Goal: Task Accomplishment & Management: Manage account settings

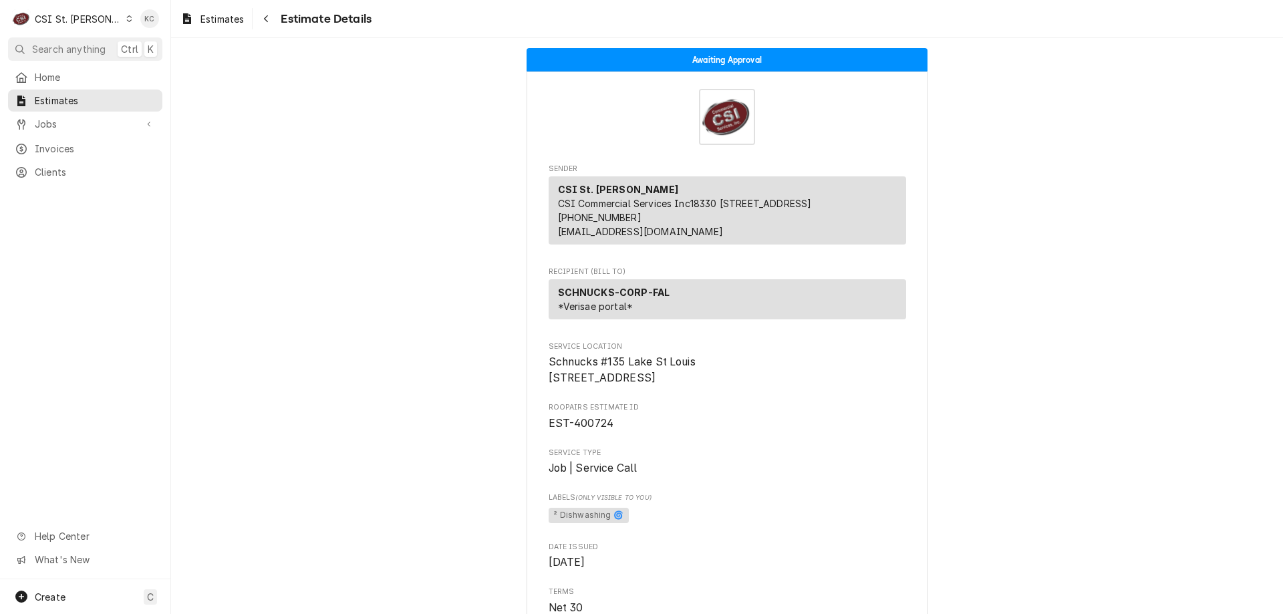
scroll to position [67, 0]
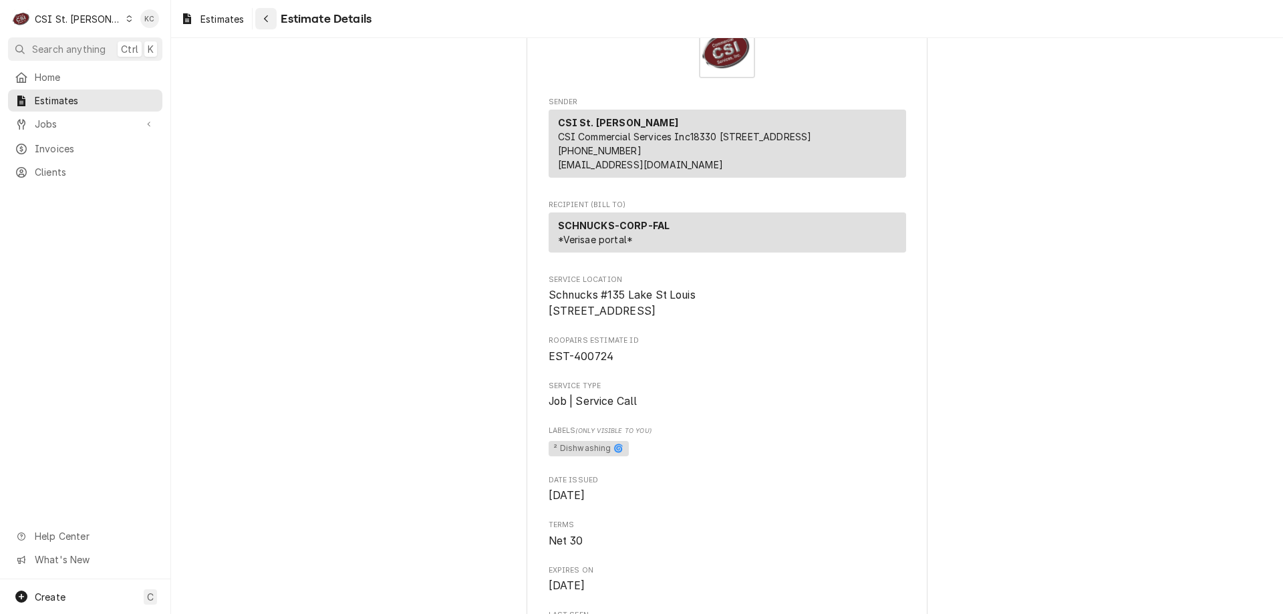
click at [268, 21] on icon "Navigate back" at bounding box center [266, 18] width 4 height 7
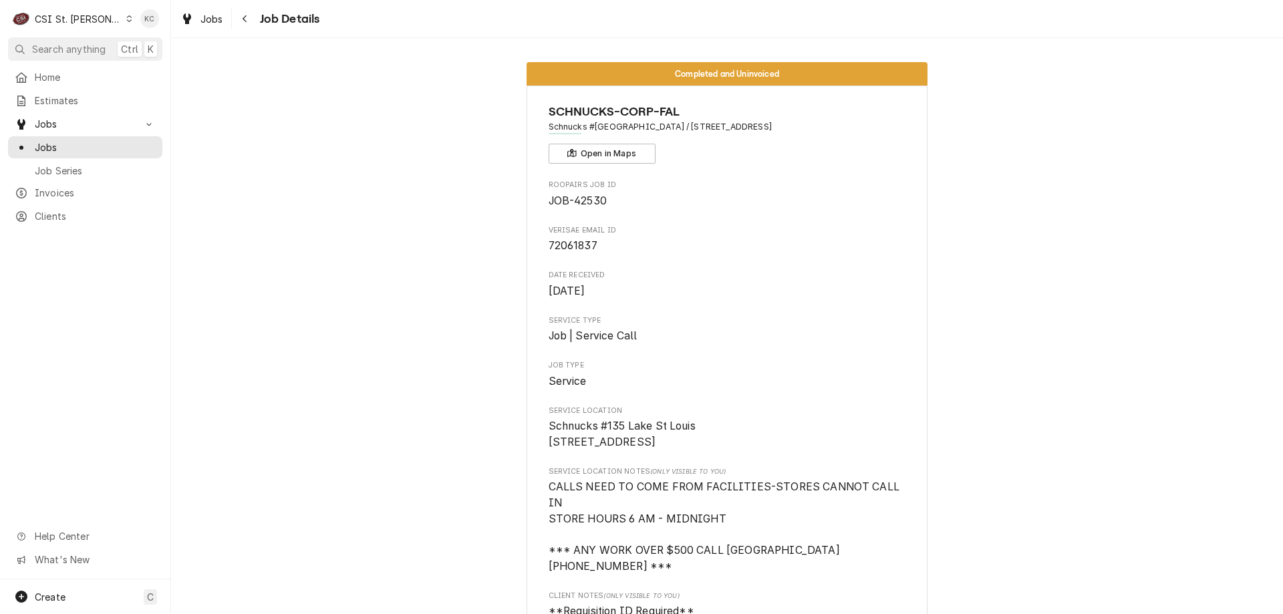
scroll to position [601, 0]
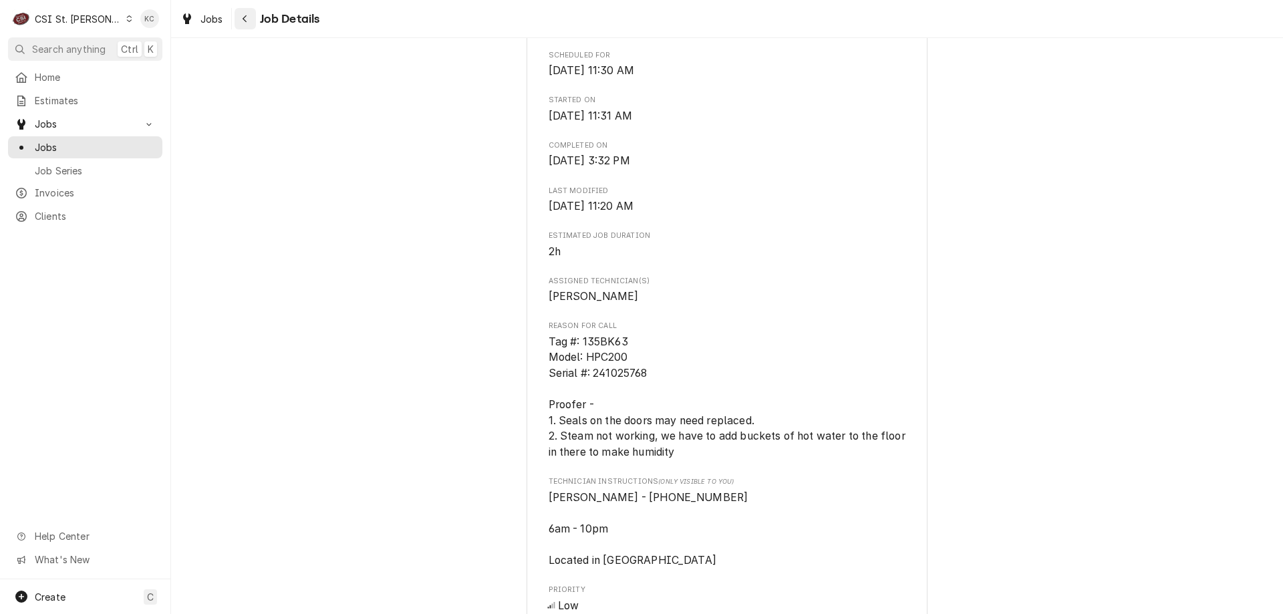
click at [239, 16] on div "Navigate back" at bounding box center [245, 18] width 13 height 13
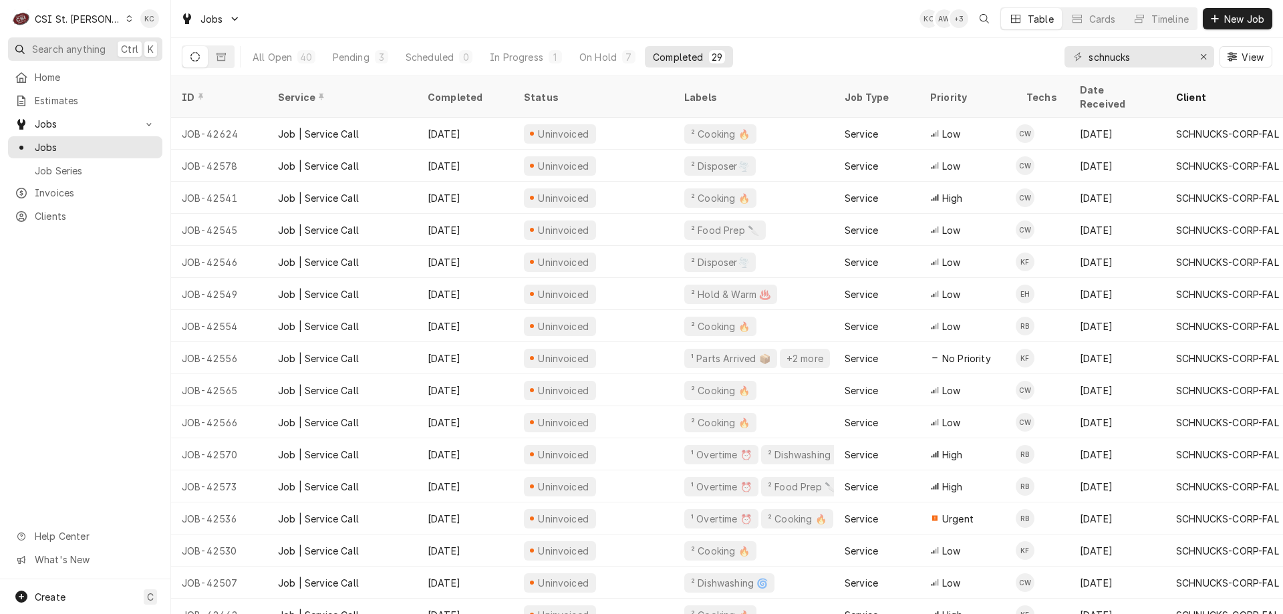
click at [80, 39] on button "Search anything Ctrl K" at bounding box center [85, 48] width 154 height 23
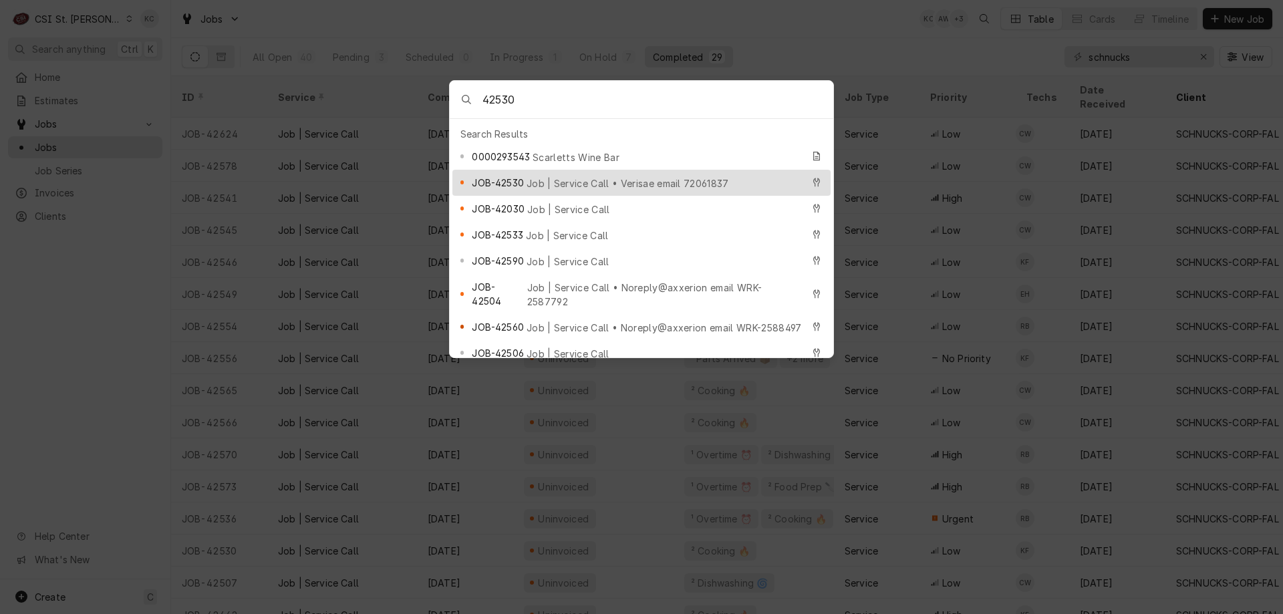
type input "42530"
click at [544, 176] on span "Job | Service Call • Verisae email 72061837" at bounding box center [627, 183] width 202 height 14
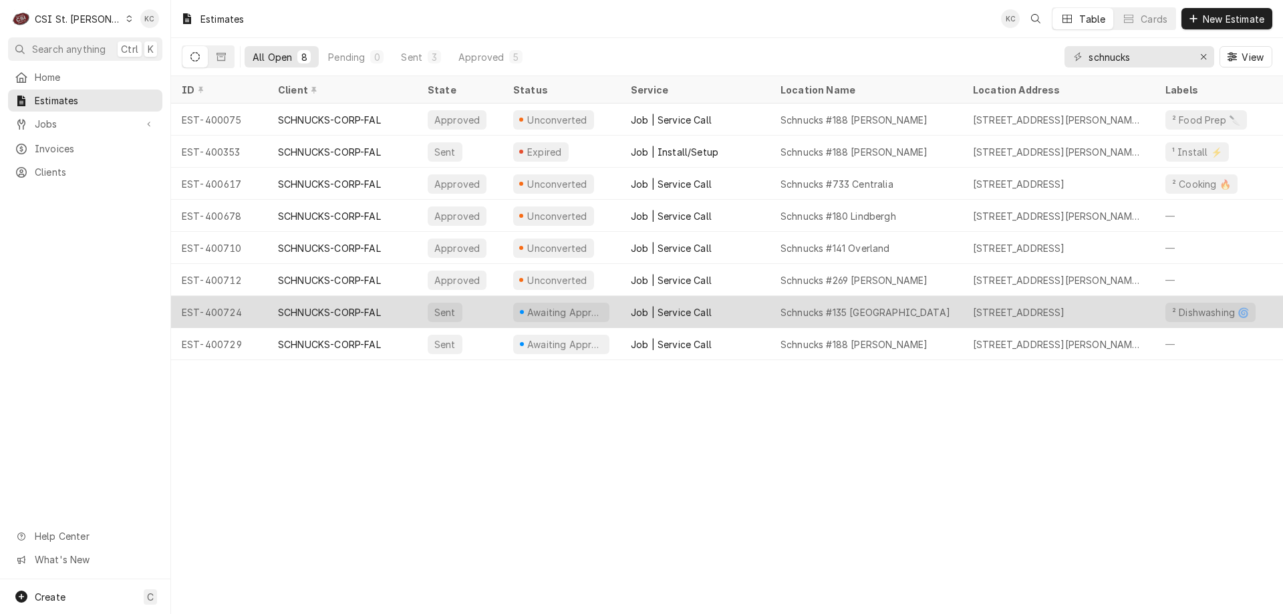
click at [897, 301] on div "Schnucks #135 Lake St Louis" at bounding box center [866, 312] width 192 height 32
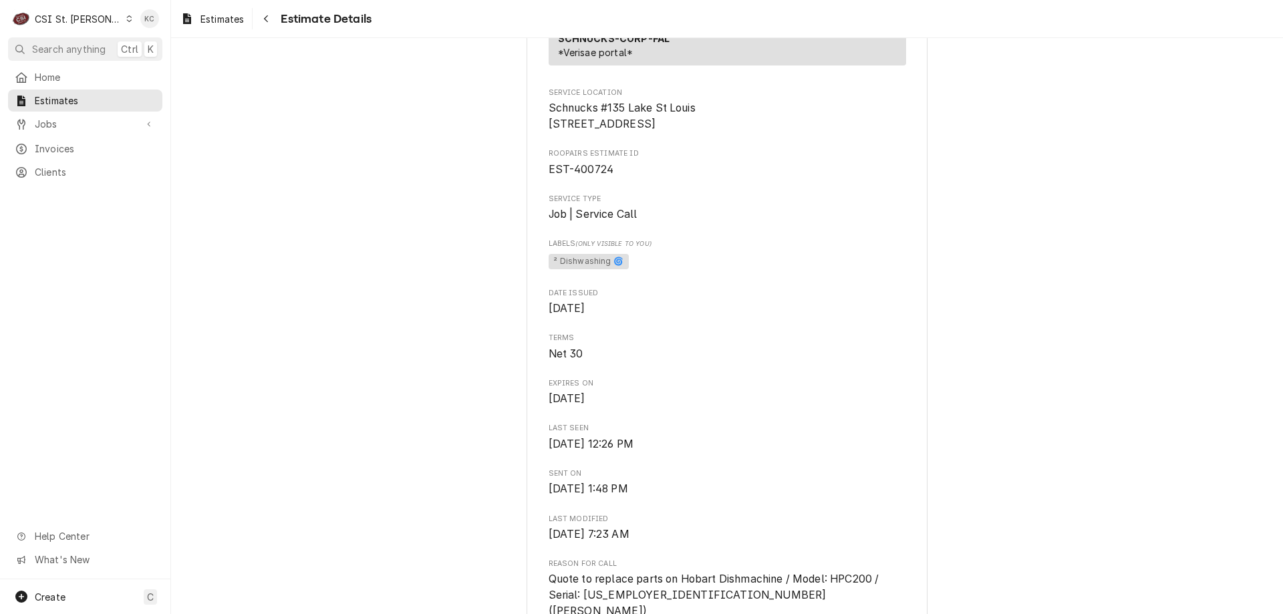
scroll to position [267, 0]
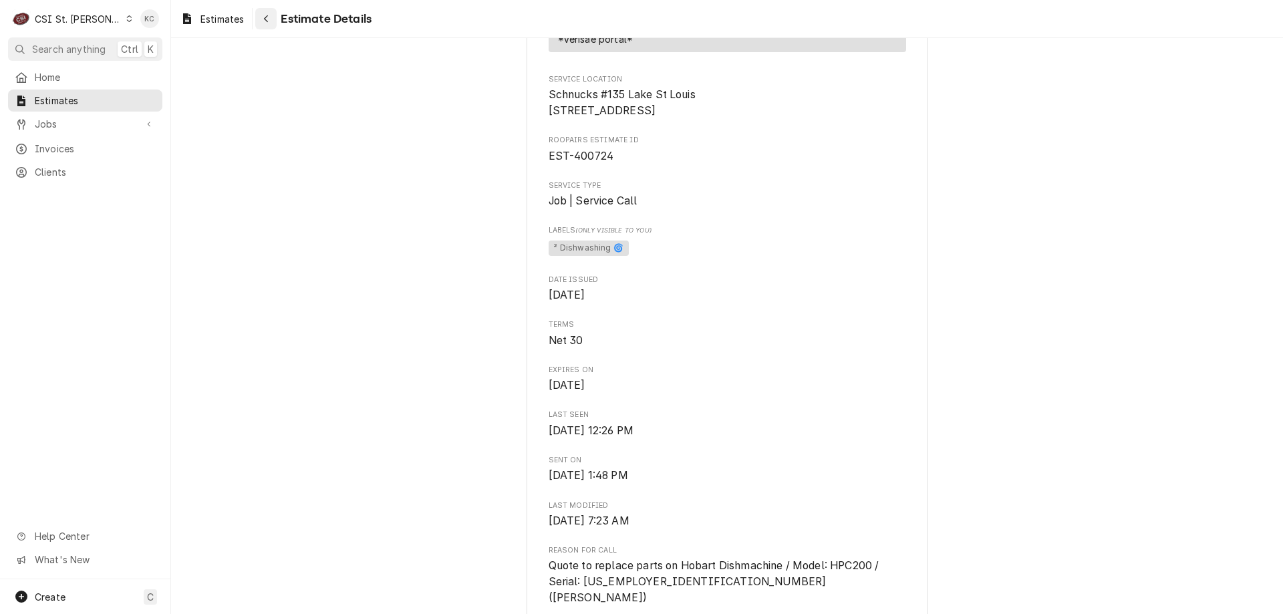
click at [264, 19] on icon "Navigate back" at bounding box center [266, 18] width 6 height 9
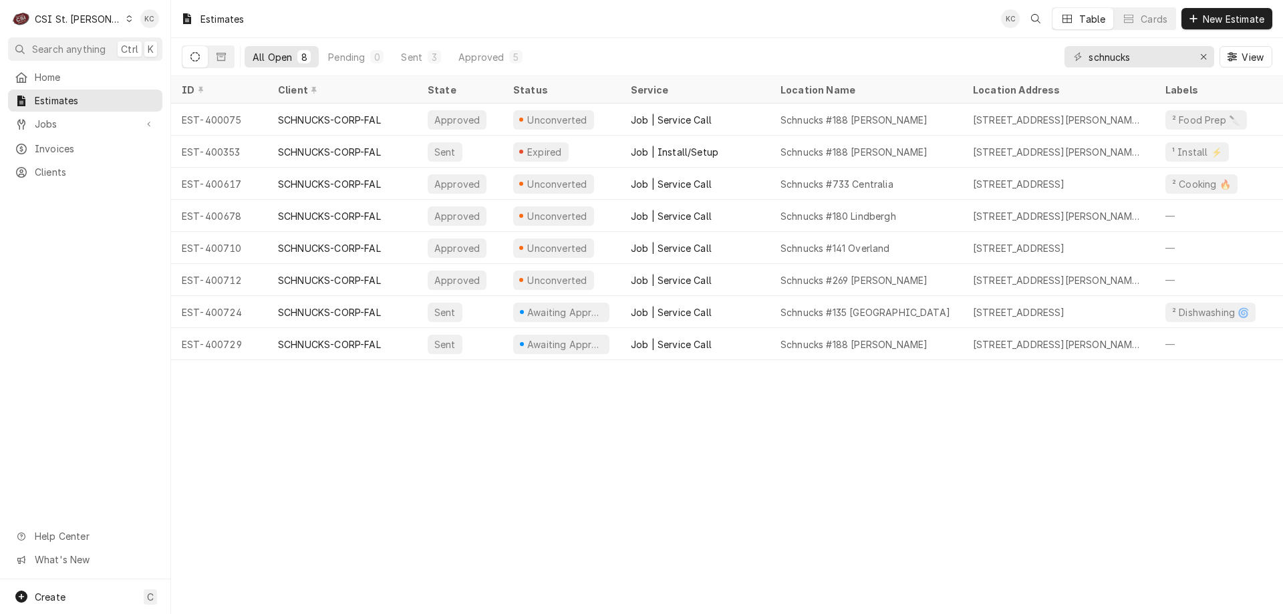
click at [70, 17] on div "CSI St. Louis" at bounding box center [78, 19] width 87 height 14
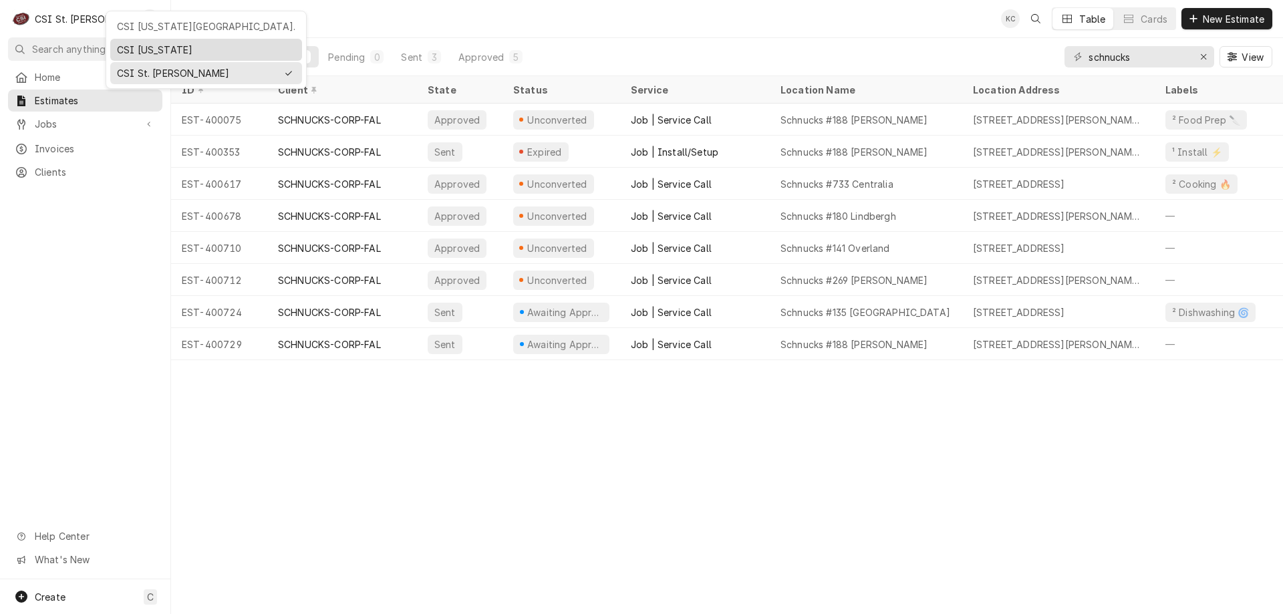
click at [135, 48] on div "CSI [US_STATE]" at bounding box center [206, 50] width 178 height 14
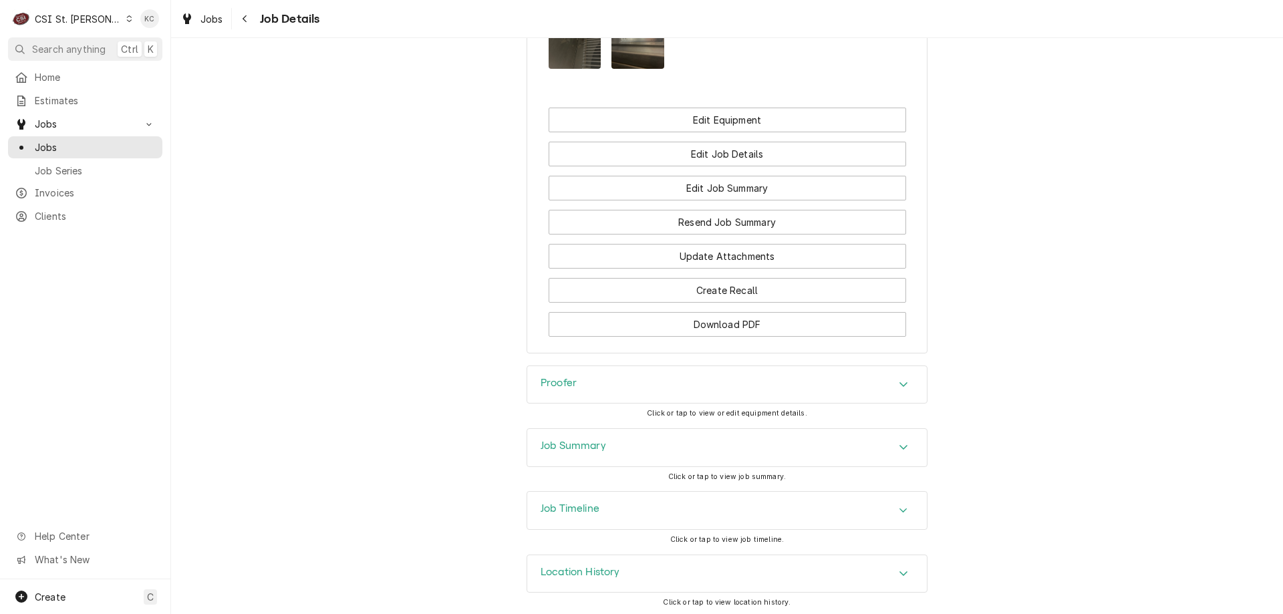
scroll to position [1636, 0]
click at [719, 440] on div "Job Summary" at bounding box center [727, 444] width 400 height 37
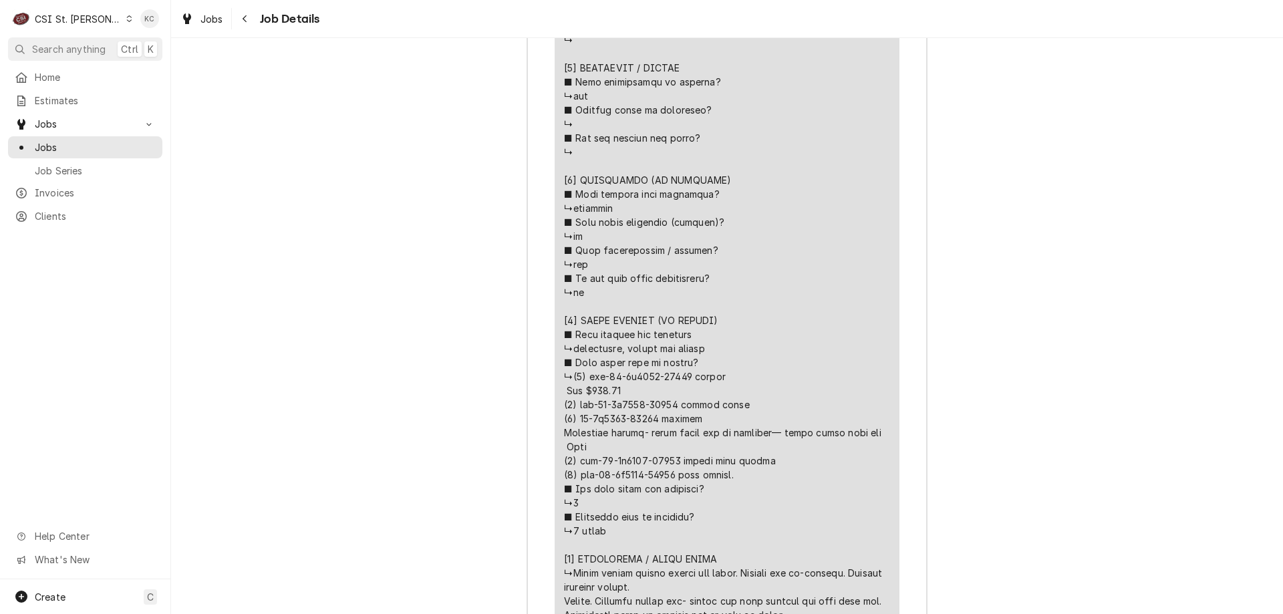
scroll to position [2879, 0]
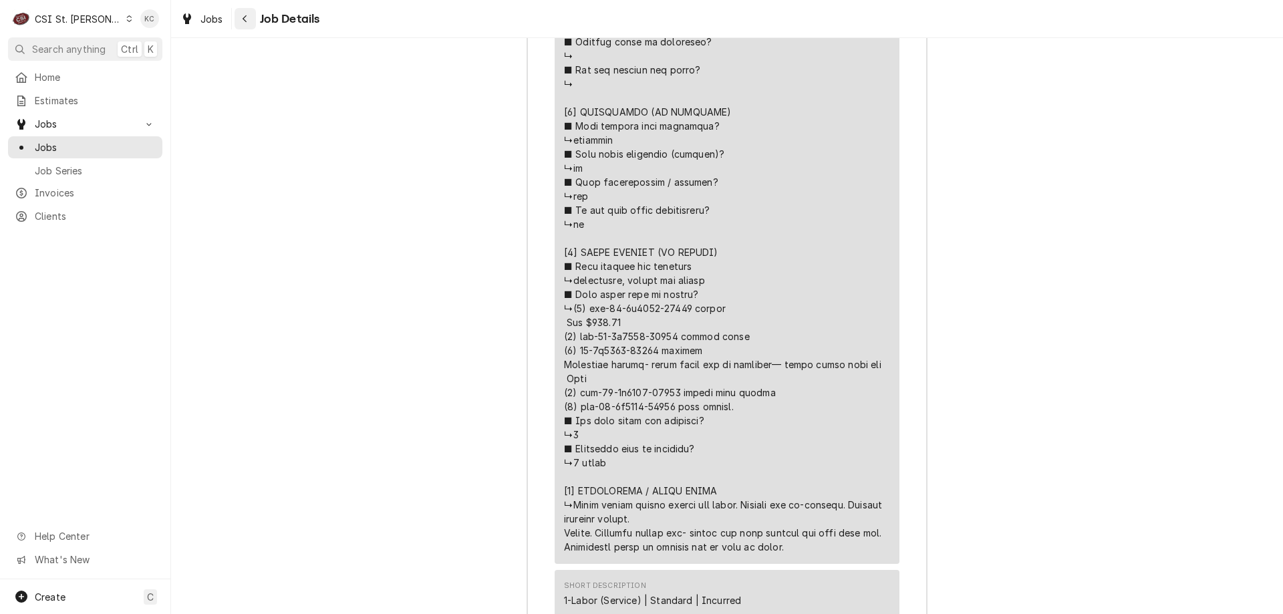
click at [253, 19] on button "Navigate back" at bounding box center [245, 18] width 21 height 21
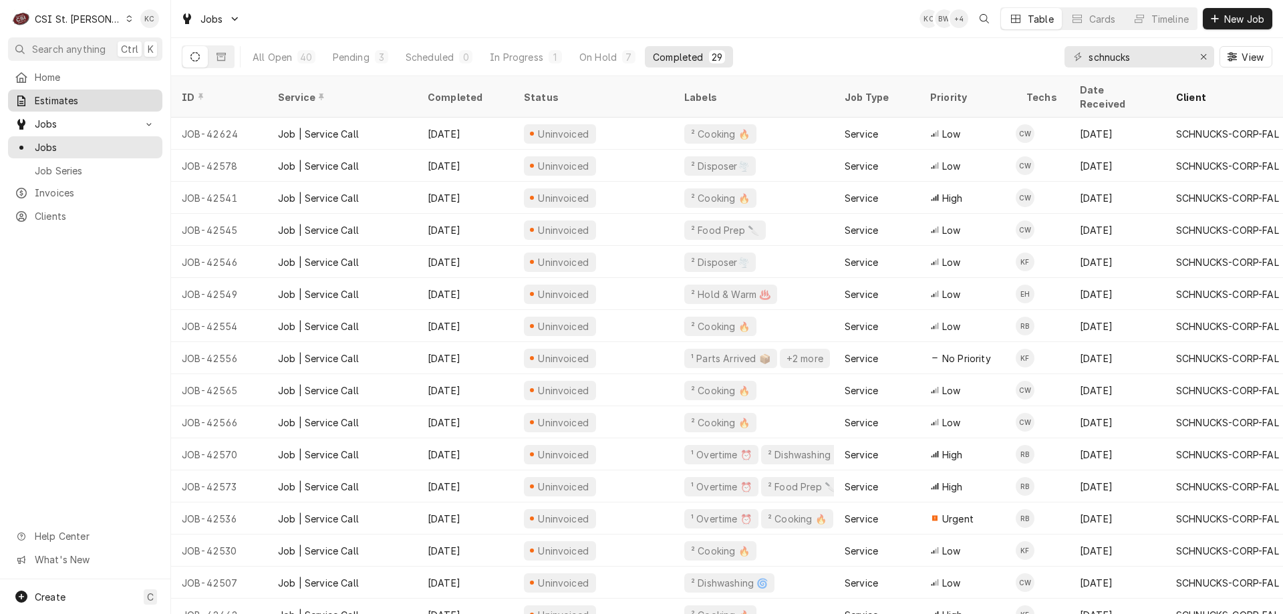
click at [75, 95] on span "Estimates" at bounding box center [95, 101] width 121 height 14
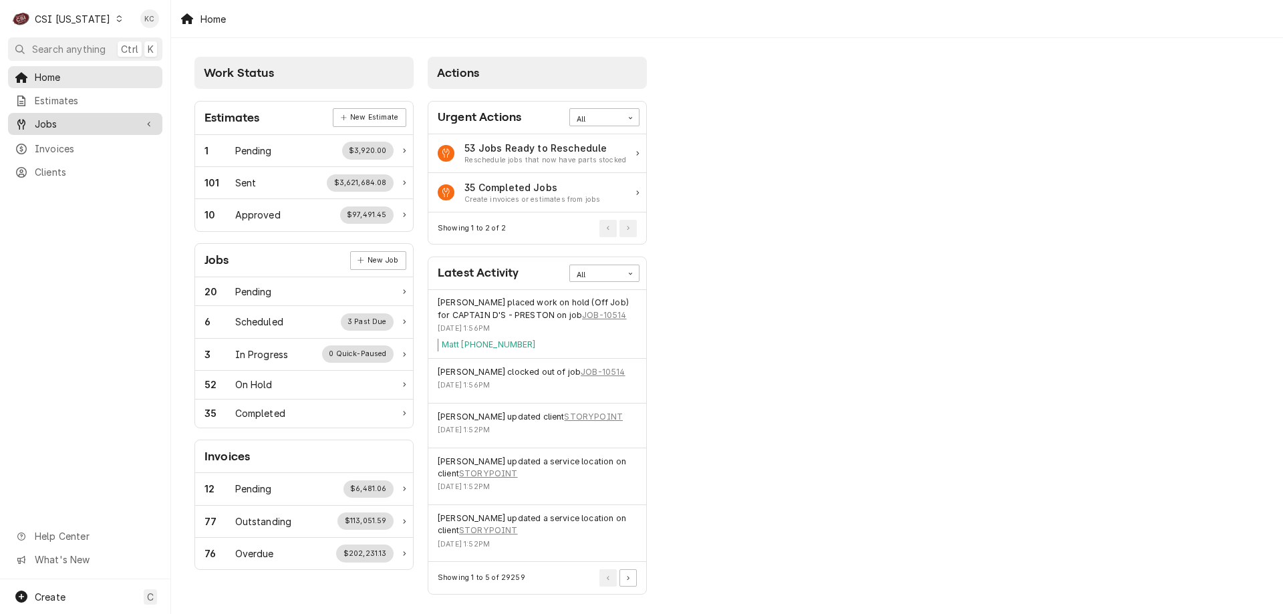
click at [102, 127] on div "Jobs" at bounding box center [85, 124] width 149 height 17
click at [90, 144] on span "Jobs" at bounding box center [95, 147] width 121 height 14
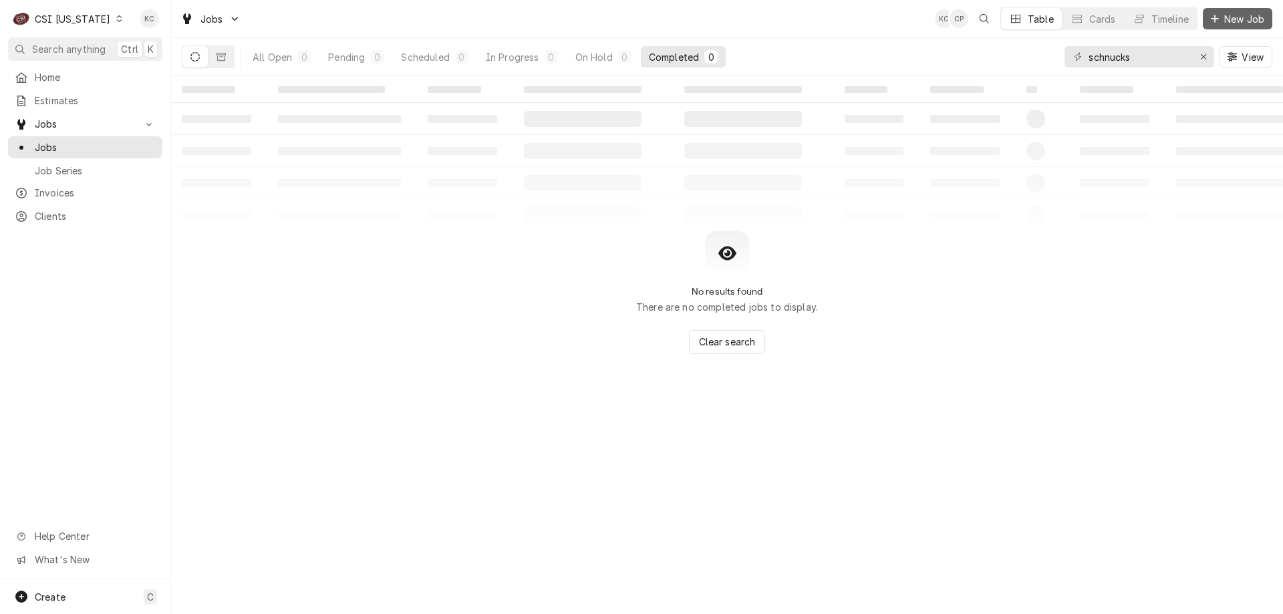
click at [1223, 23] on span "New Job" at bounding box center [1243, 19] width 45 height 14
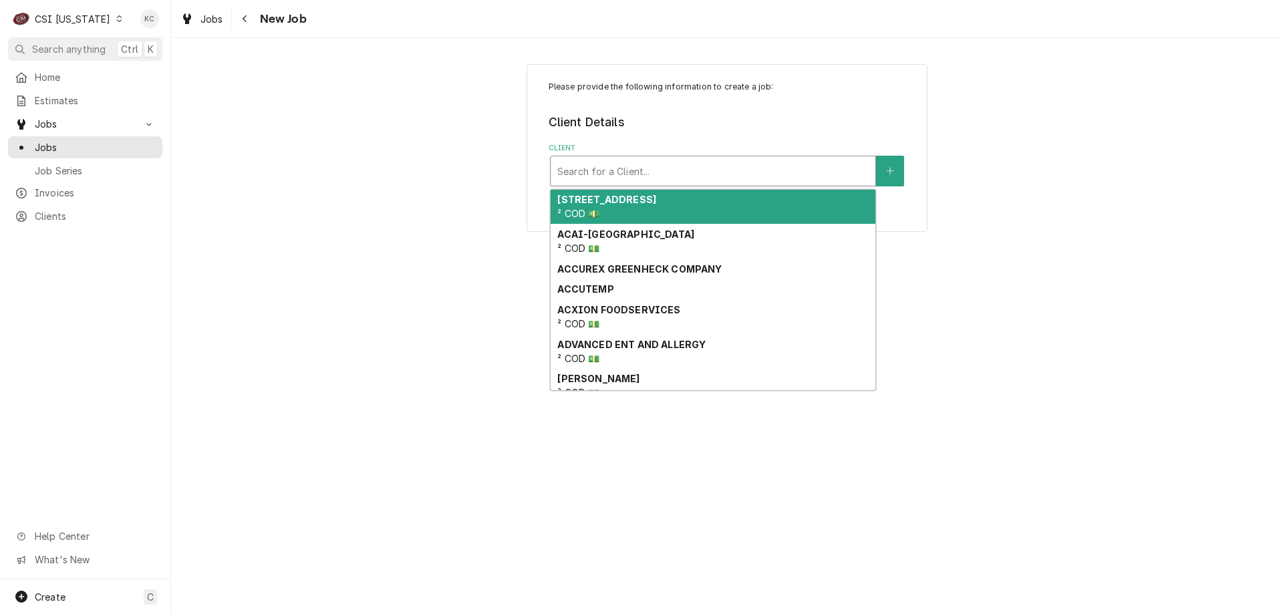
click at [671, 173] on div "Client" at bounding box center [712, 171] width 311 height 24
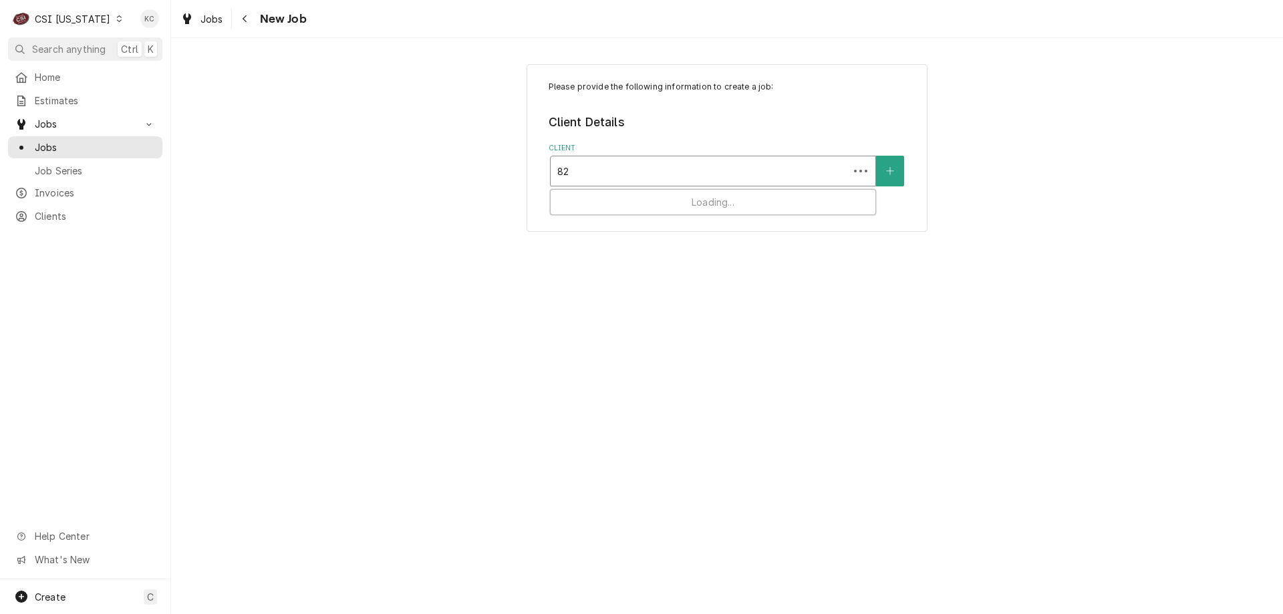
type input "829"
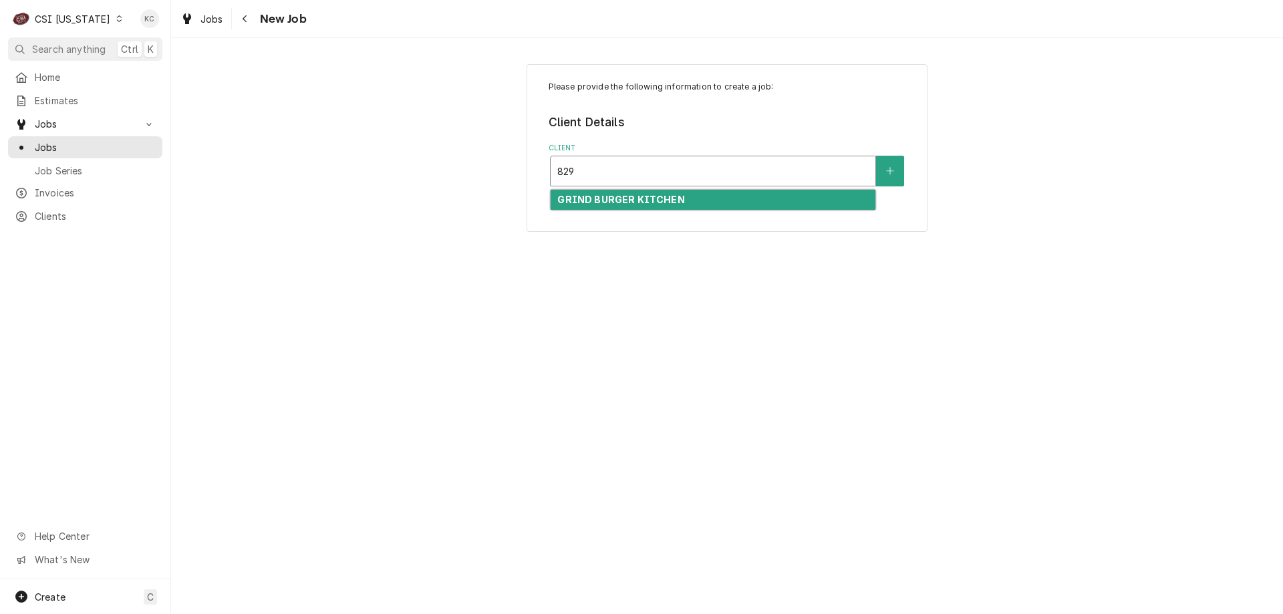
click at [665, 195] on strong "GRIND BURGER KITCHEN" at bounding box center [620, 199] width 127 height 11
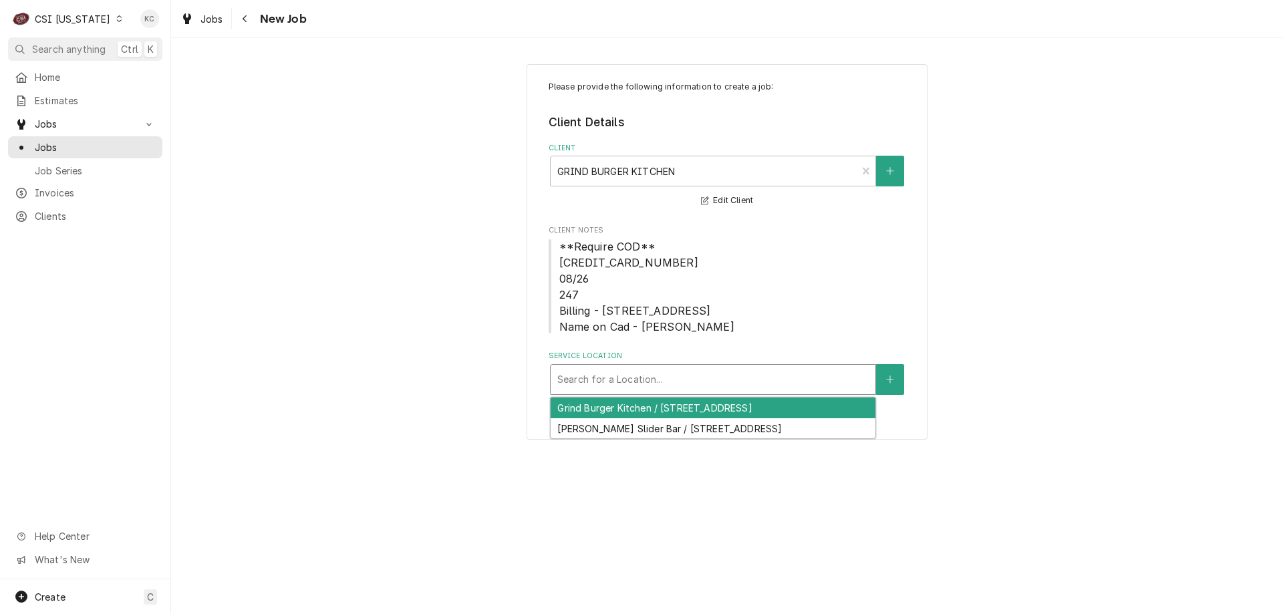
click at [641, 382] on div "Service Location" at bounding box center [712, 379] width 311 height 24
click at [724, 410] on div "Grind Burger Kitchen / [STREET_ADDRESS]" at bounding box center [713, 408] width 325 height 21
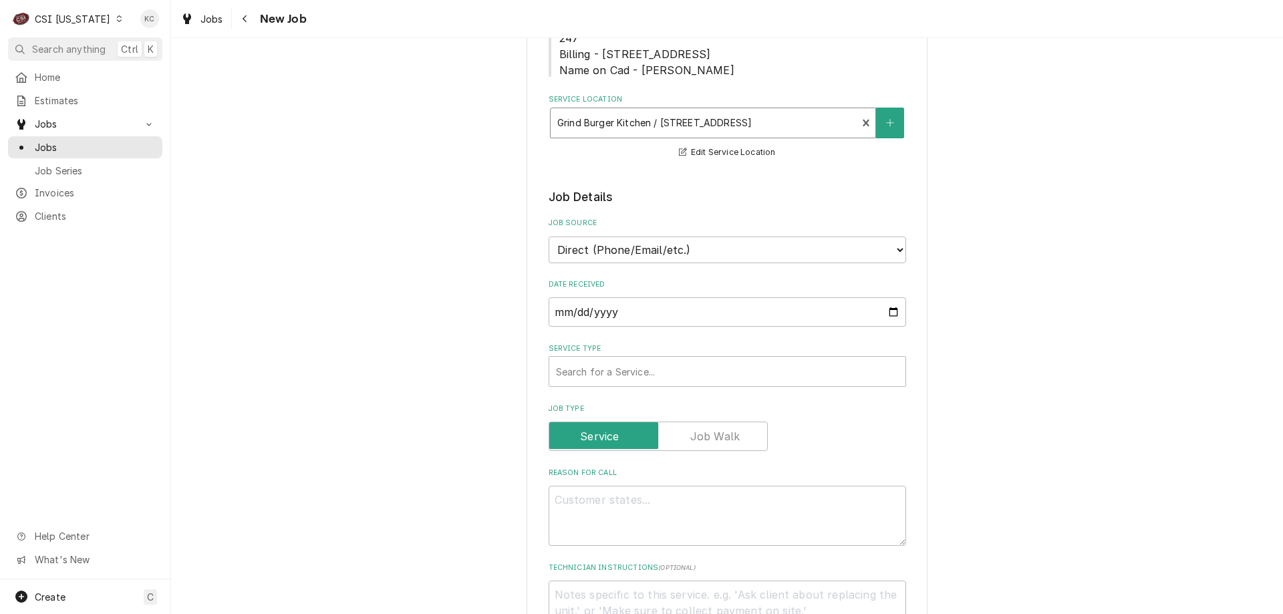
scroll to position [267, 0]
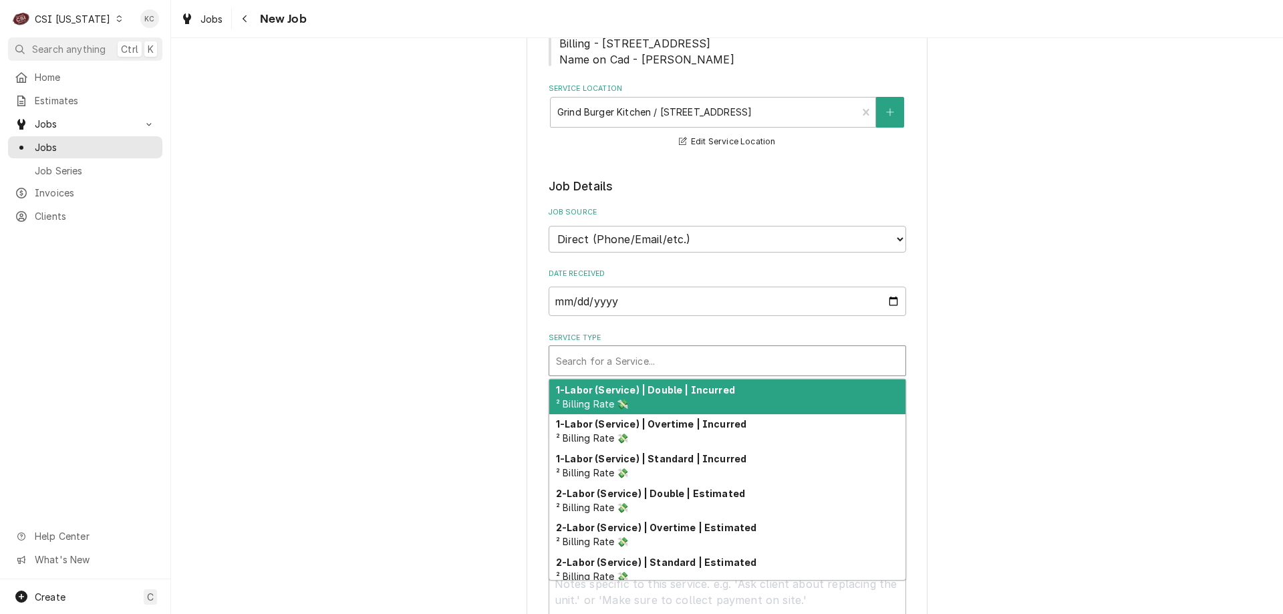
click at [665, 372] on div "Service Type" at bounding box center [727, 361] width 343 height 24
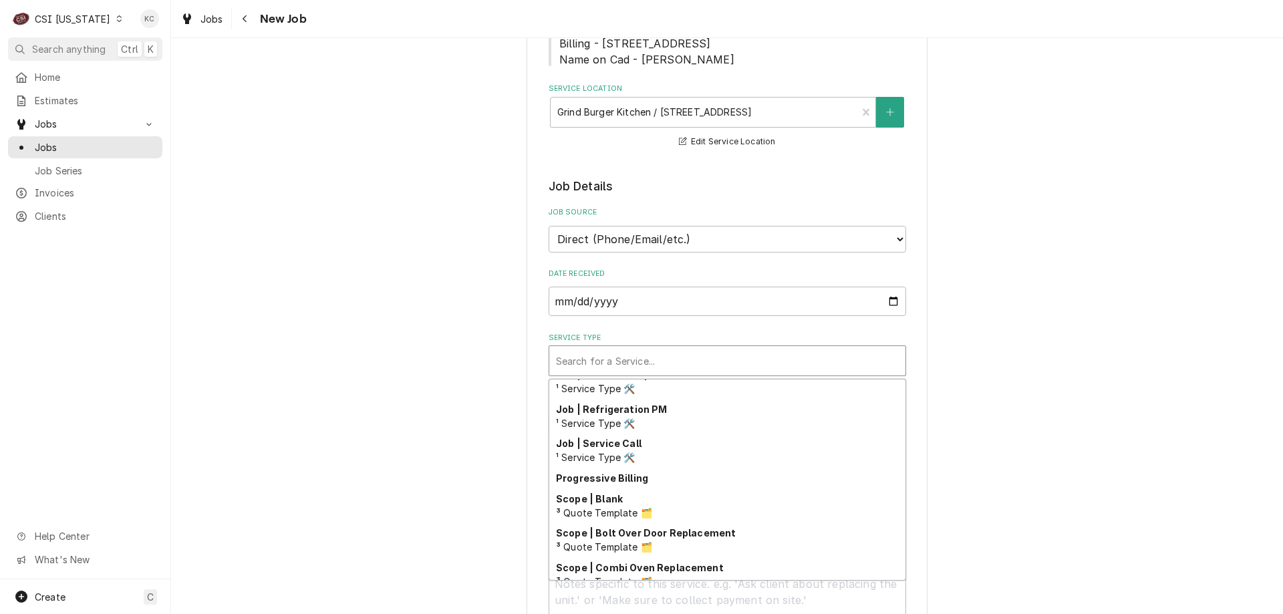
scroll to position [778, 0]
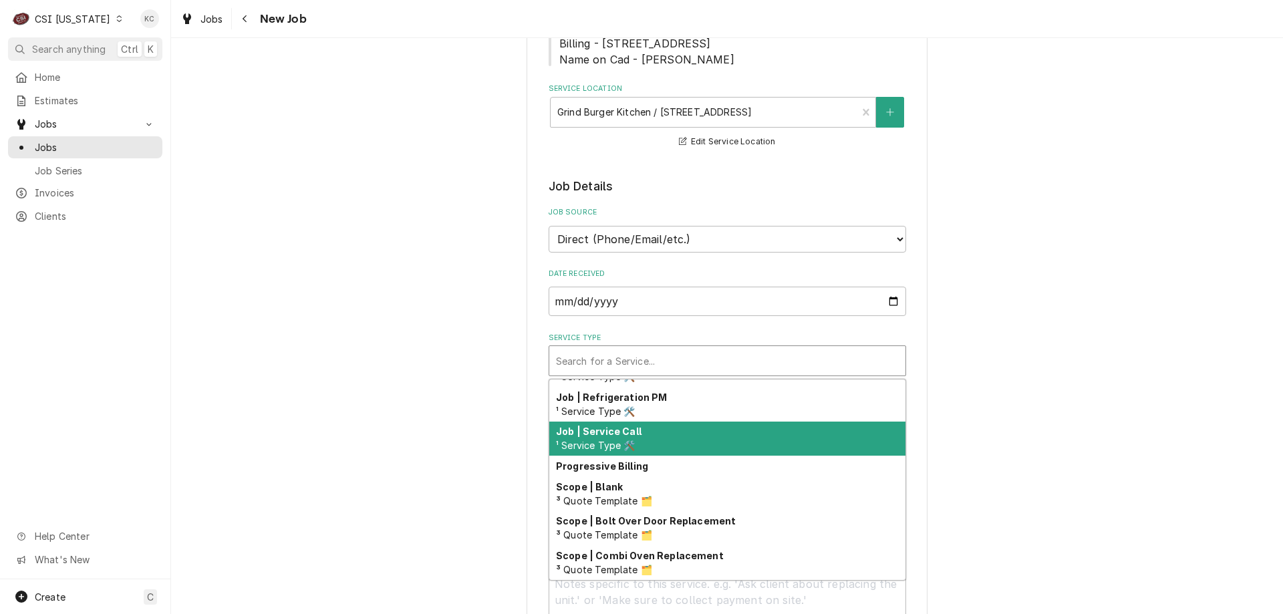
click at [706, 443] on div "Job | Service Call ¹ Service Type 🛠️" at bounding box center [727, 439] width 356 height 35
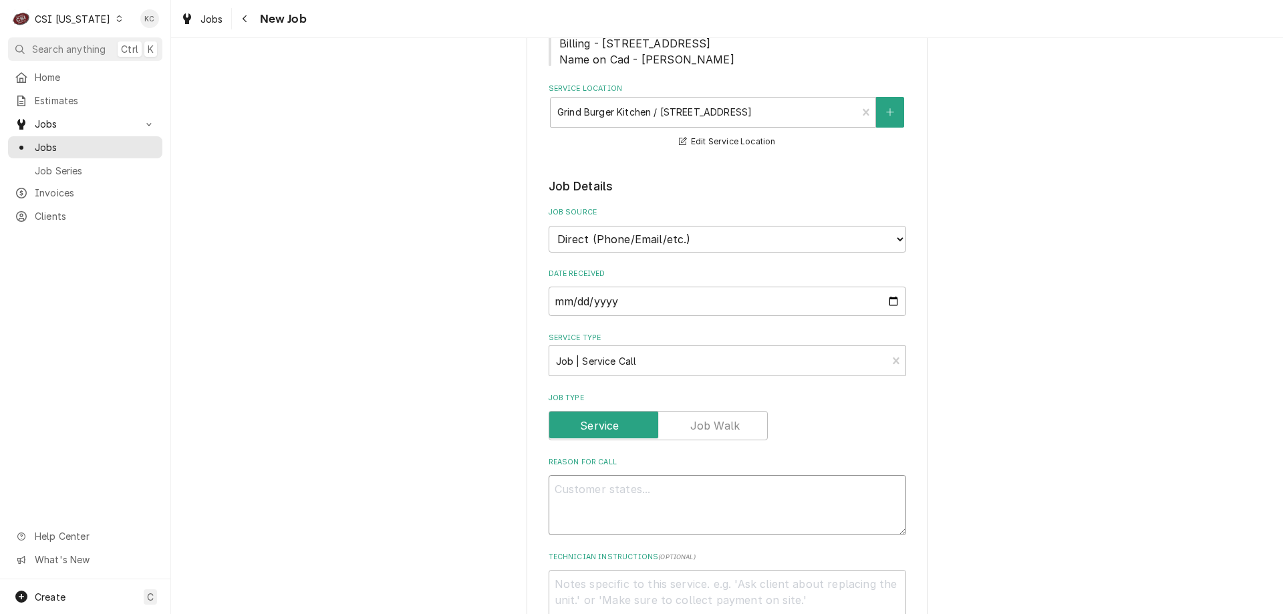
click at [726, 499] on textarea "Reason For Call" at bounding box center [727, 505] width 357 height 60
click at [709, 488] on textarea "Reason For Call" at bounding box center [727, 505] width 357 height 60
type textarea "x"
type textarea "P"
type textarea "x"
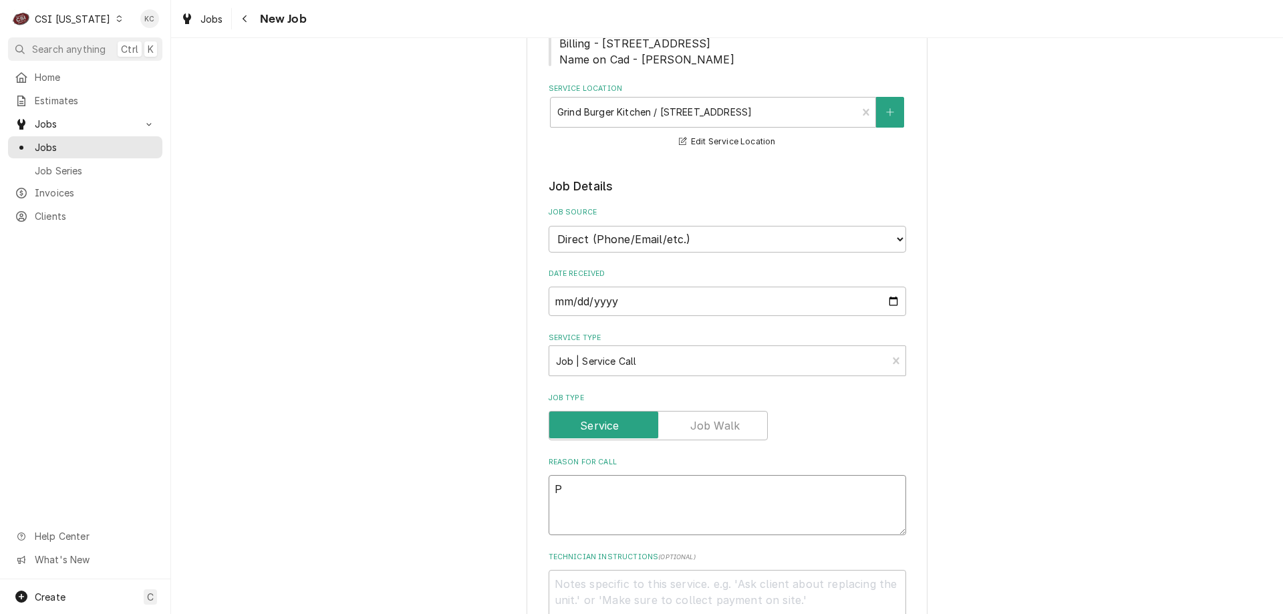
type textarea "Pi"
type textarea "x"
type textarea "Pit"
type textarea "x"
type textarea "Pitc"
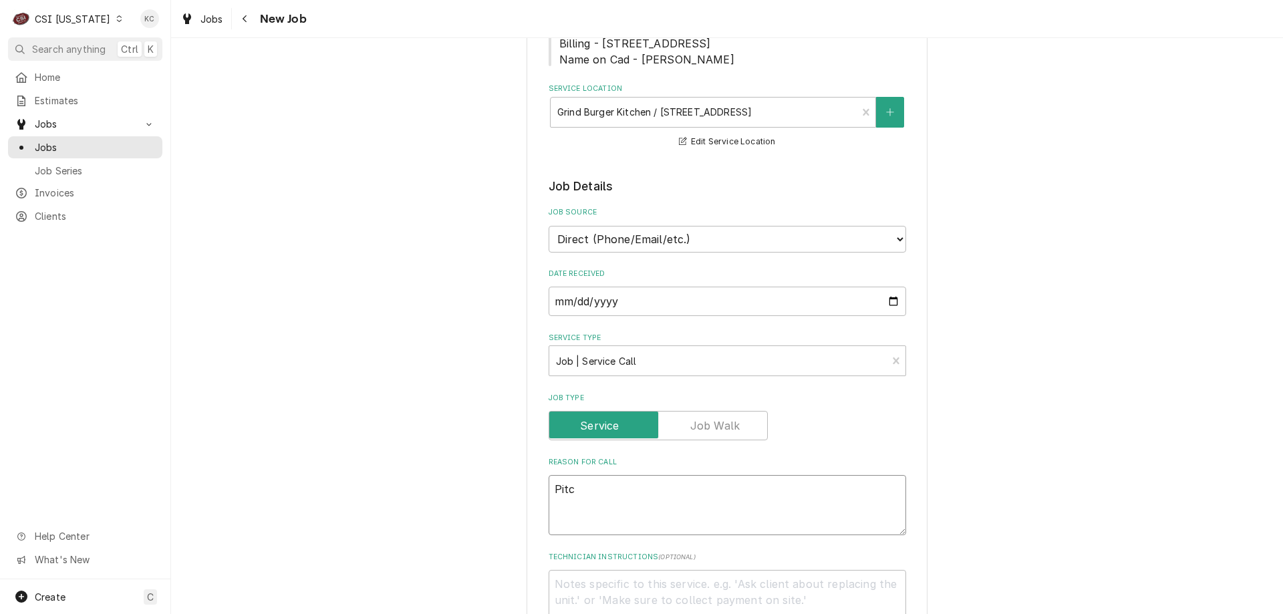
type textarea "x"
type textarea "Pitco"
type textarea "x"
type textarea "Pitco"
type textarea "x"
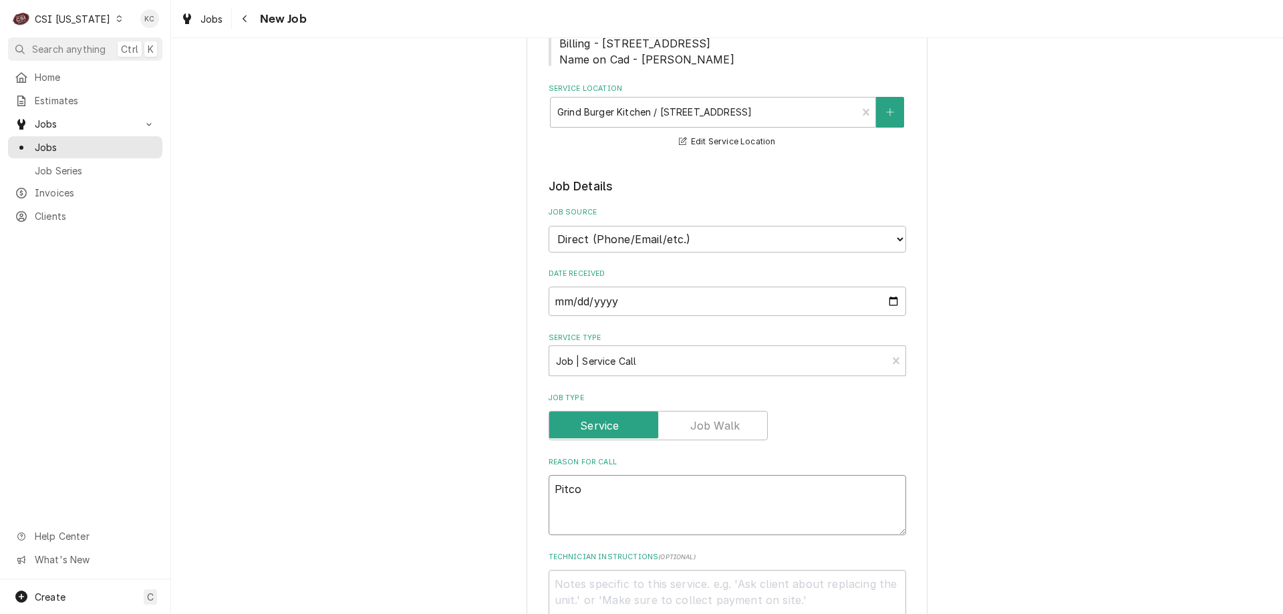
type textarea "Pitco"
type textarea "x"
type textarea "Pitco M"
type textarea "x"
type textarea "Pitco Mo"
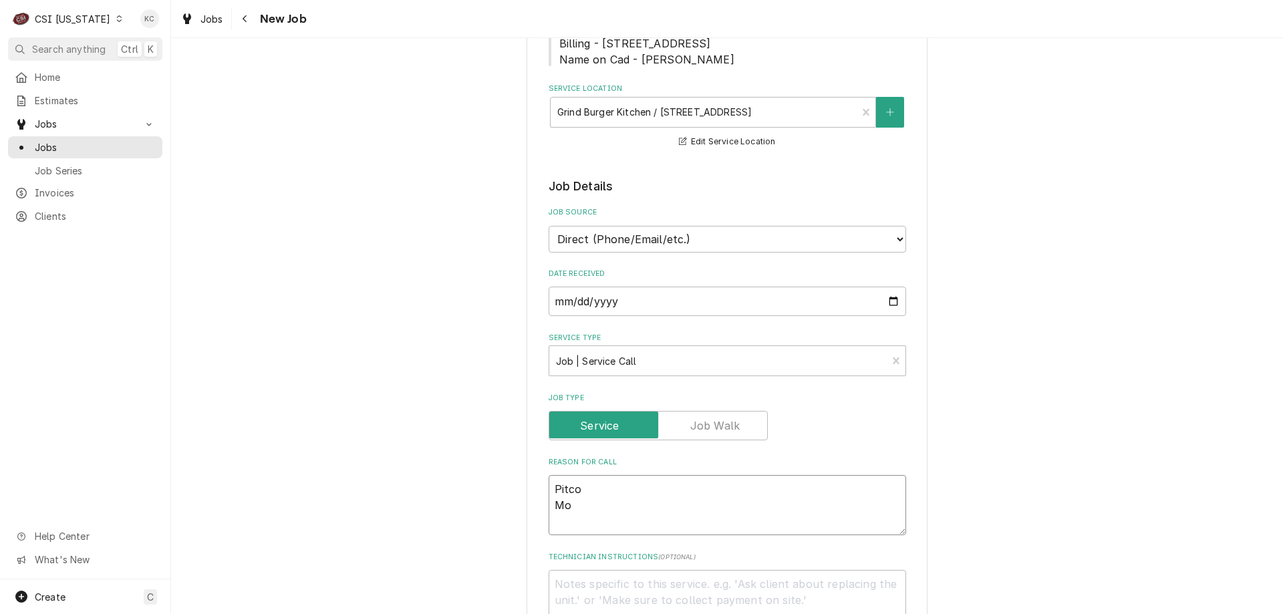
type textarea "x"
type textarea "Pitco Mod"
type textarea "x"
type textarea "Pitco Mode"
type textarea "x"
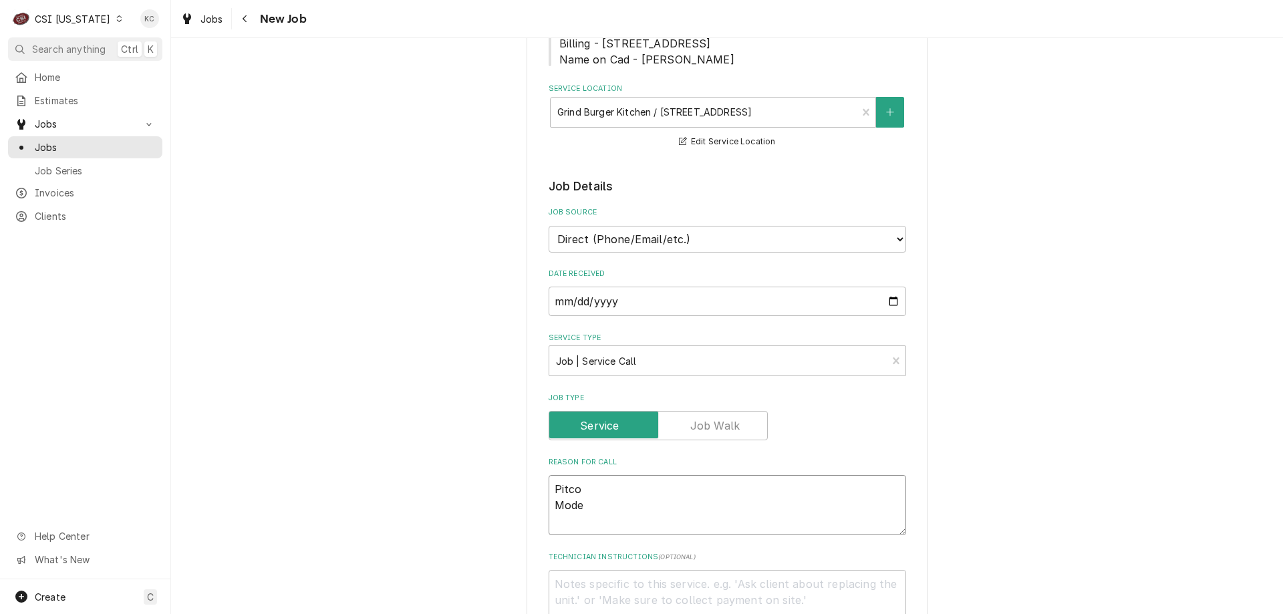
type textarea "Pitco Model"
type textarea "x"
type textarea "Pitco Model"
type textarea "x"
type textarea "Pitco Model S"
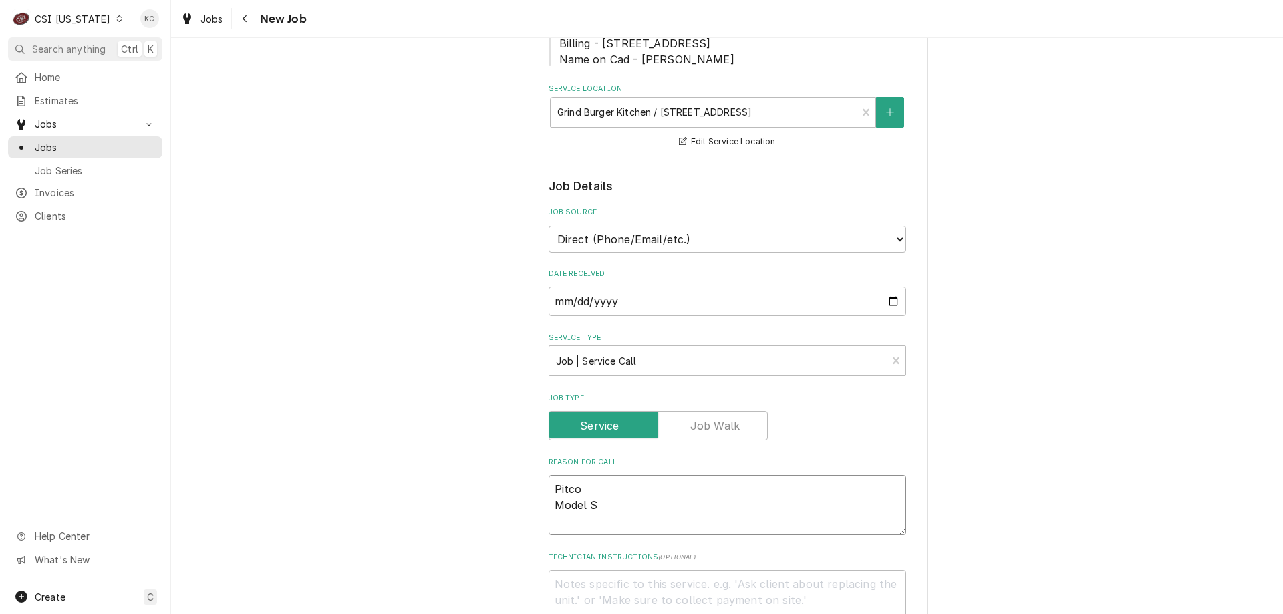
type textarea "x"
type textarea "Pitco Model SG"
type textarea "x"
type textarea "Pitco Model SG1"
type textarea "x"
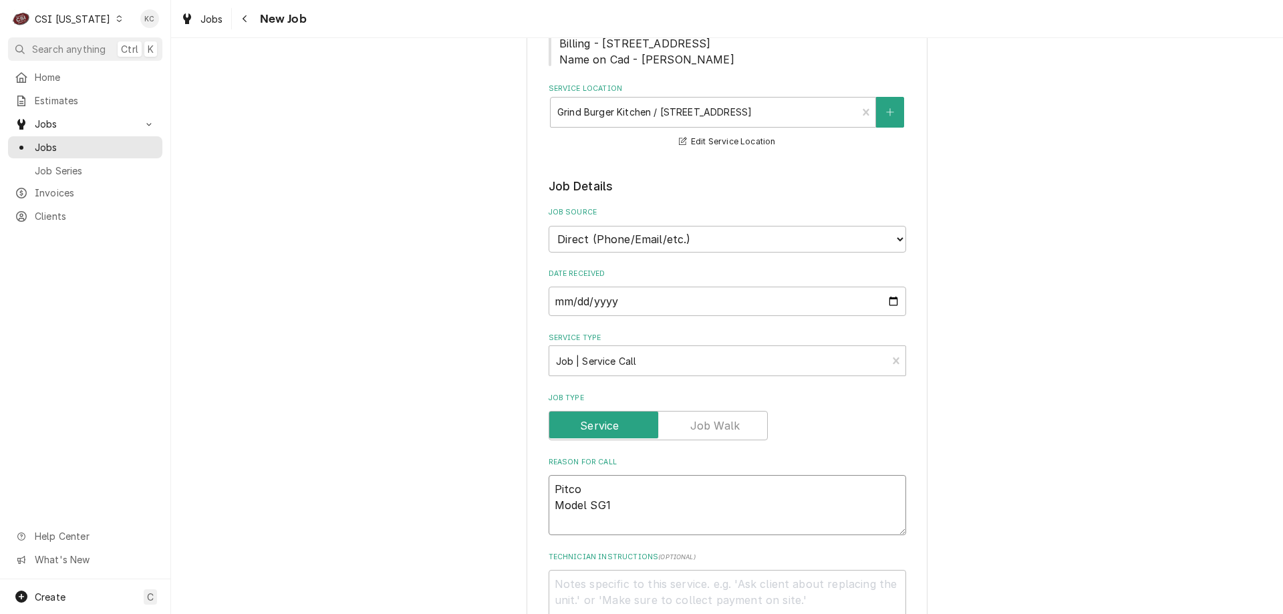
type textarea "Pitco Model SG14"
type textarea "x"
type textarea "Pitco Model SG14"
type textarea "x"
type textarea "Pitco Model SG14"
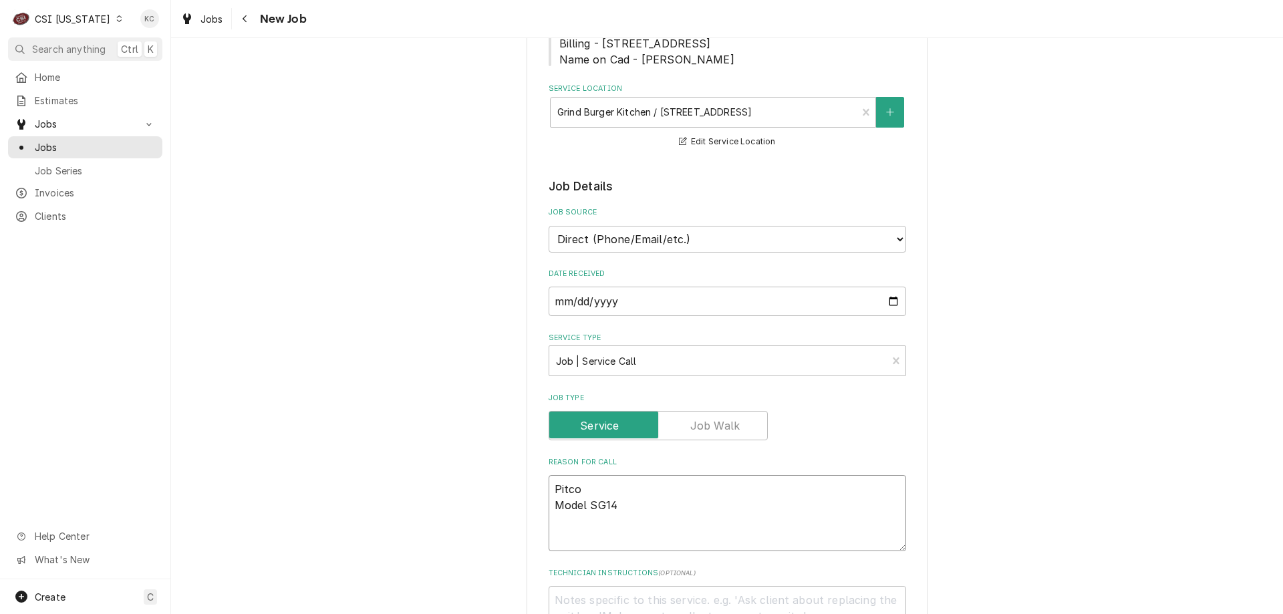
type textarea "x"
type textarea "Pitco Model SG14 P"
type textarea "x"
type textarea "Pitco Model SG14 Pi"
type textarea "x"
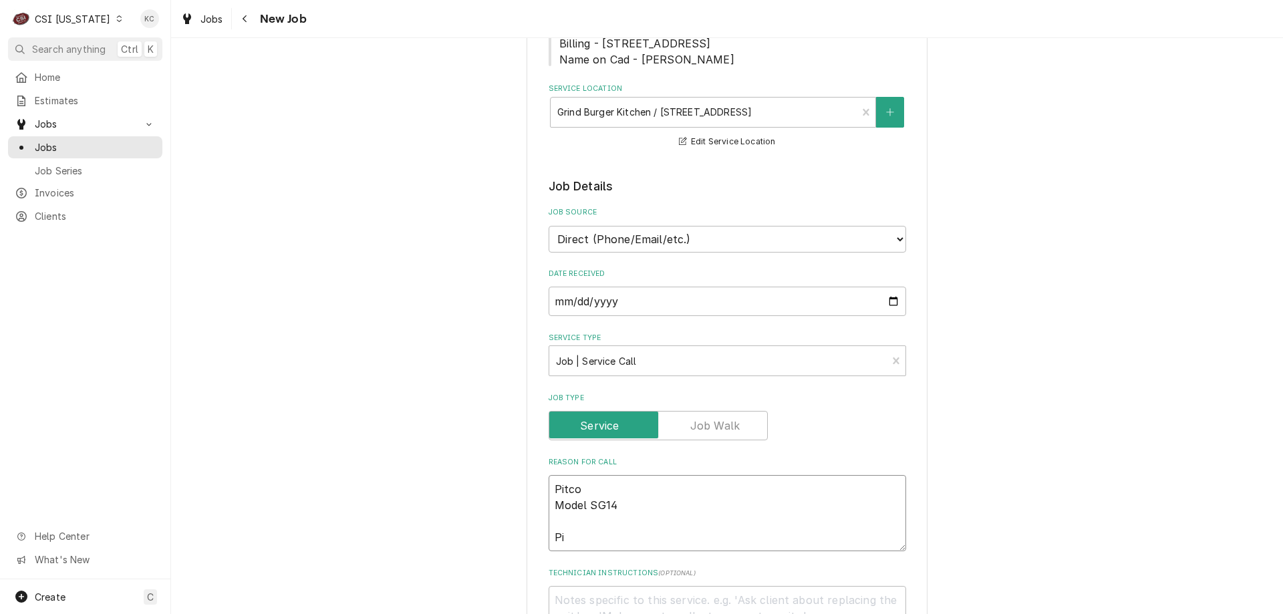
type textarea "Pitco Model SG14 Pil"
type textarea "x"
type textarea "Pitco Model SG14 Pilo"
type textarea "x"
type textarea "Pitco Model SG14 Pilot"
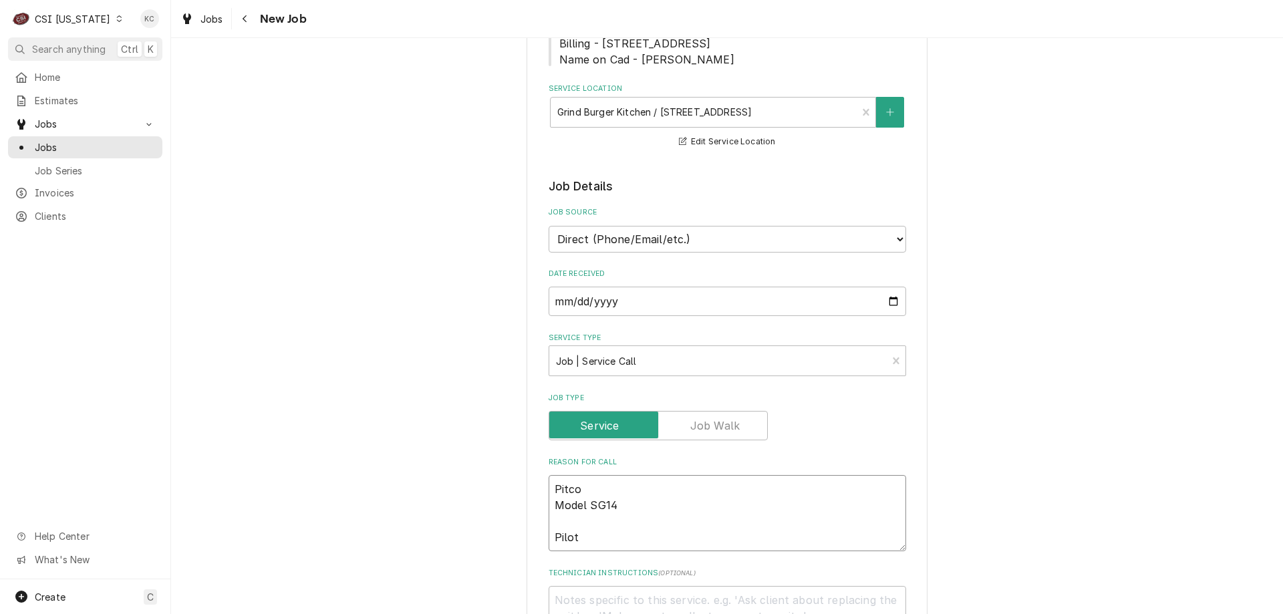
type textarea "x"
type textarea "Pitco Model SG14 Pilot"
type textarea "x"
type textarea "Pitco Model SG14 Pilot no"
type textarea "x"
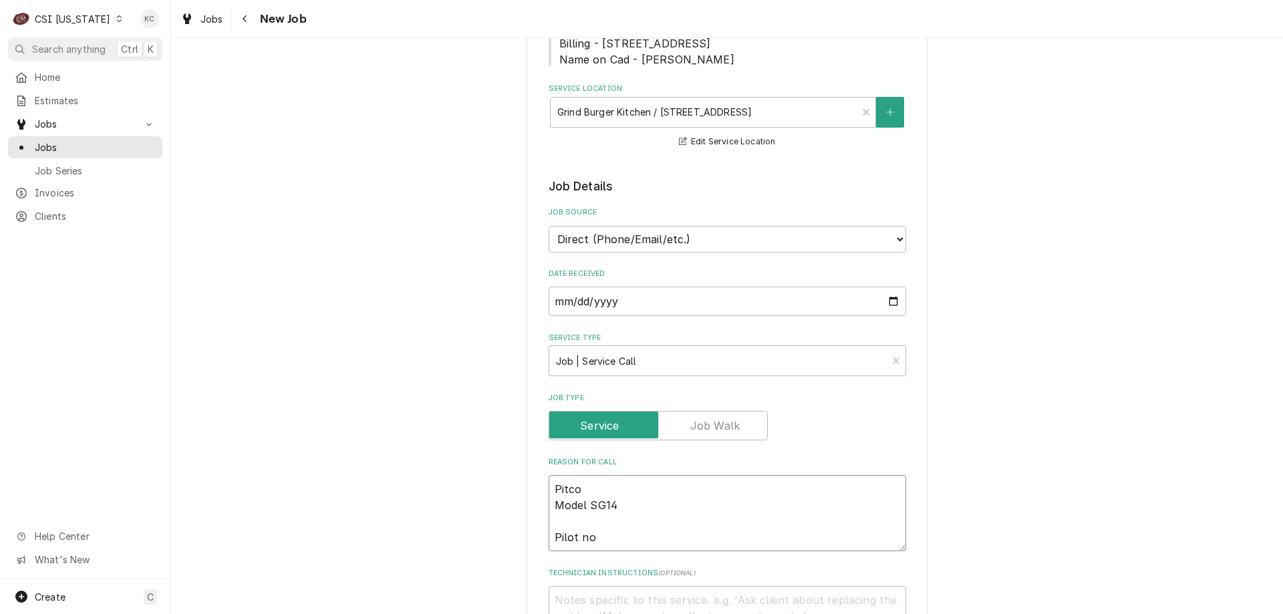
type textarea "Pitco Model SG14 Pilot not"
type textarea "x"
type textarea "Pitco Model SG14 Pilot not"
type textarea "x"
type textarea "Pitco Model SG14 Pilot not l"
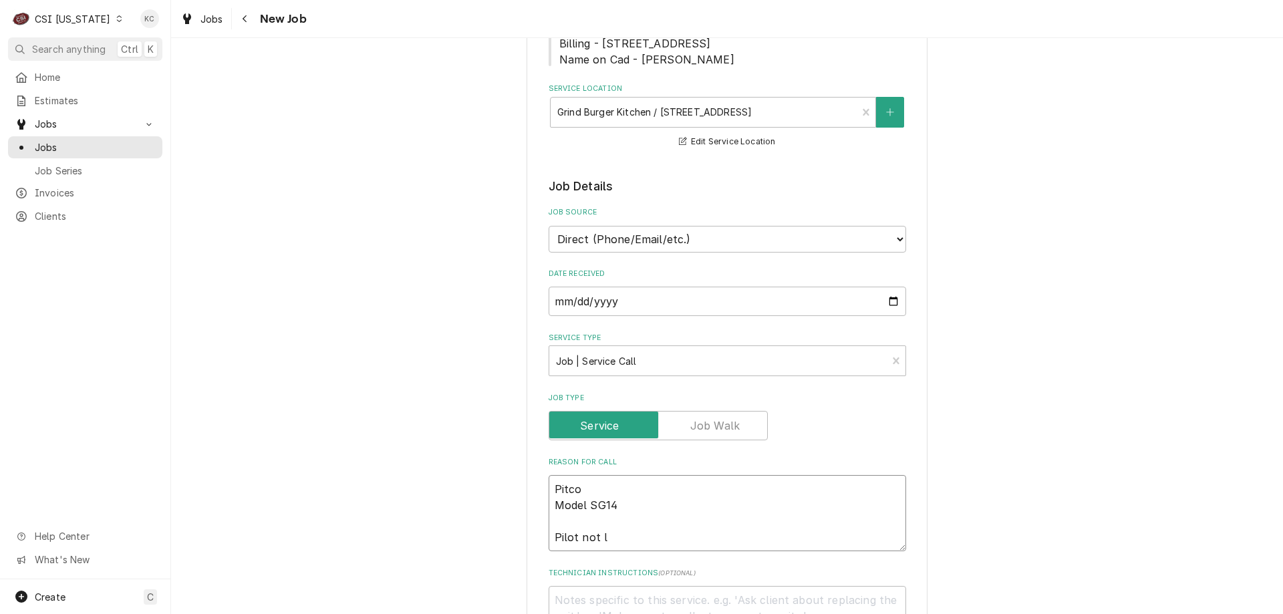
type textarea "x"
type textarea "Pitco Model SG14 Pilot not li"
type textarea "x"
type textarea "Pitco Model SG14 Pilot not lig"
type textarea "x"
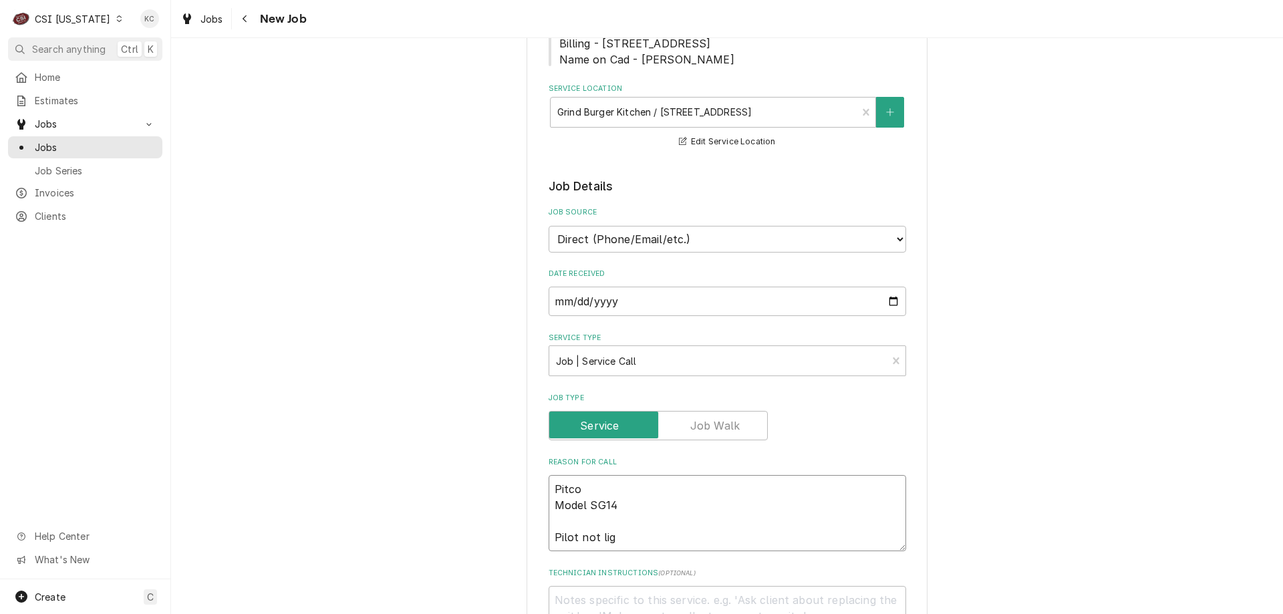
type textarea "Pitco Model SG14 Pilot not ligh"
type textarea "x"
type textarea "Pitco Model SG14 Pilot not light"
type textarea "x"
type textarea "Pitco Model SG14 Pilot not lighti"
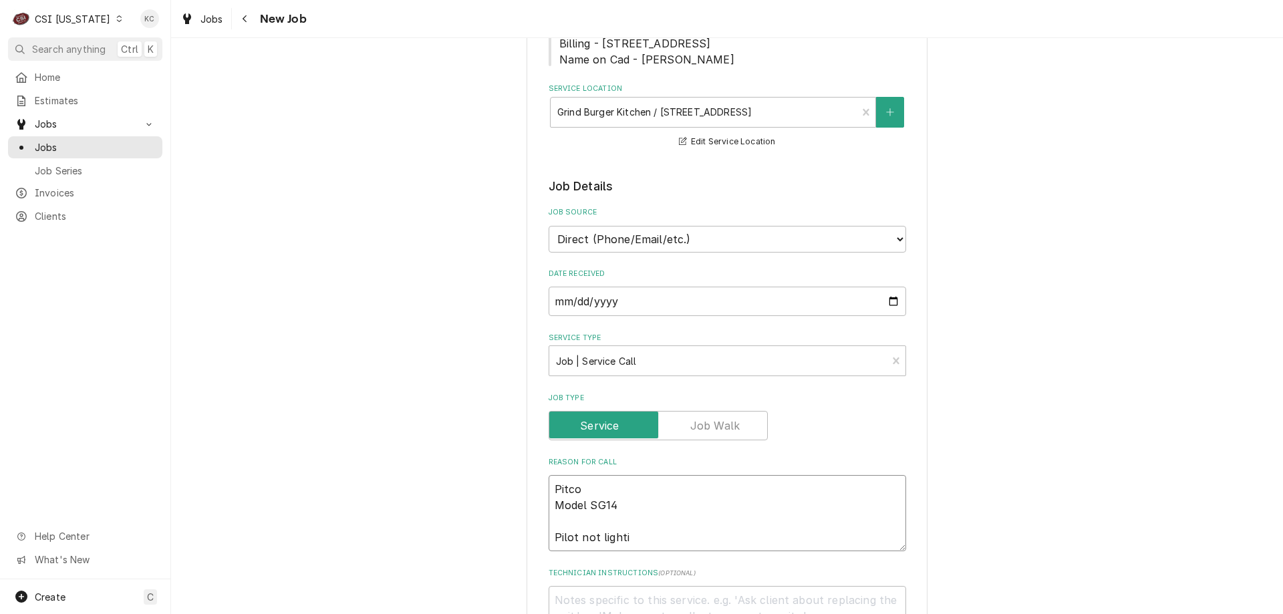
type textarea "x"
type textarea "Pitco Model SG14 Pilot not lighting"
type textarea "x"
type textarea "Pitco Model SG14 Pilot not lighting"
type textarea "x"
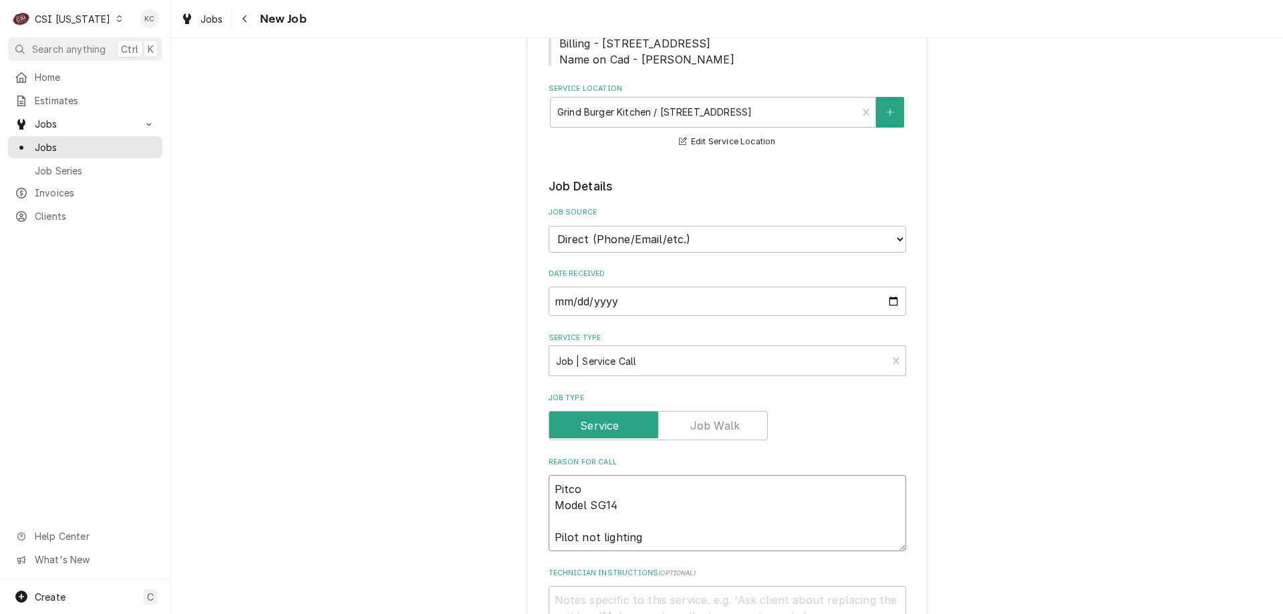
type textarea "Pitco Model SG14 Pilot not lighting"
type textarea "x"
type textarea "J"
type textarea "x"
type textarea "Je"
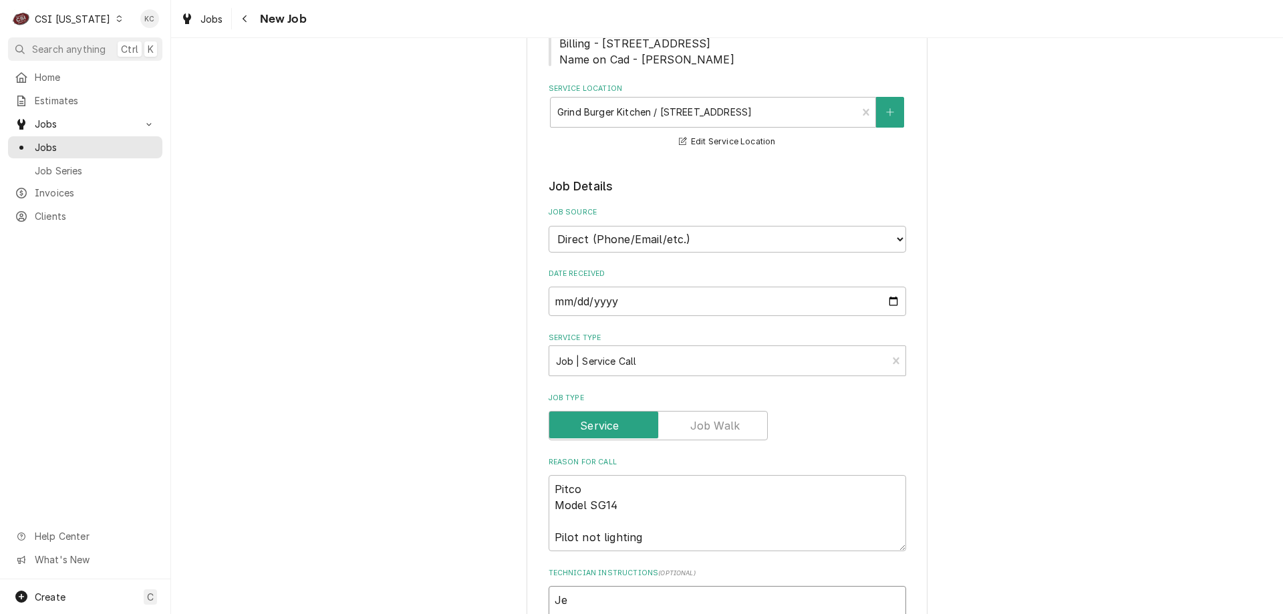
type textarea "x"
type textarea "Jes"
type textarea "x"
type textarea "Jess"
type textarea "x"
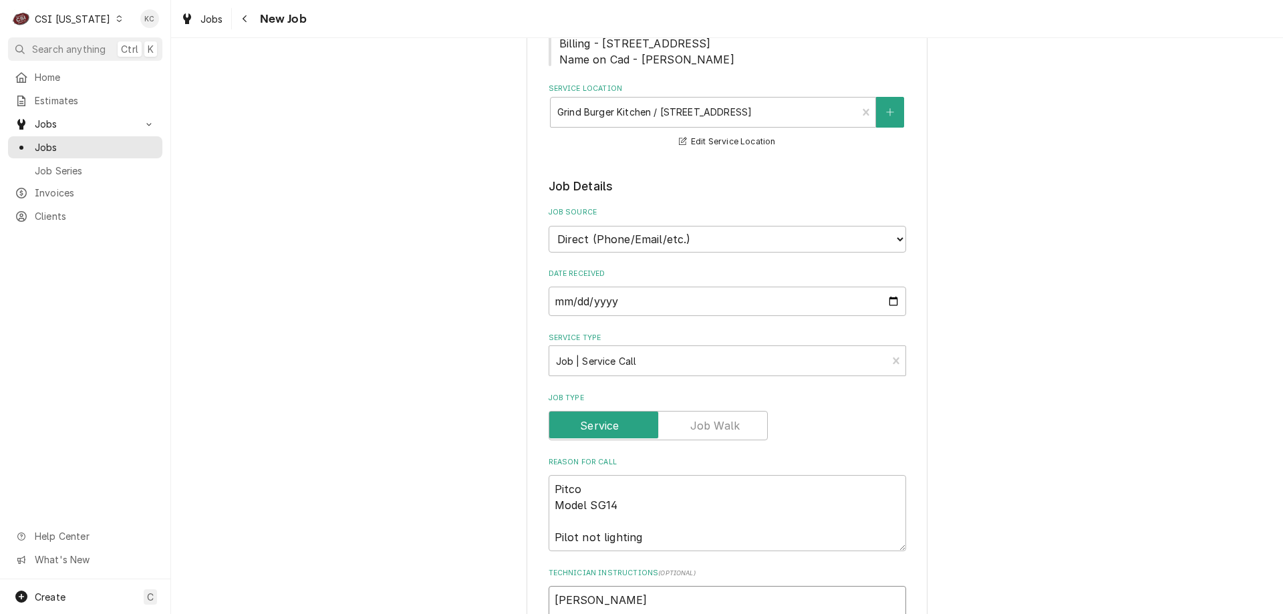
type textarea "Jesse"
type textarea "x"
type textarea "Jesse"
type textarea "x"
type textarea "Jesse -"
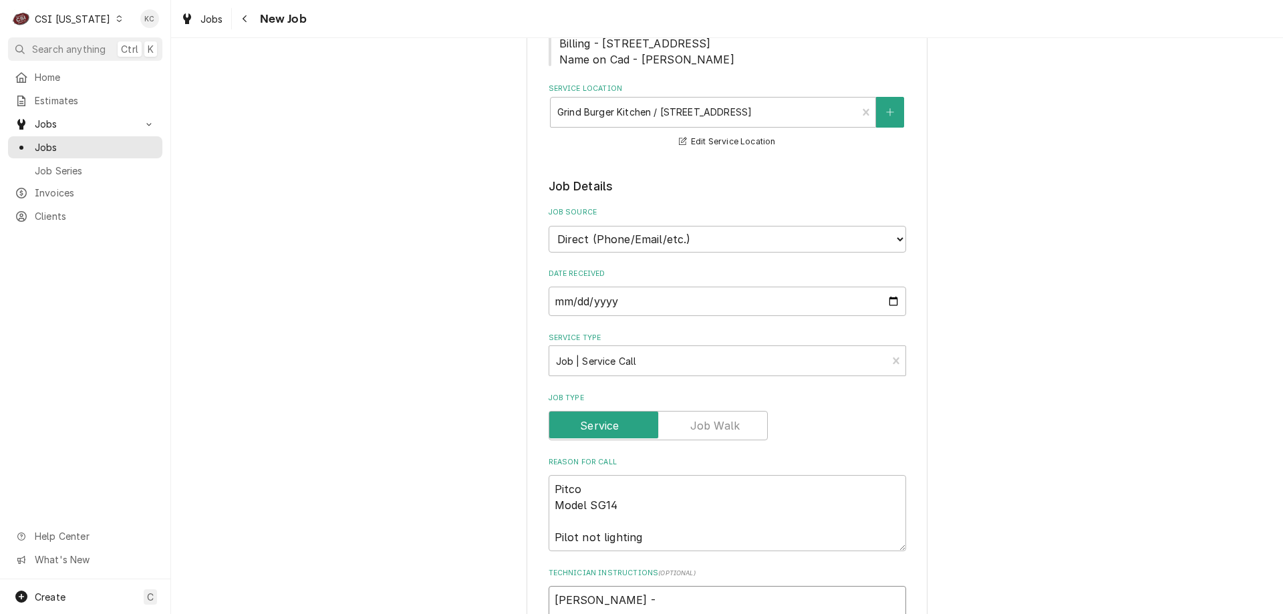
type textarea "x"
type textarea "Jesse -"
type textarea "x"
type textarea "Jesse - 5"
type textarea "x"
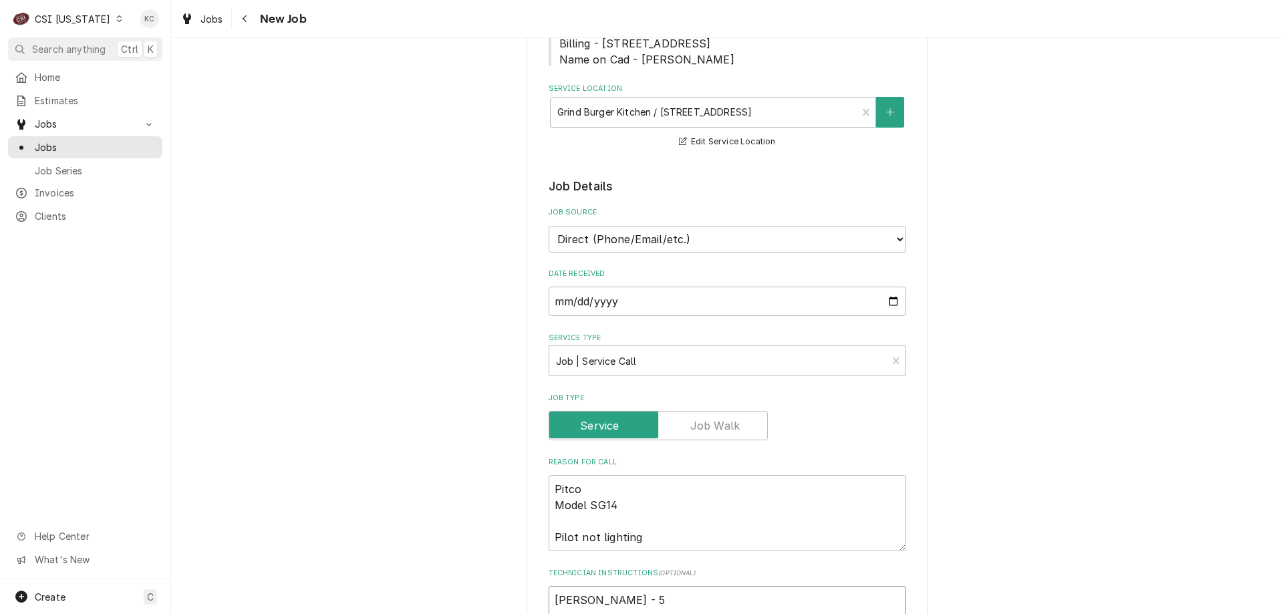
type textarea "Jesse - 50"
type textarea "x"
type textarea "Jesse - 502"
type textarea "x"
type textarea "Jesse - 502"
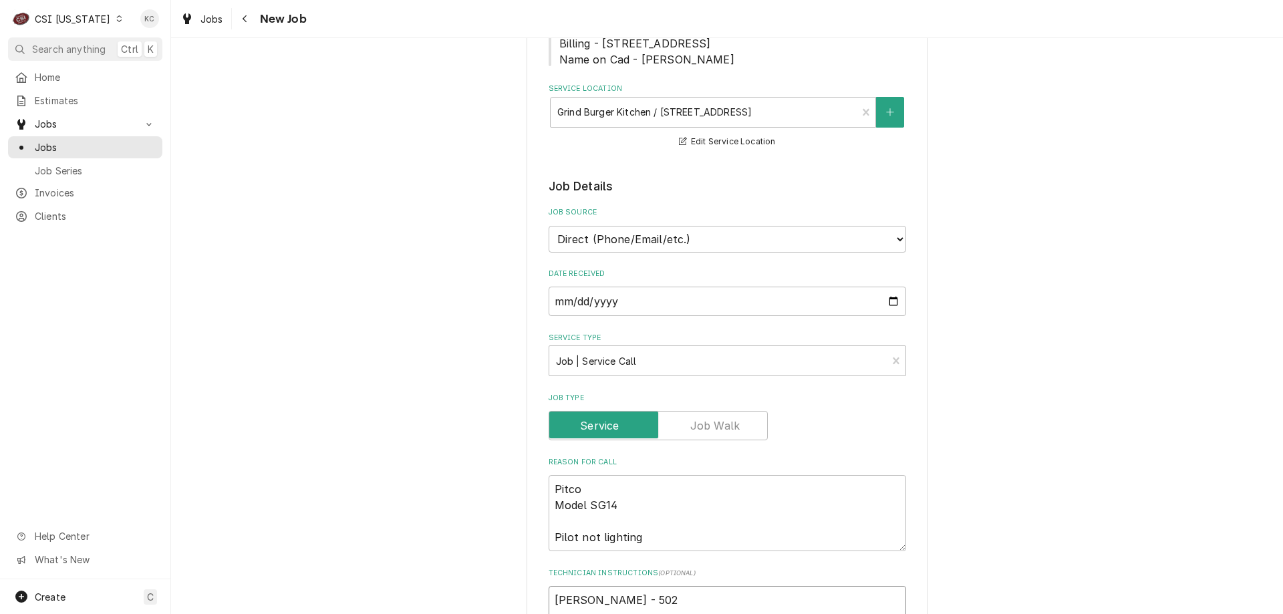
type textarea "x"
type textarea "Jesse - 502 9"
type textarea "x"
type textarea "Jesse - 502 97"
type textarea "x"
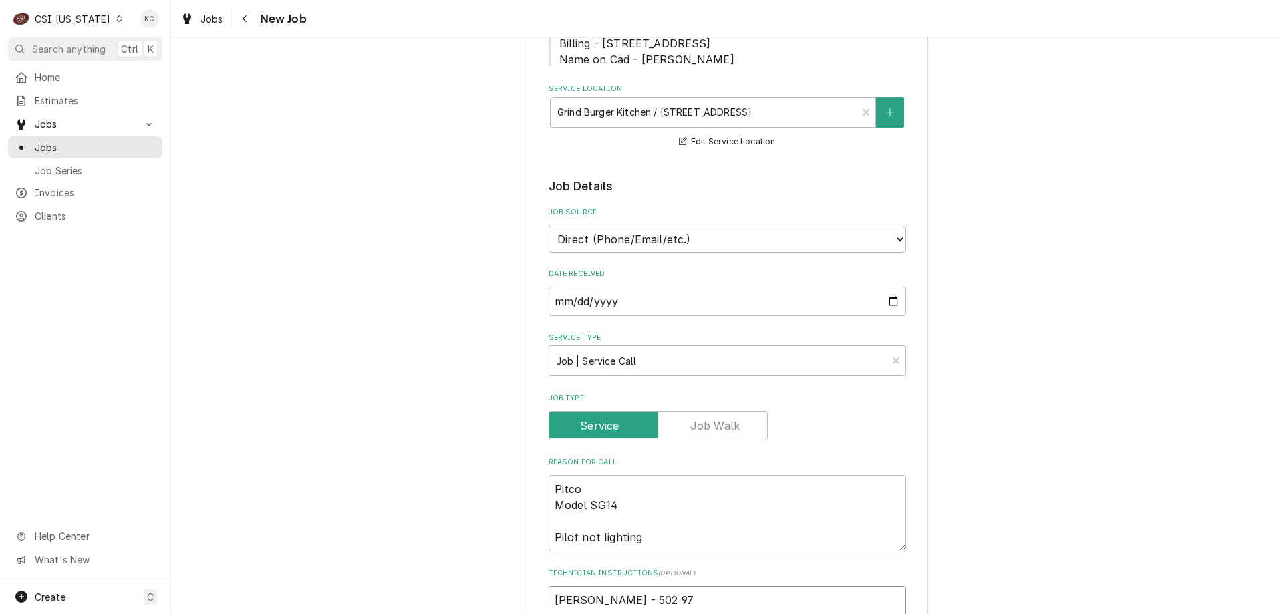
type textarea "Jesse - 502 974"
type textarea "x"
type textarea "Jesse - 502 974-"
type textarea "x"
type textarea "Jesse - 502 974-3"
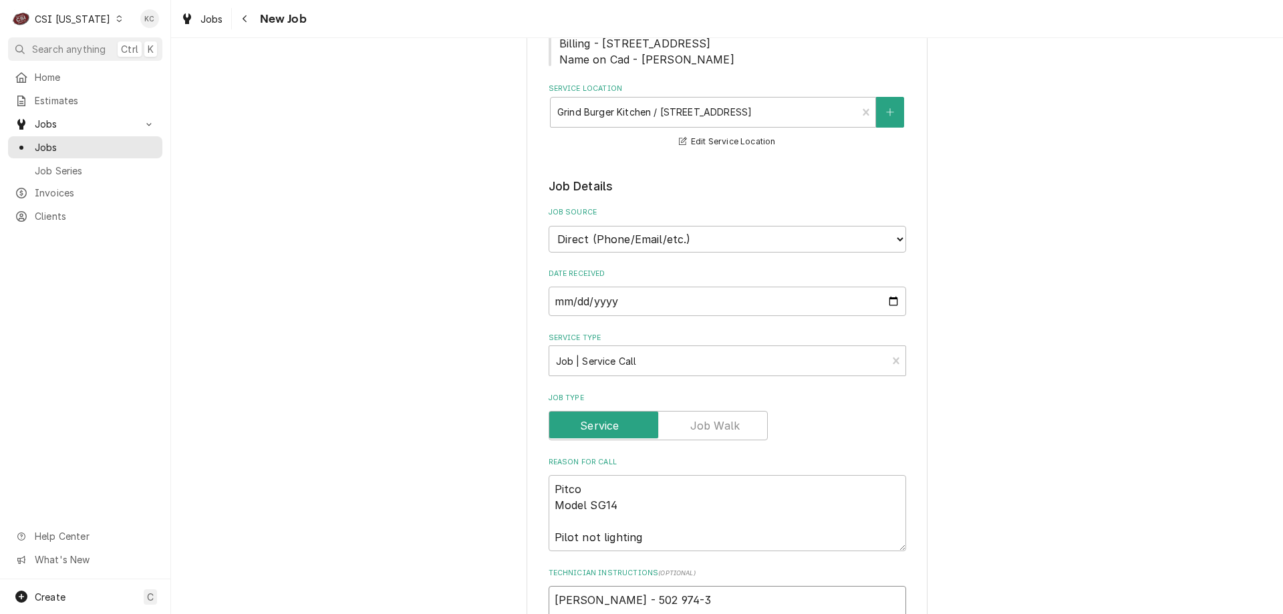
type textarea "x"
type textarea "Jesse - 502 974-32"
type textarea "x"
type textarea "Jesse - 502 974-320"
type textarea "x"
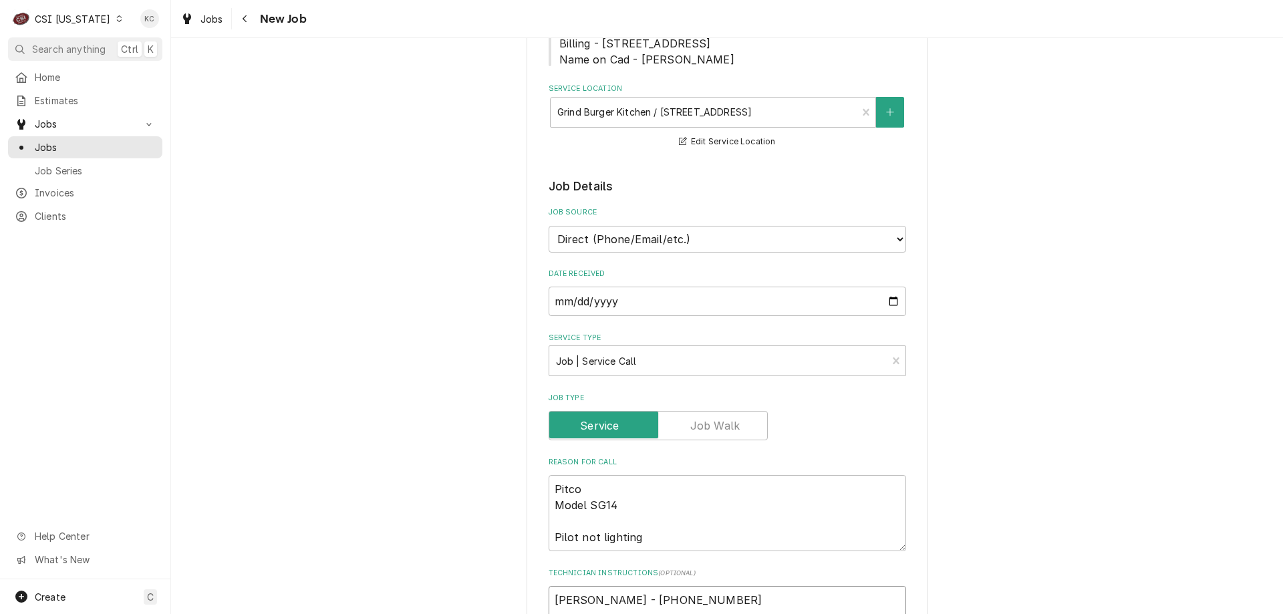
type textarea "Jesse - 502 974-3202"
type textarea "x"
type textarea "Jesse - 502 974-3202"
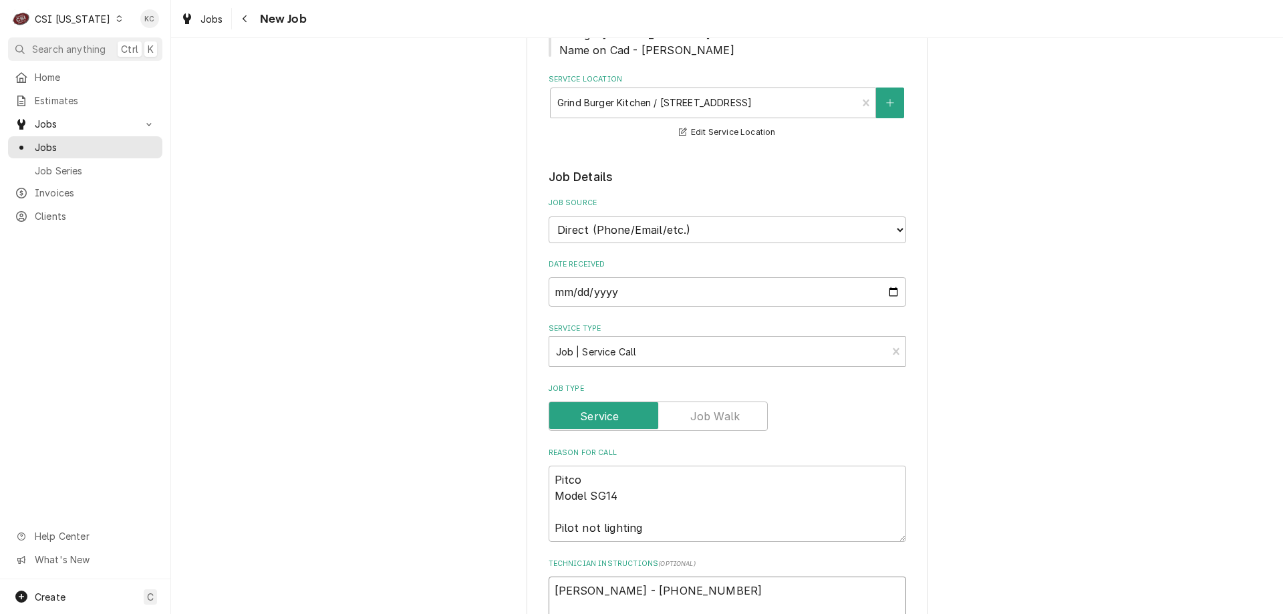
type textarea "x"
type textarea "Jesse - 502 974-3202"
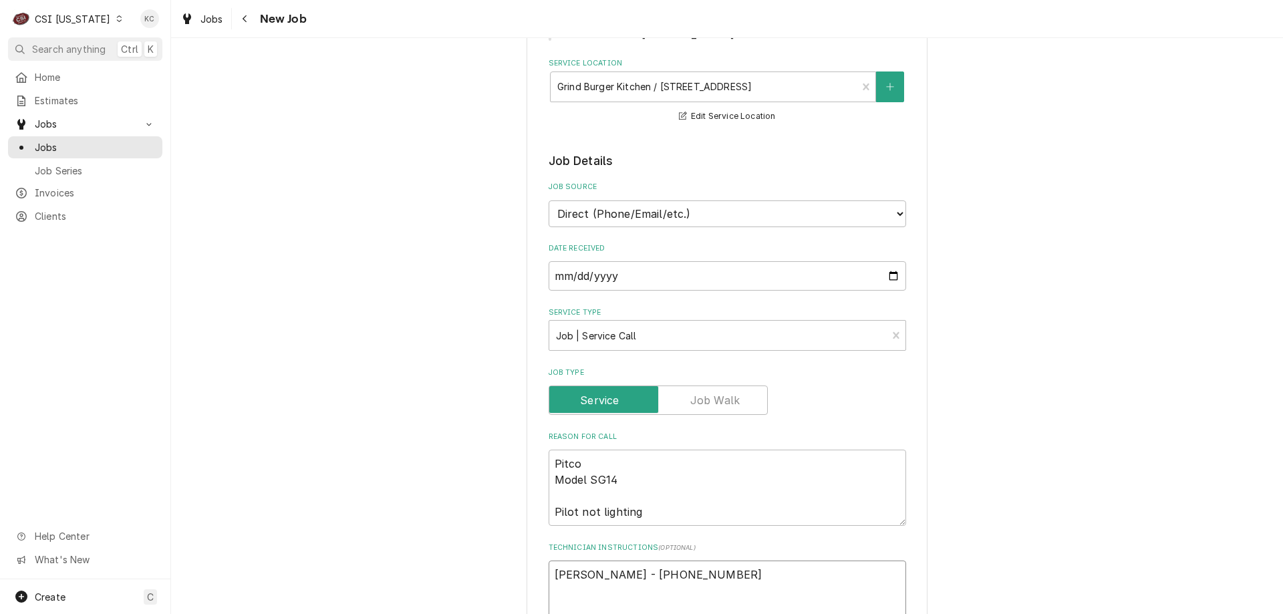
type textarea "x"
type textarea "Jesse - 502 974-3202 9"
type textarea "x"
type textarea "Jesse - 502 974-3202 9a"
type textarea "x"
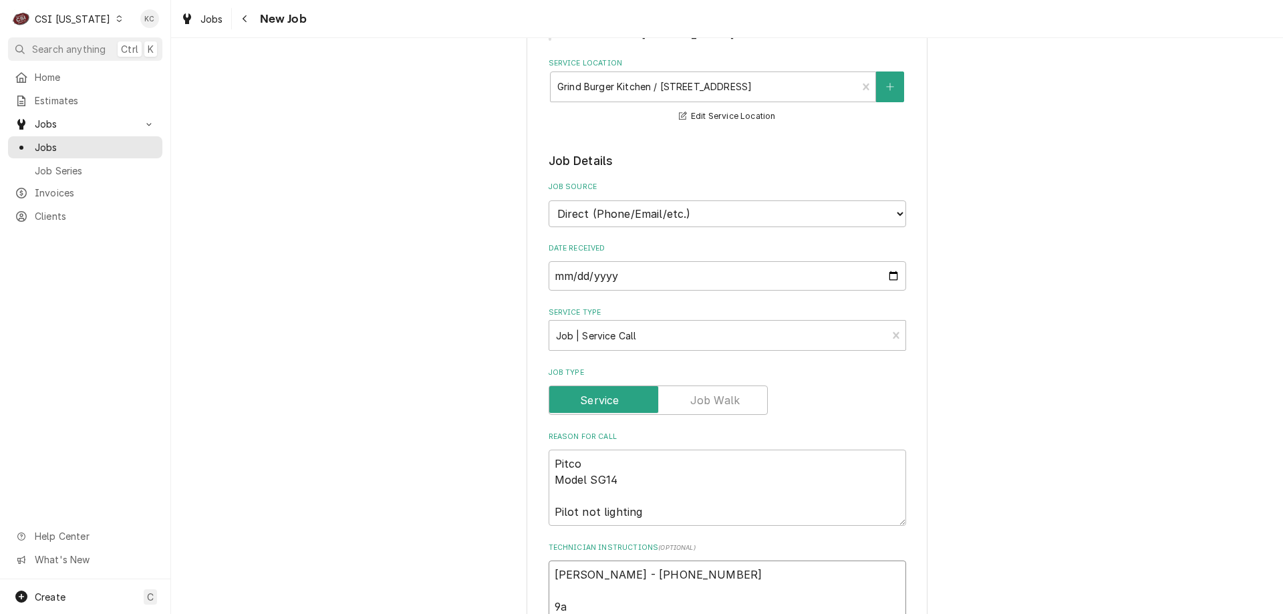
type textarea "Jesse - 502 974-3202 9am"
type textarea "x"
type textarea "Jesse - 502 974-3202 9am"
type textarea "x"
type textarea "Jesse - 502 974-3202 9am -"
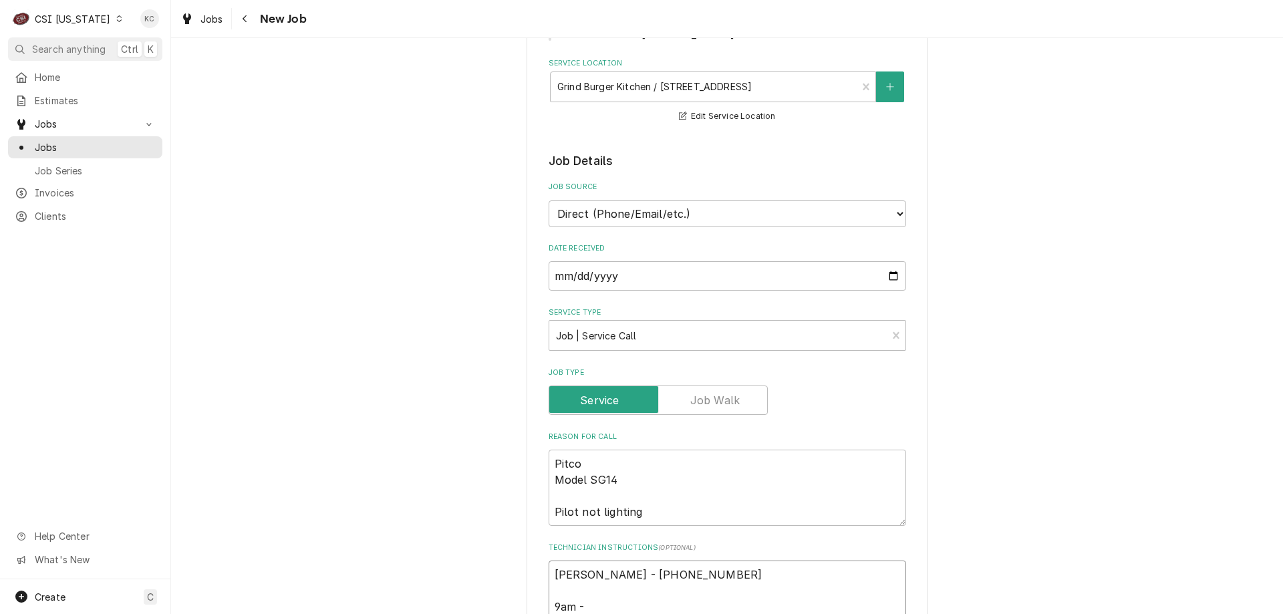
type textarea "x"
type textarea "Jesse - 502 974-3202 9am -"
type textarea "x"
type textarea "Jesse - 502 974-3202 9am - 1"
type textarea "x"
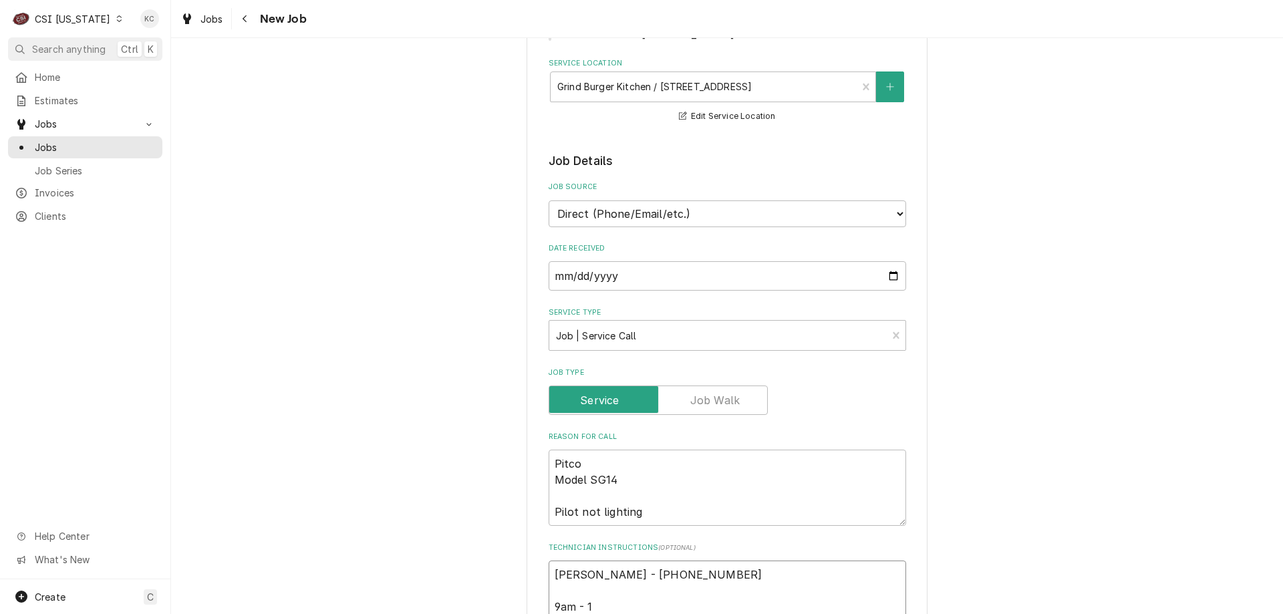
type textarea "Jesse - 502 974-3202 9am - 11"
type textarea "x"
type textarea "Jesse - 502 974-3202 9am - 11pm"
type textarea "x"
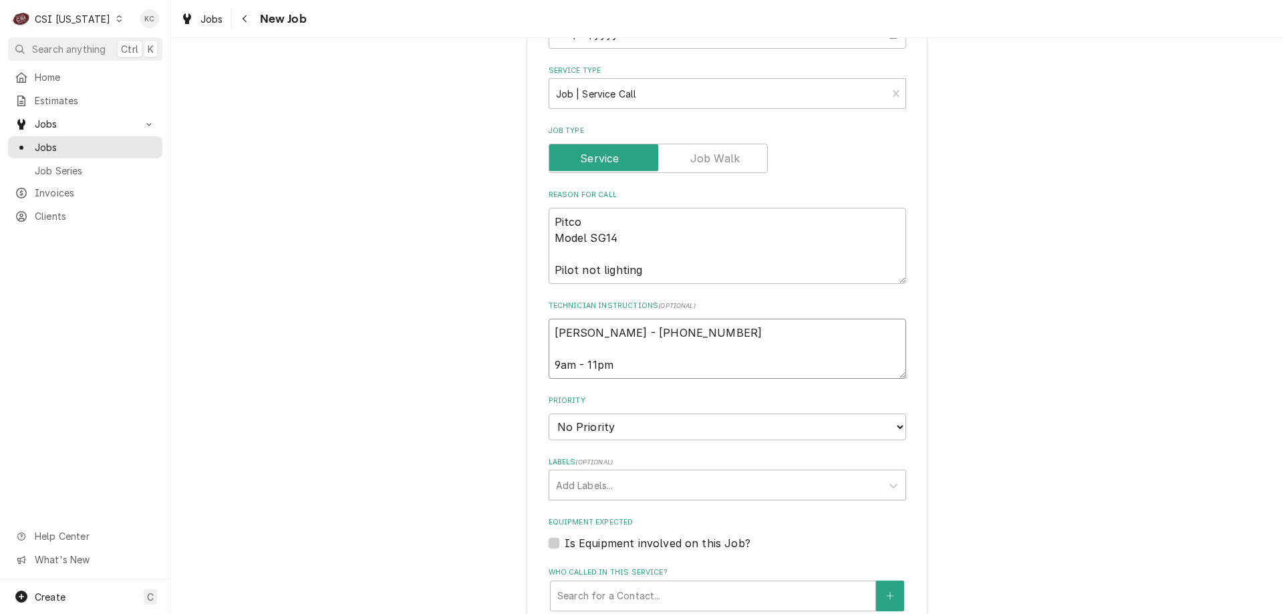
scroll to position [601, 0]
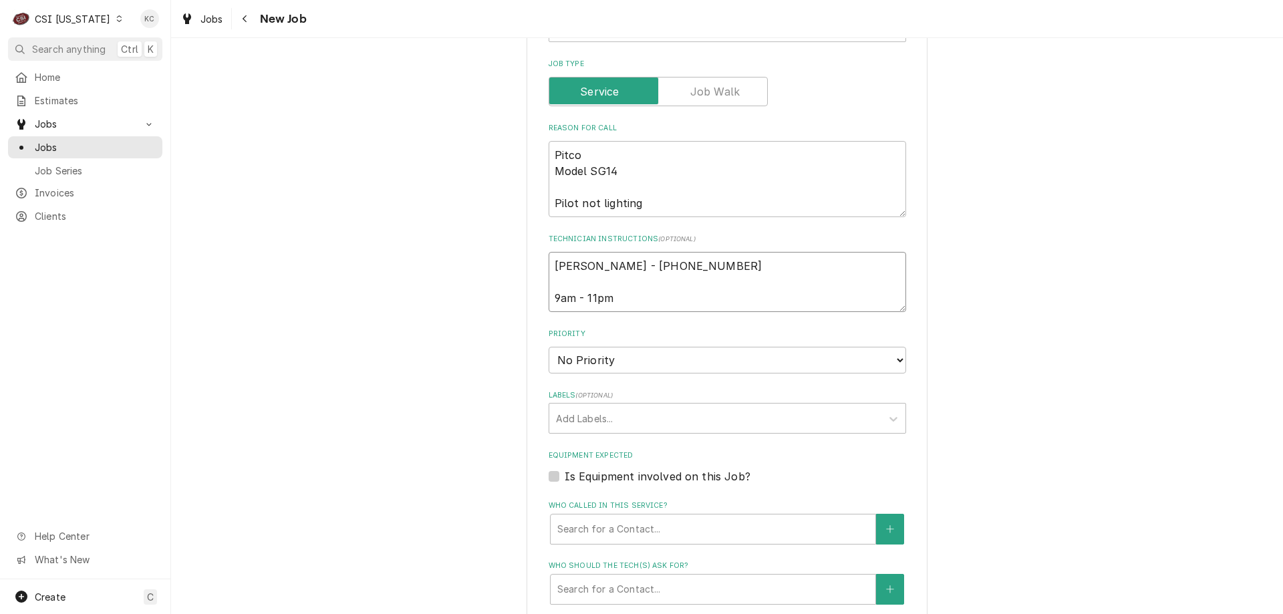
type textarea "Jesse - 502 974-3202 9am - 11pm"
click at [611, 362] on select "No Priority Urgent High Medium Low" at bounding box center [727, 360] width 357 height 27
select select "4"
click at [549, 347] on select "No Priority Urgent High Medium Low" at bounding box center [727, 360] width 357 height 27
click at [611, 422] on div "Labels" at bounding box center [715, 418] width 319 height 24
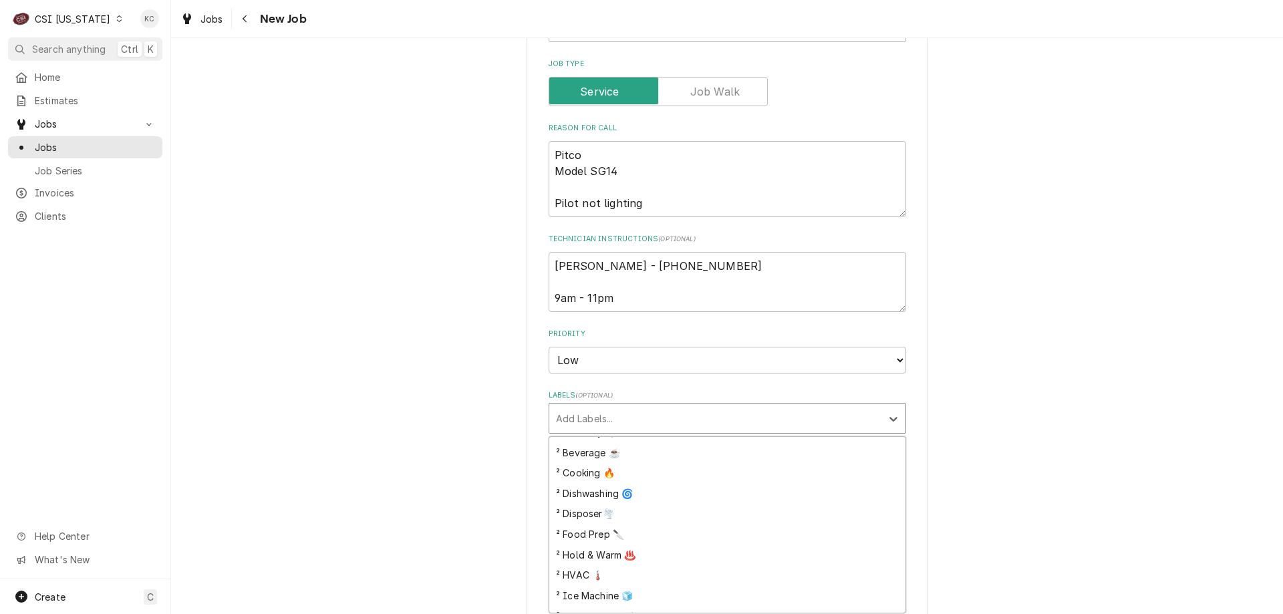
scroll to position [200, 0]
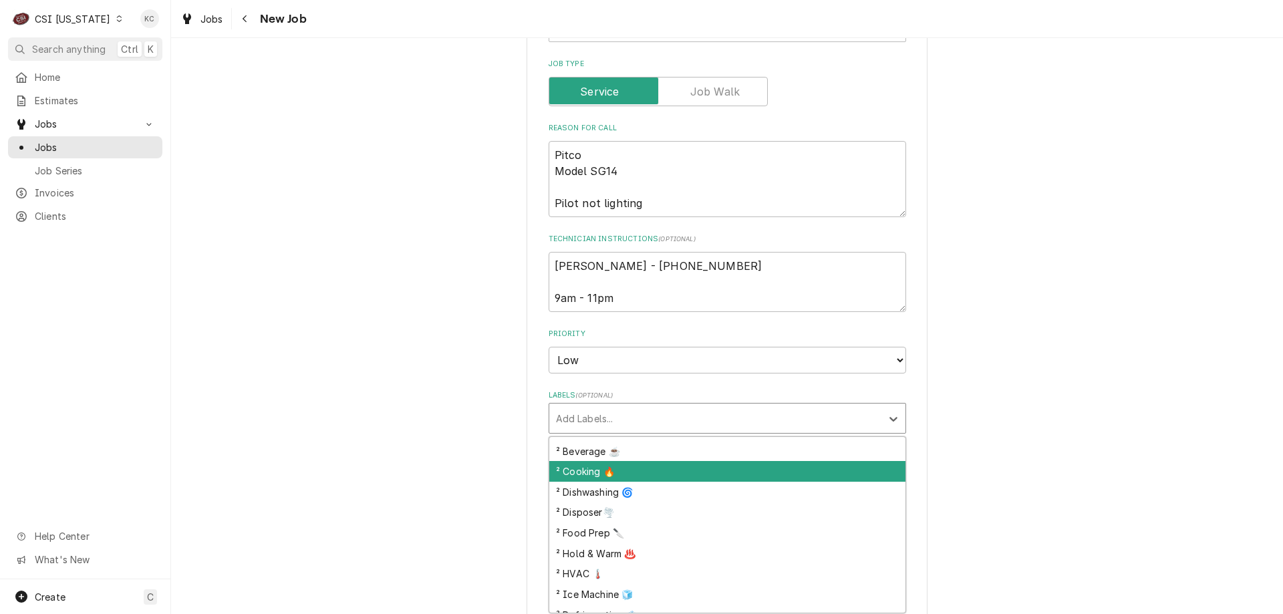
click at [648, 478] on div "² Cooking 🔥" at bounding box center [727, 471] width 356 height 21
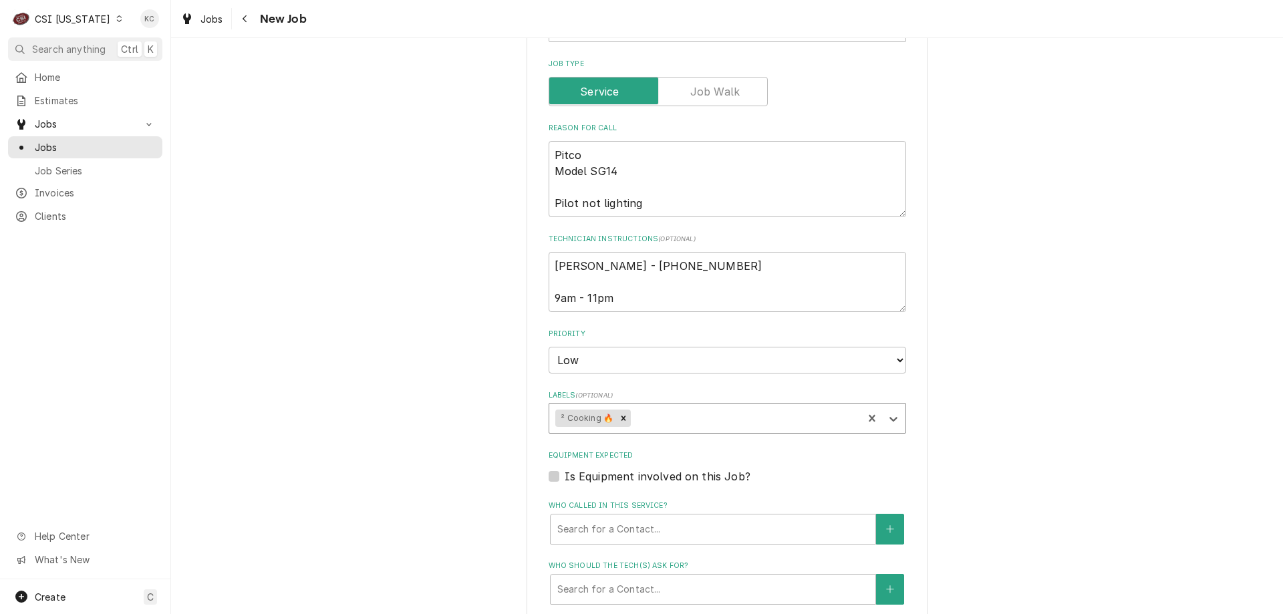
click at [998, 442] on div "Please provide the following information to create a job: Client Details Client…" at bounding box center [727, 210] width 1112 height 1518
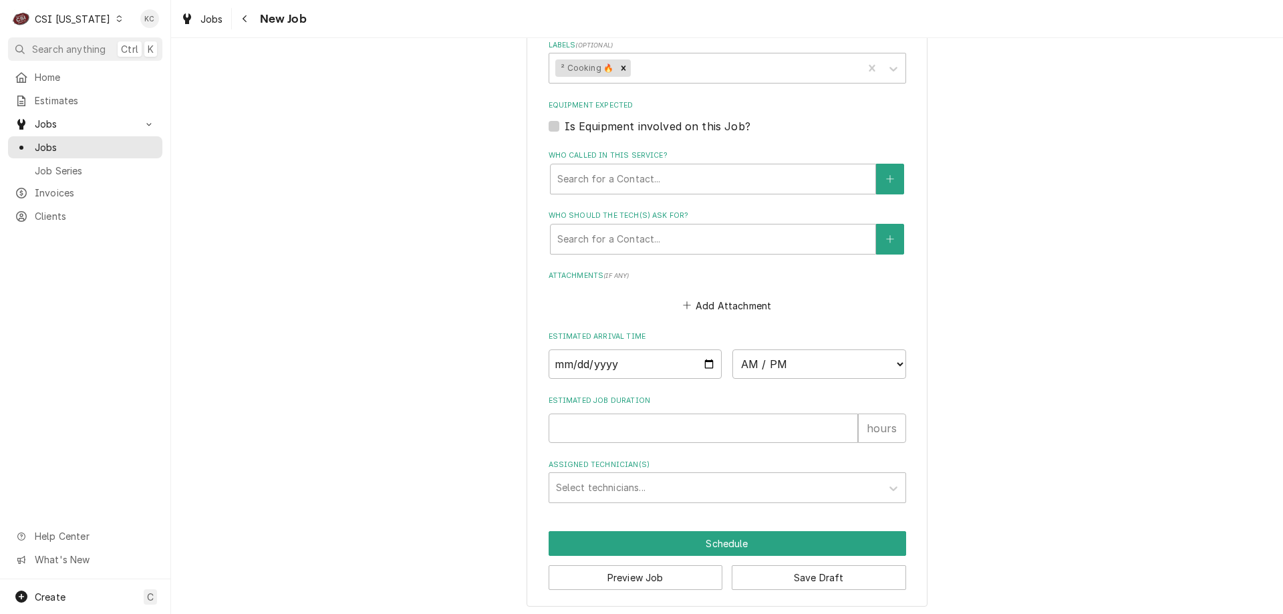
scroll to position [956, 0]
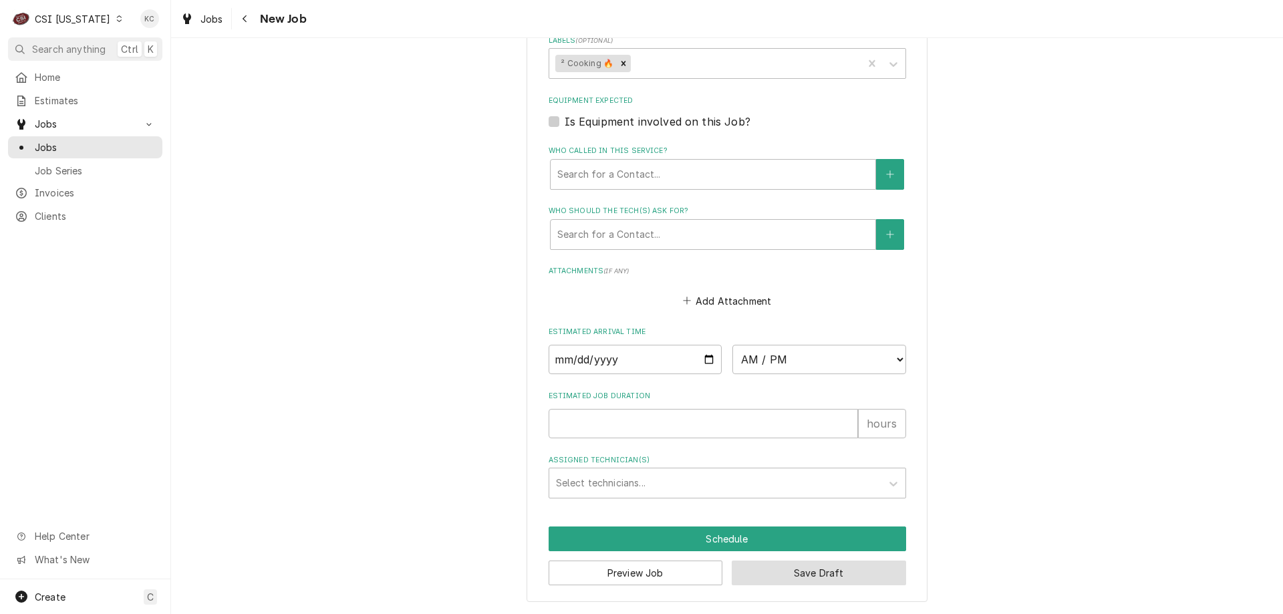
click at [815, 572] on button "Save Draft" at bounding box center [819, 573] width 174 height 25
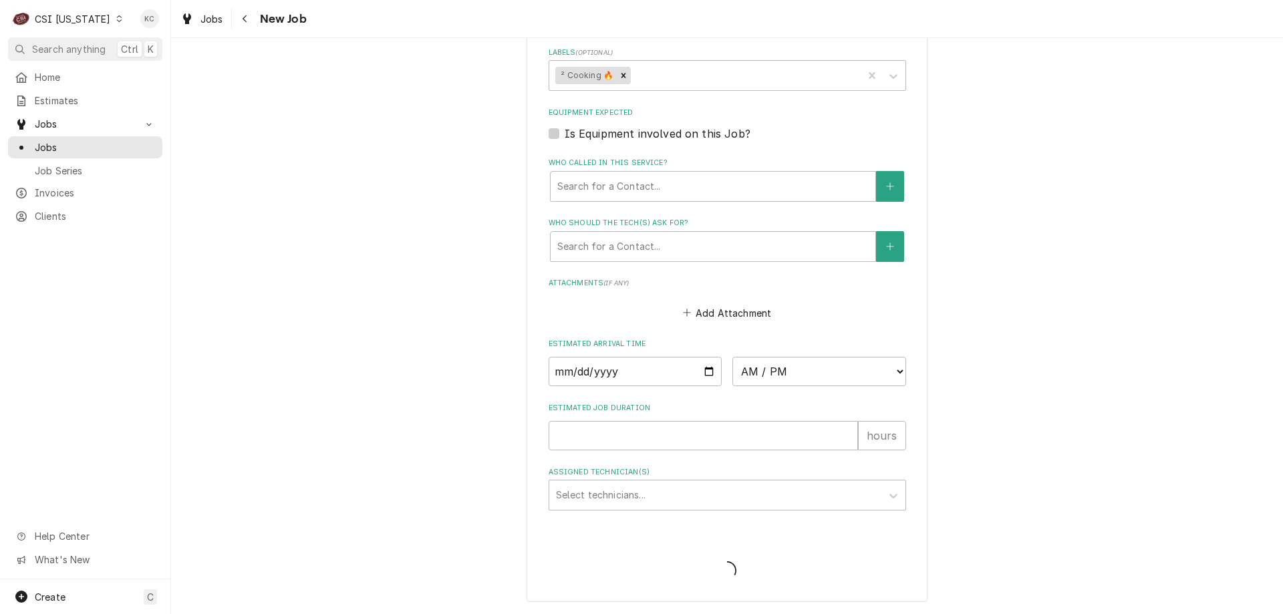
scroll to position [944, 0]
type textarea "x"
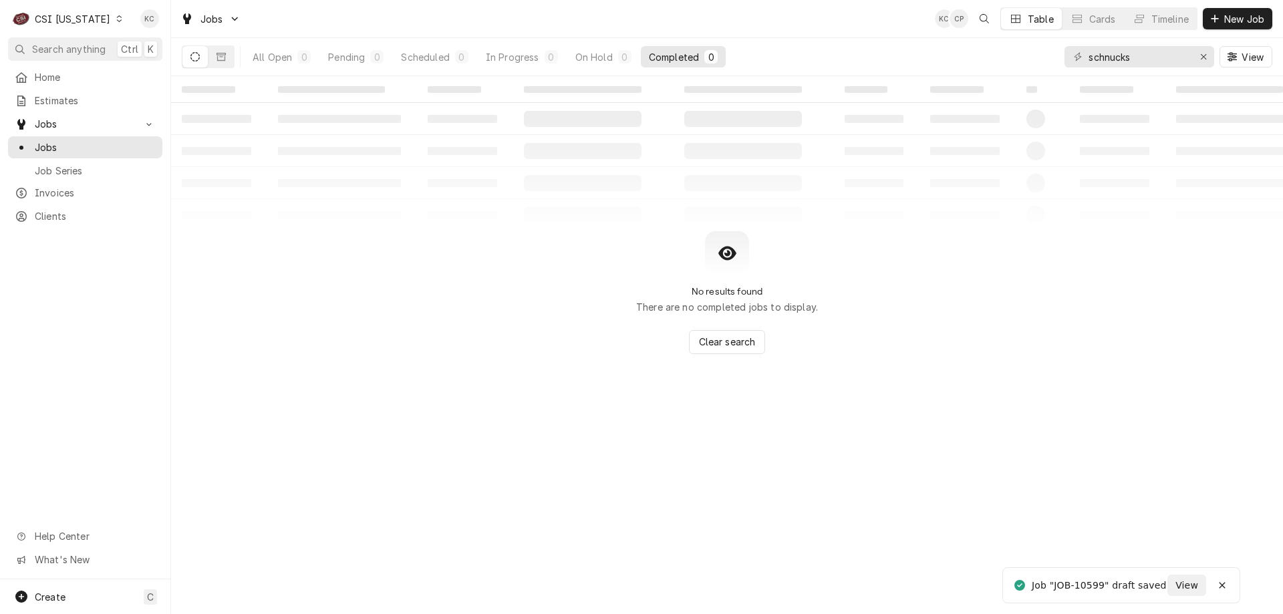
click at [96, 15] on div "CSI [US_STATE]" at bounding box center [73, 19] width 76 height 14
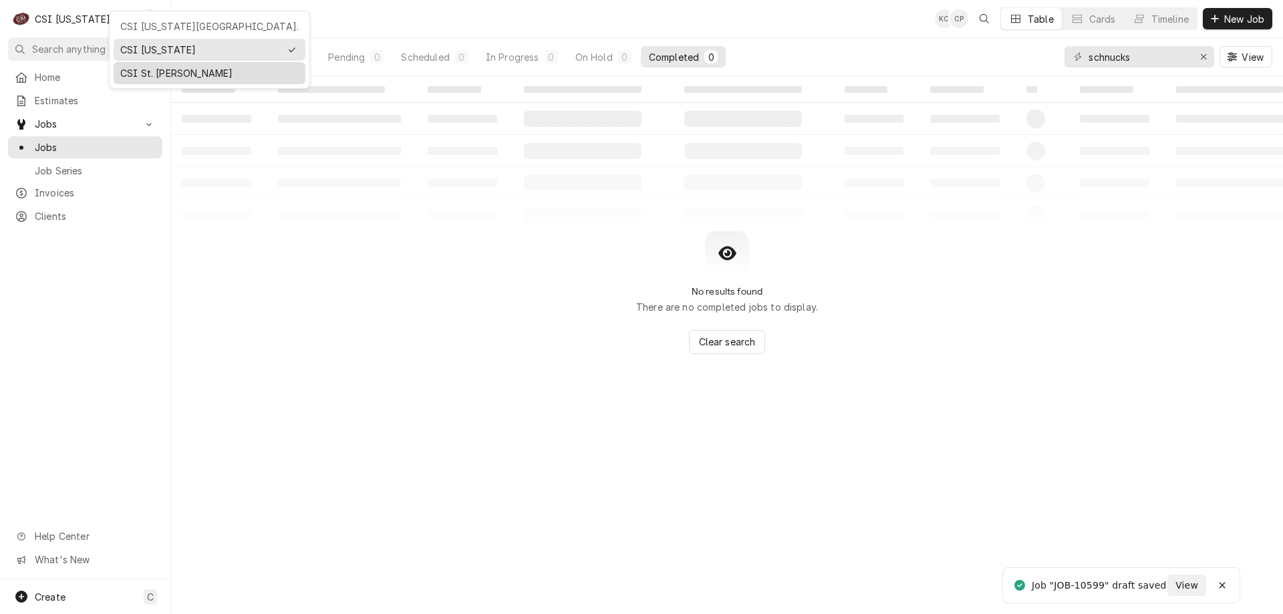
click at [148, 66] on div "CSI St. [PERSON_NAME]" at bounding box center [209, 73] width 178 height 14
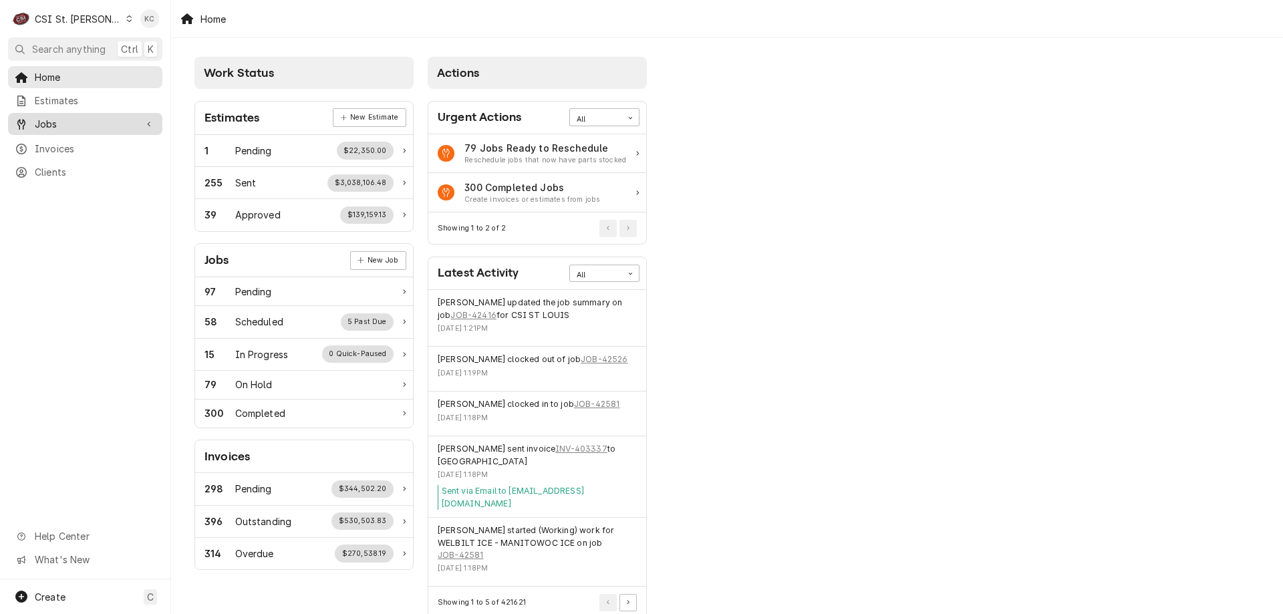
click at [114, 117] on span "Jobs" at bounding box center [85, 124] width 101 height 14
click at [68, 147] on span "Jobs" at bounding box center [95, 147] width 121 height 14
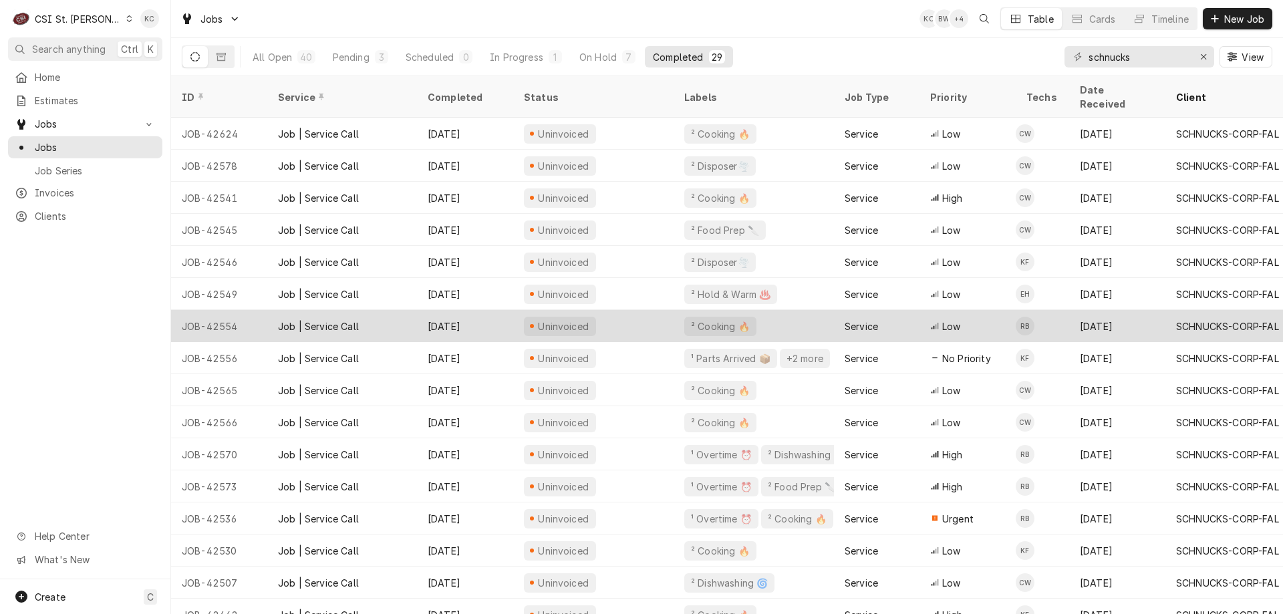
scroll to position [67, 0]
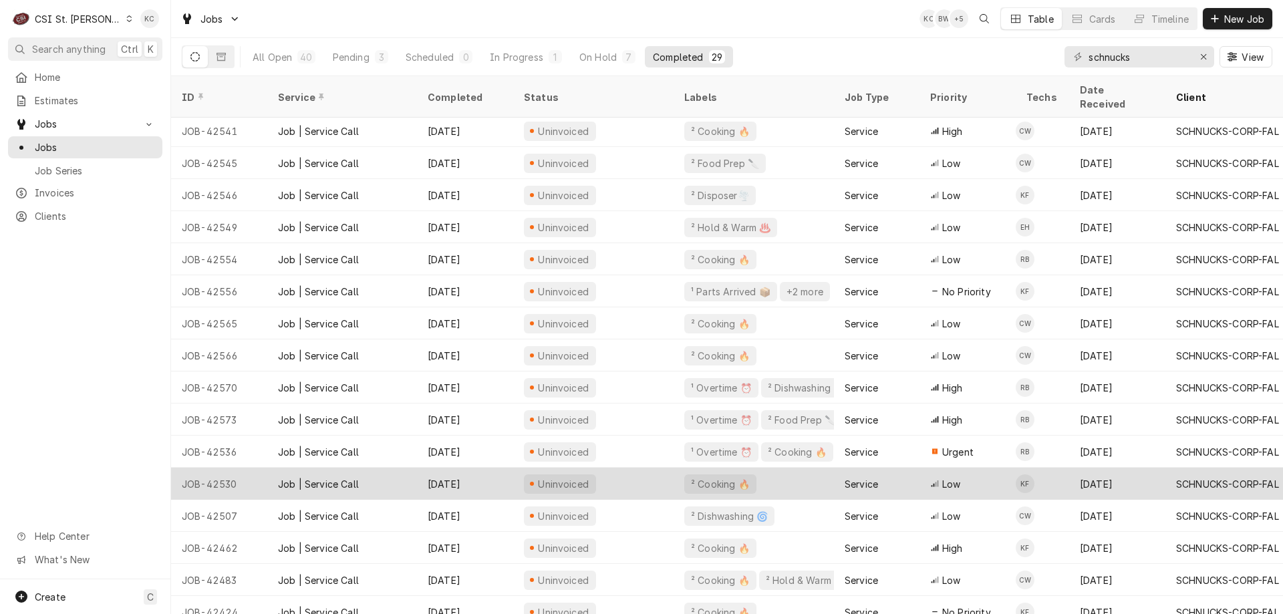
click at [335, 477] on div "Job | Service Call" at bounding box center [318, 484] width 81 height 14
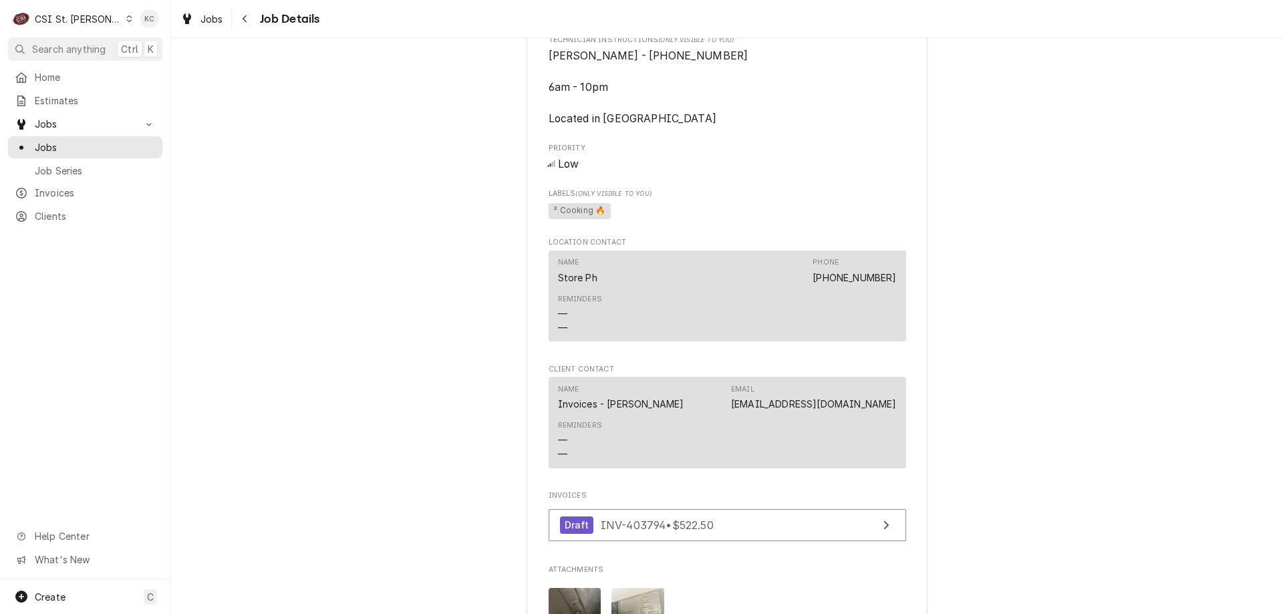
scroll to position [1636, 0]
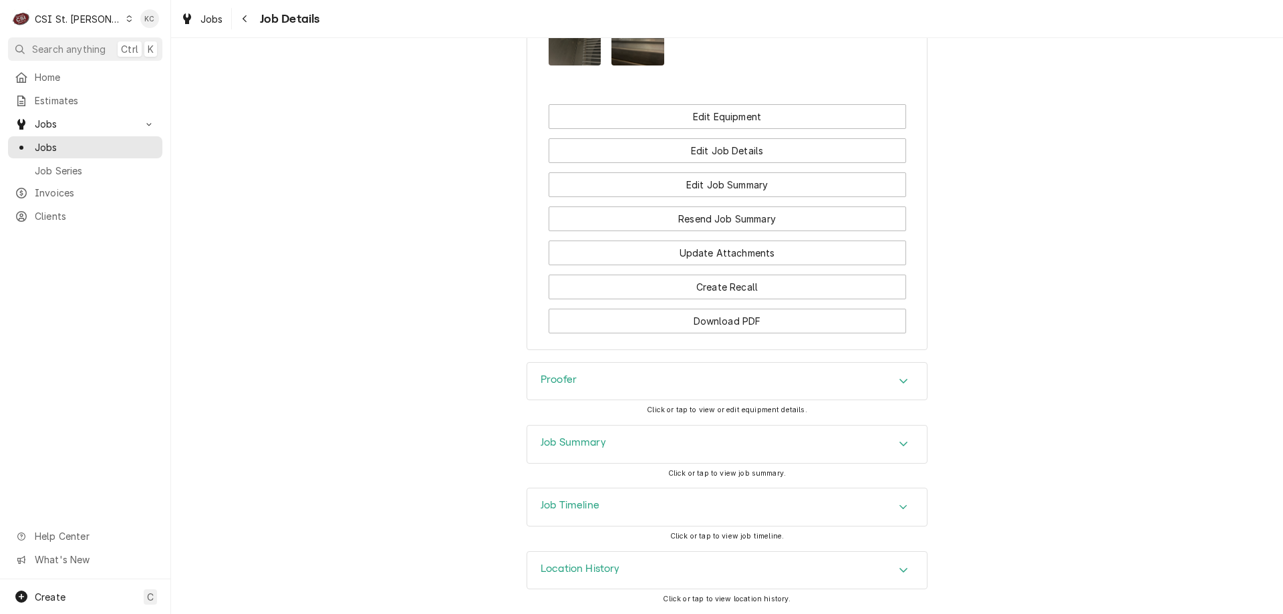
click at [615, 444] on div "Job Summary" at bounding box center [727, 444] width 400 height 37
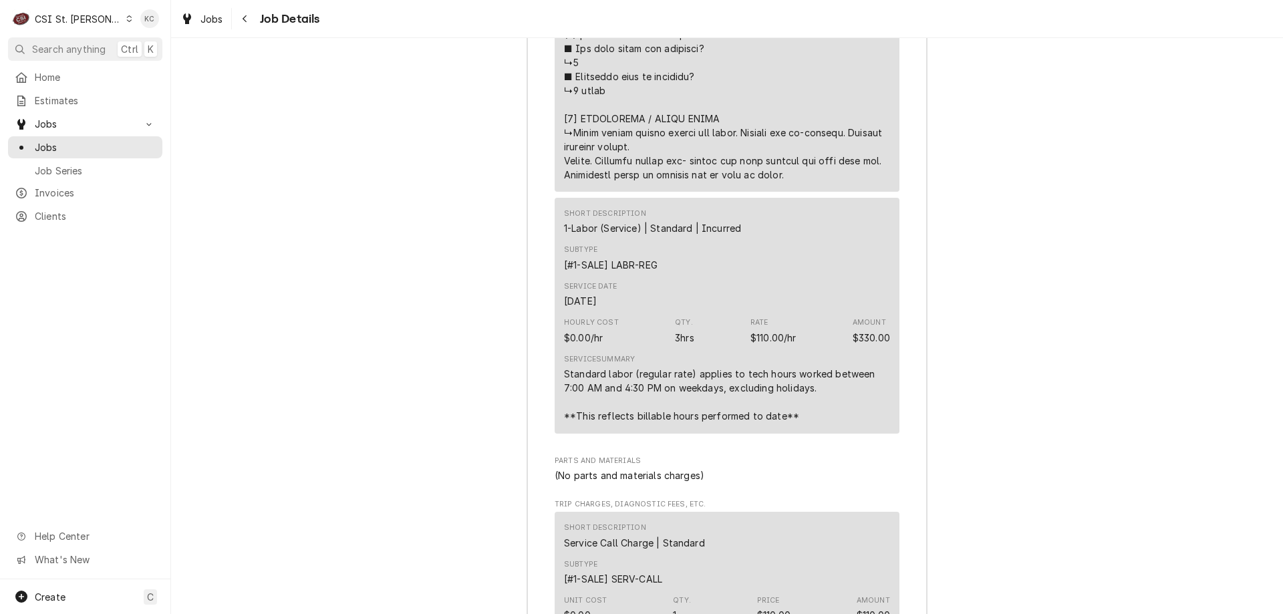
scroll to position [3120, 0]
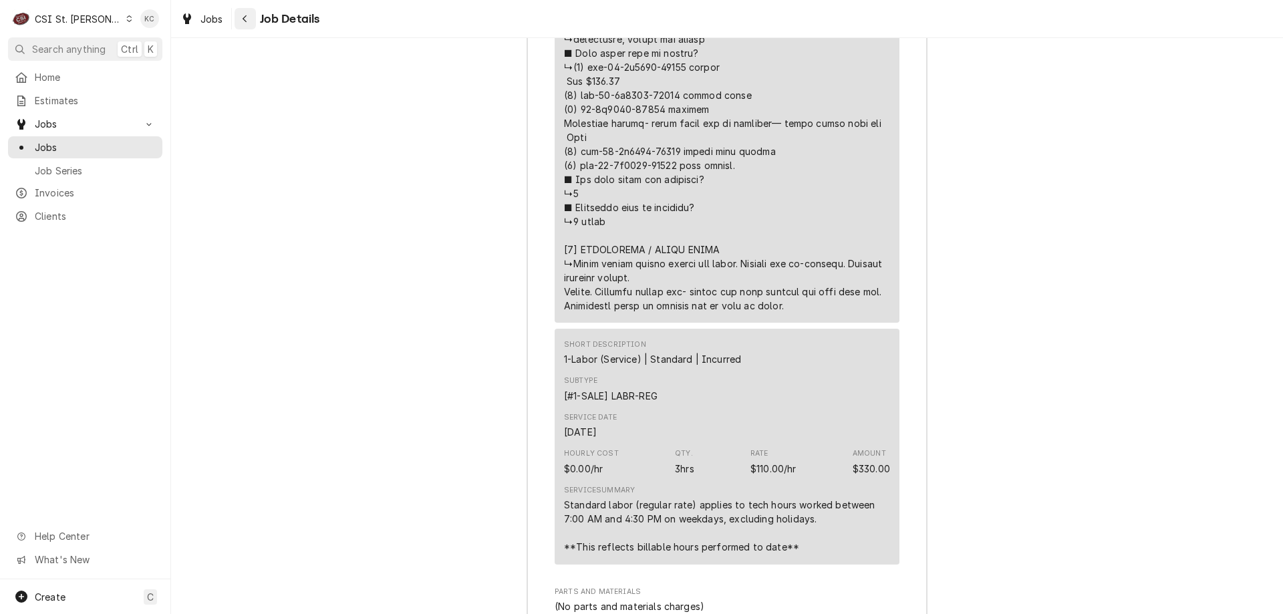
click at [241, 19] on div "Navigate back" at bounding box center [245, 18] width 13 height 13
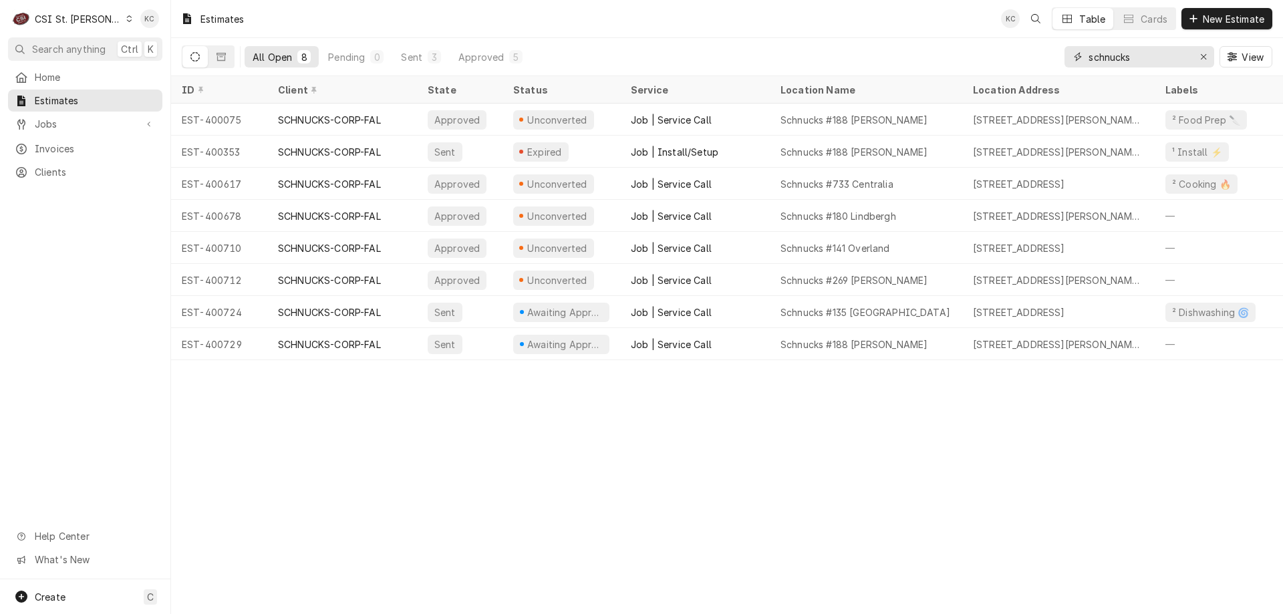
drag, startPoint x: 1183, startPoint y: 53, endPoint x: 947, endPoint y: 75, distance: 236.8
click at [947, 75] on div "All Open 8 Pending 0 Sent 3 Approved 5 schnucks View" at bounding box center [727, 56] width 1090 height 37
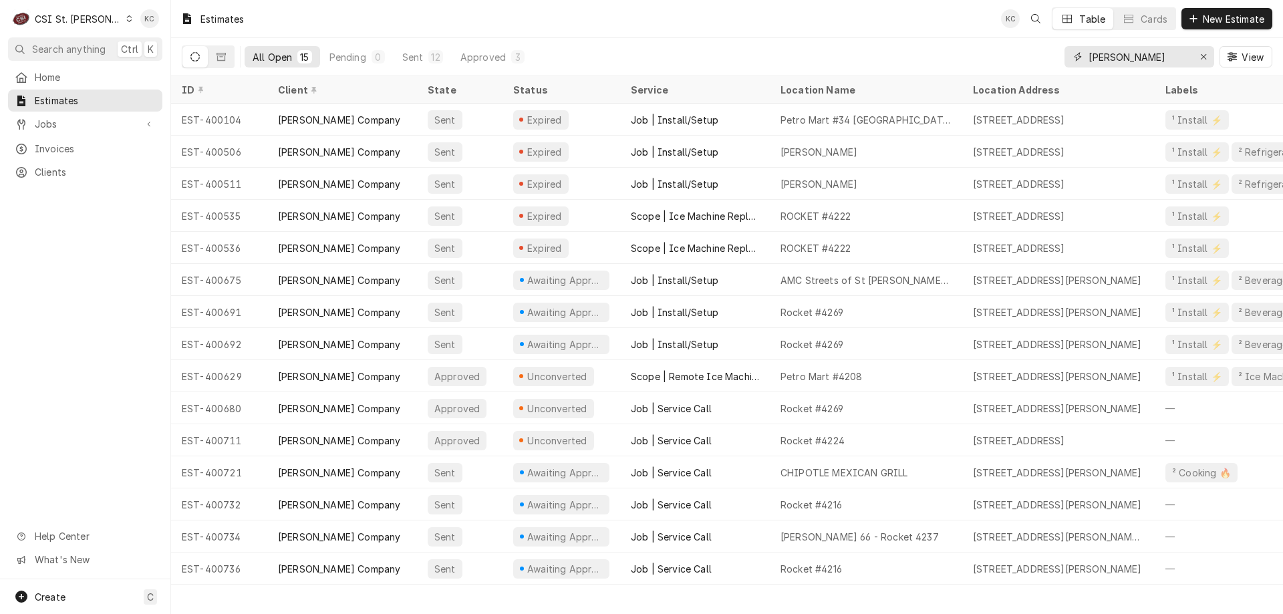
type input "vivian"
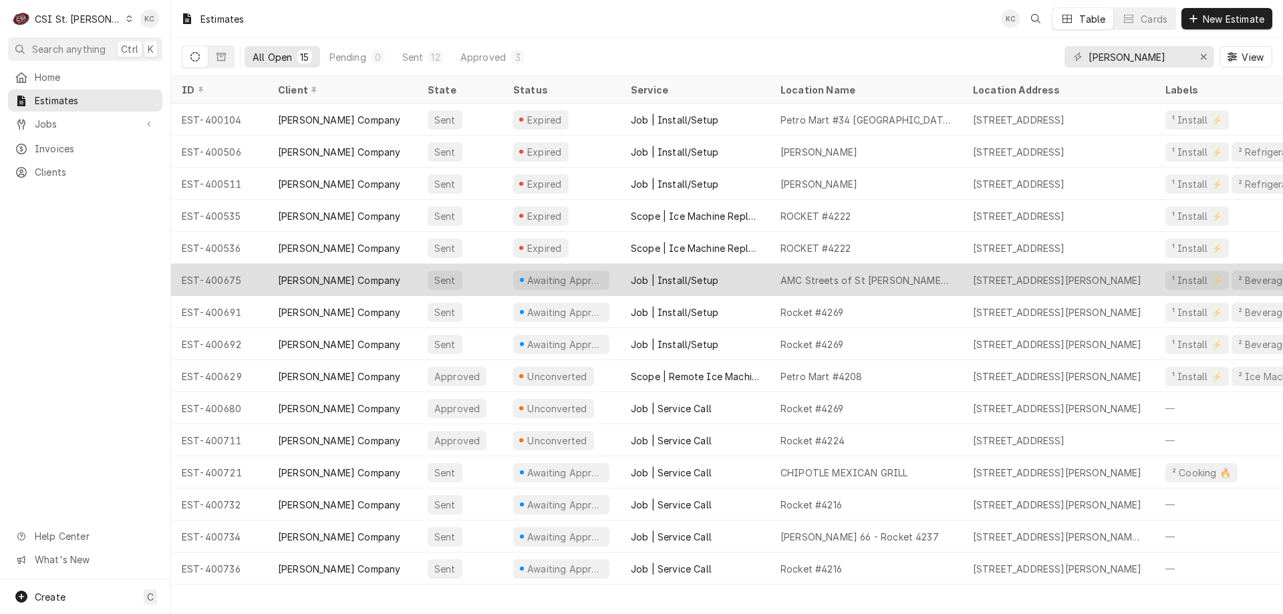
click at [293, 279] on div "[PERSON_NAME] Company" at bounding box center [339, 280] width 122 height 14
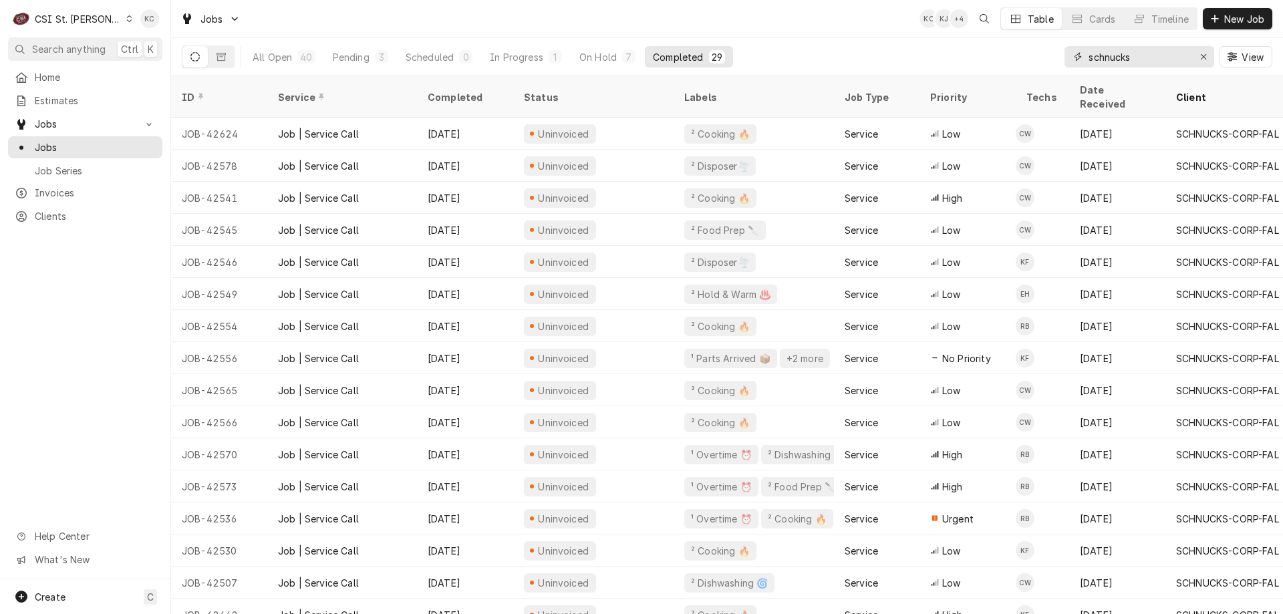
drag, startPoint x: 1154, startPoint y: 61, endPoint x: 887, endPoint y: 61, distance: 266.6
click at [887, 61] on div "All Open 40 Pending 3 Scheduled 0 In Progress 1 On Hold 7 Completed 29 schnucks…" at bounding box center [727, 56] width 1090 height 37
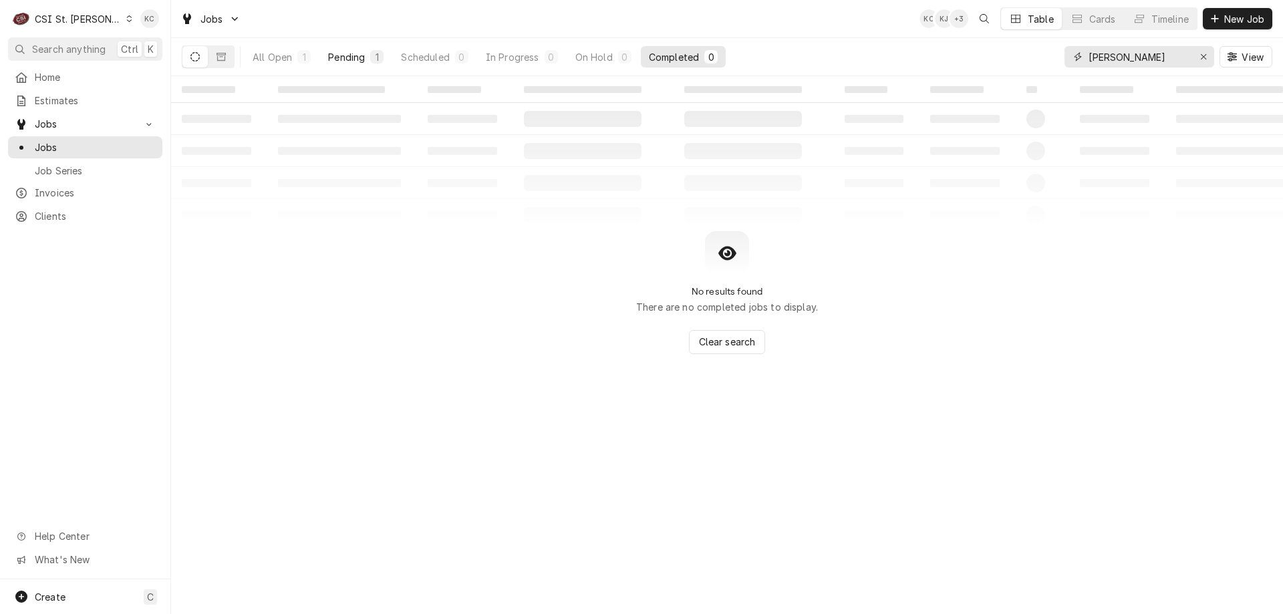
type input "[PERSON_NAME]"
click at [352, 61] on div "Pending" at bounding box center [346, 57] width 37 height 14
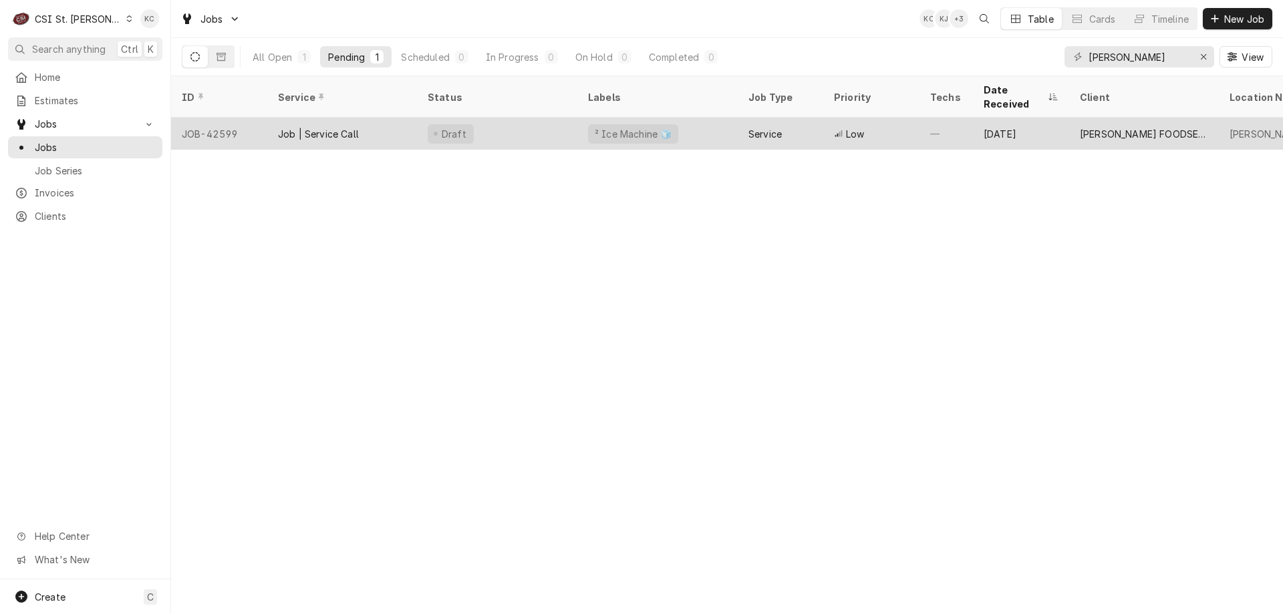
click at [490, 125] on div "Draft" at bounding box center [497, 134] width 160 height 32
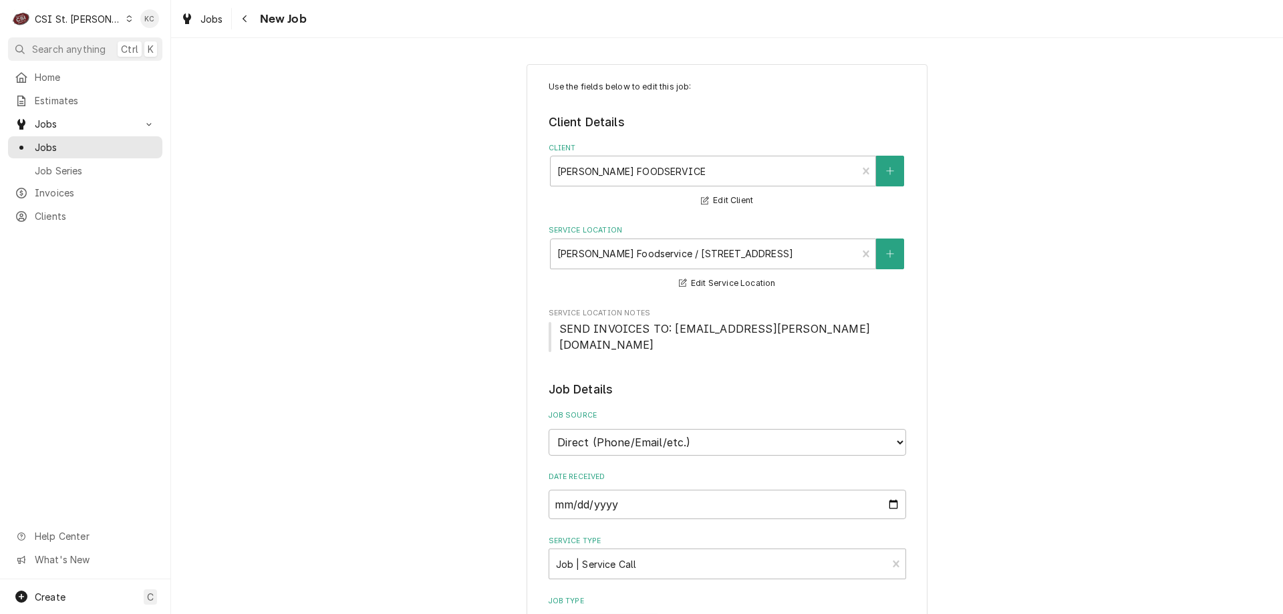
type textarea "x"
click at [68, 141] on span "Jobs" at bounding box center [95, 147] width 121 height 14
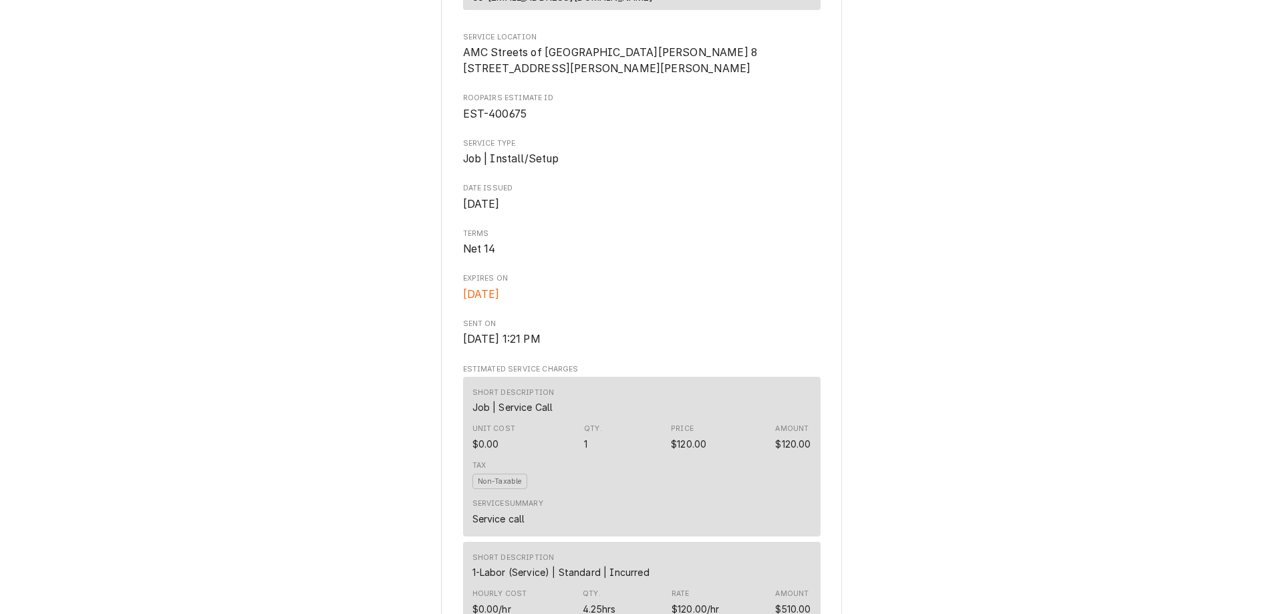
scroll to position [242, 0]
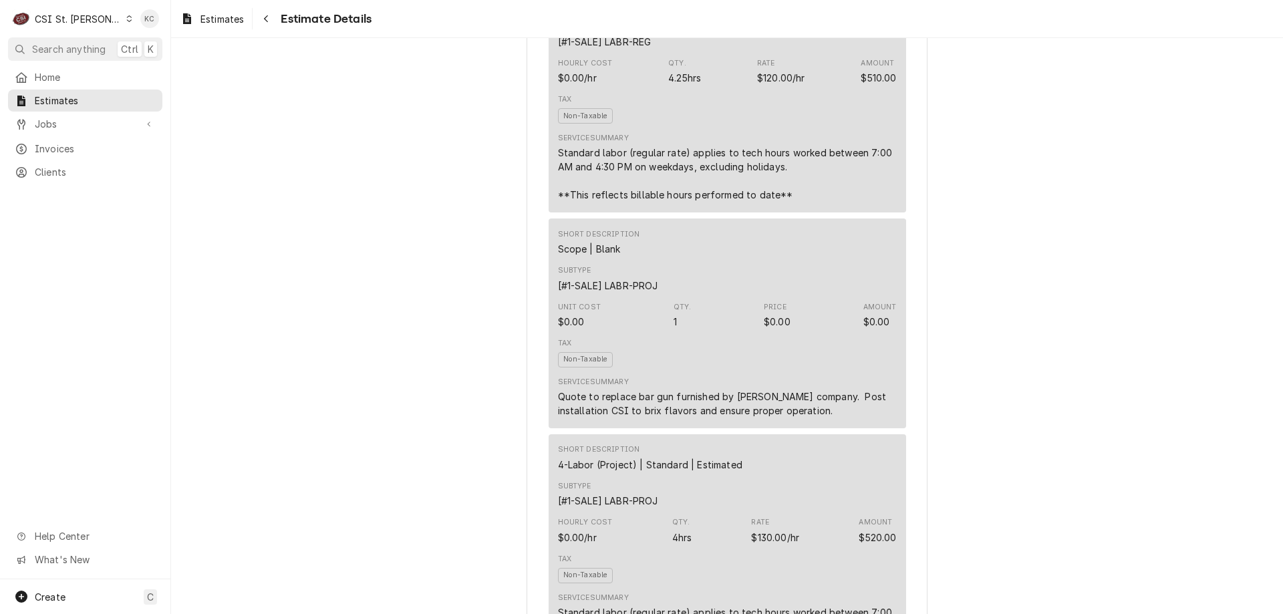
scroll to position [1069, 0]
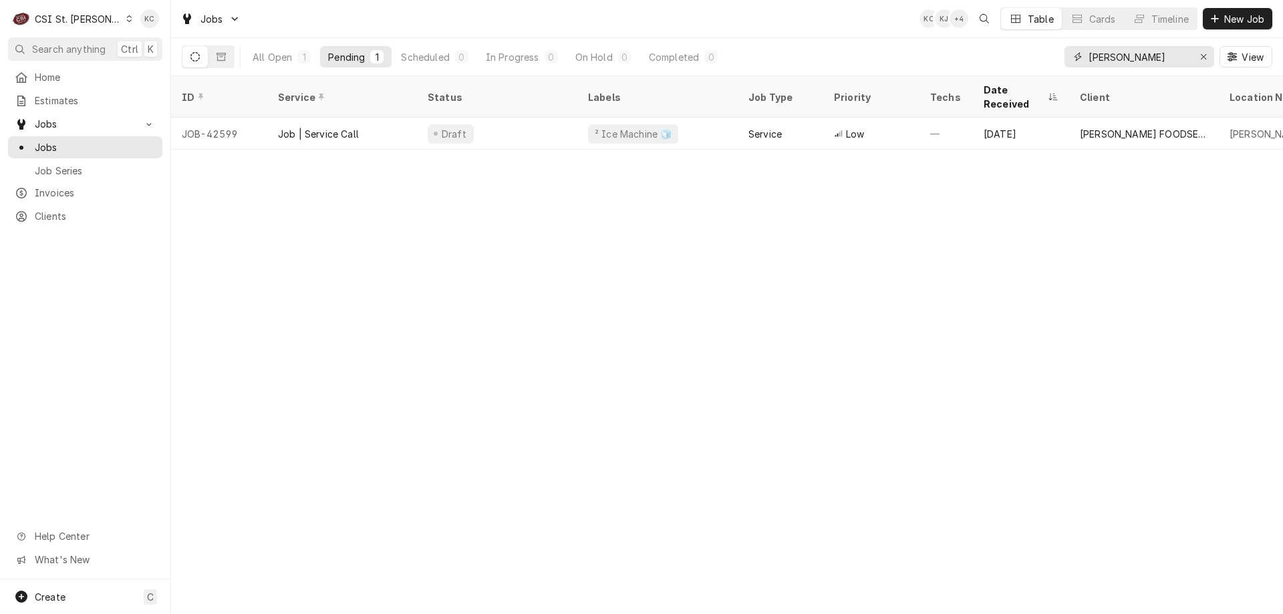
drag, startPoint x: 1158, startPoint y: 57, endPoint x: 1010, endPoint y: 55, distance: 147.7
click at [1010, 55] on div "All Open 1 Pending 1 Scheduled 0 In Progress 0 On Hold 0 Completed 0 [PERSON_NA…" at bounding box center [727, 56] width 1090 height 37
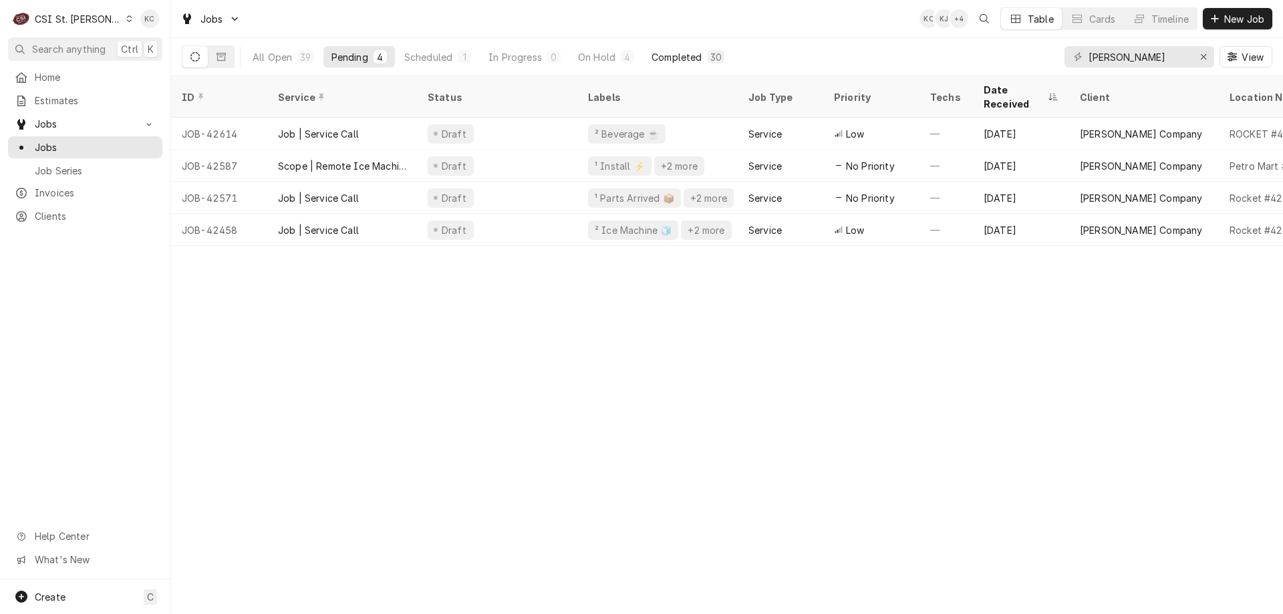
click at [689, 59] on div "Completed" at bounding box center [676, 57] width 50 height 14
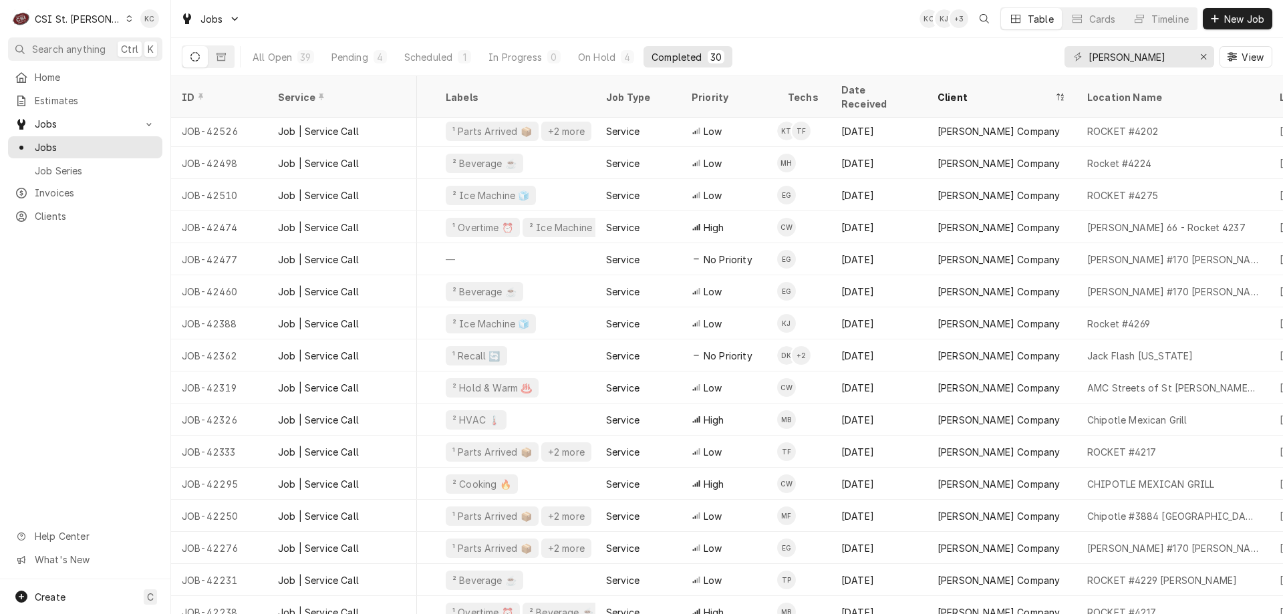
scroll to position [67, 386]
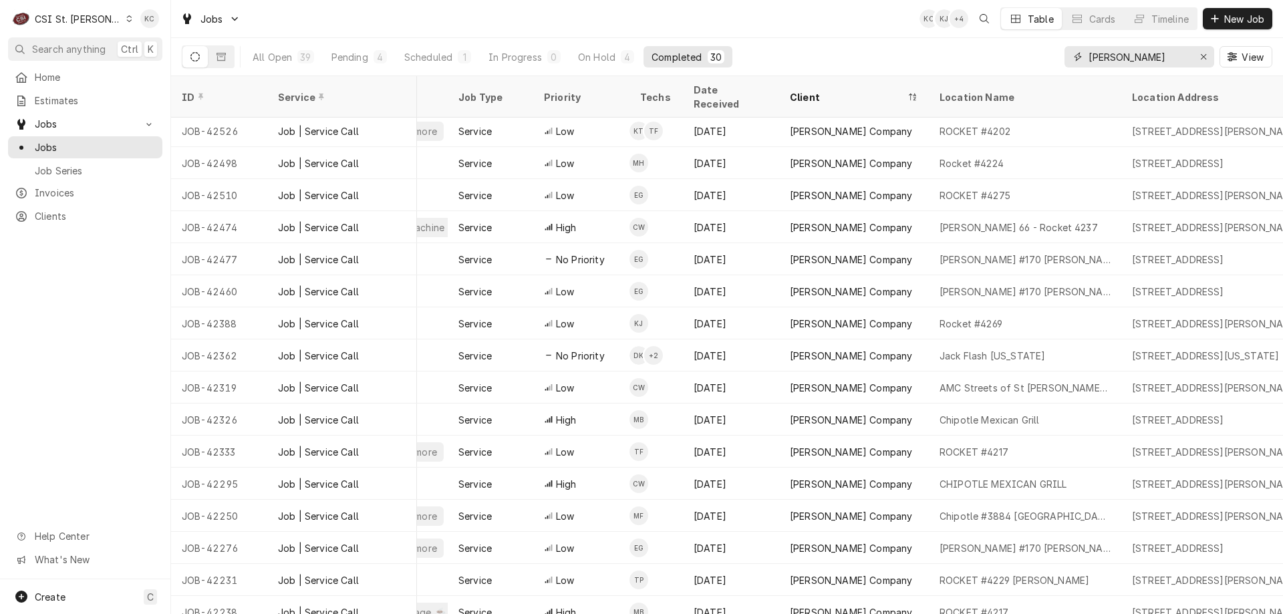
click at [1157, 55] on input "vivian" at bounding box center [1138, 56] width 100 height 21
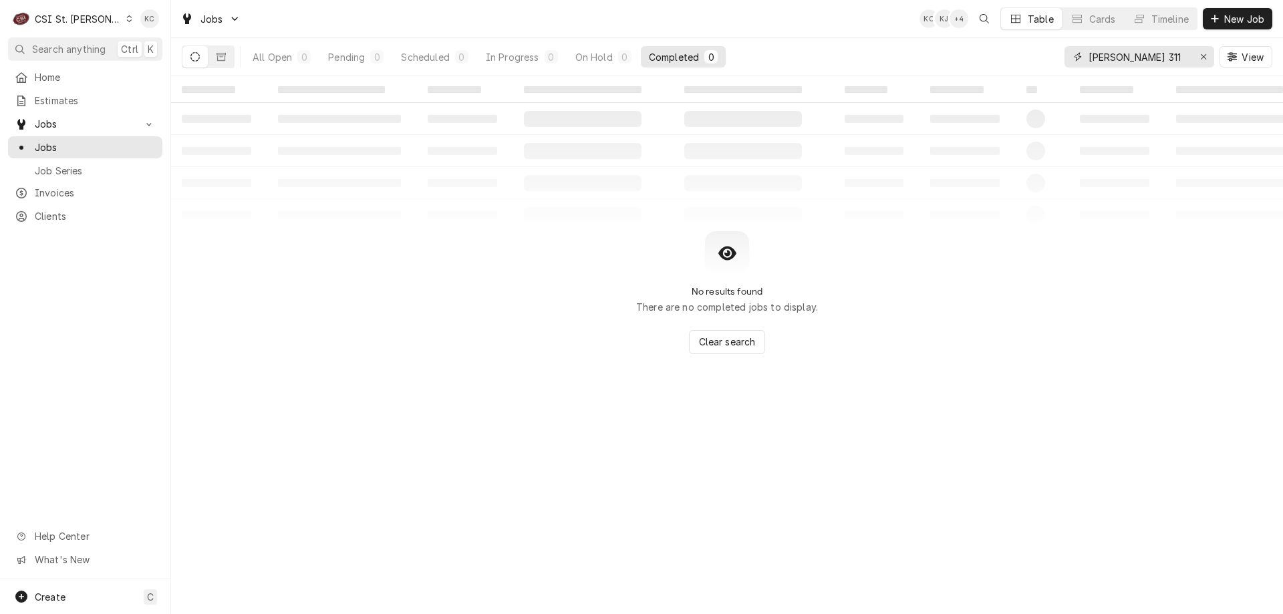
drag, startPoint x: 1112, startPoint y: 56, endPoint x: 1047, endPoint y: 59, distance: 65.5
click at [1047, 59] on div "All Open 0 Pending 0 Scheduled 0 In Progress 0 On Hold 0 Completed 0 vivian 311…" at bounding box center [727, 56] width 1090 height 37
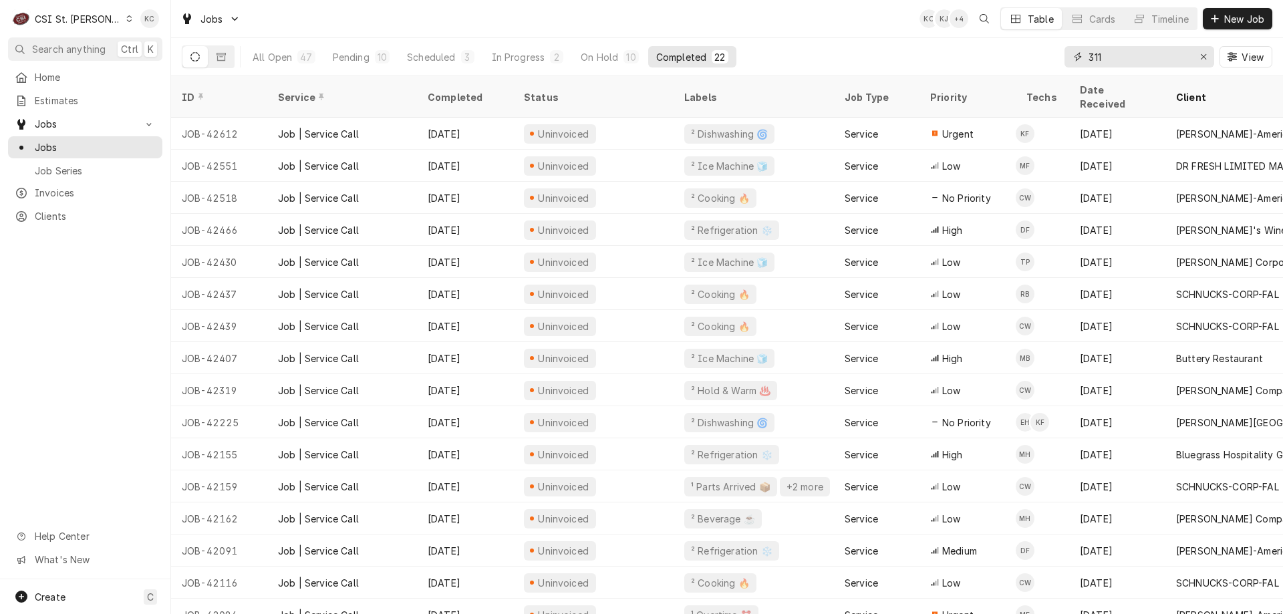
click at [1118, 59] on input "311" at bounding box center [1138, 56] width 100 height 21
type input "3"
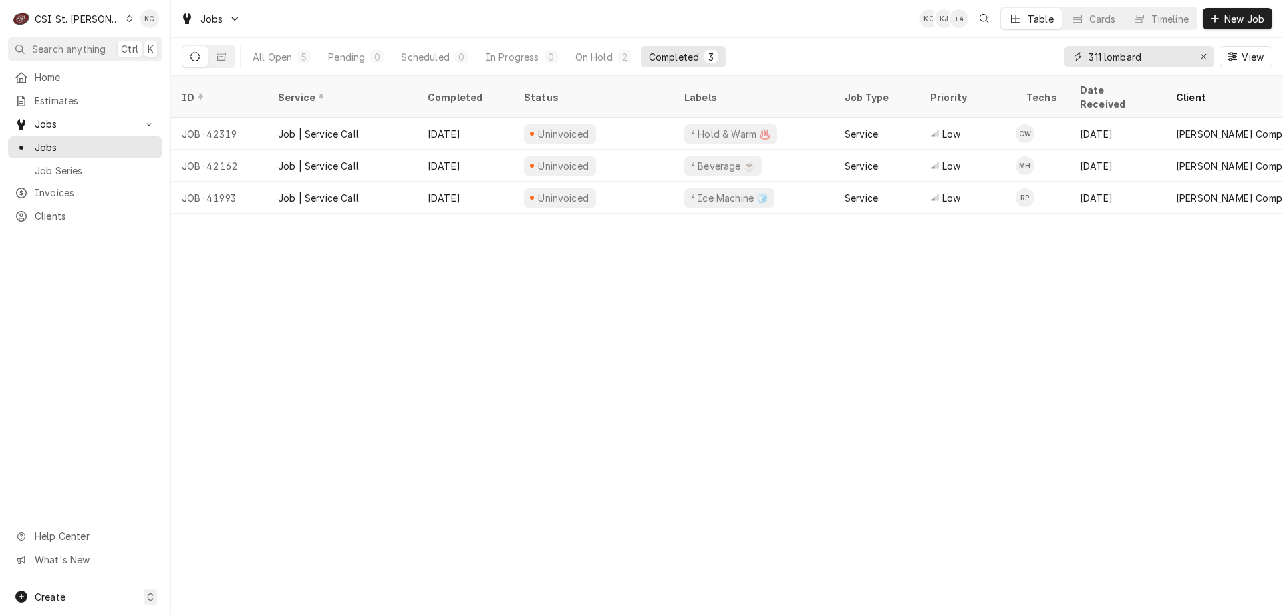
type input "311 lombard"
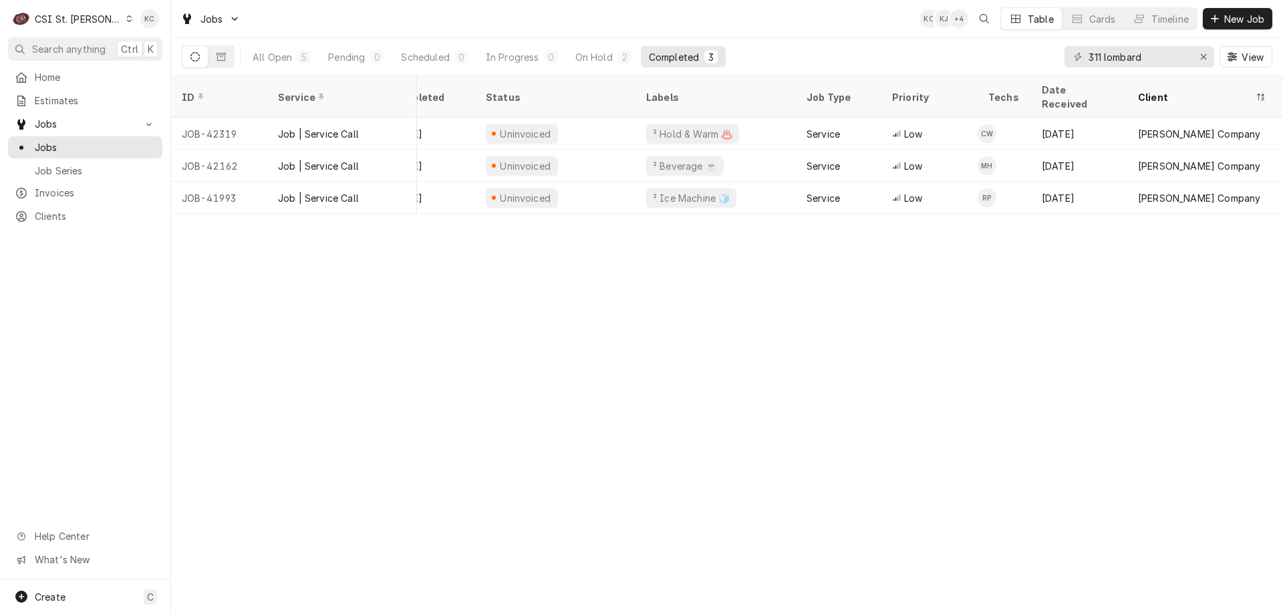
scroll to position [0, 0]
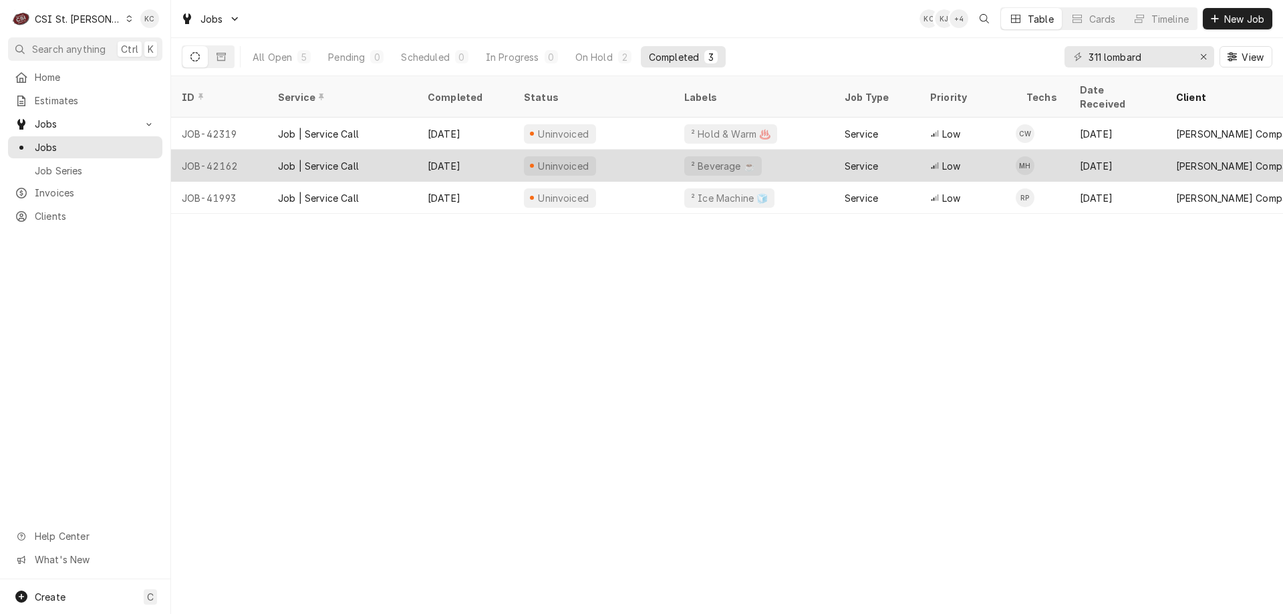
click at [656, 150] on div "Uninvoiced" at bounding box center [593, 166] width 160 height 32
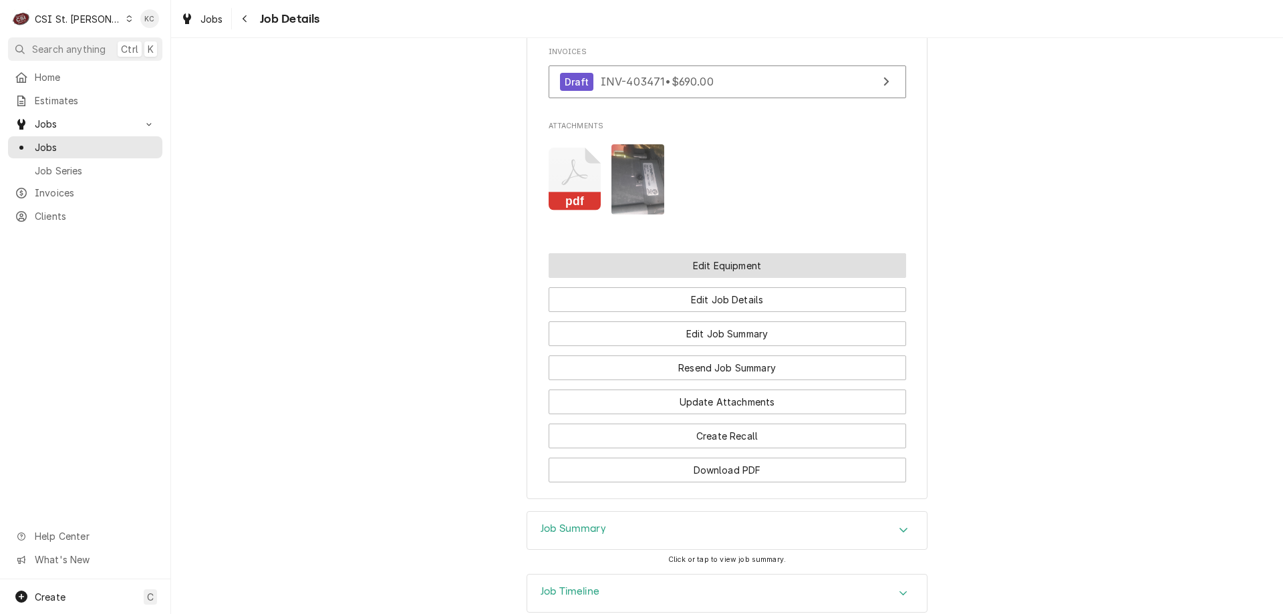
scroll to position [1469, 0]
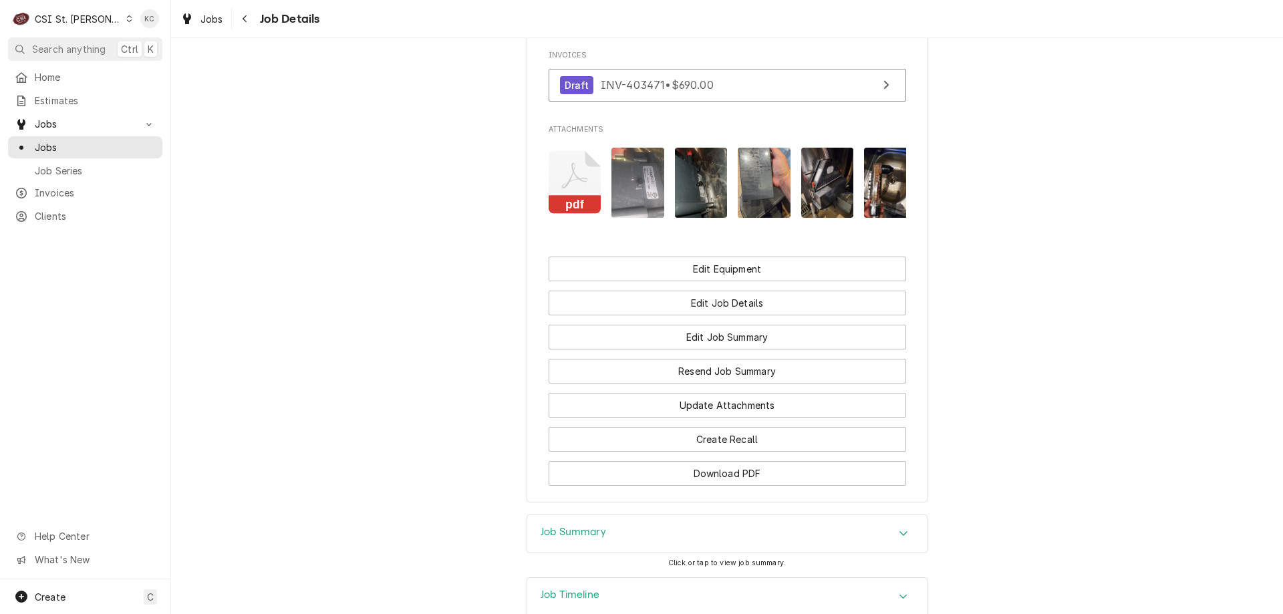
click at [646, 515] on div "Job Summary" at bounding box center [727, 533] width 400 height 37
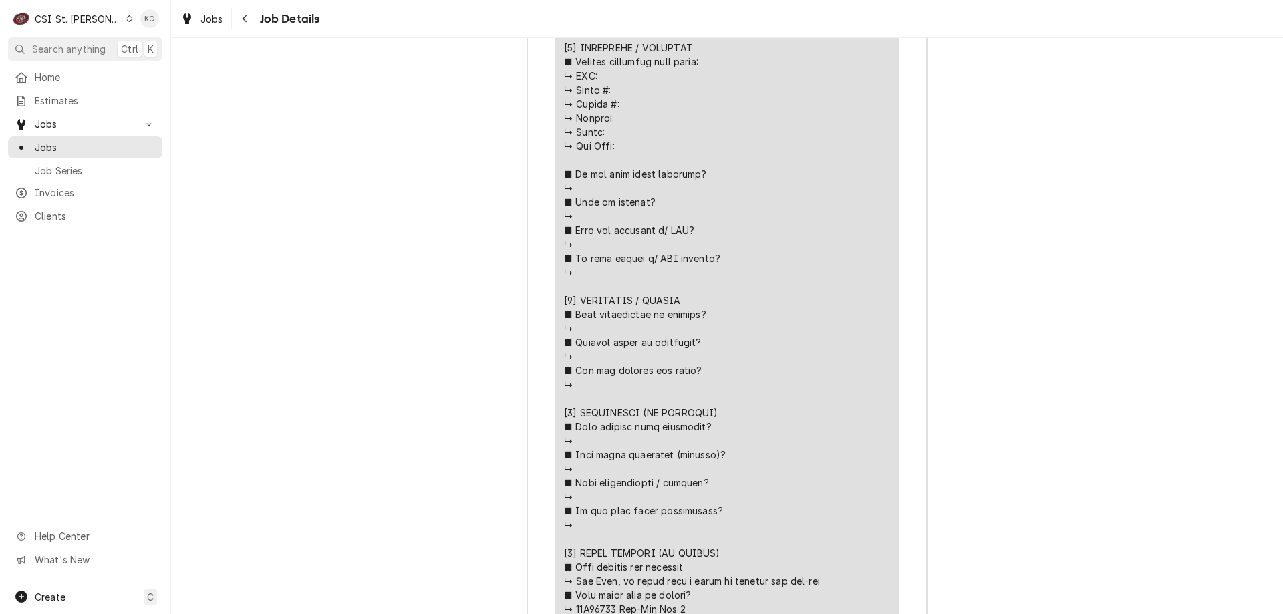
scroll to position [2471, 0]
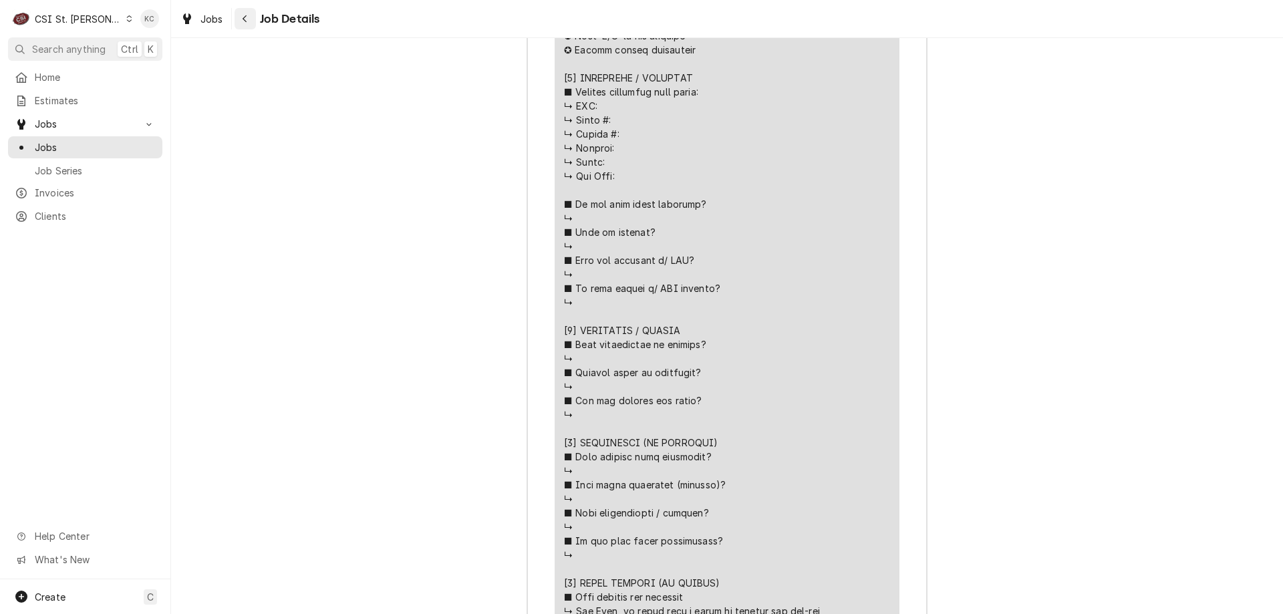
click at [249, 15] on div "Navigate back" at bounding box center [245, 18] width 13 height 13
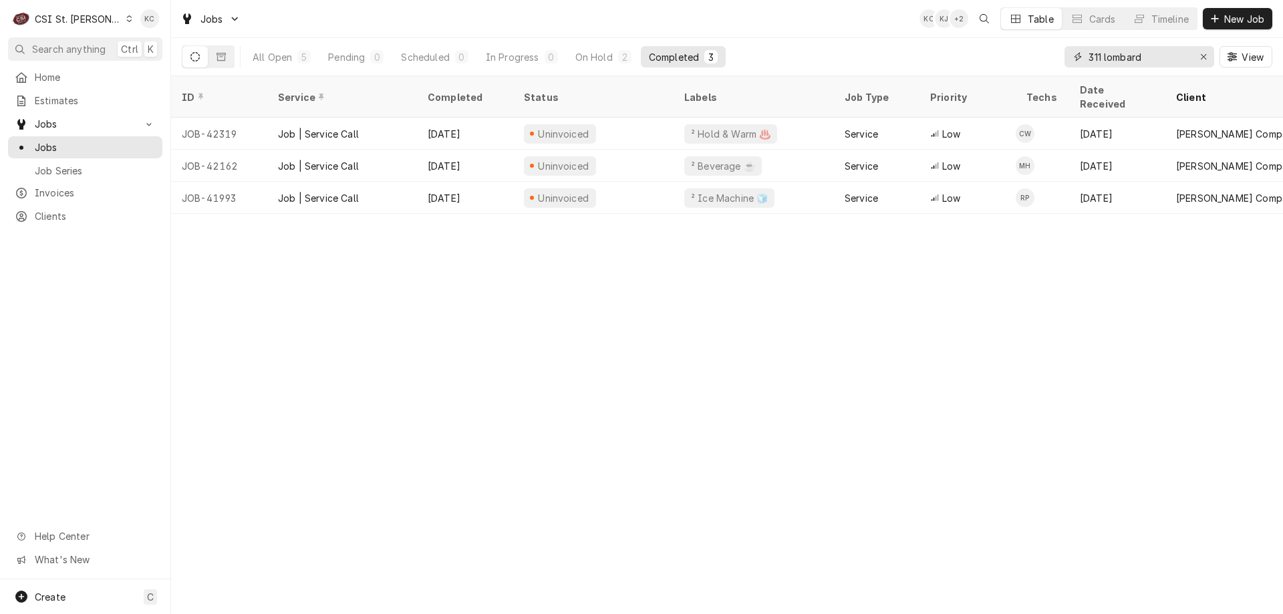
drag, startPoint x: 1148, startPoint y: 62, endPoint x: 1045, endPoint y: 68, distance: 103.1
click at [1045, 68] on div "All Open 5 Pending 0 Scheduled 0 In Progress 0 On Hold 2 Completed 3 311 lombar…" at bounding box center [727, 56] width 1090 height 37
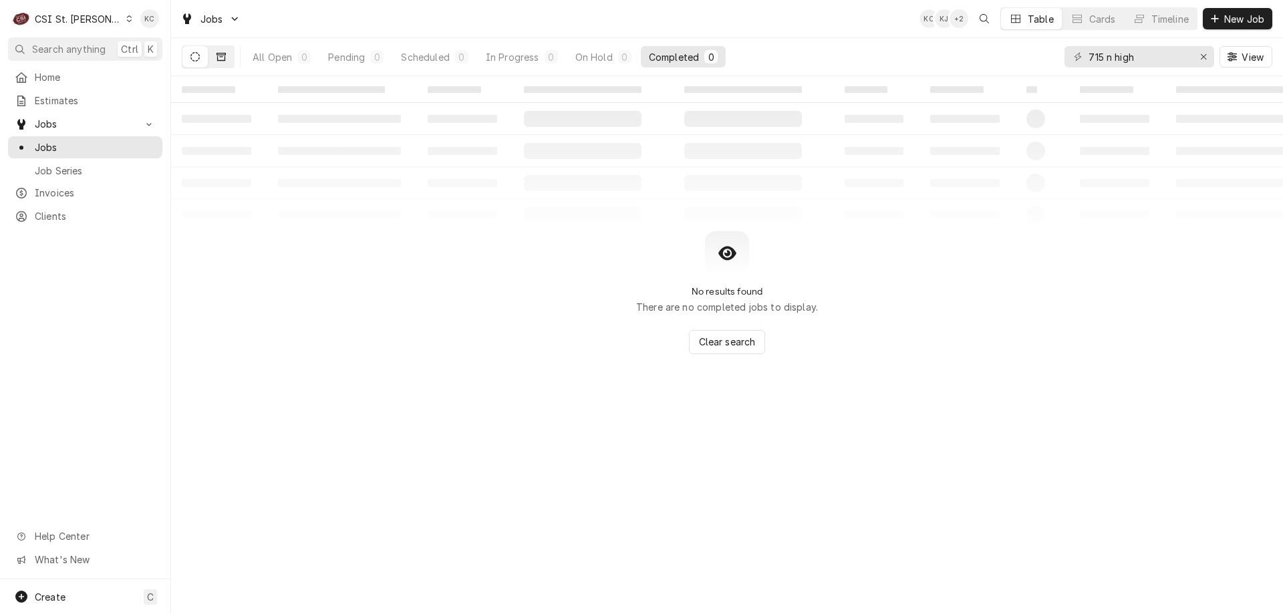
click at [222, 55] on icon "Dynamic Content Wrapper" at bounding box center [220, 57] width 9 height 8
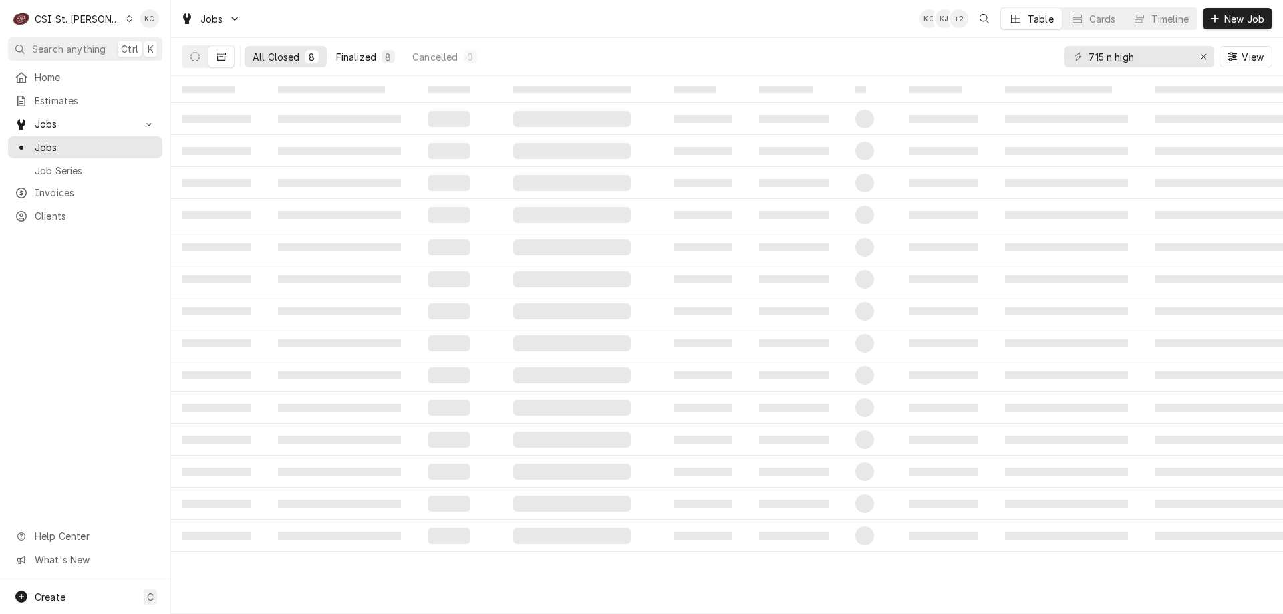
click at [340, 57] on div "Finalized" at bounding box center [356, 57] width 40 height 14
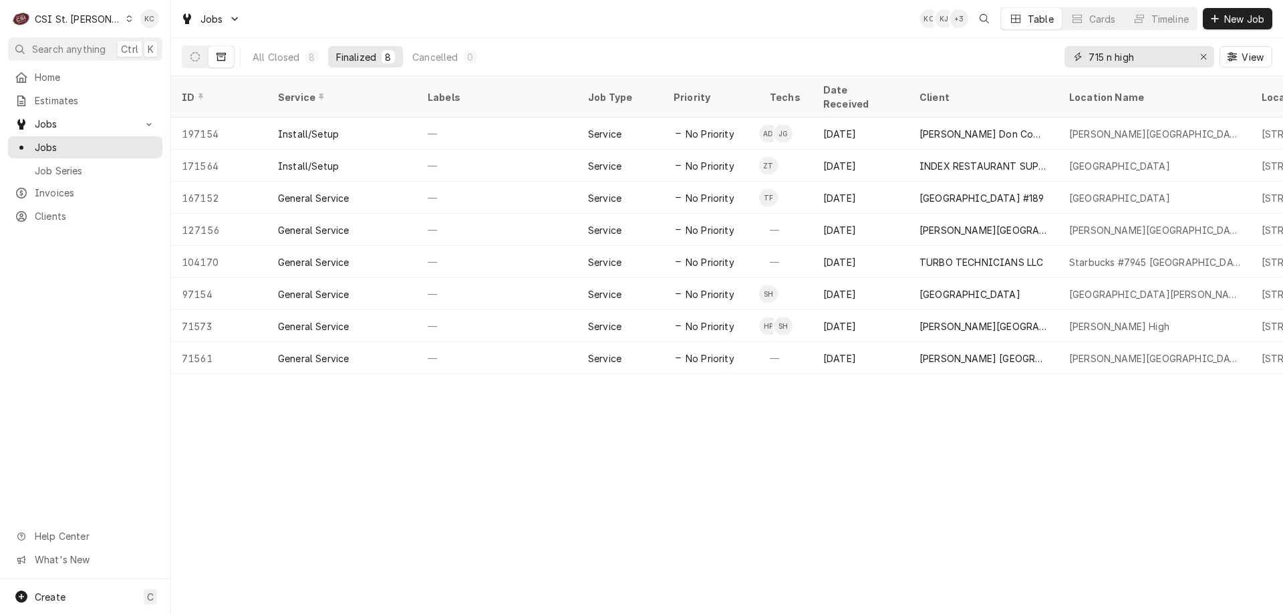
drag, startPoint x: 1151, startPoint y: 60, endPoint x: 959, endPoint y: 55, distance: 191.8
click at [959, 55] on div "All Closed 8 Finalized 8 Cancelled 0 715 n high View" at bounding box center [727, 56] width 1090 height 37
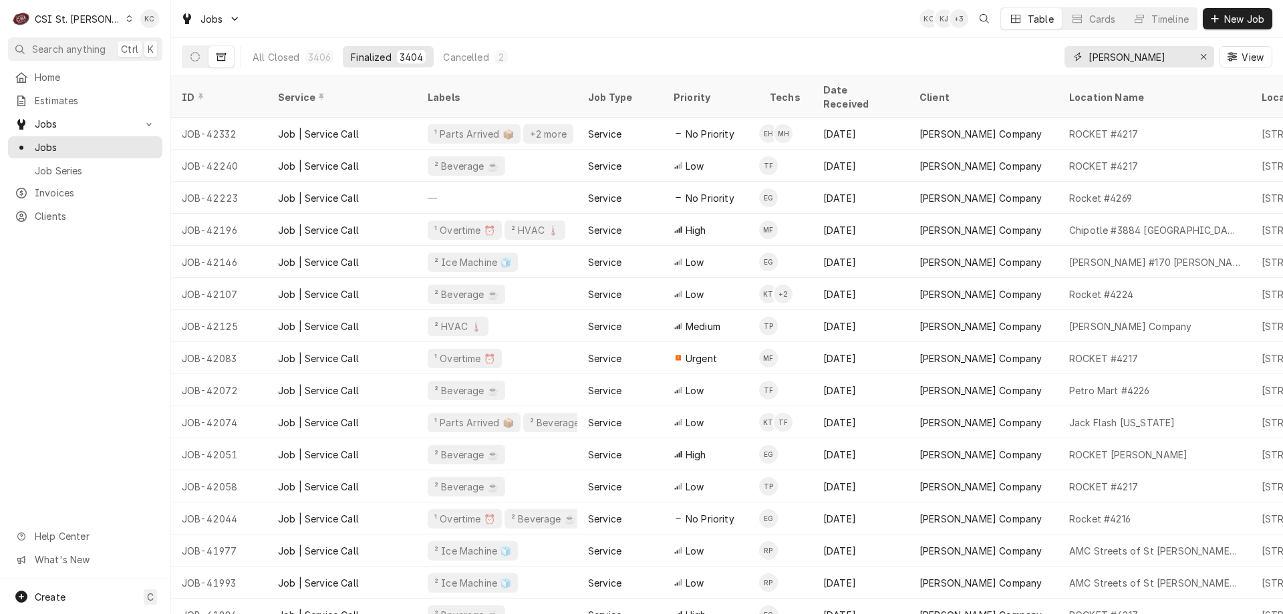
type input "vivian"
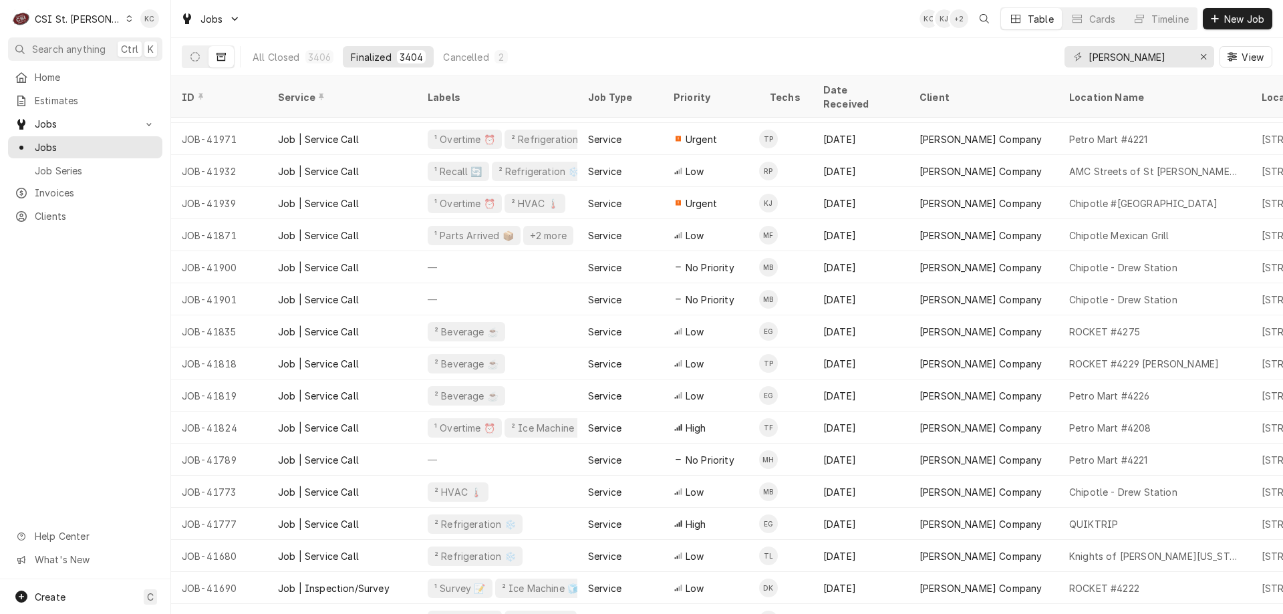
scroll to position [721, 0]
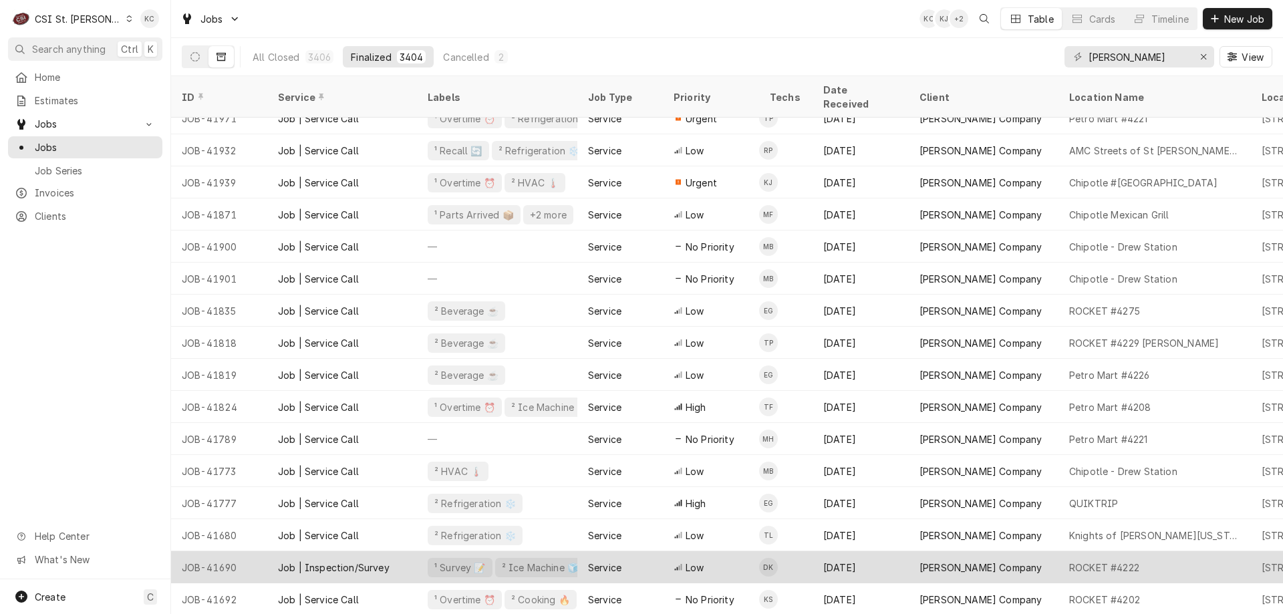
click at [1002, 552] on div "Vivian Company" at bounding box center [984, 567] width 150 height 32
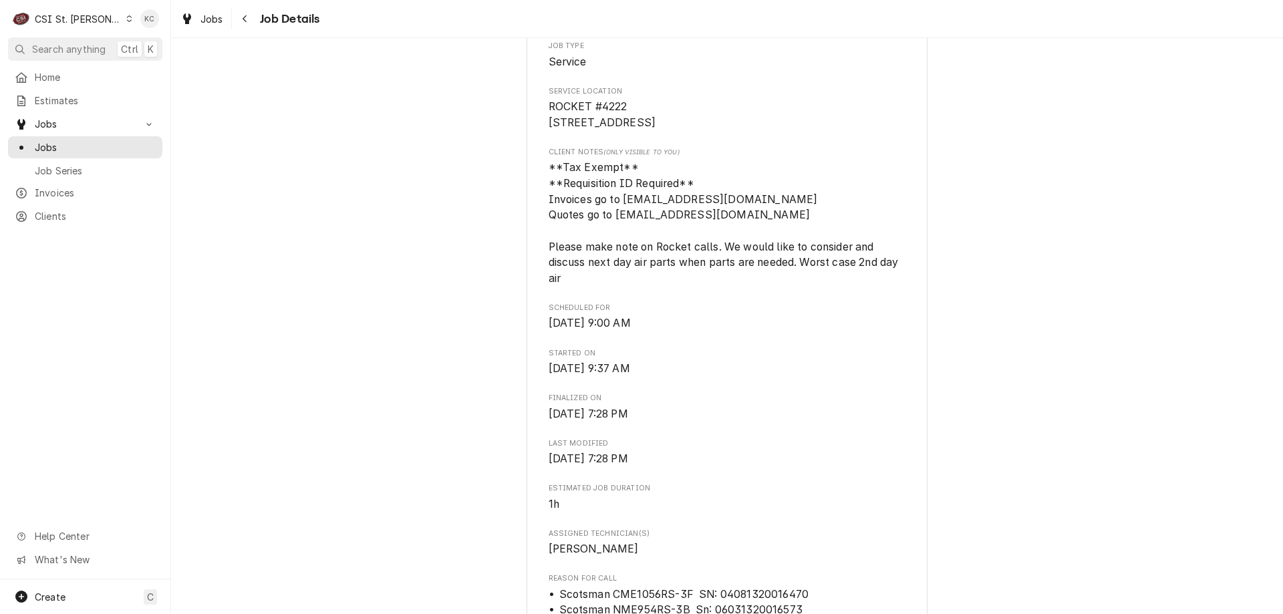
scroll to position [334, 0]
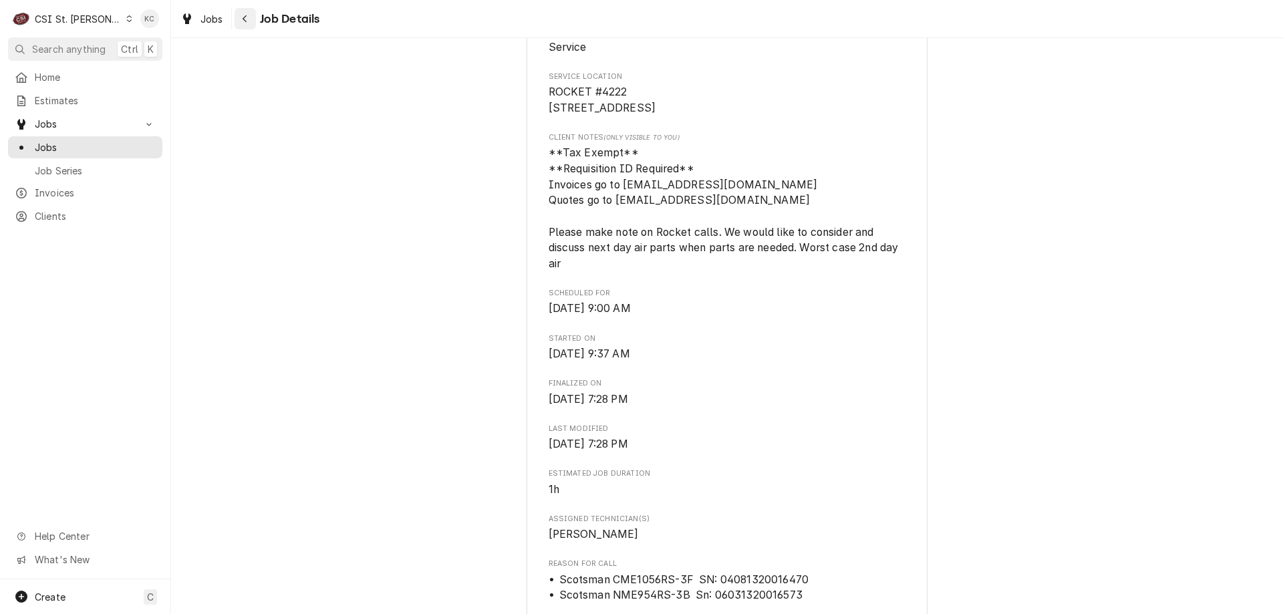
click at [243, 19] on icon "Navigate back" at bounding box center [245, 18] width 4 height 7
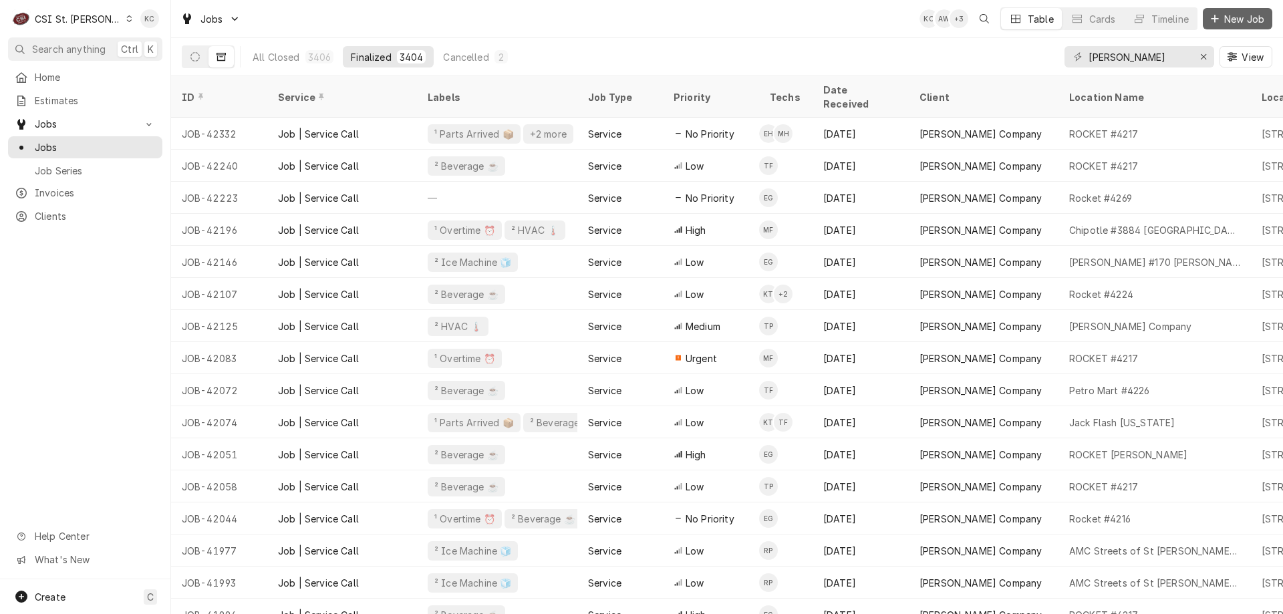
click at [1235, 19] on span "New Job" at bounding box center [1243, 19] width 45 height 14
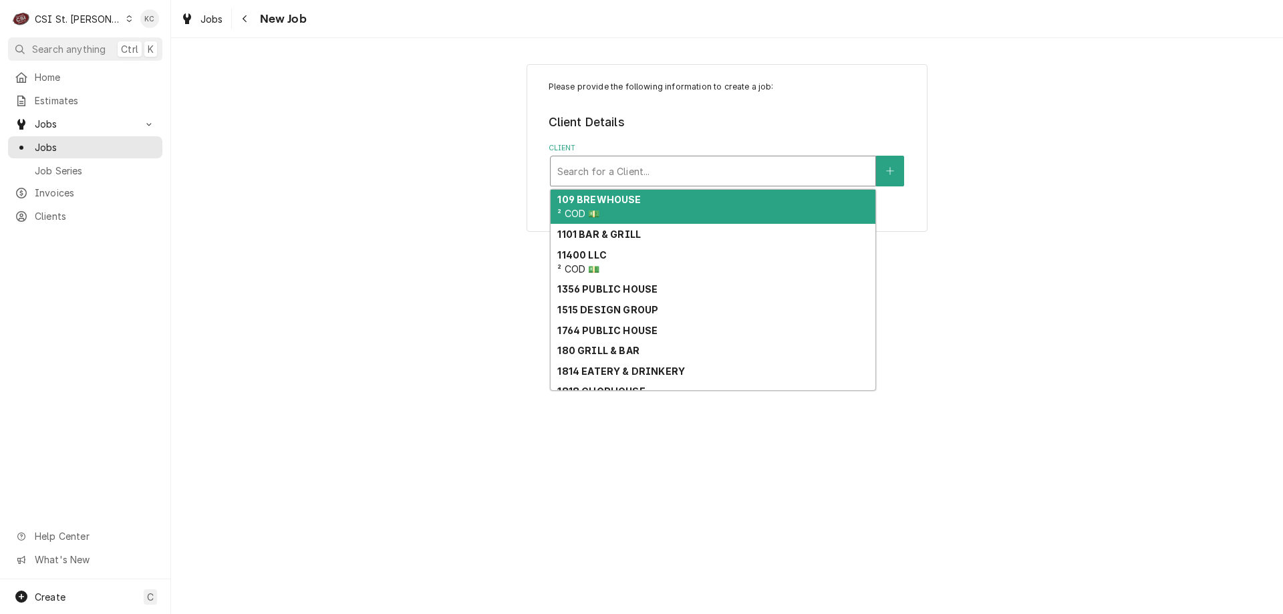
click at [692, 170] on div "Client" at bounding box center [712, 171] width 311 height 24
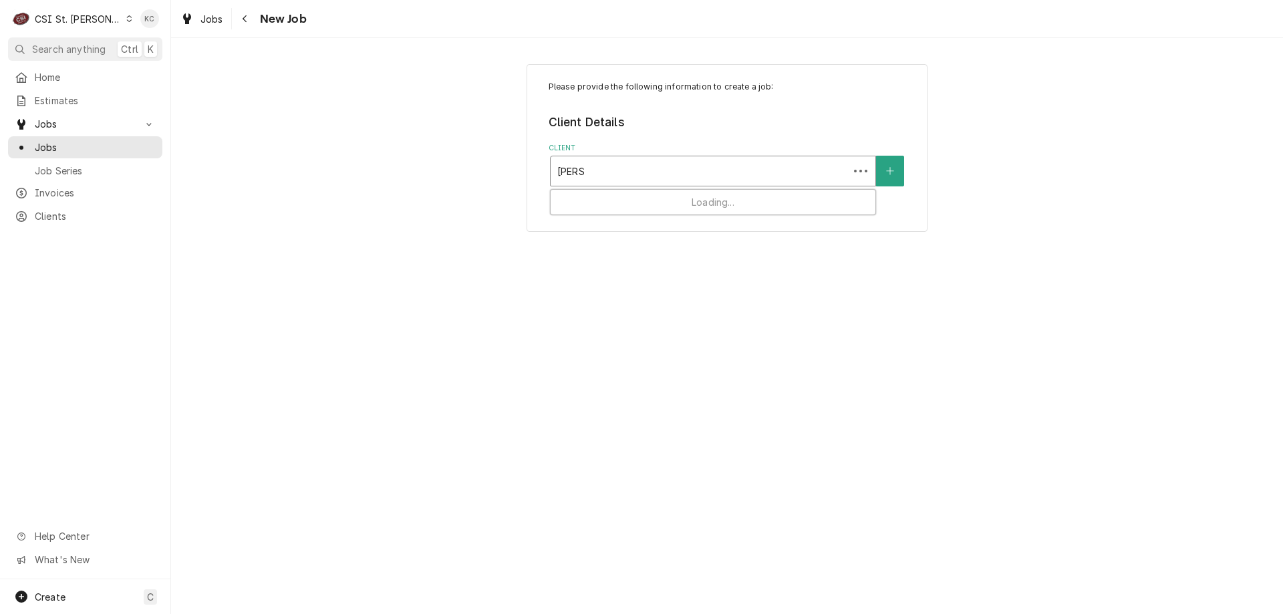
type input "franke"
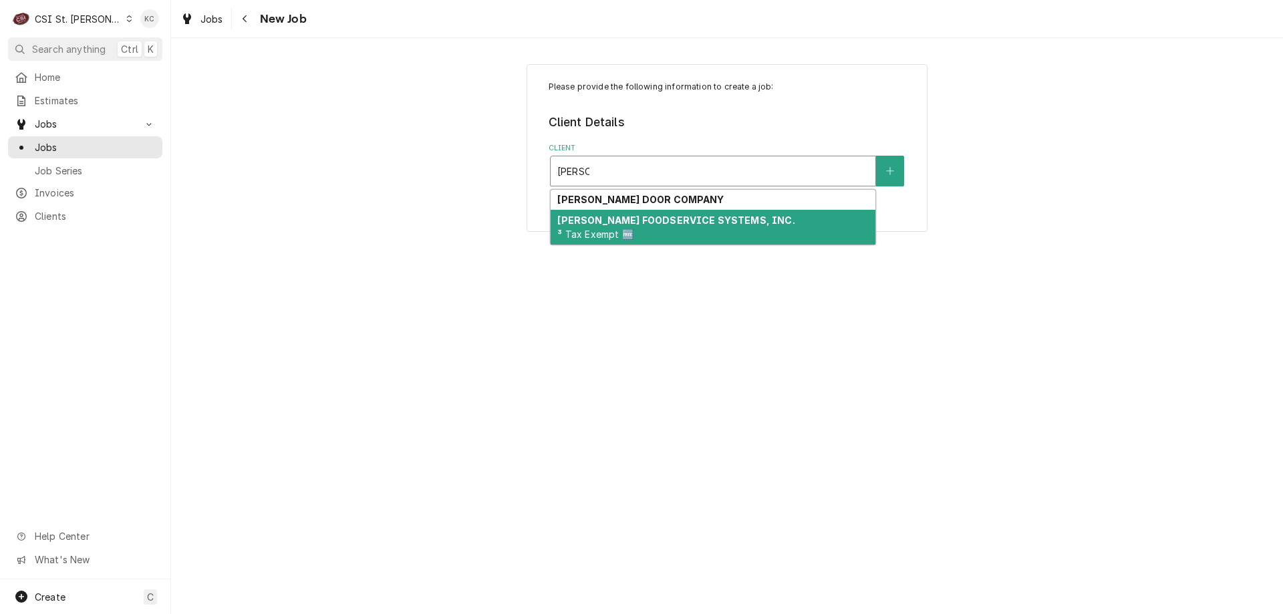
click at [688, 223] on strong "FRANKE FOODSERVICE SYSTEMS, INC." at bounding box center [675, 219] width 237 height 11
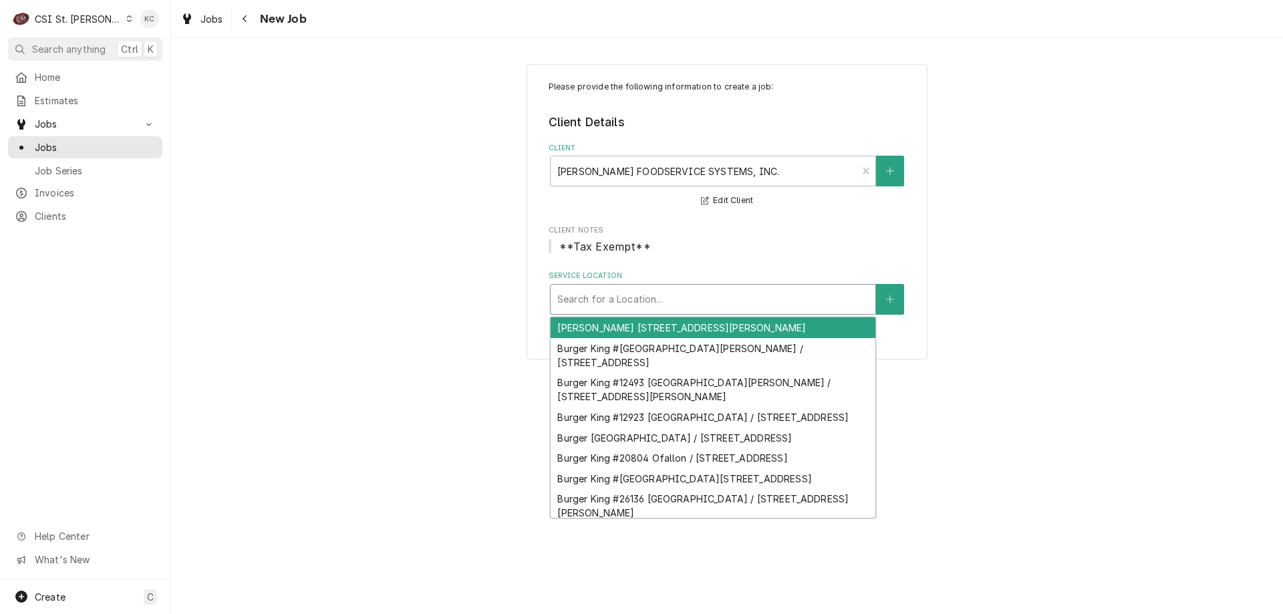
click at [692, 300] on div "Service Location" at bounding box center [712, 299] width 311 height 24
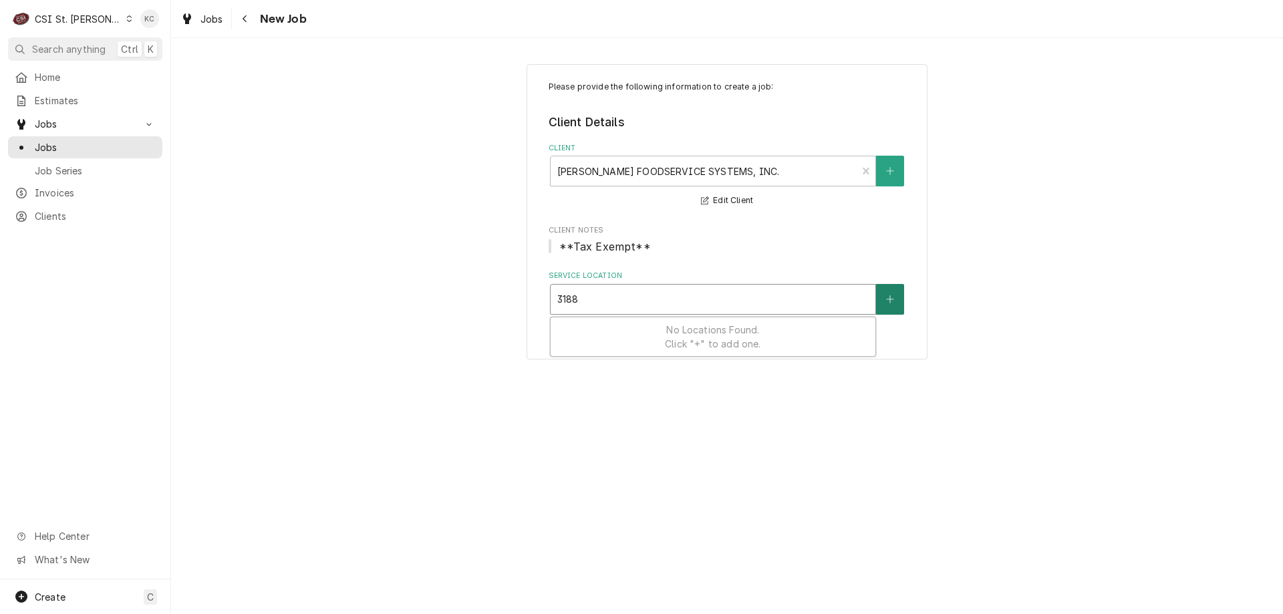
type input "3188"
click at [888, 300] on icon "Create New Location" at bounding box center [890, 299] width 8 height 9
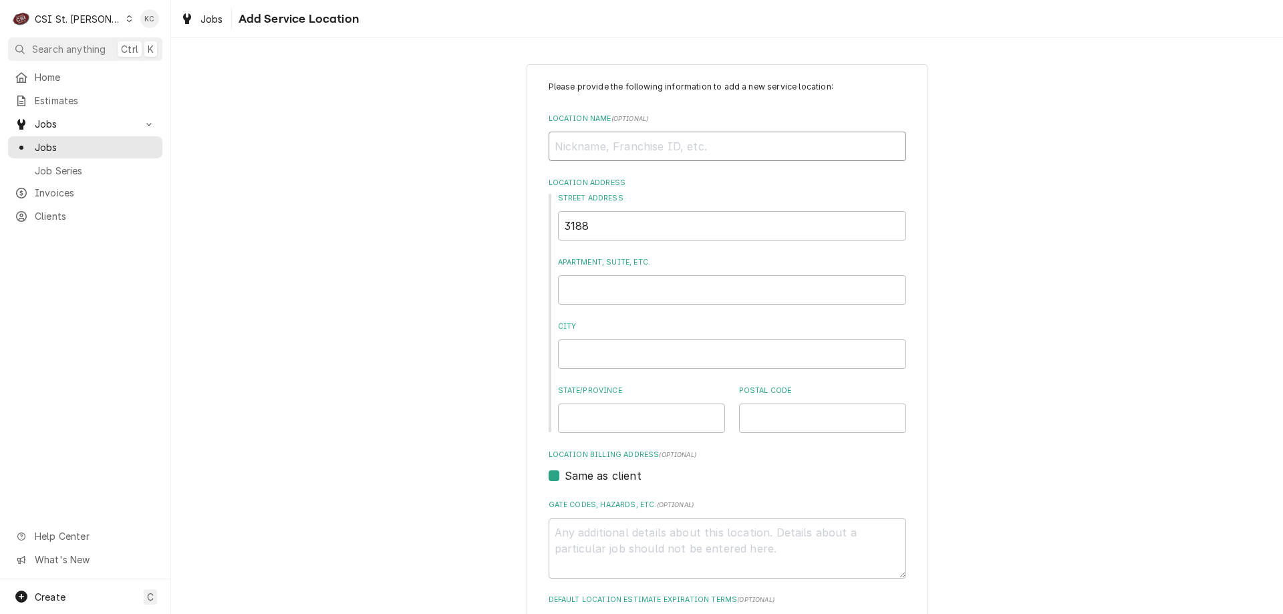
click at [555, 144] on input "Location Name ( optional )" at bounding box center [727, 146] width 357 height 29
type textarea "x"
type input "T"
type textarea "x"
type input "TA"
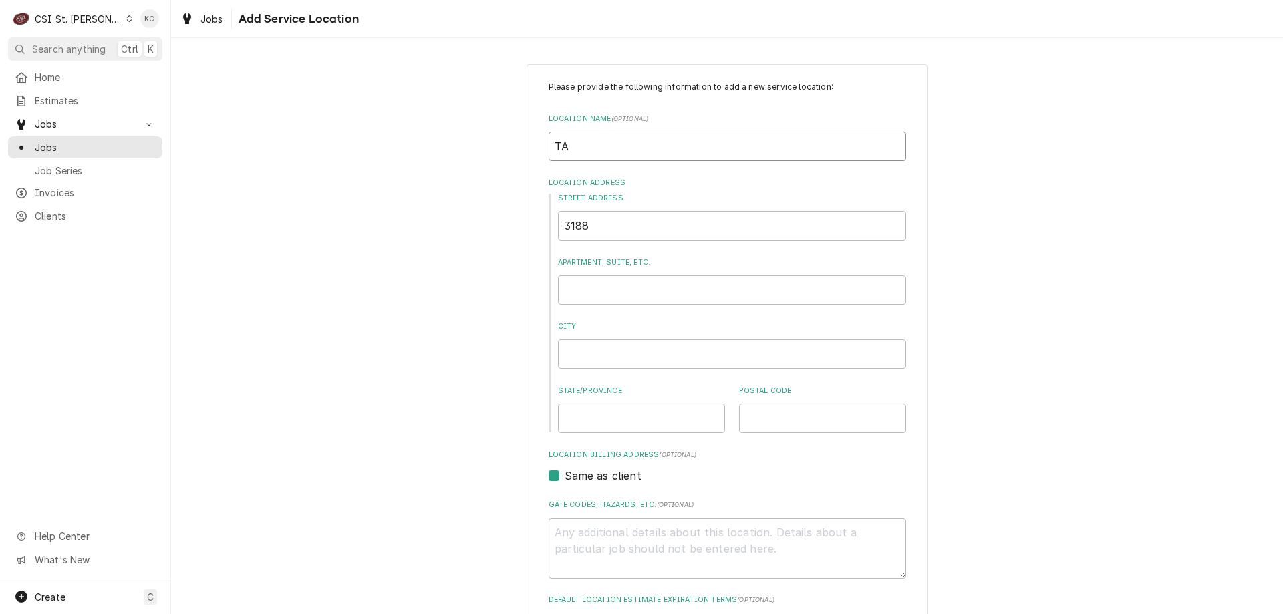
type textarea "x"
type input "TAC"
type textarea "x"
type input "TACO"
type textarea "x"
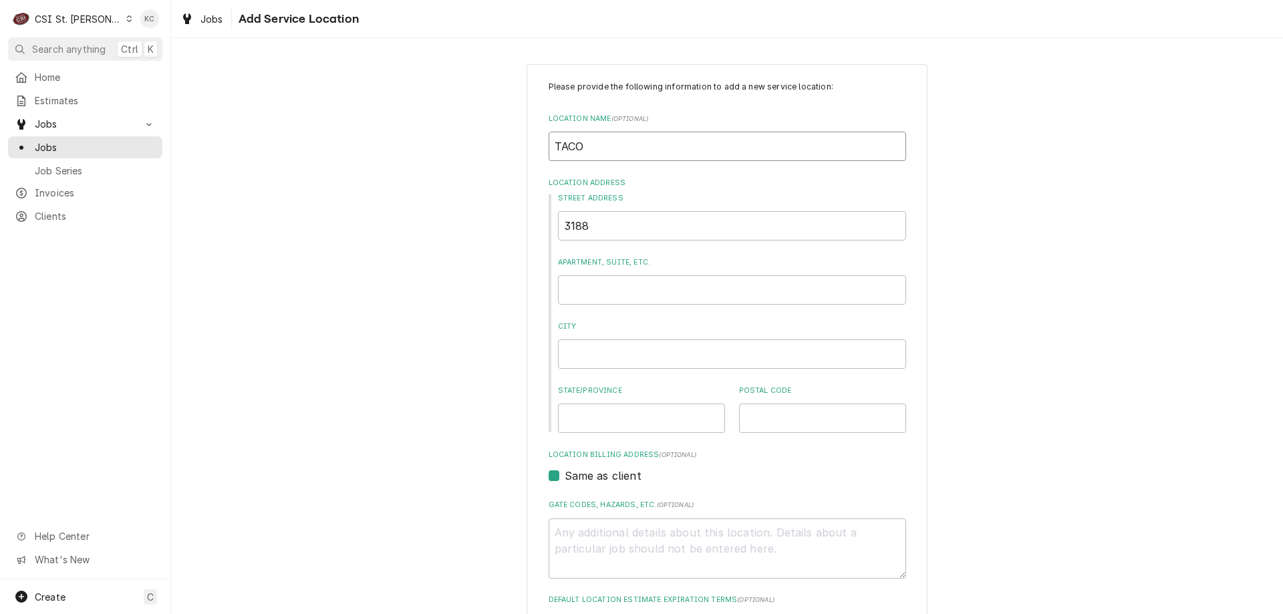
type input "TACO"
type textarea "x"
type input "TACO B"
type textarea "x"
type input "TACO BE"
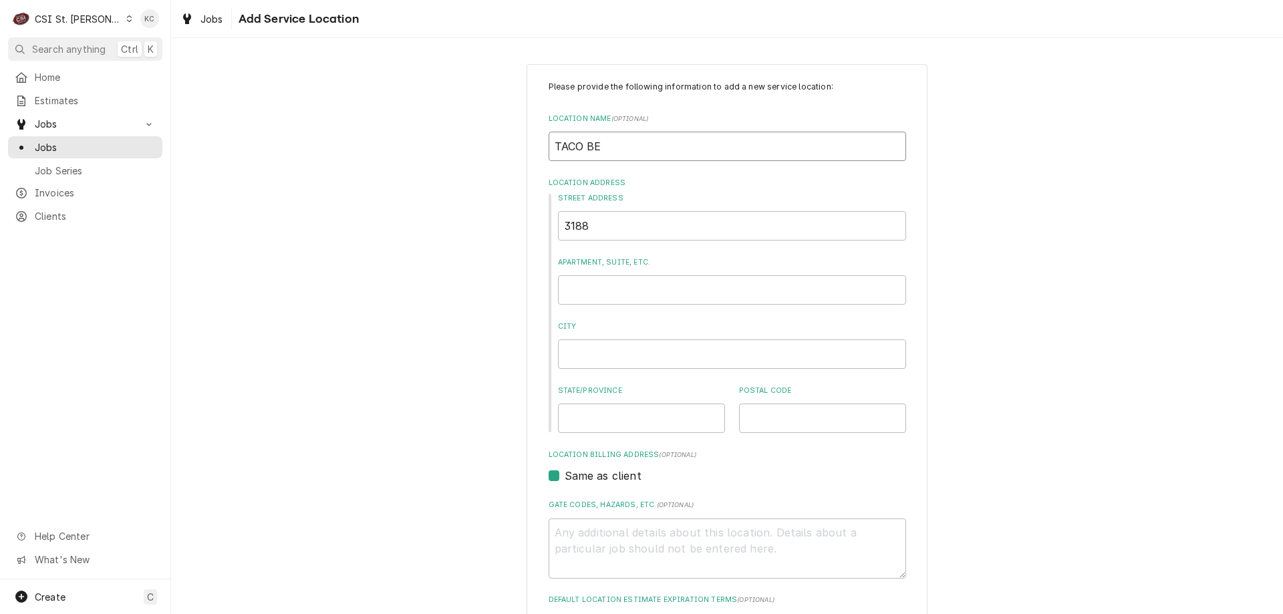
type textarea "x"
type input "TACO BEL"
type textarea "x"
type input "TACO BELL"
type textarea "x"
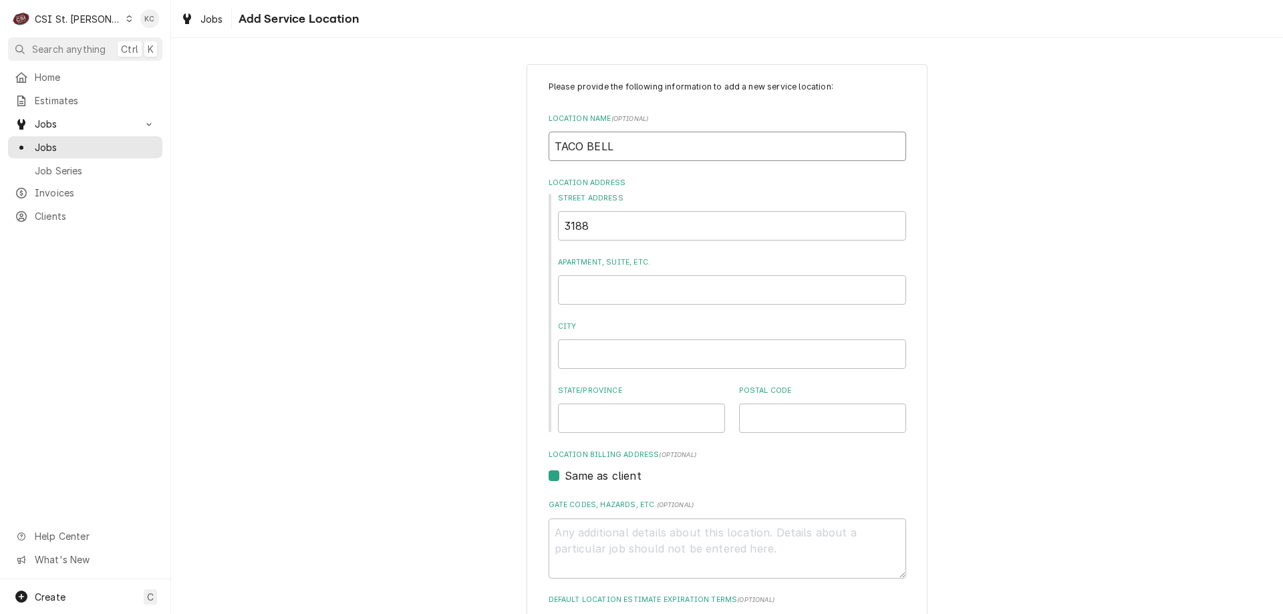
type input "TACO BELL"
type textarea "x"
type input "TACO BELL #"
type textarea "x"
type input "TACO BELL #3"
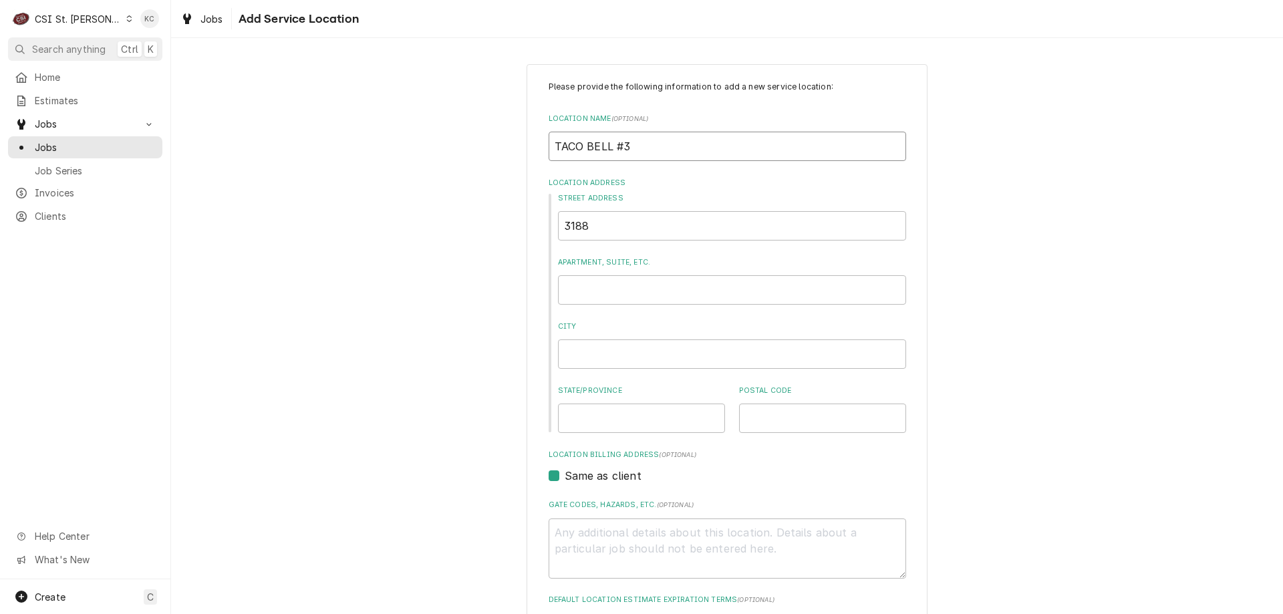
type textarea "x"
type input "TACO BELL #30"
type textarea "x"
type input "TACO BELL #301"
type textarea "x"
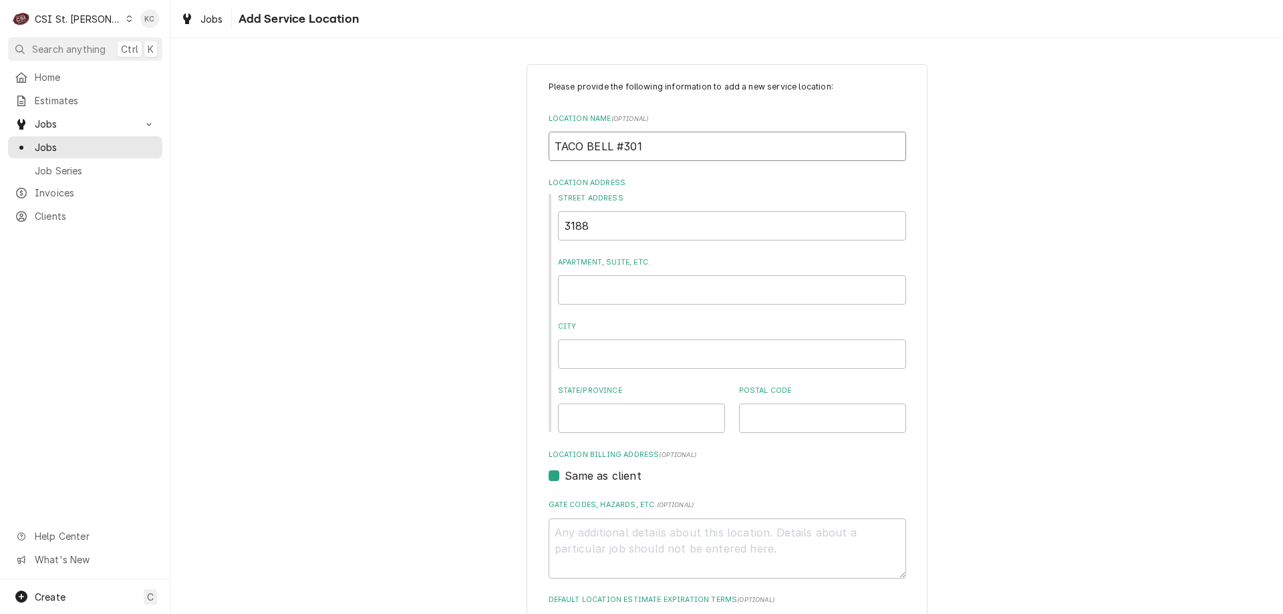
type input "TACO BELL #3018"
type textarea "x"
type input "TACO BELL #30186"
type textarea "x"
type input "TACO BELL #30186"
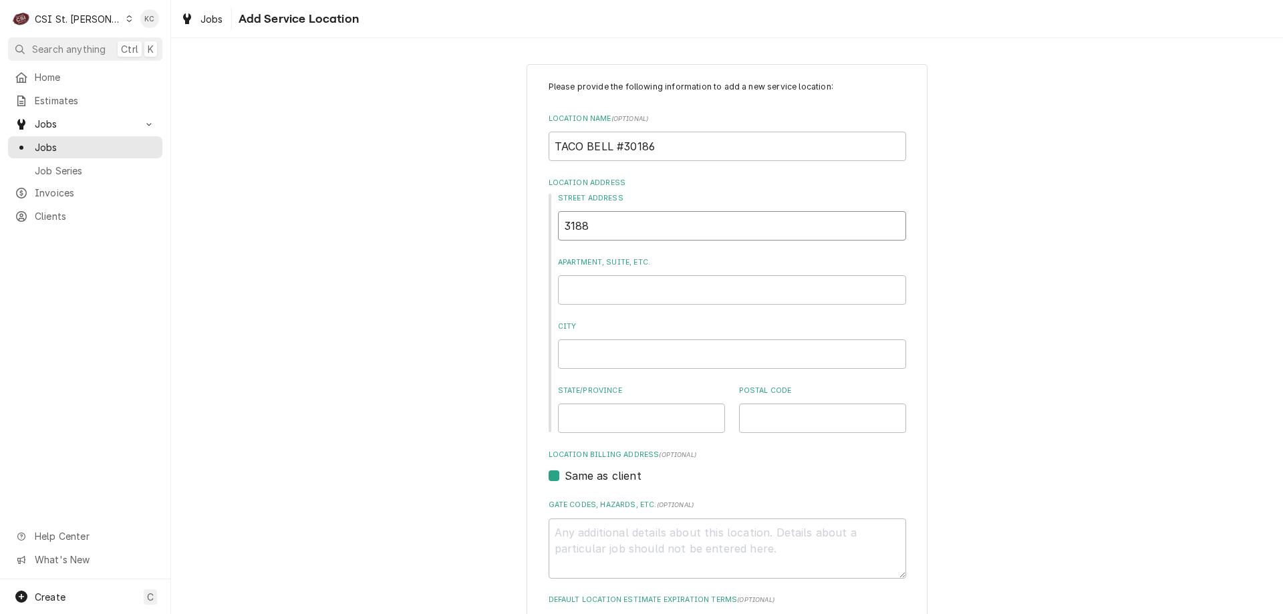
type textarea "x"
type input "3"
type textarea "x"
type input "30"
type textarea "x"
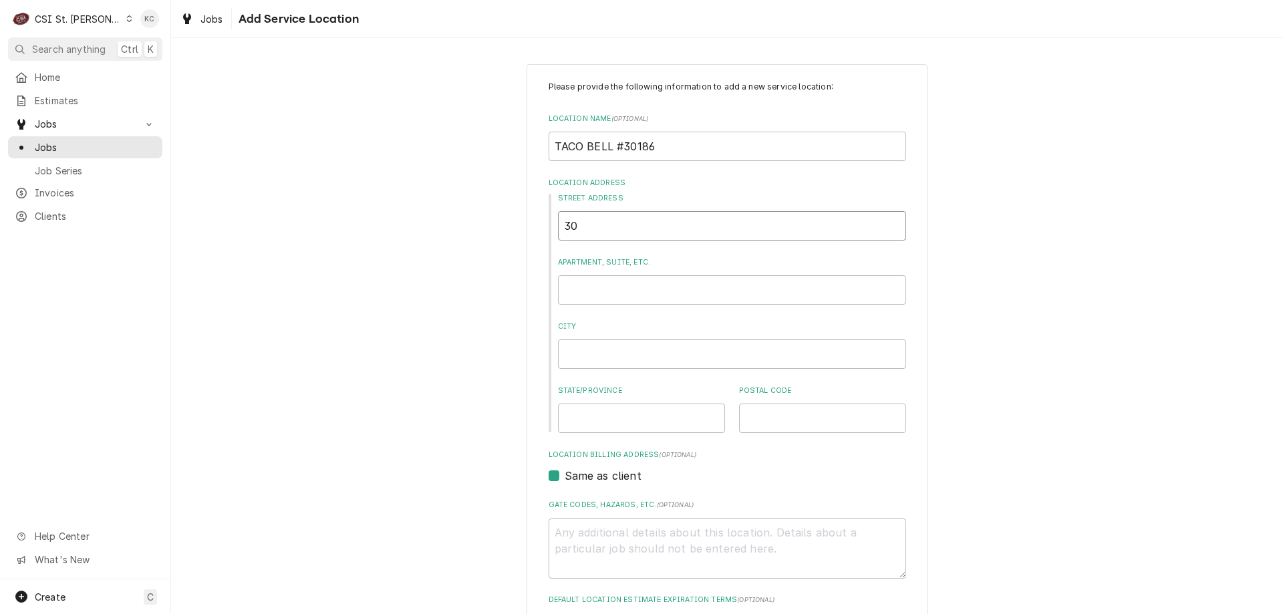
type input "308"
type textarea "x"
type input "3088"
type textarea "x"
type input "308"
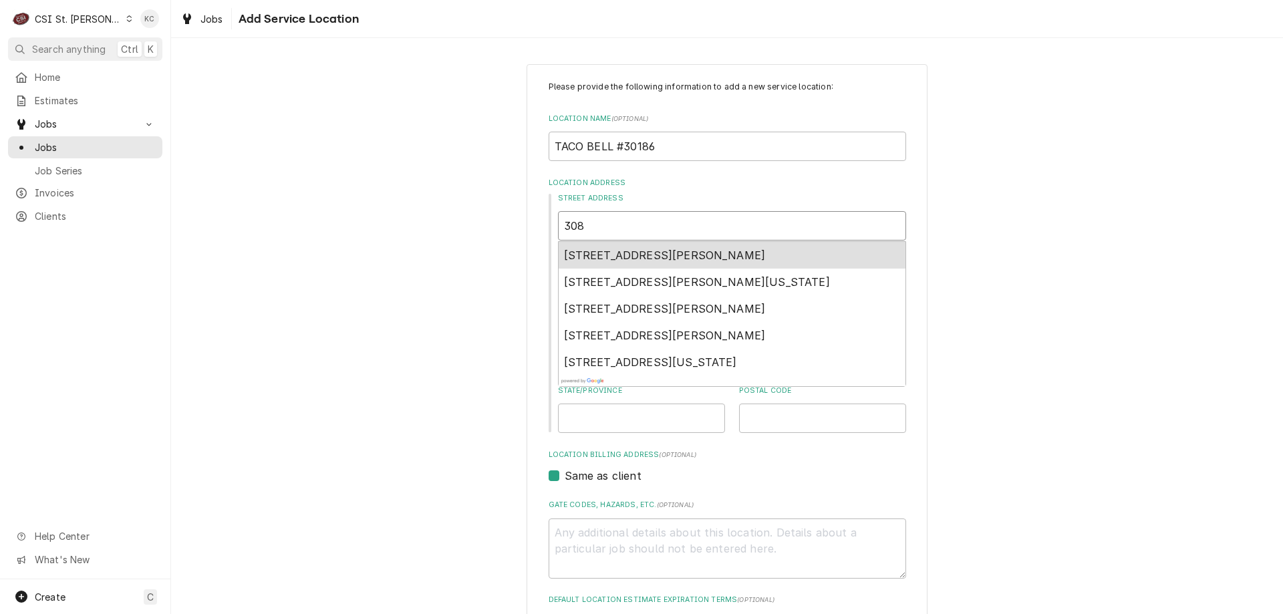
type textarea "x"
type input "30"
type textarea "x"
type input "3"
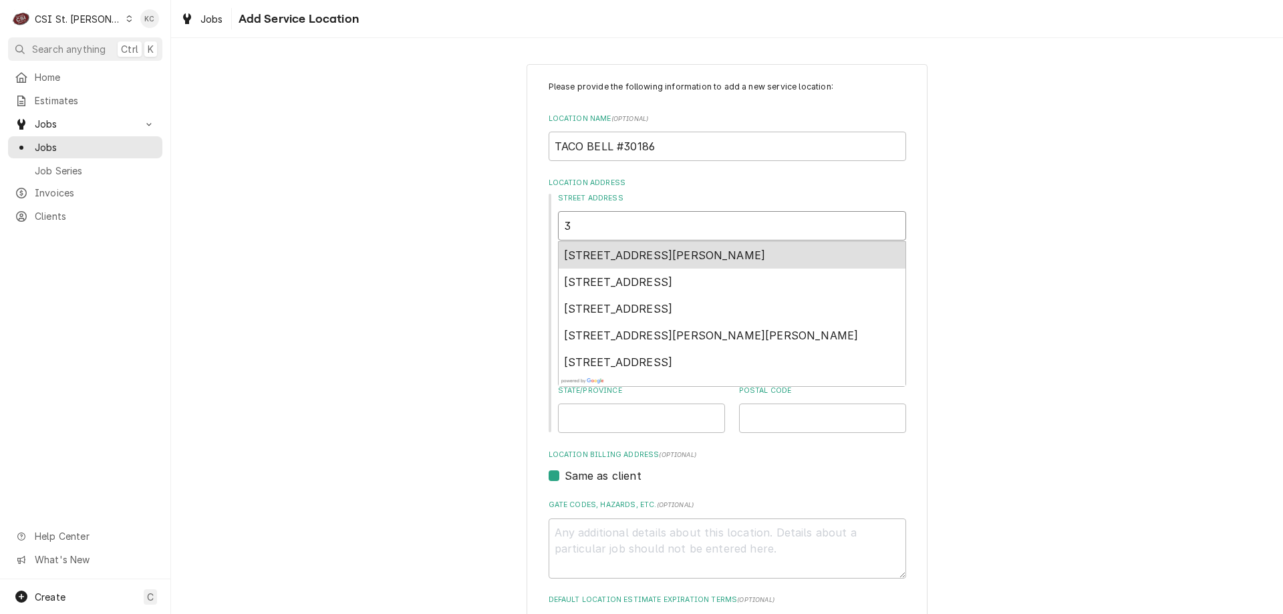
type textarea "x"
type input "31"
type textarea "x"
type input "318"
type textarea "x"
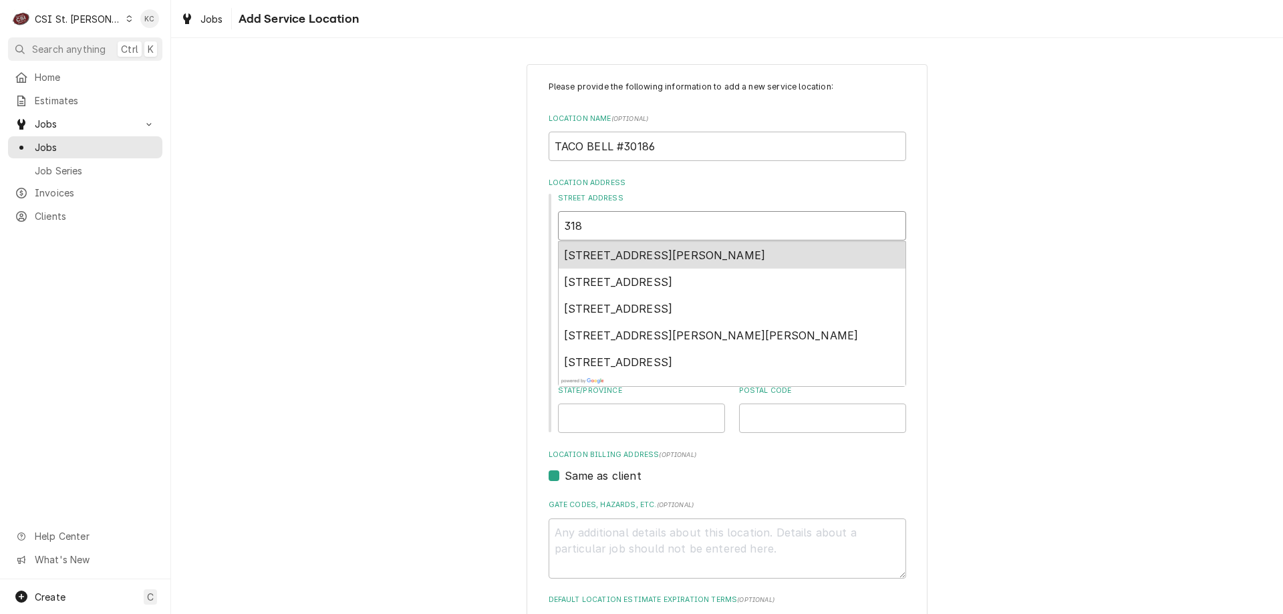
type input "3188"
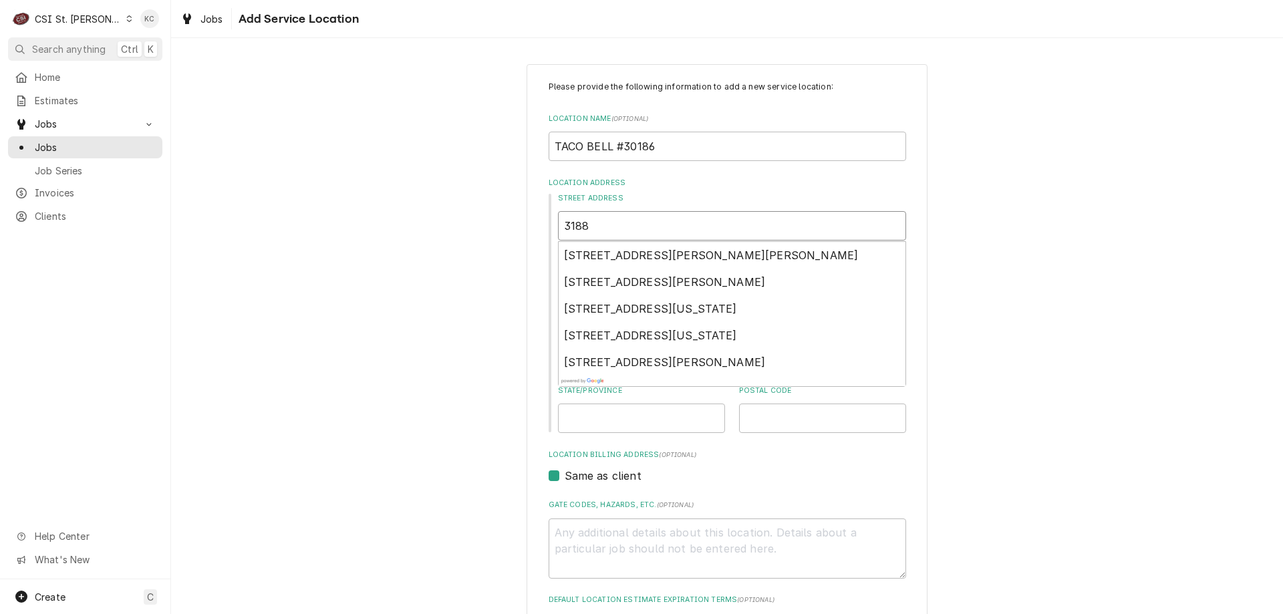
type textarea "x"
type input "3188"
type textarea "x"
type input "3188 U"
type textarea "x"
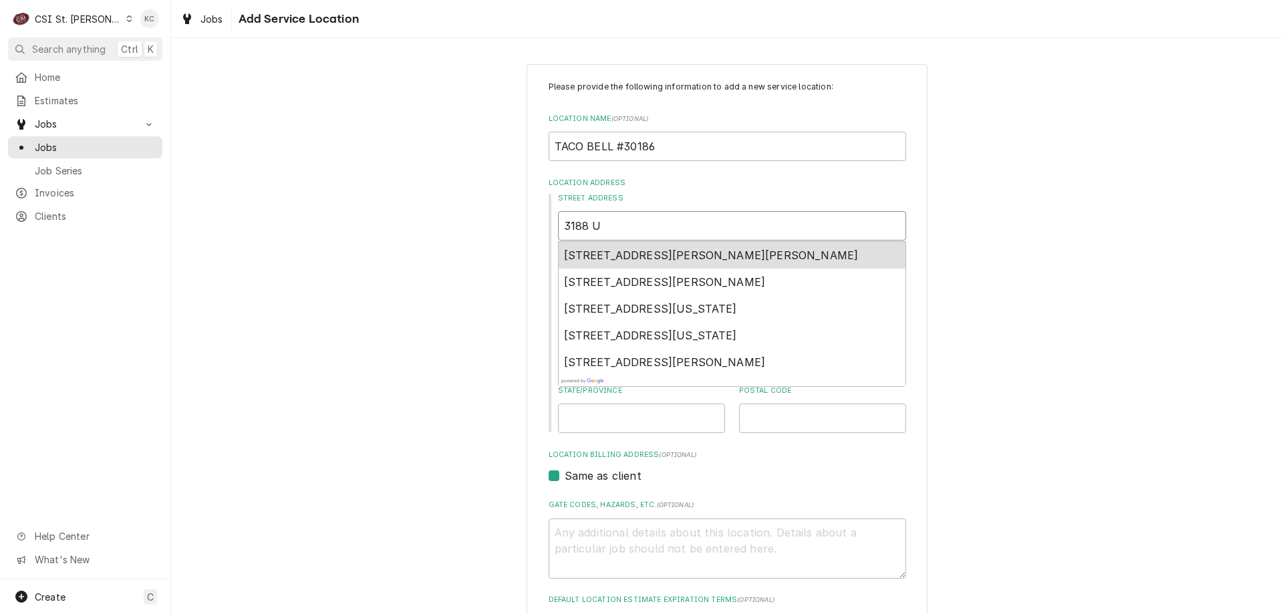
type input "3188 US"
type textarea "x"
type input "3188 US"
type textarea "x"
type input "3188 US H"
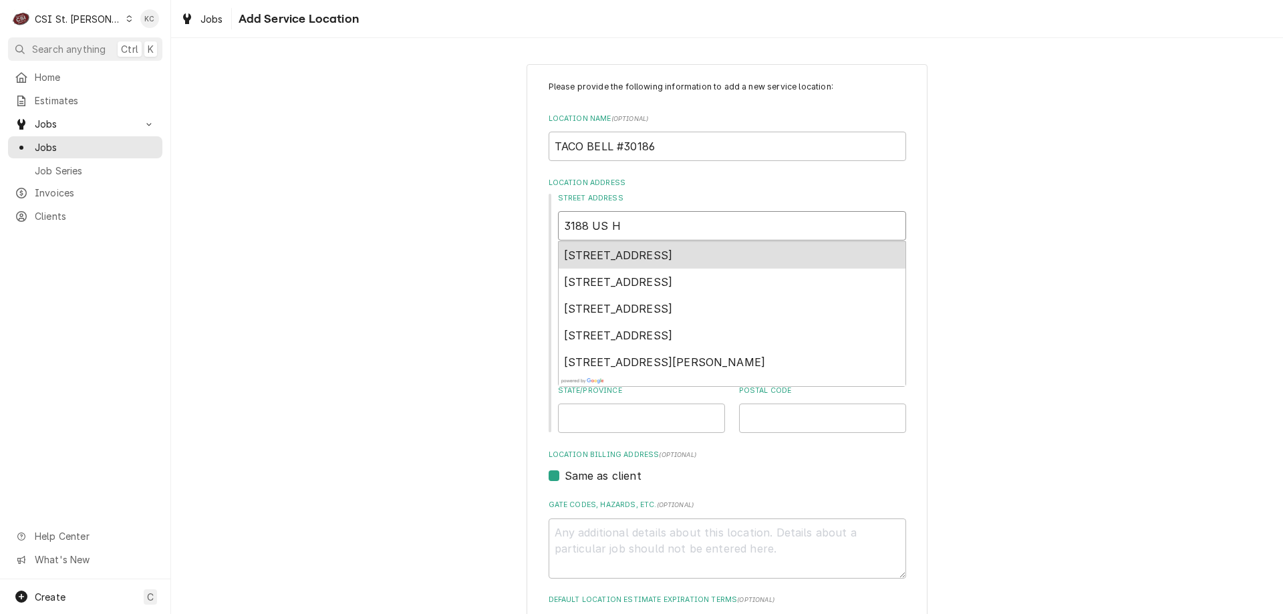
type textarea "x"
type input "3188 US HW"
type textarea "x"
type input "3188 US HWY"
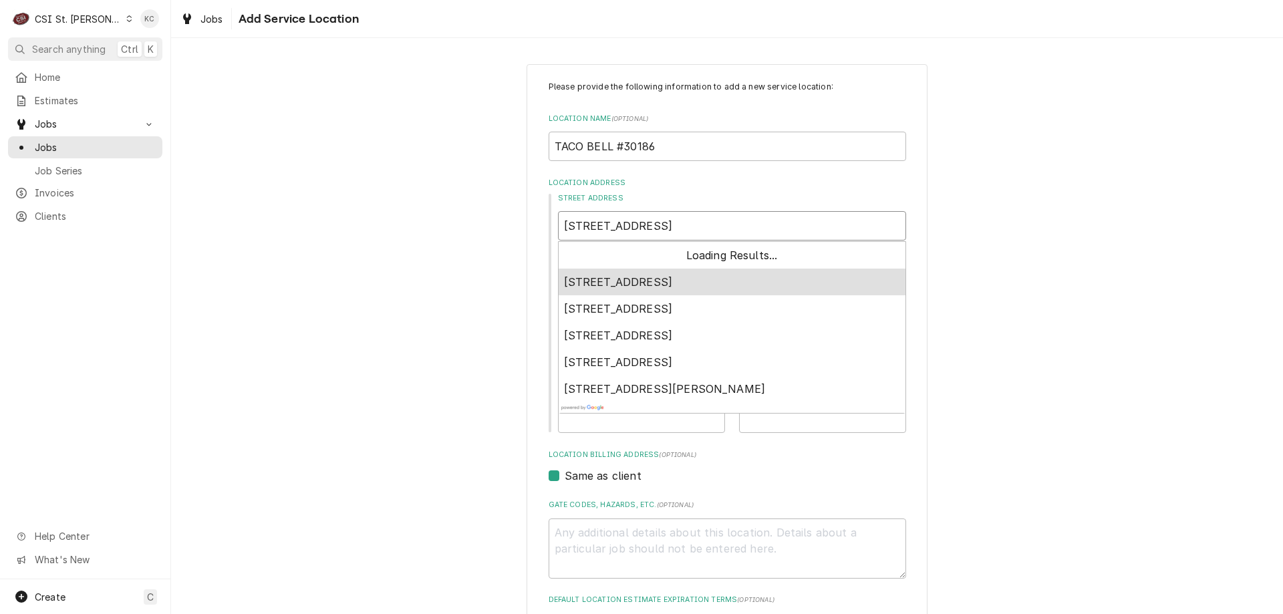
type textarea "x"
type input "3188 US HWY"
type textarea "x"
type input "3188 US HWY 5"
type textarea "x"
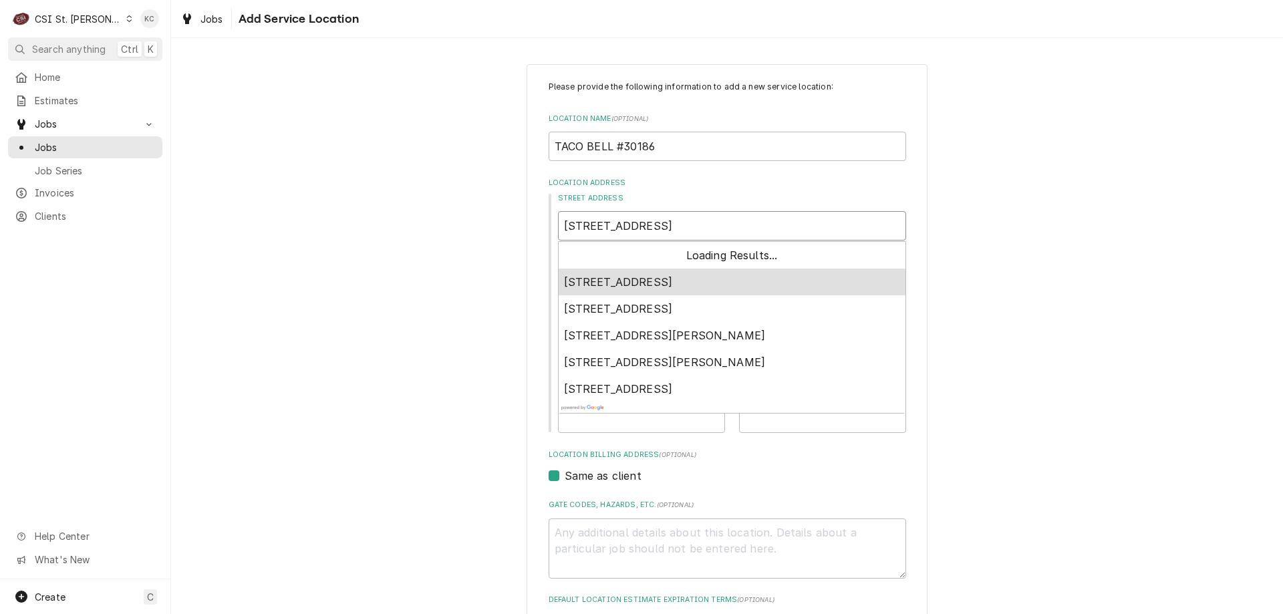
type input "3188 US HWY 54"
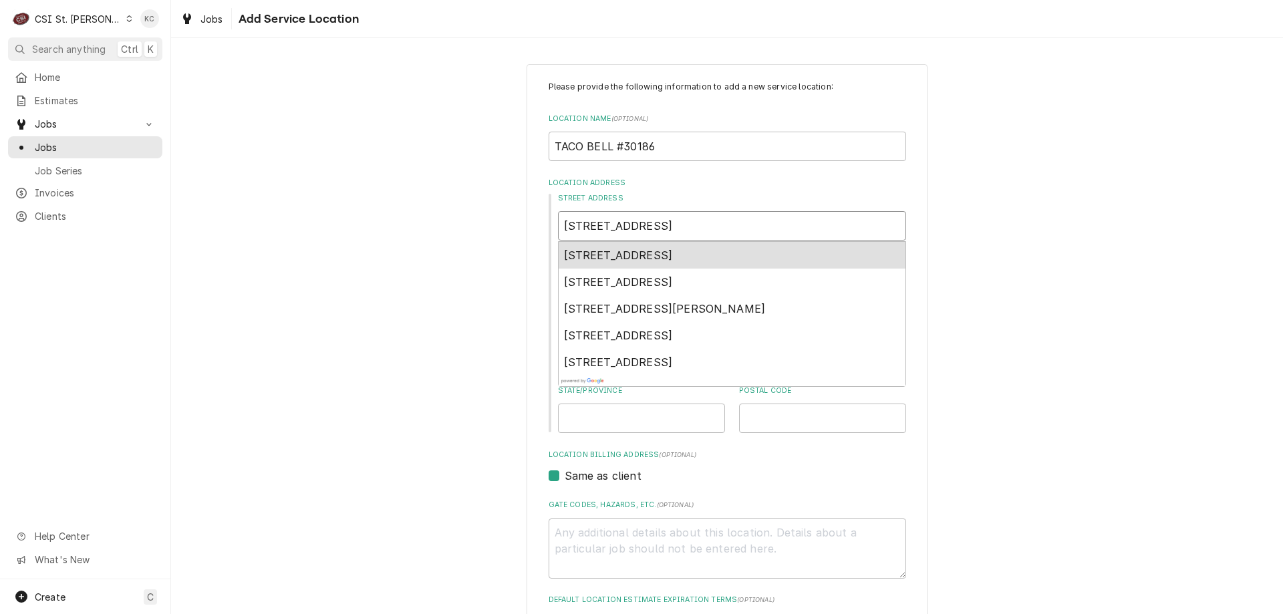
type textarea "x"
type input "3188 US HWY 54"
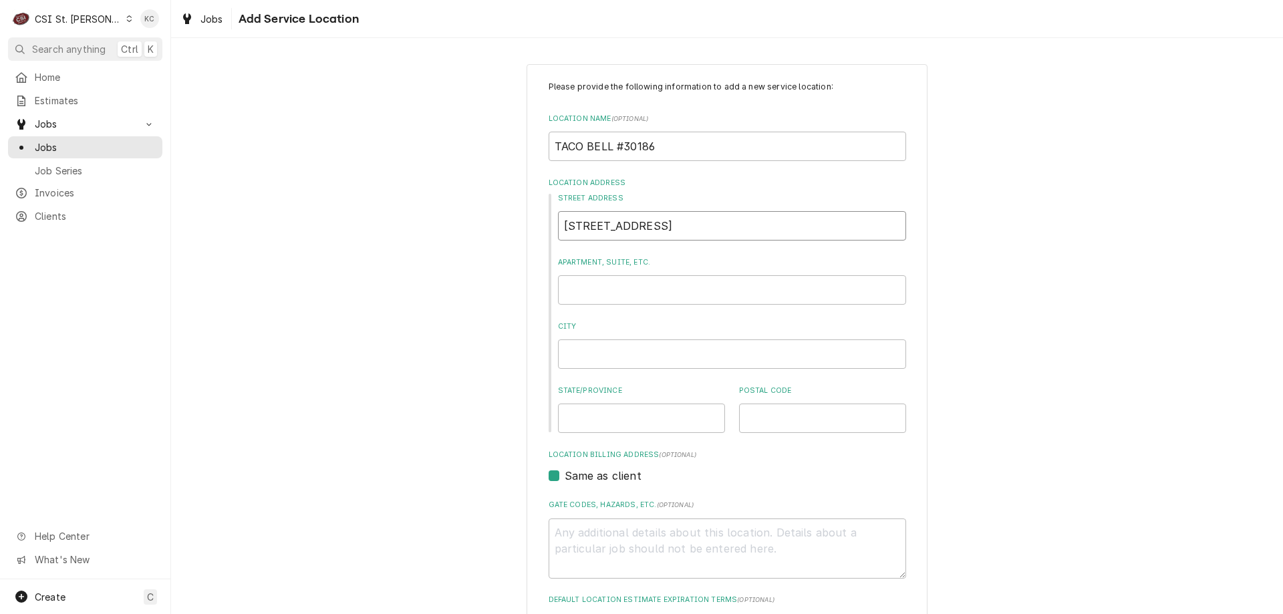
click at [688, 218] on input "3188 US HWY 54" at bounding box center [732, 225] width 348 height 29
click at [685, 228] on input "3188 US HWY 54" at bounding box center [732, 225] width 348 height 29
type textarea "x"
type input "3188 US HWY 5"
type textarea "x"
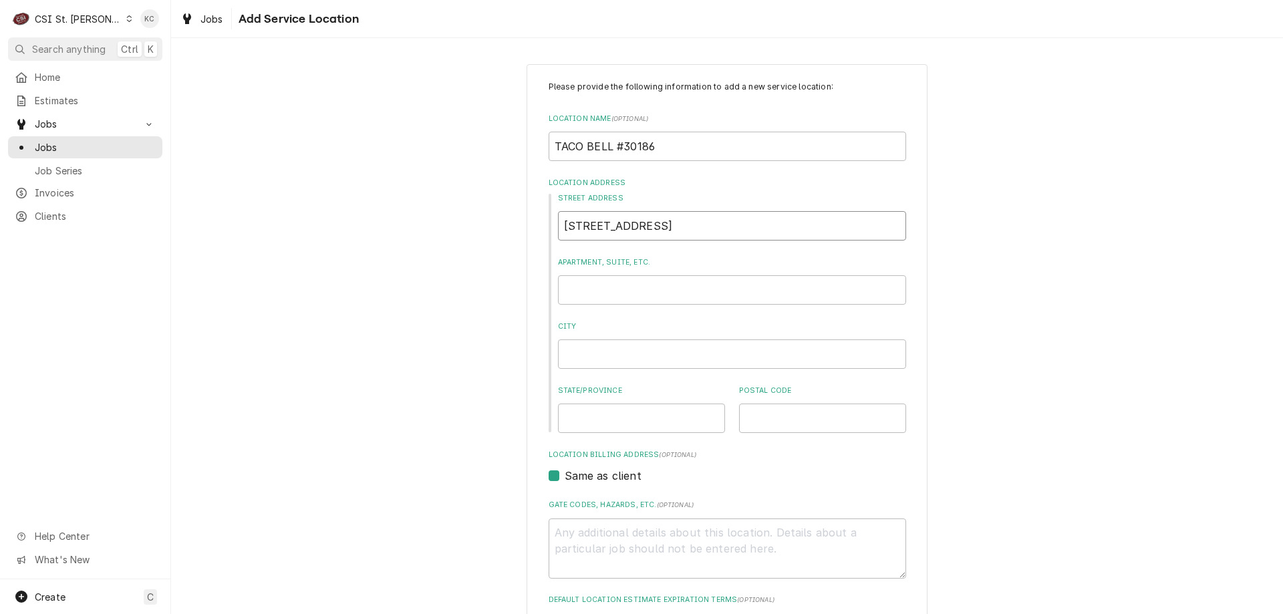
type input "3188 US HWY"
type textarea "x"
type input "3188 US HWY"
type textarea "x"
type input "3188 US HW"
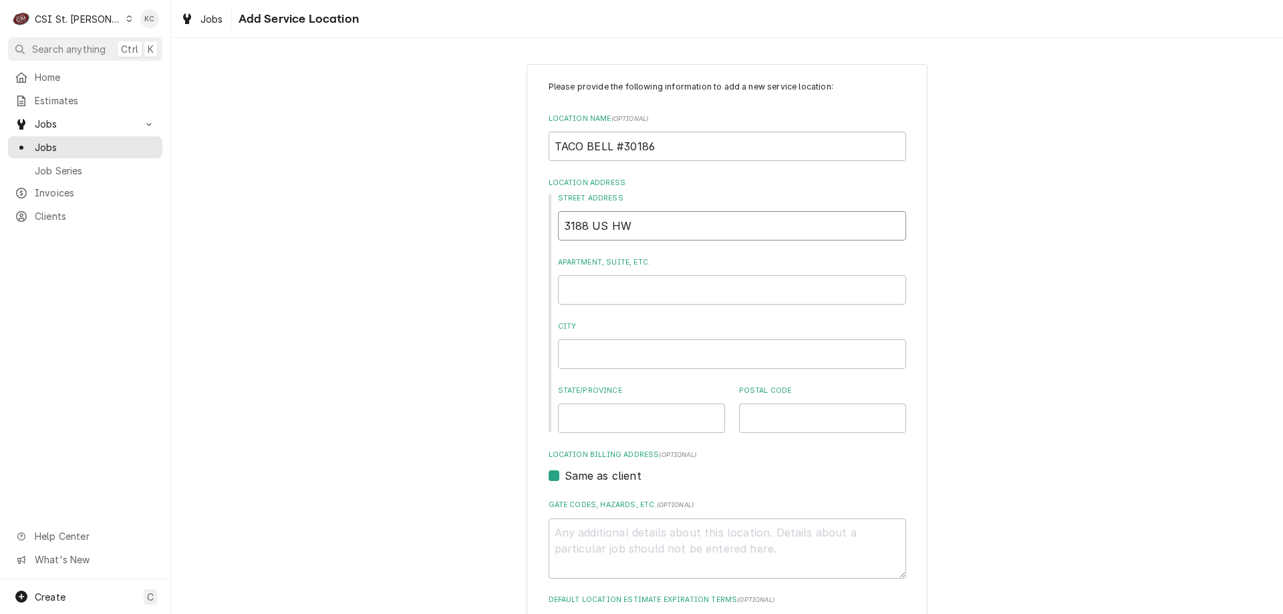
type textarea "x"
type input "3188 US H"
type textarea "x"
type input "3188 US"
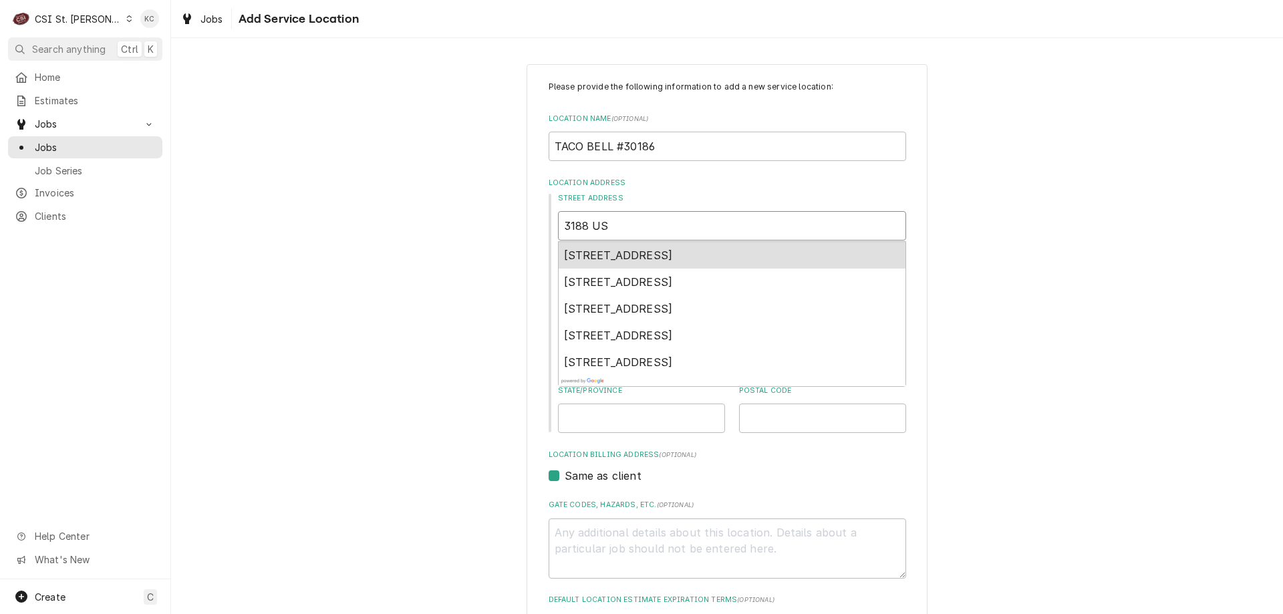
type textarea "x"
type input "3188 US H"
type textarea "x"
type input "3188 US HW"
type textarea "x"
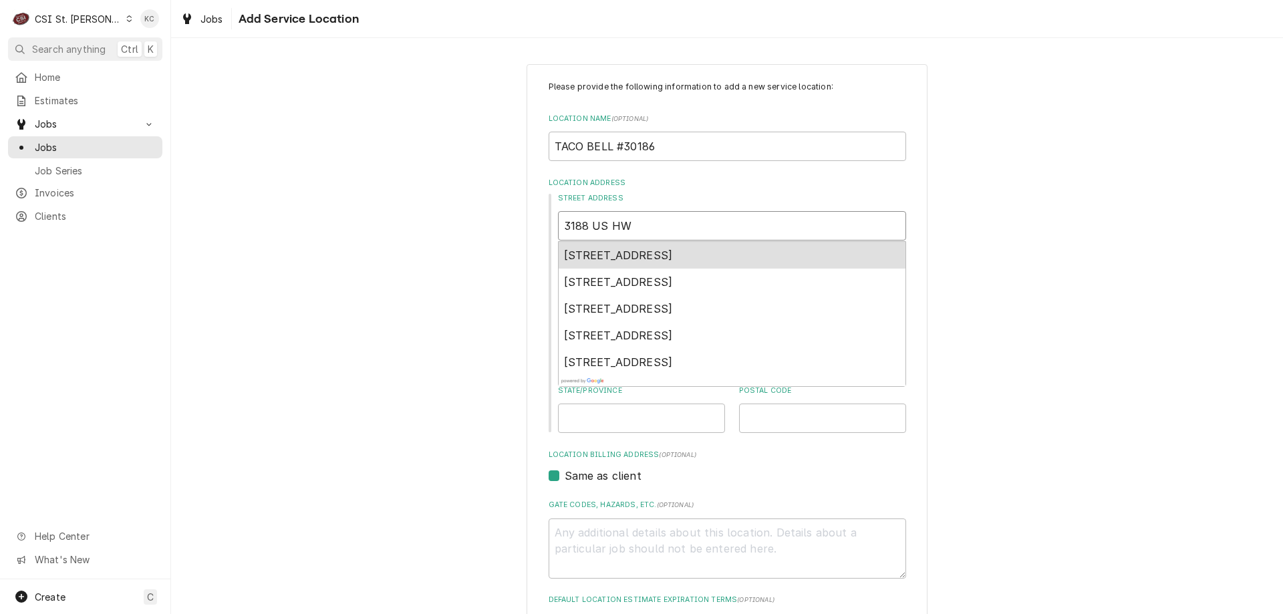
type input "3188 US HWY"
type textarea "x"
type input "3188 US HWY"
type textarea "x"
type input "3188 US HWY 5"
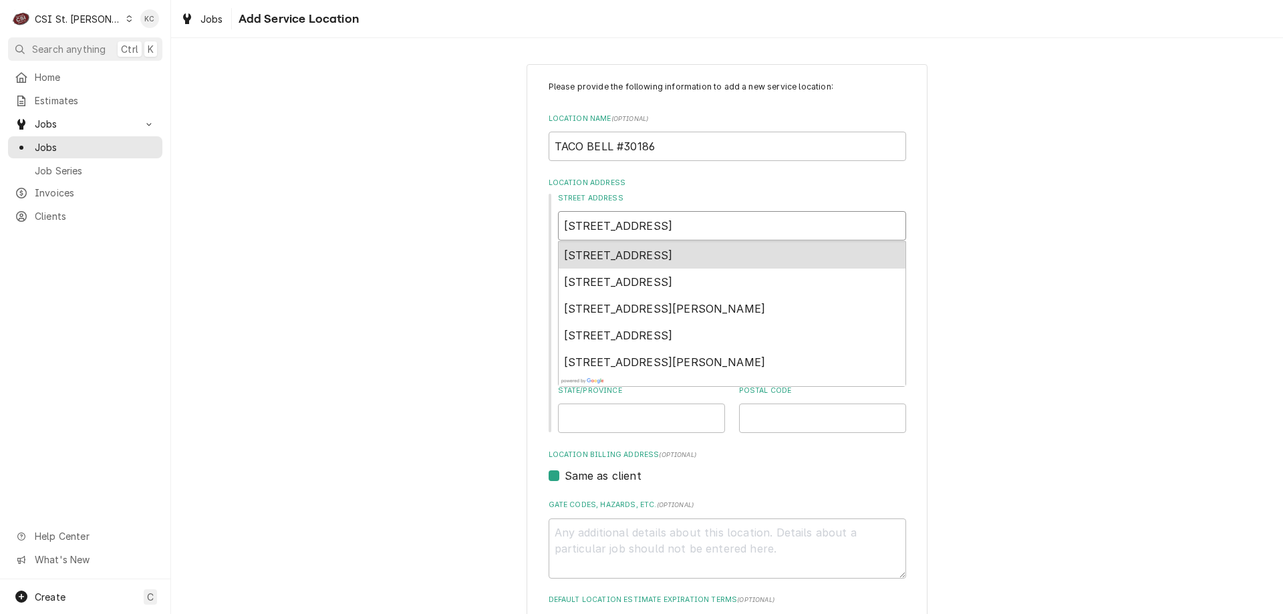
type textarea "x"
type input "3188 US HWY 54"
type textarea "x"
type input "3188 US HWY 54"
type textarea "x"
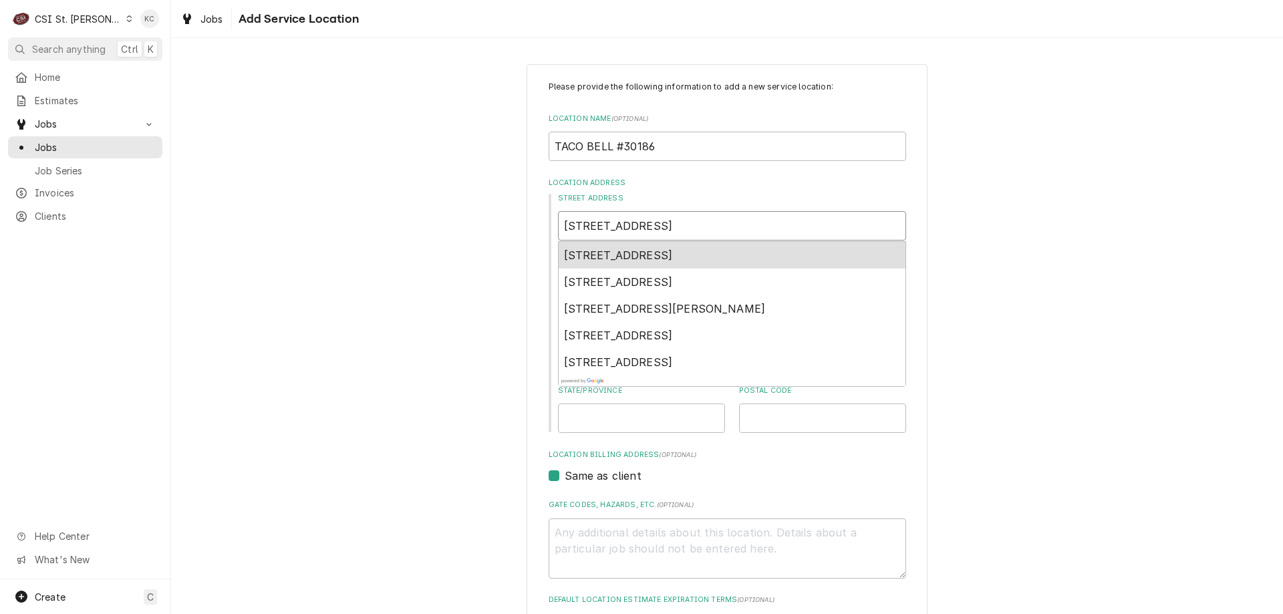
type input "3188 US HWY 54 K"
type textarea "x"
type input "3188 US HWY 54 KI"
type textarea "x"
type input "3188 US HWY 54 KIN"
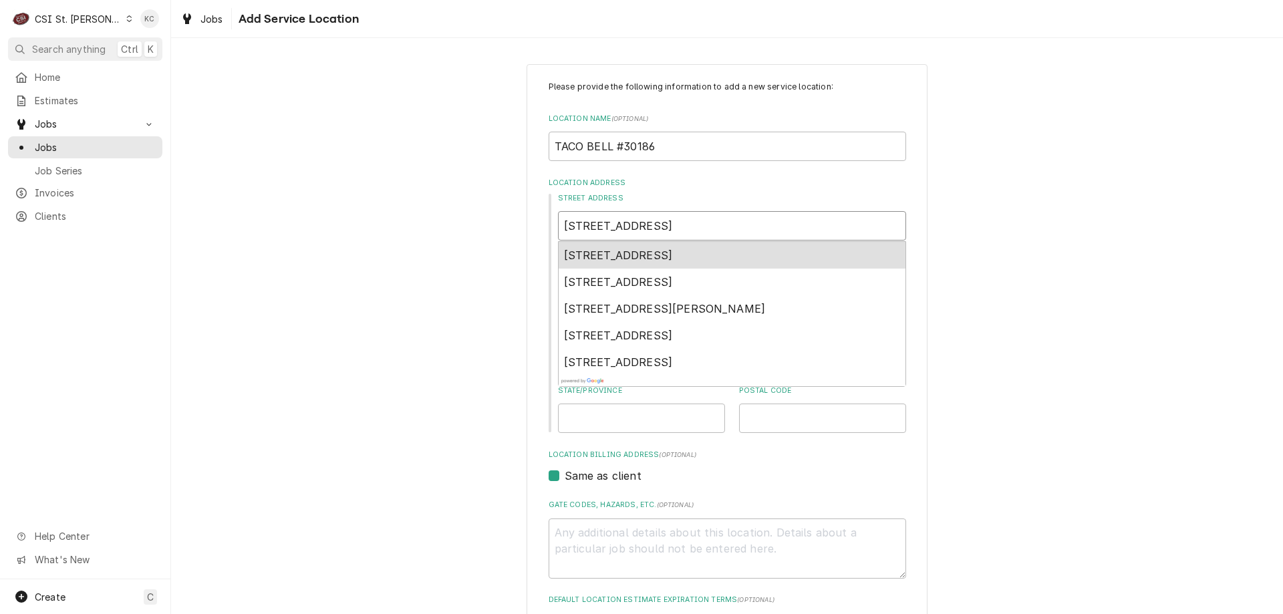
type textarea "x"
type input "3188 US HWY 54 KING"
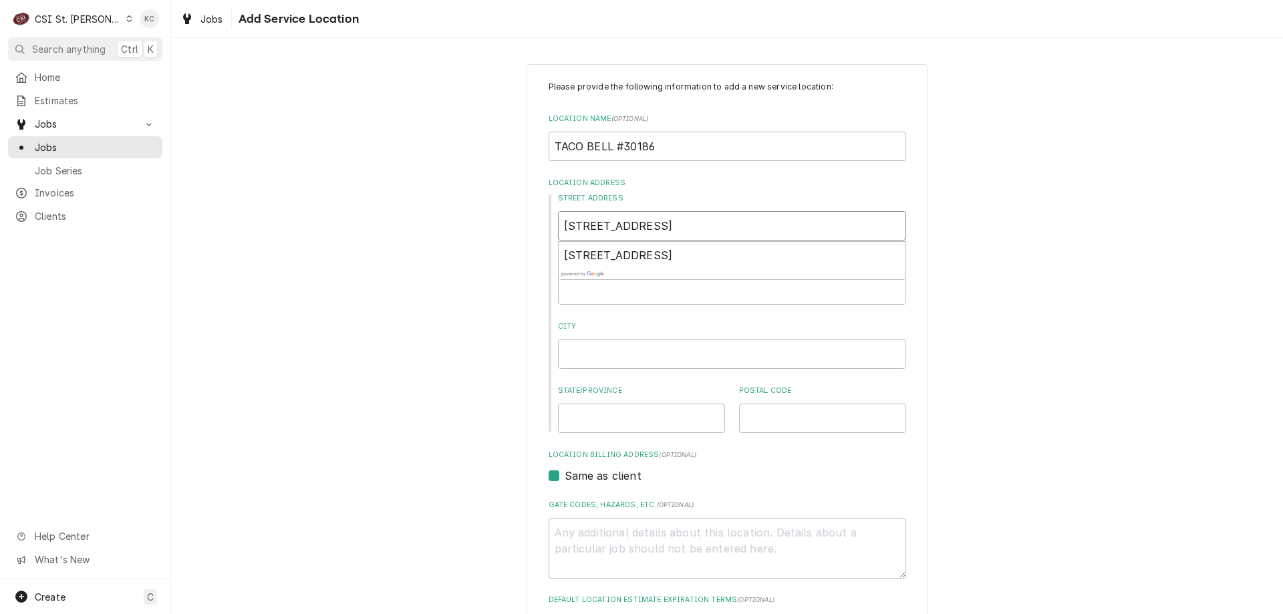
type textarea "x"
type input "3188 Old US Hwy 54, Kingdom City, MO, USA"
type textarea "x"
type input "3188 Old US Hwy 54, Kingdom City, MO, USA"
click at [1117, 356] on div "Please provide the following information to add a new service location: Locatio…" at bounding box center [727, 462] width 1112 height 820
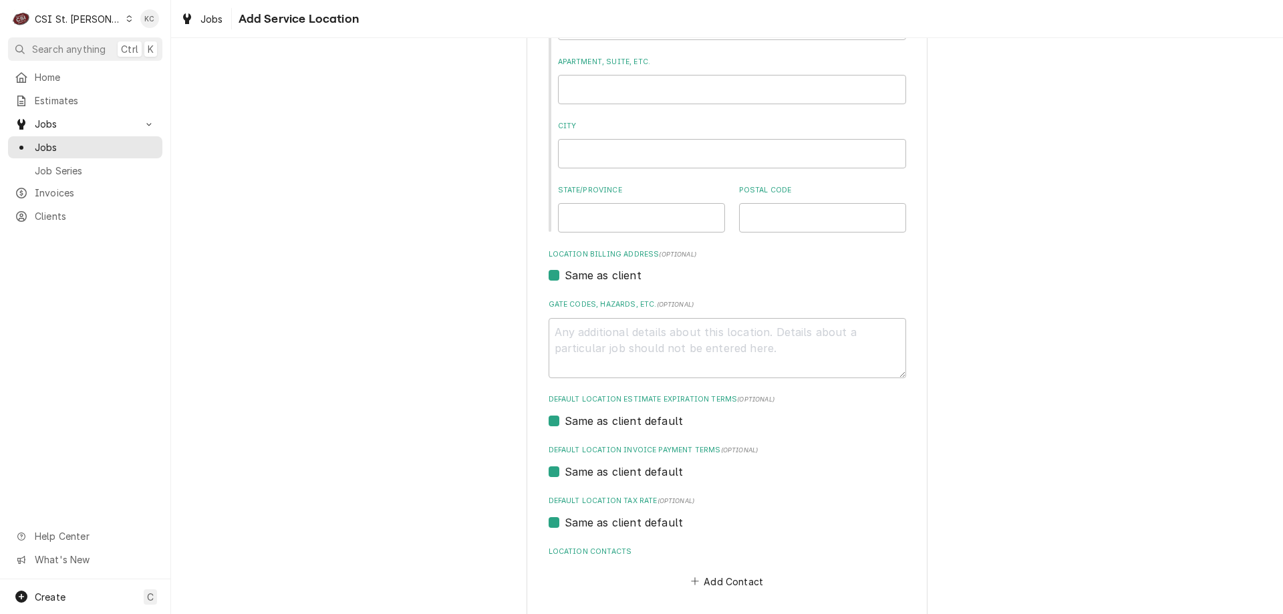
scroll to position [125, 0]
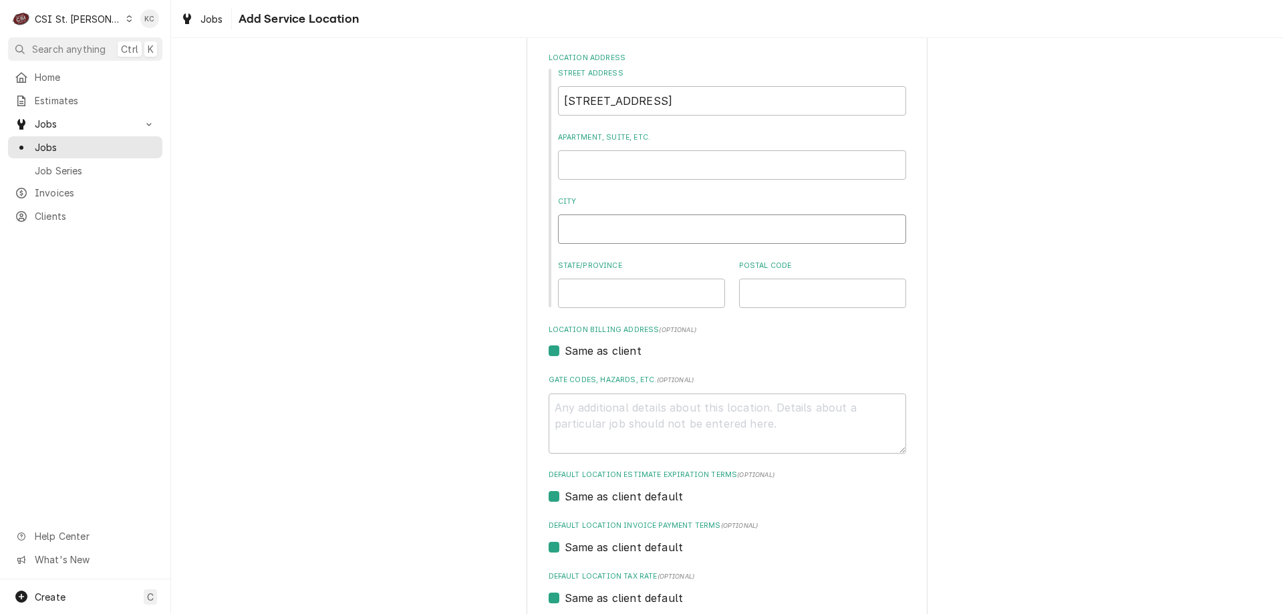
click at [662, 236] on input "City" at bounding box center [732, 228] width 348 height 29
type textarea "x"
type input "K"
type textarea "x"
type input "KI"
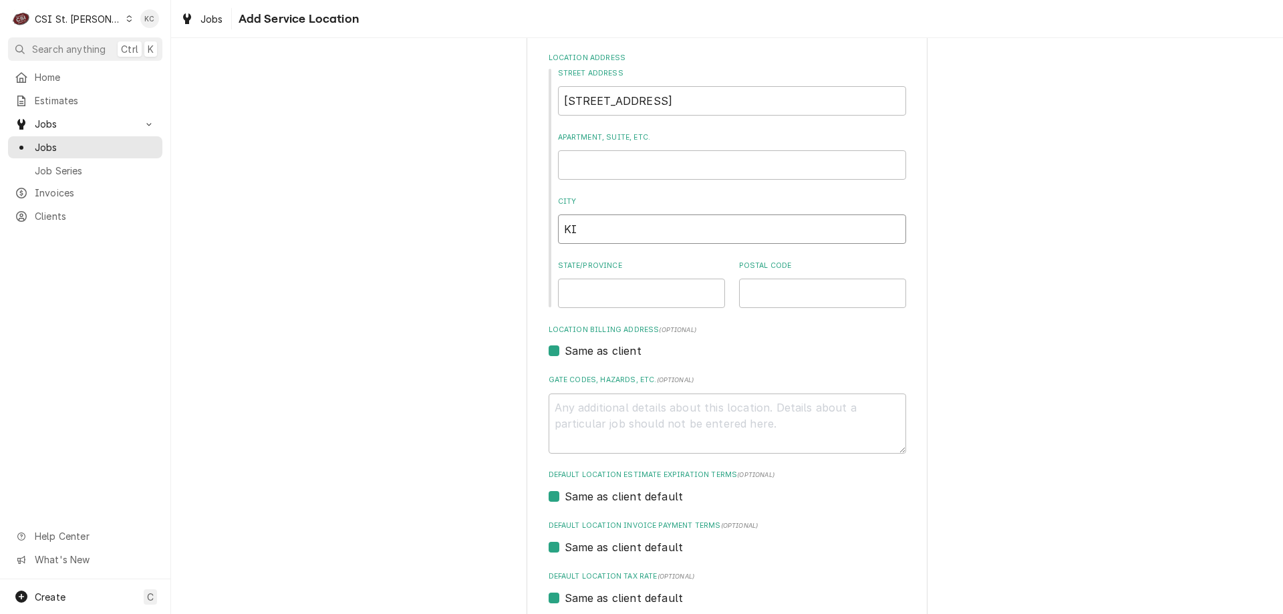
type textarea "x"
type input "KIN"
type textarea "x"
type input "KING"
type textarea "x"
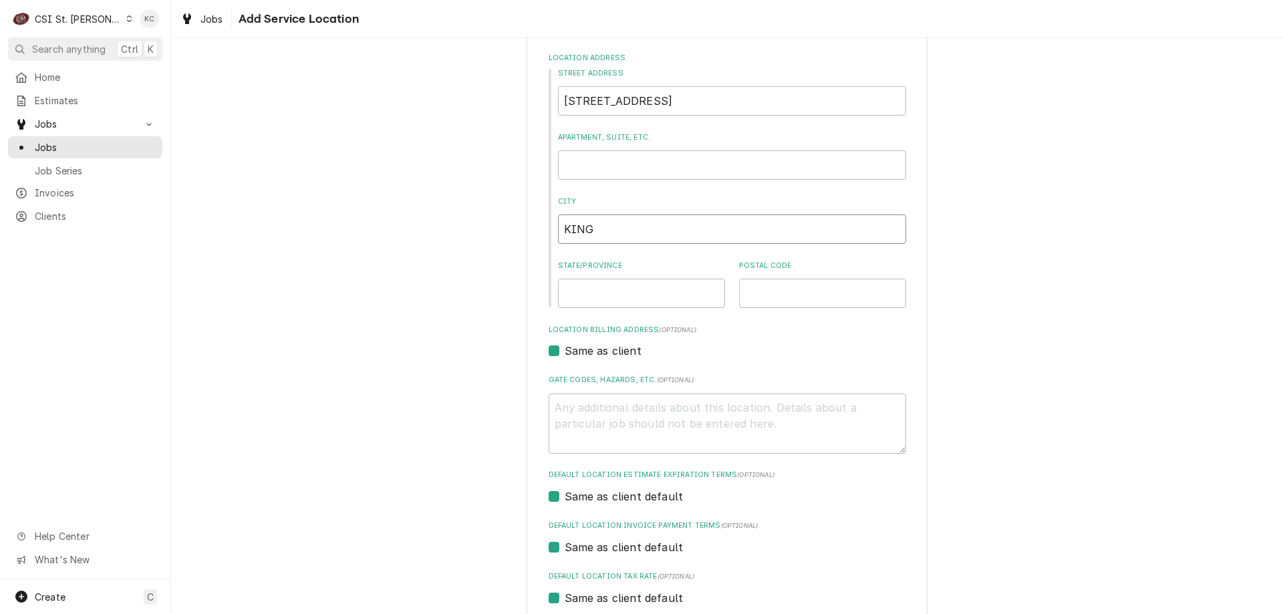
type input "KINGD"
type textarea "x"
type input "KINGDO"
type textarea "x"
type input "KINGDON"
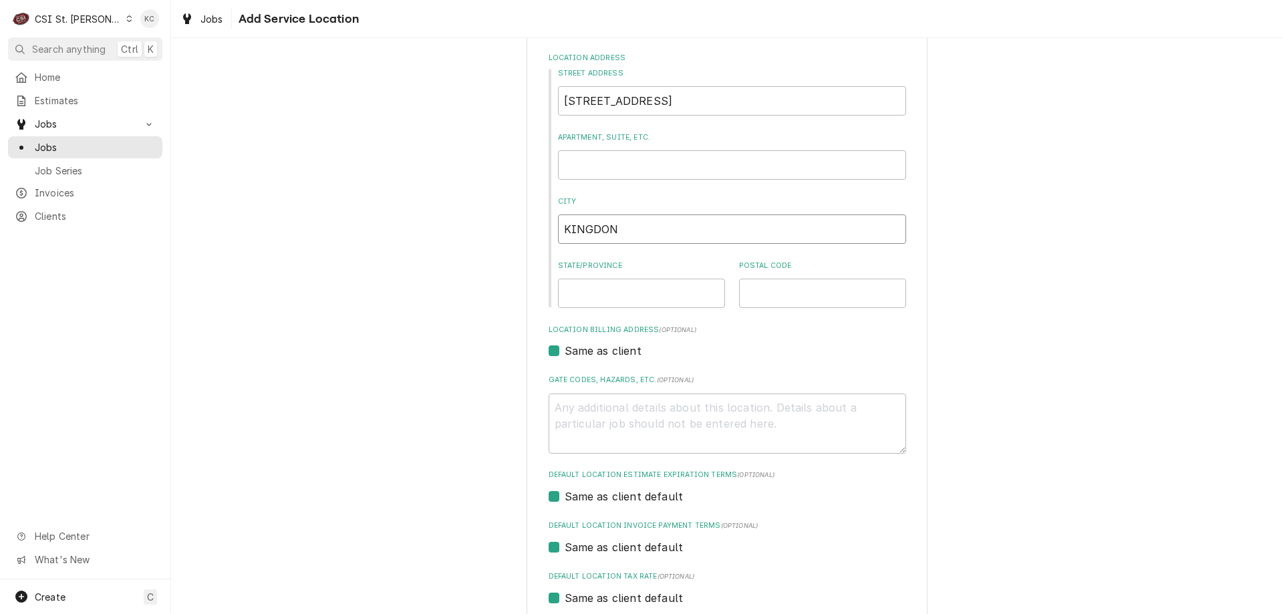
type textarea "x"
type input "KINGDON"
type textarea "x"
type input "KINGDON C"
type textarea "x"
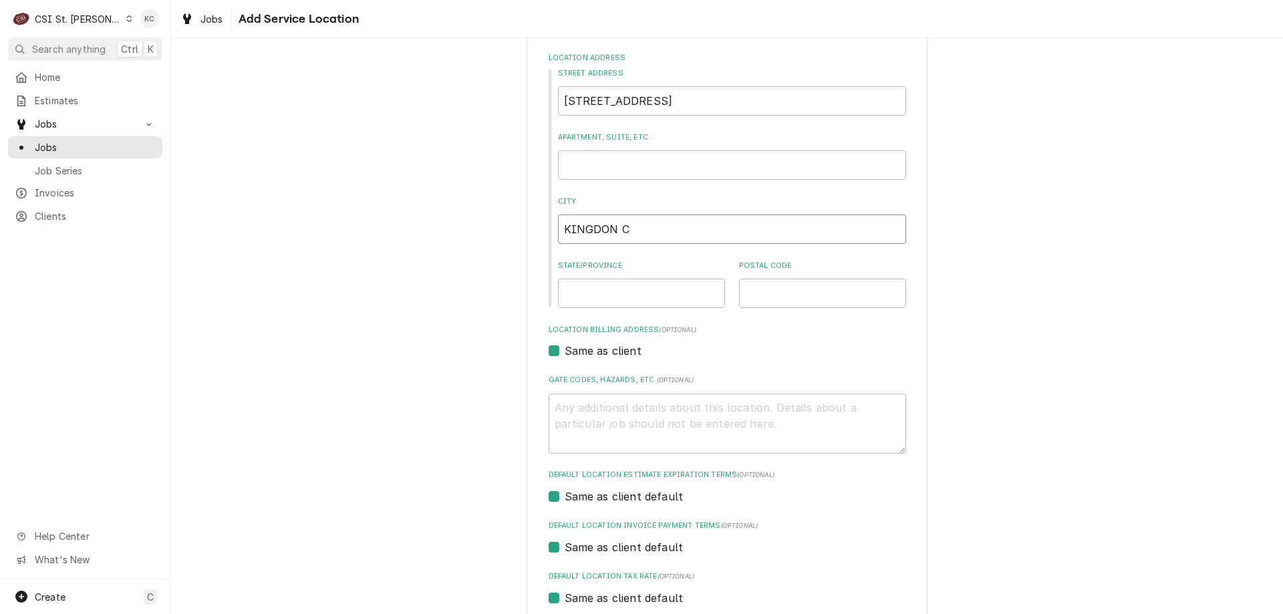
type input "KINGDON CI"
type textarea "x"
type input "KINGDON CIR"
type textarea "x"
type input "KINGDON CIRT"
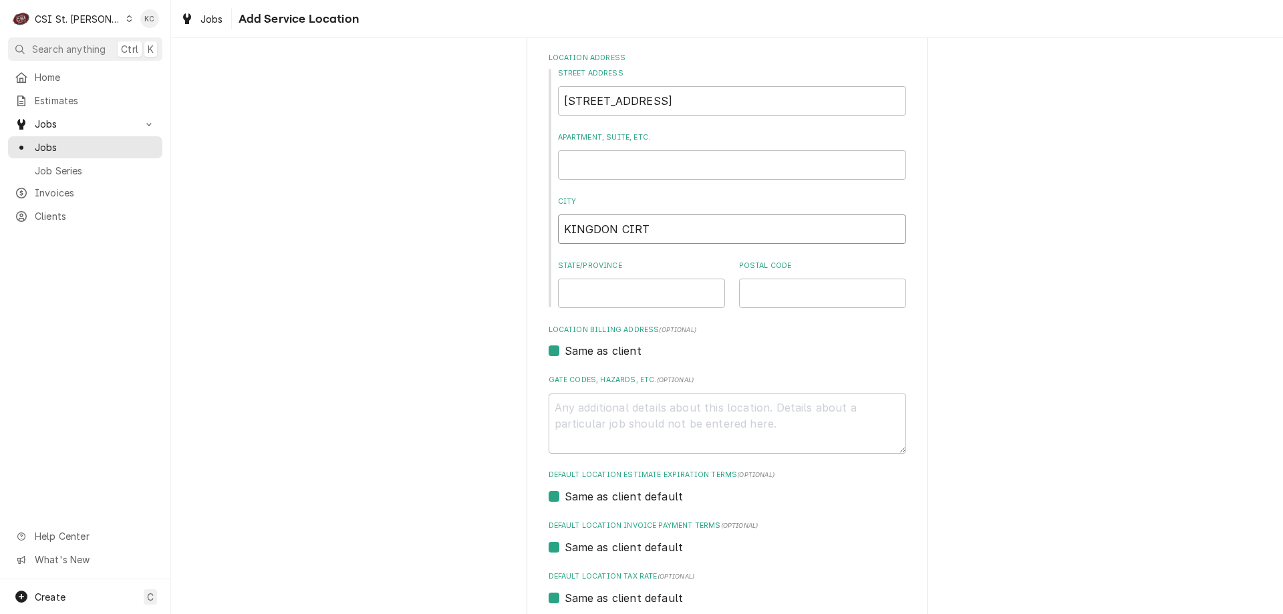
type textarea "x"
type input "KINGDON CIR"
type textarea "x"
type input "KINGDON CI"
type textarea "x"
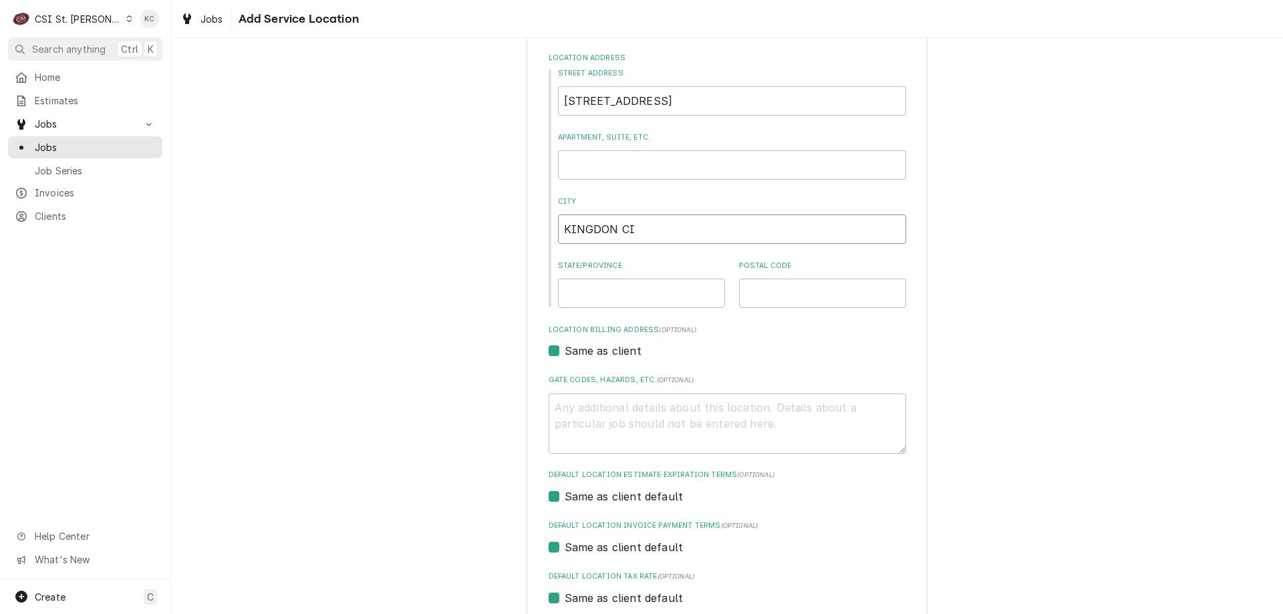
type input "KINGDON C"
type textarea "x"
type input "KINGDON"
type textarea "x"
type input "KINGDON"
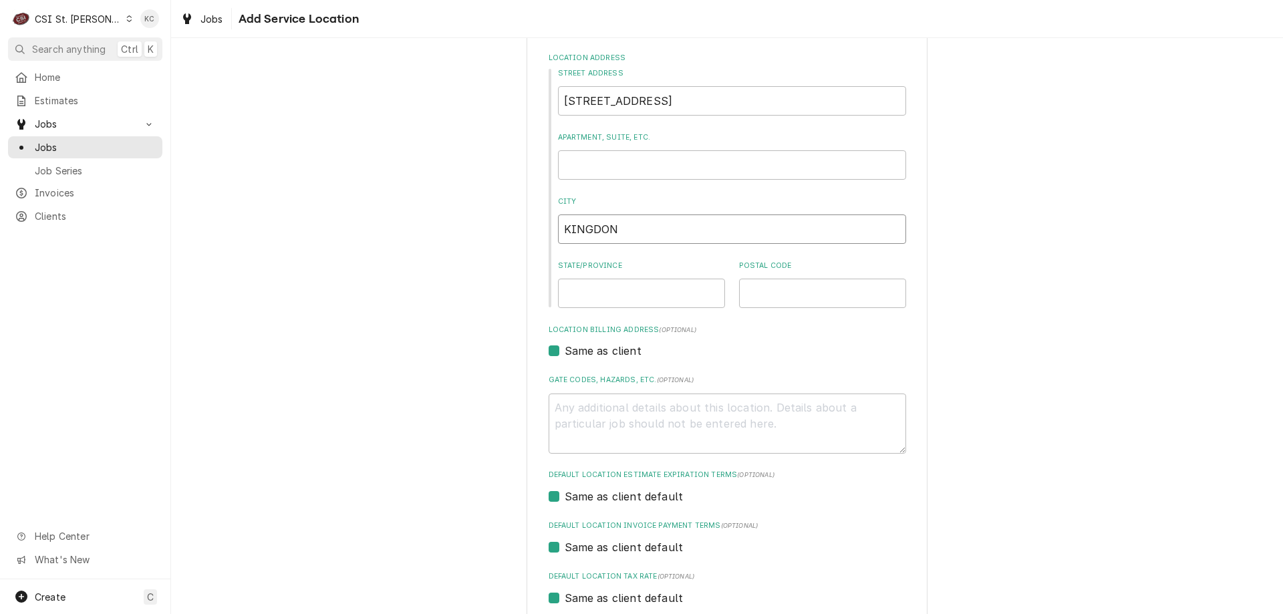
type textarea "x"
type input "KINGDO"
type textarea "x"
type input "KINGDOM"
type textarea "x"
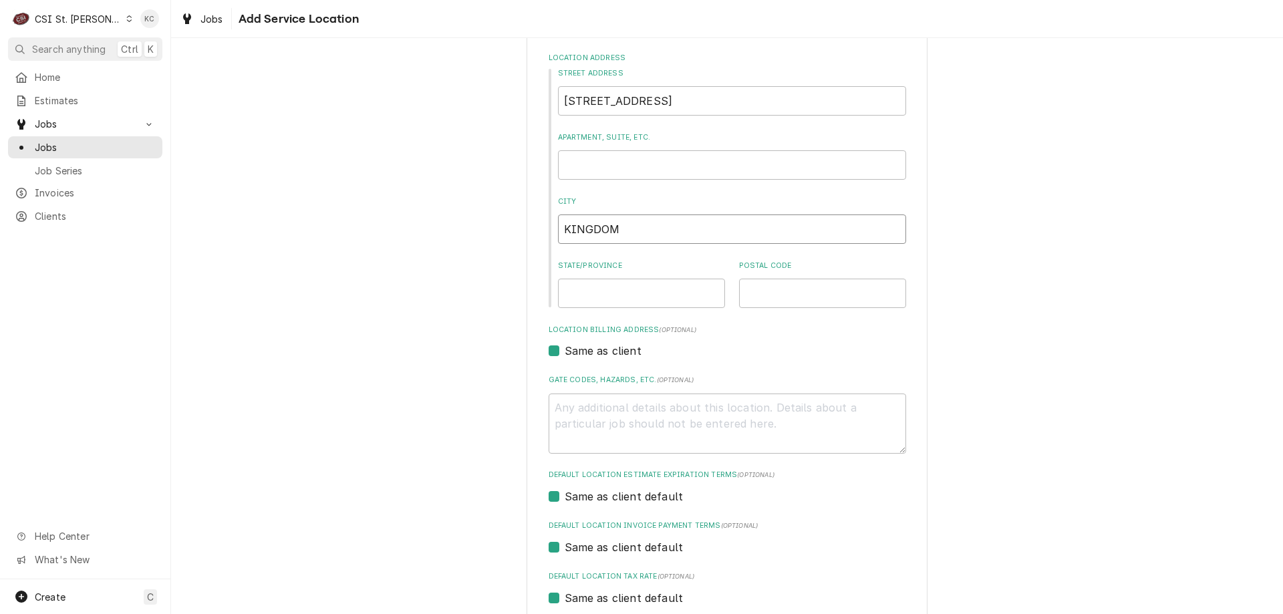
type input "KINGDOM"
type textarea "x"
type input "KINGDOM C"
type textarea "x"
type input "KINGDOM CI"
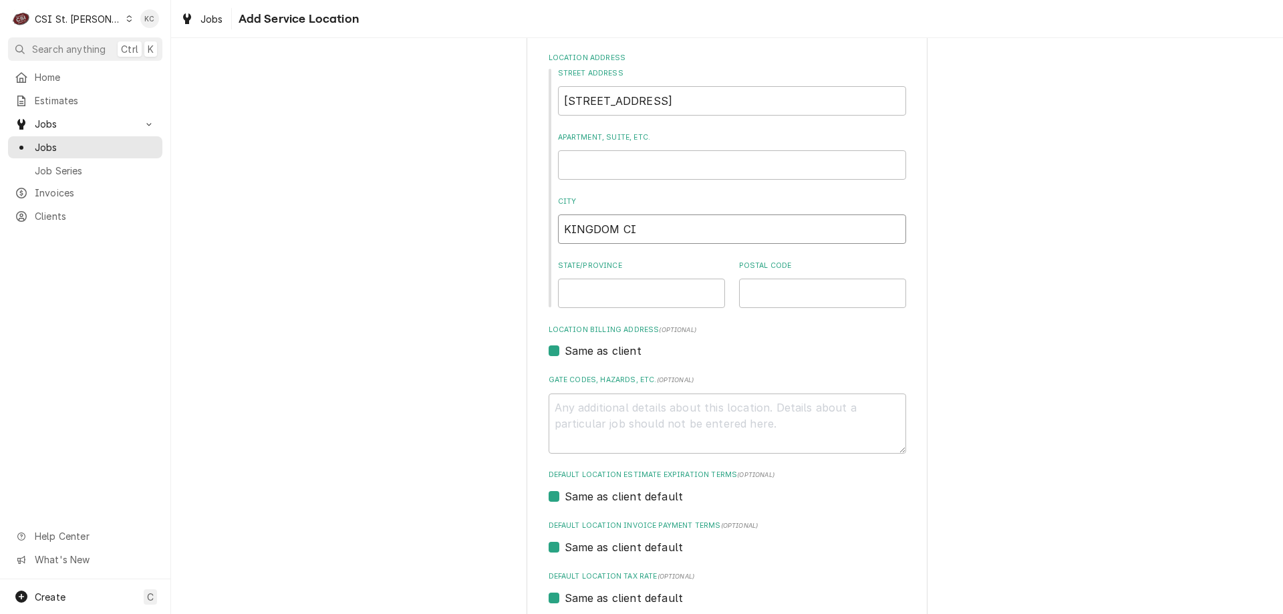
type textarea "x"
type input "KINGDOM CIR"
type textarea "x"
type input "KINGDOM CI"
type textarea "x"
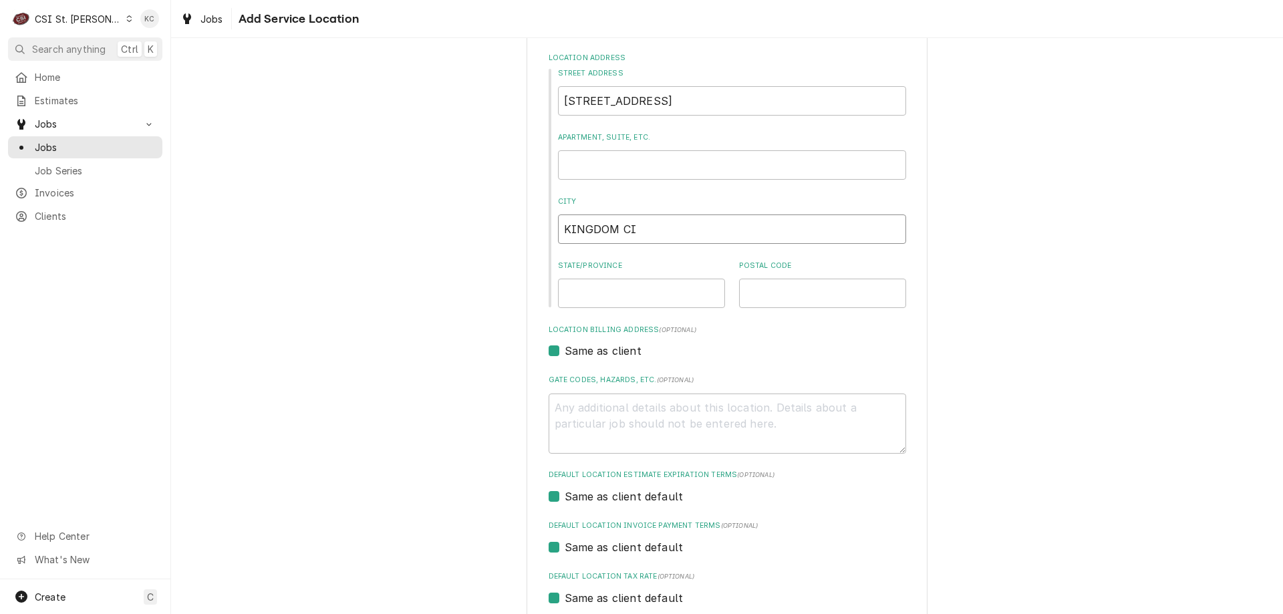
type input "KINGDOM CIT"
type textarea "x"
type input "KINGDOM CITY"
type textarea "x"
type input "KINGDOM CITY"
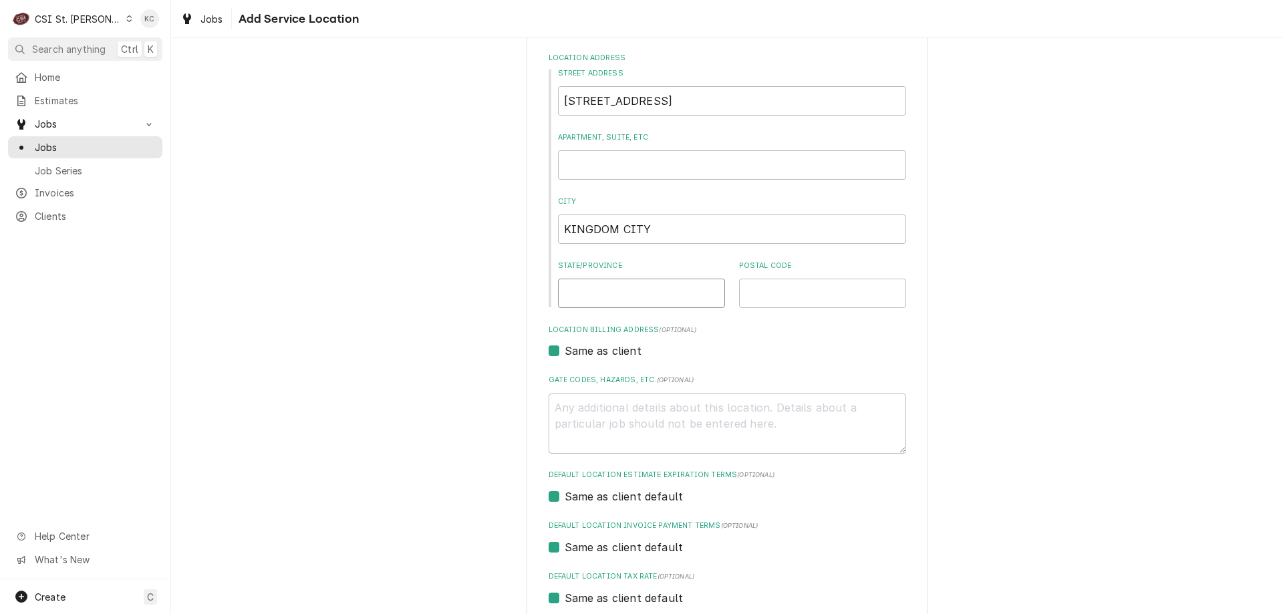
type textarea "x"
type input "M"
type textarea "x"
type input "MO"
type textarea "x"
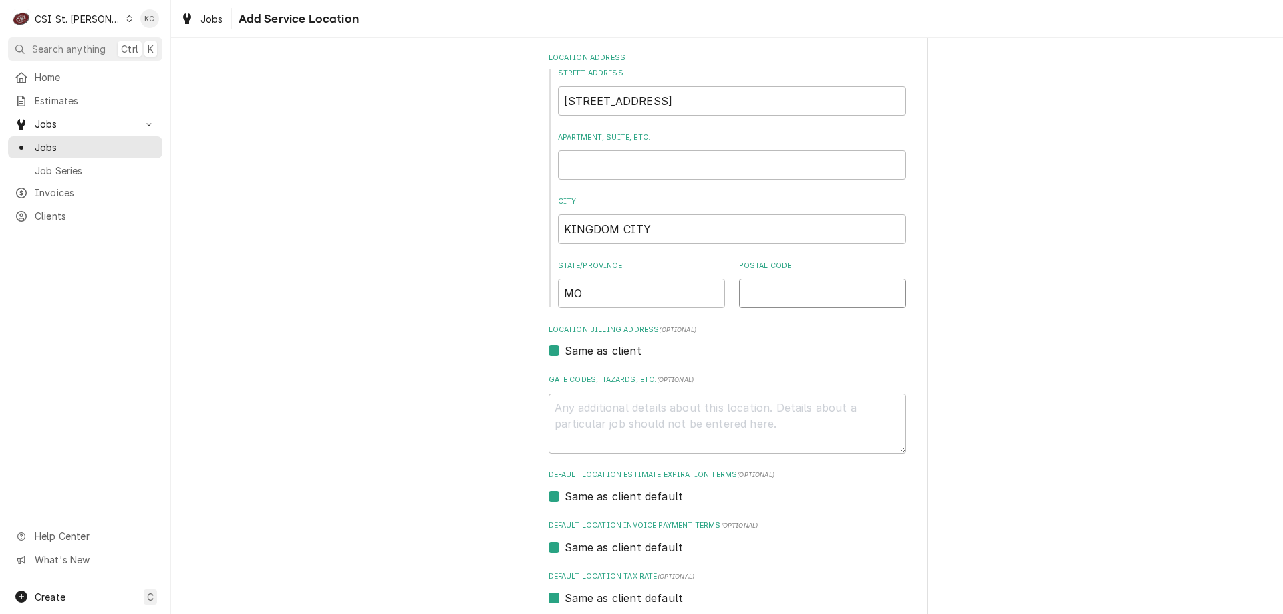
type input "6"
type textarea "x"
type input "65"
type textarea "x"
type input "652"
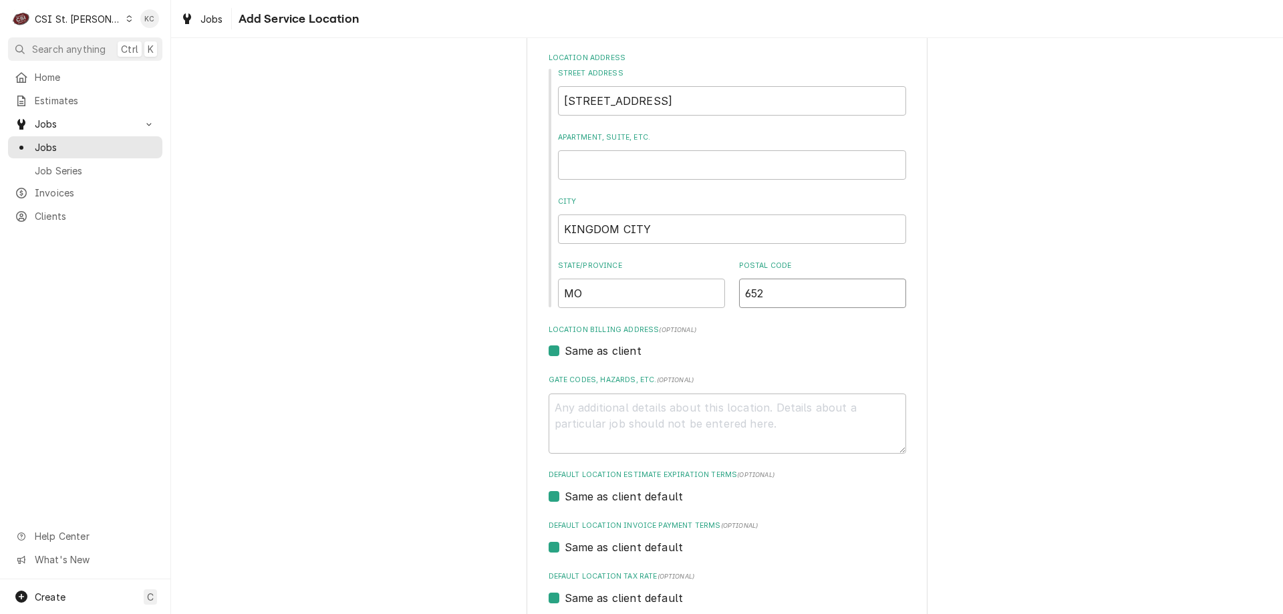
type textarea "x"
type input "6526"
type textarea "x"
type input "65262"
type textarea "x"
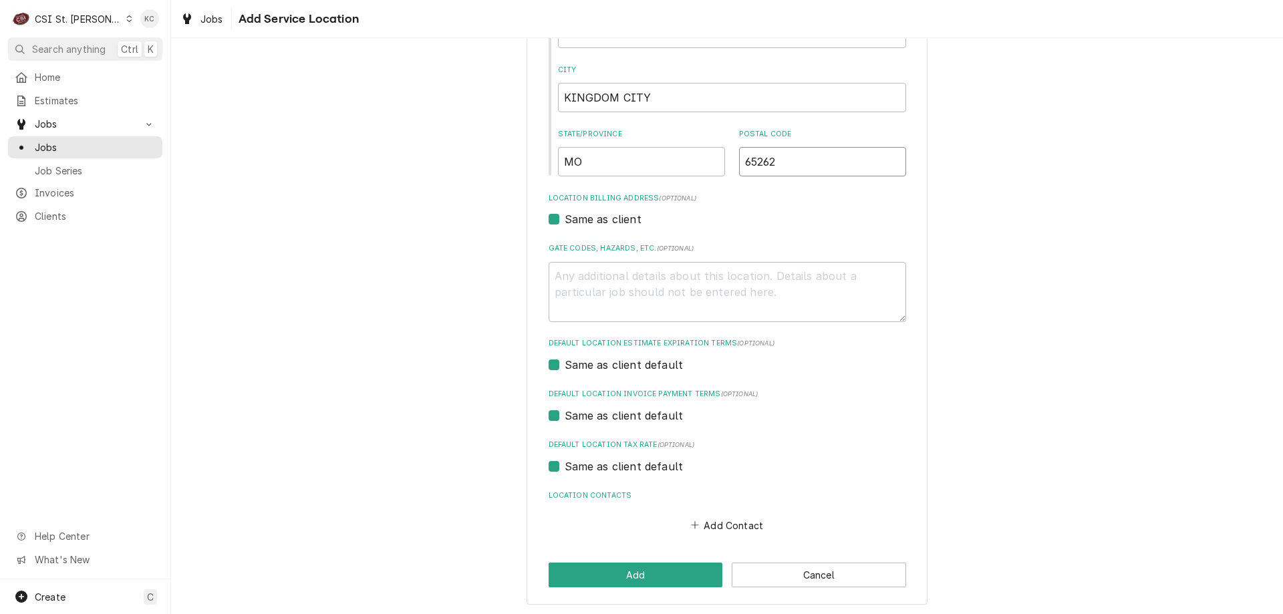
scroll to position [259, 0]
type input "65262"
click at [695, 569] on button "Add" at bounding box center [636, 573] width 174 height 25
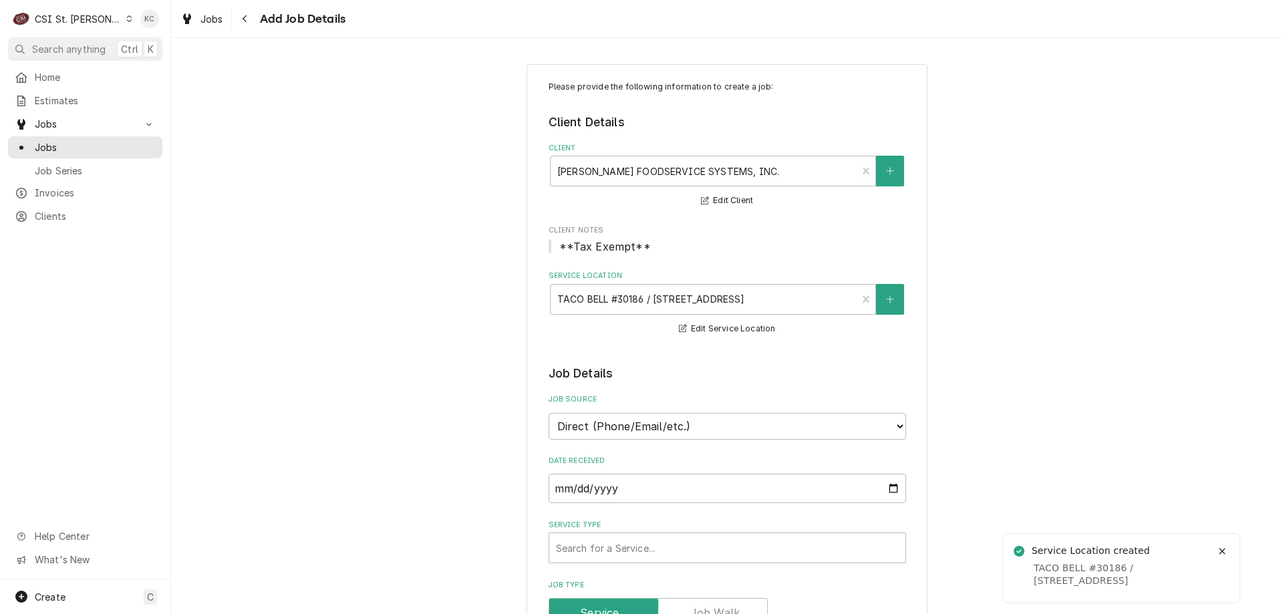
type textarea "x"
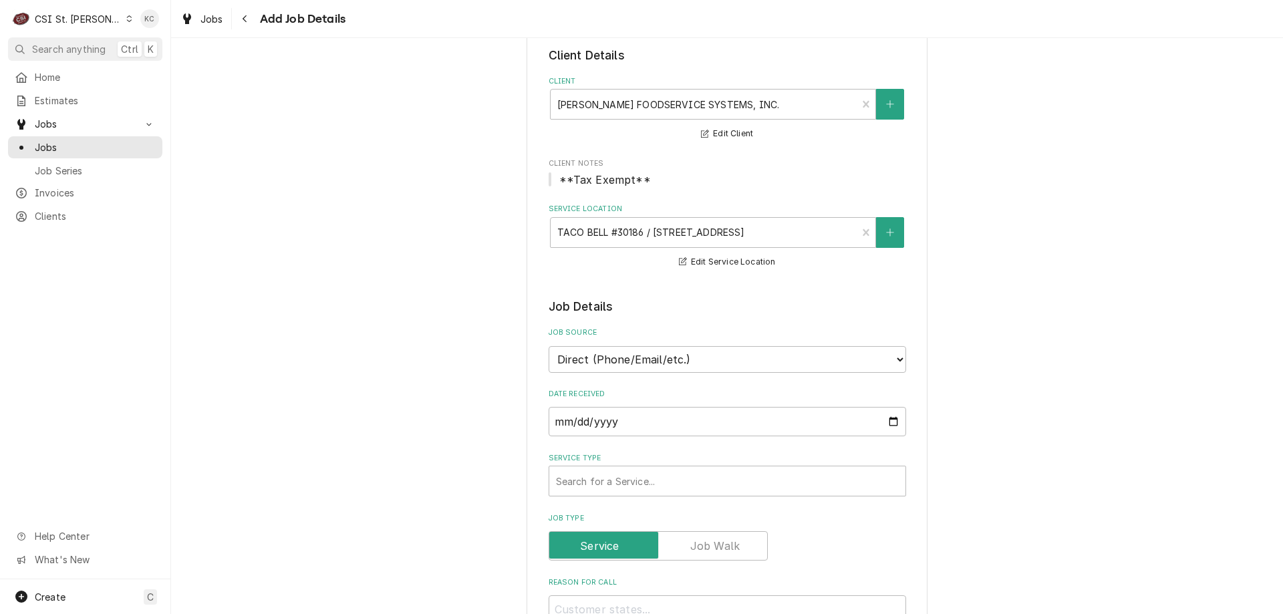
scroll to position [134, 0]
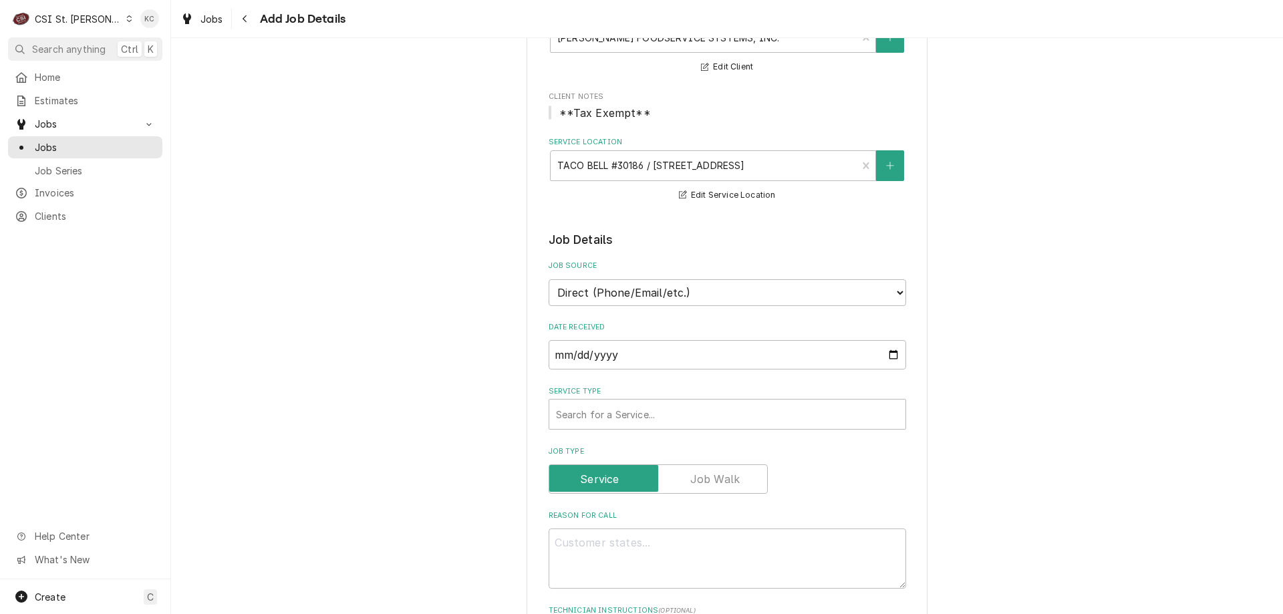
click at [623, 300] on select "Direct (Phone/Email/etc.) Service Channel Corrigo Ecotrak Other" at bounding box center [727, 292] width 357 height 27
select select "100"
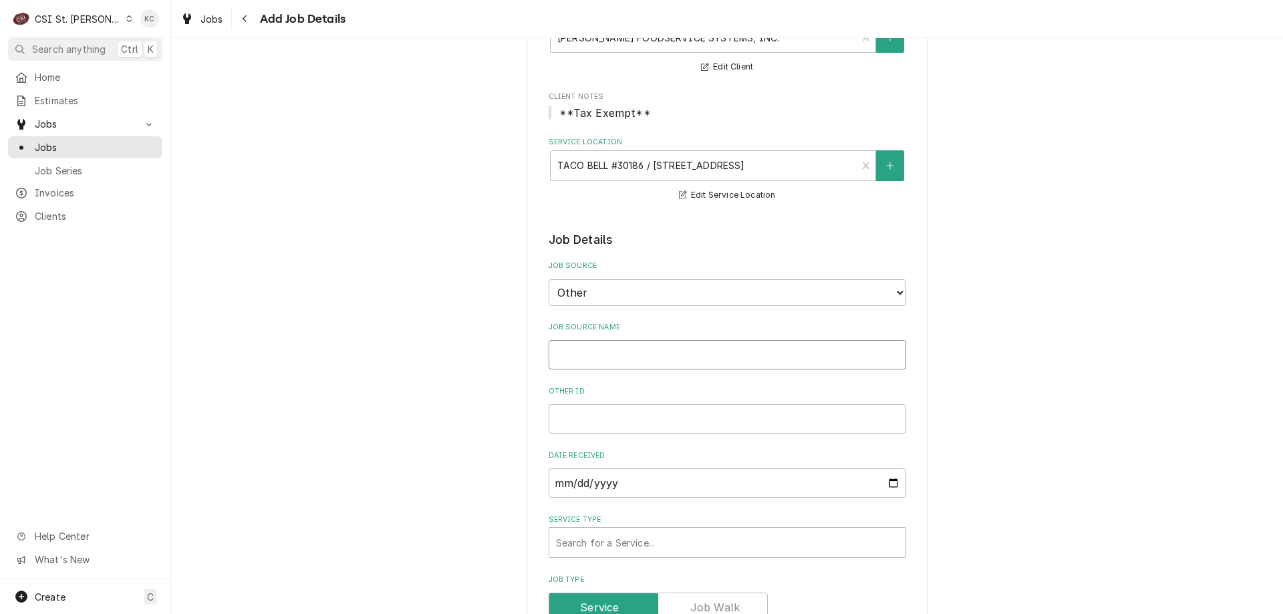
click at [615, 360] on input "Job Source Name" at bounding box center [727, 354] width 357 height 29
type textarea "x"
type input "F"
type textarea "x"
type input "Fr"
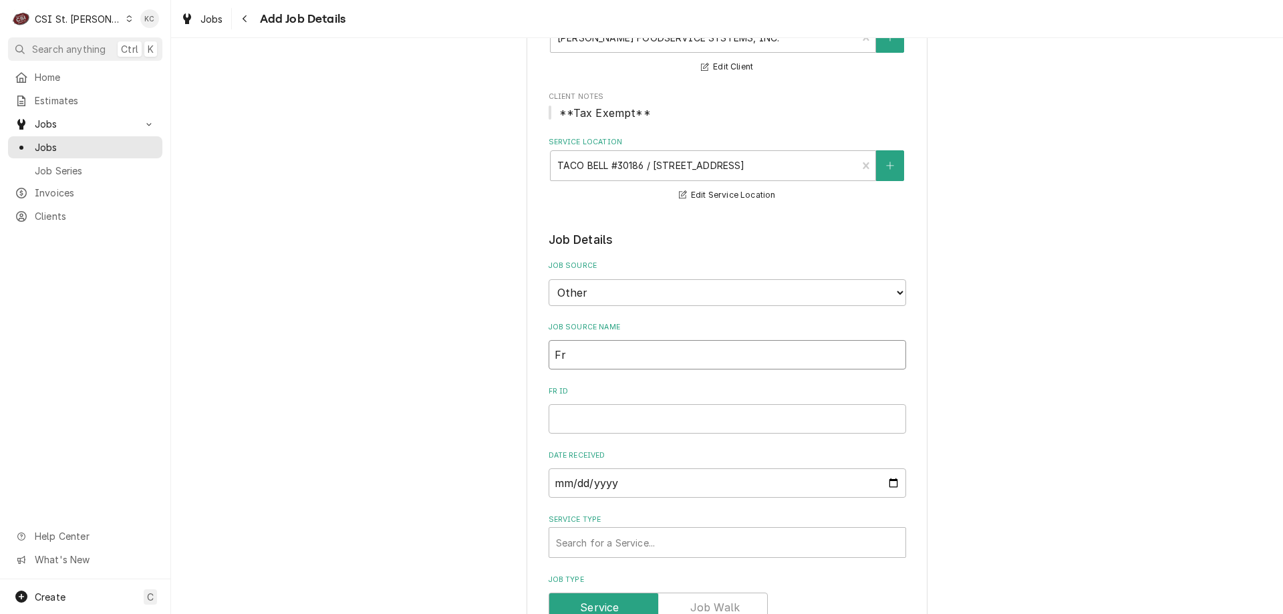
type textarea "x"
type input "Fran"
type textarea "x"
type input "Frank"
type textarea "x"
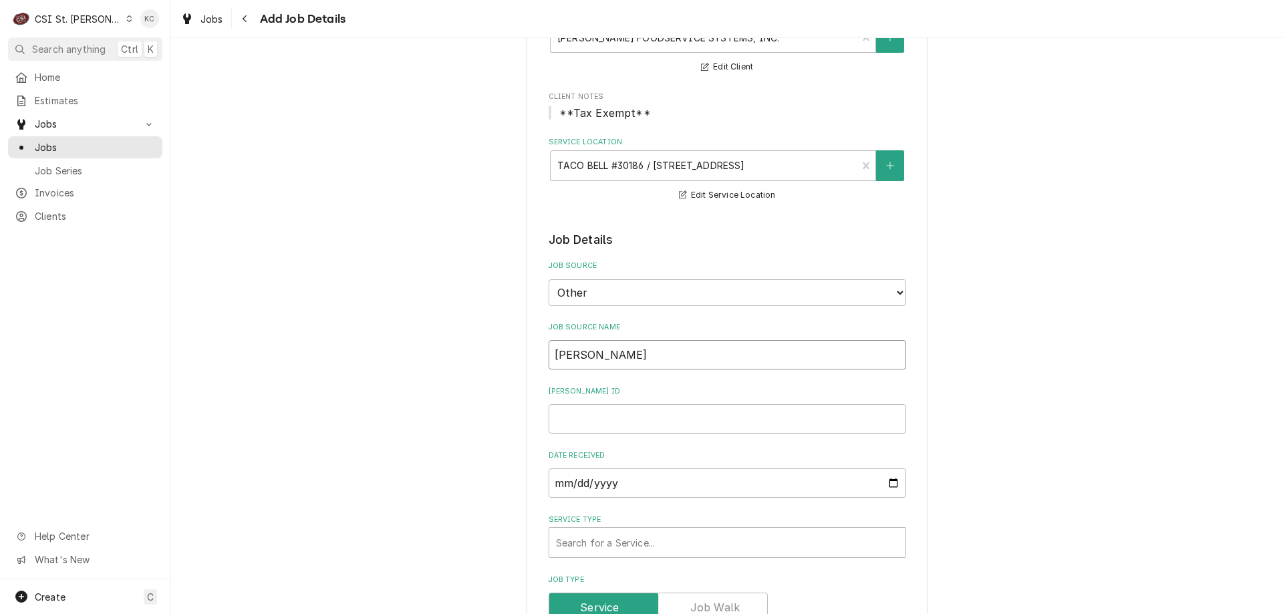
type input "Franke"
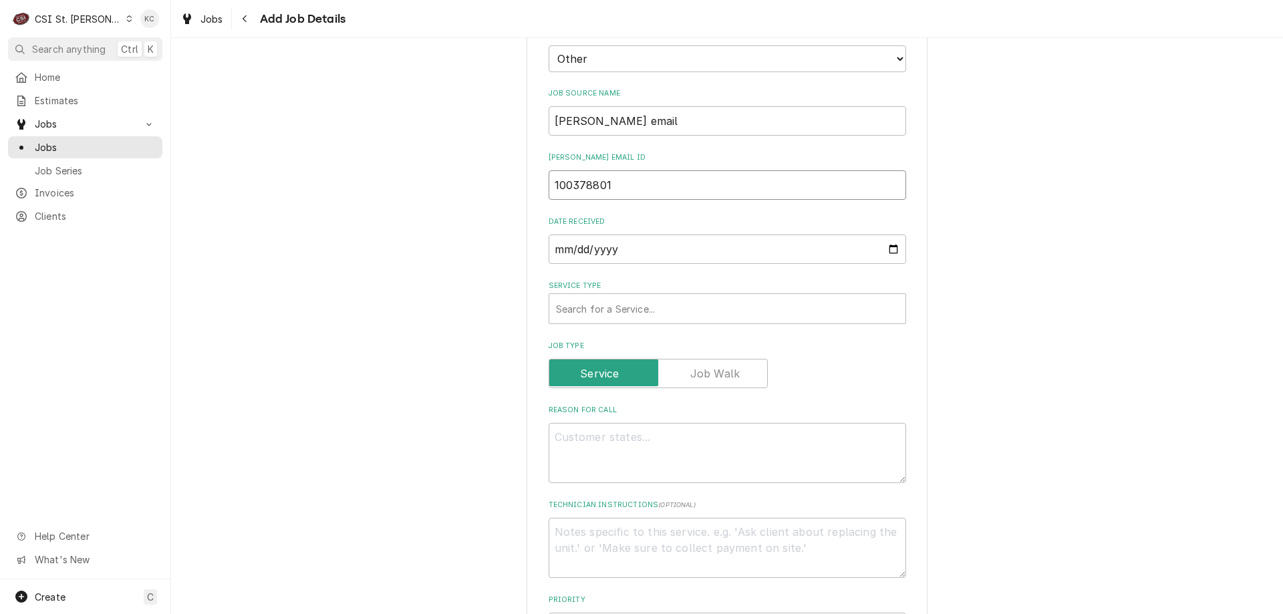
scroll to position [401, 0]
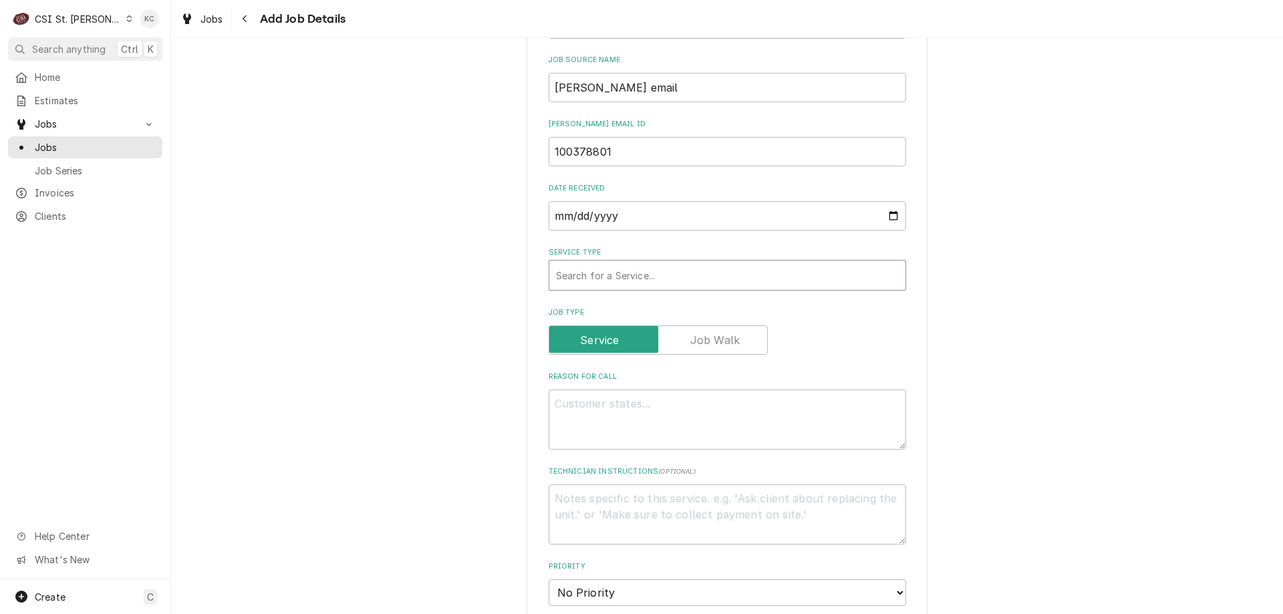
click at [597, 267] on div "Service Type" at bounding box center [727, 275] width 343 height 24
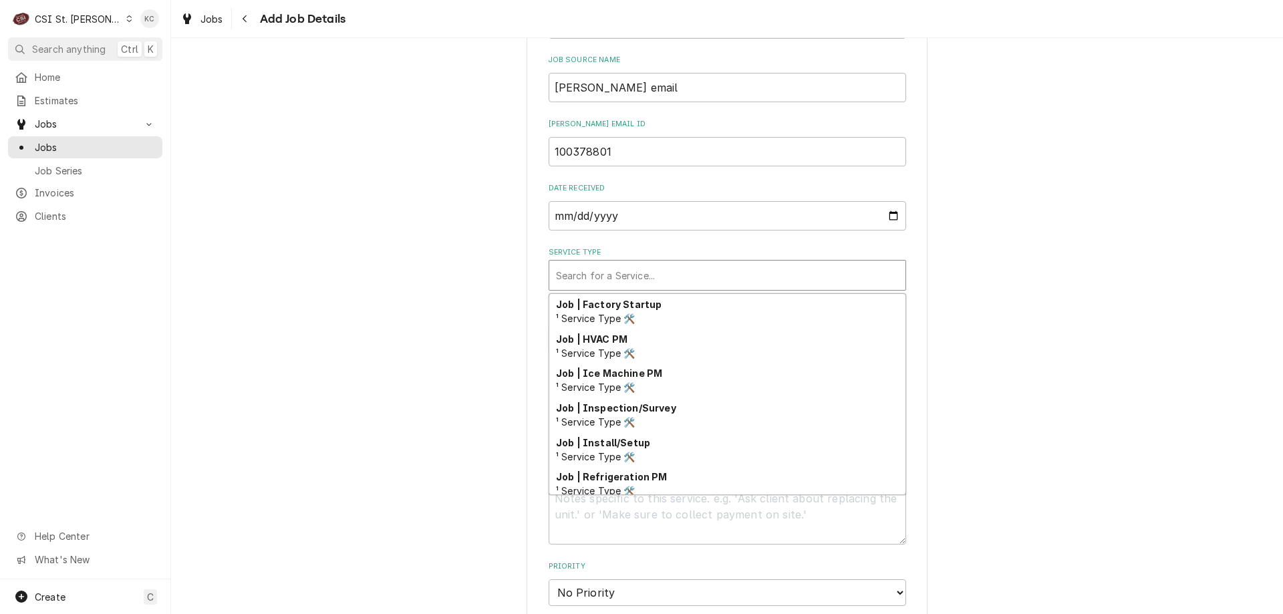
scroll to position [764, 0]
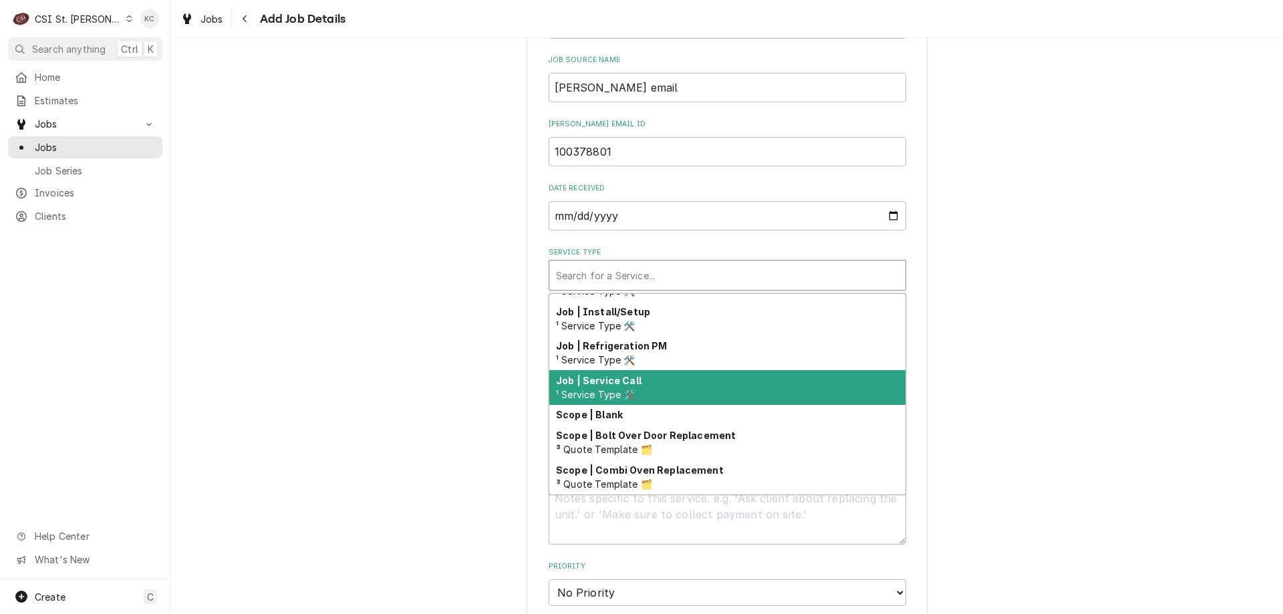
click at [800, 387] on div "Job | Service Call ¹ Service Type 🛠️" at bounding box center [727, 387] width 356 height 35
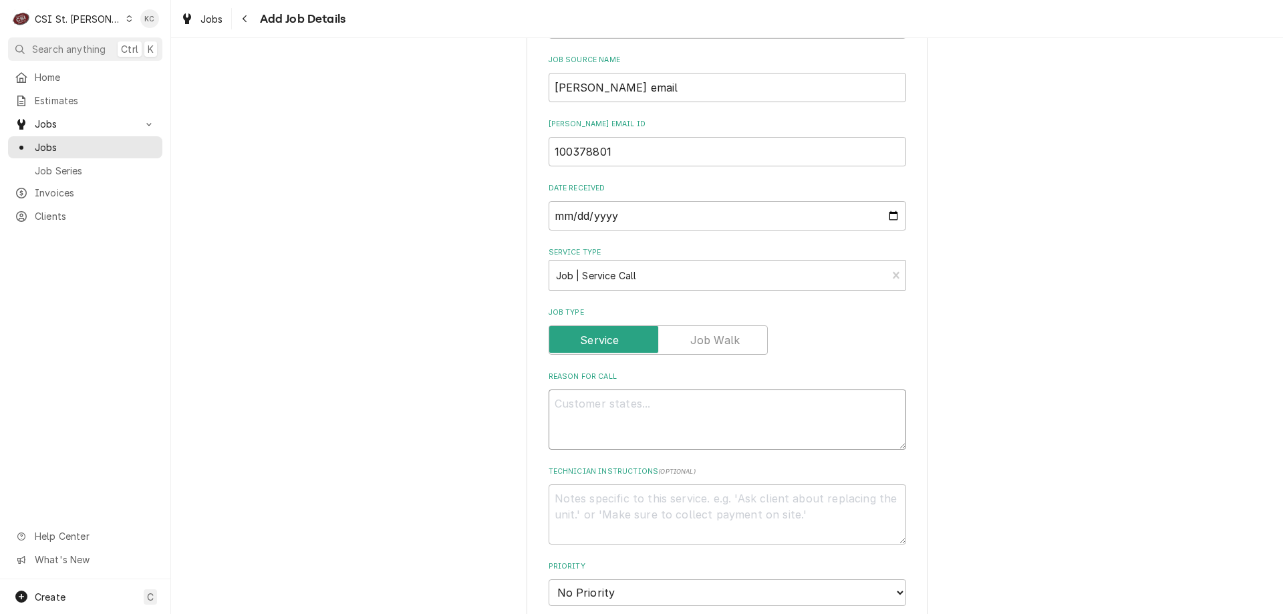
click at [827, 421] on textarea "Reason For Call" at bounding box center [727, 420] width 357 height 60
click at [555, 532] on textarea "Technician Instructions ( optional )" at bounding box center [727, 514] width 357 height 60
paste textarea "When arriving on site or leaving the site for a service or periodic maintenance…"
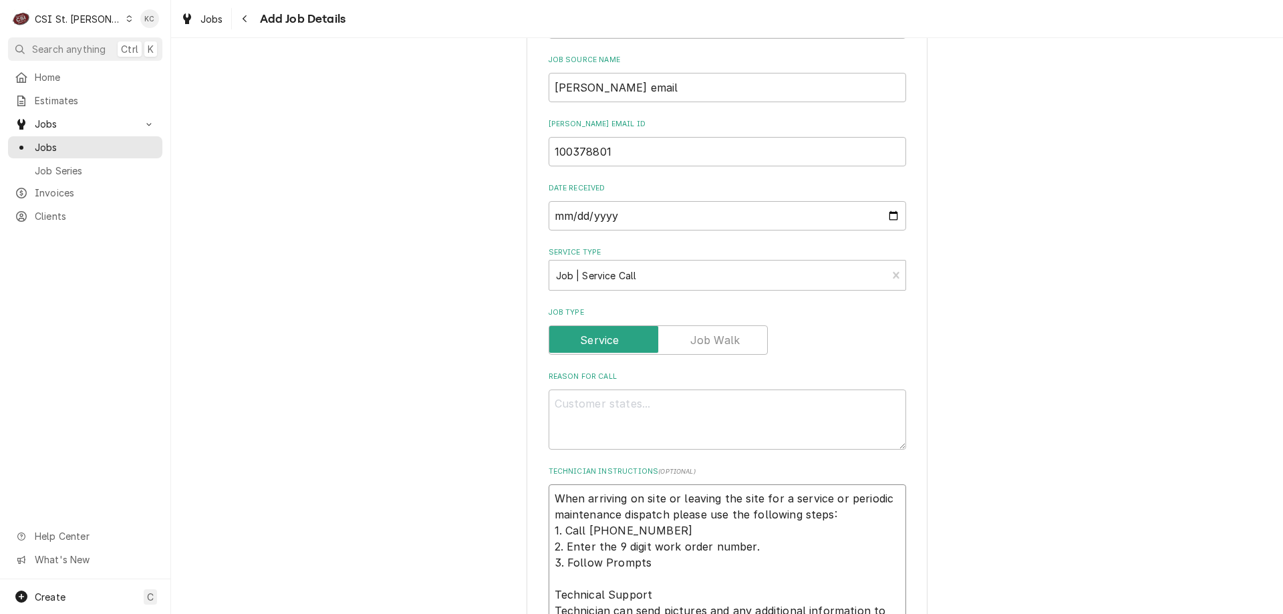
click at [569, 497] on textarea "When arriving on site or leaving the site for a service or periodic maintenance…" at bounding box center [727, 594] width 357 height 220
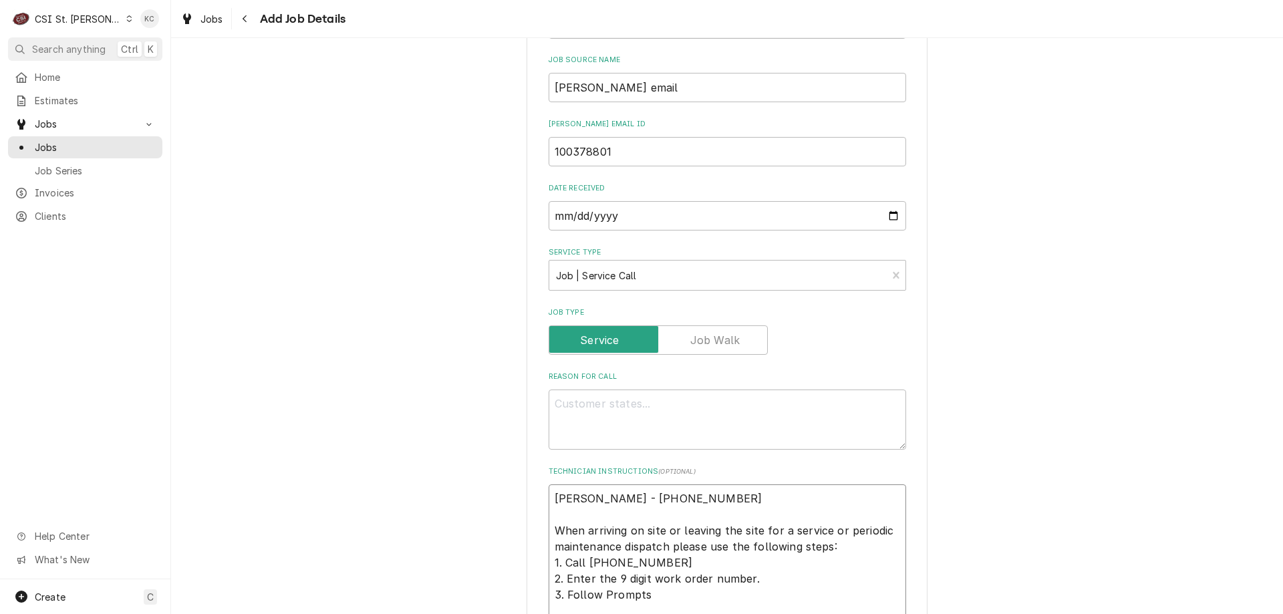
click at [549, 503] on textarea "Adrienne - 573 642-2310 When arriving on site or leaving the site for a service…" at bounding box center [727, 594] width 357 height 220
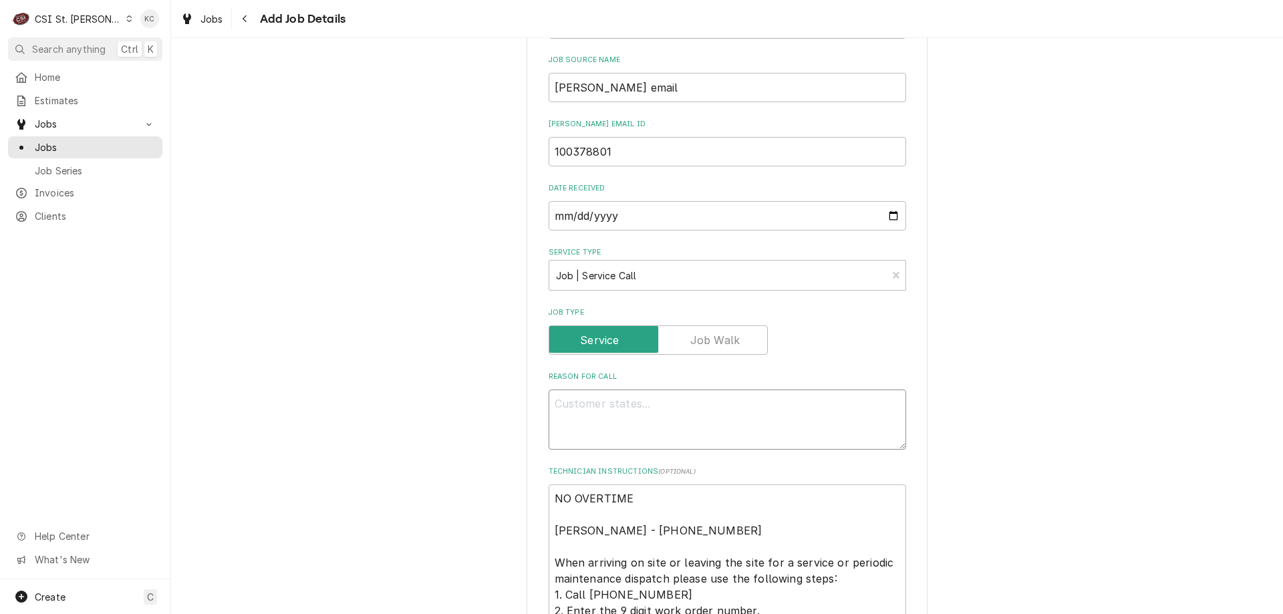
click at [575, 406] on textarea "Reason For Call" at bounding box center [727, 420] width 357 height 60
click at [549, 496] on textarea "NO OVERTIME Adrienne - 573 642-2310 When arriving on site or leaving the site f…" at bounding box center [727, 610] width 357 height 253
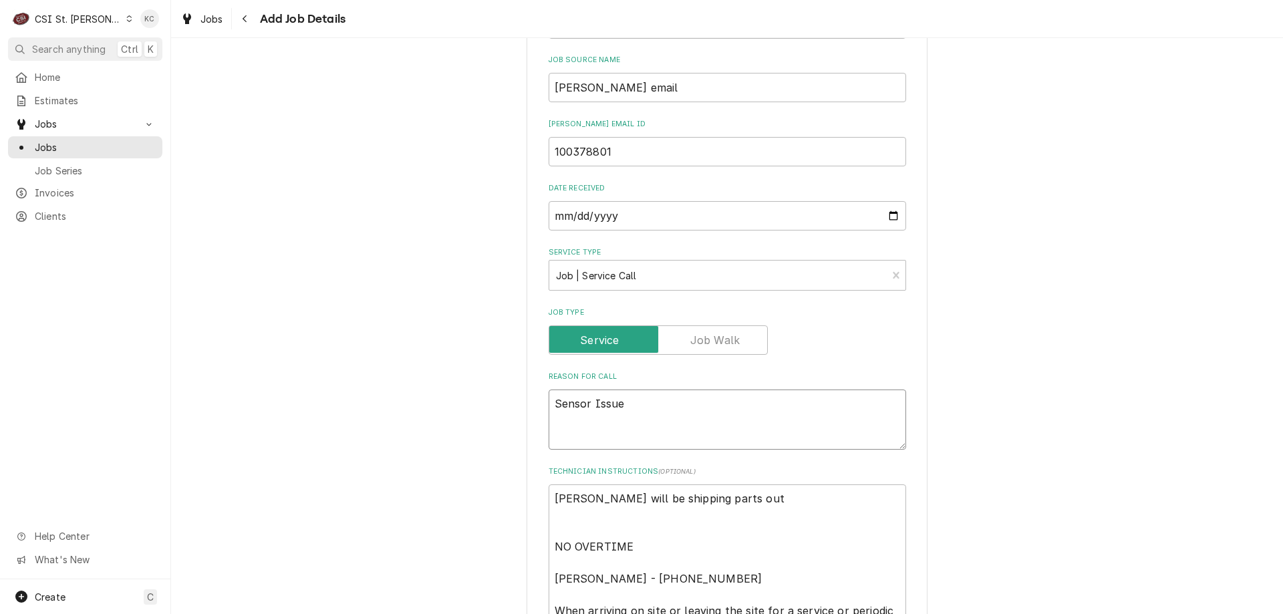
click at [549, 404] on textarea "Sensor Issue" at bounding box center [727, 420] width 357 height 60
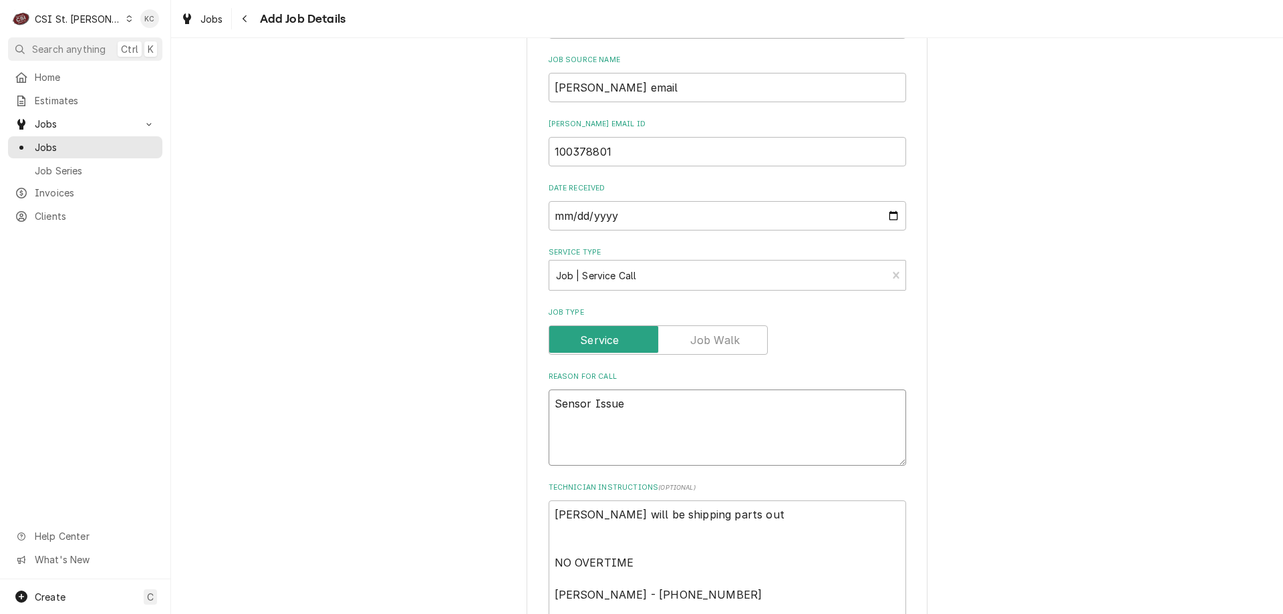
paste textarea "Well, Dry, Module f/Dual Flex Line 302250002788 18018765-2"
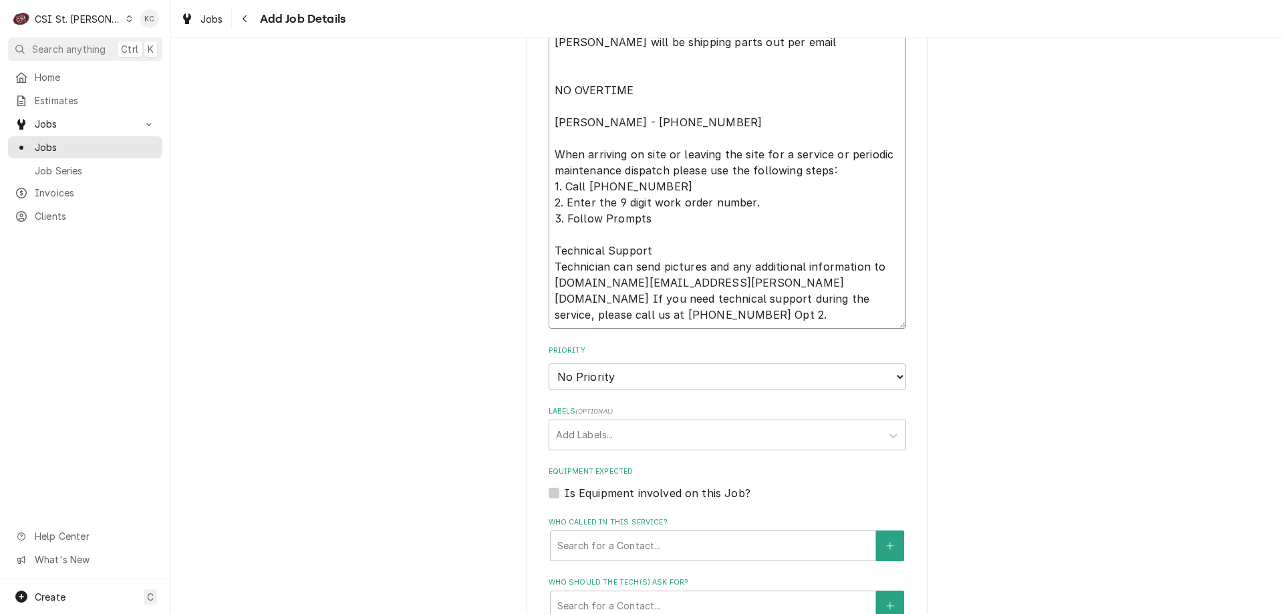
scroll to position [1136, 0]
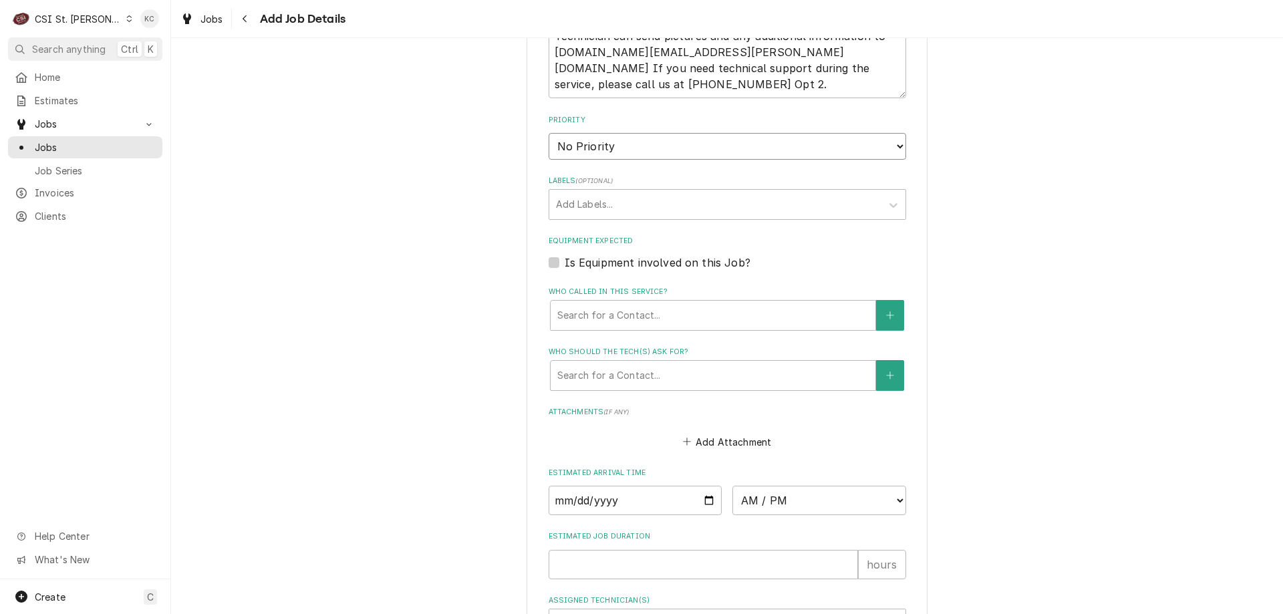
click at [607, 156] on select "No Priority Urgent High Medium Low" at bounding box center [727, 146] width 357 height 27
click at [549, 133] on select "No Priority Urgent High Medium Low" at bounding box center [727, 146] width 357 height 27
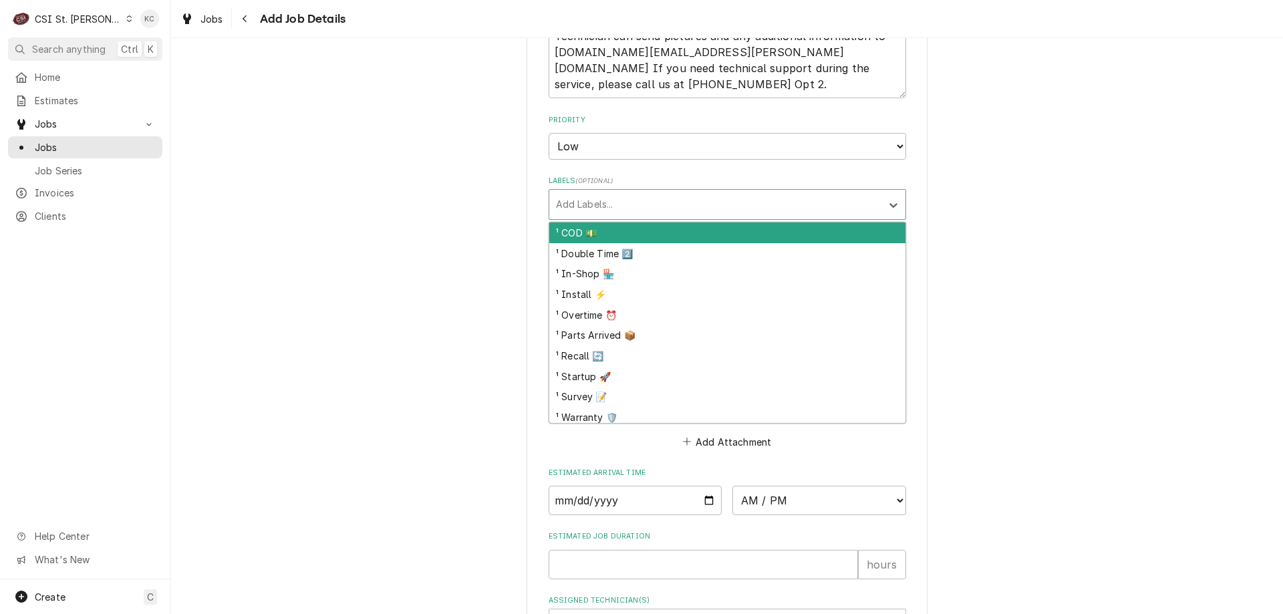
click at [625, 206] on div "Labels" at bounding box center [715, 204] width 319 height 24
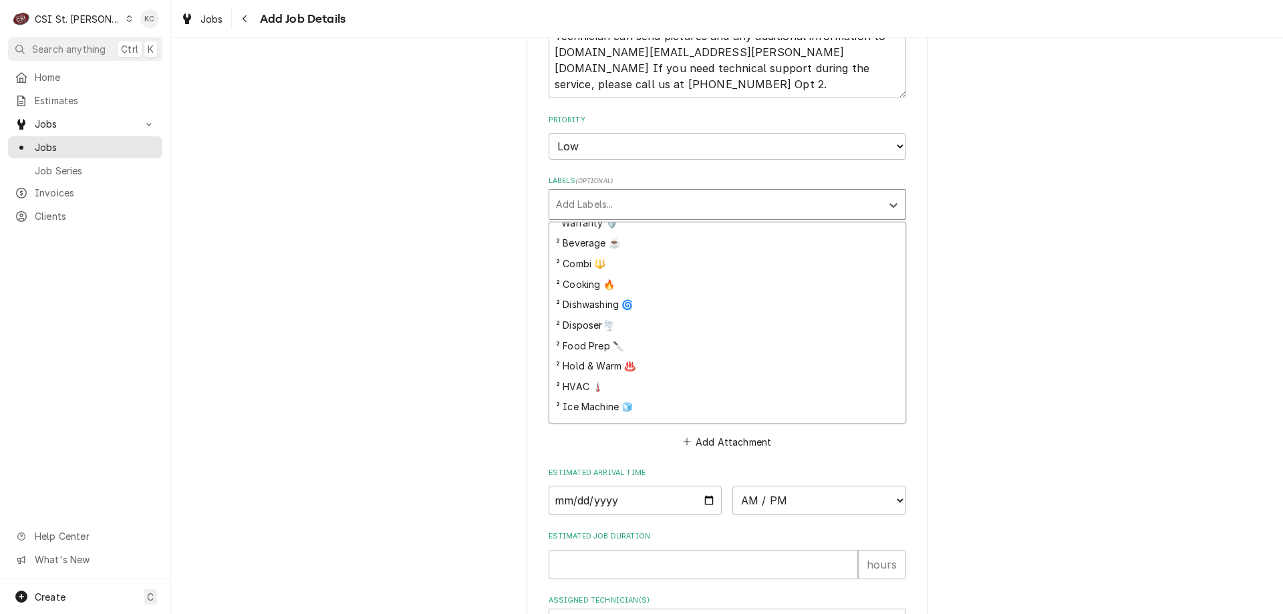
scroll to position [200, 0]
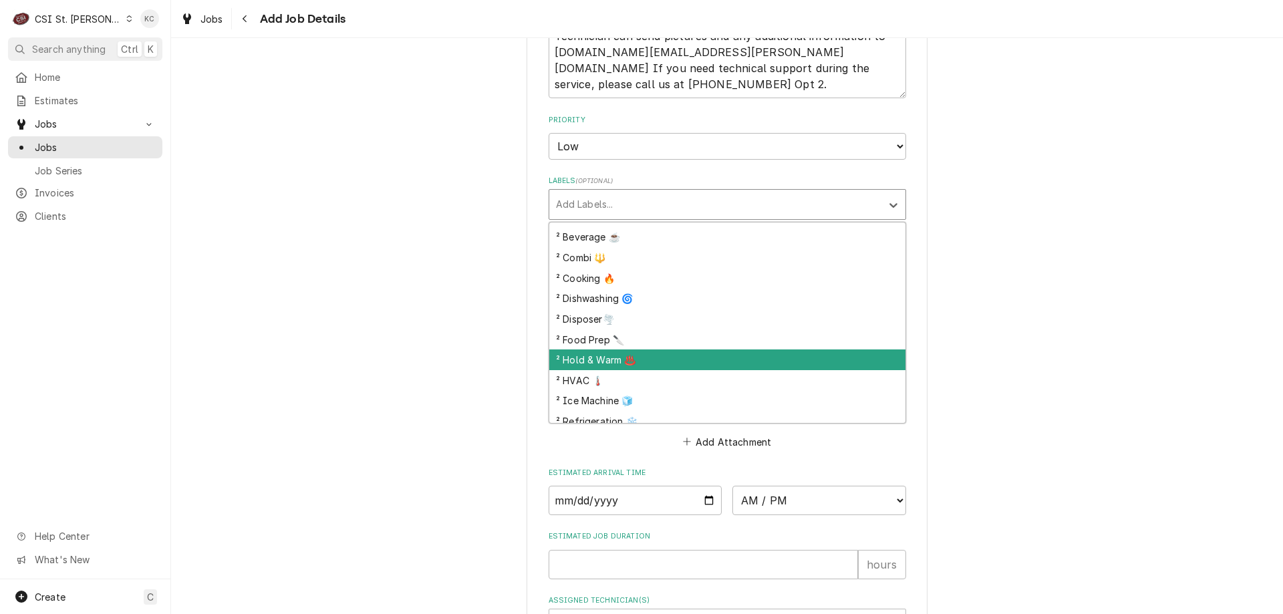
click at [601, 363] on div "² Hold & Warm ♨️" at bounding box center [727, 359] width 356 height 21
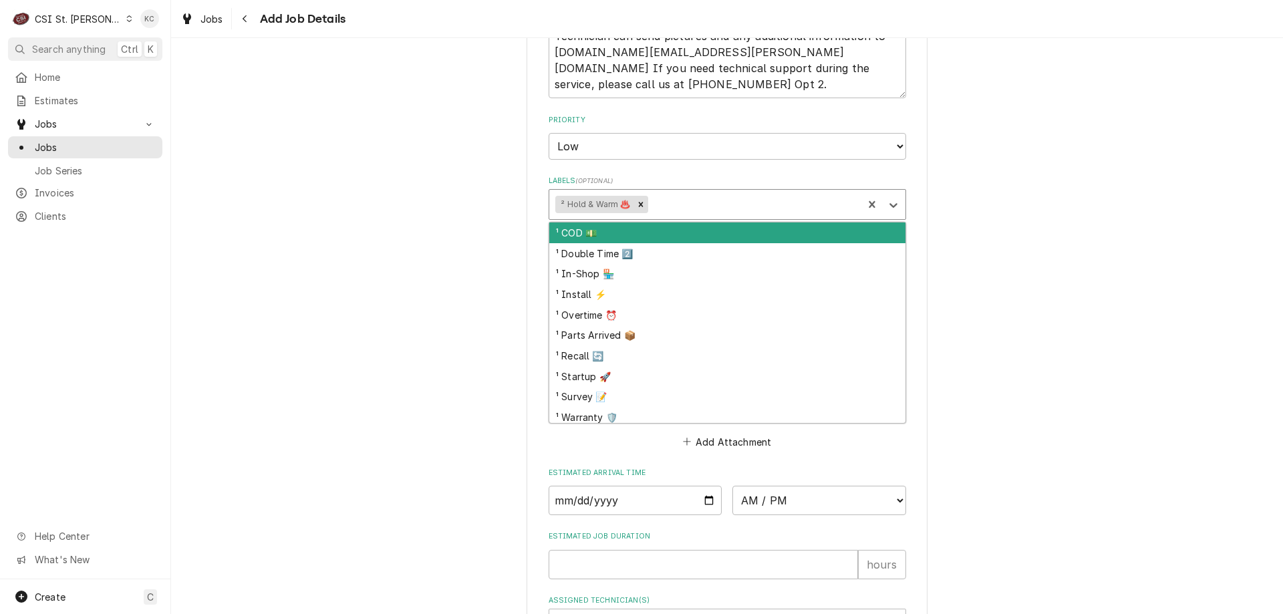
click at [672, 202] on div "Labels" at bounding box center [753, 204] width 206 height 24
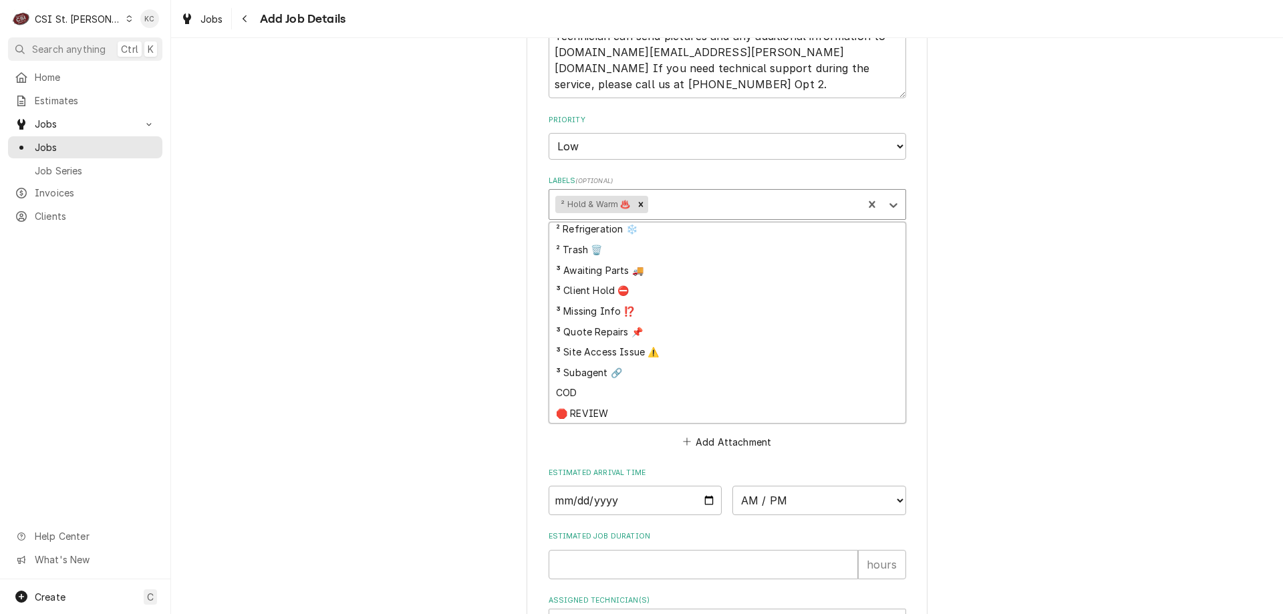
scroll to position [373, 0]
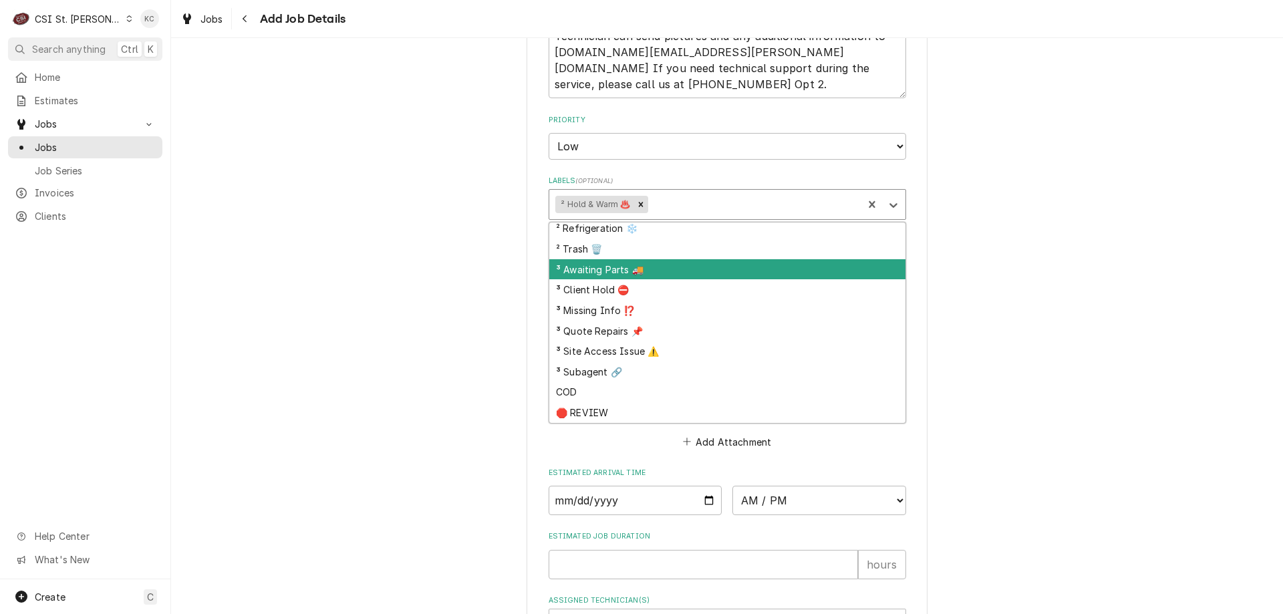
click at [677, 274] on div "³ Awaiting Parts 🚚" at bounding box center [727, 269] width 356 height 21
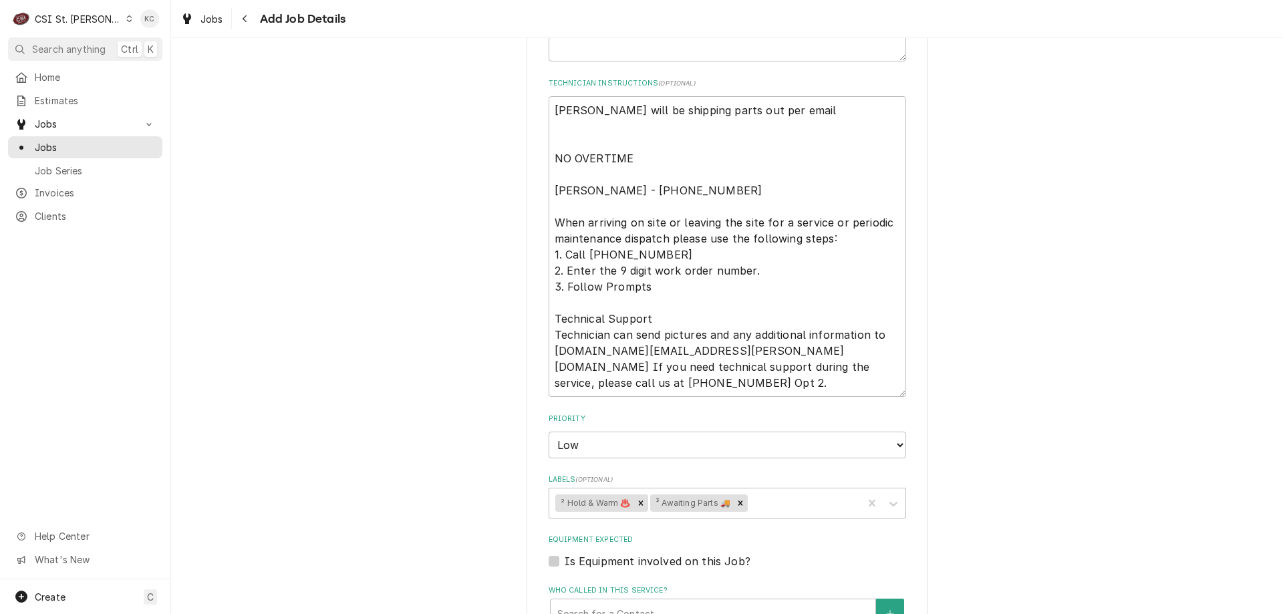
scroll to position [765, 0]
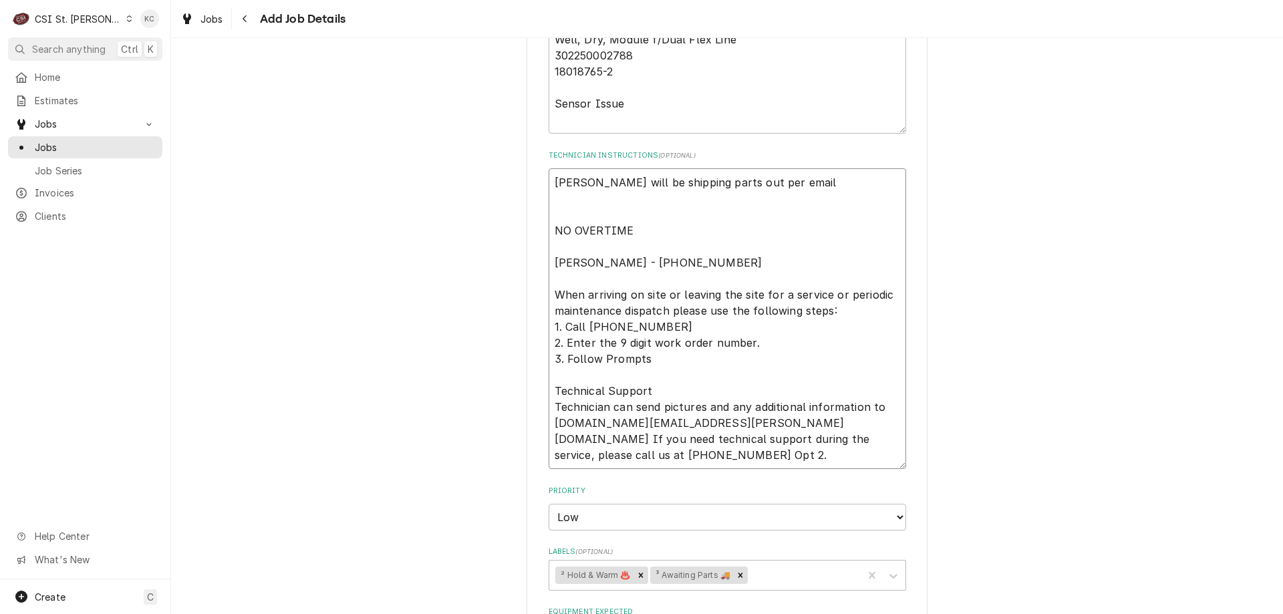
click at [592, 215] on textarea "Franke will be shipping parts out per email NO OVERTIME Adrienne - 573 642-2310…" at bounding box center [727, 318] width 357 height 301
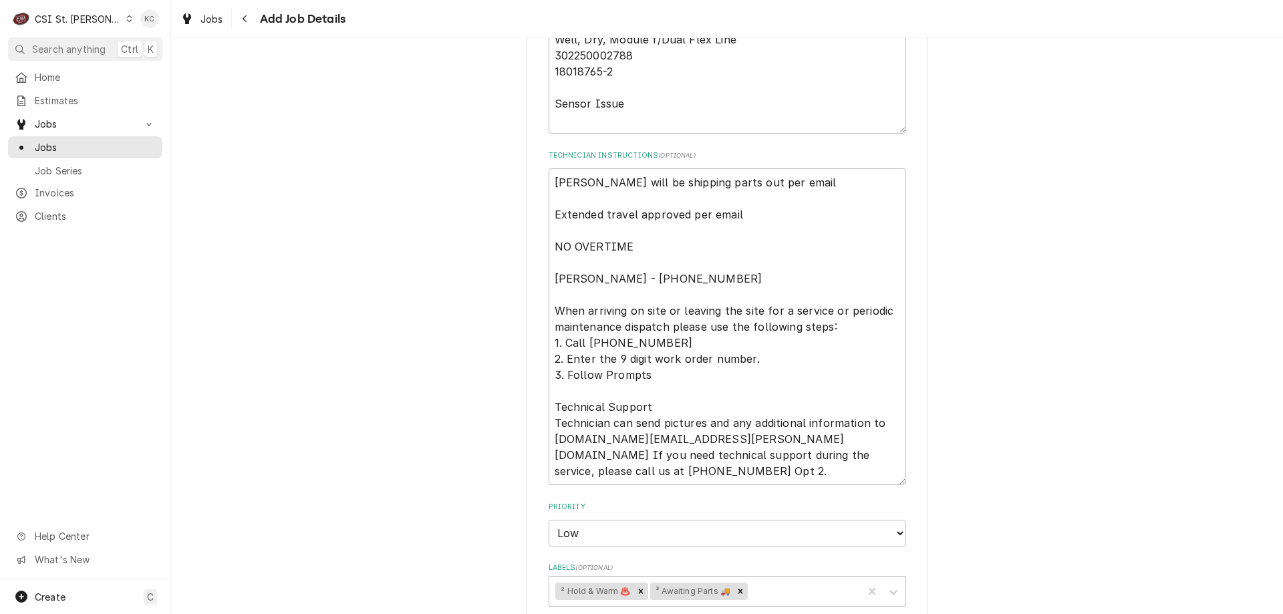
drag, startPoint x: 1093, startPoint y: 234, endPoint x: 1121, endPoint y: 238, distance: 28.3
click at [1093, 234] on div "Please provide the following information to create a job: Client Details Client…" at bounding box center [727, 214] width 1112 height 1855
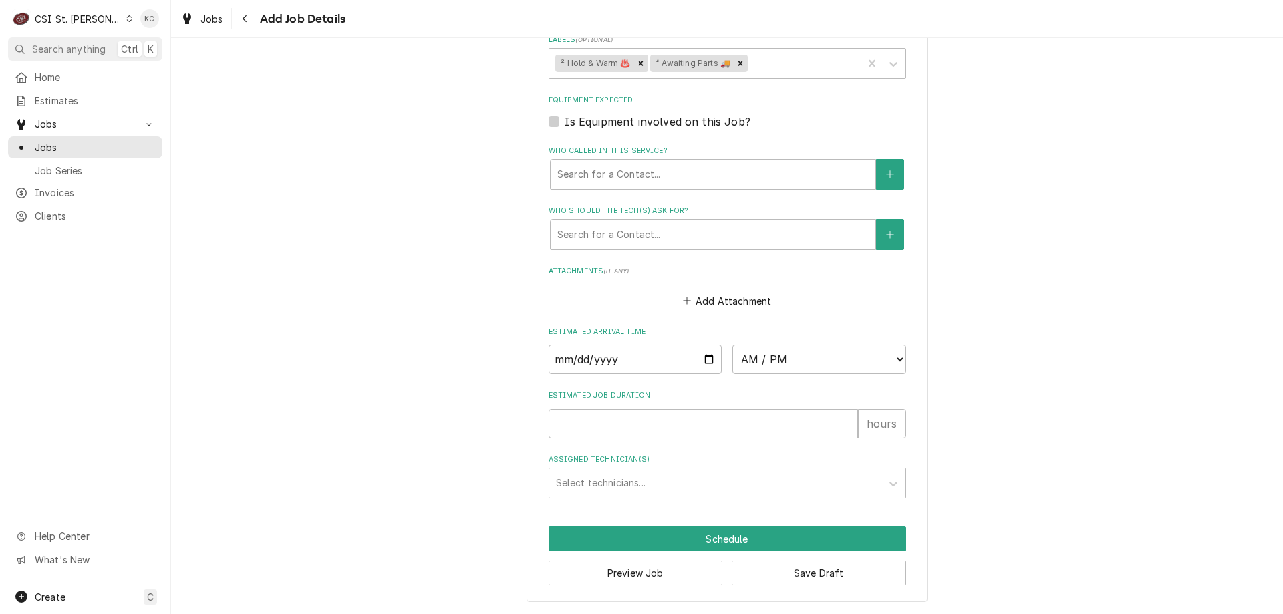
scroll to position [1293, 0]
click at [700, 303] on button "Add Attachment" at bounding box center [727, 300] width 94 height 19
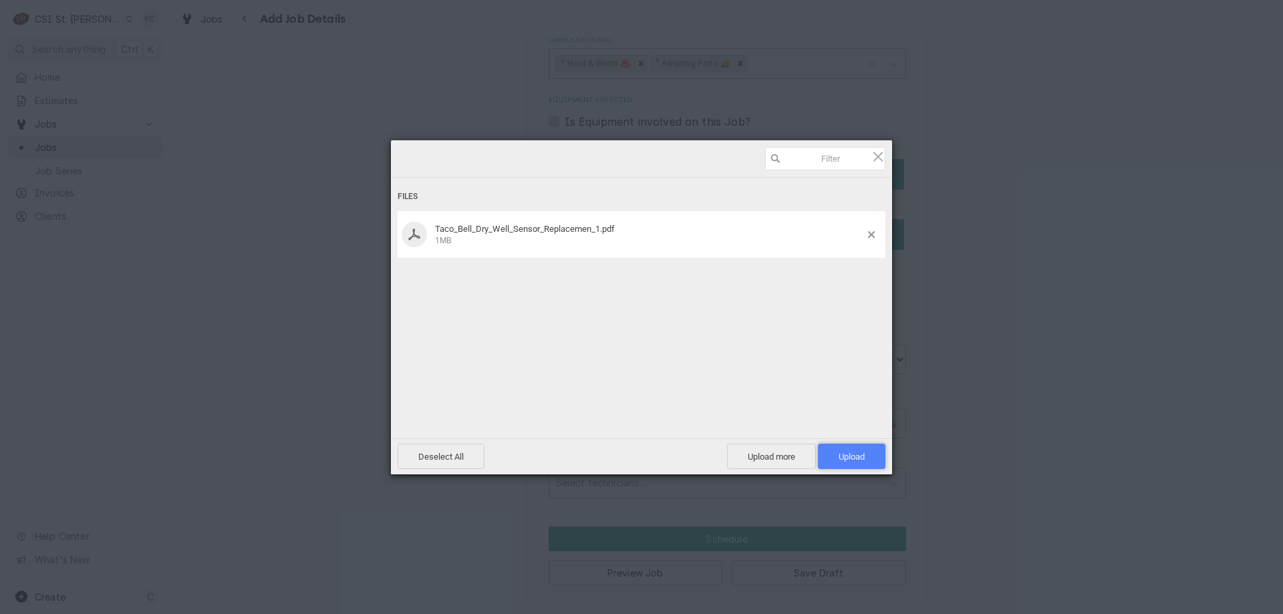
click at [839, 460] on span "Upload 1" at bounding box center [852, 457] width 26 height 10
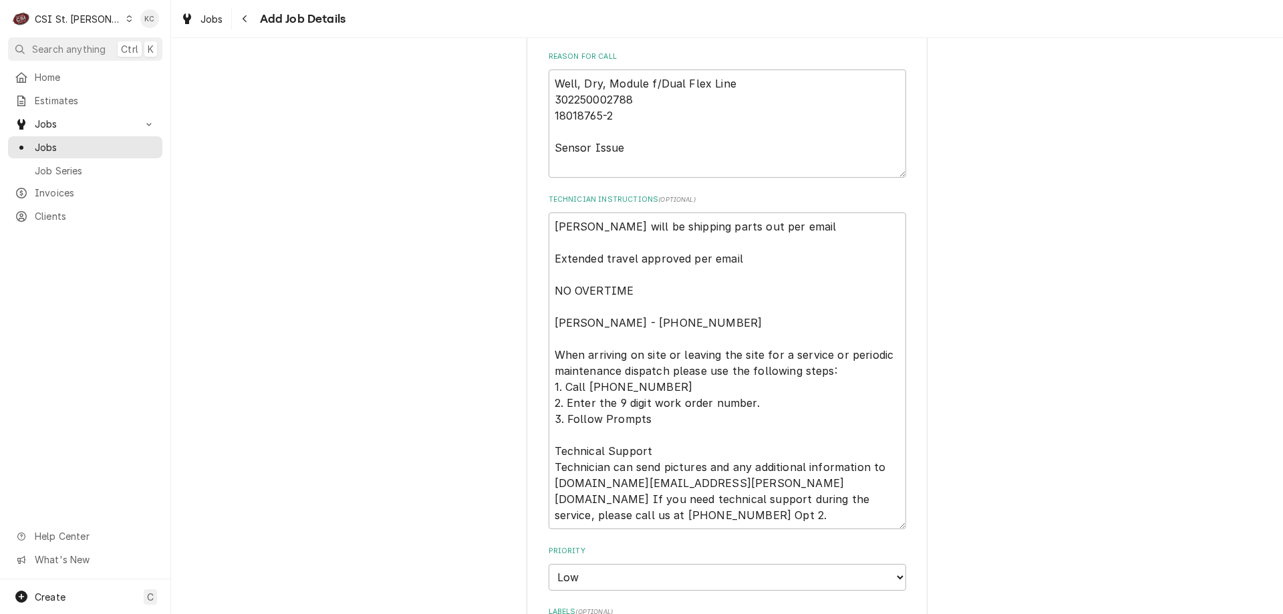
scroll to position [692, 0]
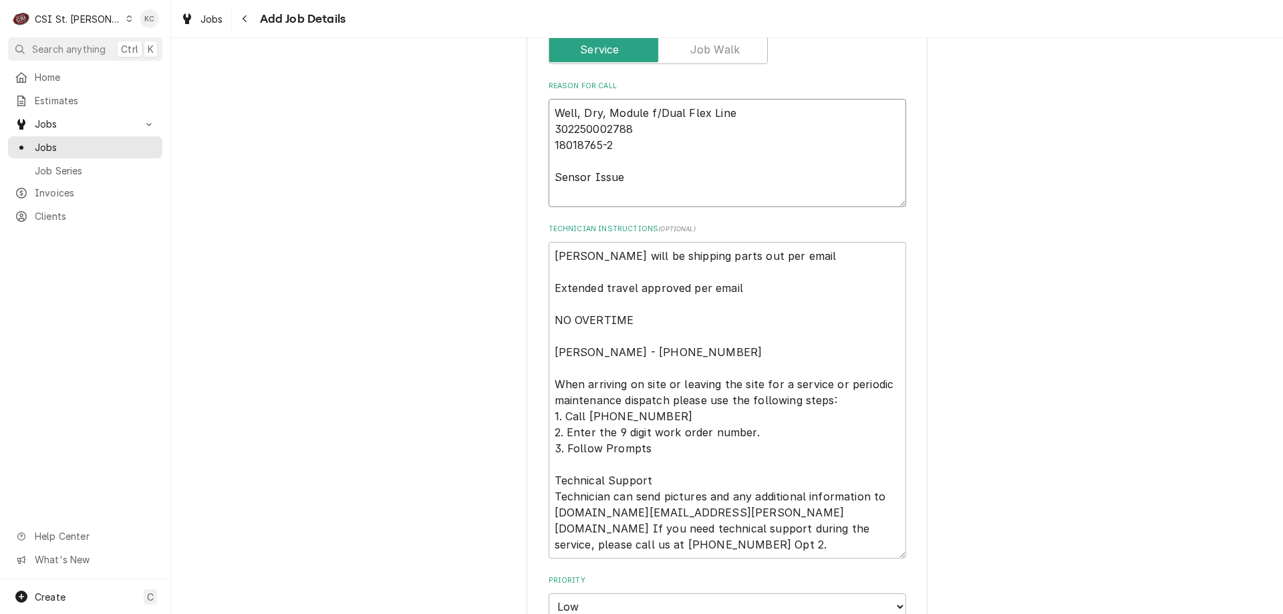
click at [721, 184] on textarea "Well, Dry, Module f/Dual Flex Line 302250002788 18018765-2 Sensor Issue" at bounding box center [727, 153] width 357 height 108
click at [683, 180] on textarea "Well, Dry, Module f/Dual Flex Line 302250002788 18018765-2 Sensor Issue -" at bounding box center [727, 153] width 357 height 108
paste textarea "Site reports left zone is showing Pr1 error"
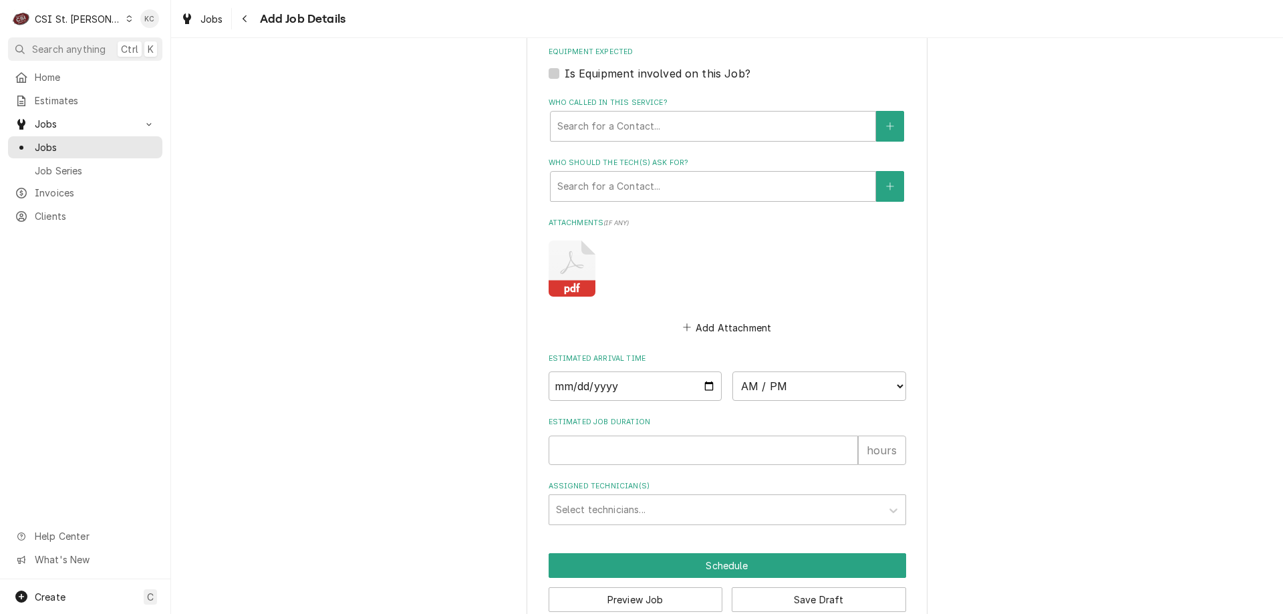
scroll to position [1368, 0]
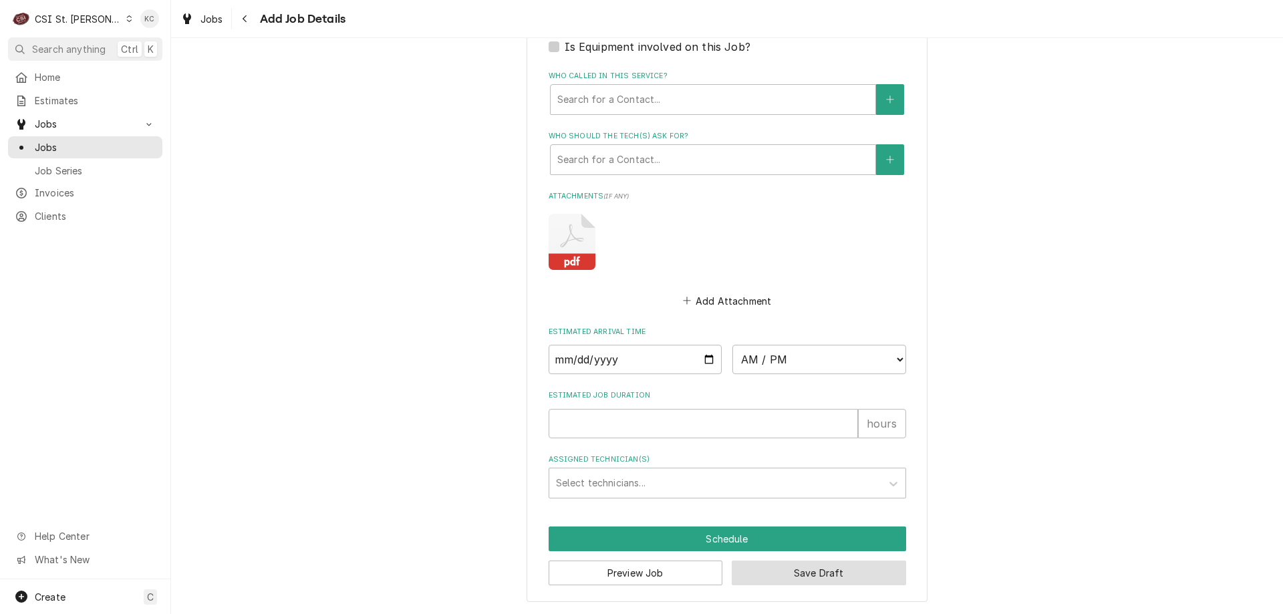
click at [845, 570] on button "Save Draft" at bounding box center [819, 573] width 174 height 25
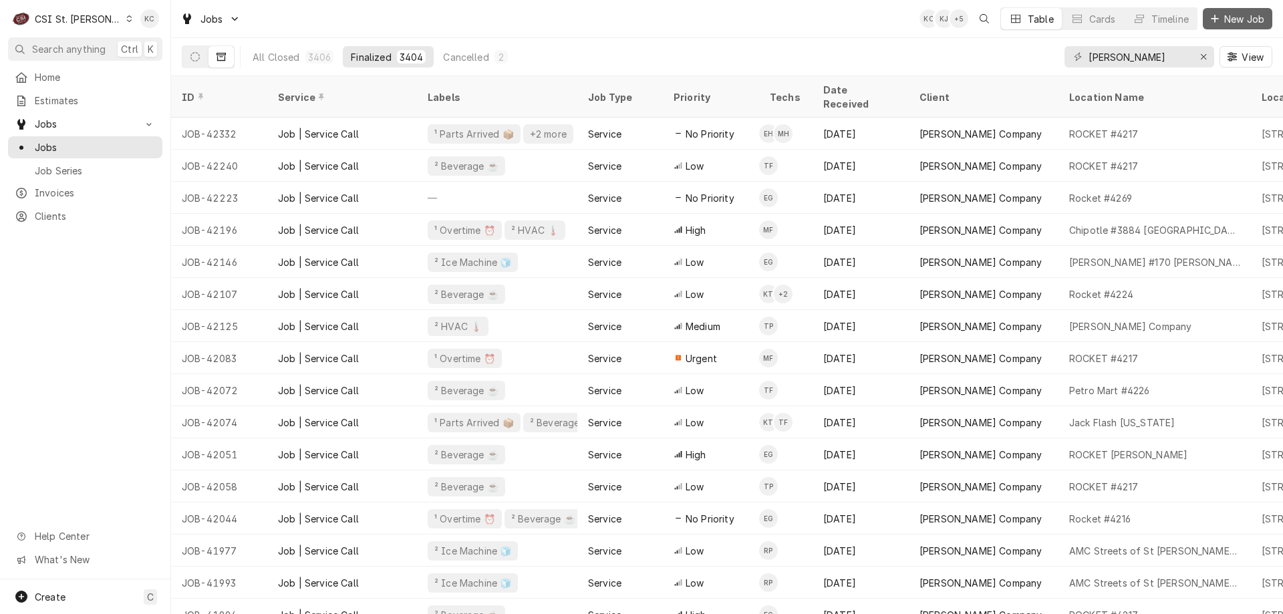
click at [1235, 18] on span "New Job" at bounding box center [1243, 19] width 45 height 14
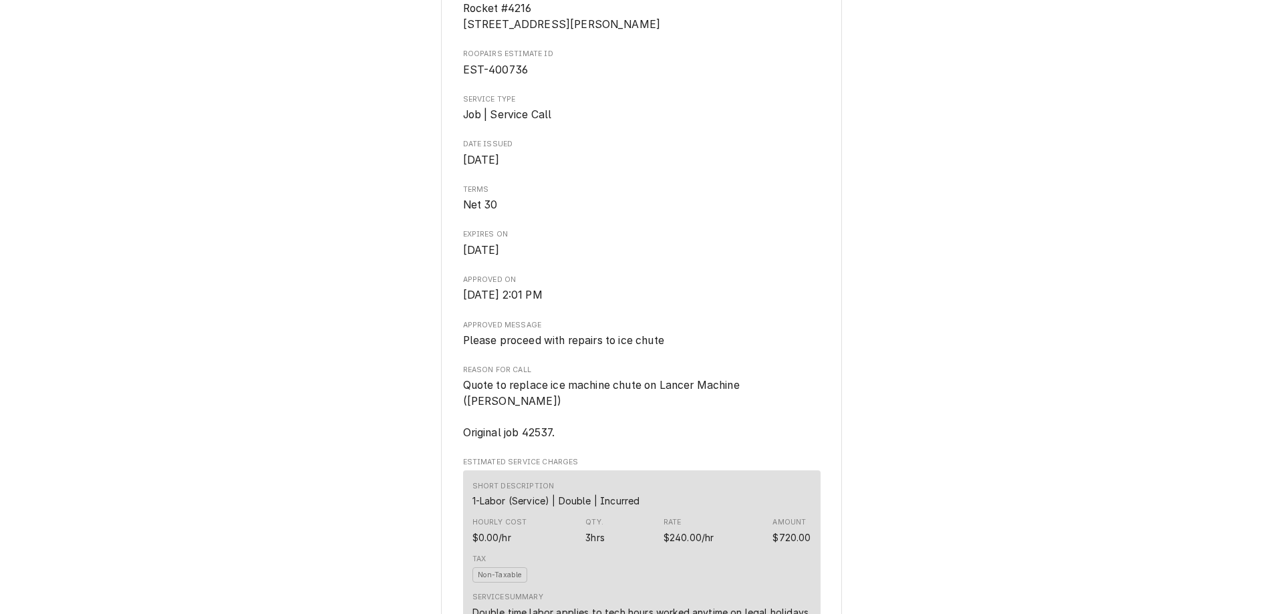
scroll to position [334, 0]
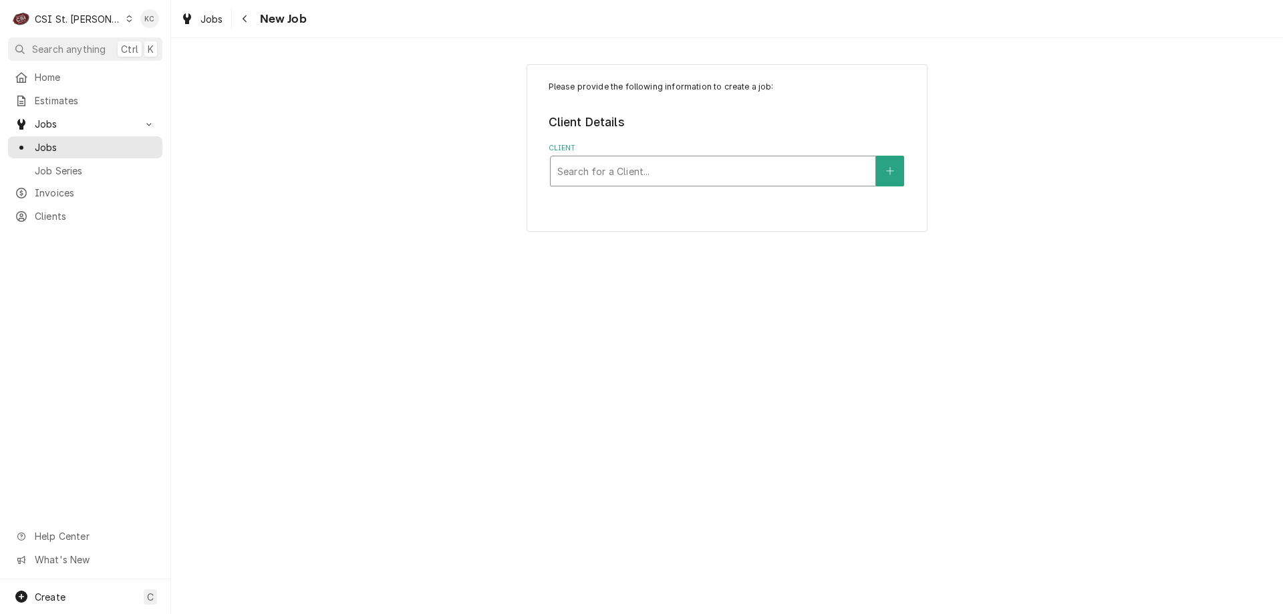
click at [657, 166] on div "Client" at bounding box center [712, 171] width 311 height 24
type input "bryan"
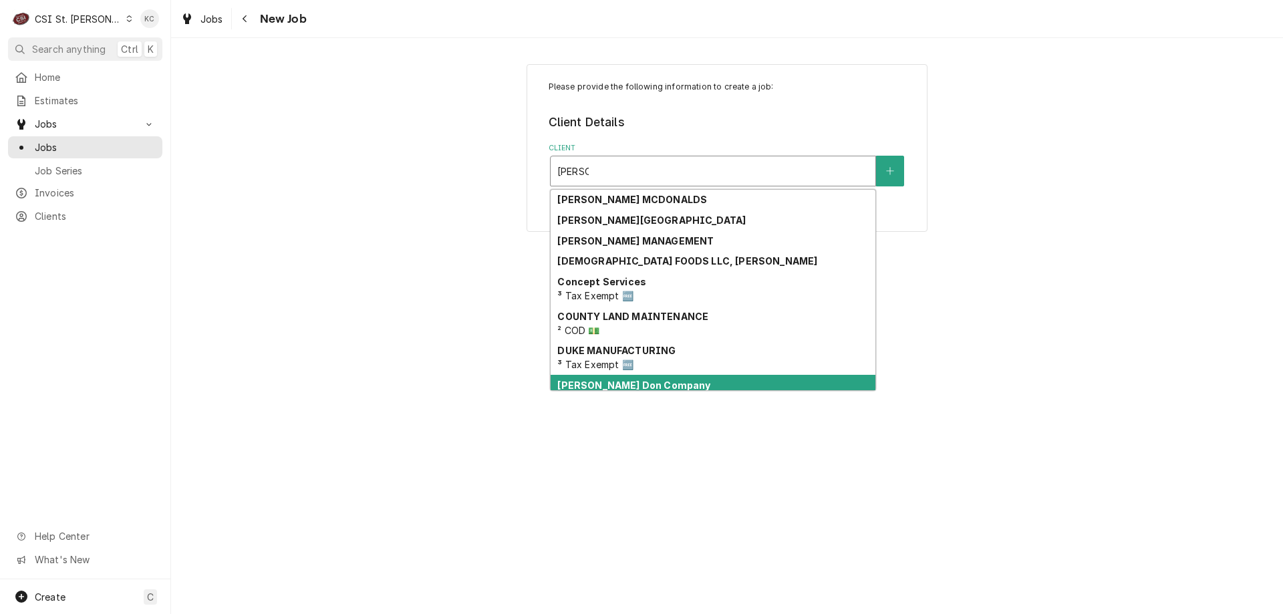
click at [637, 388] on strong "Edward Don Company" at bounding box center [633, 385] width 153 height 11
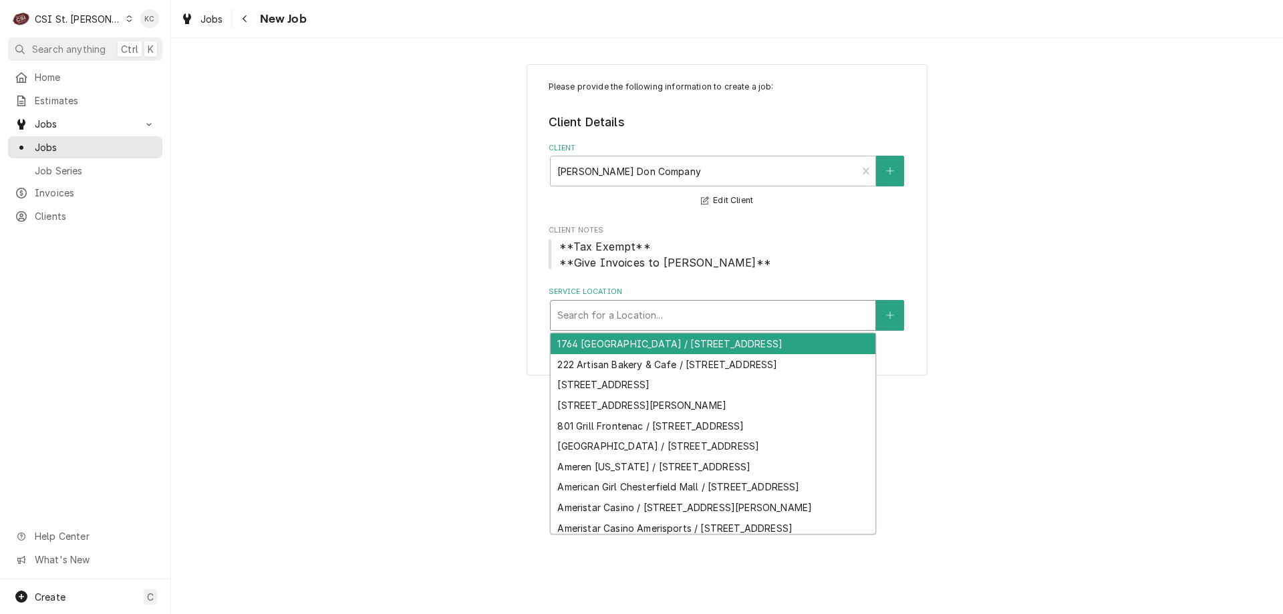
click at [630, 313] on div "Service Location" at bounding box center [712, 315] width 311 height 24
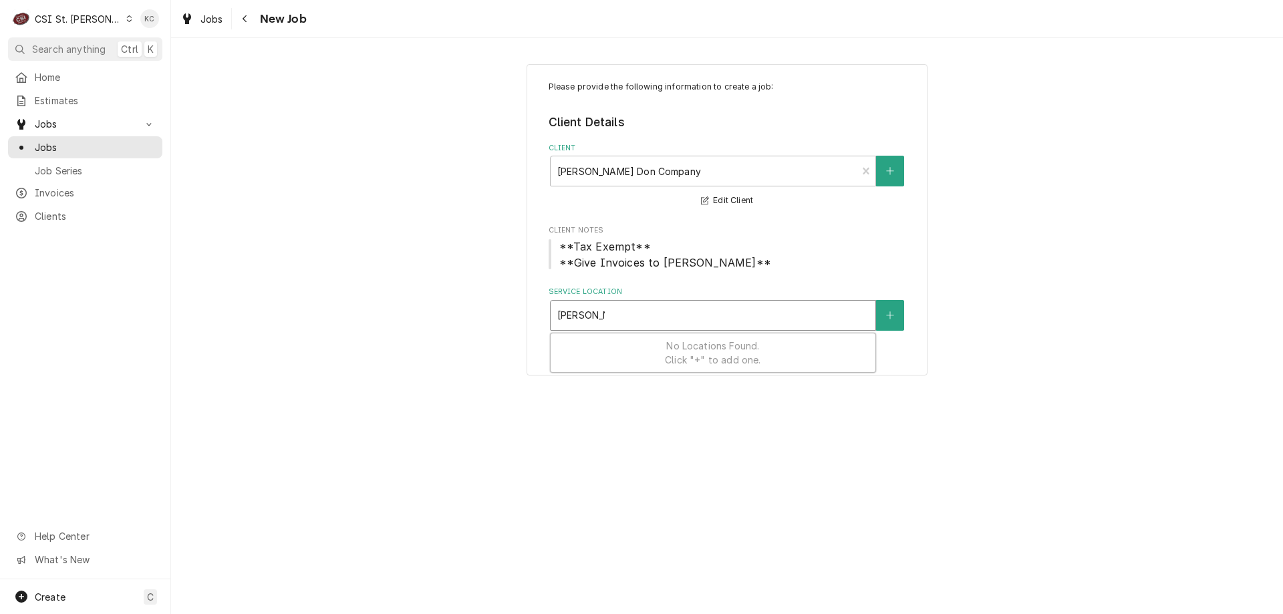
type input "bryan midd"
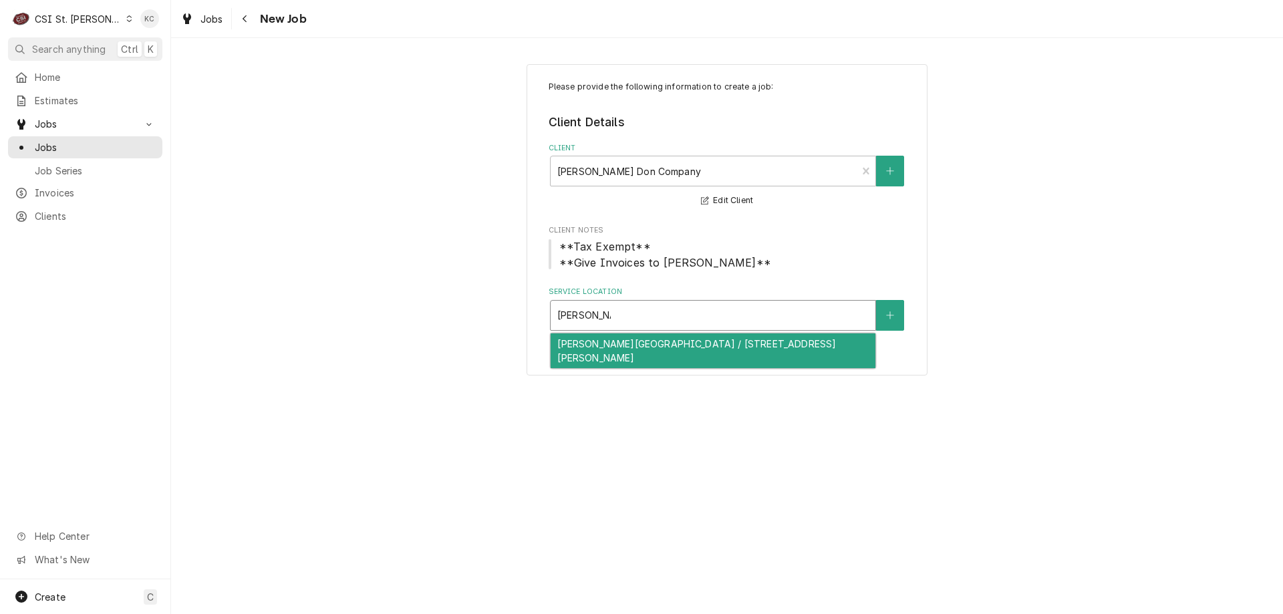
click at [626, 337] on div "Bryan Middle School / 605 Independence Rd, Weldon Spring, MO 63304" at bounding box center [713, 350] width 325 height 35
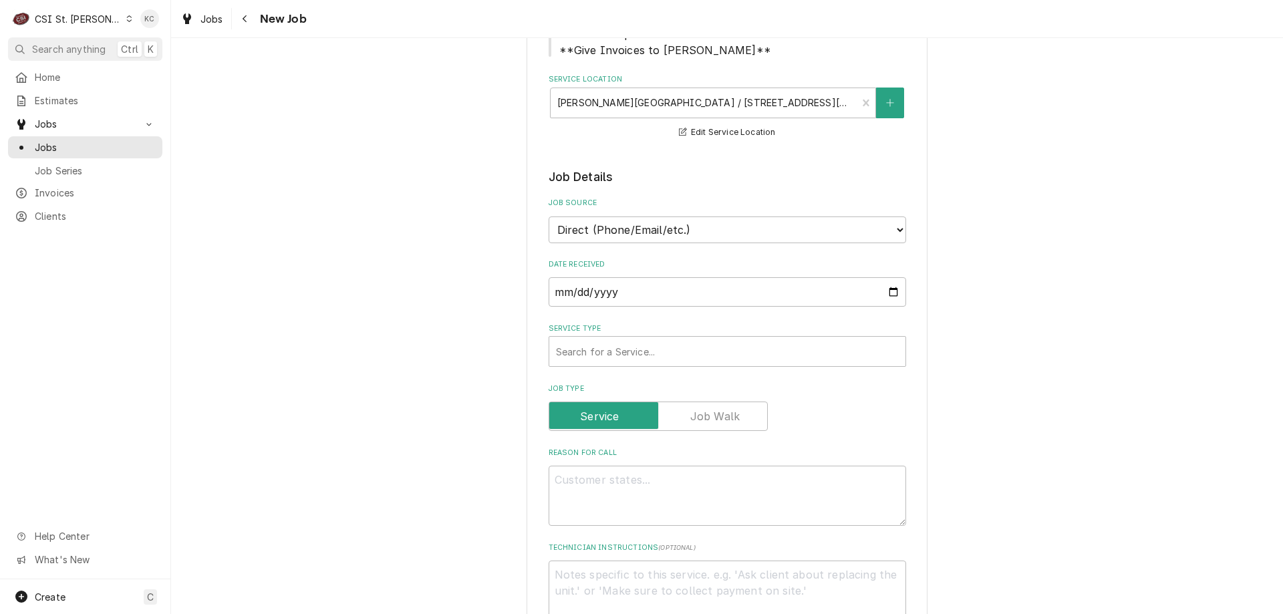
scroll to position [200, 0]
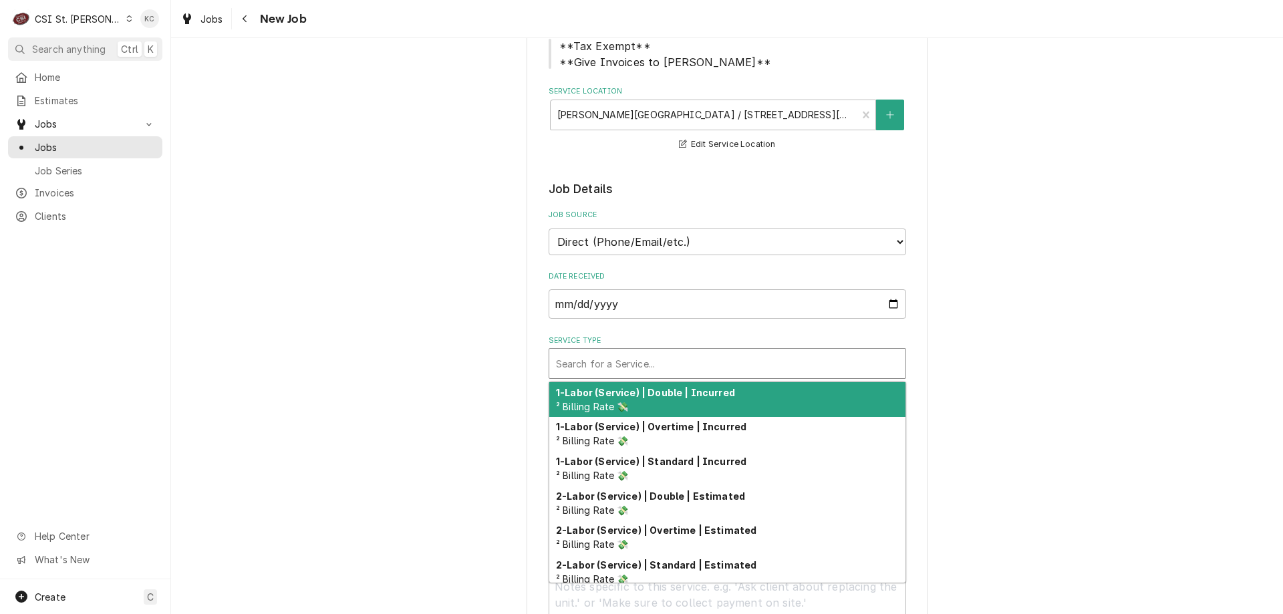
click at [573, 361] on div "Service Type" at bounding box center [727, 363] width 343 height 24
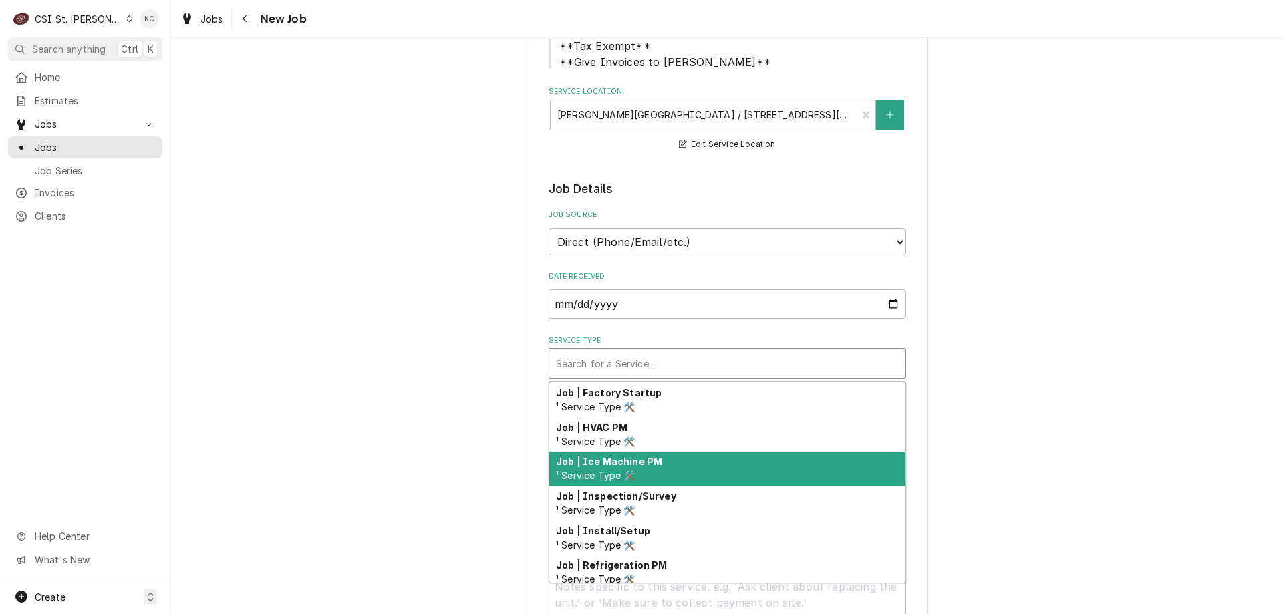
scroll to position [700, 0]
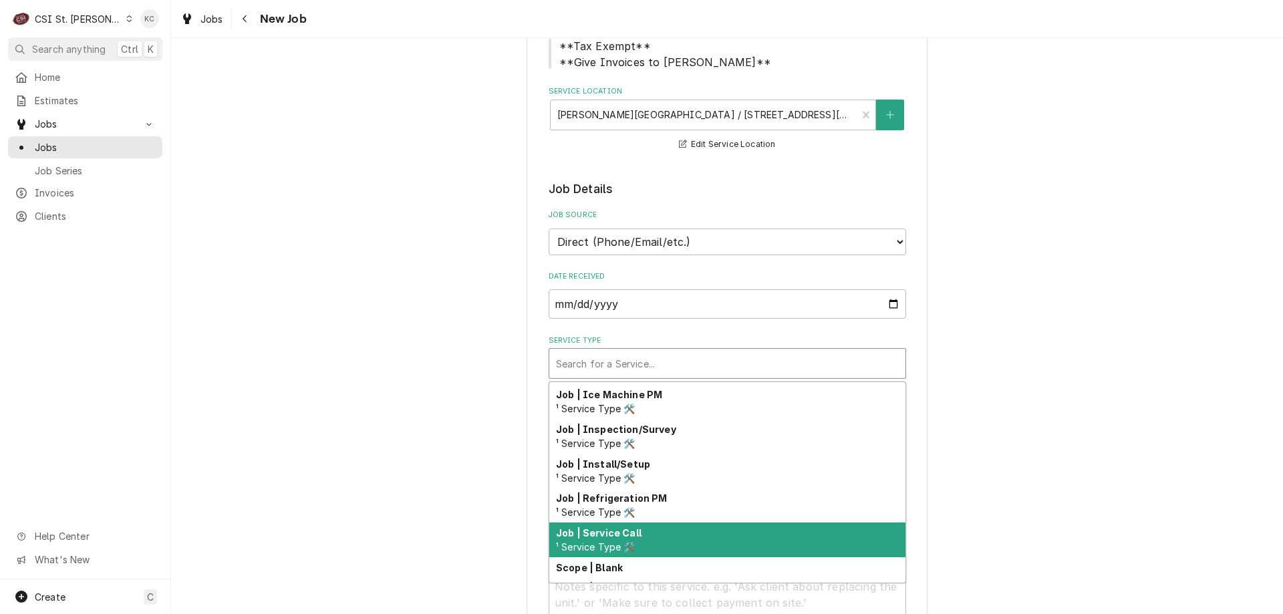
click at [664, 544] on div "Job | Service Call ¹ Service Type 🛠️" at bounding box center [727, 539] width 356 height 35
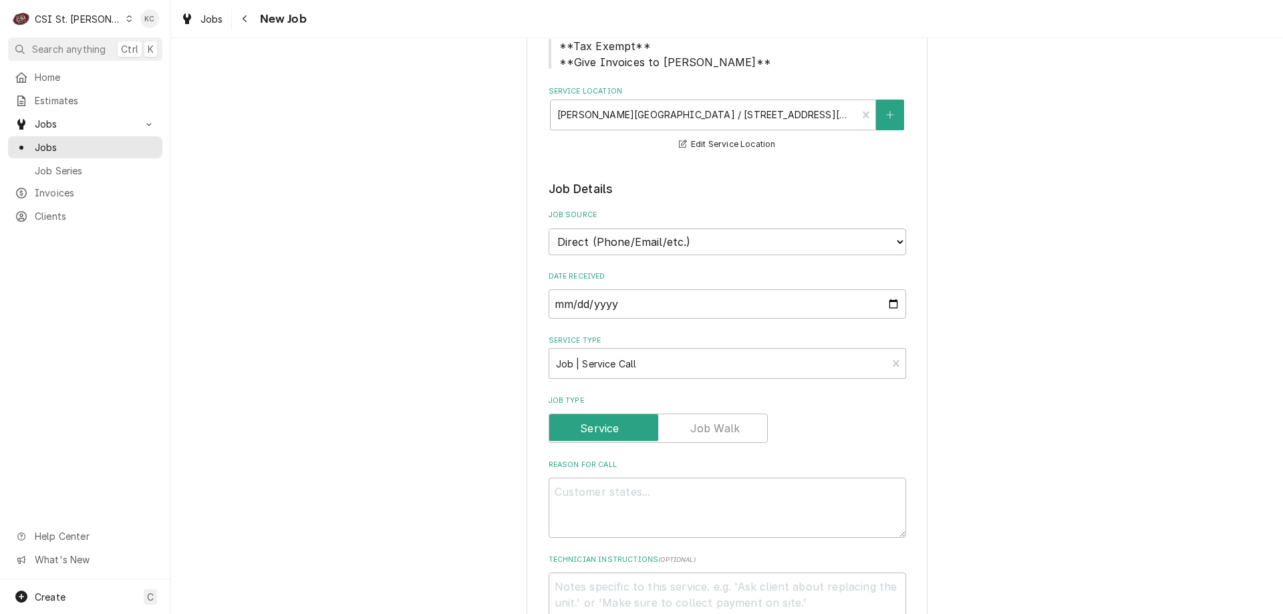
click at [1035, 453] on div "Please provide the following information to create a job: Client Details Client…" at bounding box center [727, 571] width 1112 height 1438
click at [773, 514] on textarea "Reason For Call" at bounding box center [727, 508] width 357 height 60
click at [692, 499] on textarea "Reason For Call" at bounding box center [727, 508] width 357 height 60
type textarea "x"
type textarea "R"
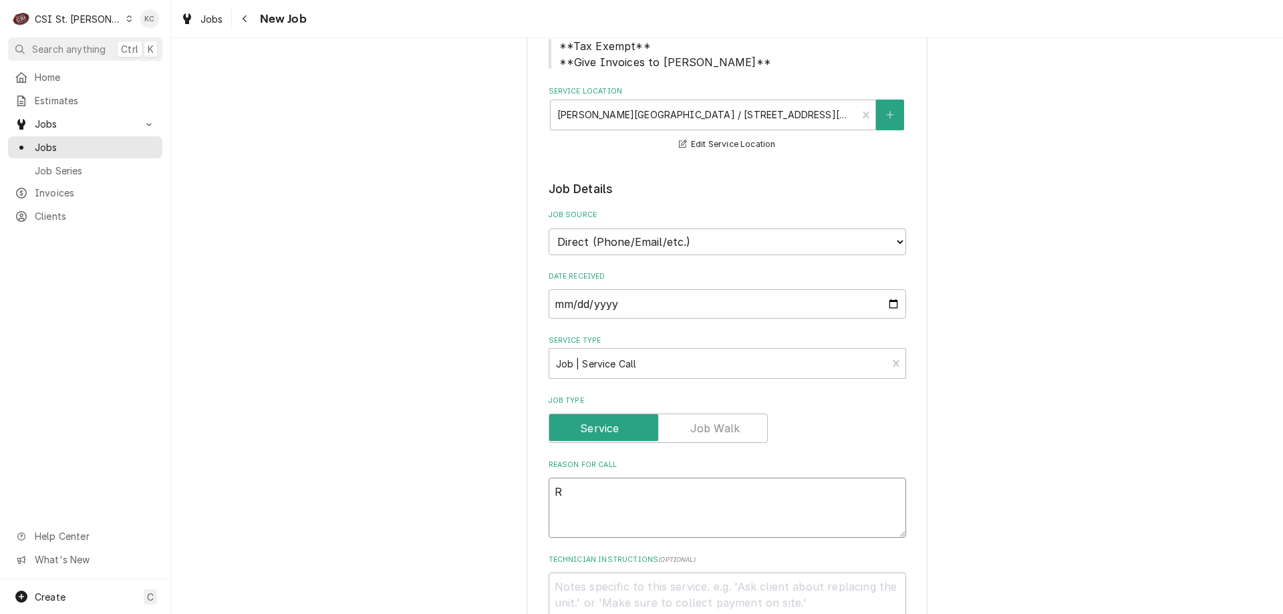
type textarea "x"
type textarea "Re"
type textarea "x"
type textarea "Rep"
type textarea "x"
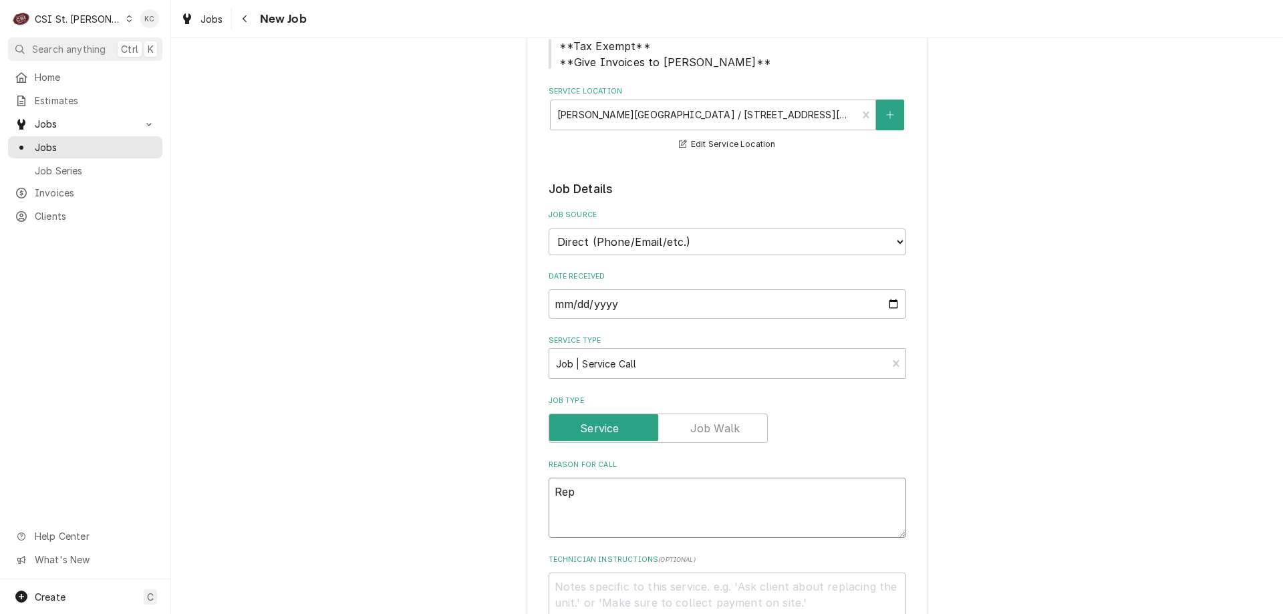
type textarea "Repa"
type textarea "x"
type textarea "Repai"
type textarea "x"
type textarea "Repair"
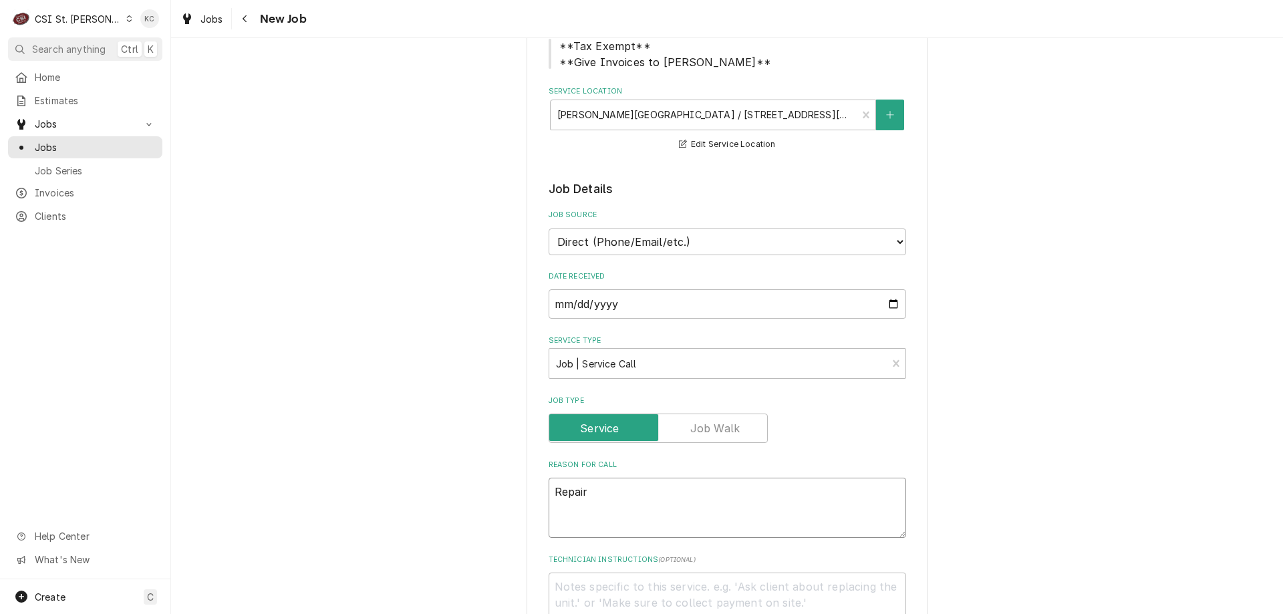
type textarea "x"
type textarea "Repair"
type textarea "x"
type textarea "Repair/"
type textarea "x"
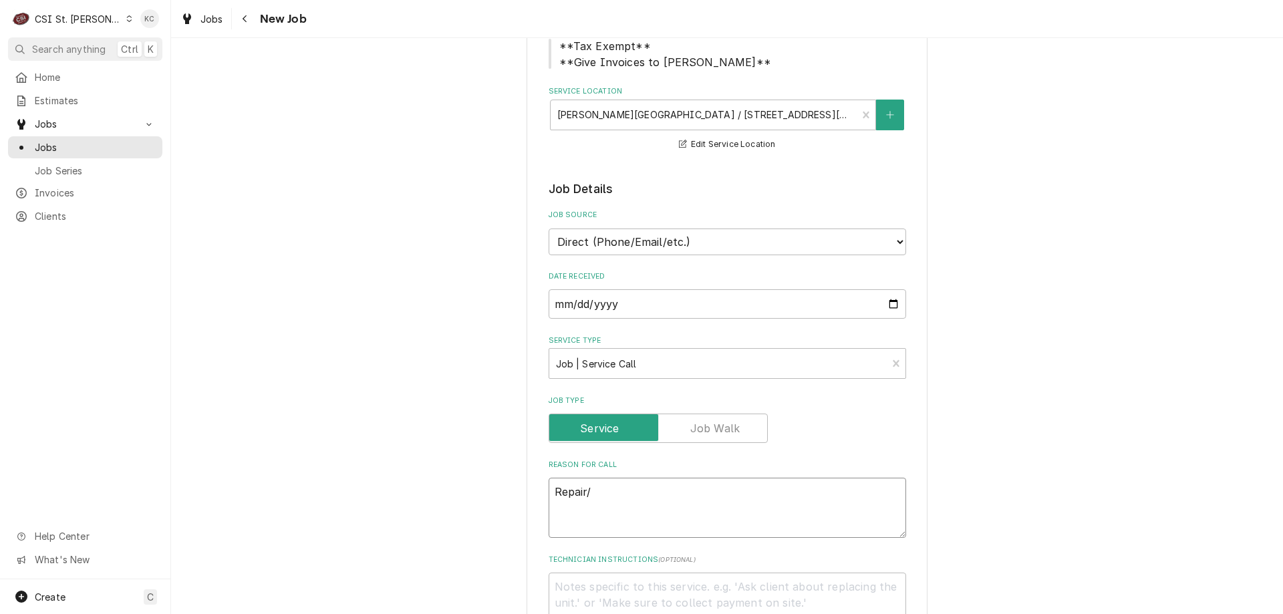
type textarea "Repair/R"
type textarea "x"
type textarea "Repair/Re"
type textarea "x"
type textarea "Repair/Rep"
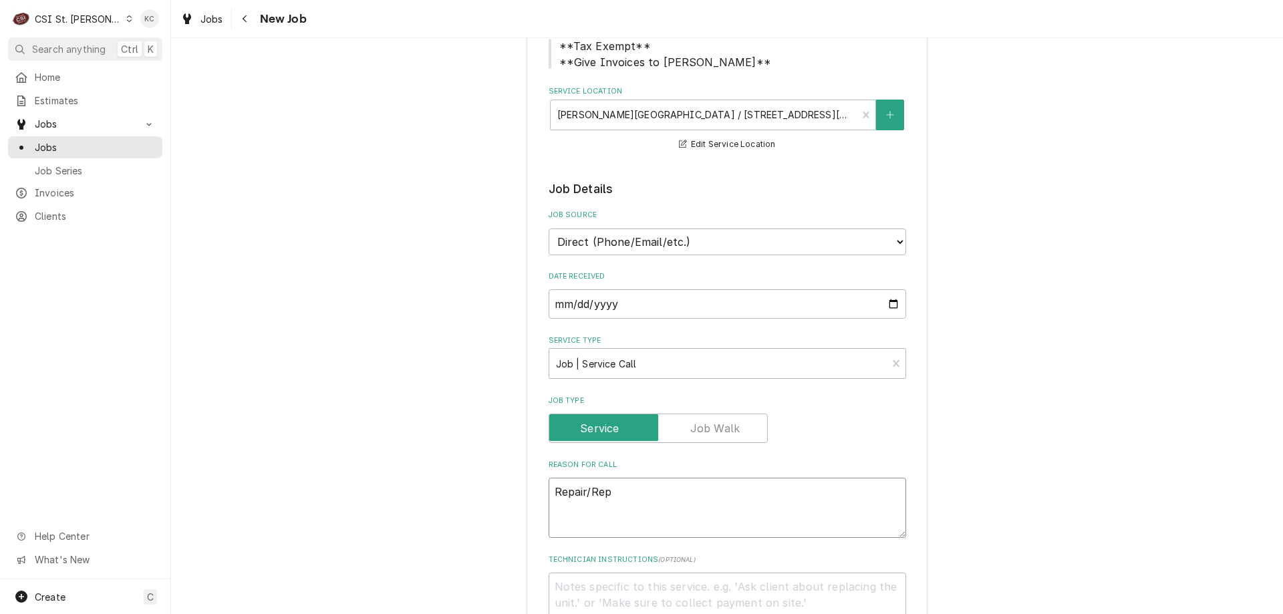
type textarea "x"
type textarea "Repair/Repla"
type textarea "x"
type textarea "Repair/Replac"
type textarea "x"
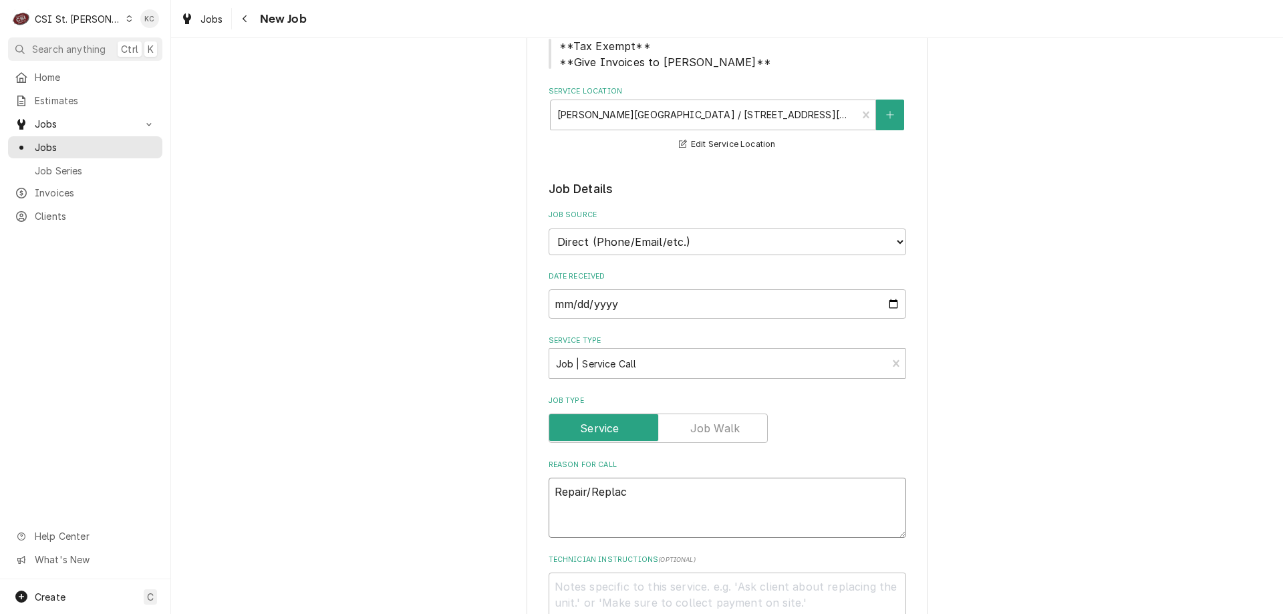
type textarea "Repair/Replace"
type textarea "x"
type textarea "Repair/Replace"
type textarea "x"
type textarea "Repair/Replace ha"
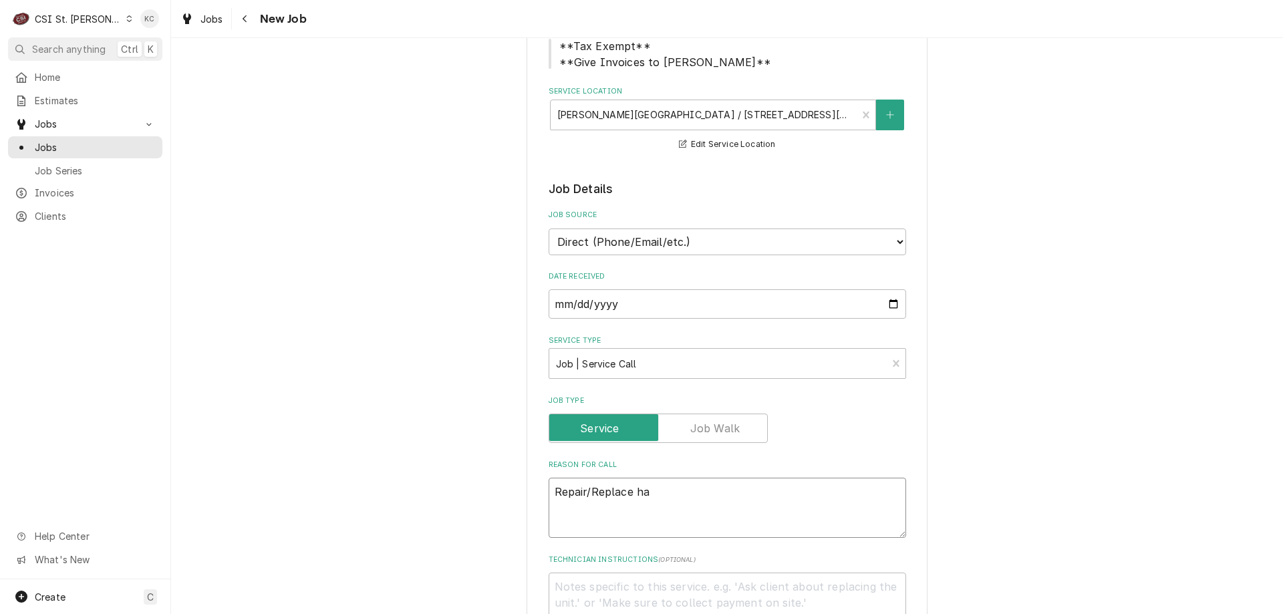
type textarea "x"
type textarea "Repair/Replace han"
type textarea "x"
type textarea "Repair/Replace hand"
type textarea "x"
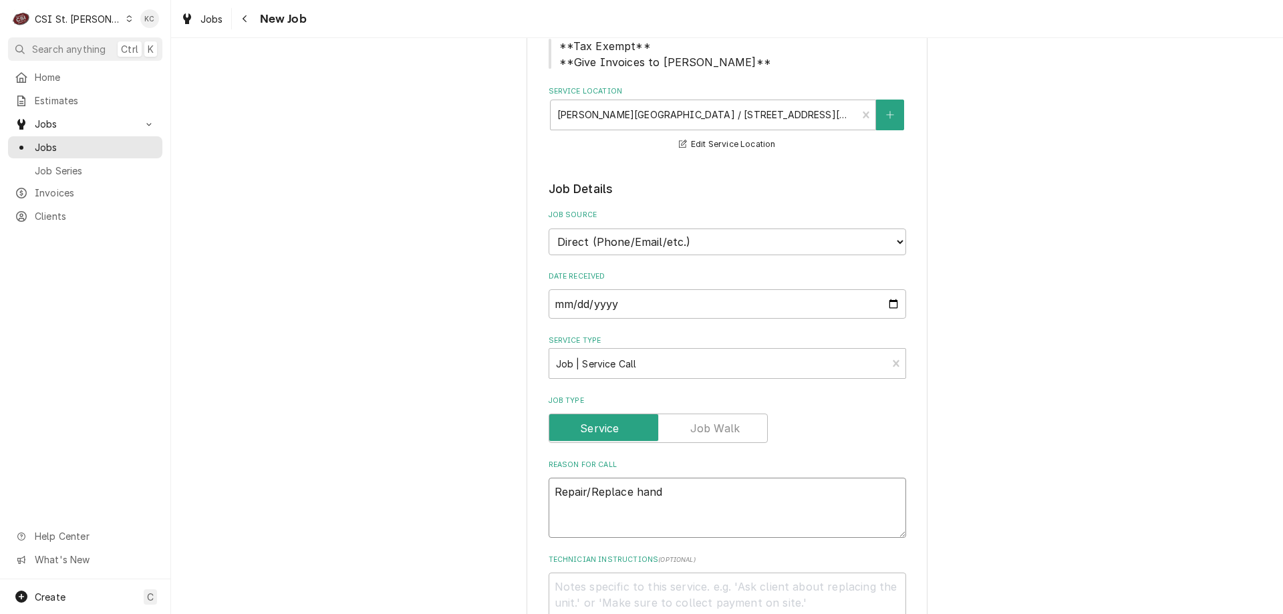
type textarea "Repair/Replace handl"
type textarea "x"
type textarea "Repair/Replace handle"
type textarea "x"
type textarea "Repair/Replace handle o"
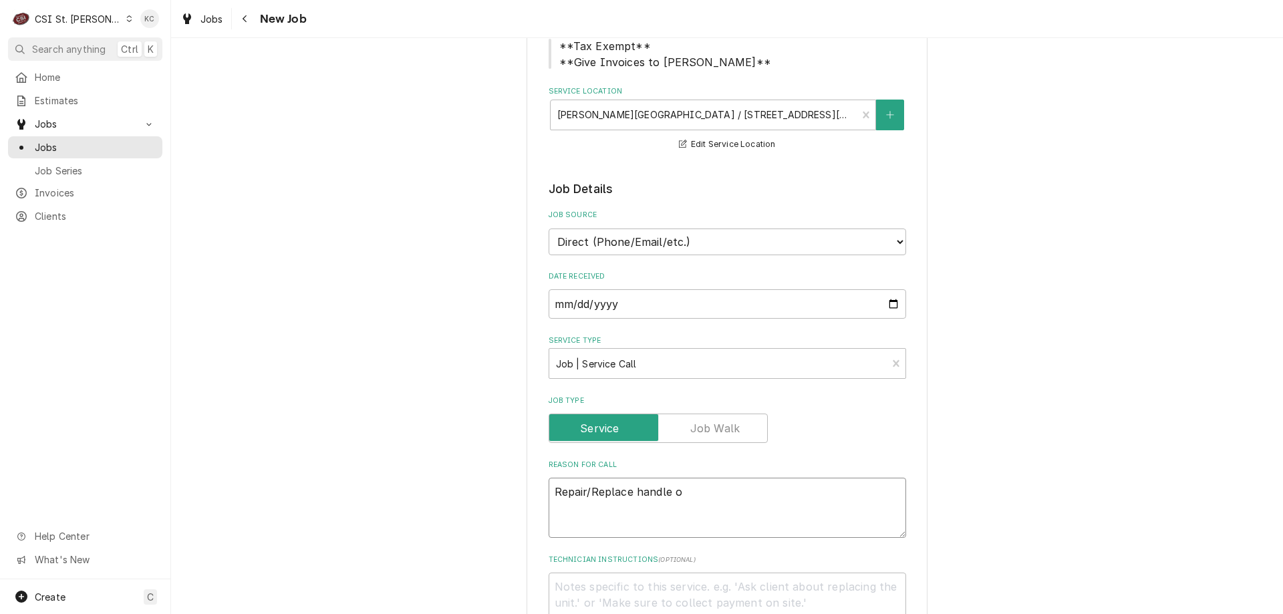
type textarea "x"
type textarea "Repair/Replace handle on"
type textarea "x"
type textarea "Repair/Replace handle on"
type textarea "x"
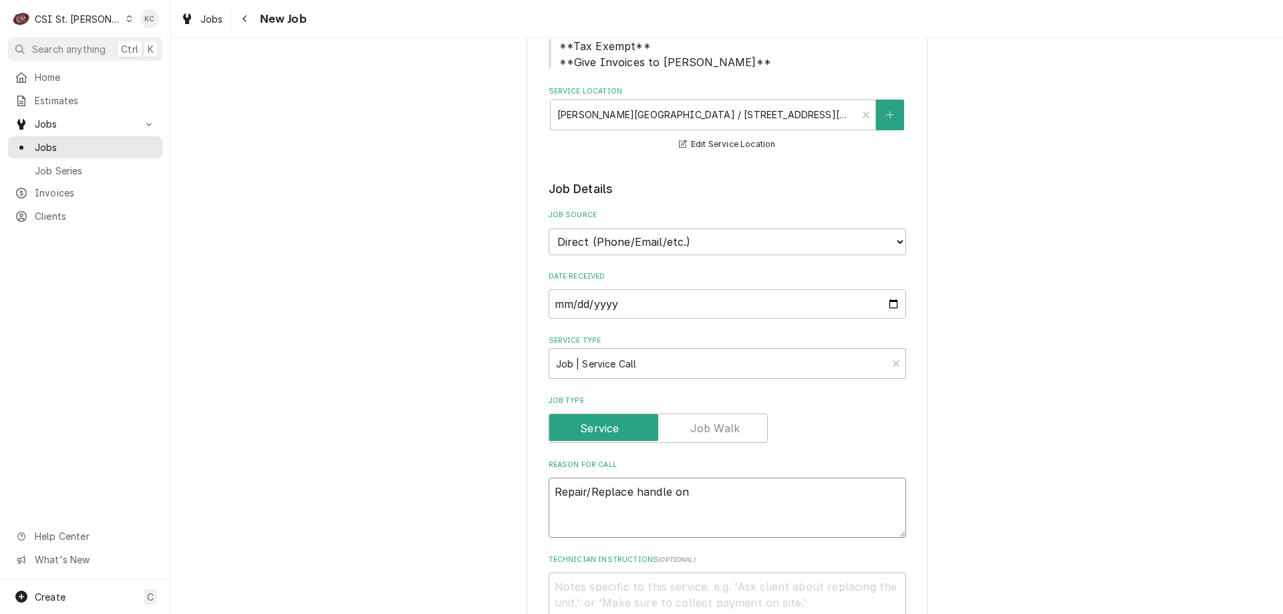
type textarea "Repair/Replace handle on w"
type textarea "x"
type textarea "Repair/Replace handle on wa"
type textarea "x"
type textarea "Repair/Replace handle on war"
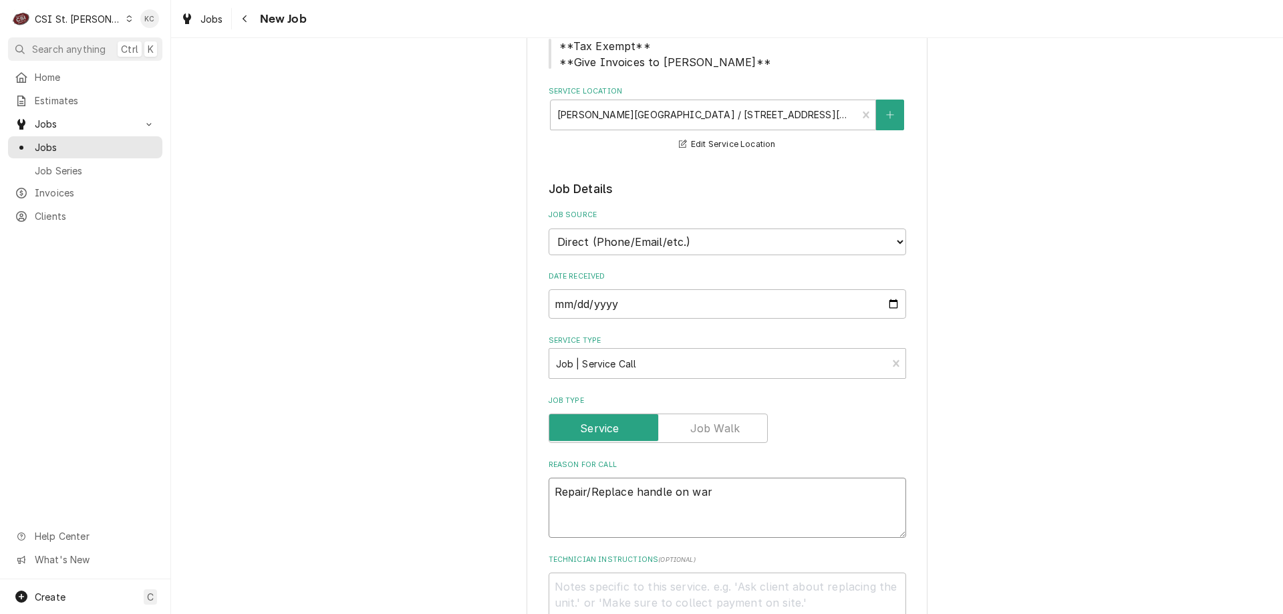
type textarea "x"
type textarea "Repair/Replace handle on warm"
type textarea "x"
type textarea "Repair/Replace handle on warme"
type textarea "x"
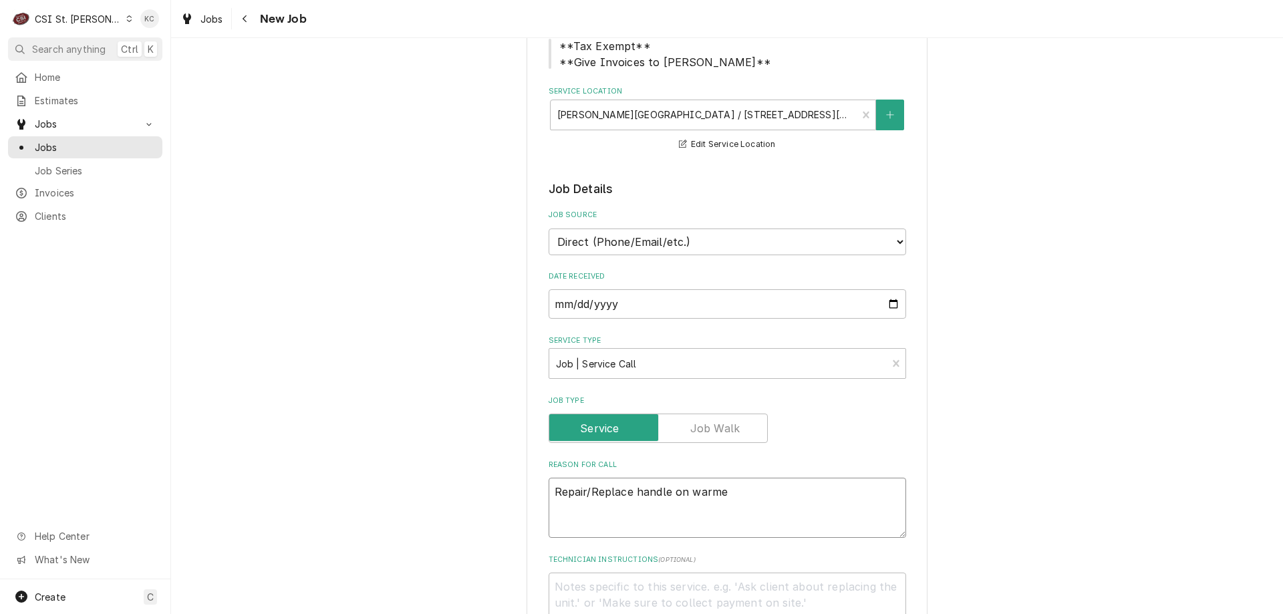
type textarea "Repair/Replace handle on warmer"
type textarea "x"
type textarea "Repair/Replace handle on warmer"
type textarea "x"
type textarea "Repair/Replace handle on warmer"
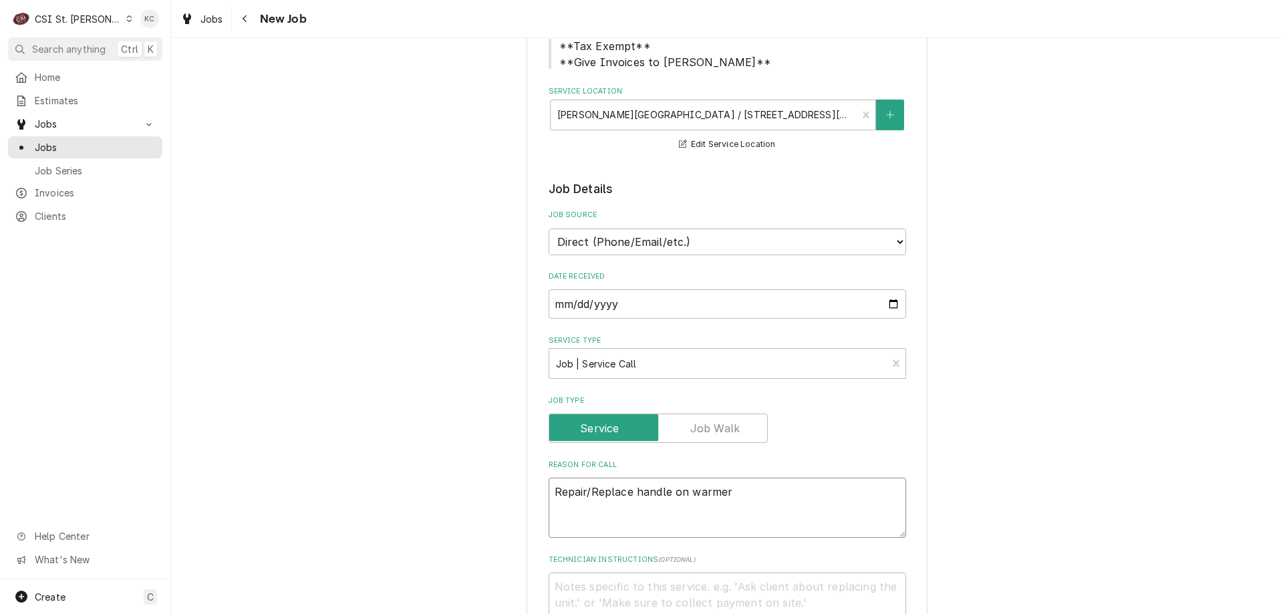
type textarea "x"
type textarea "Repair/Replace handle on warmer R"
type textarea "x"
type textarea "Repair/Replace handle on warmer Re"
type textarea "x"
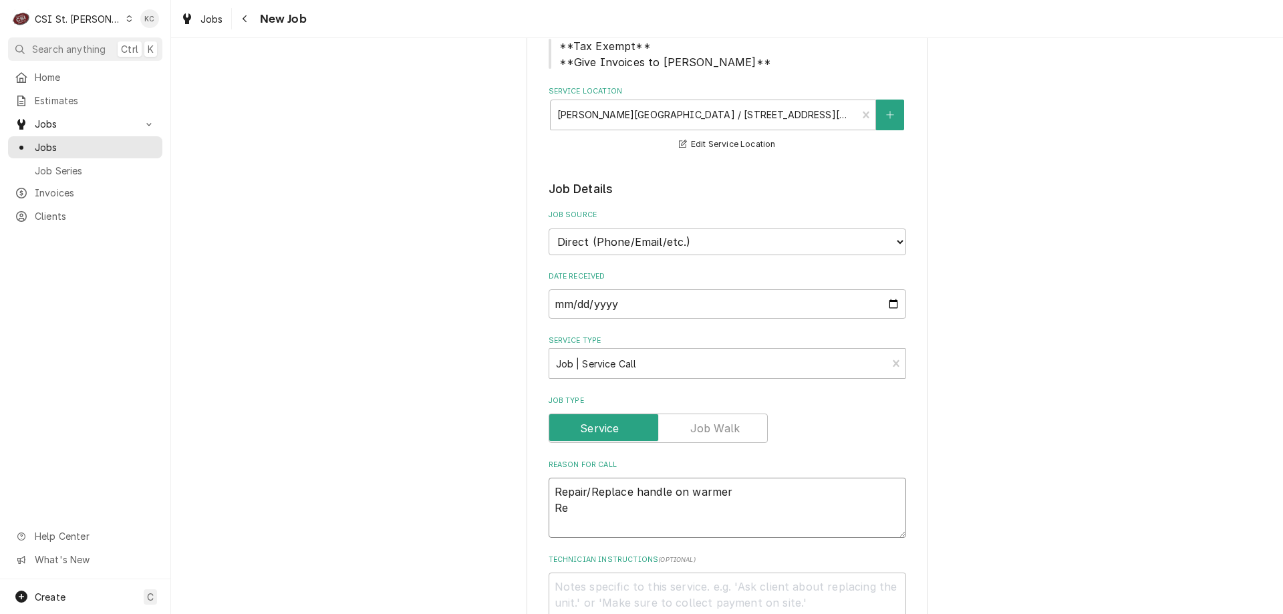
type textarea "Repair/Replace handle on warmer Rea"
type textarea "x"
type textarea "Repair/Replace handle on warmer Reac"
type textarea "x"
type textarea "Repair/Replace handle on warmer Reach"
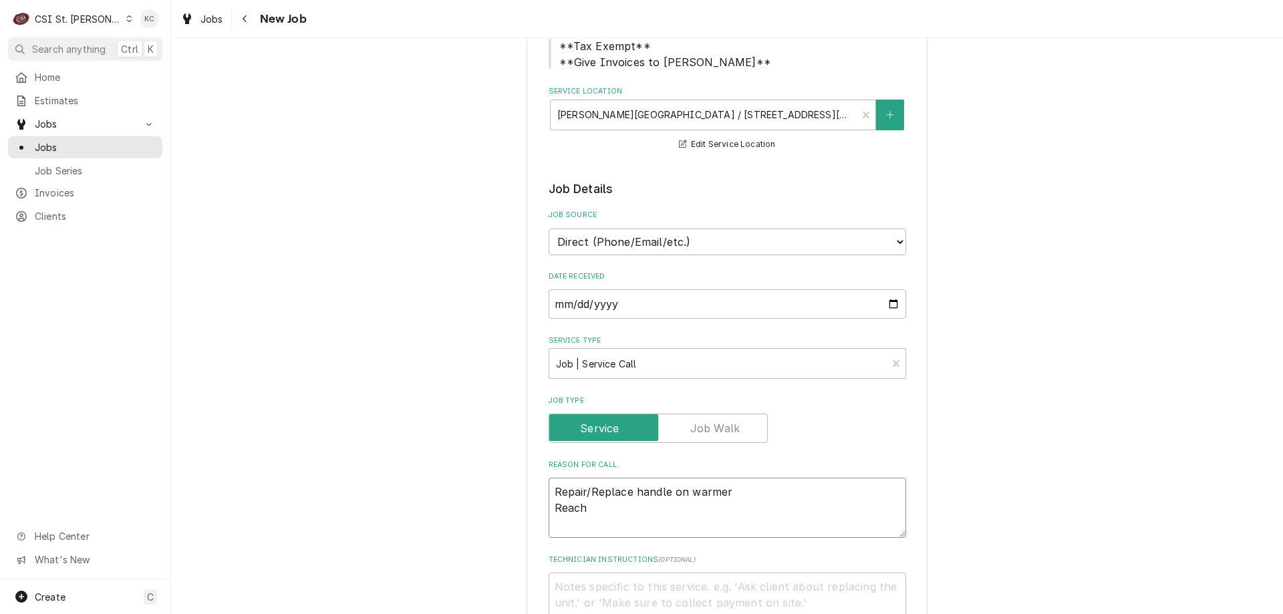
type textarea "x"
type textarea "Repair/Replace handle on warmer Reach-"
type textarea "x"
type textarea "Repair/Replace handle on warmer Reach-"
type textarea "x"
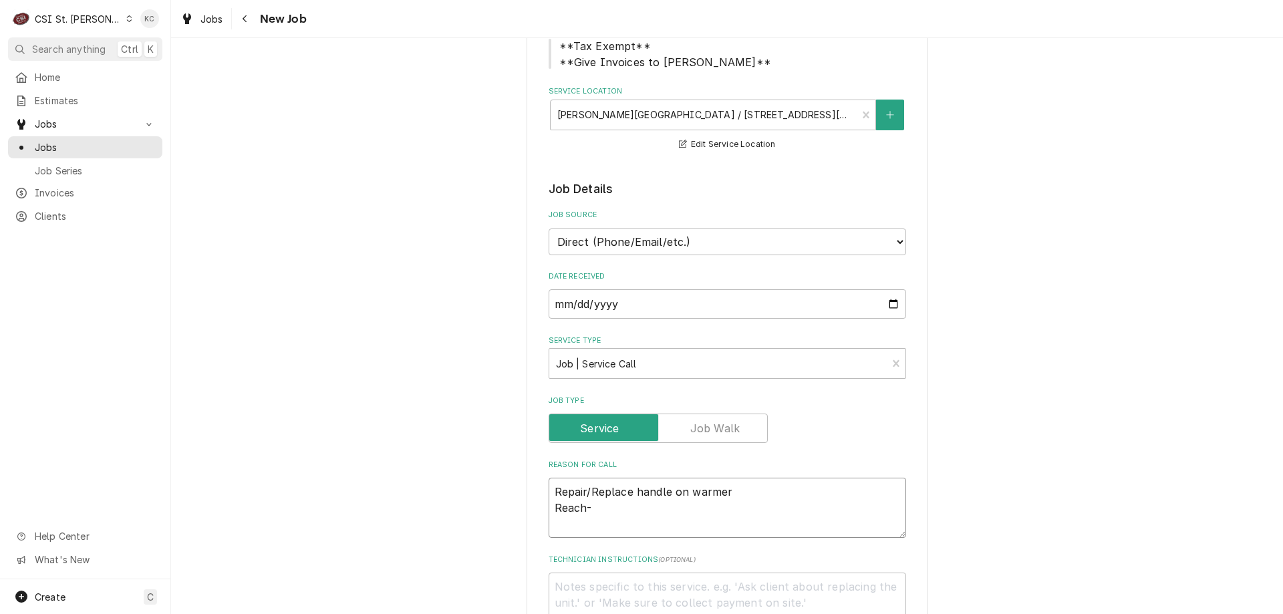
type textarea "Repair/Replace handle on warmer Reach-"
type textarea "x"
type textarea "Repair/Replace handle on warmer Reach-i"
type textarea "x"
type textarea "Repair/Replace handle on warmer Reach-in"
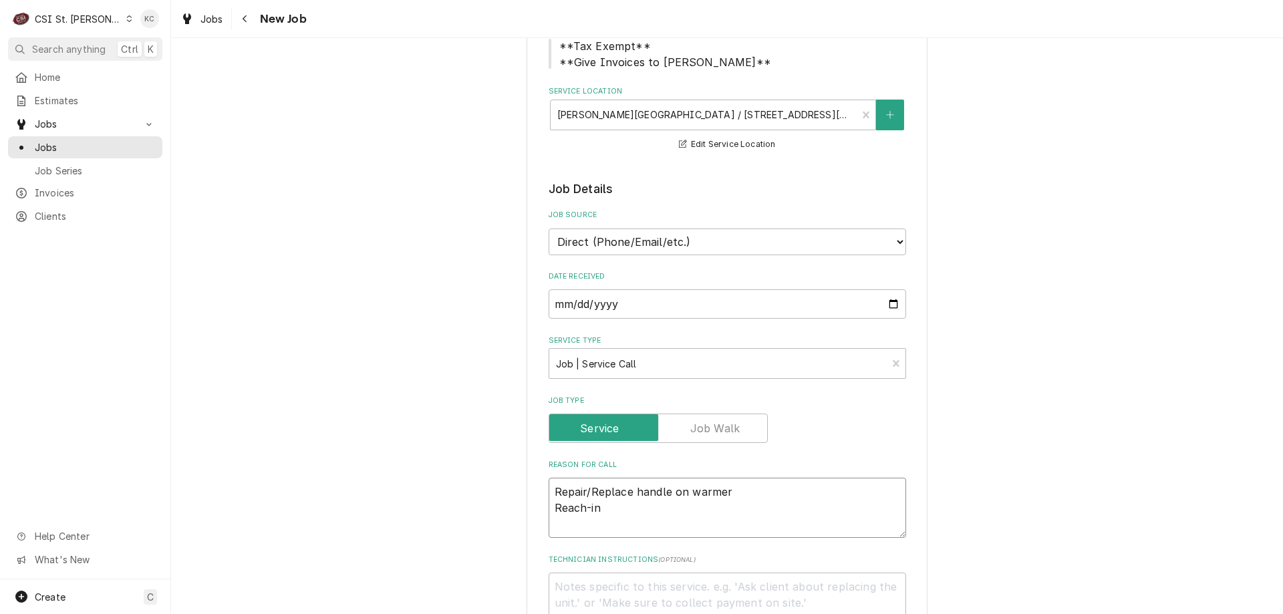
type textarea "x"
type textarea "Repair/Replace handle on warmer Reach-in"
type textarea "x"
type textarea "Repair/Replace handle on warmer Reach-in g"
type textarea "x"
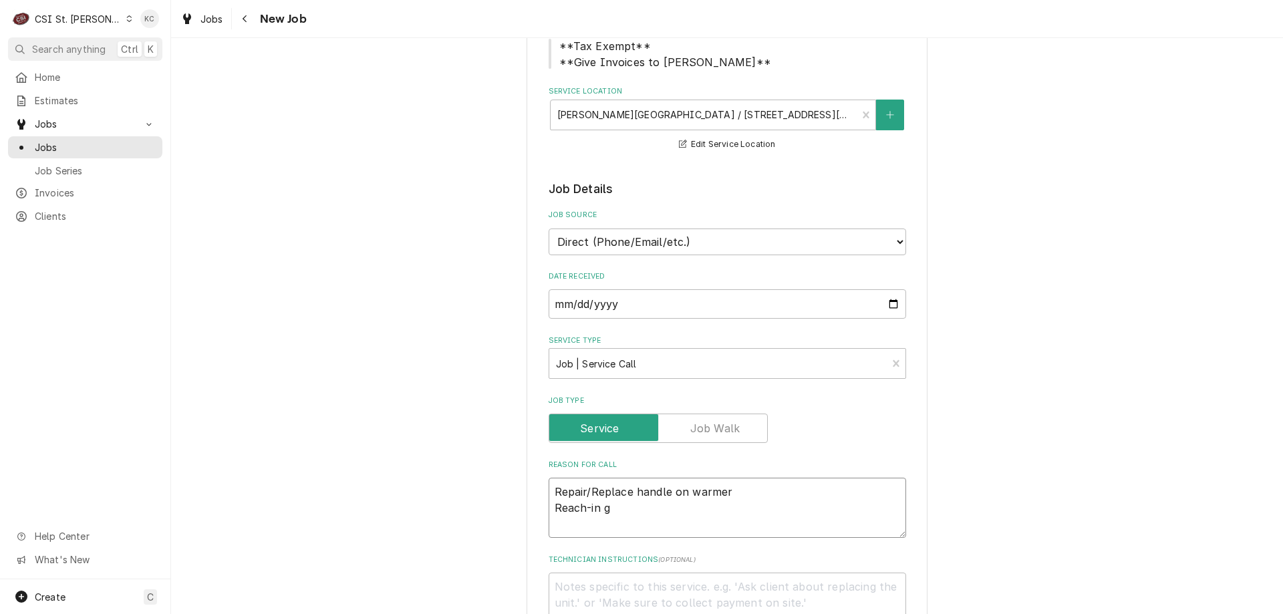
type textarea "Repair/Replace handle on warmer Reach-in ga"
type textarea "x"
type textarea "Repair/Replace handle on warmer Reach-in gas"
type textarea "x"
type textarea "Repair/Replace handle on warmer Reach-in gask"
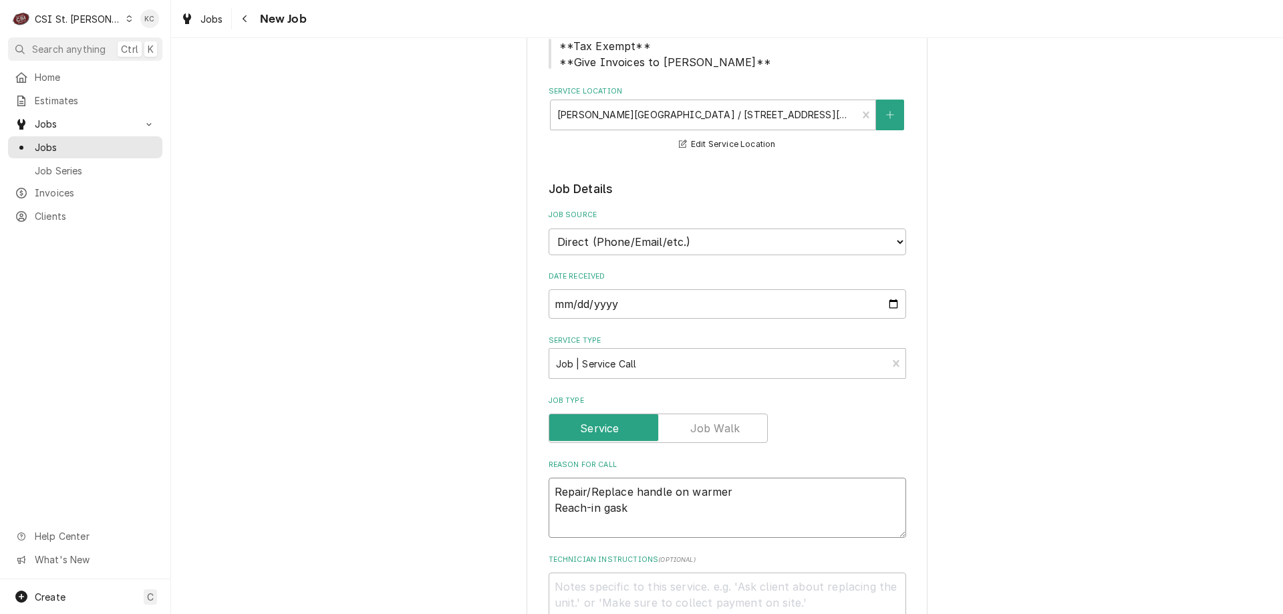
type textarea "x"
type textarea "Repair/Replace handle on warmer Reach-in gasket"
type textarea "x"
type textarea "Repair/Replace handle on warmer Reach-in gasket"
type textarea "x"
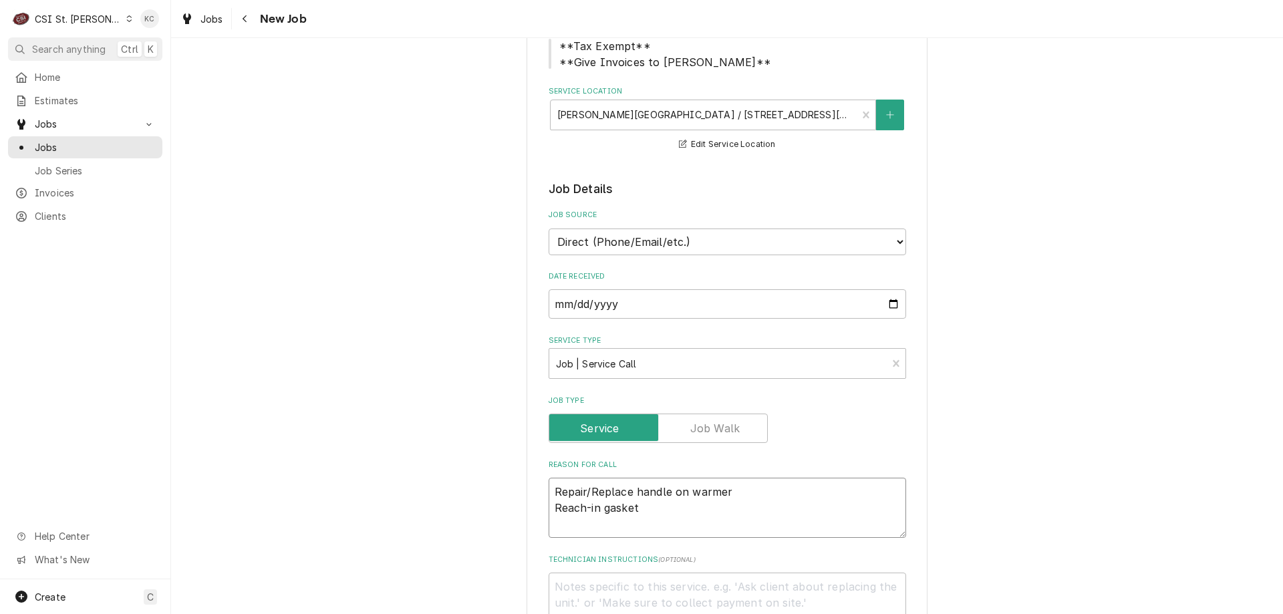
type textarea "Repair/Replace handle on warmer Reach-in gasket s"
type textarea "x"
type textarea "Repair/Replace handle on warmer Reach-in gasket se"
type textarea "x"
type textarea "Repair/Replace handle on warmer Reach-in gasket sea"
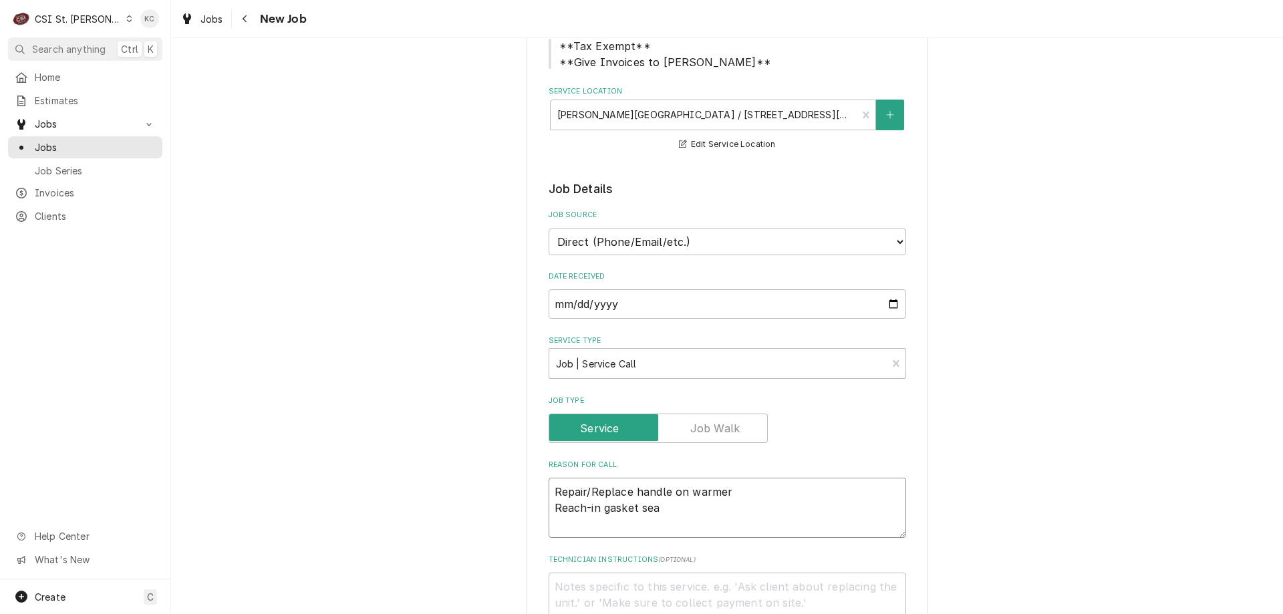
type textarea "x"
type textarea "Repair/Replace handle on warmer Reach-in gasket seal"
type textarea "x"
type textarea "Repair/Replace handle on warmer Reach-in gasket seal"
type textarea "x"
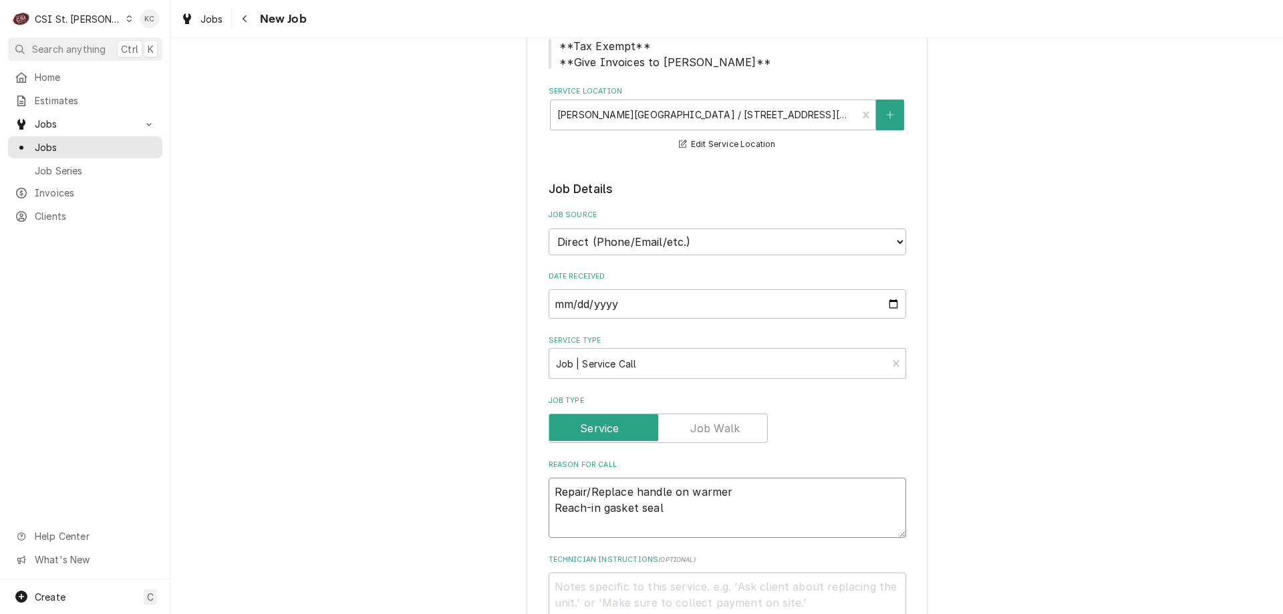
type textarea "Repair/Replace handle on warmer Reach-in gasket seal s"
type textarea "x"
type textarea "Repair/Replace handle on warmer Reach-in gasket seal si"
type textarea "x"
type textarea "Repair/Replace handle on warmer Reach-in gasket seal s"
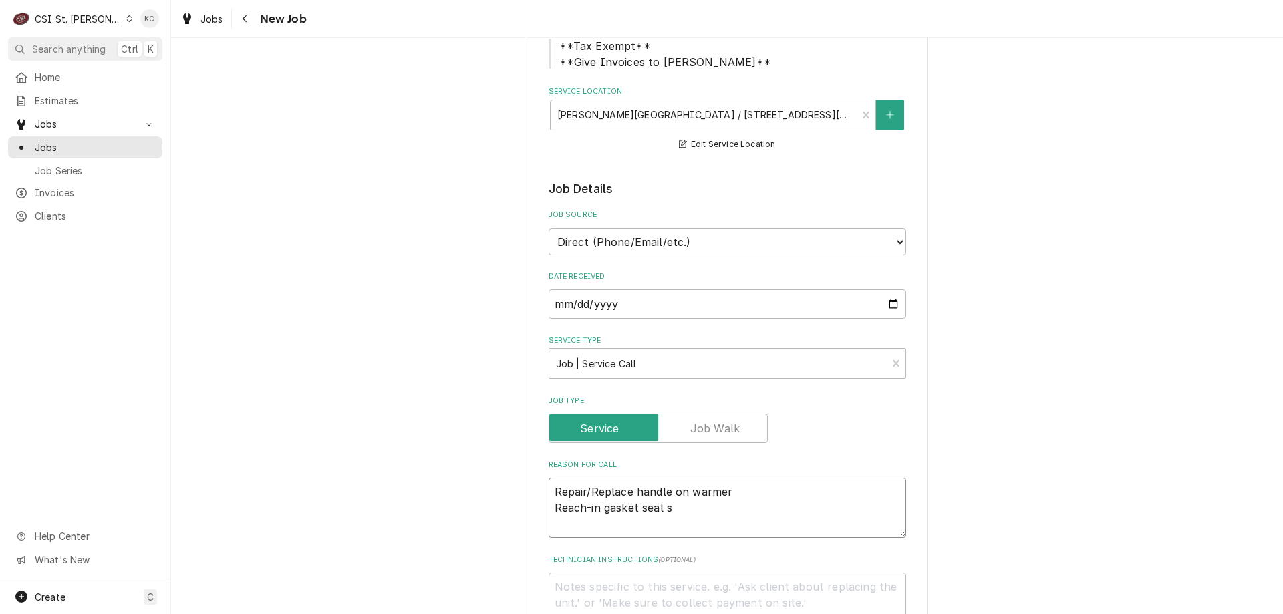
type textarea "x"
type textarea "Repair/Replace handle on warmer Reach-in gasket seal"
type textarea "x"
type textarea "Repair/Replace handle on warmer Reach-in gasket seal i"
type textarea "x"
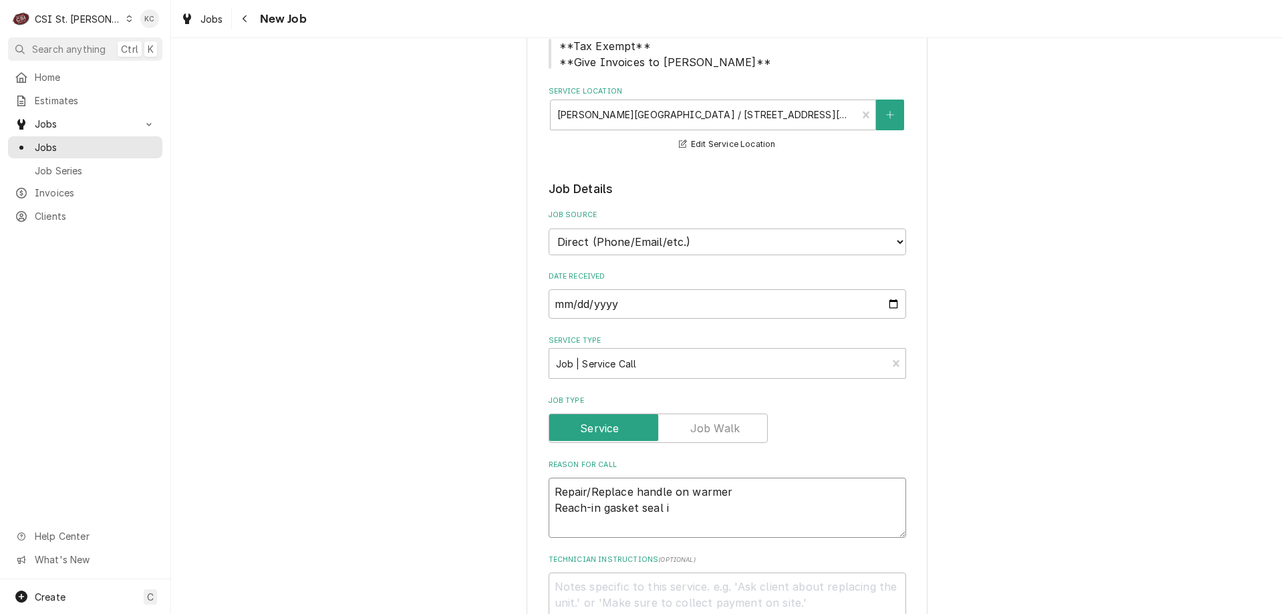
type textarea "Repair/Replace handle on warmer Reach-in gasket seal is"
type textarea "x"
type textarea "Repair/Replace handle on warmer Reach-in gasket seal is"
type textarea "x"
type textarea "Repair/Replace handle on warmer Reach-in gasket seal is t"
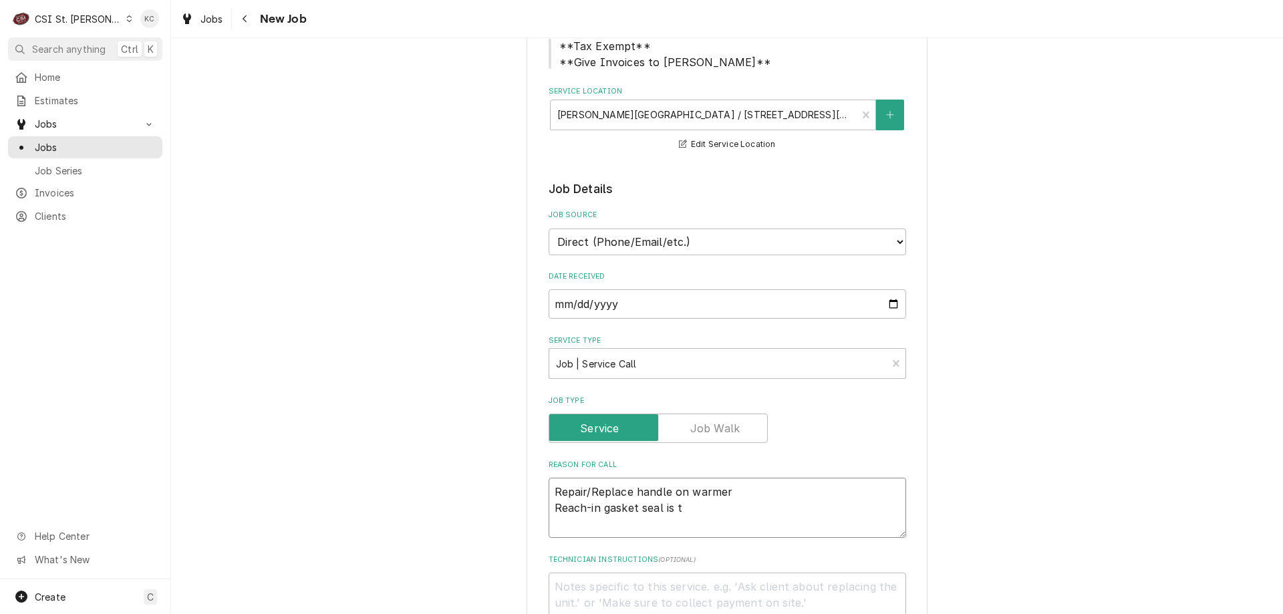
type textarea "x"
type textarea "Repair/Replace handle on warmer Reach-in gasket seal is to"
type textarea "x"
type textarea "Repair/Replace handle on warmer Reach-in gasket seal is tor"
type textarea "x"
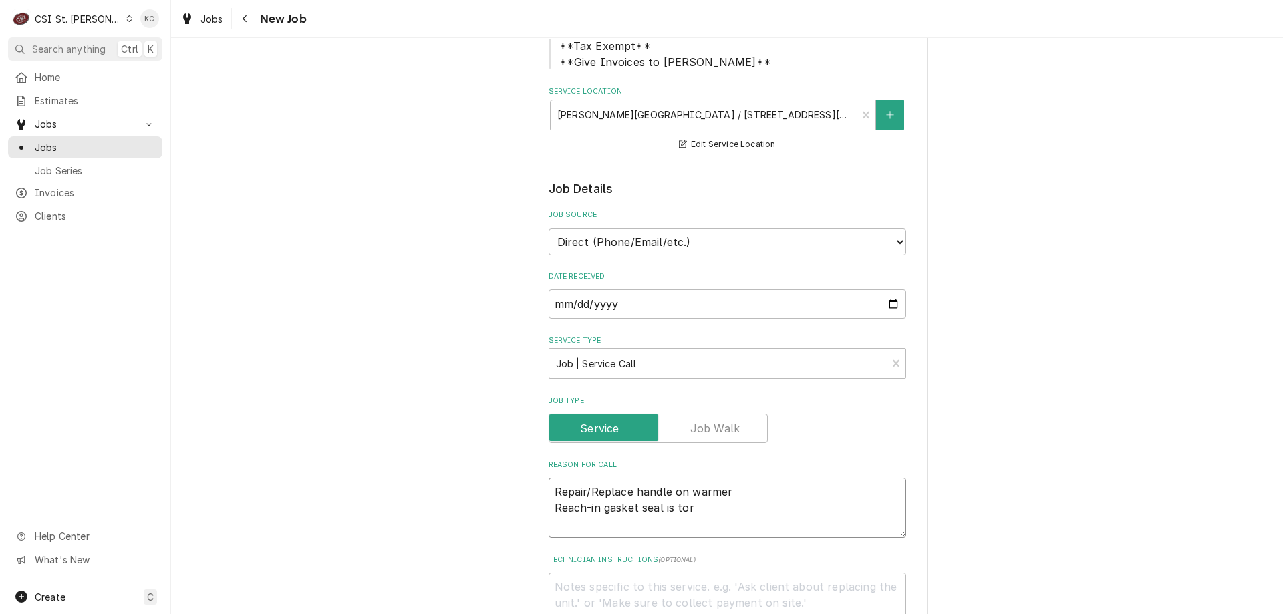
type textarea "Repair/Replace handle on warmer Reach-in gasket seal is torn"
type textarea "x"
type textarea "Repair/Replace handle on warmer Reach-in gasket seal is torn"
drag, startPoint x: 548, startPoint y: 490, endPoint x: 674, endPoint y: 483, distance: 126.5
click at [573, 489] on textarea "Repair/Replace handle on warmer Reach-in gasket seal is torn" at bounding box center [727, 508] width 357 height 60
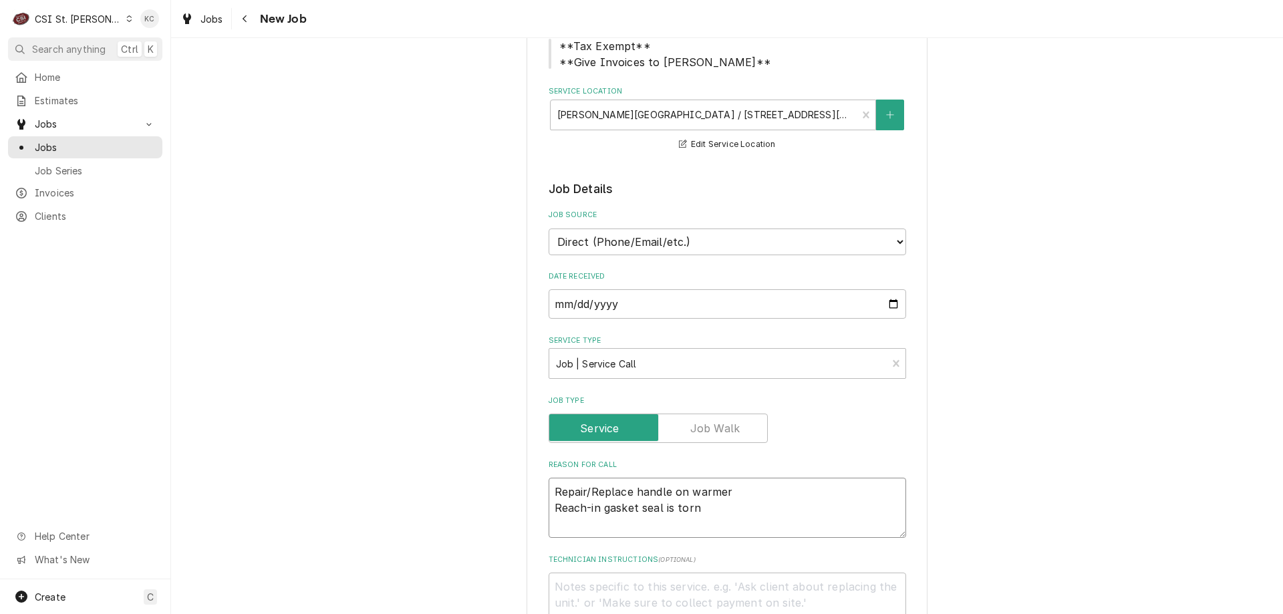
type textarea "x"
type textarea "Repair/Replace handle on warmer Reach-in gasket seal is torn"
type textarea "x"
type textarea "Repair/Replace handle on warmer Reach-in gasket seal is torn"
type textarea "x"
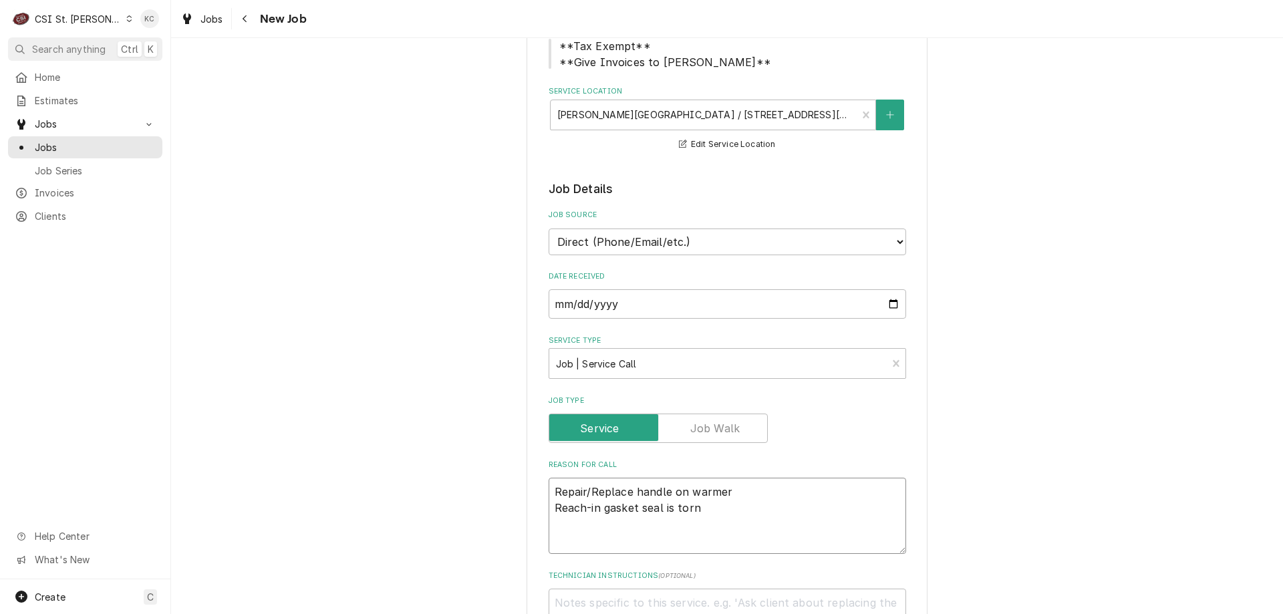
type textarea "2 Repair/Replace handle on warmer Reach-in gasket seal is torn"
type textarea "x"
type textarea "2 Repair/Replace handle on warmer Reach-in gasket seal is torn"
type textarea "x"
type textarea "2 I Repair/Replace handle on warmer Reach-in gasket seal is torn"
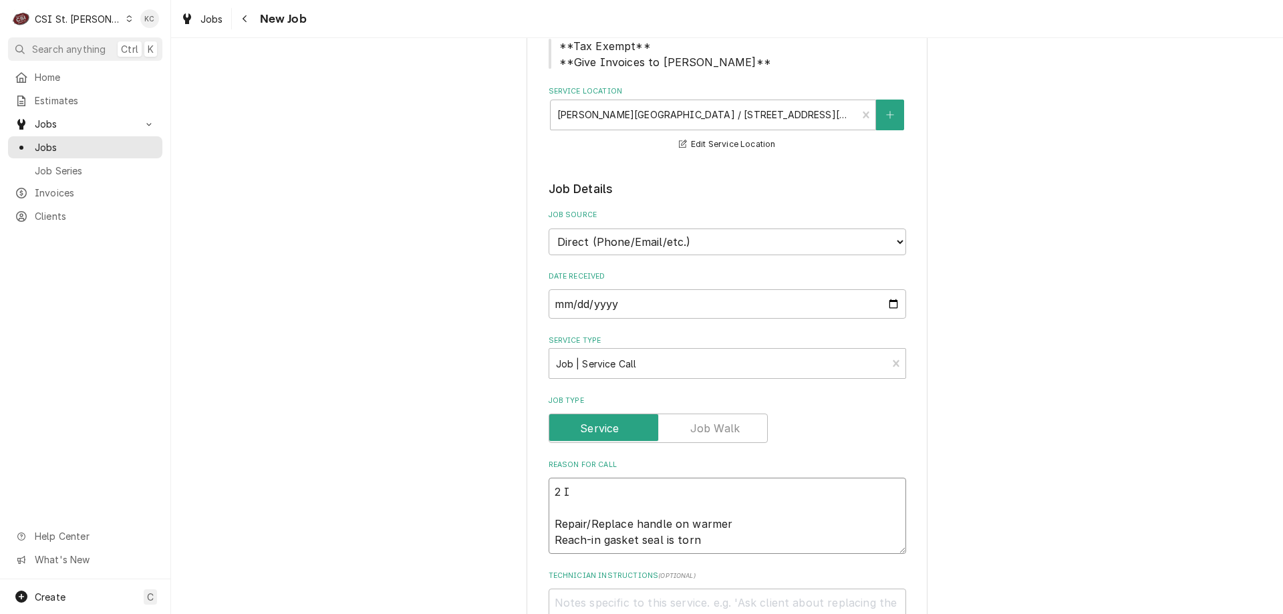
type textarea "x"
type textarea "2 IS Repair/Replace handle on warmer Reach-in gasket seal is torn"
type textarea "x"
type textarea "2 ISS Repair/Replace handle on warmer Reach-in gasket seal is torn"
type textarea "x"
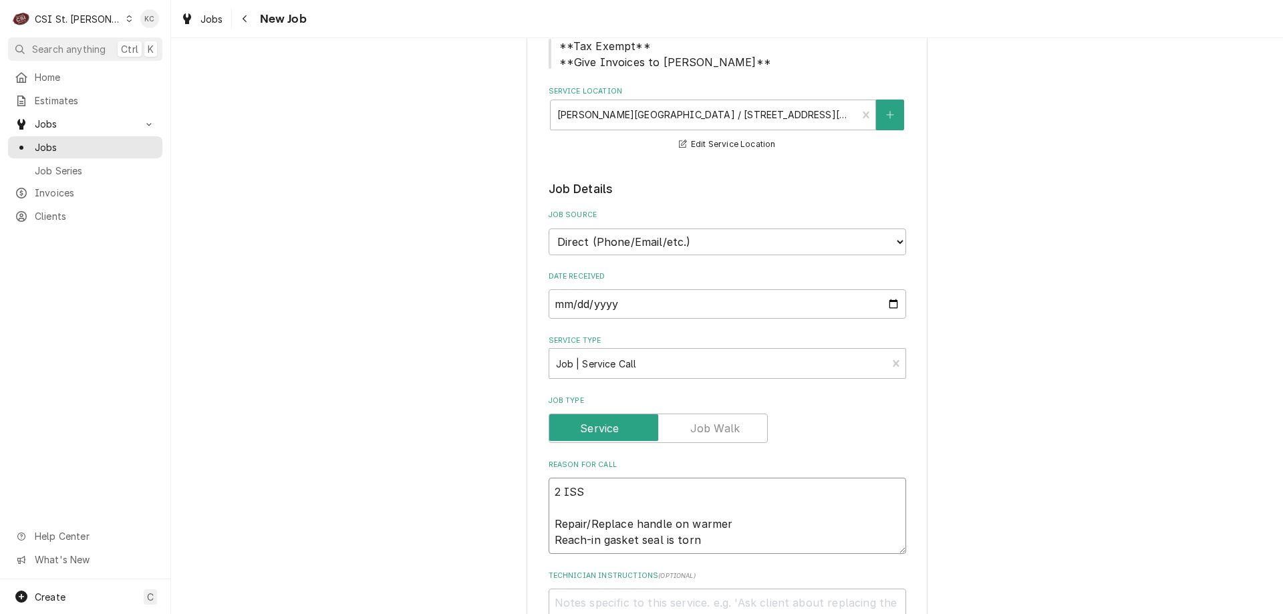
type textarea "2 ISSU Repair/Replace handle on warmer Reach-in gasket seal is torn"
type textarea "x"
type textarea "2 ISSUE Repair/Replace handle on warmer Reach-in gasket seal is torn"
type textarea "x"
type textarea "2 ISSUES Repair/Replace handle on warmer Reach-in gasket seal is torn"
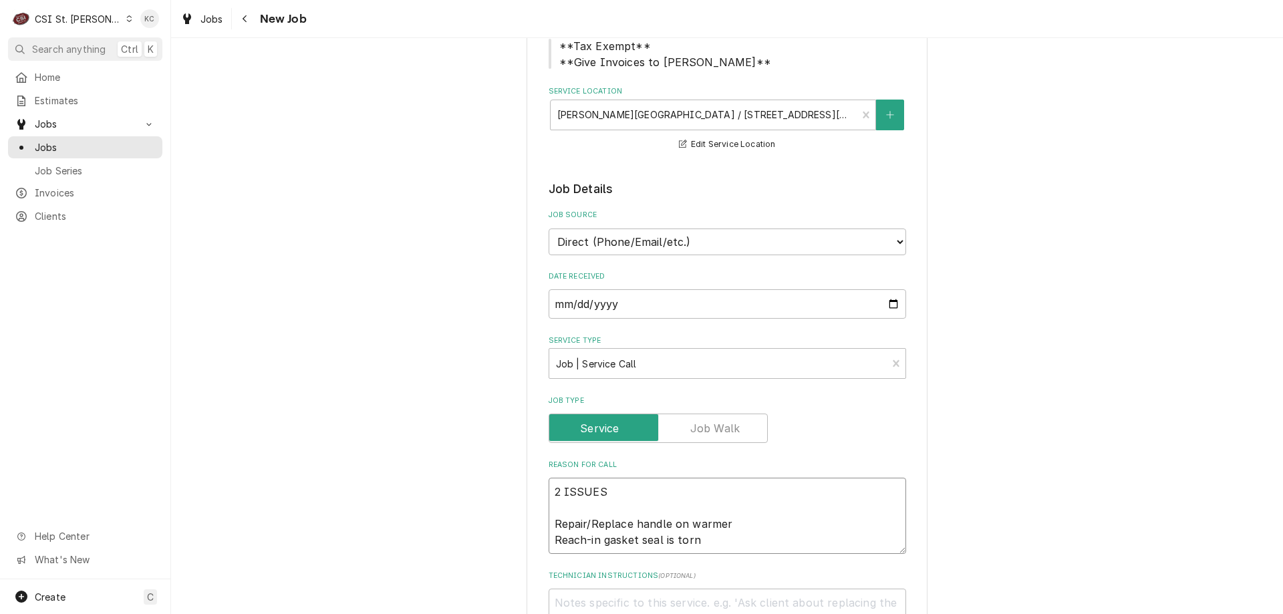
type textarea "x"
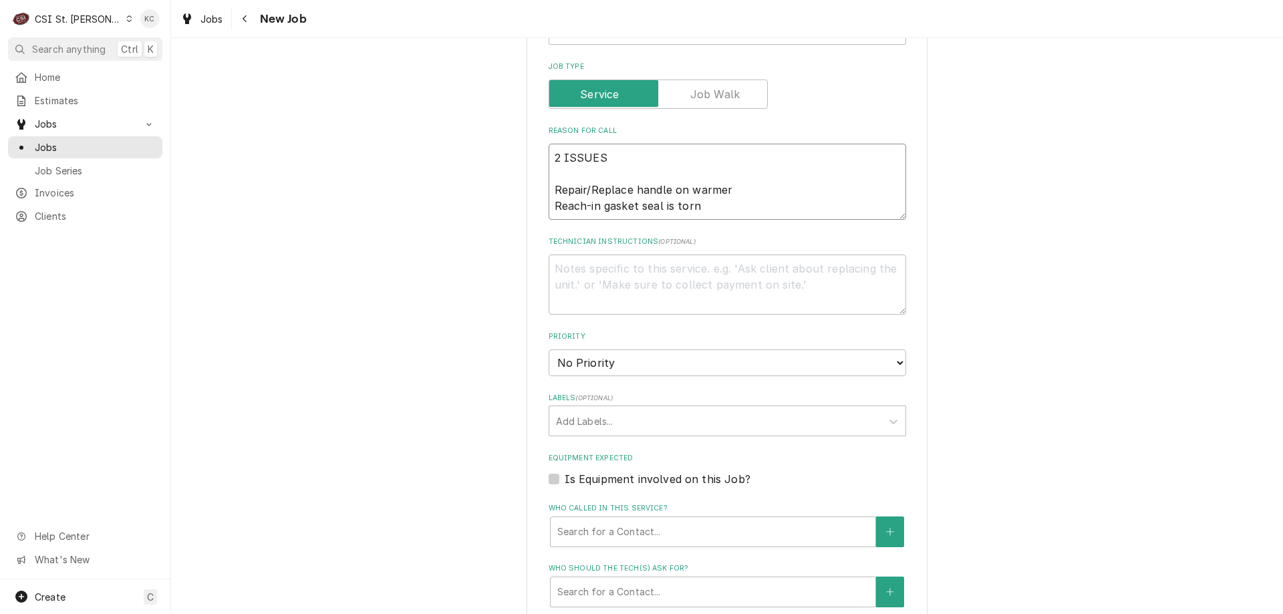
scroll to position [468, 0]
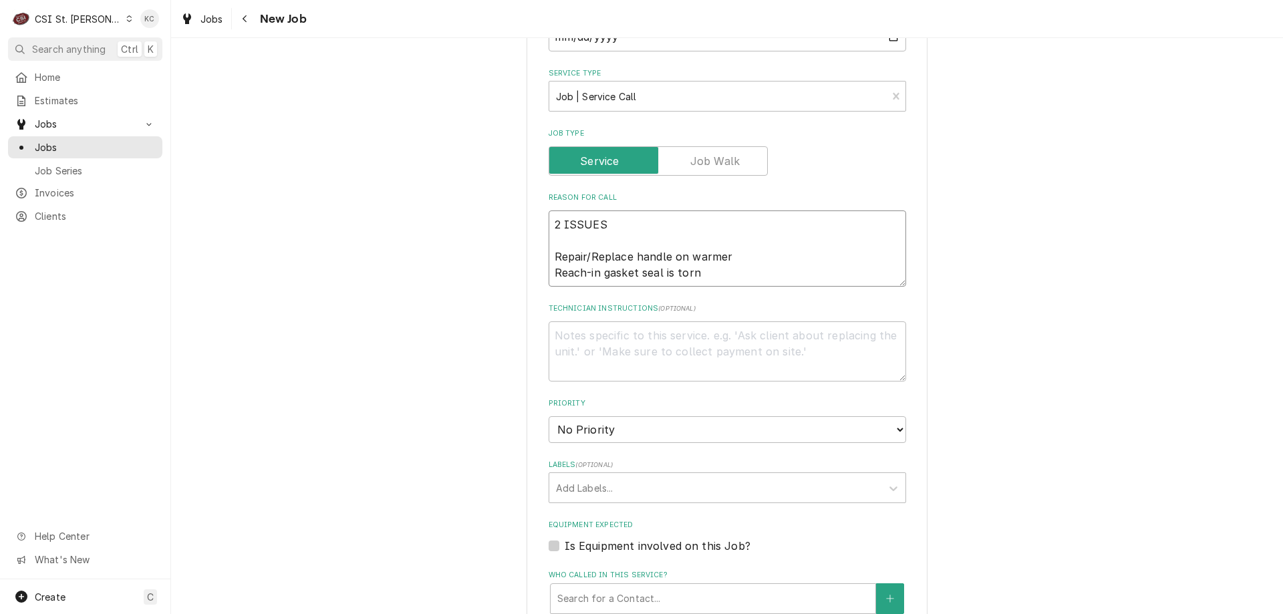
type textarea "2 ISSUES Repair/Replace handle on warmer Reach-in gasket seal is torn"
click at [621, 342] on textarea "Technician Instructions ( optional )" at bounding box center [727, 351] width 357 height 60
type textarea "x"
type textarea "J"
type textarea "x"
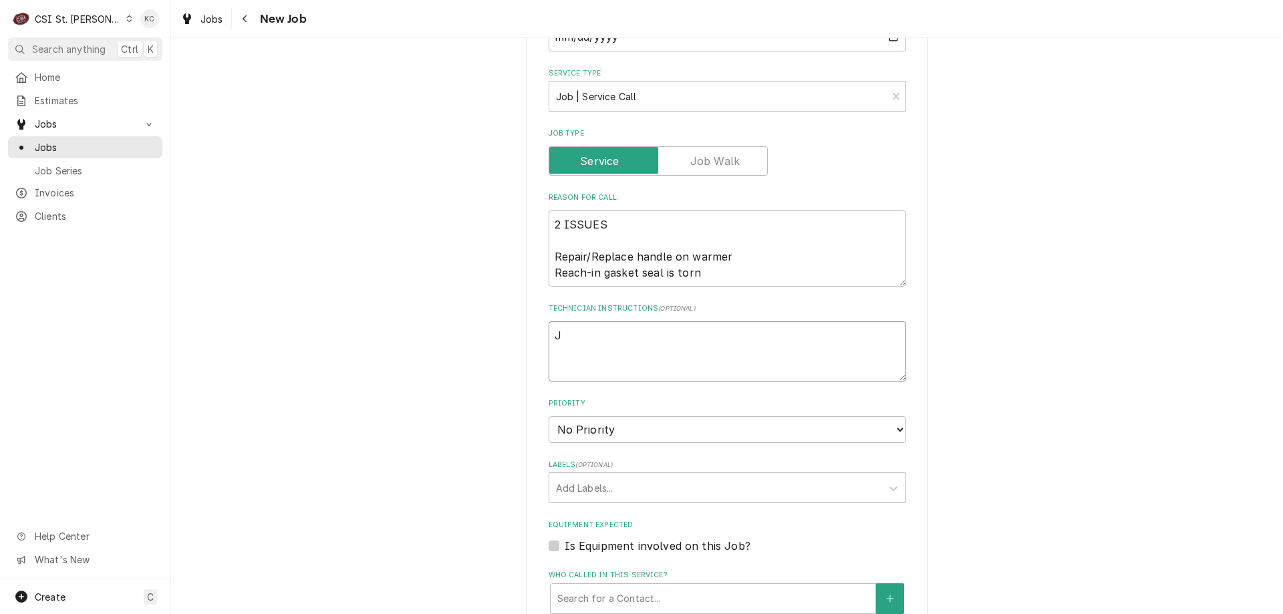
type textarea "Jo"
type textarea "x"
type textarea "Jon"
type textarea "x"
type textarea "Jo"
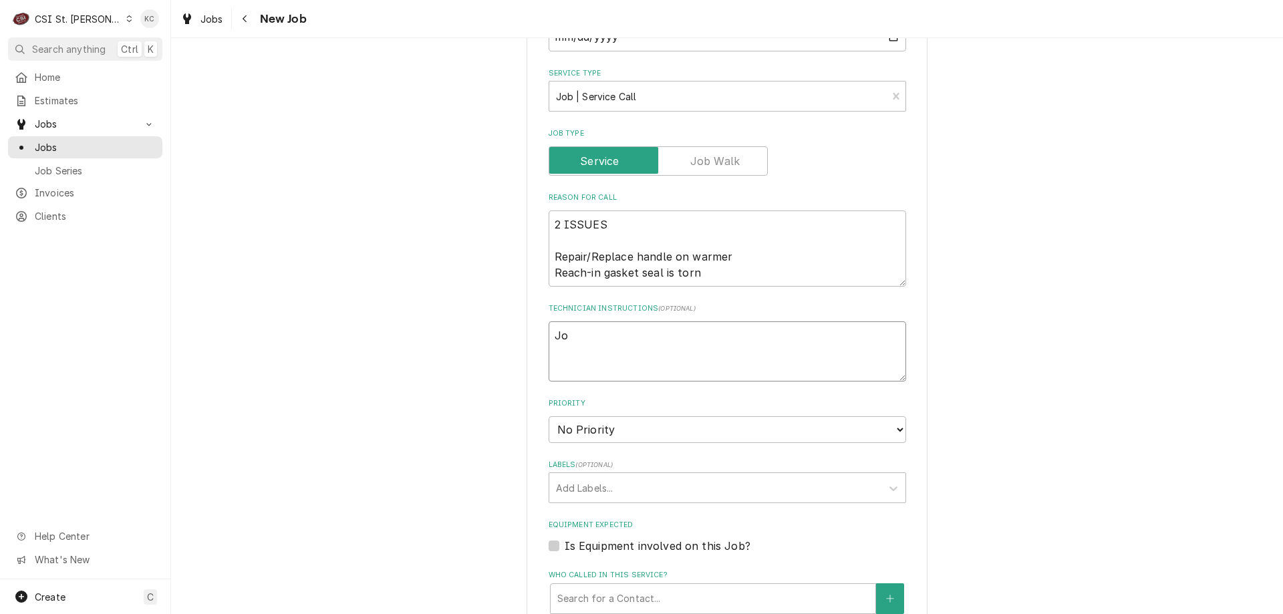
type textarea "x"
type textarea "Joh"
type textarea "x"
type textarea "John"
type textarea "x"
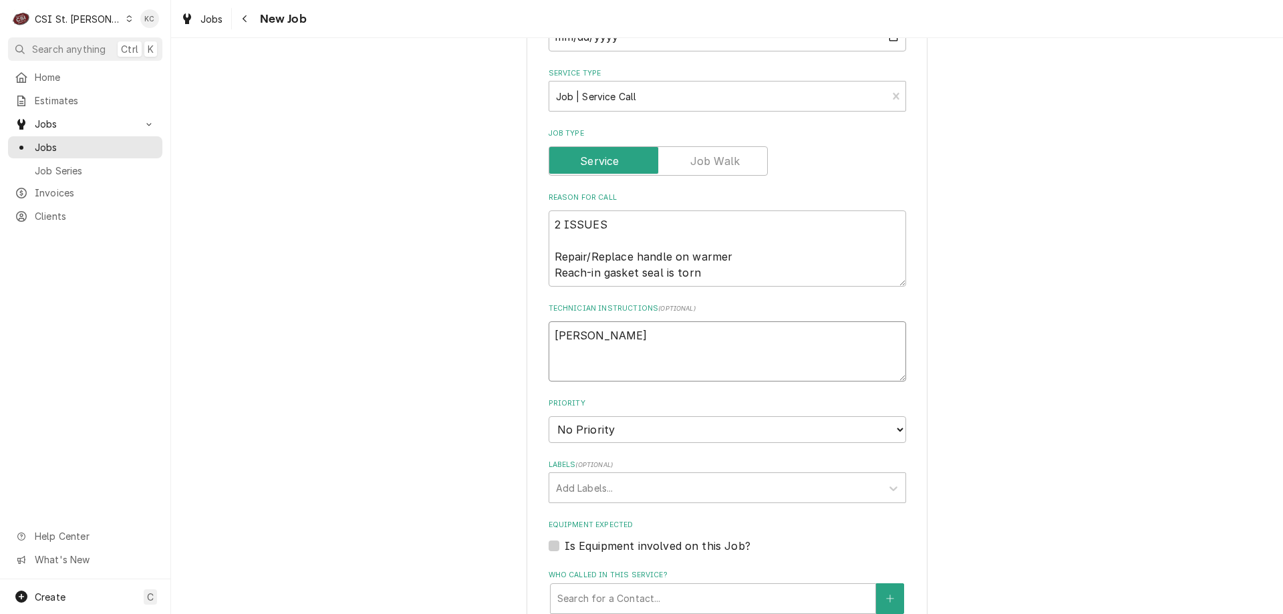
type textarea "John"
type textarea "x"
type textarea "John K"
type textarea "x"
type textarea "John Ka"
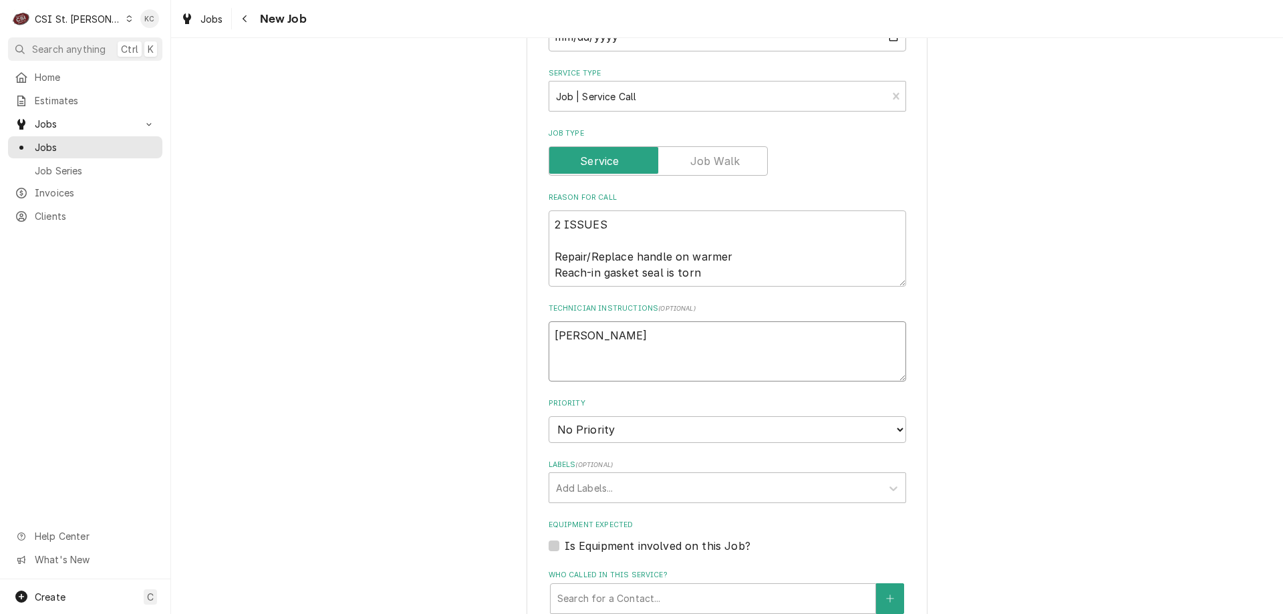
type textarea "x"
type textarea "John Kan"
type textarea "x"
type textarea "John Kann"
type textarea "x"
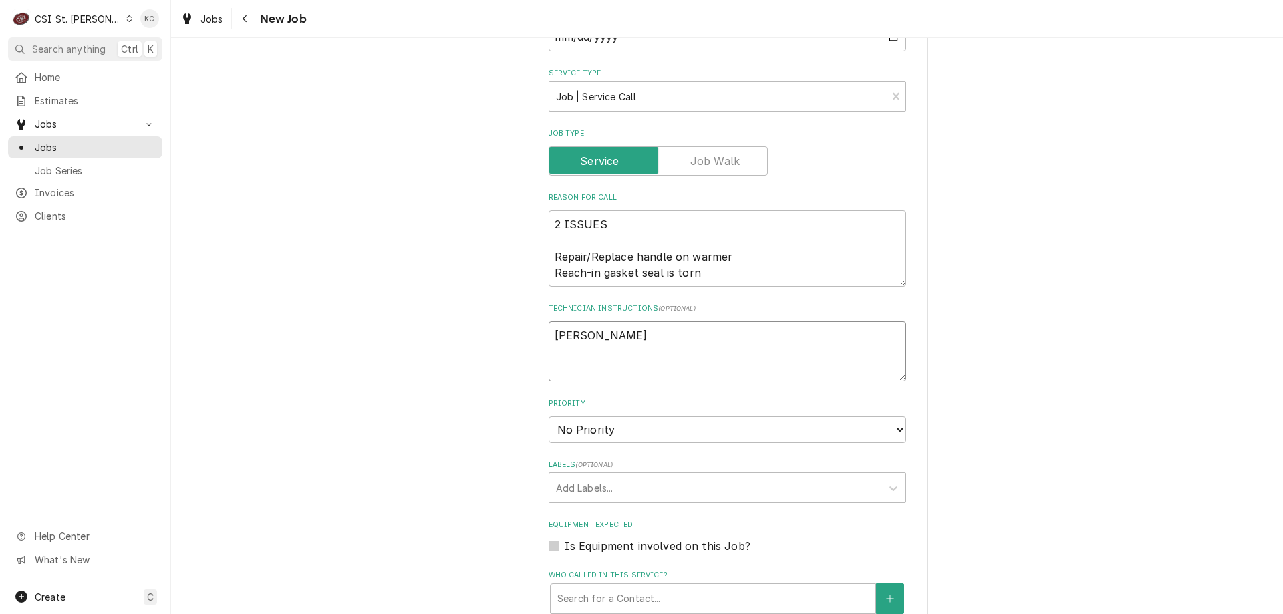
type textarea "John Kanna"
type textarea "x"
type textarea "John Kannad"
type textarea "x"
type textarea "John Kannady"
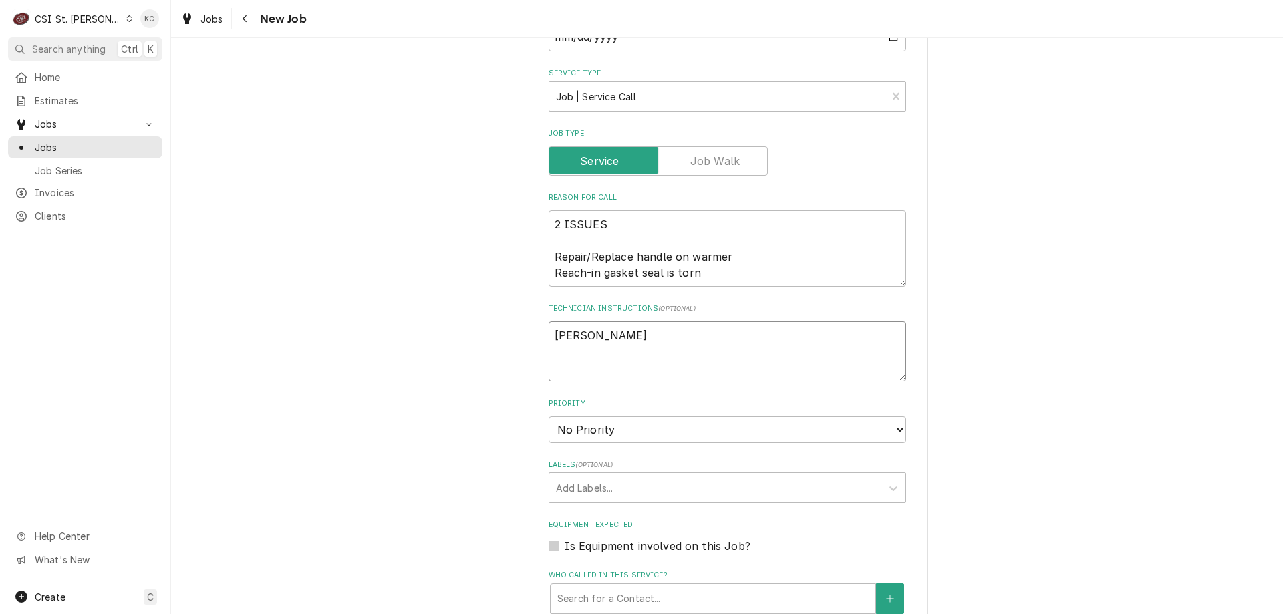
type textarea "x"
type textarea "John Kannady"
type textarea "x"
type textarea "John Kannady -"
type textarea "x"
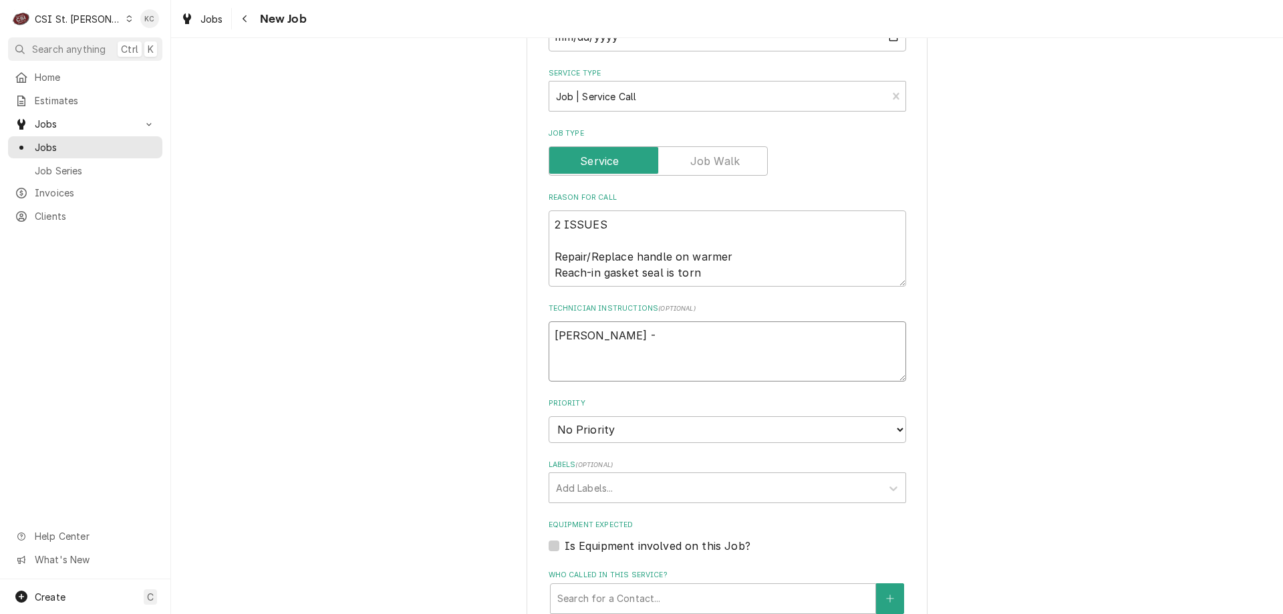
type textarea "John Kannady -"
type textarea "x"
type textarea "John Kannady - 6"
type textarea "x"
type textarea "John Kannady - 63"
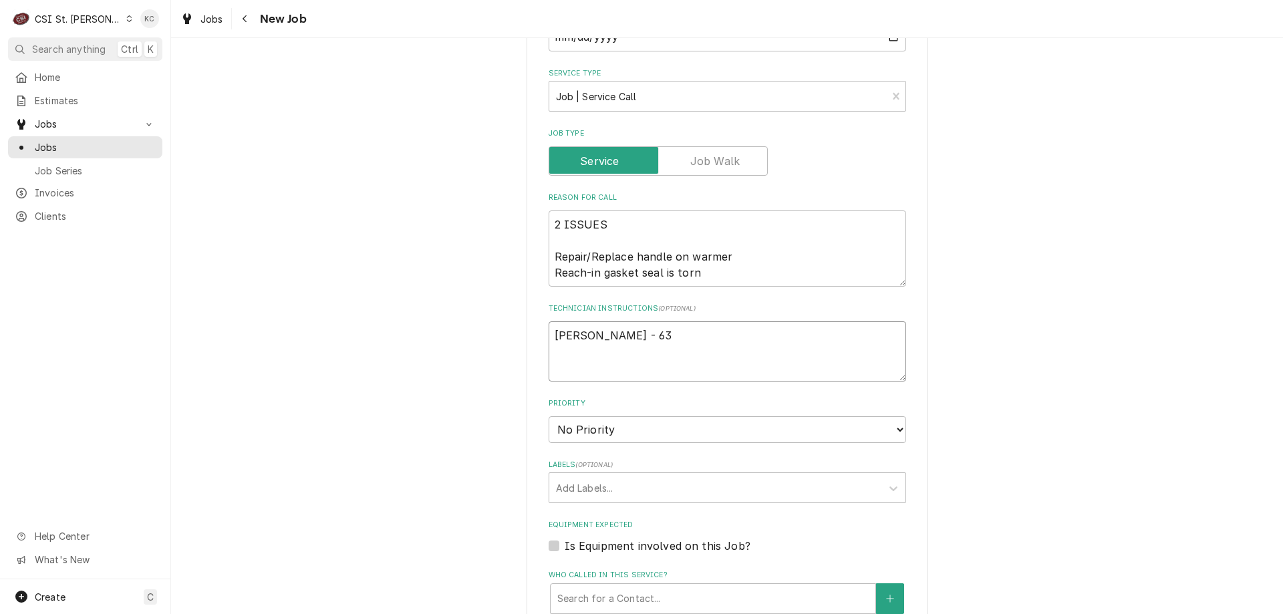
type textarea "x"
type textarea "John Kannady - 636"
type textarea "x"
type textarea "John Kannady - 6368"
type textarea "x"
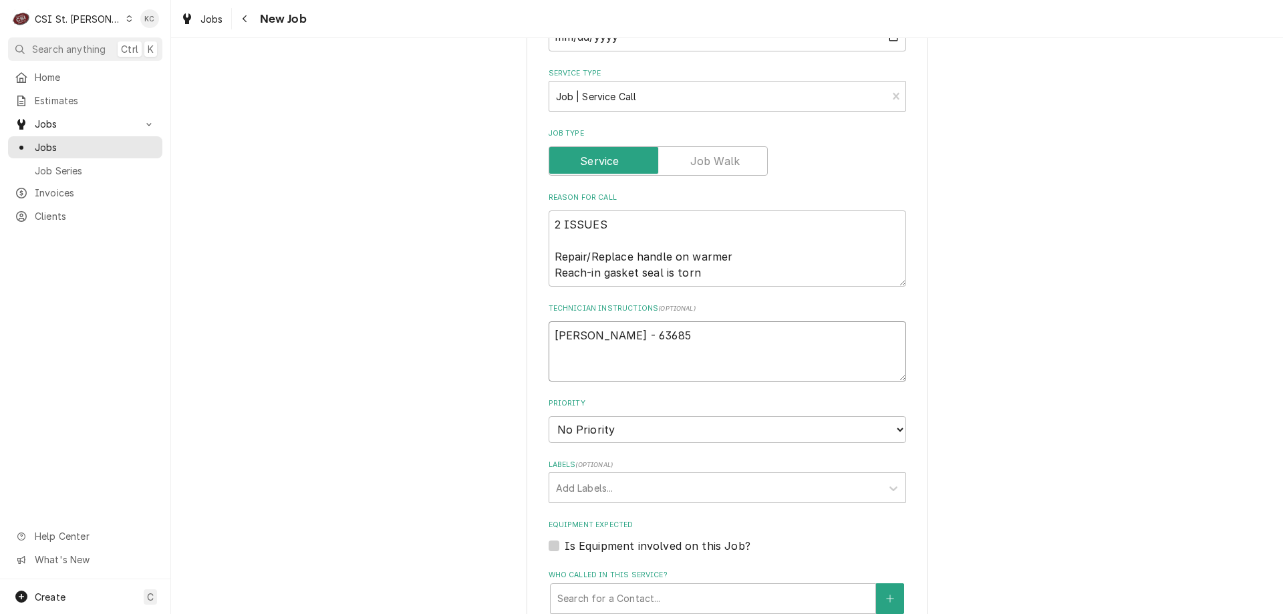
type textarea "John Kannady - 636851"
click at [623, 430] on select "No Priority Urgent High Medium Low" at bounding box center [727, 429] width 357 height 27
click at [549, 416] on select "No Priority Urgent High Medium Low" at bounding box center [727, 429] width 357 height 27
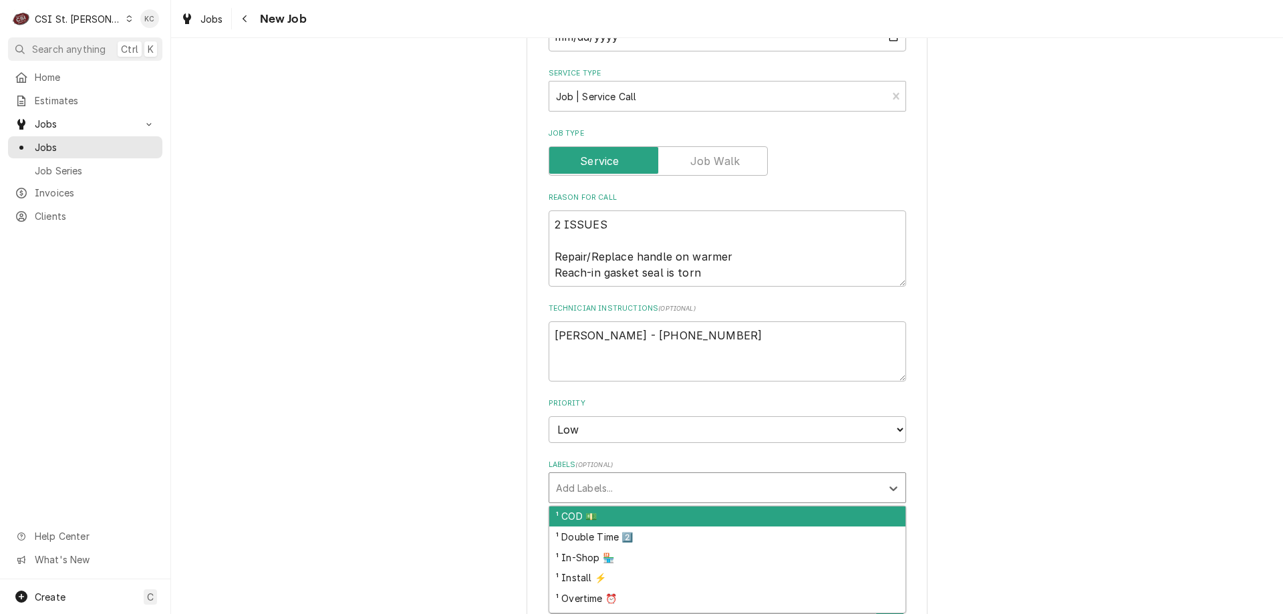
click at [633, 486] on div "Labels" at bounding box center [715, 488] width 319 height 24
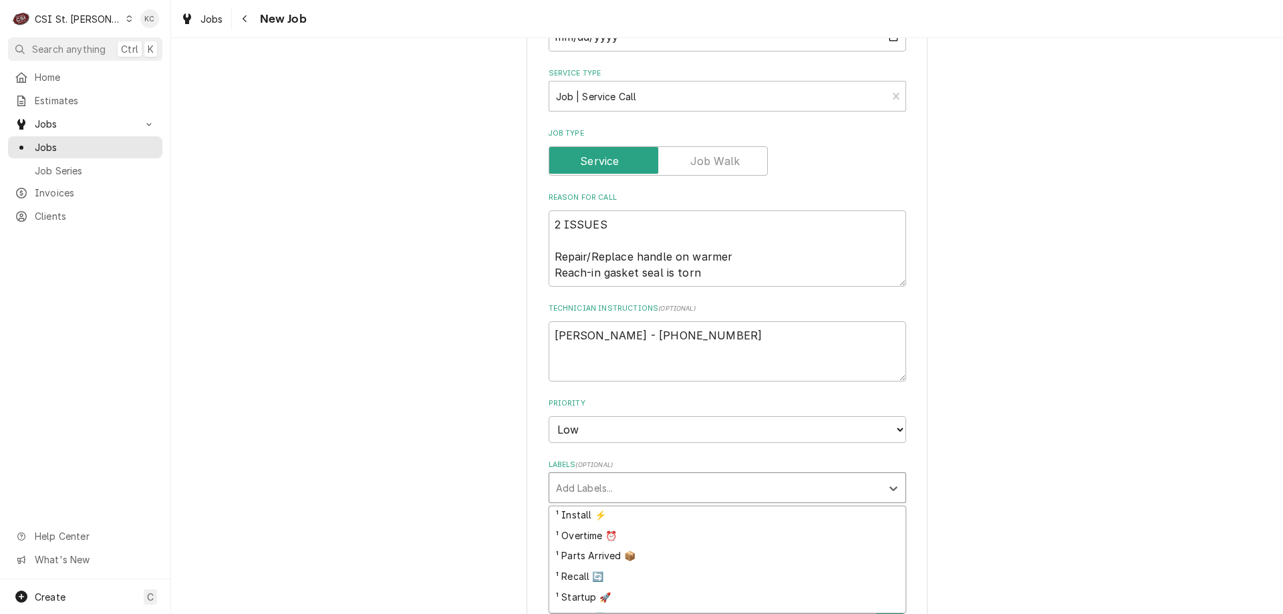
scroll to position [263, 0]
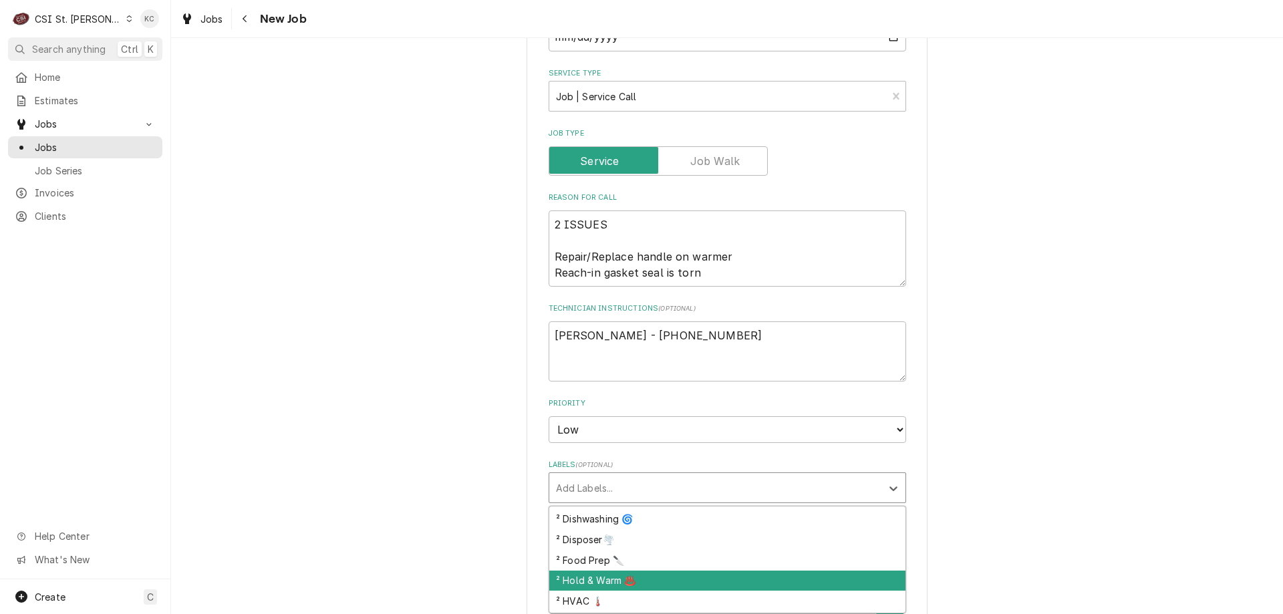
click at [647, 575] on div "² Hold & Warm ♨️" at bounding box center [727, 581] width 356 height 21
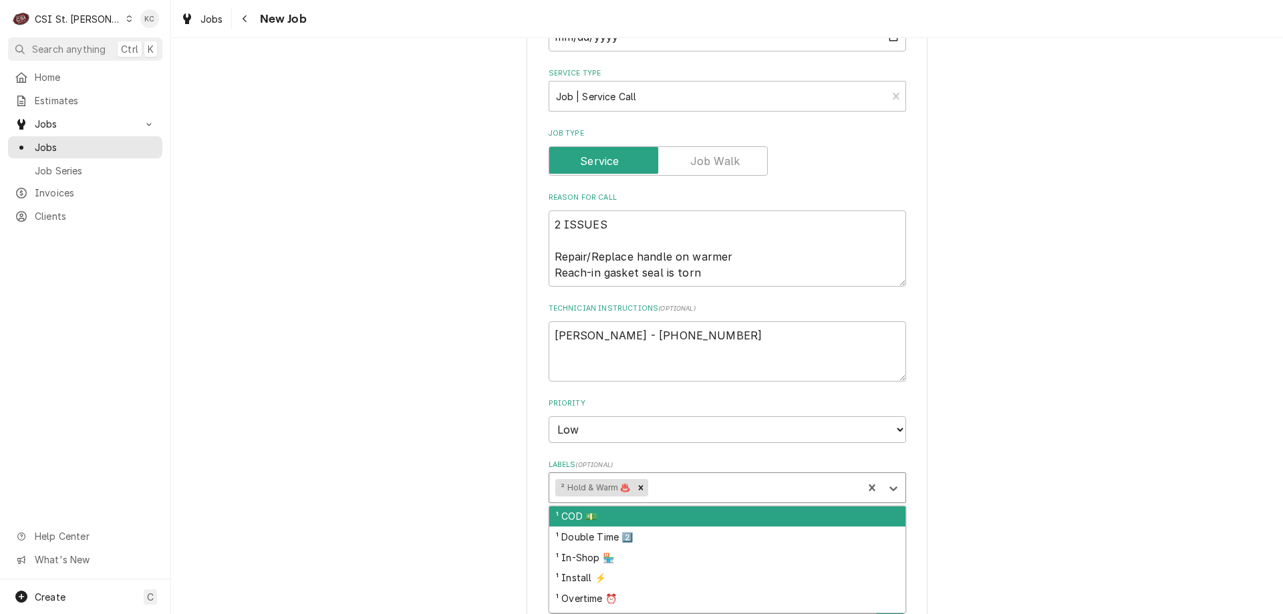
click at [664, 494] on div "Labels" at bounding box center [753, 488] width 206 height 24
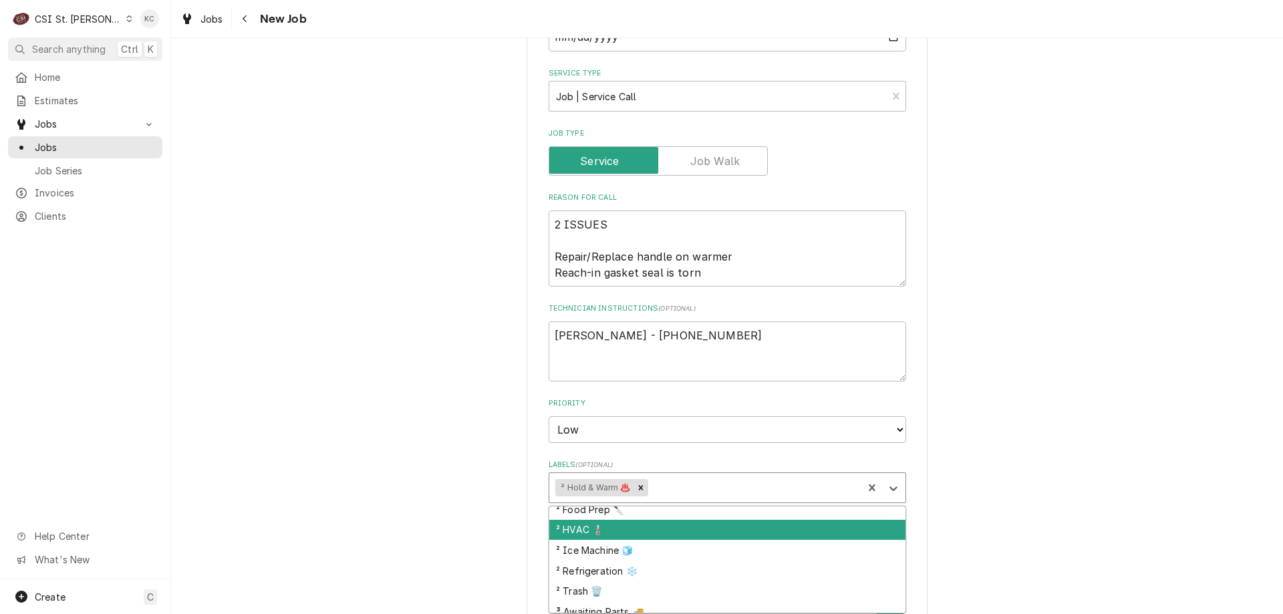
scroll to position [334, 0]
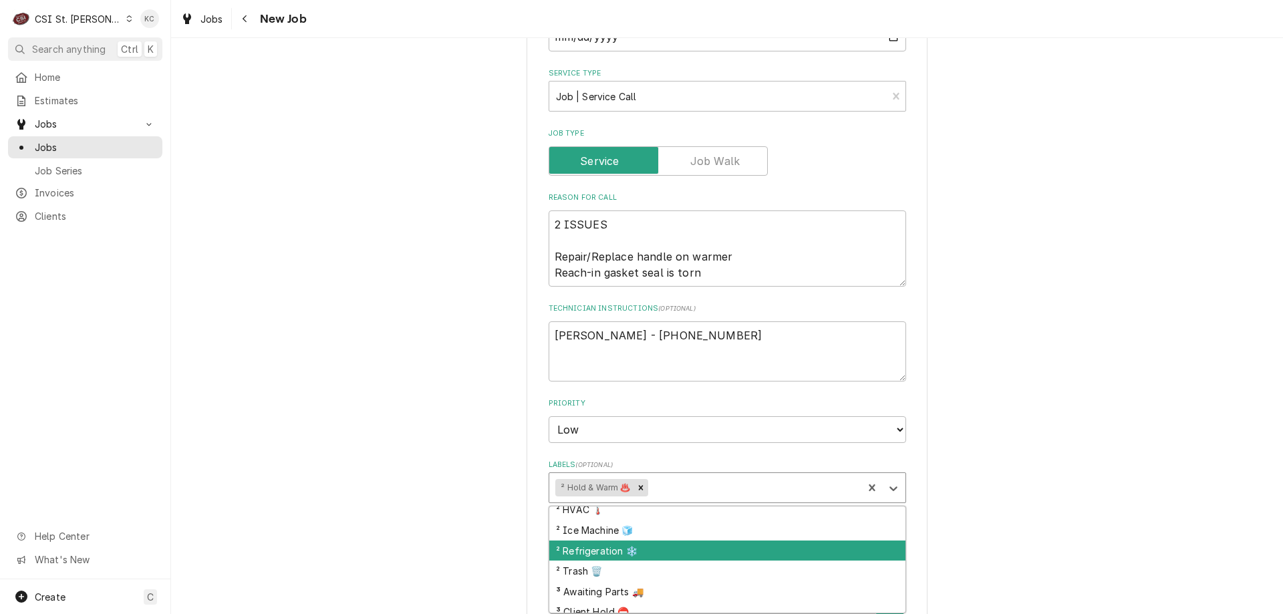
click at [678, 559] on div "² Refrigeration ❄️" at bounding box center [727, 551] width 356 height 21
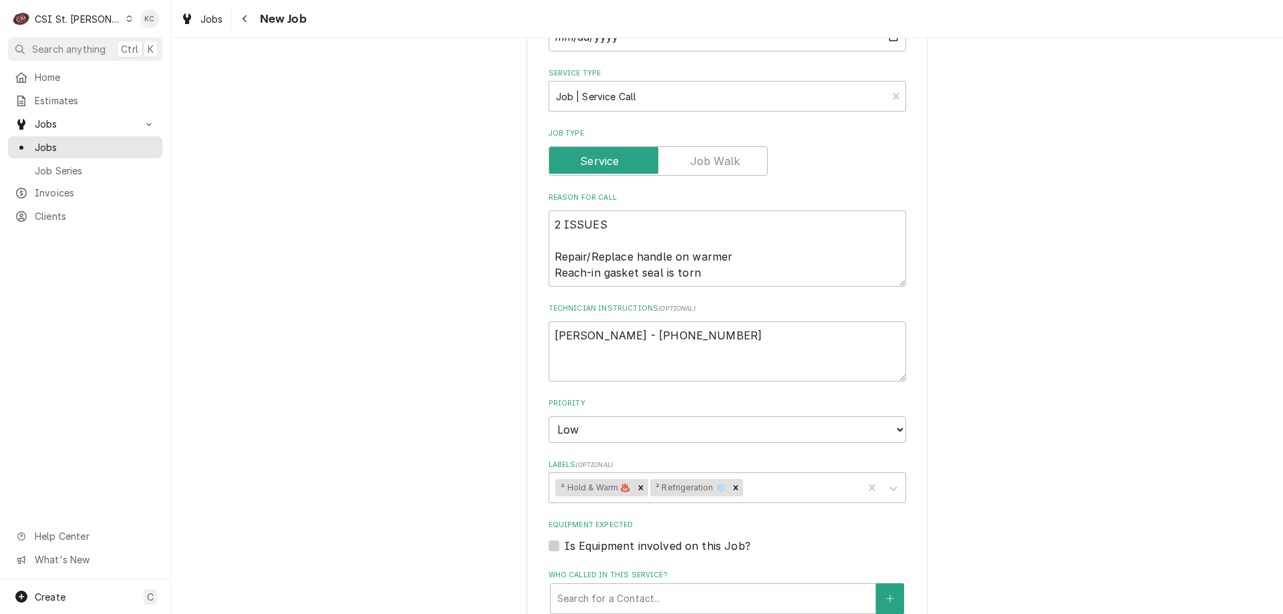
click at [937, 508] on div "Please provide the following information to create a job: Client Details Client…" at bounding box center [727, 392] width 1112 height 1616
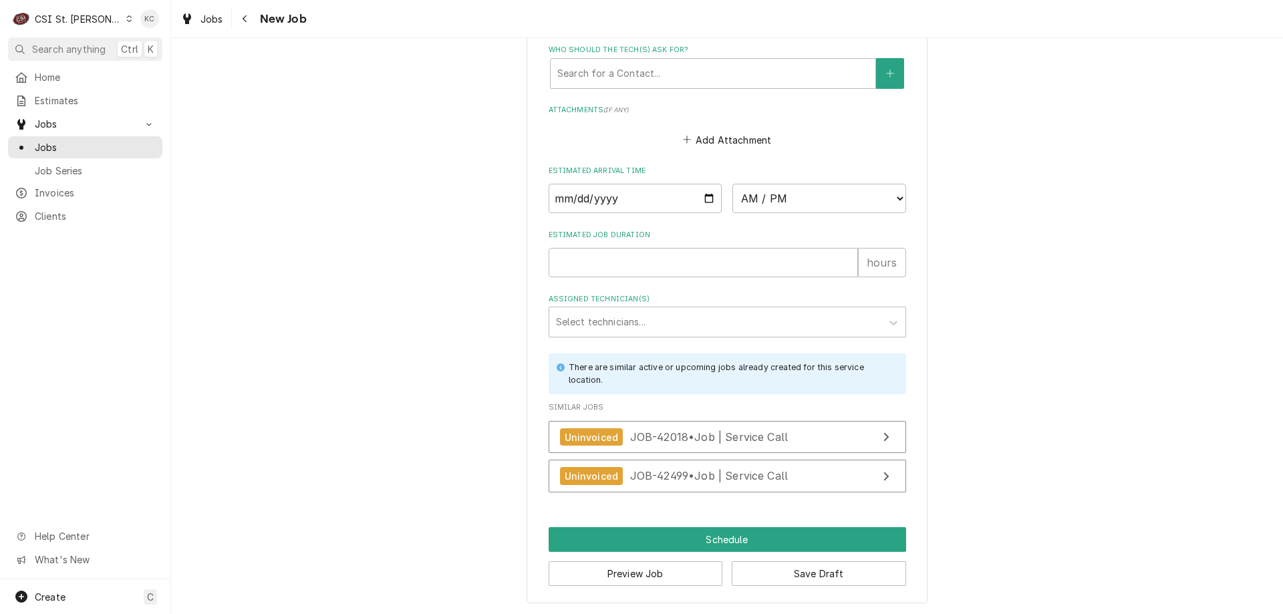
scroll to position [1054, 0]
click at [863, 579] on button "Save Draft" at bounding box center [819, 573] width 174 height 25
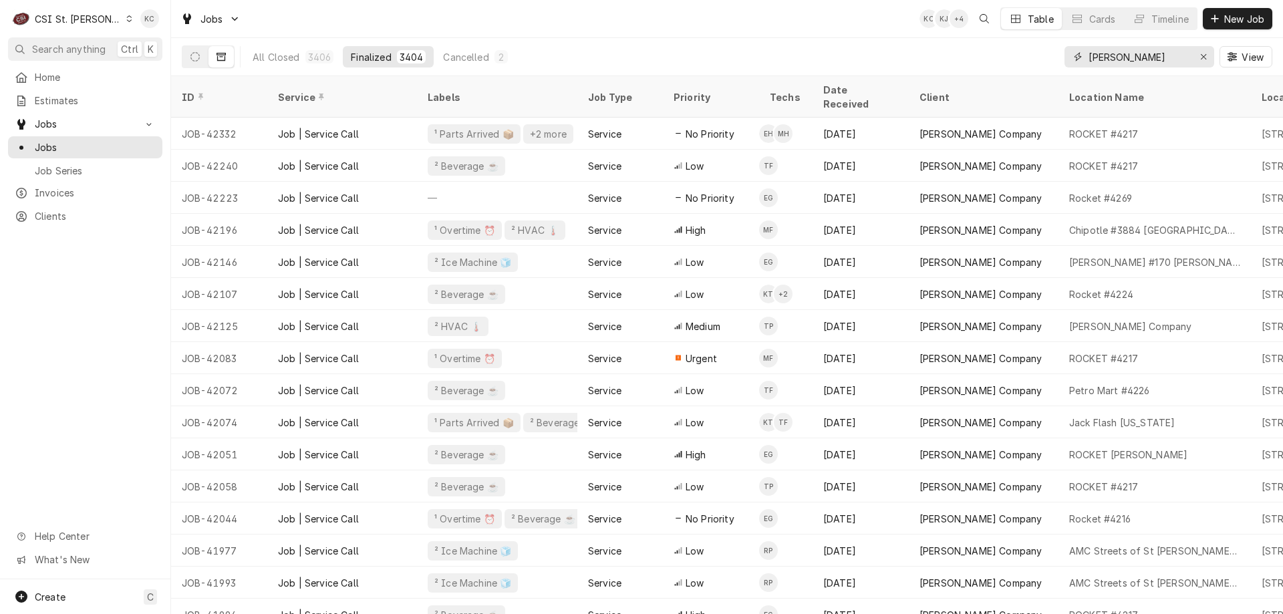
drag, startPoint x: 1128, startPoint y: 59, endPoint x: 1020, endPoint y: 62, distance: 108.3
click at [1020, 62] on div "All Closed 3406 Finalized 3404 Cancelled 2 [PERSON_NAME] View" at bounding box center [727, 56] width 1090 height 37
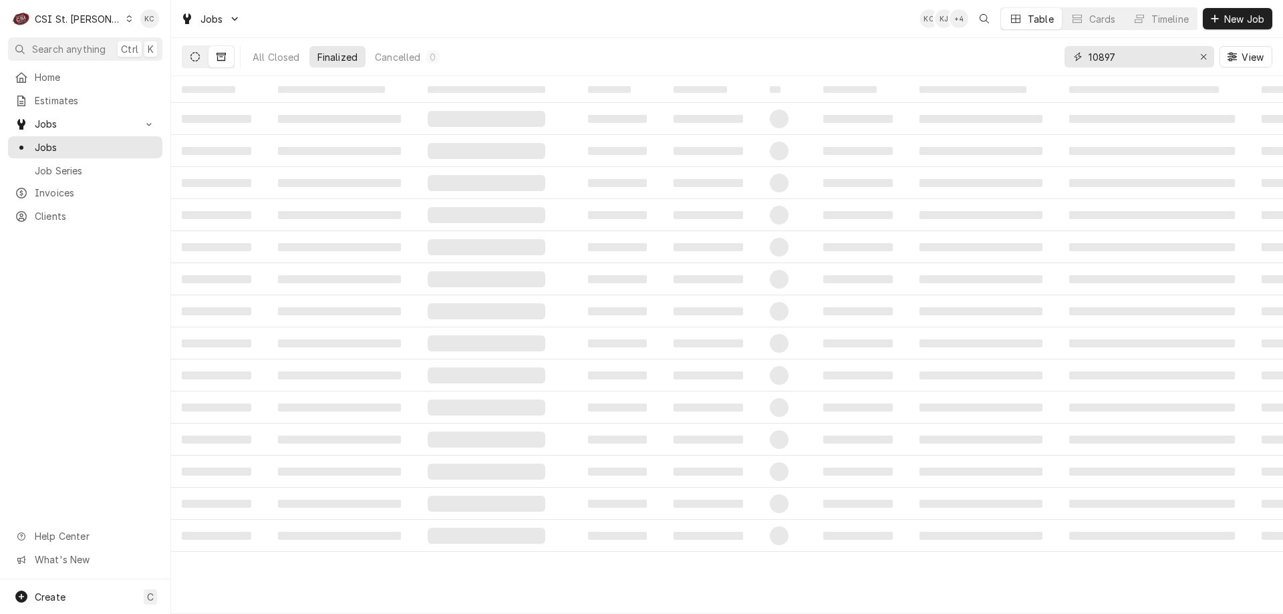
type input "10897"
click at [196, 51] on button "Dynamic Content Wrapper" at bounding box center [194, 56] width 25 height 21
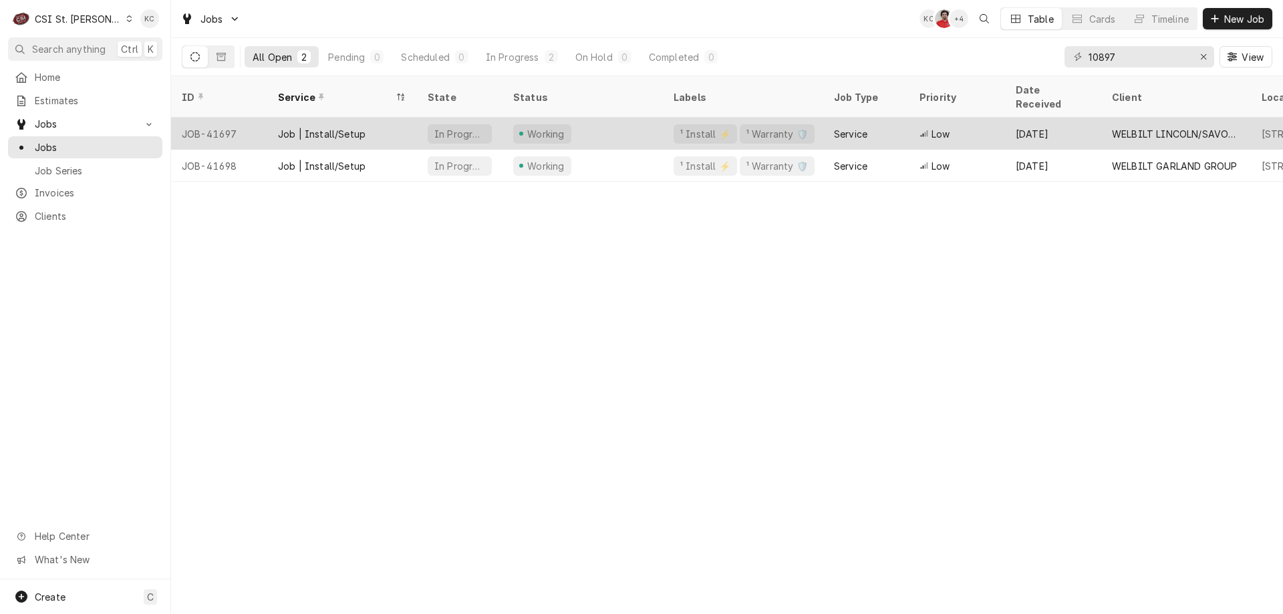
click at [307, 118] on div "Job | Install/Setup" at bounding box center [342, 134] width 150 height 32
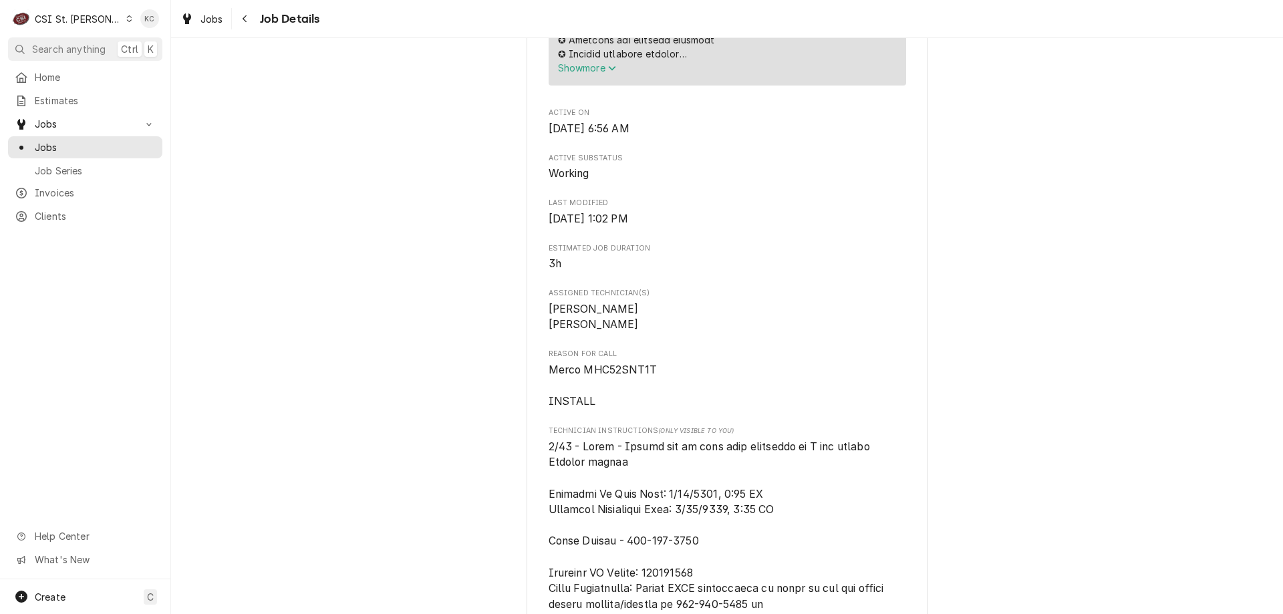
scroll to position [735, 0]
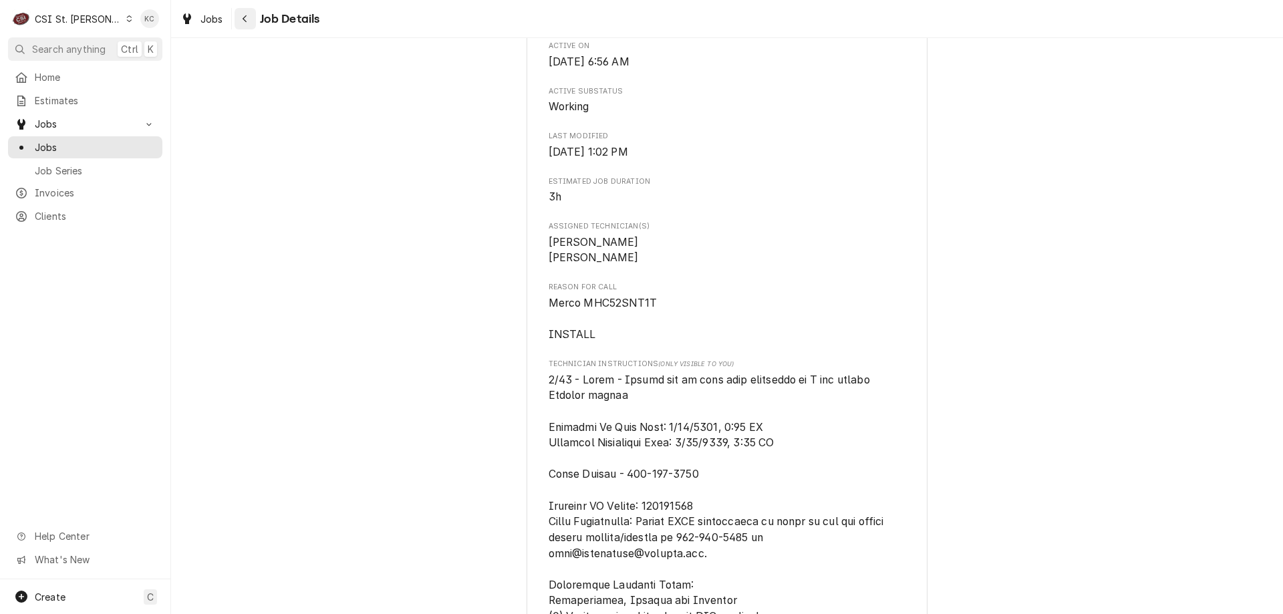
click at [240, 21] on div "Navigate back" at bounding box center [245, 18] width 13 height 13
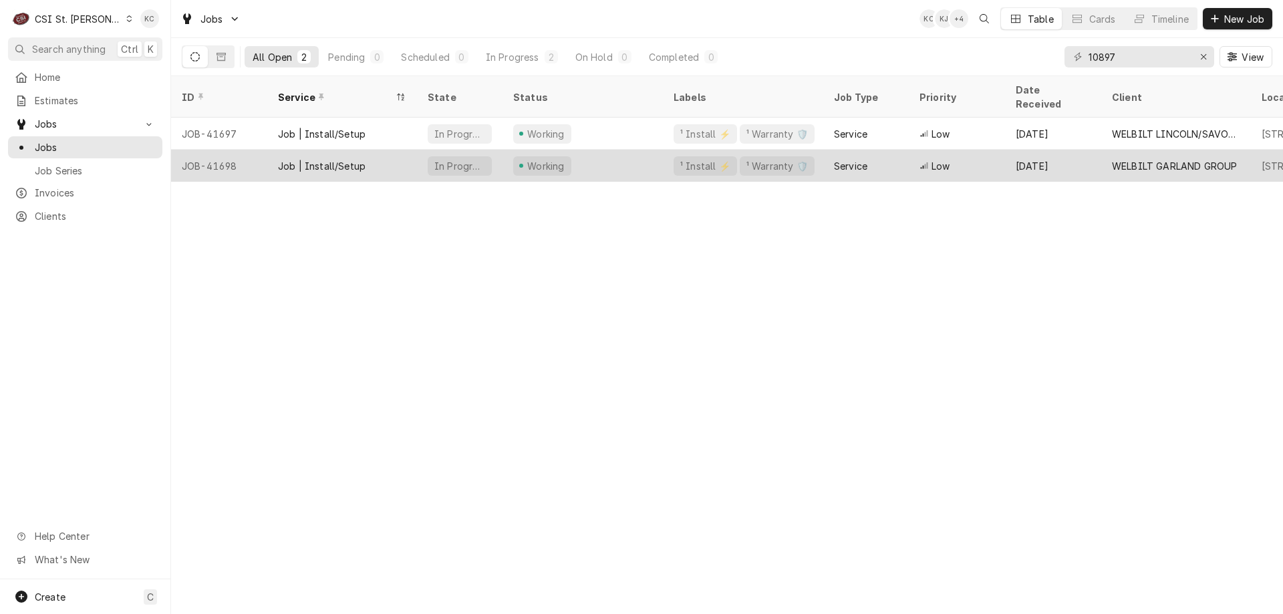
click at [343, 159] on div "Job | Install/Setup" at bounding box center [322, 166] width 88 height 14
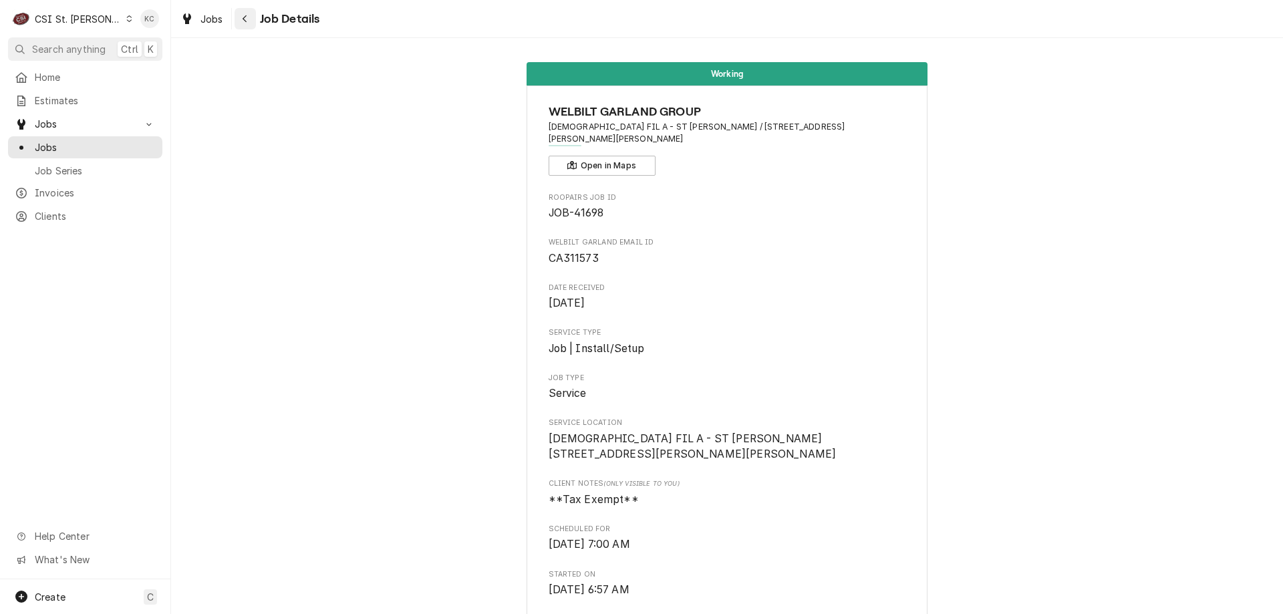
click at [244, 24] on div "Navigate back" at bounding box center [245, 18] width 13 height 13
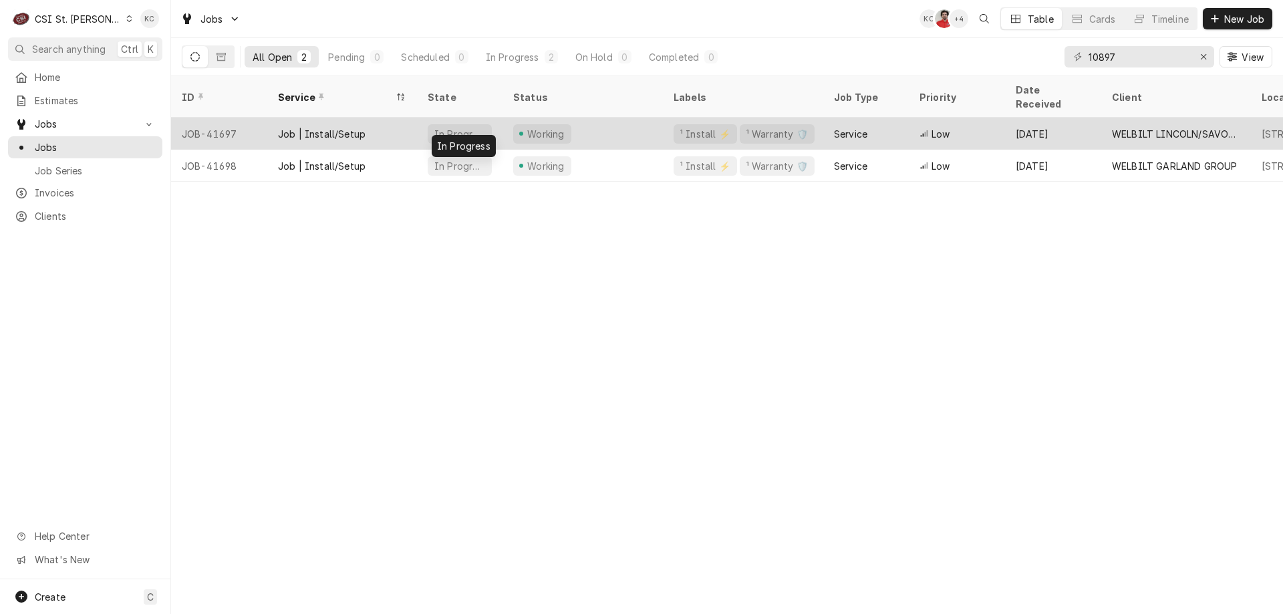
click at [459, 127] on div "In Progress" at bounding box center [459, 134] width 53 height 14
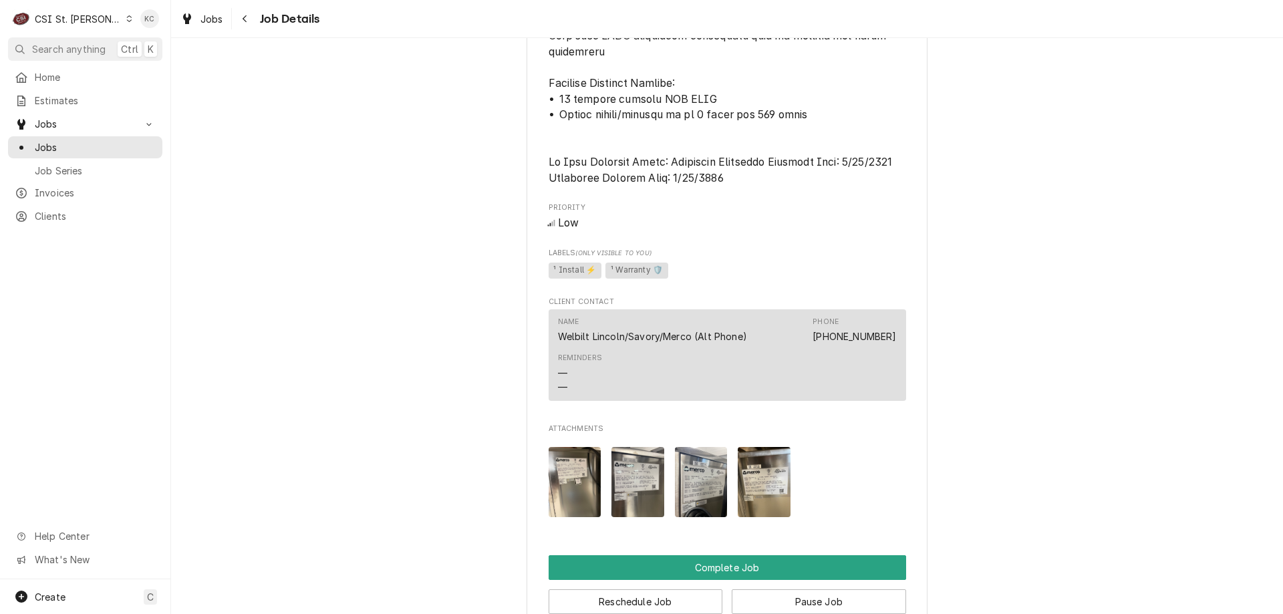
scroll to position [1470, 0]
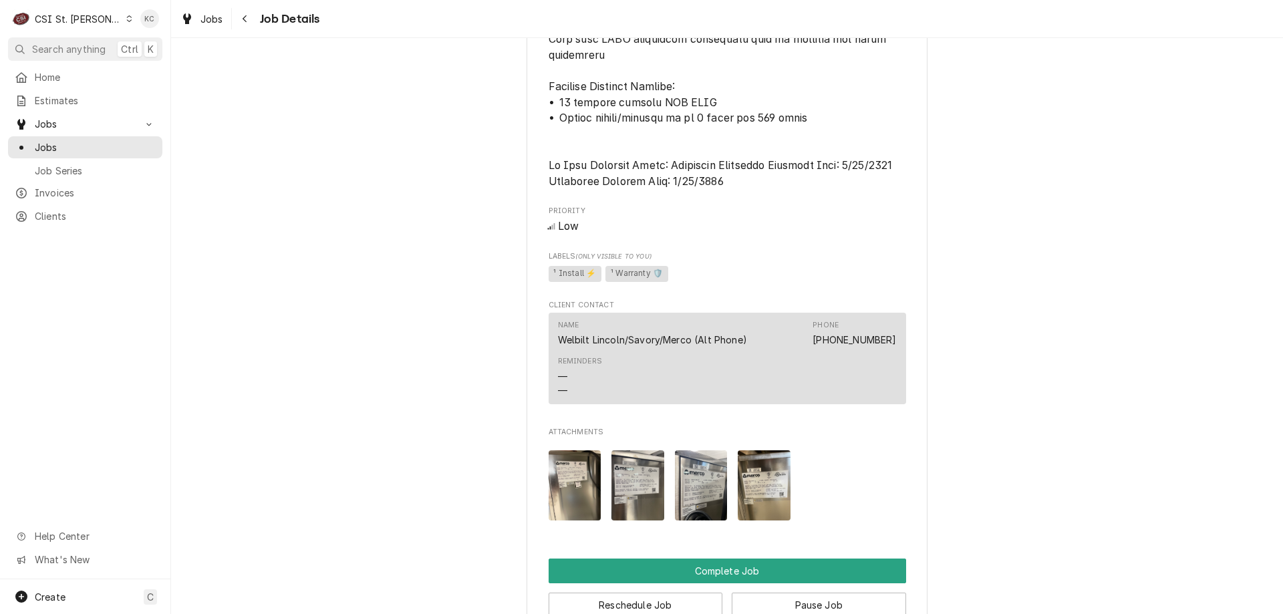
click at [650, 488] on img "Attachments" at bounding box center [637, 485] width 53 height 70
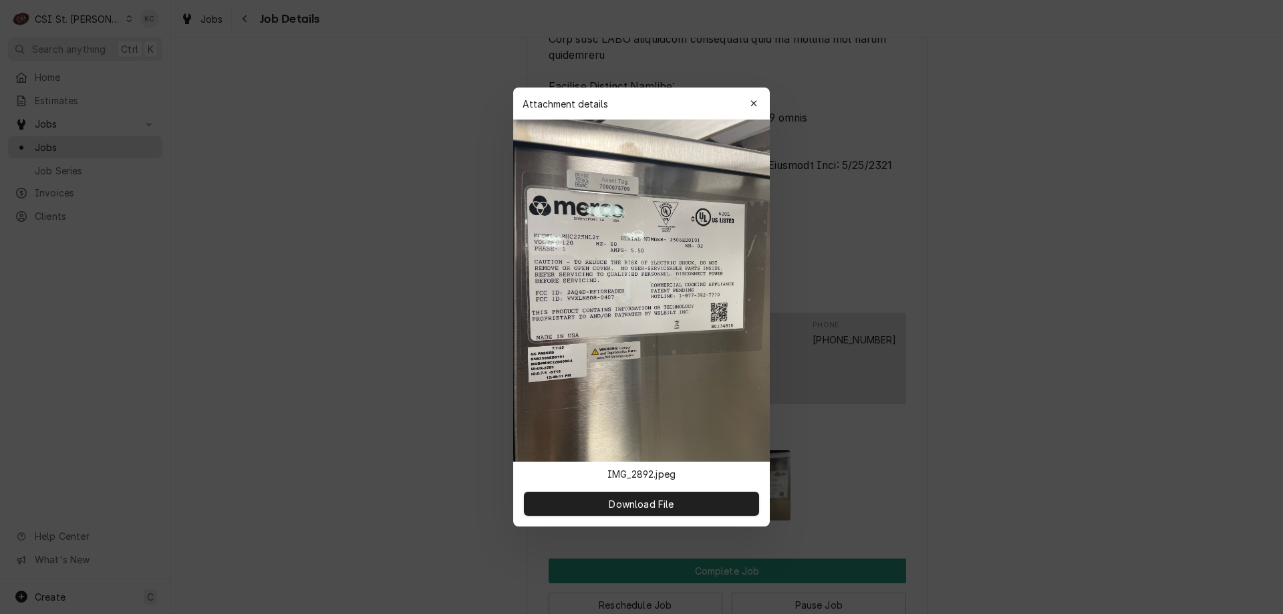
click at [988, 280] on div at bounding box center [641, 307] width 1283 height 614
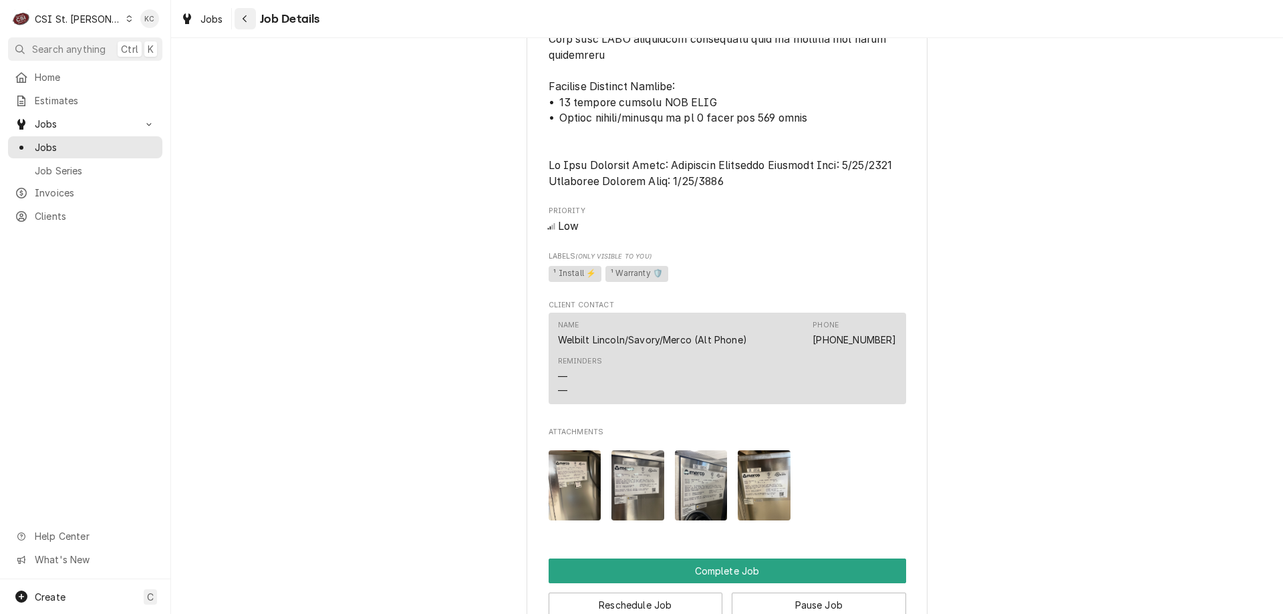
click at [249, 21] on div "Navigate back" at bounding box center [245, 18] width 13 height 13
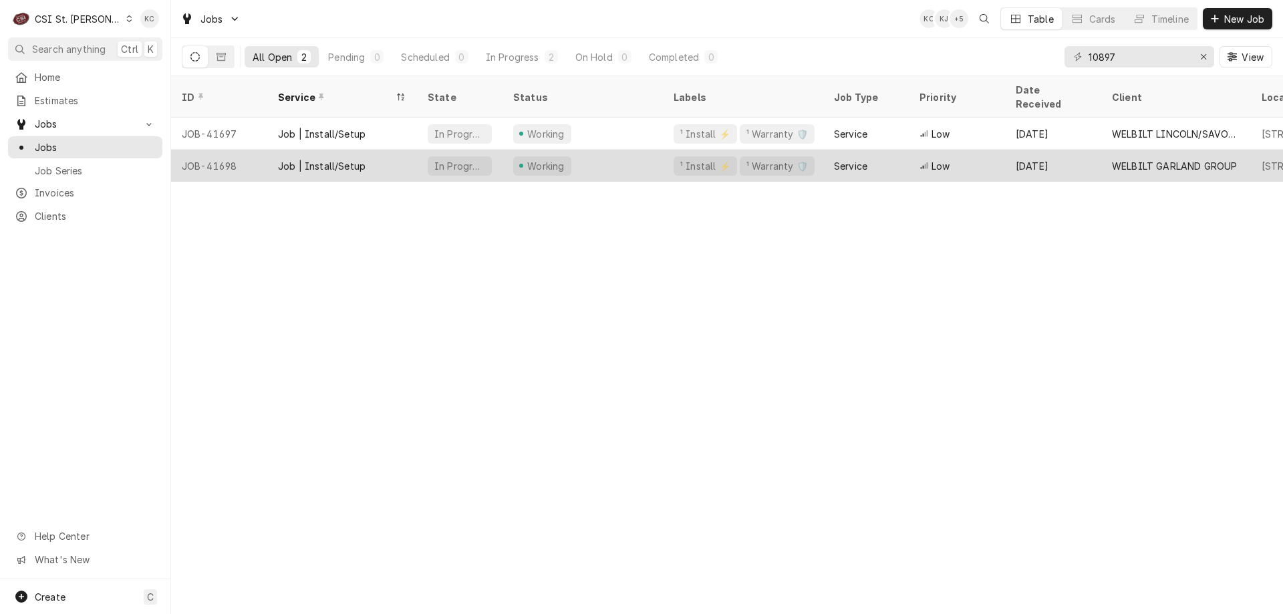
click at [604, 150] on div "Working" at bounding box center [582, 166] width 160 height 32
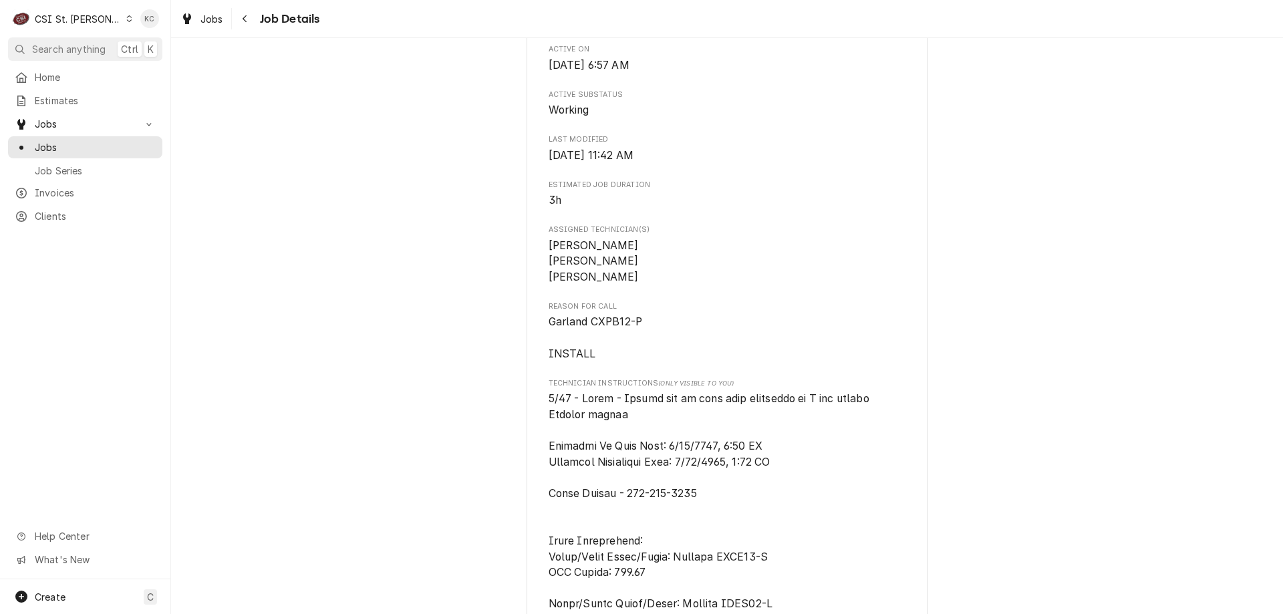
scroll to position [541, 0]
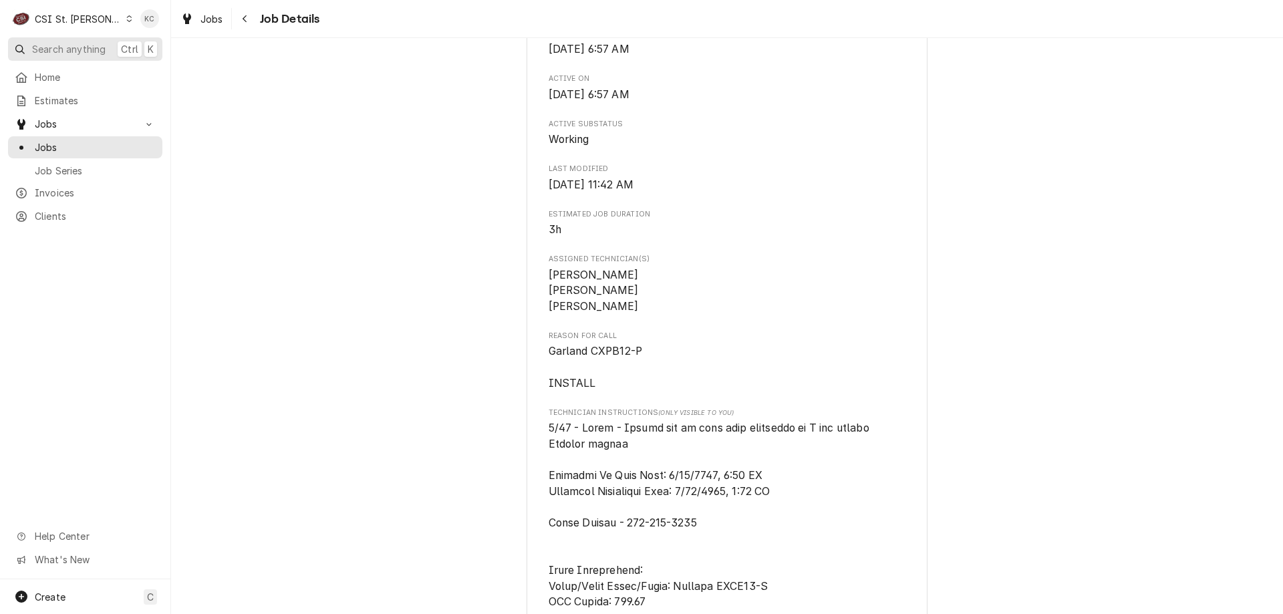
click at [57, 49] on span "Search anything" at bounding box center [68, 49] width 73 height 14
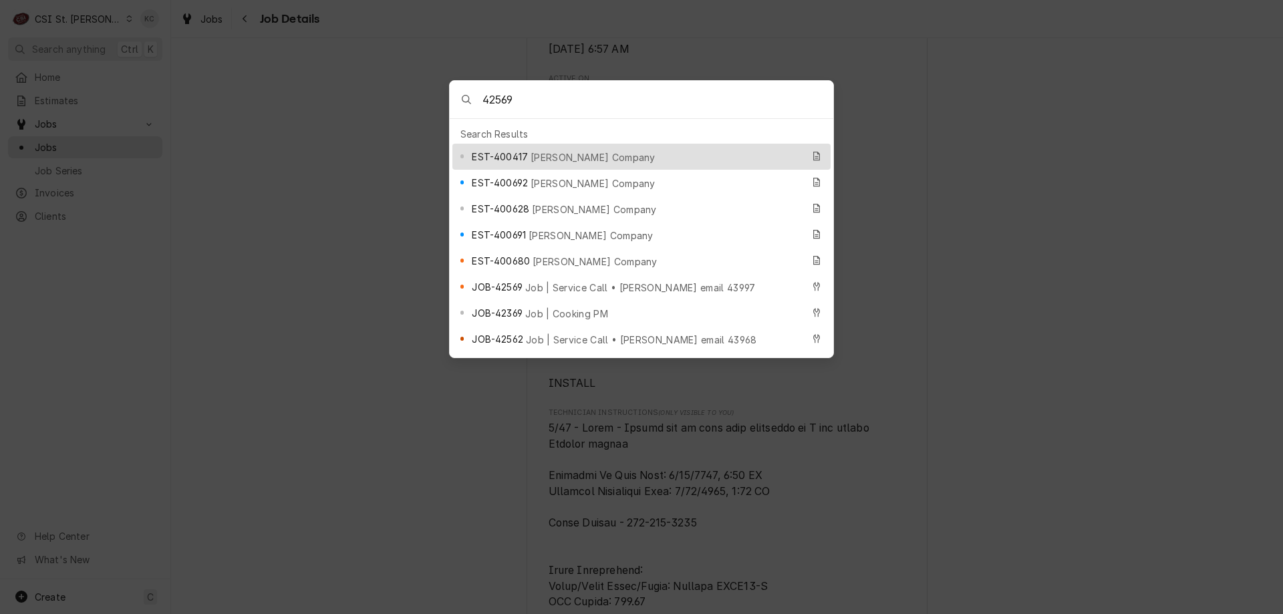
type input "42569"
drag, startPoint x: 269, startPoint y: 153, endPoint x: 261, endPoint y: 138, distance: 17.0
click at [269, 152] on body "C CSI St. Louis KC Search anything Ctrl K Home Estimates Jobs Jobs Job Series I…" at bounding box center [641, 307] width 1283 height 614
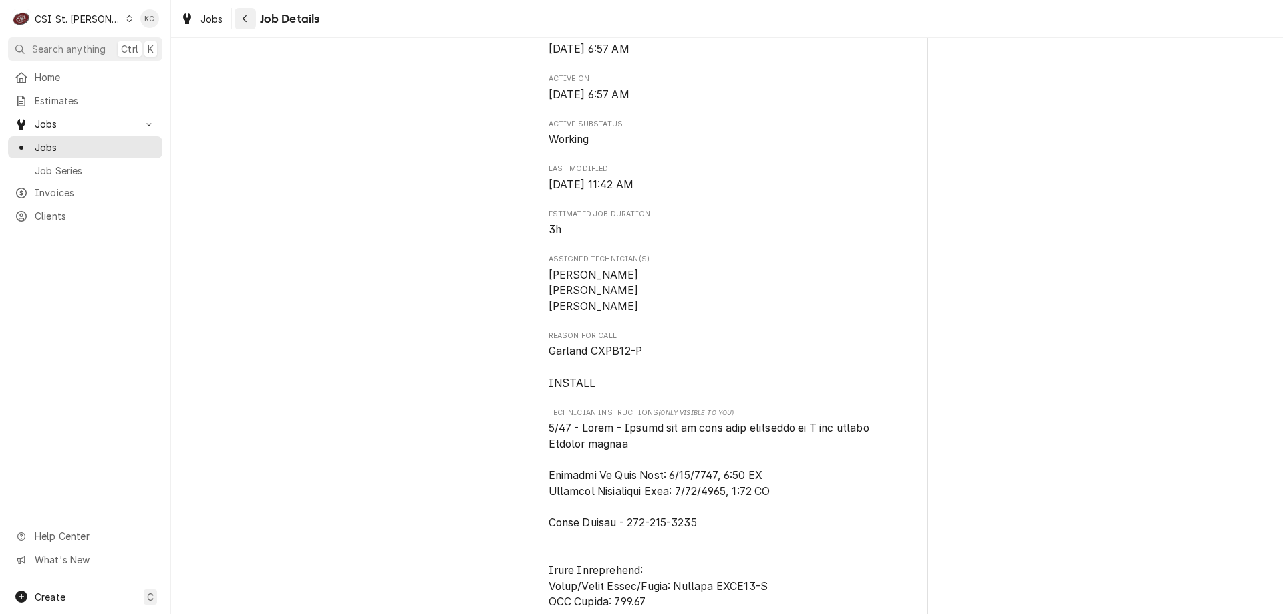
click at [251, 17] on div "Navigate back" at bounding box center [245, 18] width 13 height 13
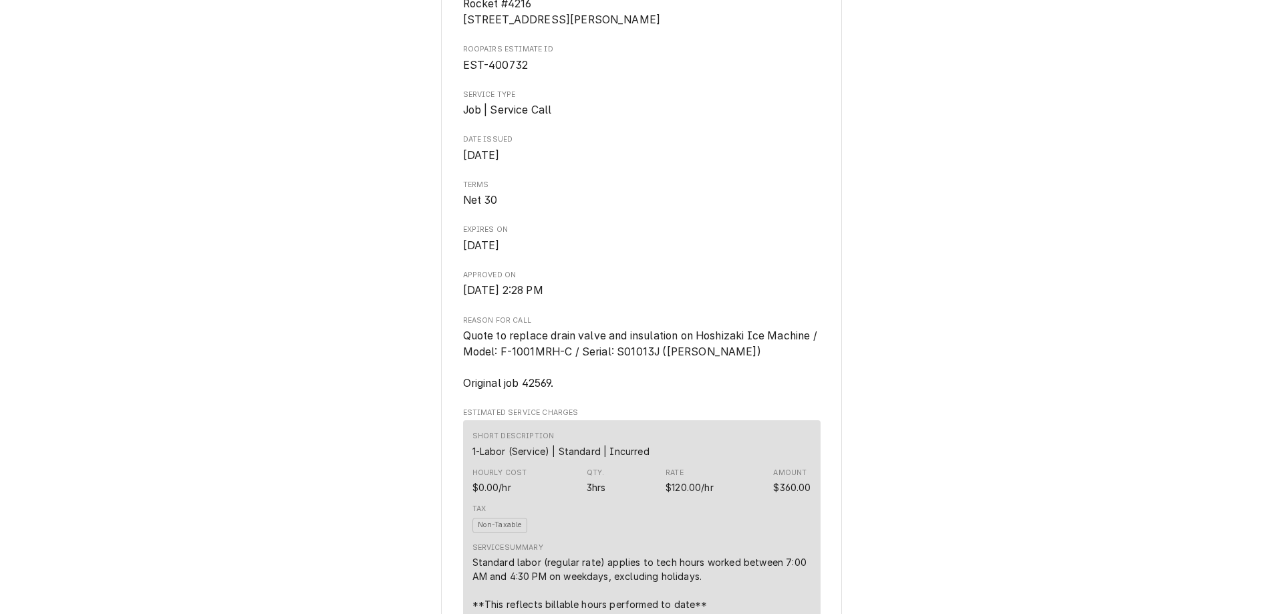
scroll to position [267, 0]
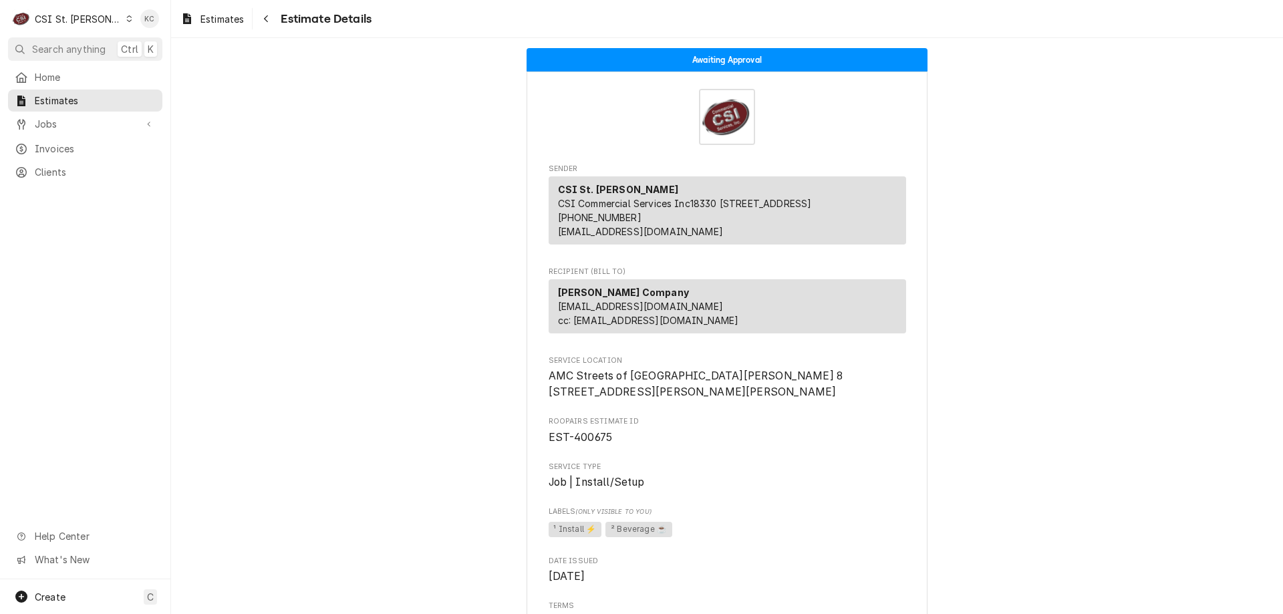
scroll to position [1069, 0]
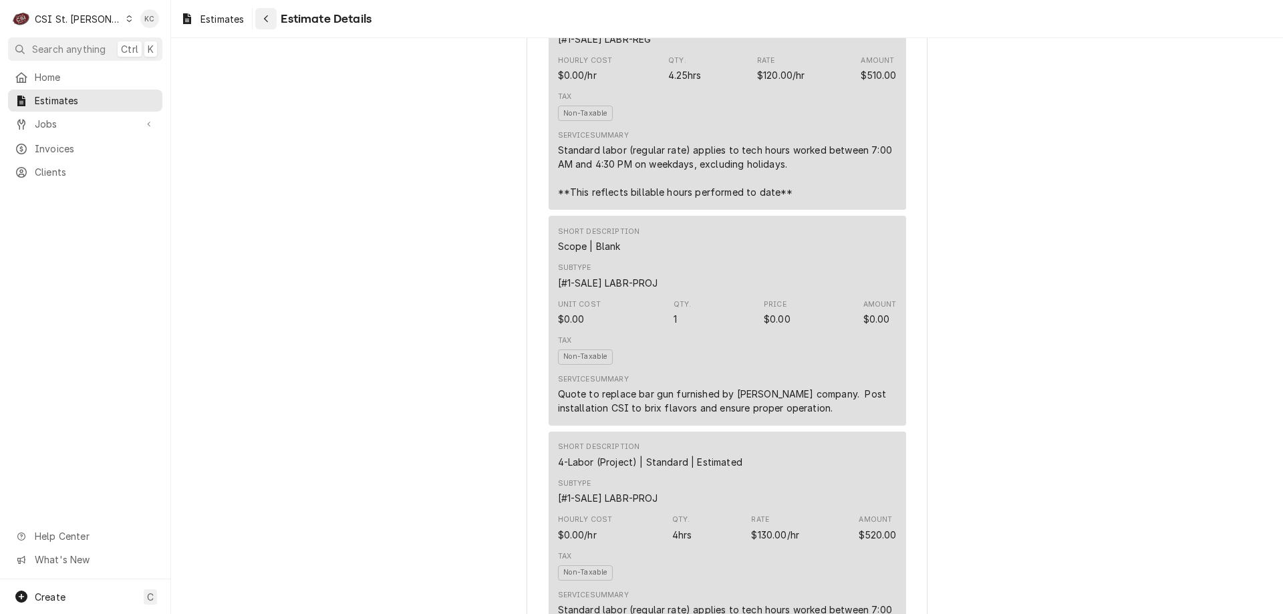
click at [267, 25] on div "Navigate back" at bounding box center [265, 18] width 13 height 13
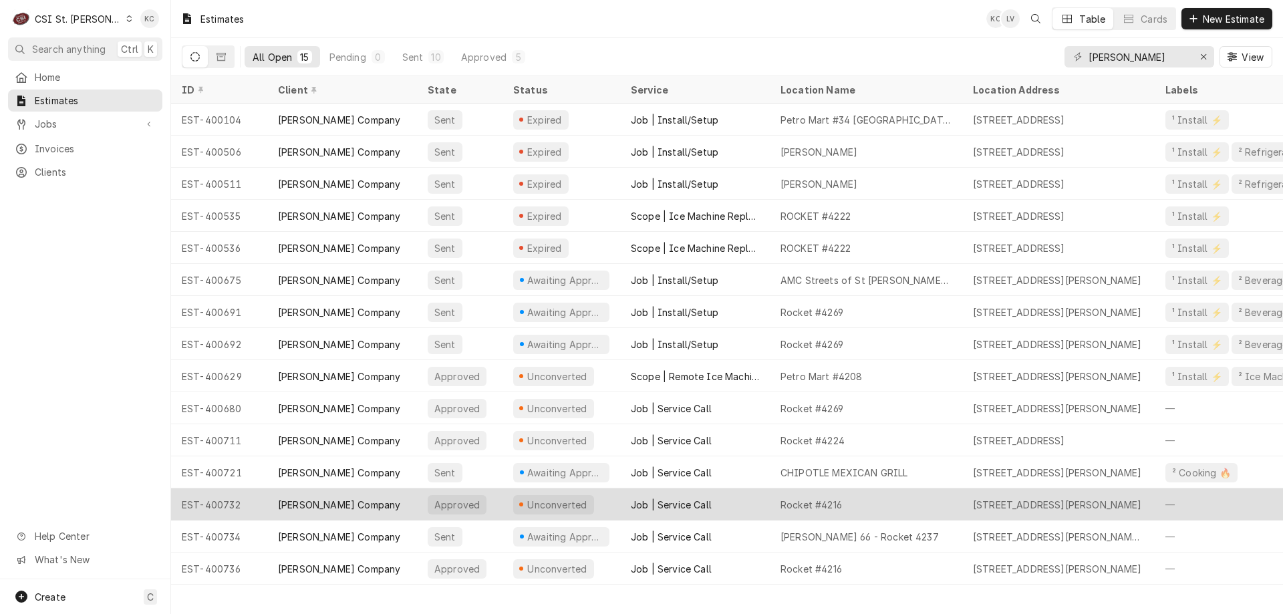
click at [277, 493] on div "[PERSON_NAME] Company" at bounding box center [342, 504] width 150 height 32
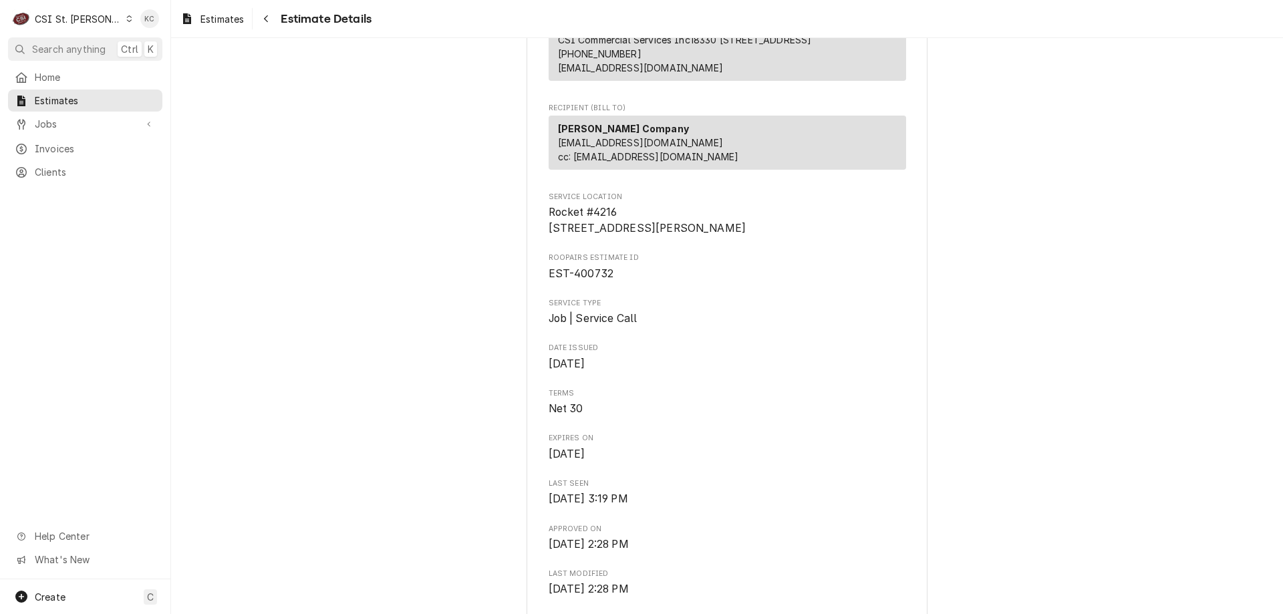
scroll to position [401, 0]
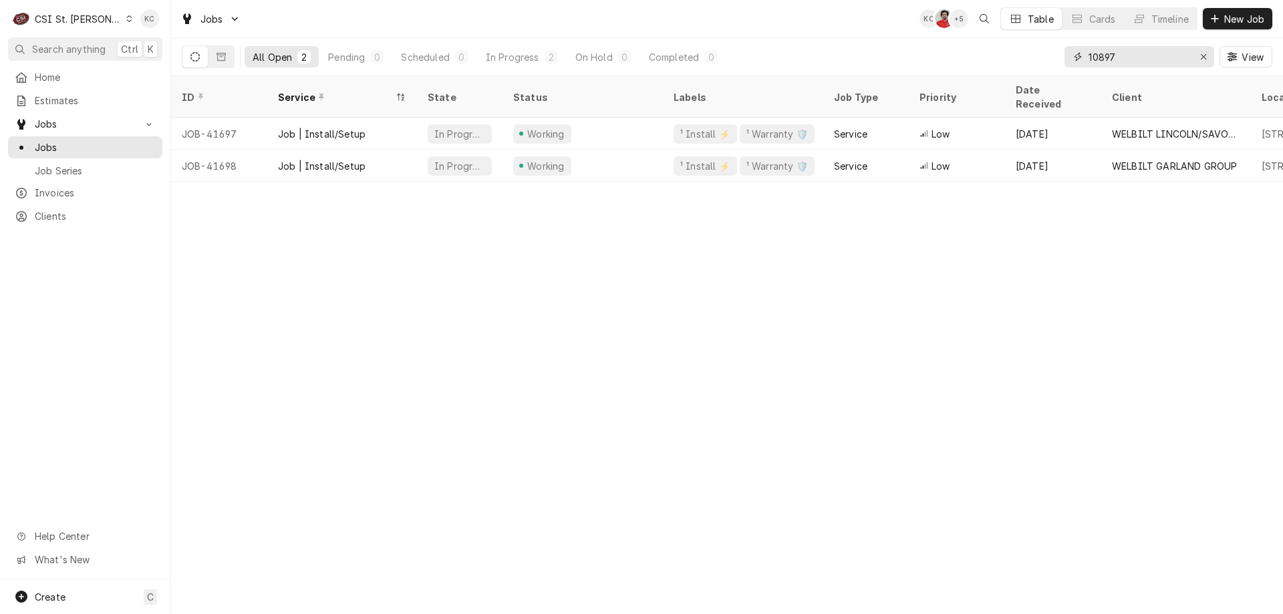
drag, startPoint x: 1118, startPoint y: 61, endPoint x: 1028, endPoint y: 60, distance: 90.2
click at [1028, 60] on div "All Open 2 Pending 0 Scheduled 0 In Progress 2 On Hold 0 Completed 0 10897 View" at bounding box center [727, 56] width 1090 height 37
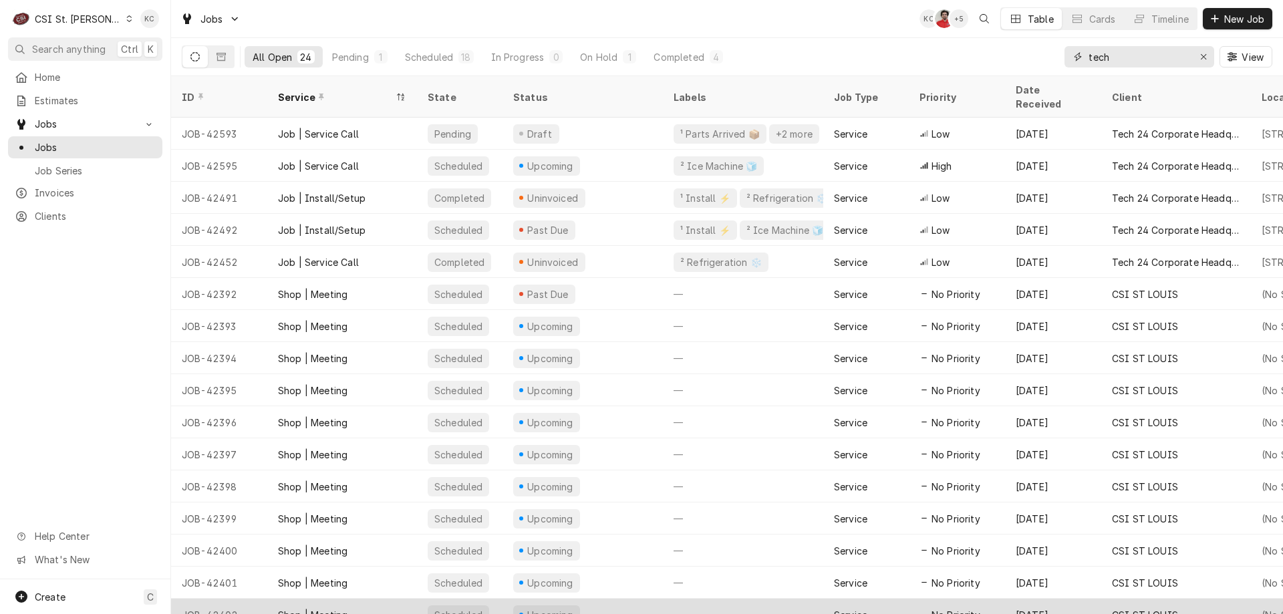
type input "tech"
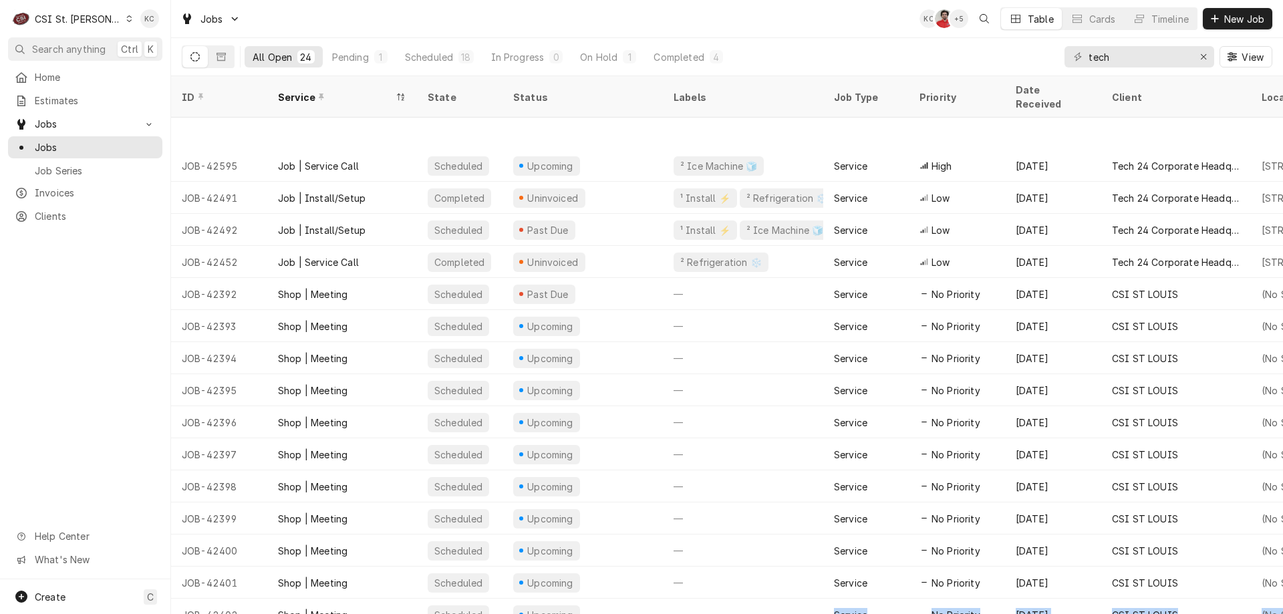
scroll to position [171, 0]
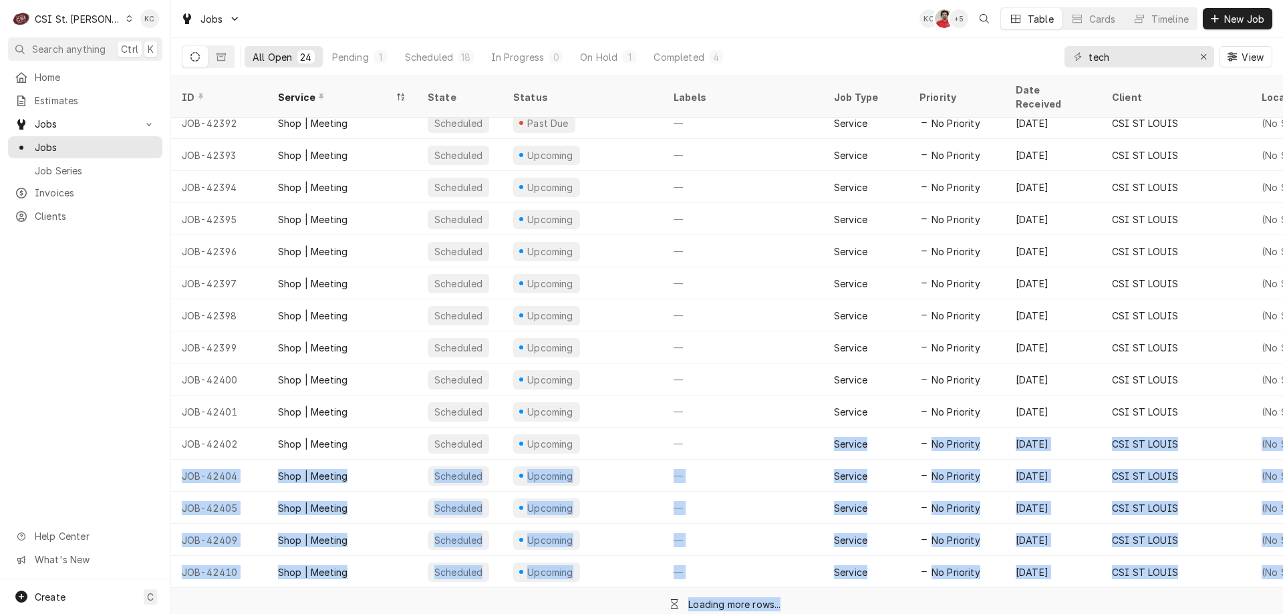
drag, startPoint x: 736, startPoint y: 603, endPoint x: 792, endPoint y: 606, distance: 55.6
click at [792, 606] on table "ID Service State Status Labels Job Type Priority Date Received Client Location …" at bounding box center [727, 345] width 1112 height 538
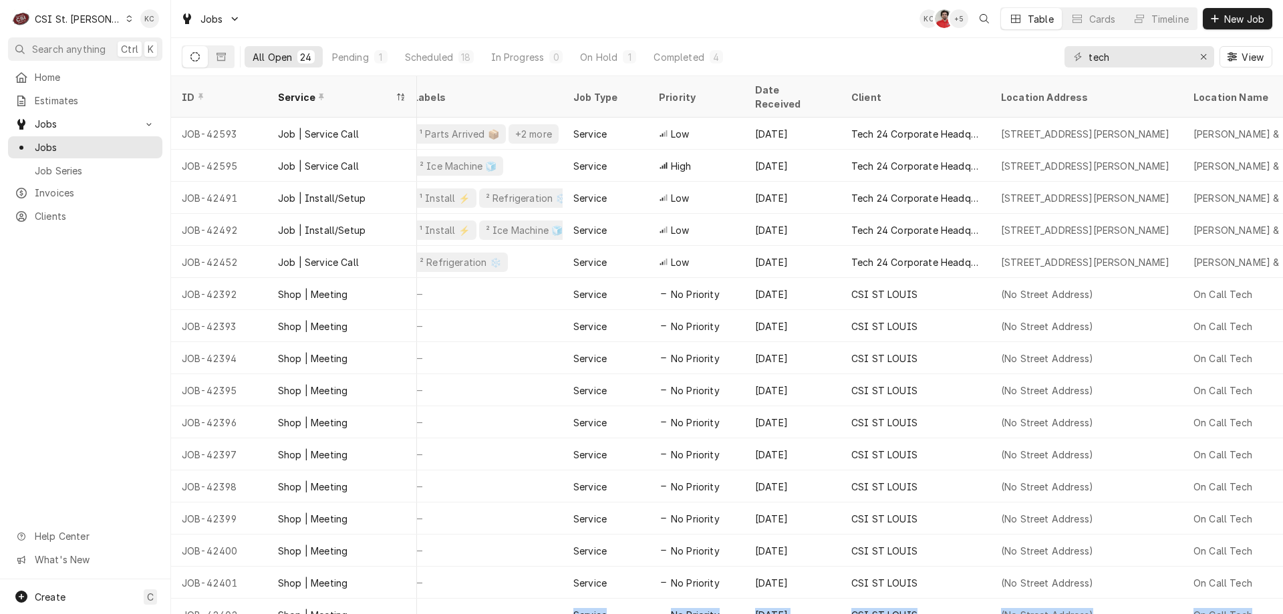
scroll to position [0, 288]
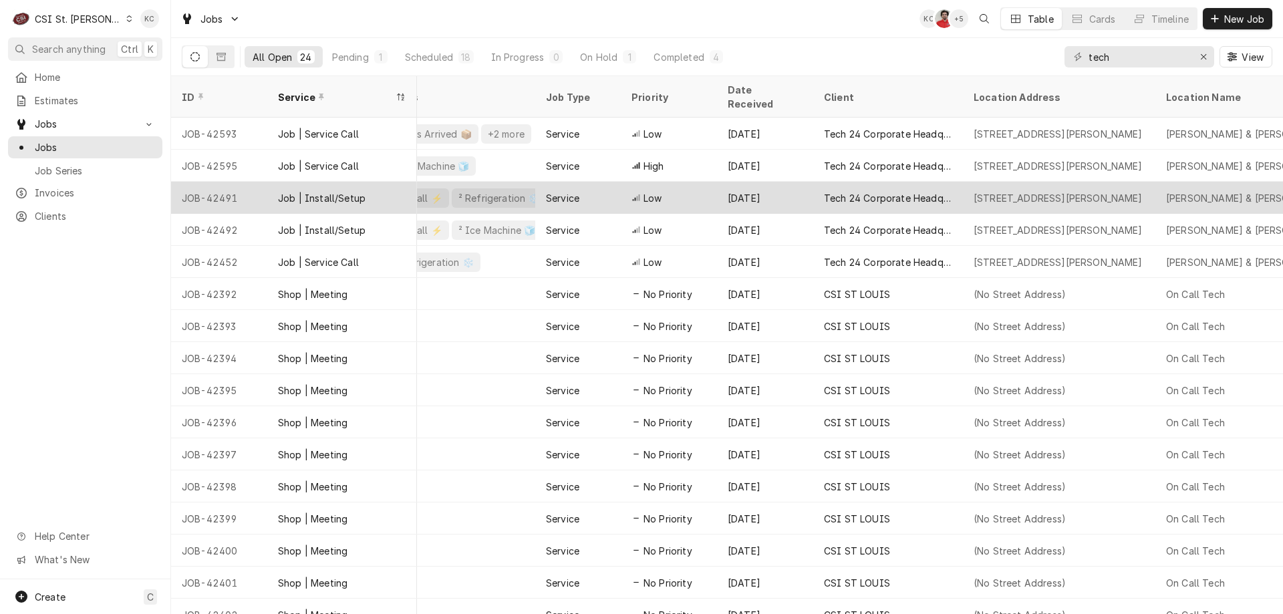
click at [755, 182] on div "Sep 4" at bounding box center [765, 198] width 96 height 32
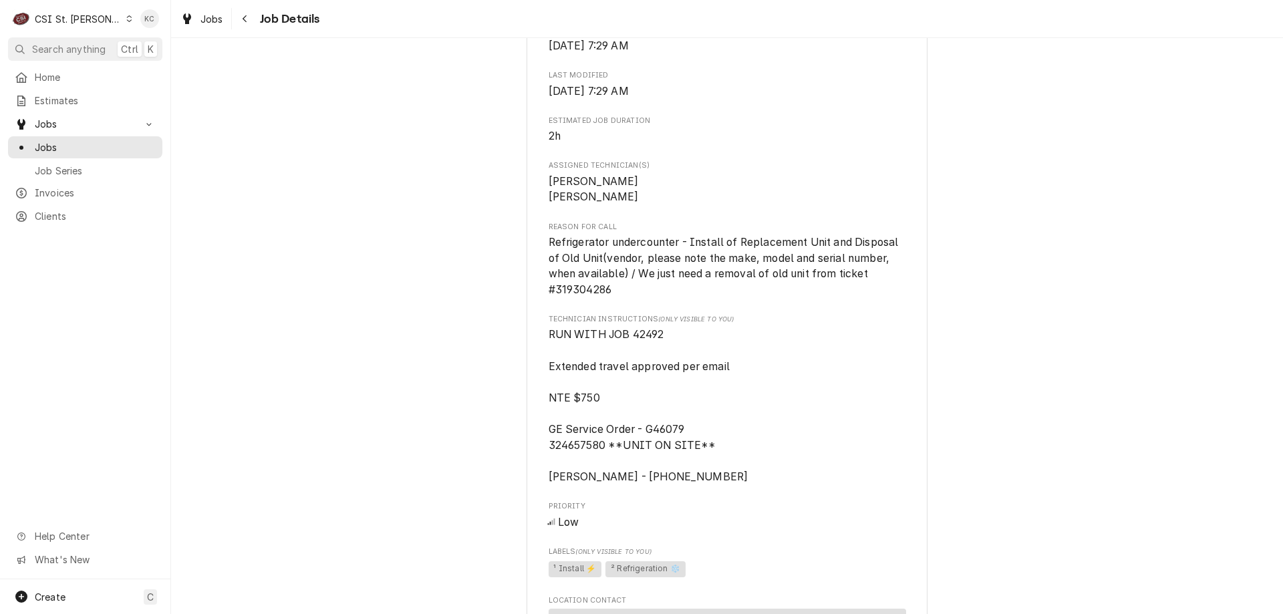
scroll to position [735, 0]
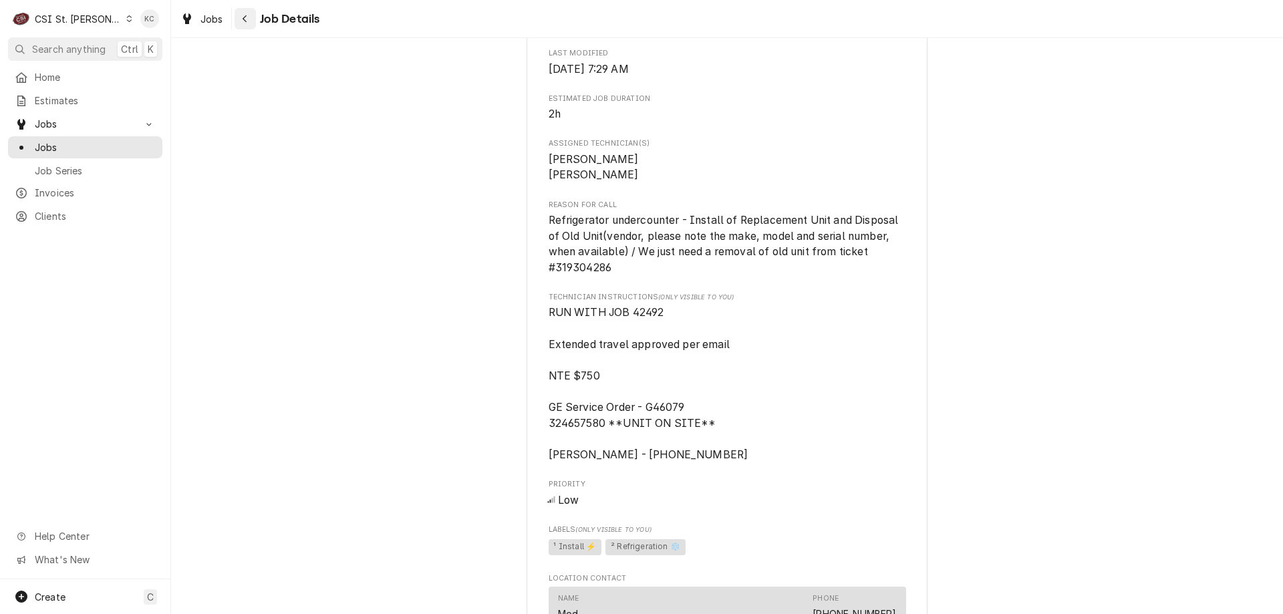
click at [249, 20] on div "Navigate back" at bounding box center [245, 18] width 13 height 13
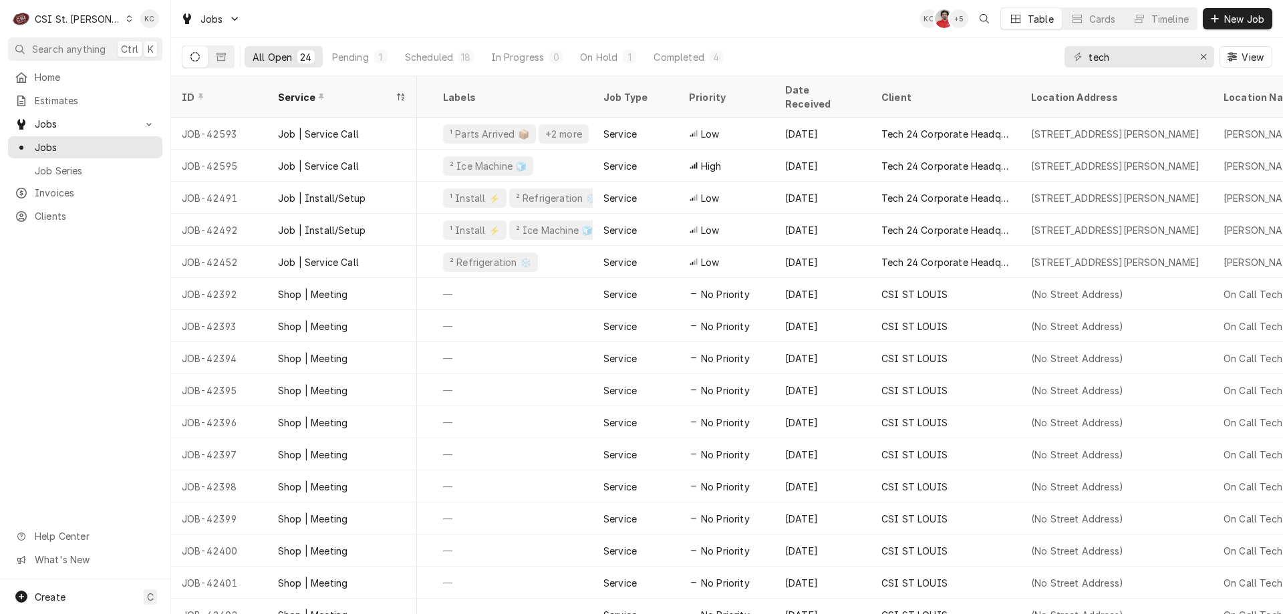
scroll to position [0, 265]
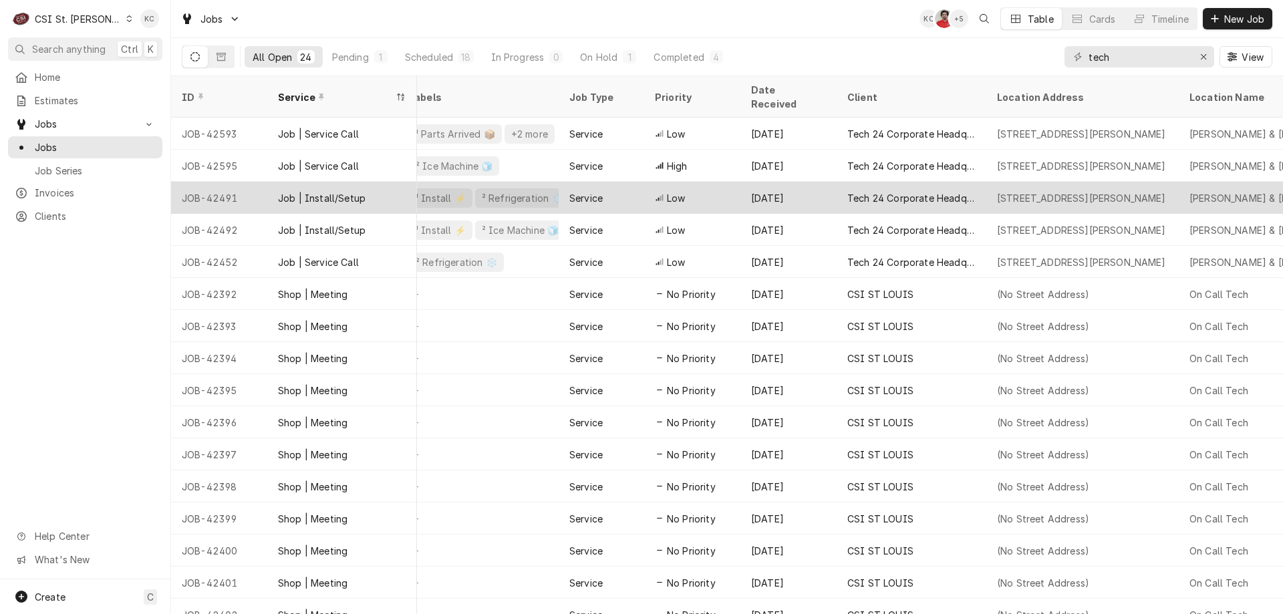
click at [797, 182] on div "Sep 4" at bounding box center [788, 198] width 96 height 32
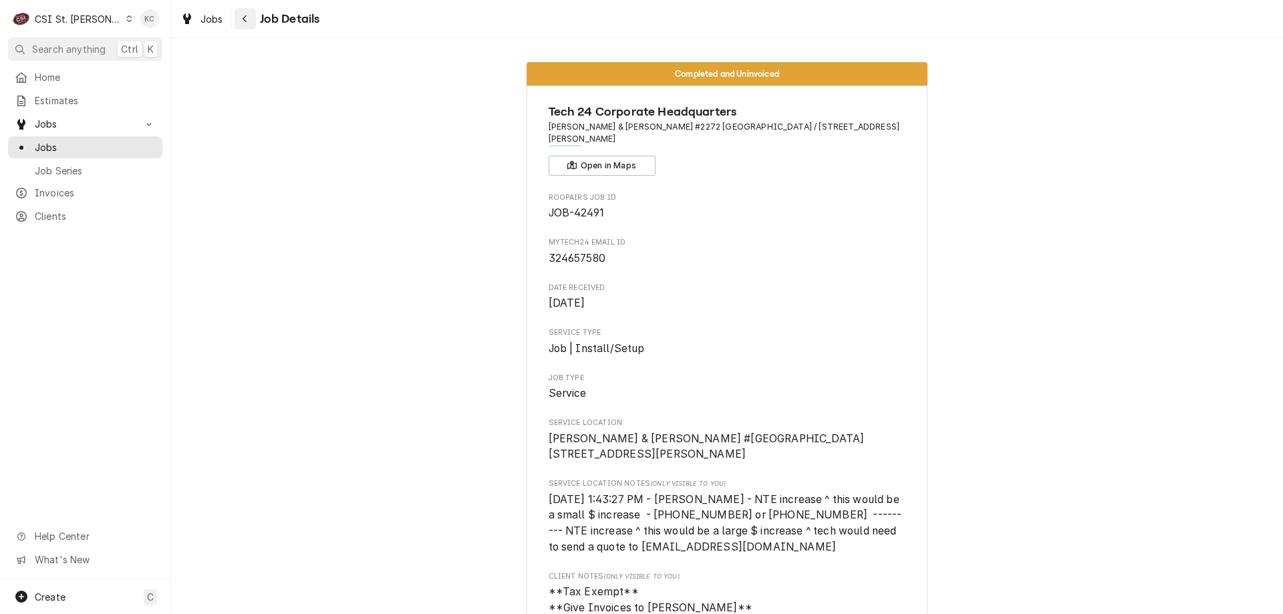
click at [245, 19] on icon "Navigate back" at bounding box center [245, 18] width 6 height 9
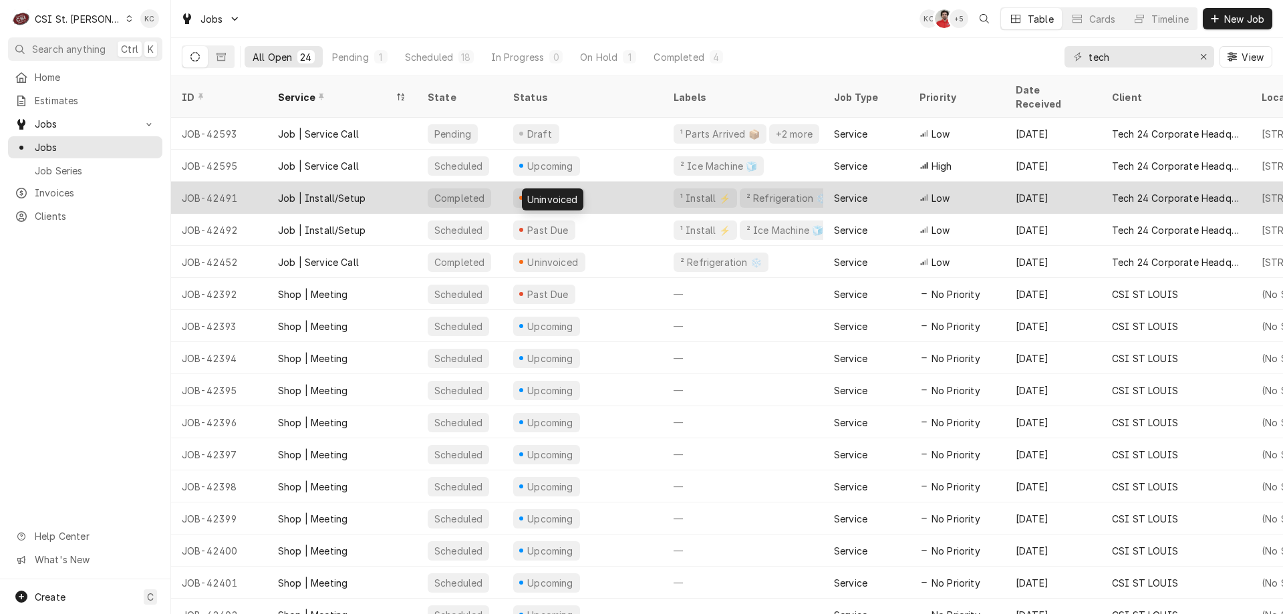
click at [543, 191] on div "Uninvoiced" at bounding box center [553, 198] width 54 height 14
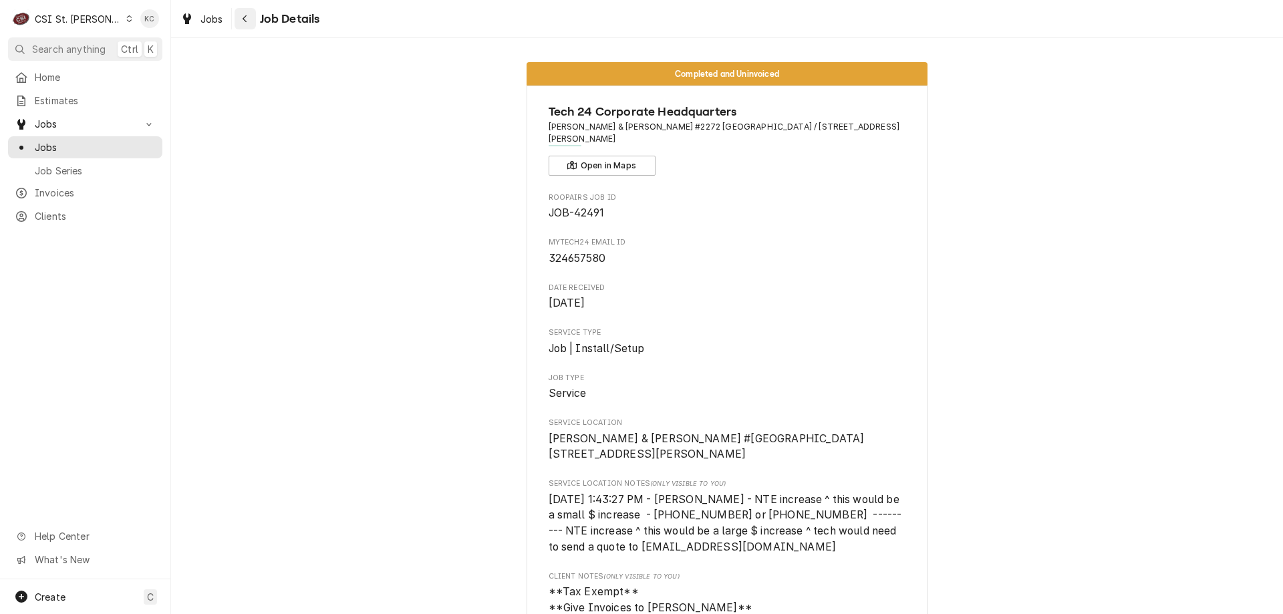
click at [249, 20] on div "Navigate back" at bounding box center [245, 18] width 13 height 13
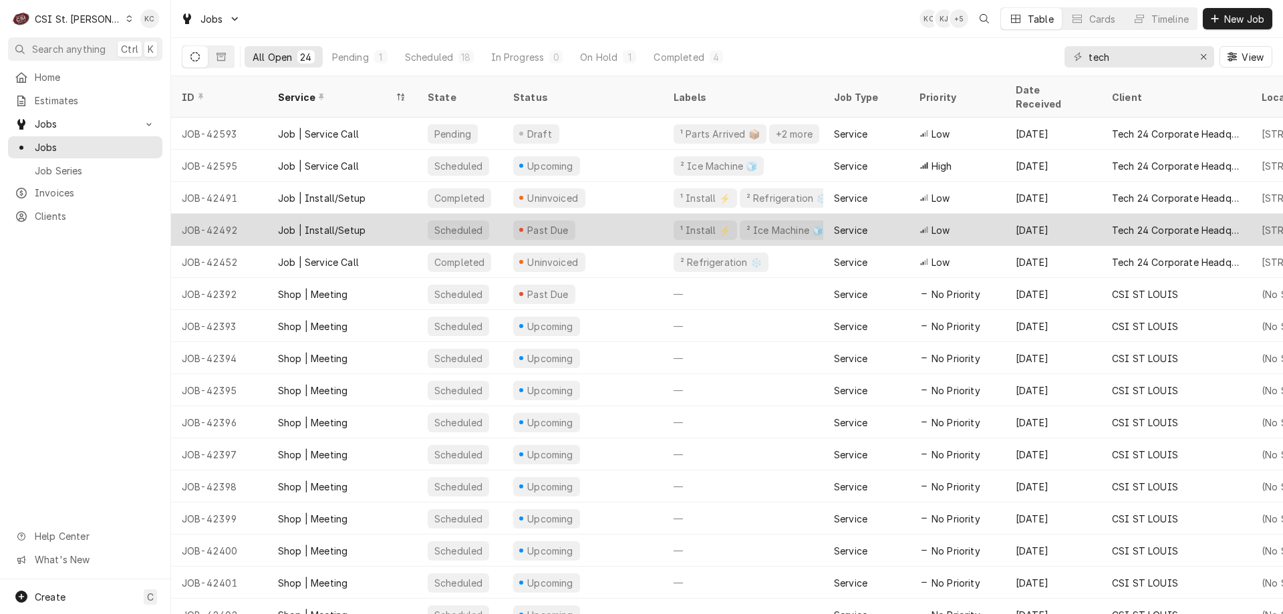
click at [683, 223] on div "¹ Install ⚡️" at bounding box center [705, 230] width 53 height 14
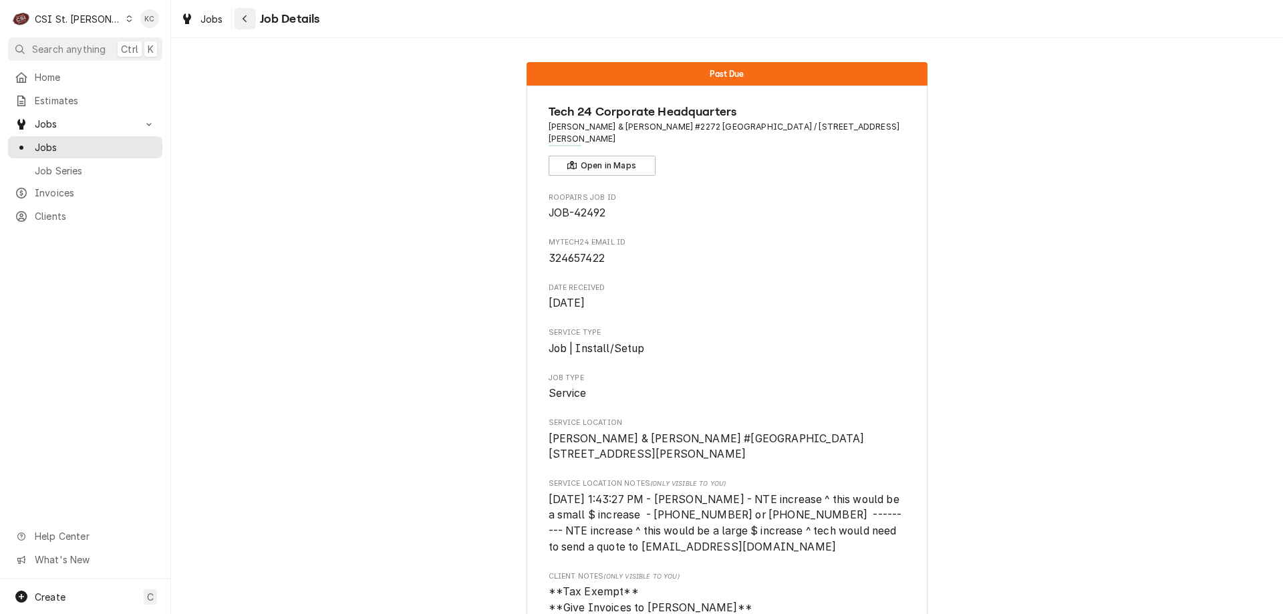
click at [244, 18] on icon "Navigate back" at bounding box center [245, 18] width 4 height 7
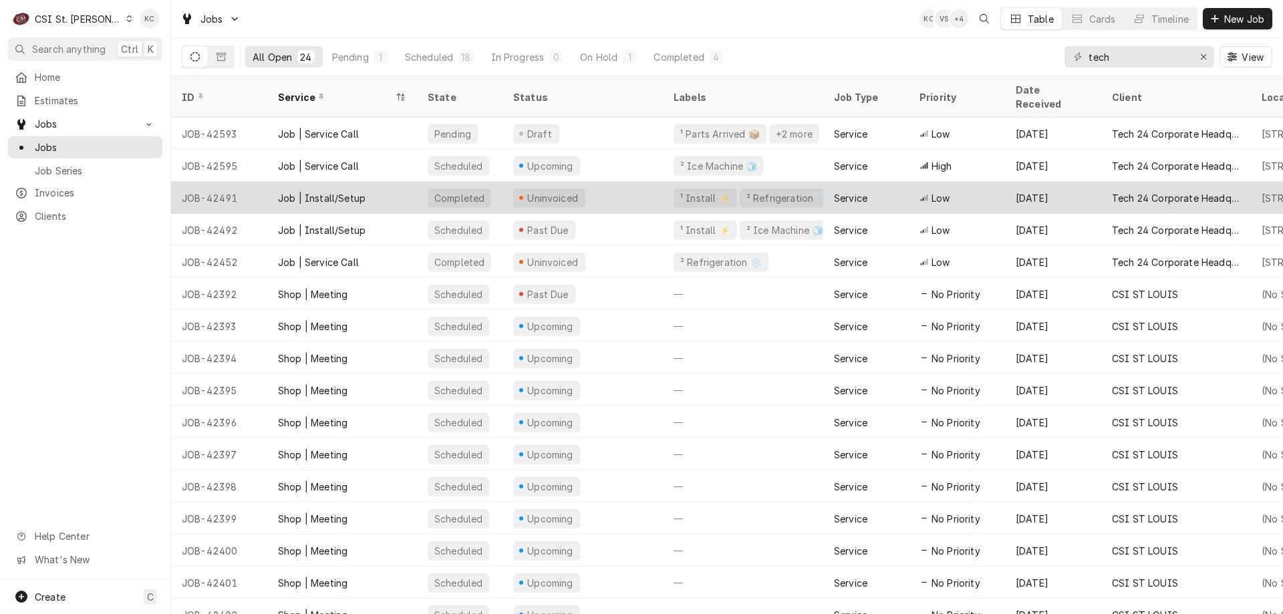
click at [357, 191] on div "Job | Install/Setup" at bounding box center [322, 198] width 88 height 14
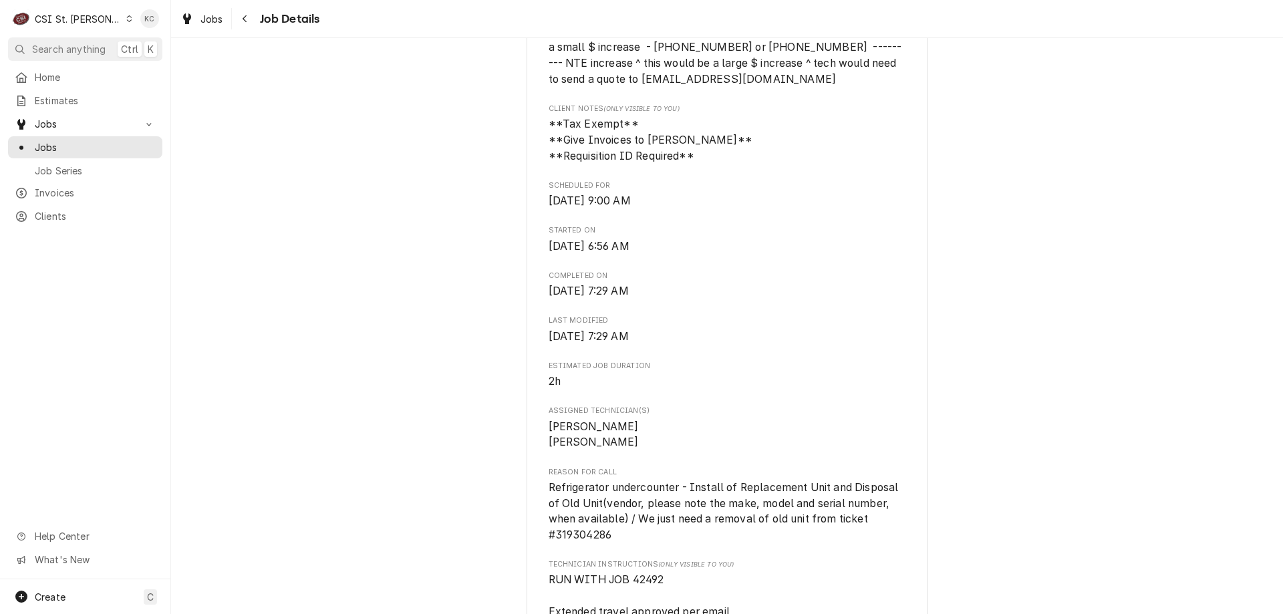
scroll to position [535, 0]
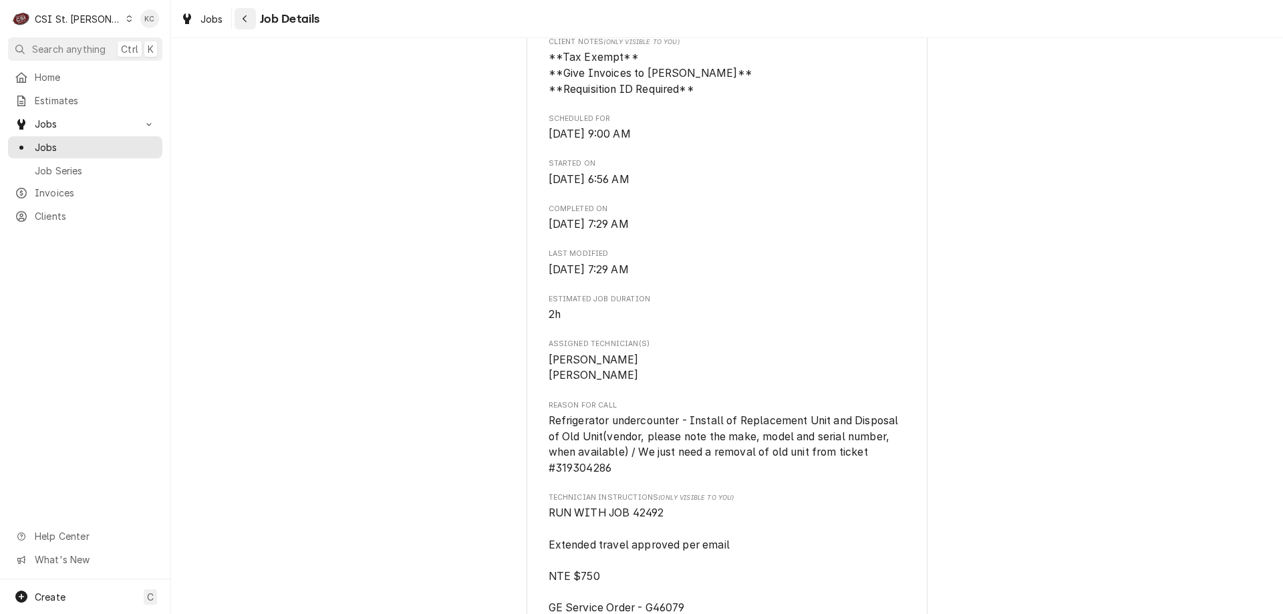
click at [249, 19] on div "Navigate back" at bounding box center [245, 18] width 13 height 13
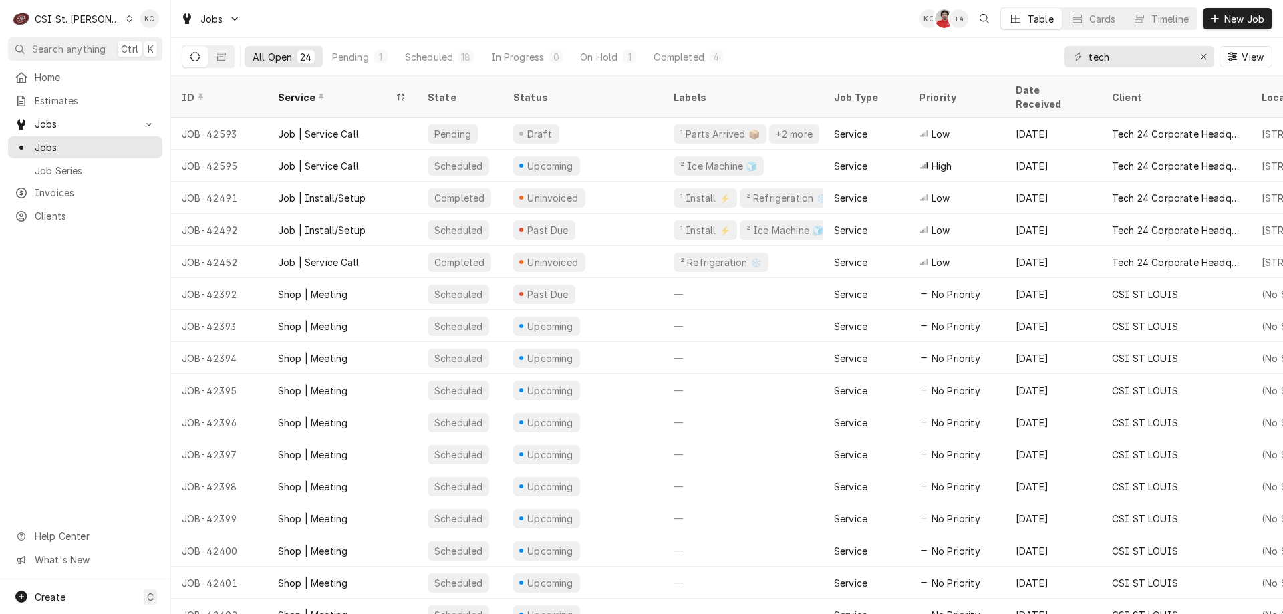
click at [76, 14] on div "CSI St. Louis" at bounding box center [78, 19] width 87 height 14
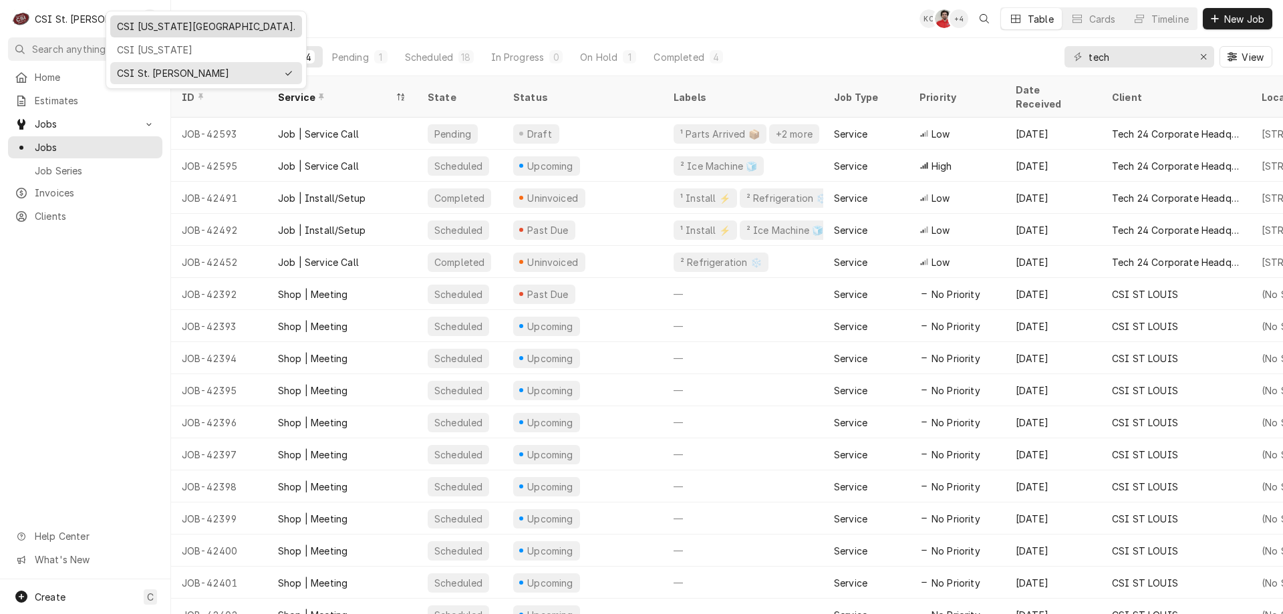
click at [134, 31] on div "CSI Kansas City." at bounding box center [206, 26] width 178 height 14
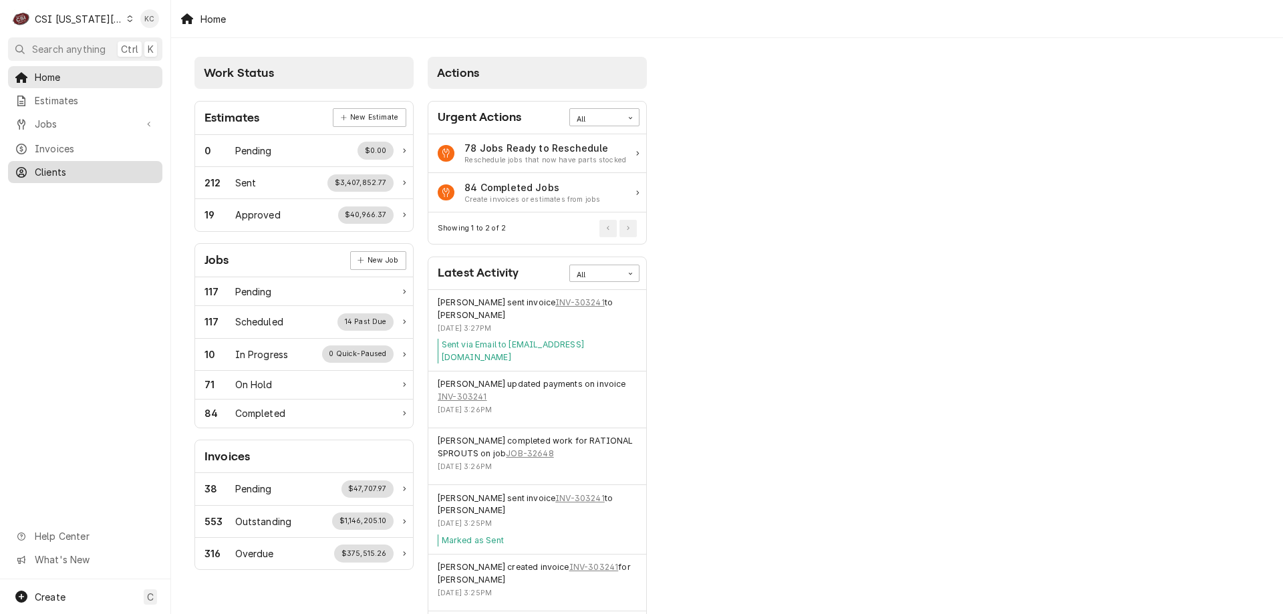
click at [57, 167] on span "Clients" at bounding box center [95, 172] width 121 height 14
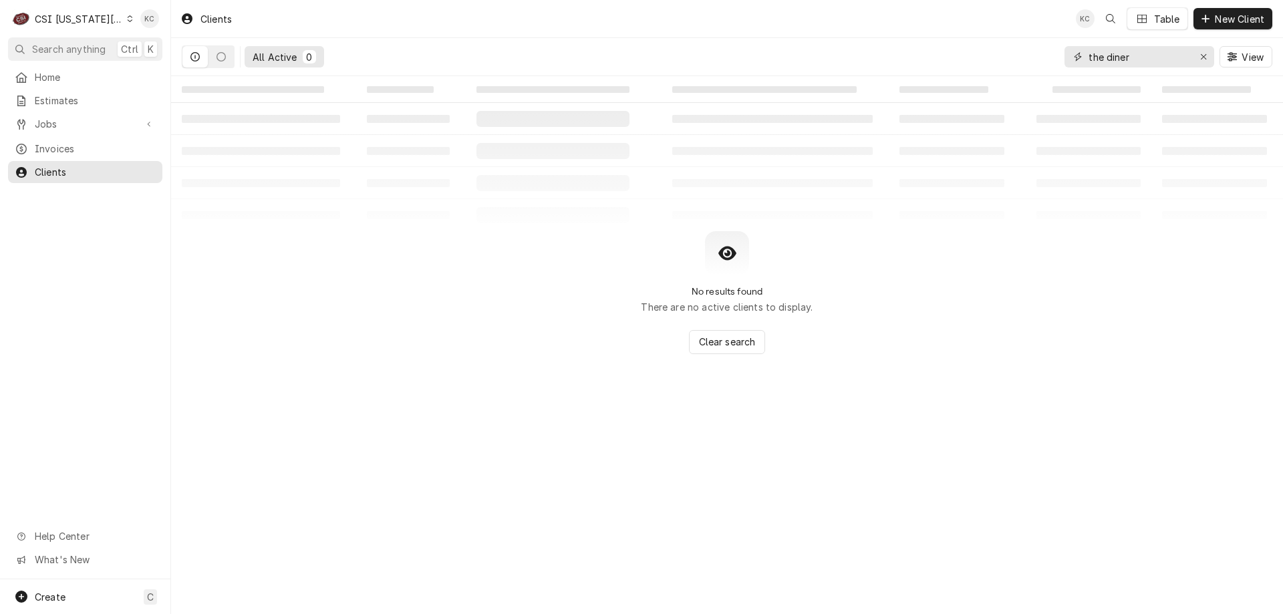
drag, startPoint x: 1155, startPoint y: 57, endPoint x: 981, endPoint y: 67, distance: 174.7
click at [981, 67] on div "All Active 0 the diner View" at bounding box center [727, 56] width 1090 height 37
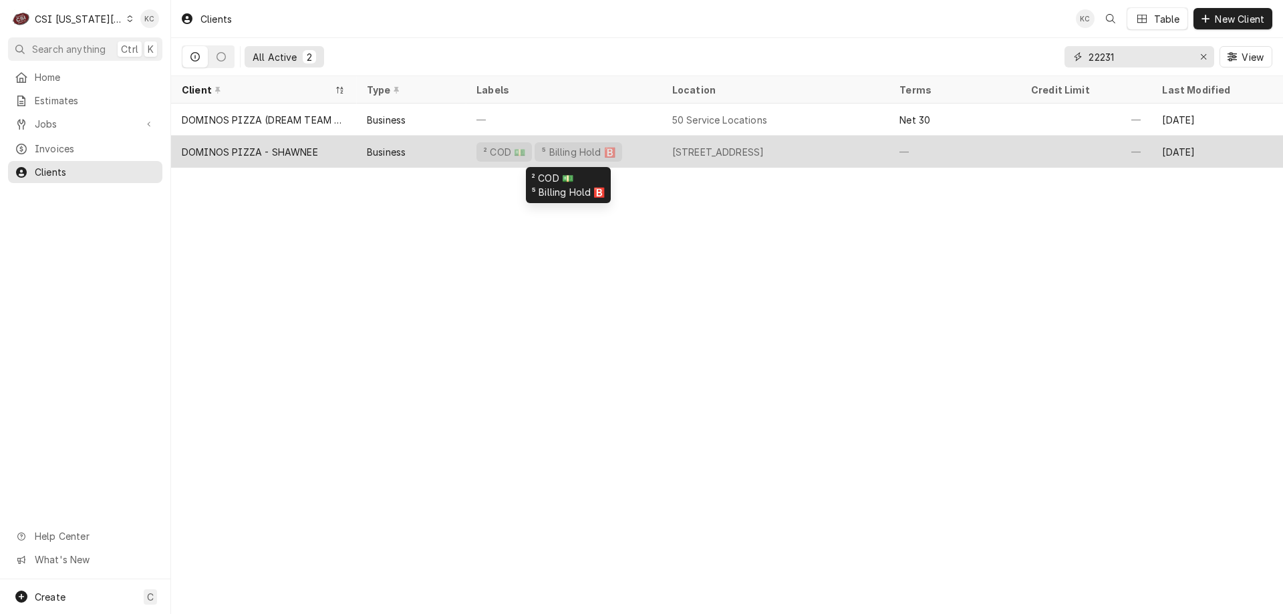
type input "22231"
click at [611, 143] on div "² COD 💵 ⁵ Billing Hold 🅱️" at bounding box center [564, 152] width 196 height 32
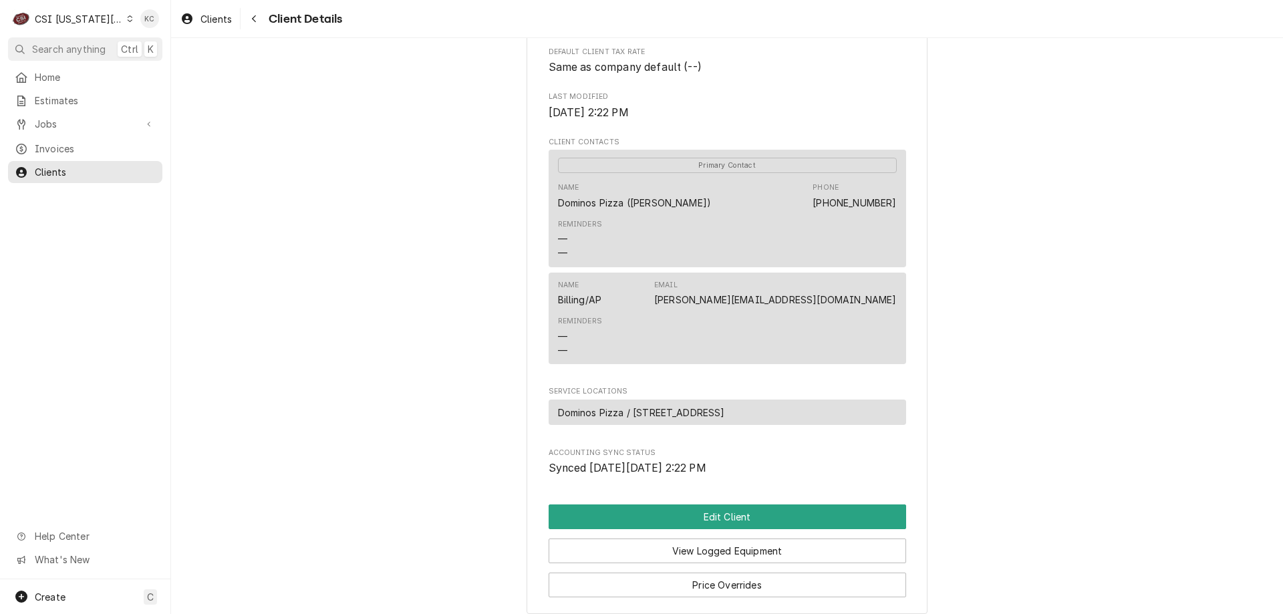
scroll to position [468, 0]
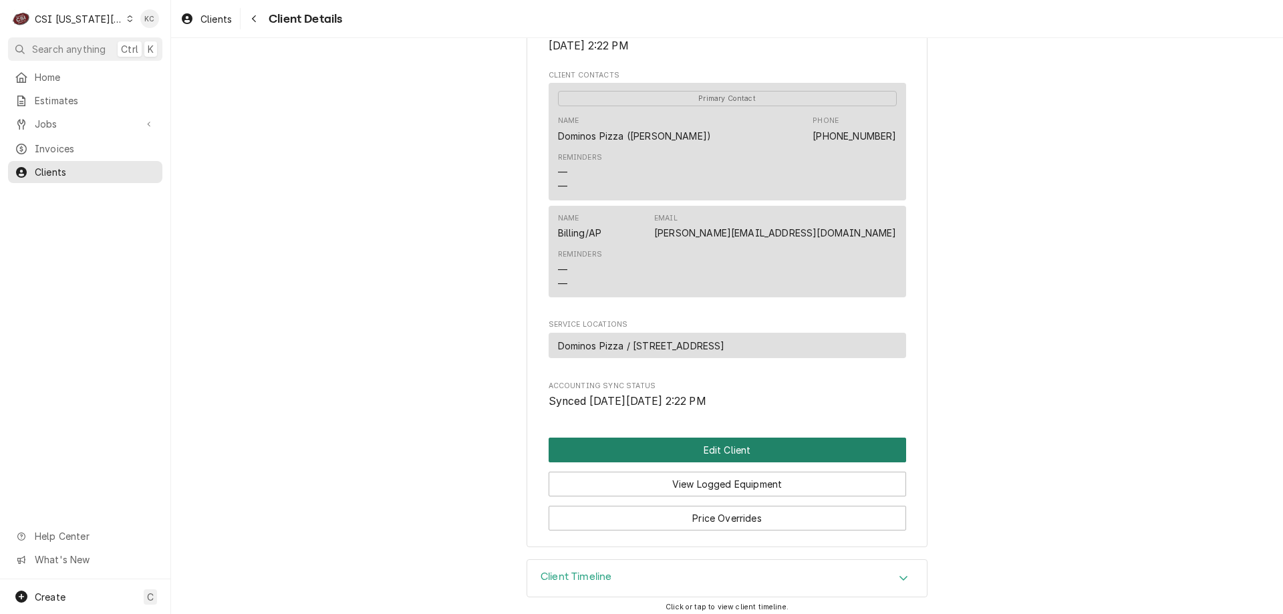
click at [680, 456] on button "Edit Client" at bounding box center [727, 450] width 357 height 25
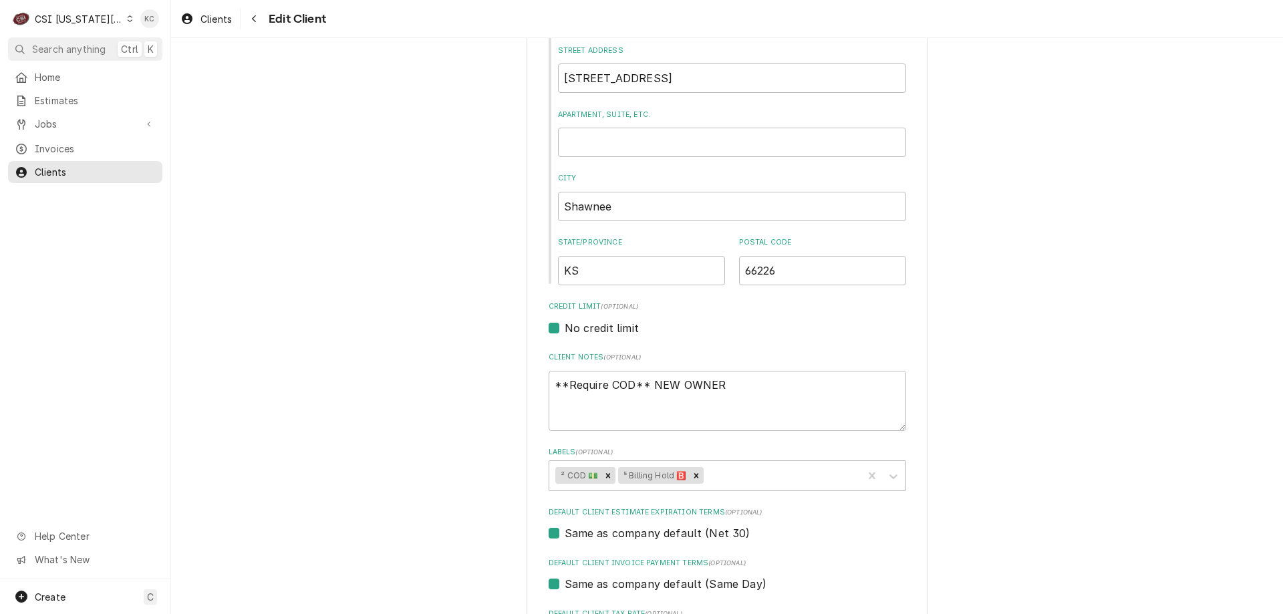
scroll to position [468, 0]
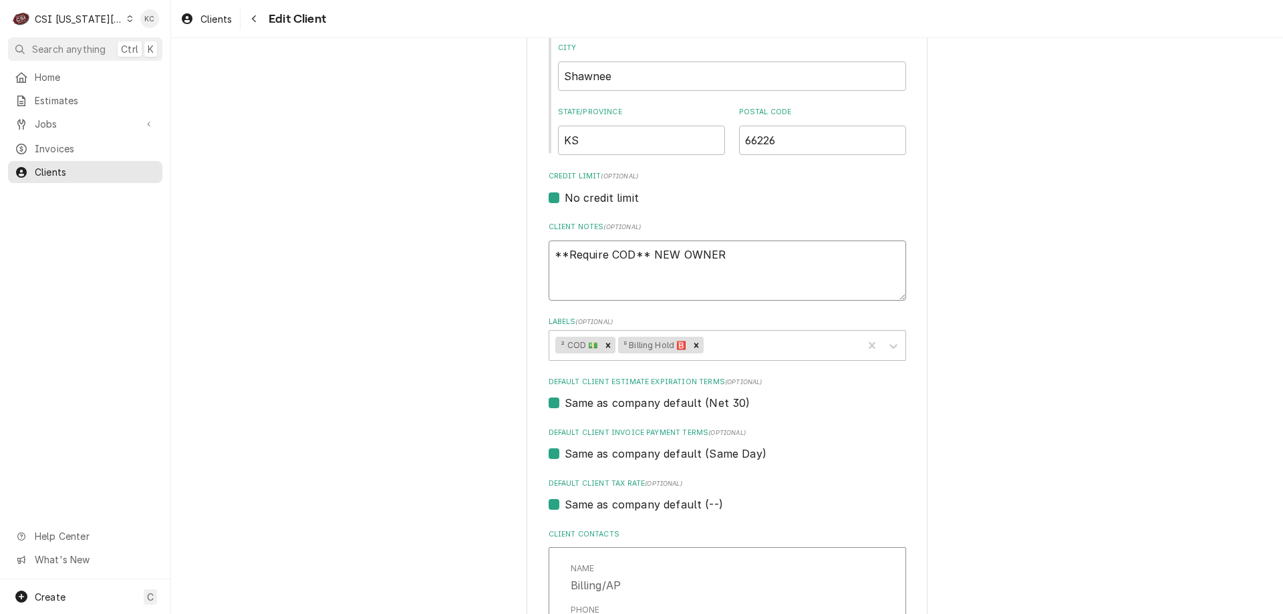
click at [705, 272] on textarea "**Require COD** NEW OWNER" at bounding box center [727, 271] width 357 height 60
click at [726, 253] on textarea "**Require COD** NEW OWNER" at bounding box center [727, 271] width 357 height 60
type textarea "x"
type textarea "**Require COD** NEW OWNER"
type textarea "x"
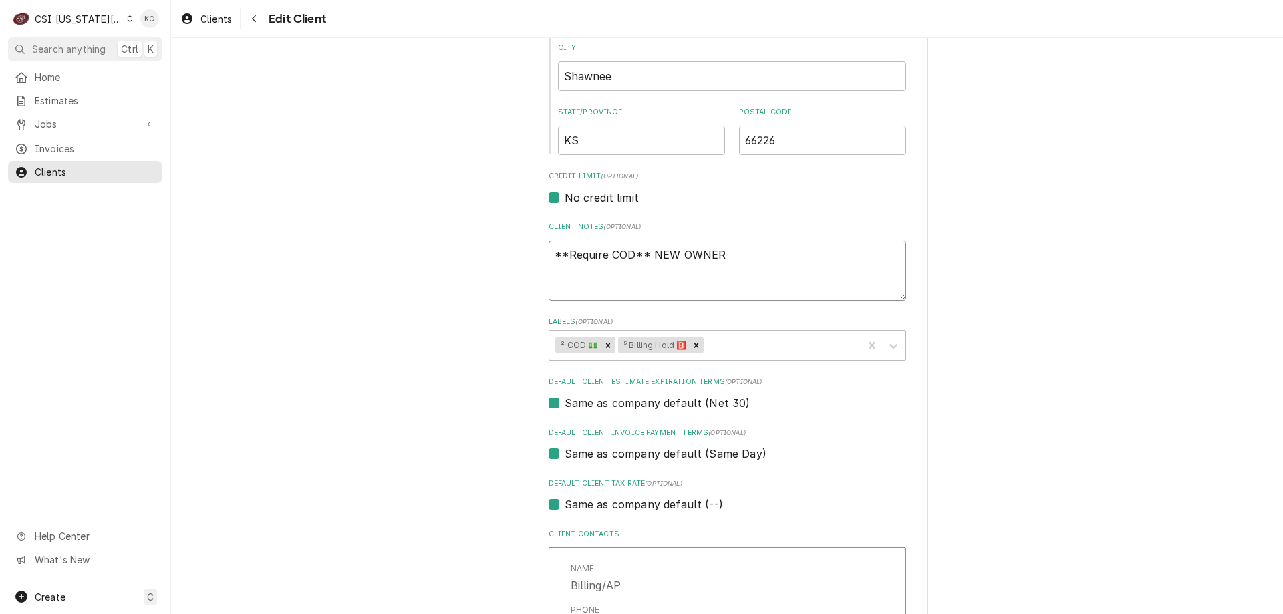
type textarea "**Require COD** NEW OWNER 3"
type textarea "x"
type textarea "**Require COD** NEW OWNER 37"
type textarea "x"
type textarea "**Require COD** NEW OWNER 376"
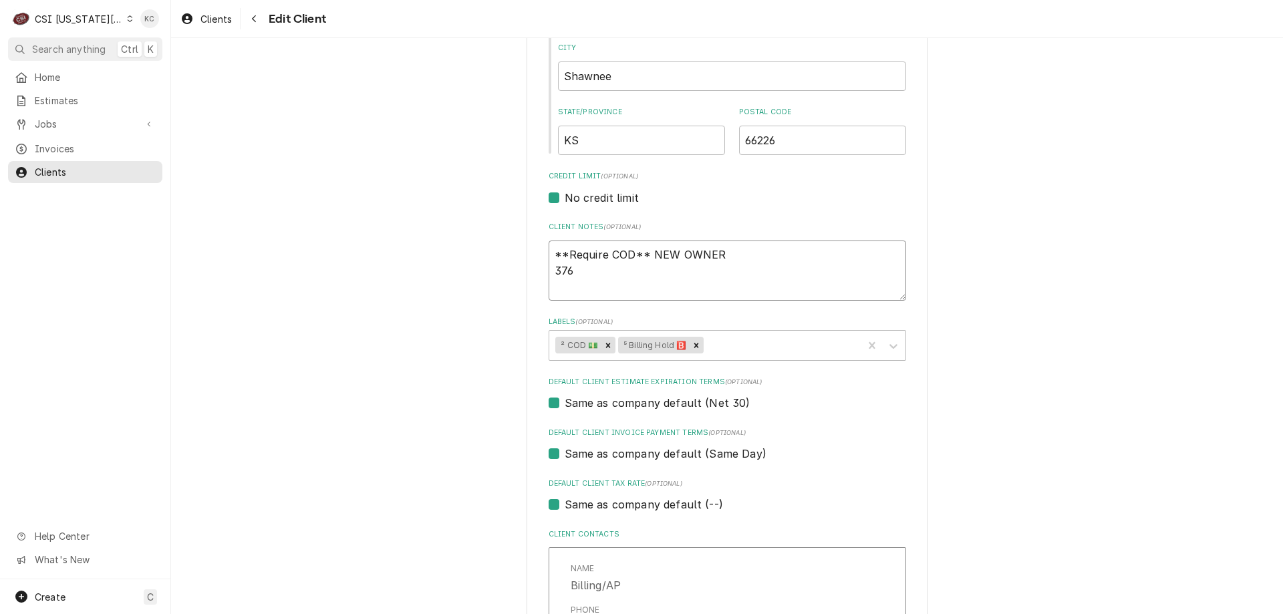
type textarea "x"
type textarea "**Require COD** NEW OWNER 3767"
type textarea "x"
type textarea "**Require COD** NEW OWNER 3767-"
type textarea "x"
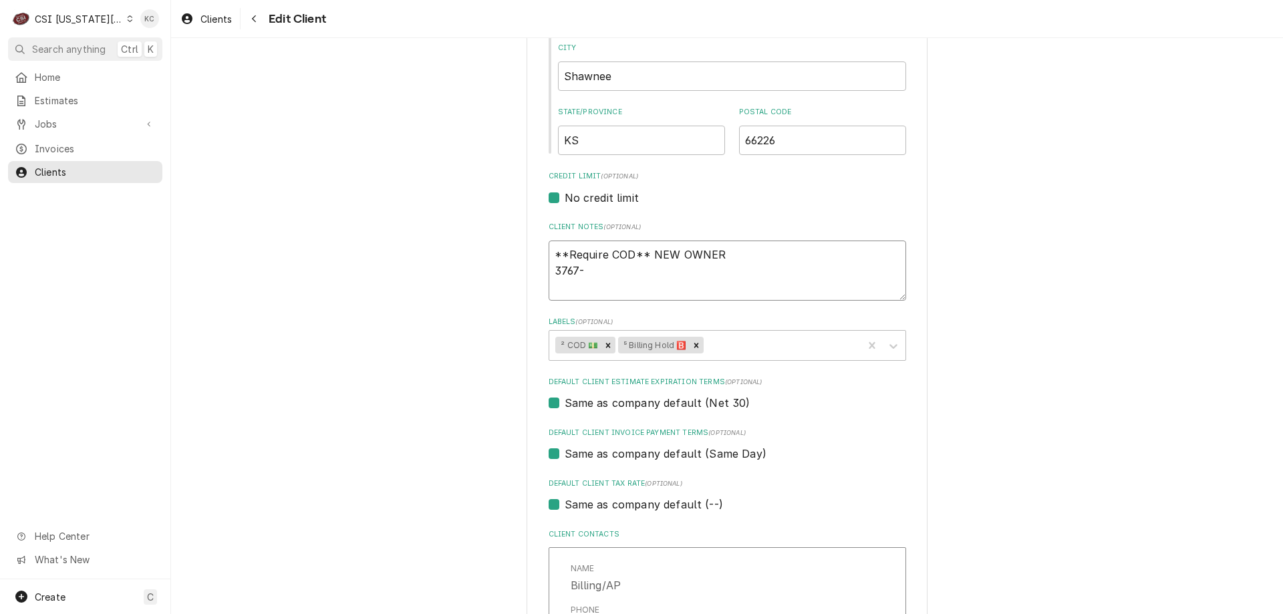
type textarea "**Require COD** NEW OWNER 3767-4"
type textarea "x"
type textarea "**Require COD** NEW OWNER 3767-47"
type textarea "x"
type textarea "**Require COD** NEW OWNER 3767-476"
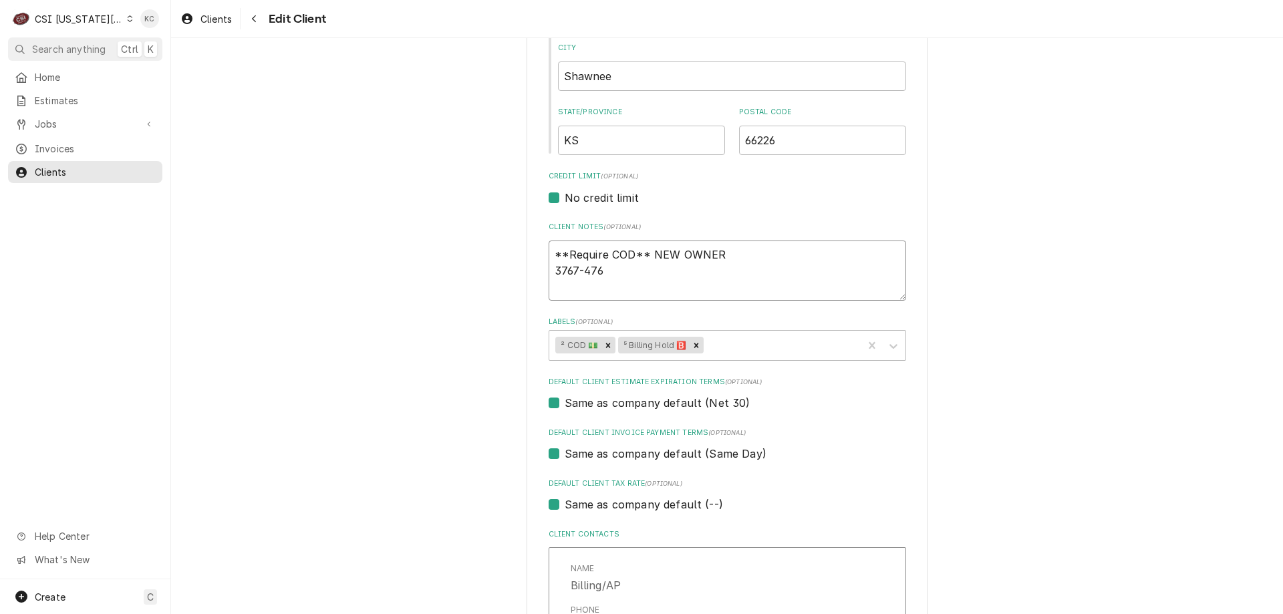
type textarea "x"
type textarea "**Require COD** NEW OWNER 3767-476-6"
type textarea "x"
type textarea "**Require COD** NEW OWNER 3767-476-63"
type textarea "x"
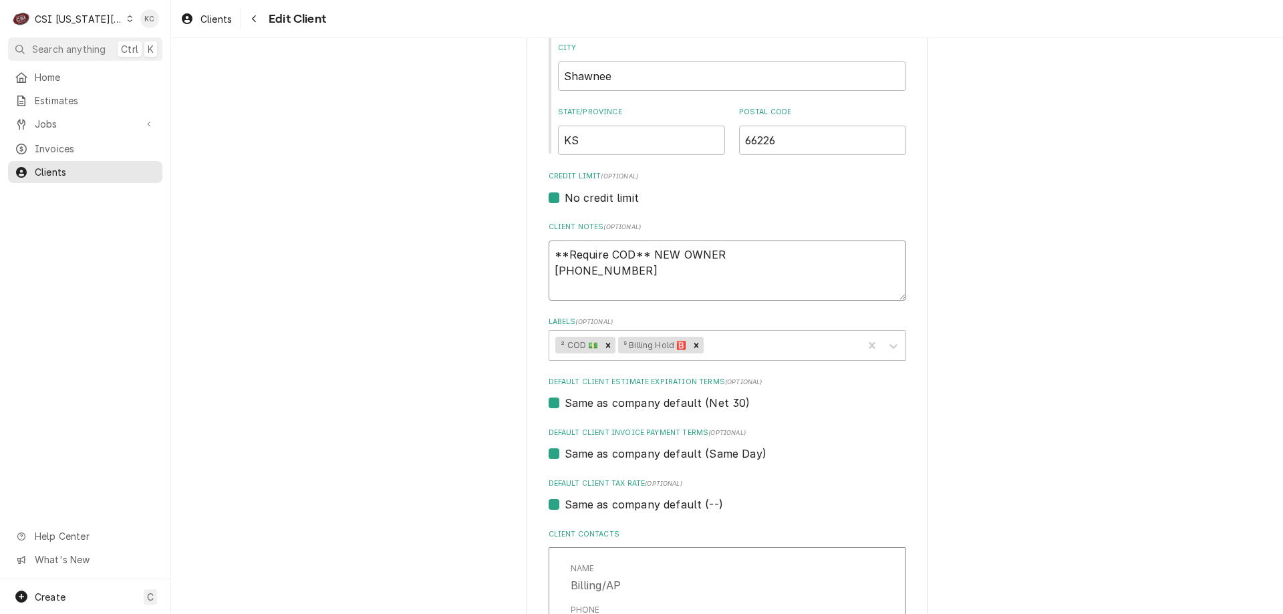
type textarea "**Require COD** NEW OWNER 3767-476-639"
type textarea "x"
type textarea "**Require COD** NEW OWNER 3767-476-6399"
type textarea "x"
type textarea "**Require COD** NEW OWNER 3767-476-639"
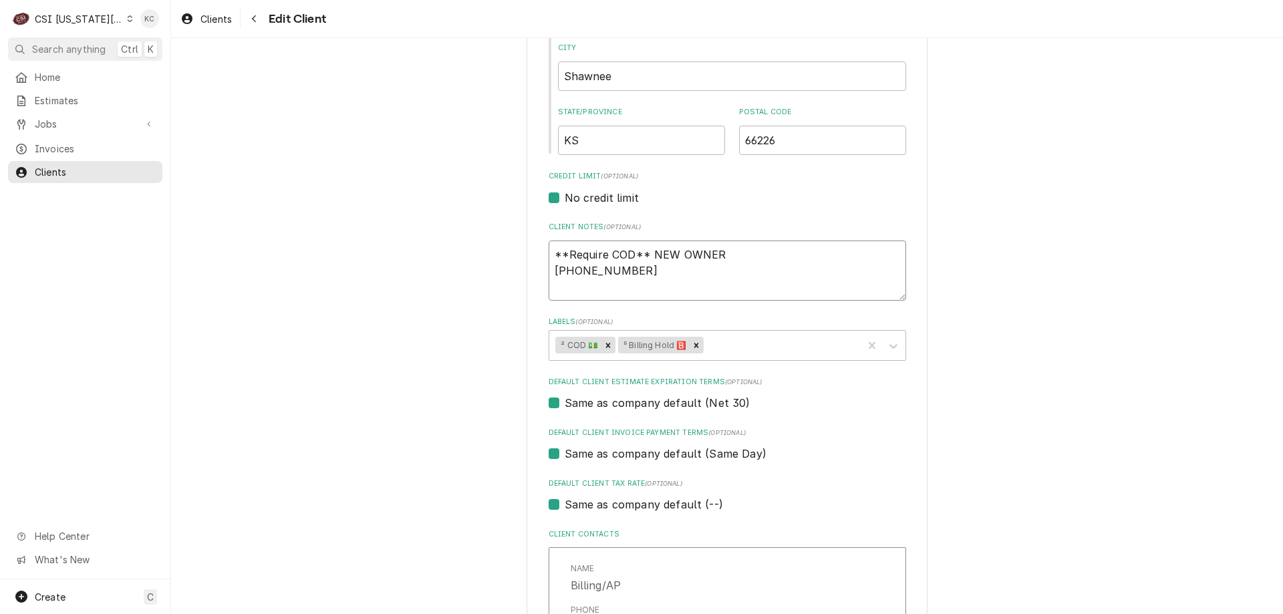
type textarea "x"
type textarea "**Require COD** NEW OWNER 3767-476-63"
type textarea "x"
type textarea "**Require COD** NEW OWNER 3767-476-6"
type textarea "x"
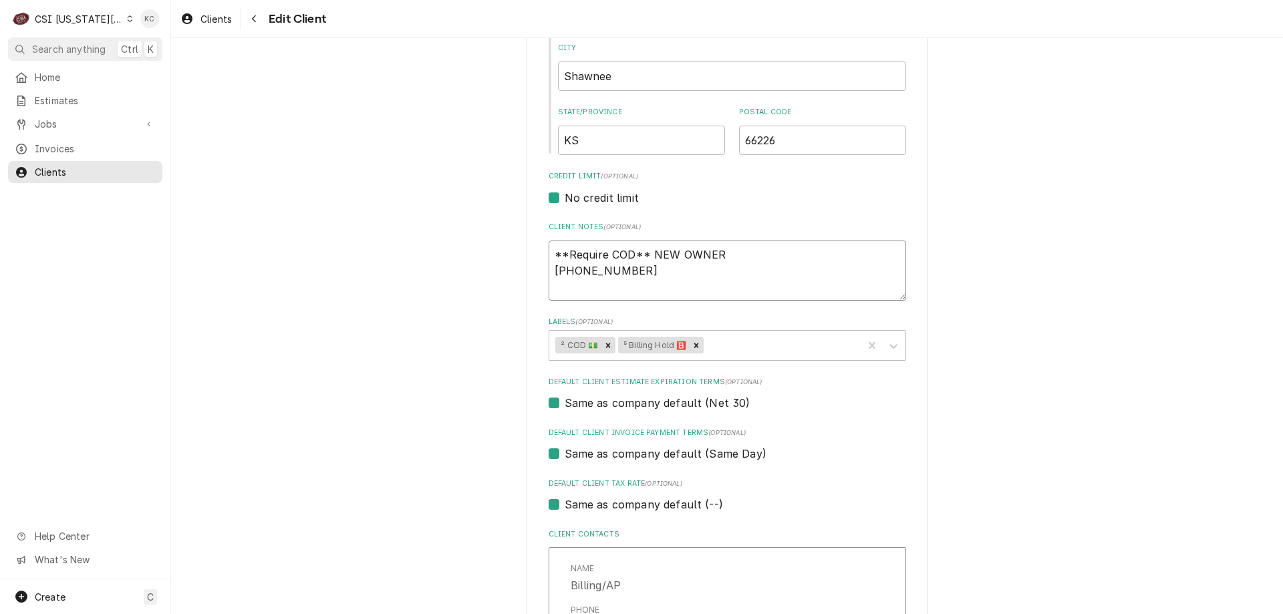
type textarea "**Require COD** NEW OWNER 3767-476-"
type textarea "x"
type textarea "**Require COD** NEW OWNER 3767-476-3"
type textarea "x"
type textarea "**Require COD** NEW OWNER 3767-476-39"
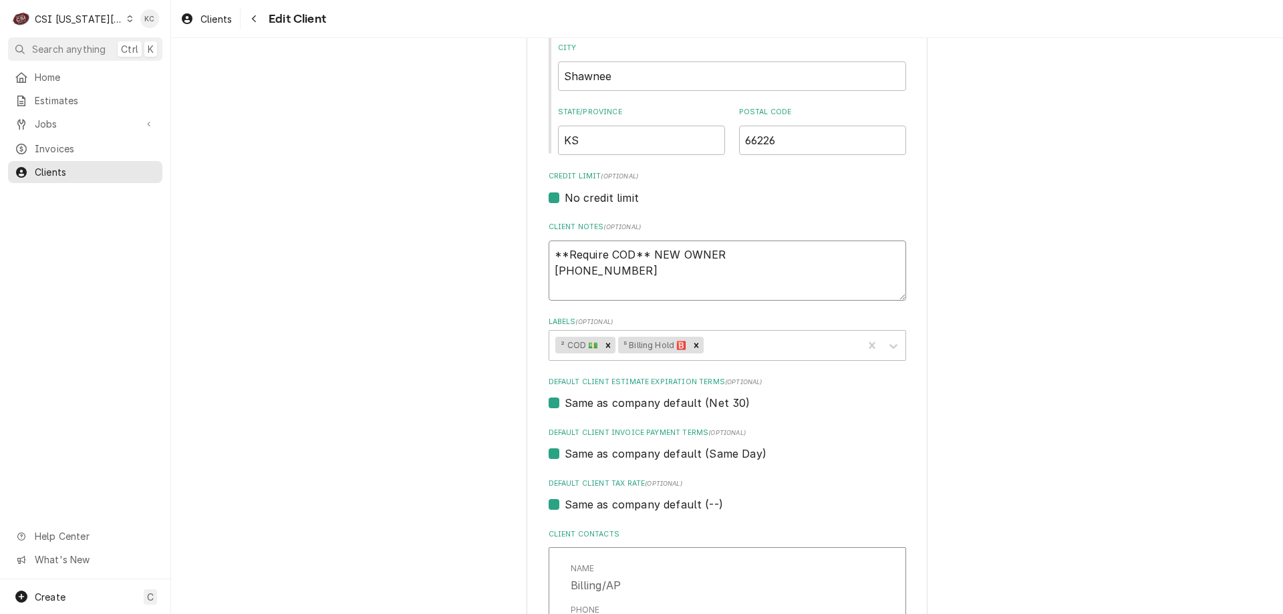
type textarea "x"
type textarea "**Require COD** NEW OWNER 3767-476-399"
type textarea "x"
type textarea "**Require COD** NEW OWNER 3767-476-399-"
type textarea "x"
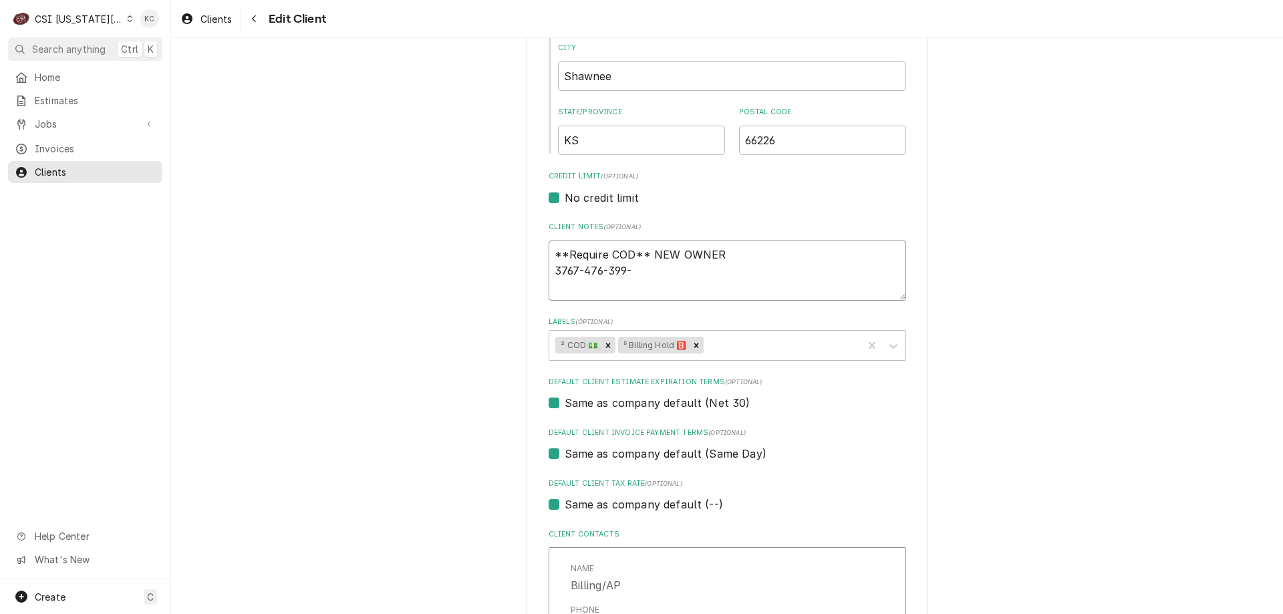
type textarea "**Require COD** NEW OWNER 3767-476-399-6"
type textarea "x"
type textarea "**Require COD** NEW OWNER 3767-476-399-62"
type textarea "x"
type textarea "**Require COD** NEW OWNER 3767-476-399-620"
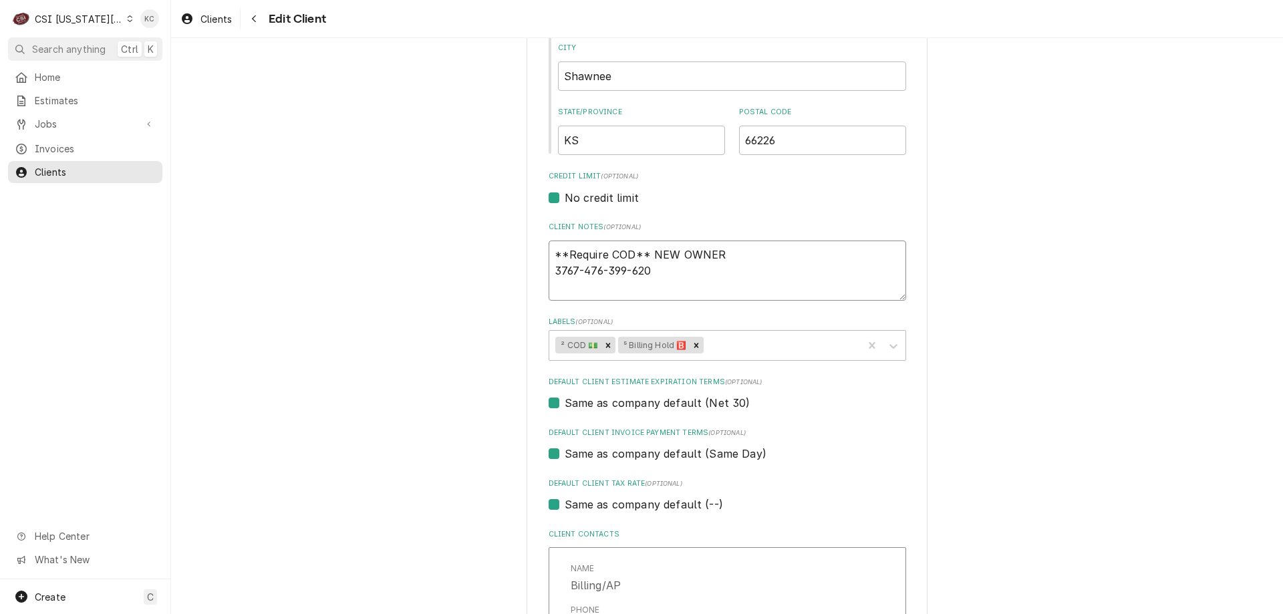
type textarea "x"
type textarea "**Require COD** NEW OWNER 3767-476-399-6200"
type textarea "x"
type textarea "**Require COD** NEW OWNER 3767-476-399-62002"
type textarea "x"
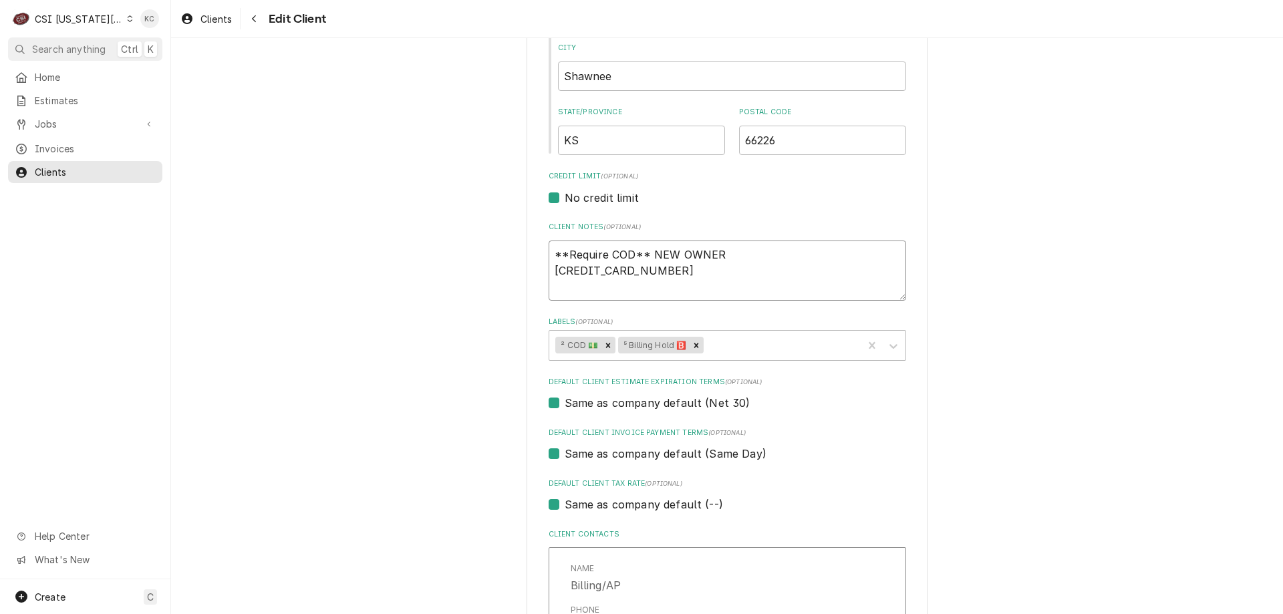
type textarea "**Require COD** NEW OWNER 3767-476-399-62002"
type textarea "x"
type textarea "**Require COD** NEW OWNER 3767-476-399-62002 1"
type textarea "x"
type textarea "**Require COD** NEW OWNER 3767-476-399-62002 1/"
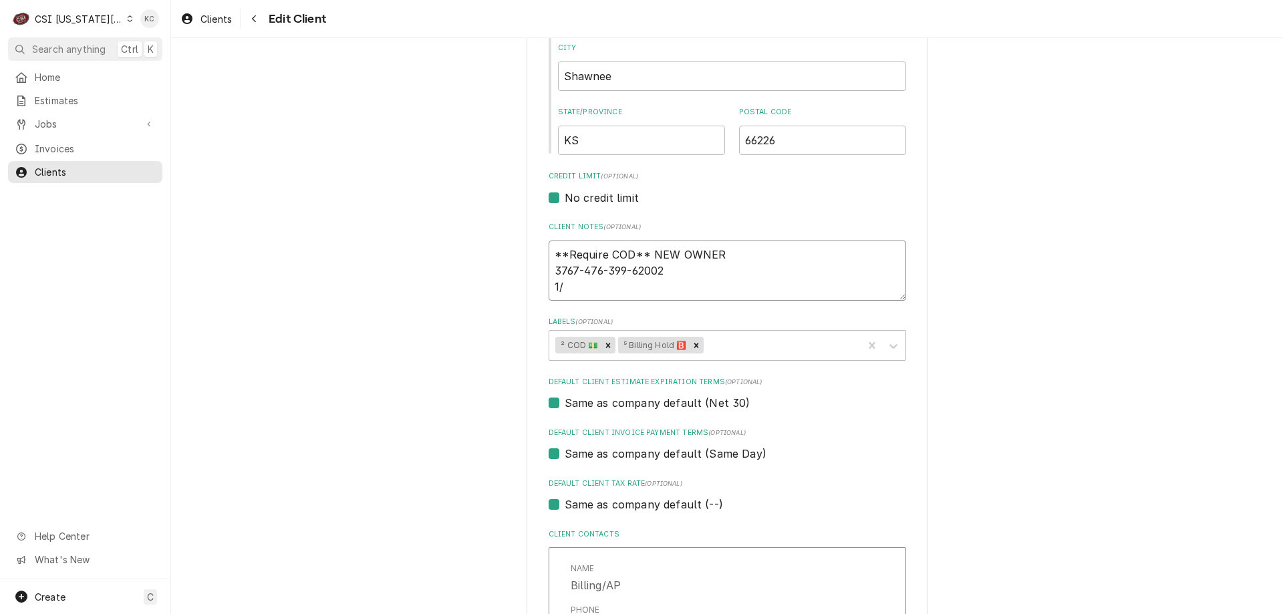
type textarea "x"
type textarea "**Require COD** NEW OWNER 3767-476-399-62002 1/3"
type textarea "x"
type textarea "**Require COD** NEW OWNER 3767-476-399-62002 1/30"
type textarea "x"
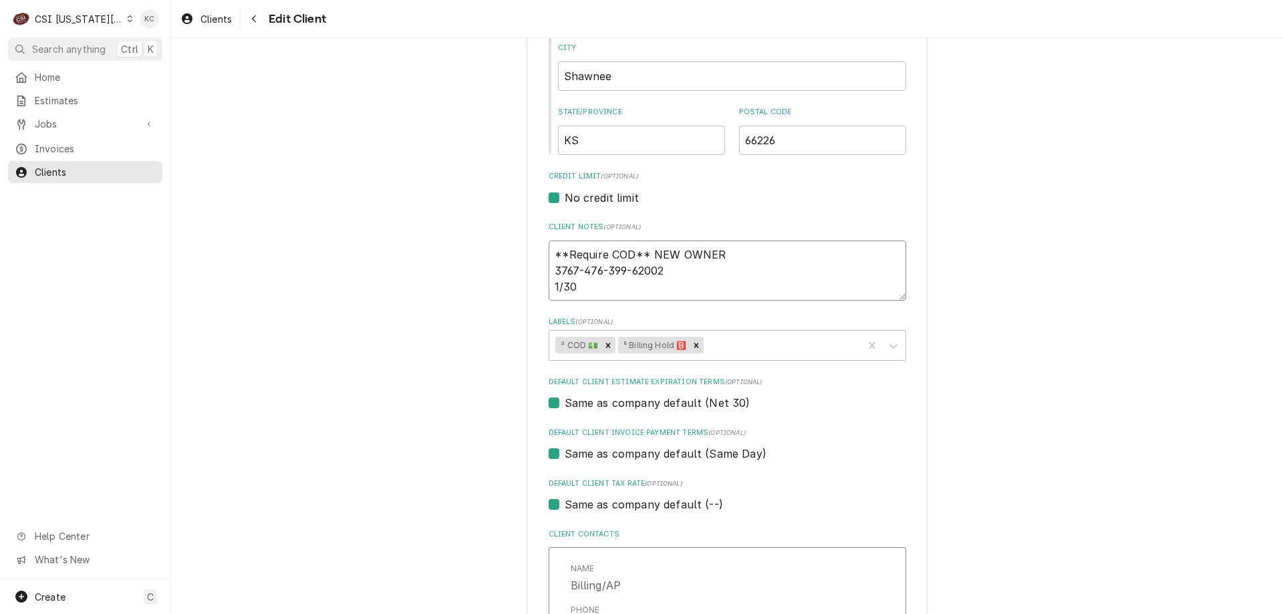
type textarea "**Require COD** NEW OWNER 3767-476-399-62002 1/30"
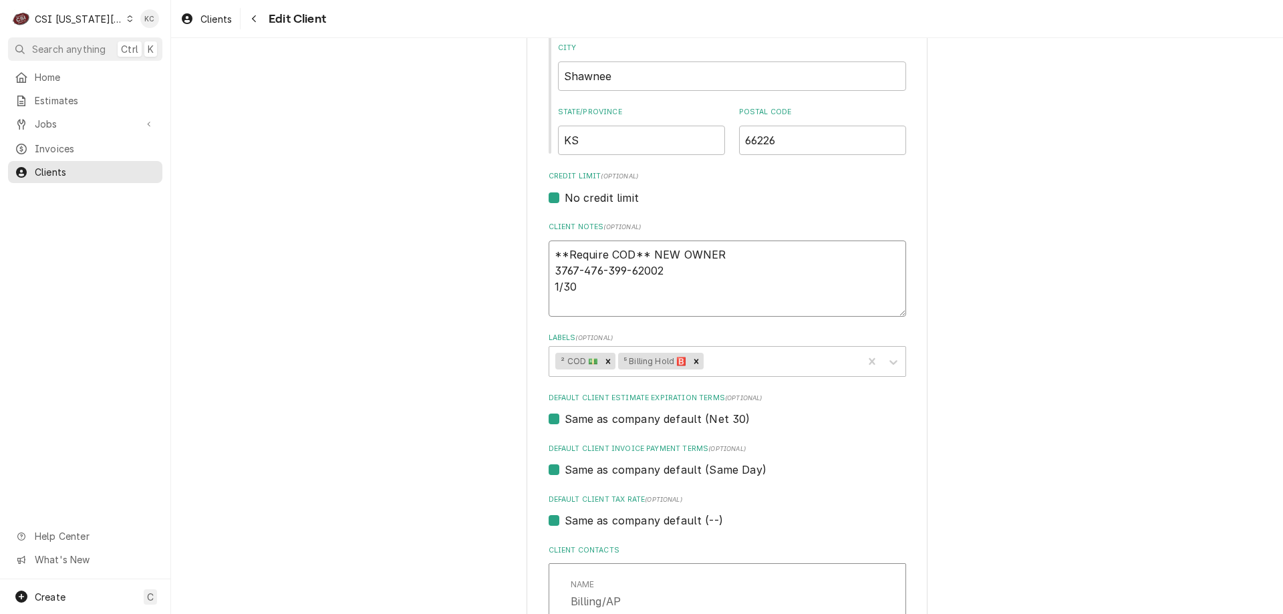
type textarea "x"
type textarea "**Require COD** NEW OWNER 3767-476-399-62002 1/30 2"
type textarea "x"
type textarea "**Require COD** NEW OWNER 3767-476-399-62002 1/30 27"
type textarea "x"
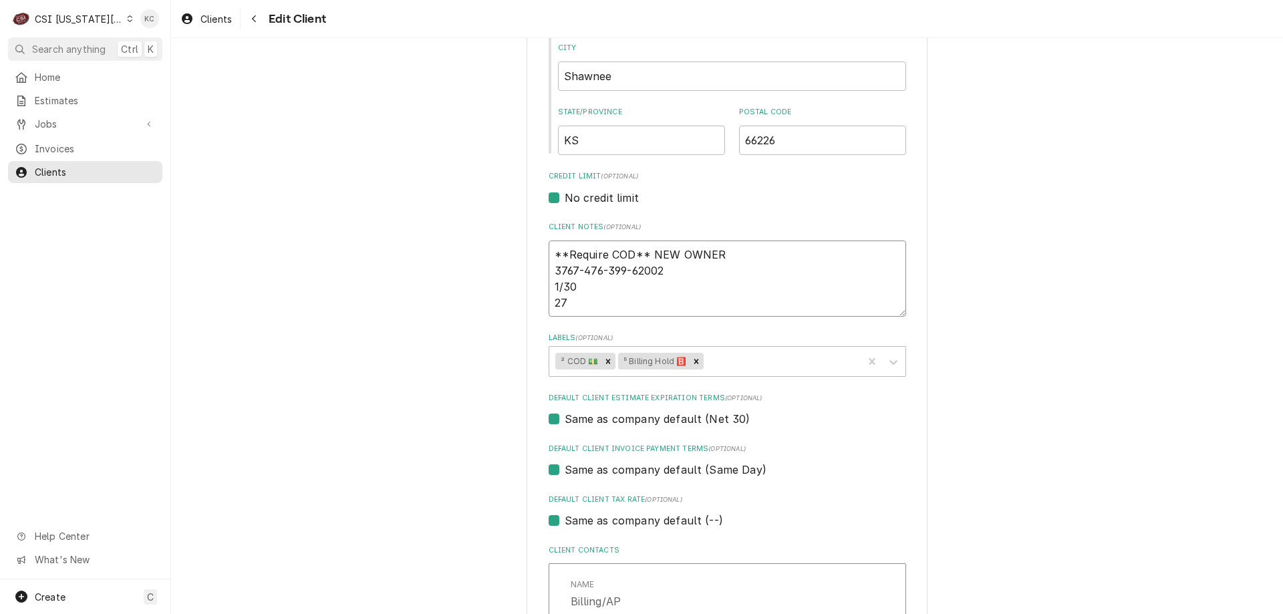
type textarea "**Require COD** NEW OWNER 3767-476-399-62002 1/30 275"
type textarea "x"
type textarea "**Require COD** NEW OWNER 3767-476-399-62002 1/30 27"
type textarea "x"
type textarea "**Require COD** NEW OWNER 3767-476-399-62002 1/30 271"
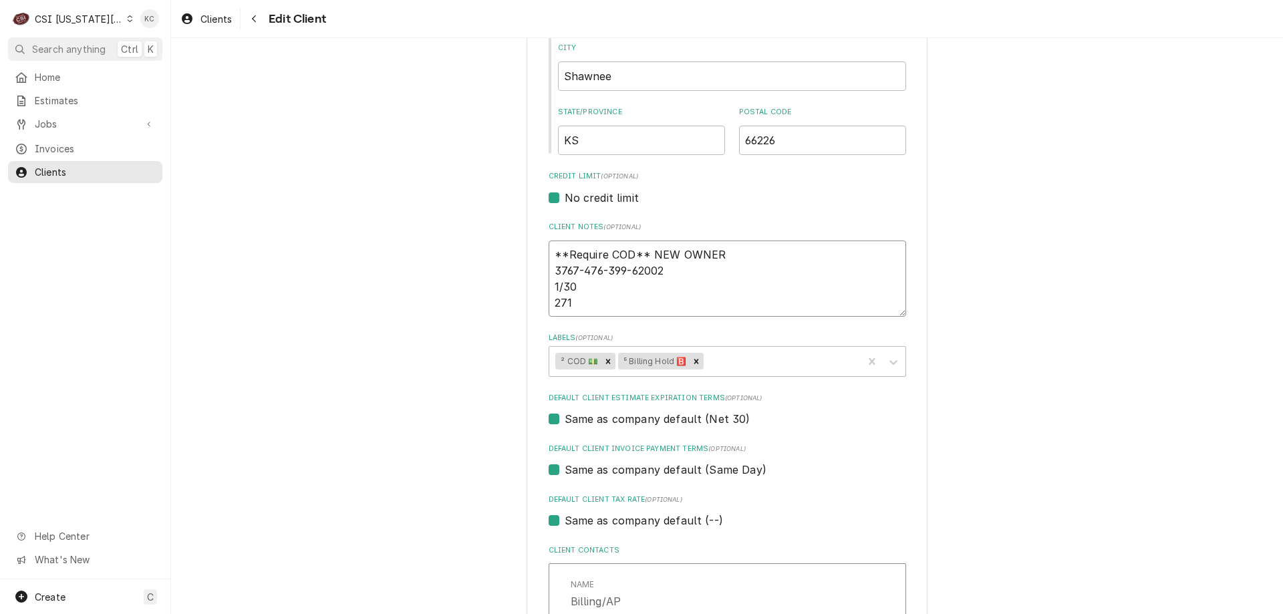
type textarea "x"
type textarea "**Require COD** NEW OWNER 3767-476-399-62002 1/30 2715"
type textarea "x"
type textarea "**Require COD** NEW OWNER 3767-476-399-62002 1/30 2715"
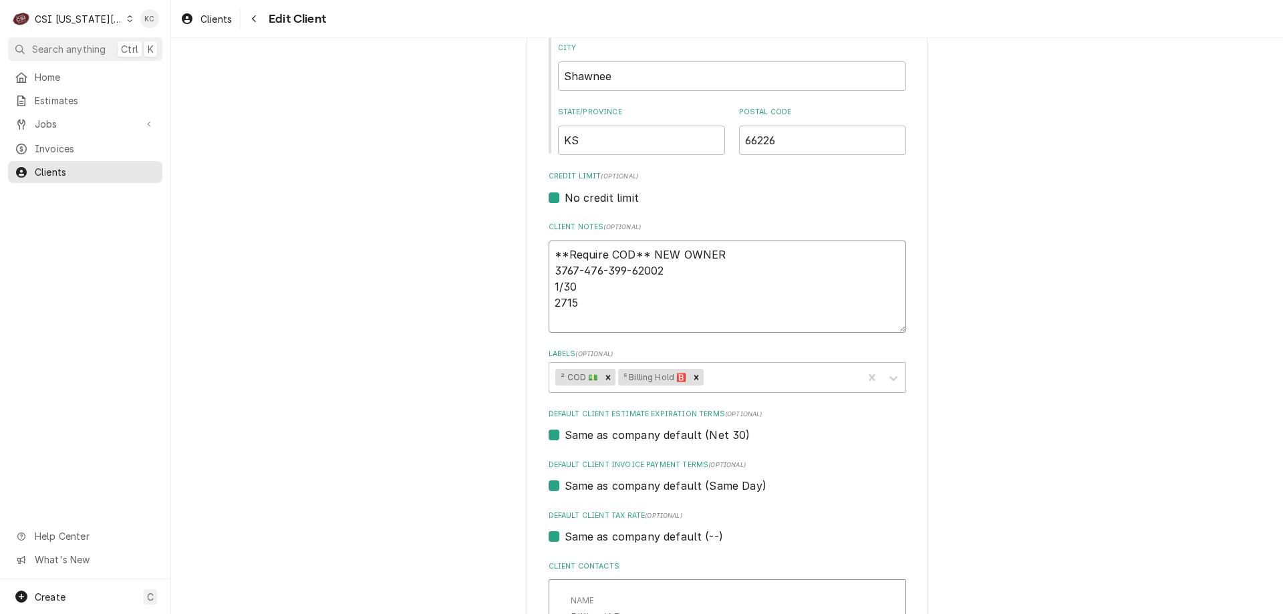
type textarea "x"
type textarea "**Require COD** NEW OWNER 3767-476-399-62002 1/30 2715 B"
type textarea "x"
type textarea "**Require COD** NEW OWNER 3767-476-399-62002 1/30 2715 Bi"
type textarea "x"
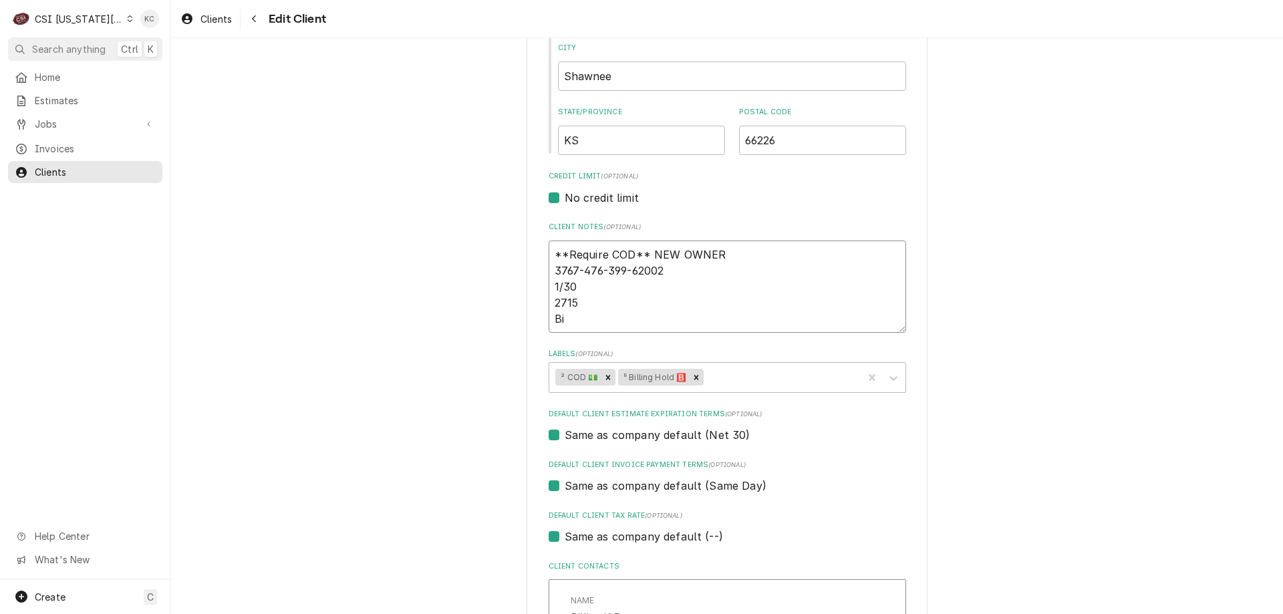
type textarea "**Require COD** NEW OWNER 3767-476-399-62002 1/30 2715 Bil"
type textarea "x"
type textarea "**Require COD** NEW OWNER 3767-476-399-62002 1/30 2715 Bill"
type textarea "x"
type textarea "**Require COD** NEW OWNER 3767-476-399-62002 1/30 2715 Billi"
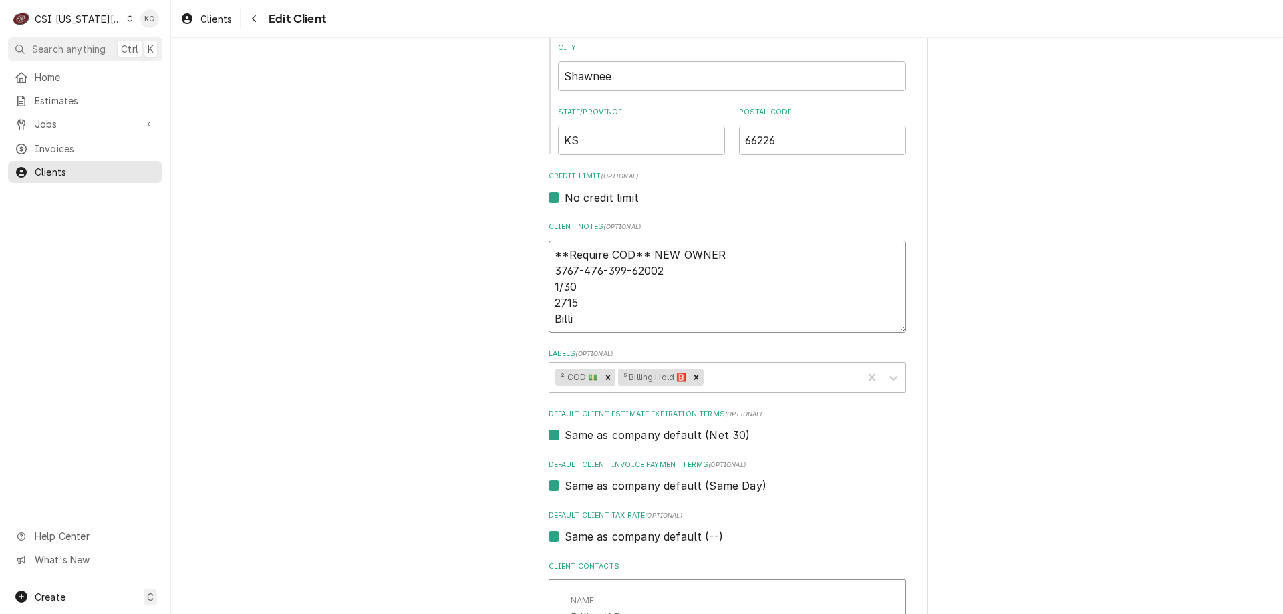
type textarea "x"
type textarea "**Require COD** NEW OWNER 3767-476-399-62002 1/30 2715 Billing"
type textarea "x"
type textarea "**Require COD** NEW OWNER 3767-476-399-62002 1/30 2715 Billing"
type textarea "x"
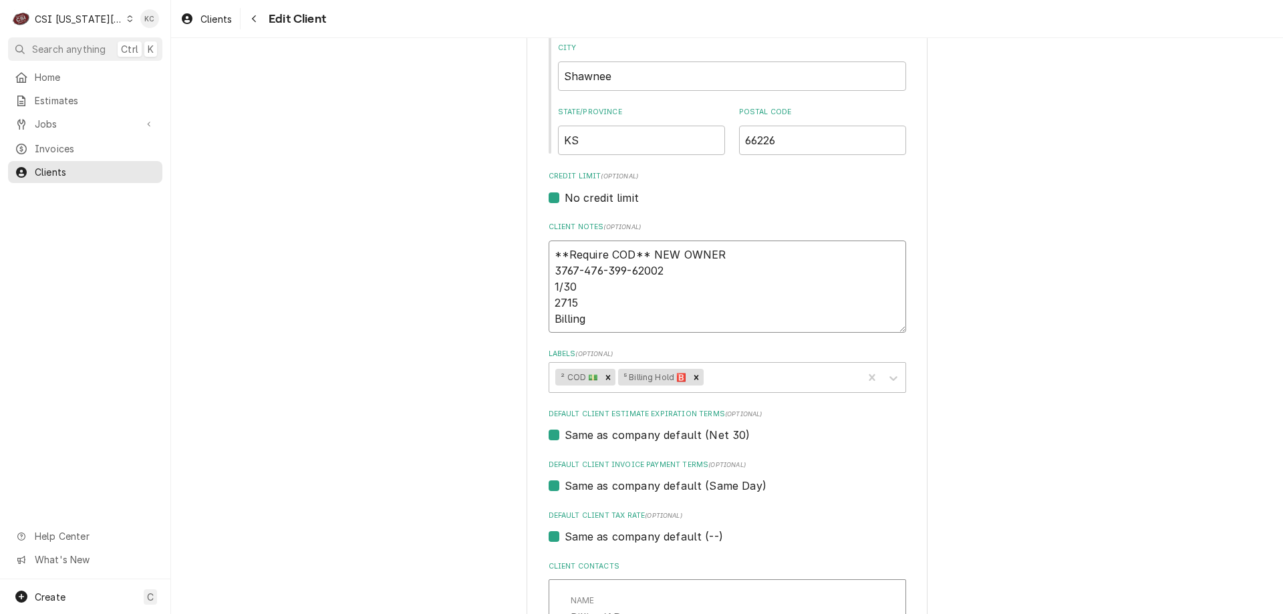
type textarea "**Require COD** NEW OWNER 3767-476-399-62002 1/30 2715 Billing -"
type textarea "x"
type textarea "**Require COD** NEW OWNER 3767-476-399-62002 1/30 2715 Billing -"
type textarea "x"
type textarea "**Require COD** NEW OWNER 3767-476-399-62002 1/30 2715 Billing - 1"
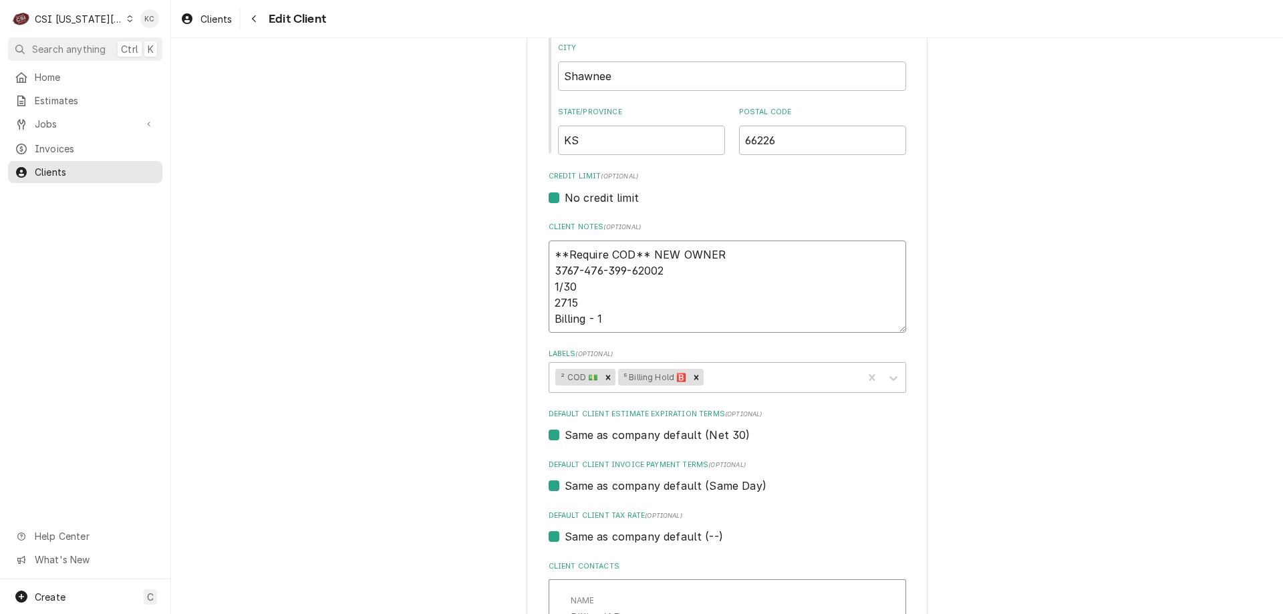
type textarea "x"
type textarea "**Require COD** NEW OWNER 3767-476-399-62002 1/30 2715 Billing - 19"
type textarea "x"
type textarea "**Require COD** NEW OWNER 3767-476-399-62002 1/30 2715 Billing - 195"
type textarea "x"
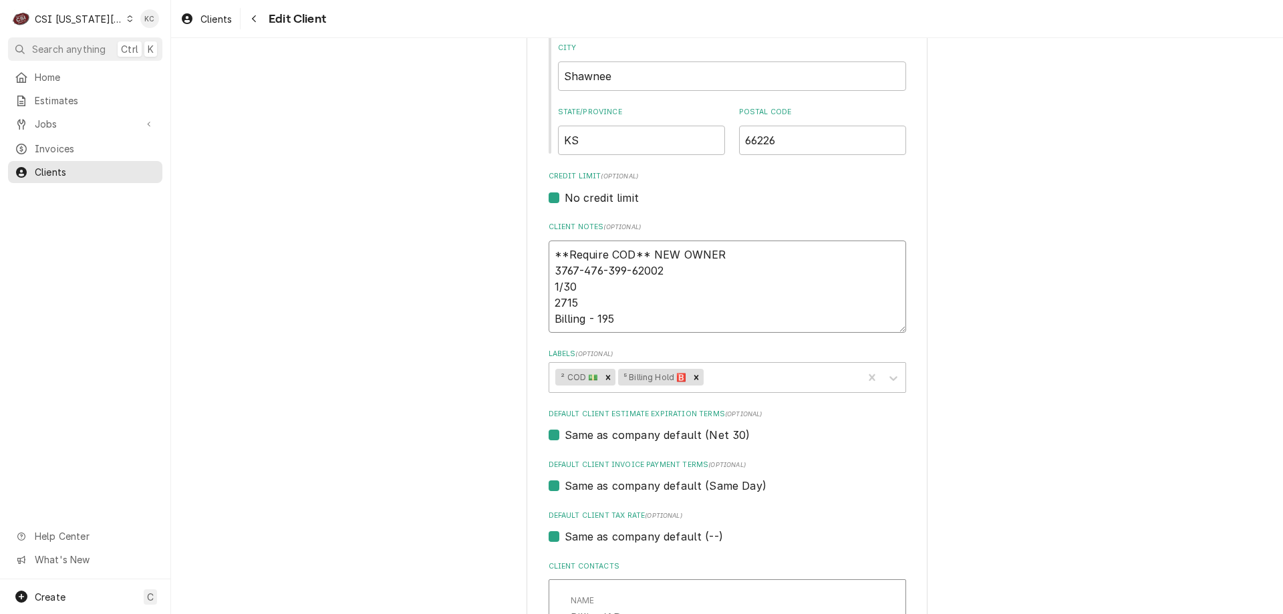
type textarea "**Require COD** NEW OWNER 3767-476-399-62002 1/30 2715 Billing - 1951"
type textarea "x"
type textarea "**Require COD** NEW OWNER 3767-476-399-62002 1/30 2715 Billing - 1951"
type textarea "x"
type textarea "**Require COD** NEW OWNER 3767-476-399-62002 1/30 2715 Billing - 1951 H"
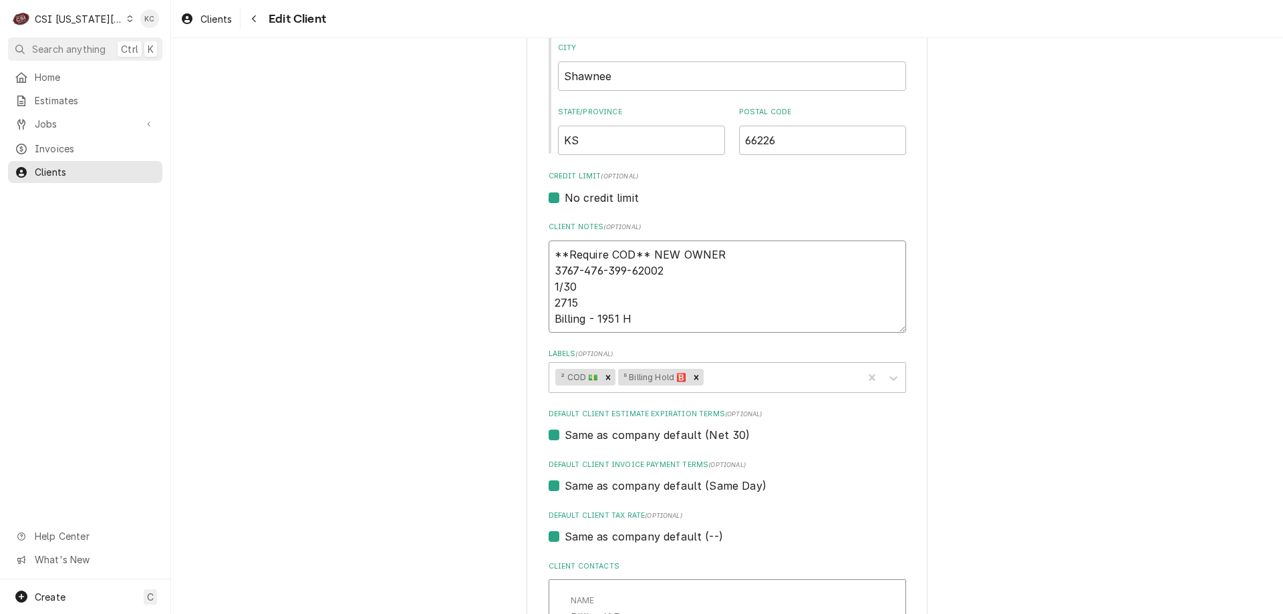
type textarea "x"
type textarea "**Require COD** NEW OWNER 3767-476-399-62002 1/30 2715 Billing - 1951 He"
type textarea "x"
type textarea "**Require COD** NEW OWNER 3767-476-399-62002 1/30 2715 Billing - 1951 Hea"
type textarea "x"
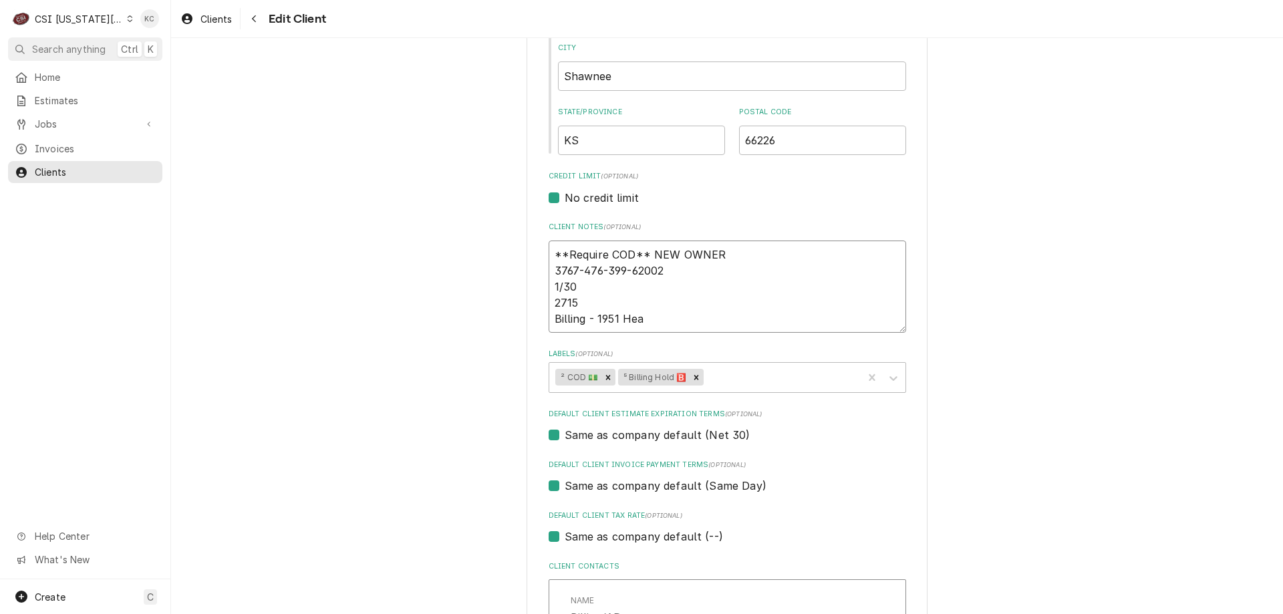
type textarea "**Require COD** NEW OWNER 3767-476-399-62002 1/30 2715 Billing - 1951 Heat"
type textarea "x"
type textarea "**Require COD** NEW OWNER 3767-476-399-62002 1/30 2715 Billing - 1951 Heath"
type textarea "x"
type textarea "**Require COD** NEW OWNER 3767-476-399-62002 1/30 2715 Billing - 1951 Heathe"
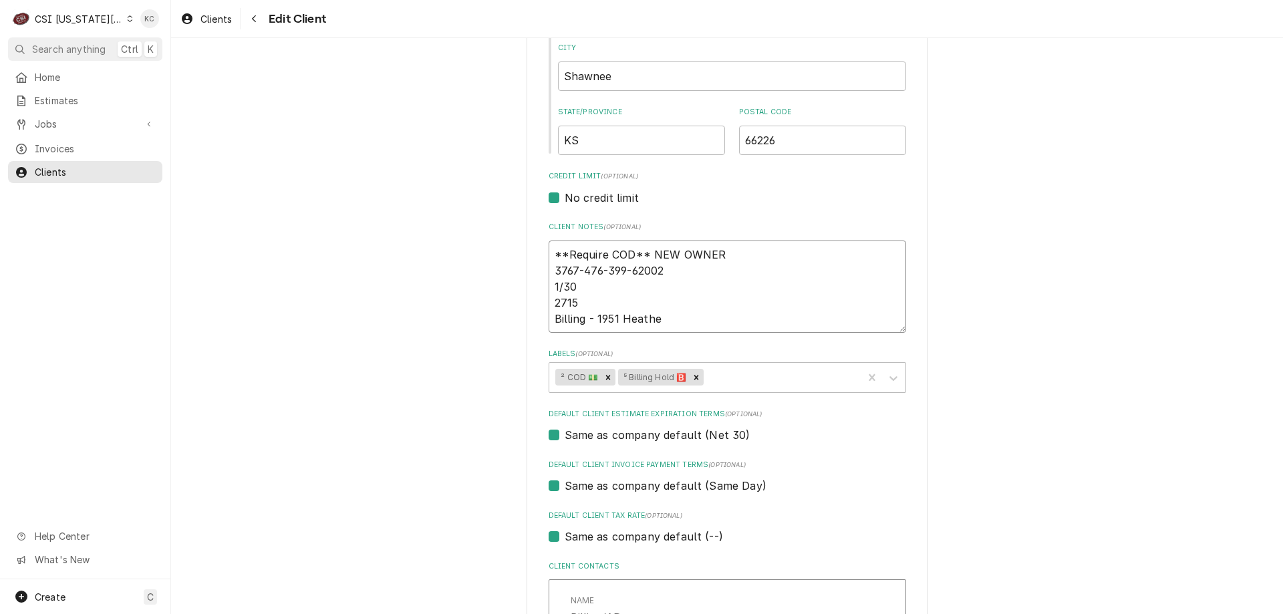
type textarea "x"
type textarea "**Require COD** NEW OWNER 3767-476-399-62002 1/30 2715 Billing - 1951 Heather"
type textarea "x"
type textarea "**Require COD** NEW OWNER 3767-476-399-62002 1/30 2715 Billing - 1951 Heatherw"
type textarea "x"
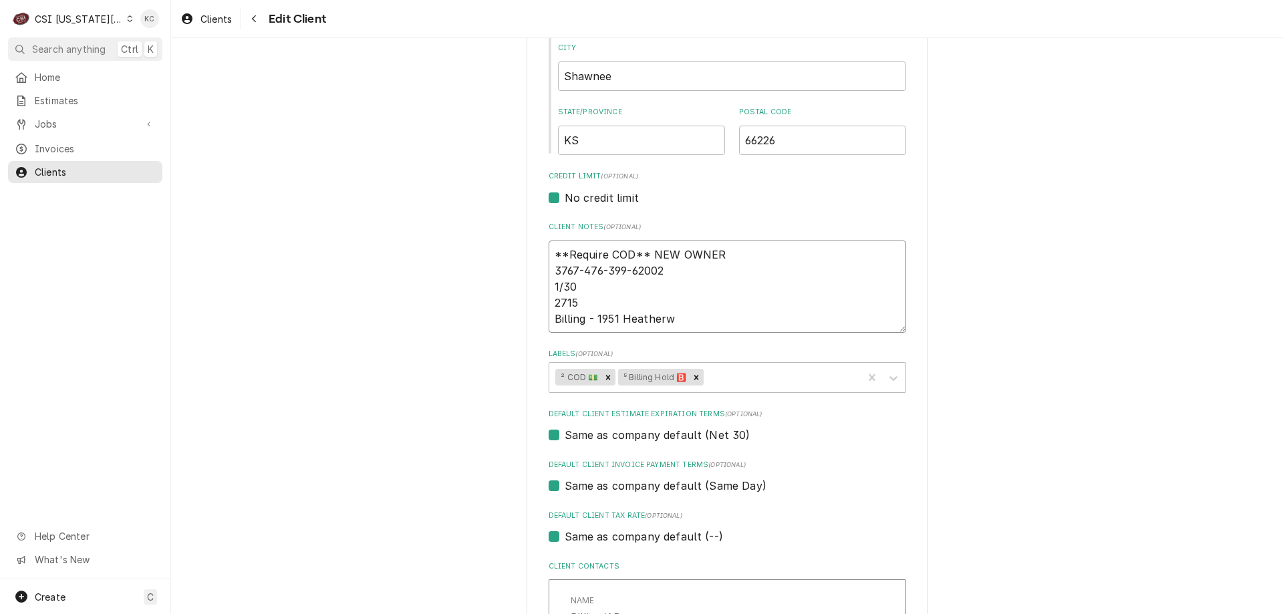
type textarea "**Require COD** NEW OWNER 3767-476-399-62002 1/30 2715 Billing - 1951 Heatherwe"
type textarea "x"
type textarea "**Require COD** NEW OWNER 3767-476-399-62002 1/30 2715 Billing - 1951 Heatherweo"
type textarea "x"
type textarea "**Require COD** NEW OWNER 3767-476-399-62002 1/30 2715 Billing - 1951 Heatherwe"
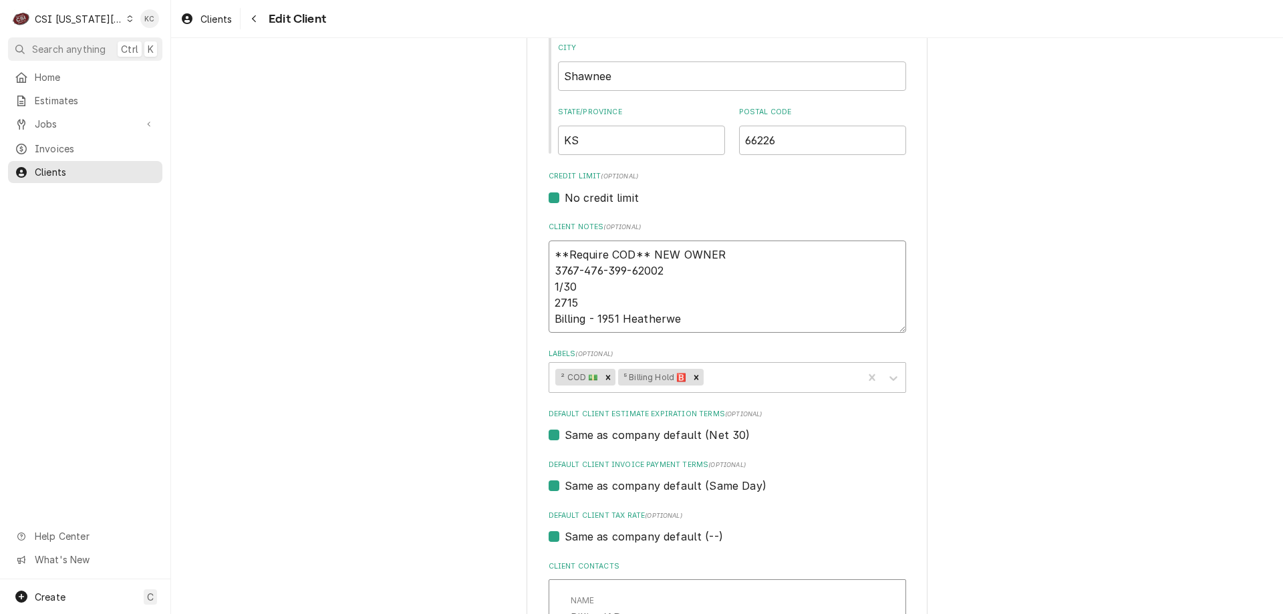
type textarea "x"
type textarea "**Require COD** NEW OWNER 3767-476-399-62002 1/30 2715 Billing - 1951 Heatherw"
type textarea "x"
type textarea "**Require COD** NEW OWNER 3767-476-399-62002 1/30 2715 Billing - 1951 Heatherwo"
type textarea "x"
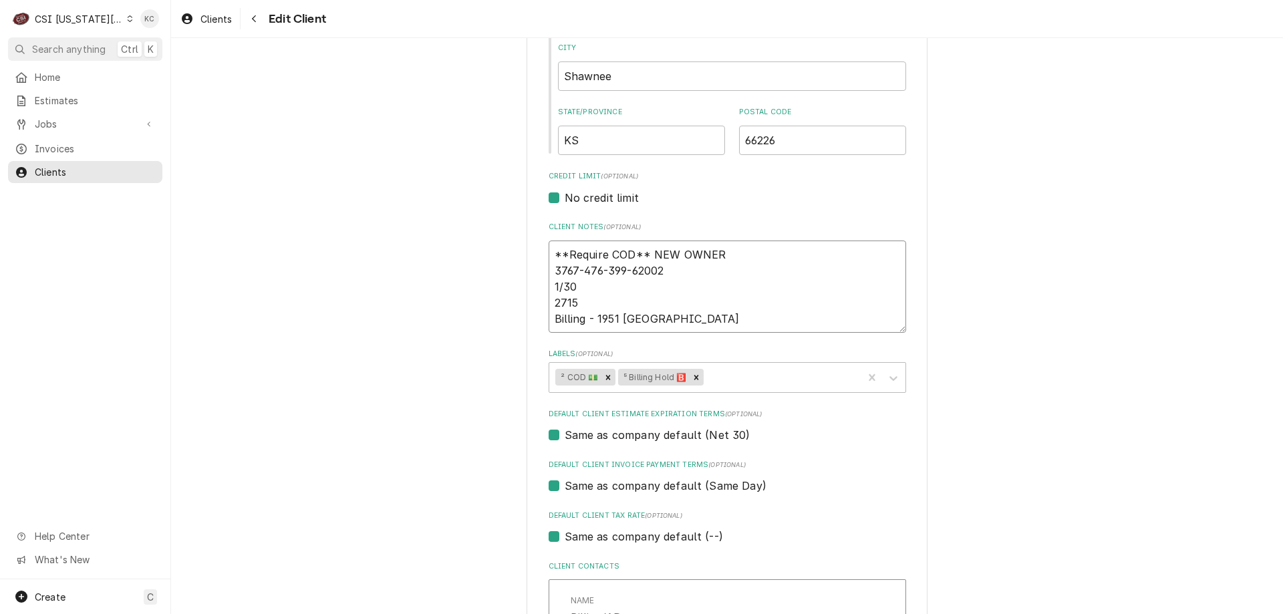
type textarea "**Require COD** NEW OWNER 3767-476-399-62002 1/30 2715 Billing - 1951 Heatherwoo"
type textarea "x"
type textarea "**Require COD** NEW OWNER 3767-476-399-62002 1/30 2715 Billing - 1951 Heatherwo…"
type textarea "x"
type textarea "**Require COD** NEW OWNER 3767-476-399-62002 1/30 2715 Billing - 1951 Heatherwo…"
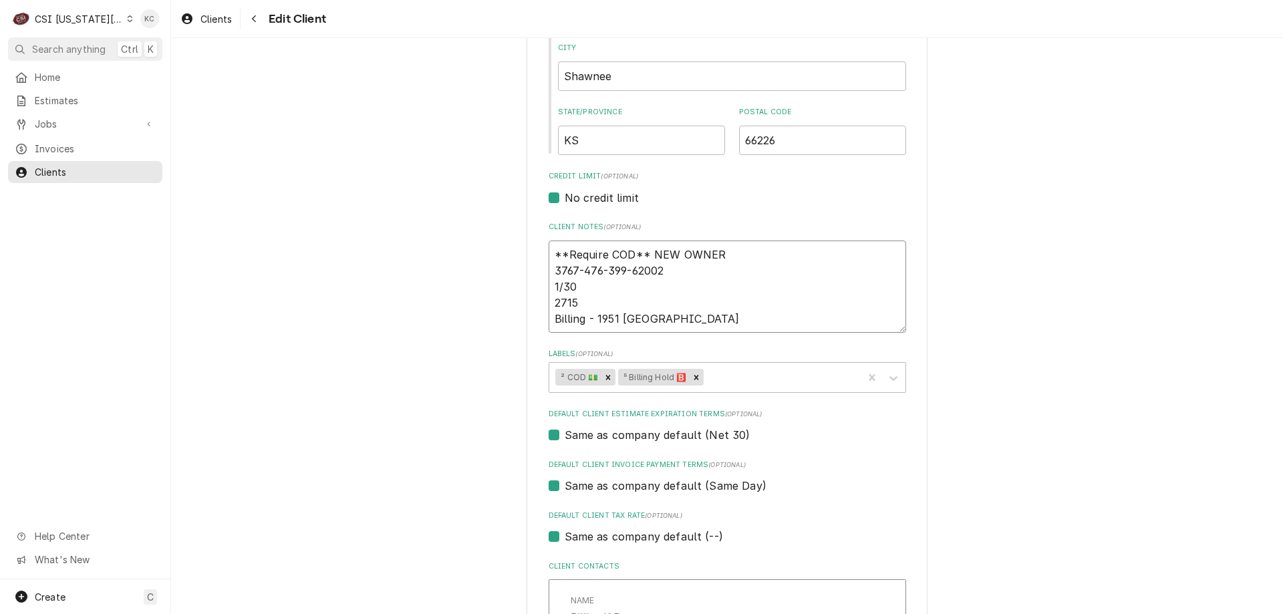
type textarea "x"
type textarea "**Require COD** NEW OWNER 3767-476-399-62002 1/30 2715 Billing - 1951 Heatherwo…"
type textarea "x"
type textarea "**Require COD** NEW OWNER 3767-476-399-62002 1/30 2715 Billing - 1951 Heatherwo…"
type textarea "x"
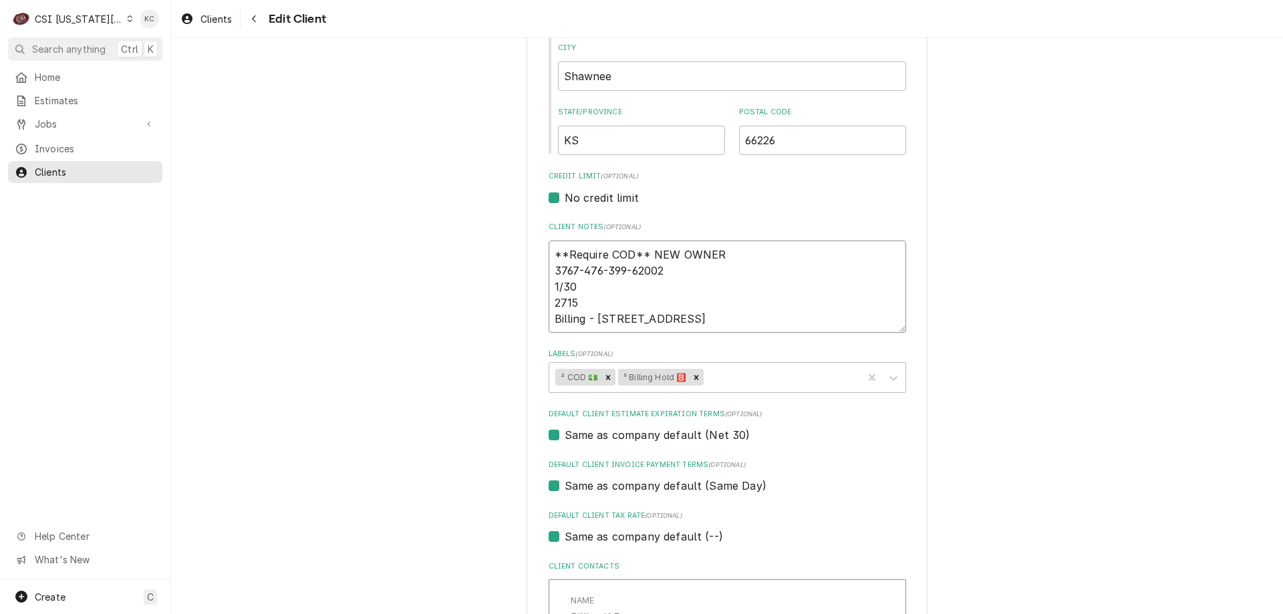
type textarea "**Require COD** NEW OWNER 3767-476-399-62002 1/30 2715 Billing - 1951 Heatherwo…"
type textarea "x"
type textarea "**Require COD** NEW OWNER 3767-476-399-62002 1/30 2715 Billing - 1951 Heatherwo…"
type textarea "x"
type textarea "**Require COD** NEW OWNER 3767-476-399-62002 1/30 2715 Billing - 1951 Heatherwo…"
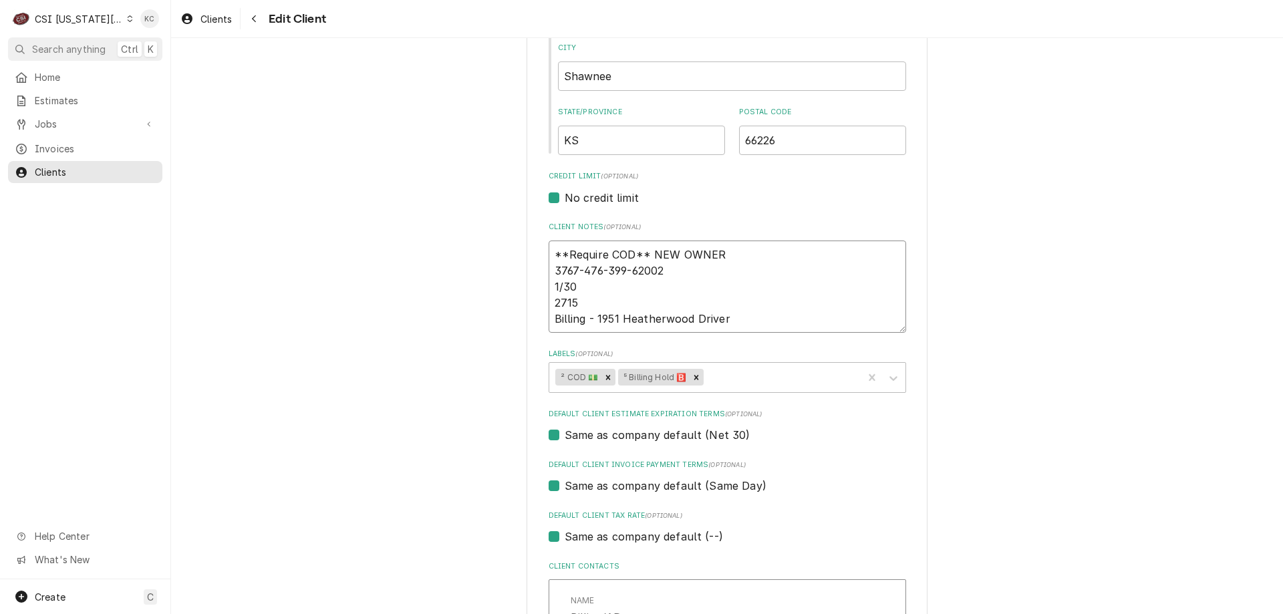
type textarea "x"
type textarea "**Require COD** NEW OWNER 3767-476-399-62002 1/30 2715 Billing - 1951 Heatherwo…"
type textarea "x"
type textarea "**Require COD** NEW OWNER 3767-476-399-62002 1/30 2715 Billing - 1951 Heatherwo…"
type textarea "x"
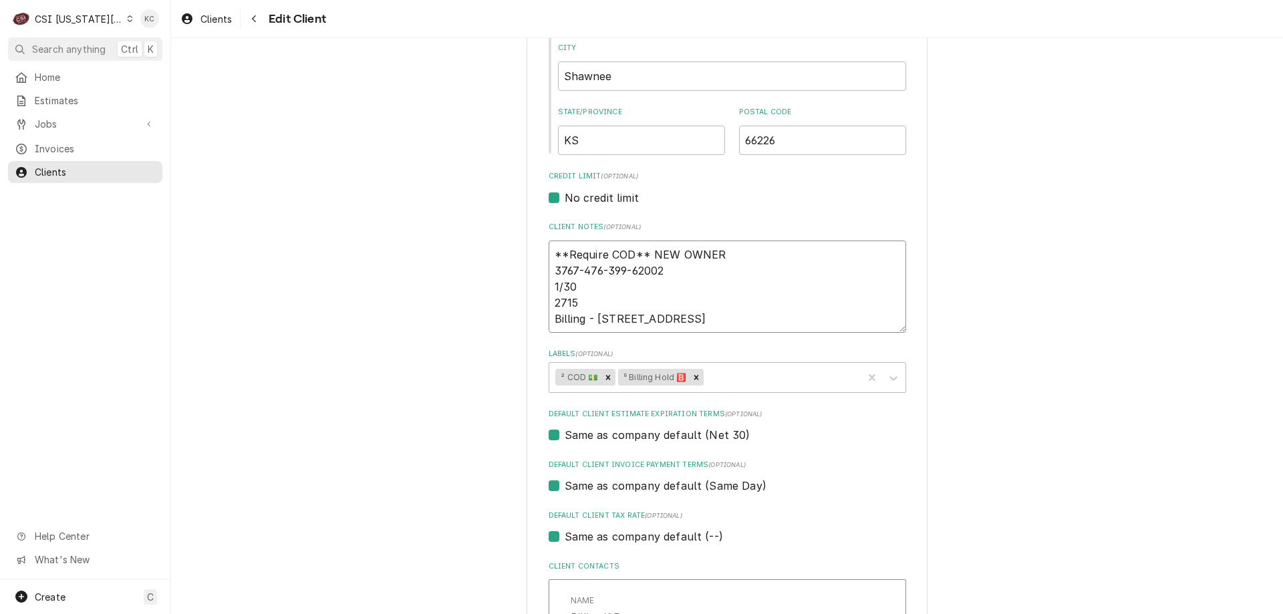
type textarea "**Require COD** NEW OWNER 3767-476-399-62002 1/30 2715 Billing - 1951 Heatherwo…"
type textarea "x"
type textarea "**Require COD** NEW OWNER 3767-476-399-62002 1/30 2715 Billing - 1951 Heatherwo…"
type textarea "x"
type textarea "**Require COD** NEW OWNER 3767-476-399-62002 1/30 2715 Billing - 1951 Heatherwo…"
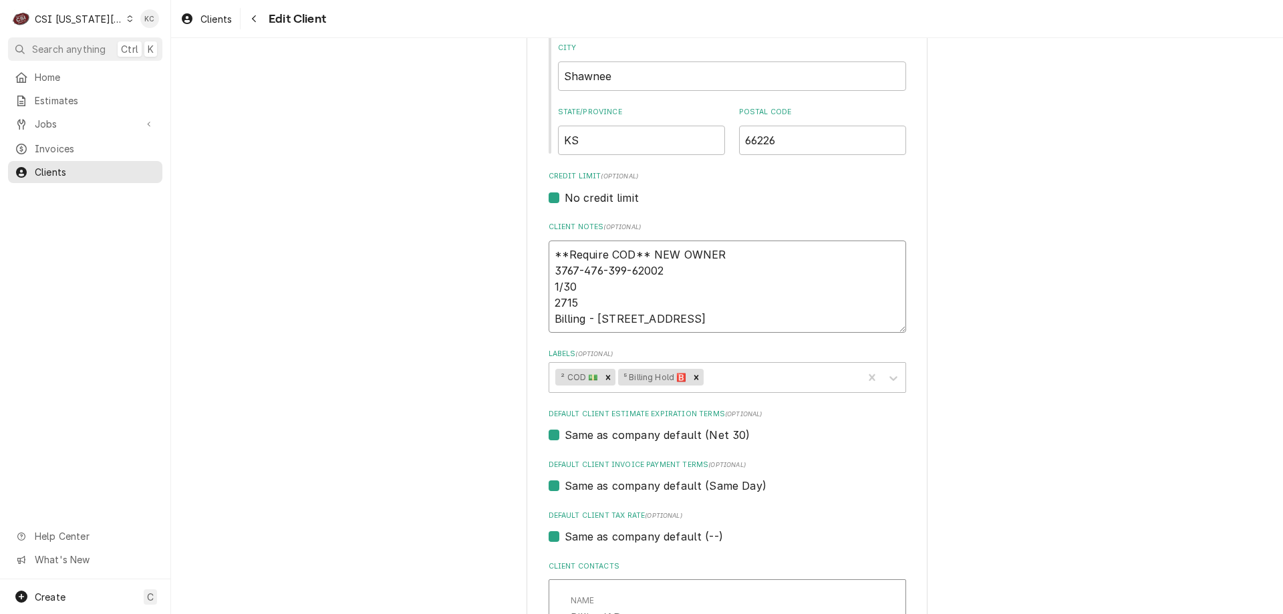
type textarea "x"
type textarea "**Require COD** NEW OWNER 3767-476-399-62002 1/30 2715 Billing - 1951 Heatherwo…"
type textarea "x"
type textarea "**Require COD** NEW OWNER 3767-476-399-62002 1/30 2715 Billing - 1951 Heatherwo…"
type textarea "x"
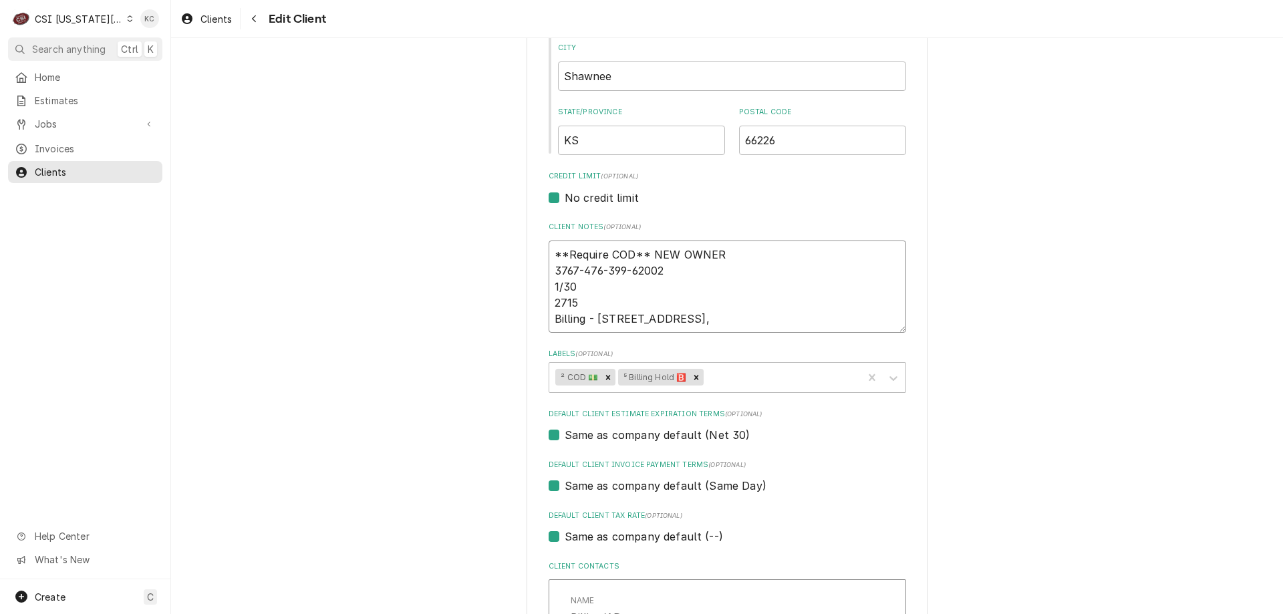
type textarea "**Require COD** NEW OWNER 3767-476-399-62002 1/30 2715 Billing - 1951 Heatherwo…"
type textarea "x"
type textarea "**Require COD** NEW OWNER 3767-476-399-62002 1/30 2715 Billing - 1951 Heatherwo…"
type textarea "x"
type textarea "**Require COD** NEW OWNER 3767-476-399-62002 1/30 2715 Billing - 1951 Heatherwo…"
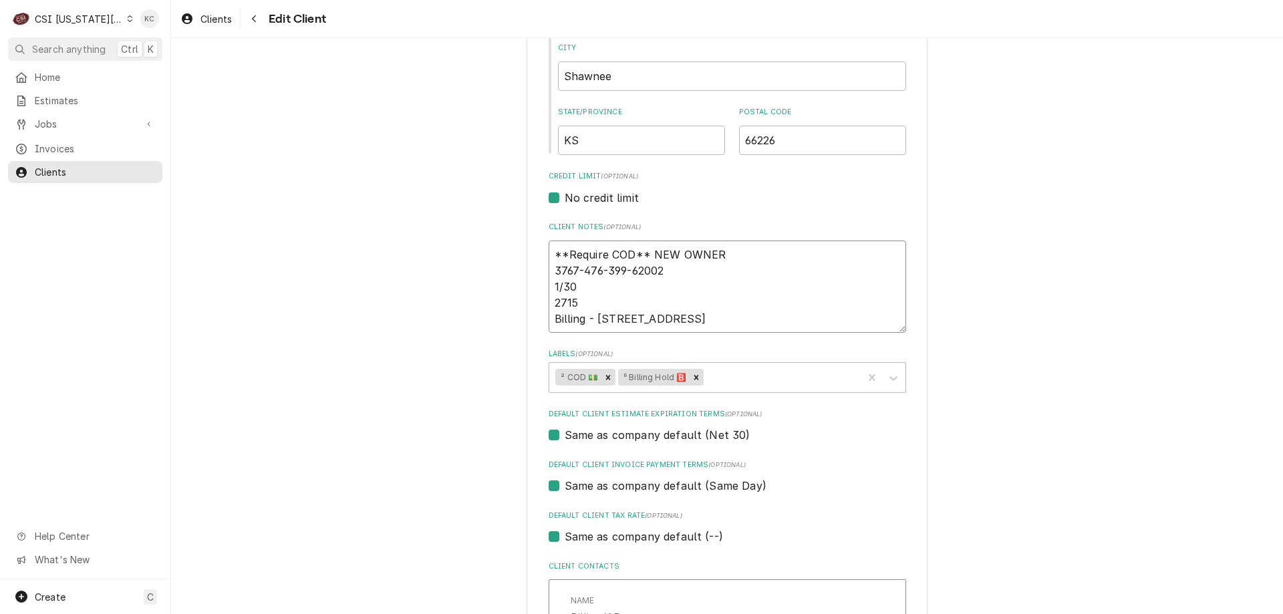
type textarea "x"
type textarea "**Require COD** NEW OWNER 3767-476-399-62002 1/30 2715 Billing - 1951 Heatherwo…"
type textarea "x"
type textarea "**Require COD** NEW OWNER 3767-476-399-62002 1/30 2715 Billing - 1951 Heatherwo…"
type textarea "x"
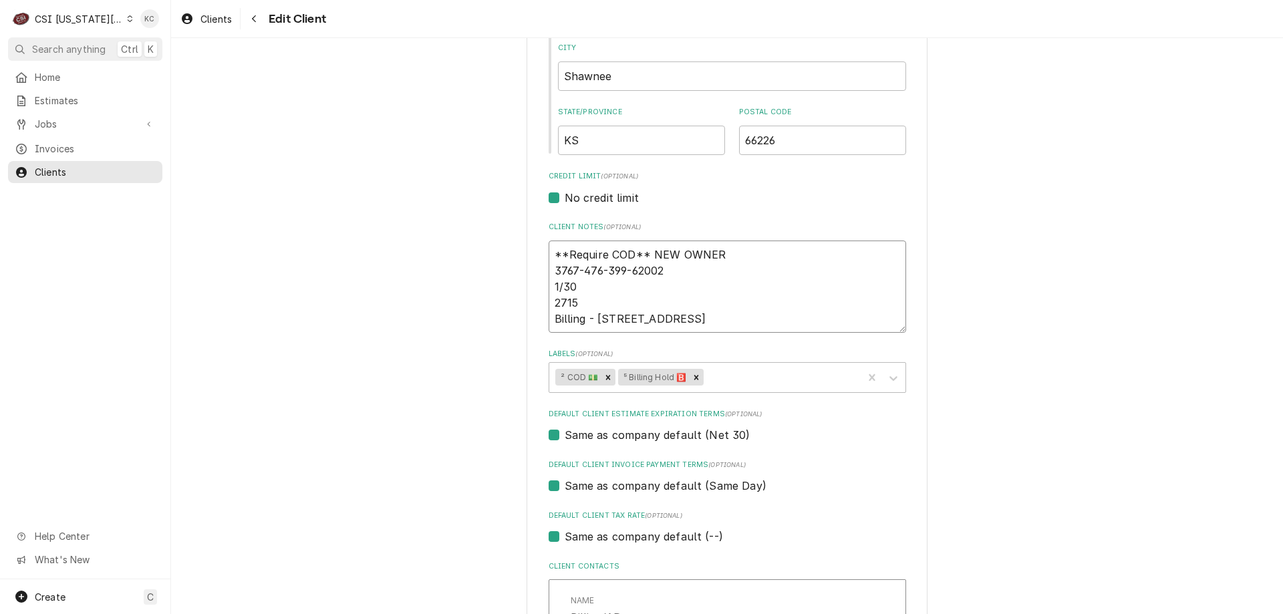
type textarea "**Require COD** NEW OWNER 3767-476-399-62002 1/30 2715 Billing - 1951 Heatherwo…"
type textarea "x"
type textarea "**Require COD** NEW OWNER 3767-476-399-62002 1/30 2715 Billing - 1951 Heatherwo…"
type textarea "x"
type textarea "**Require COD** NEW OWNER 3767-476-399-62002 1/30 2715 Billing - 1951 Heatherwo…"
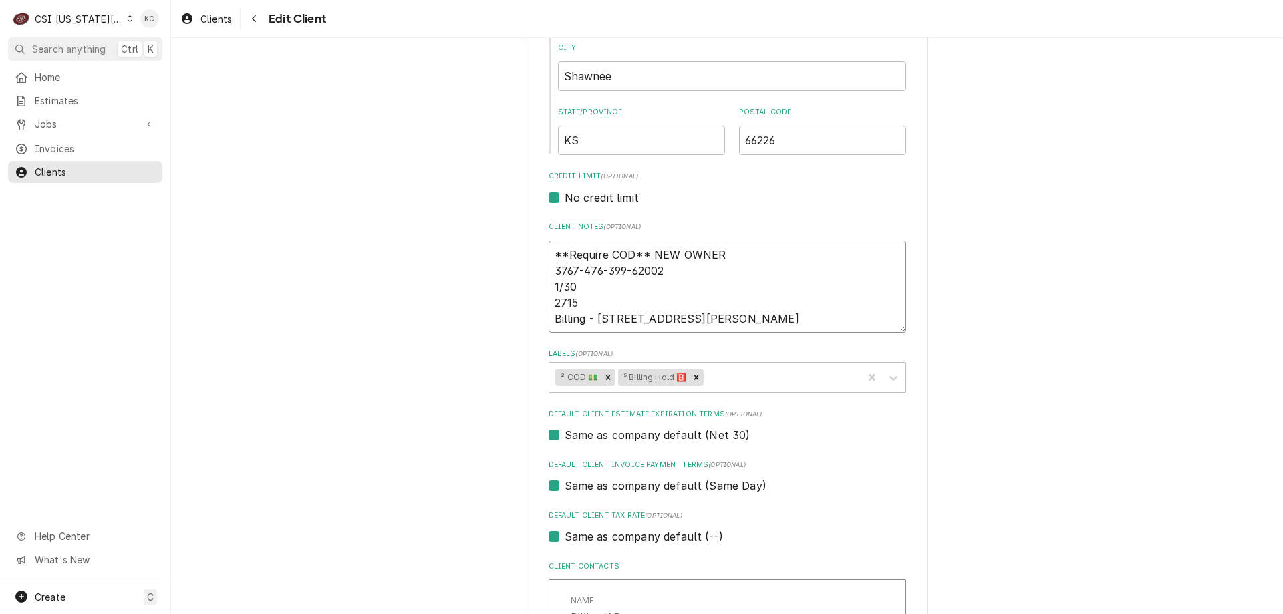
type textarea "x"
type textarea "**Require COD** NEW OWNER 3767-476-399-62002 1/30 2715 Billing - 1951 Heatherwo…"
type textarea "x"
type textarea "**Require COD** NEW OWNER 3767-476-399-62002 1/30 2715 Billing - 1951 Heatherwo…"
type textarea "x"
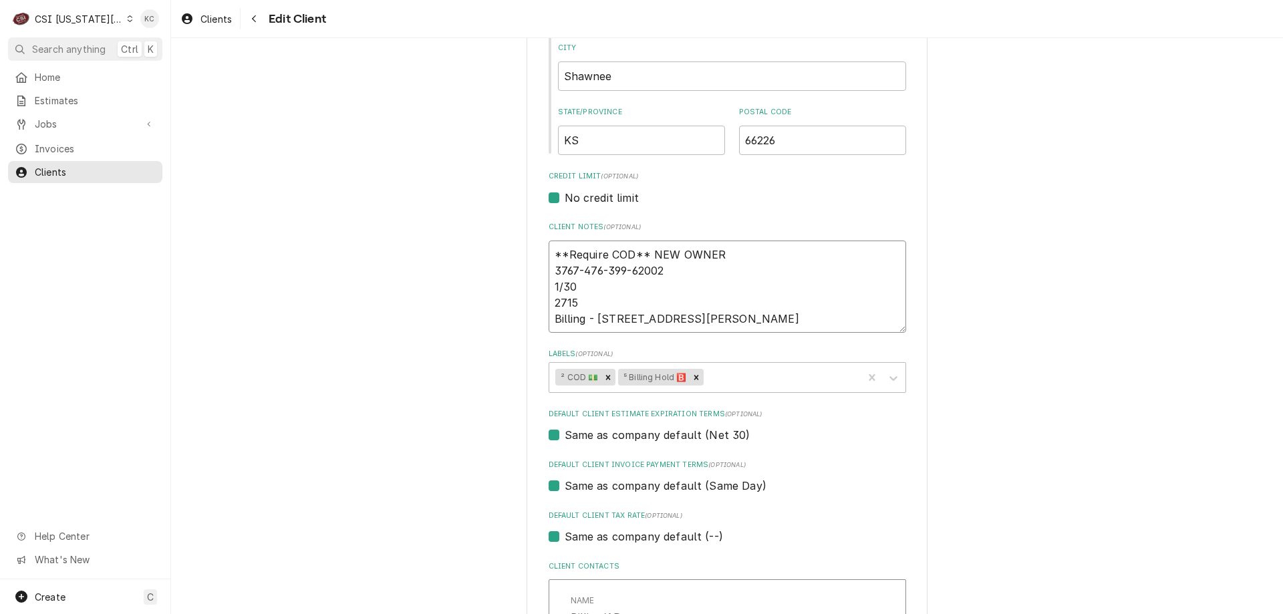
type textarea "**Require COD** NEW OWNER 3767-476-399-62002 1/30 2715 Billing - 1951 Heatherwo…"
type textarea "x"
type textarea "**Require COD** NEW OWNER 3767-476-399-62002 1/30 2715 Billing - 1951 Heatherwo…"
type textarea "x"
type textarea "**Require COD** NEW OWNER 3767-476-399-62002 1/30 2715 Billing - 1951 Heatherwo…"
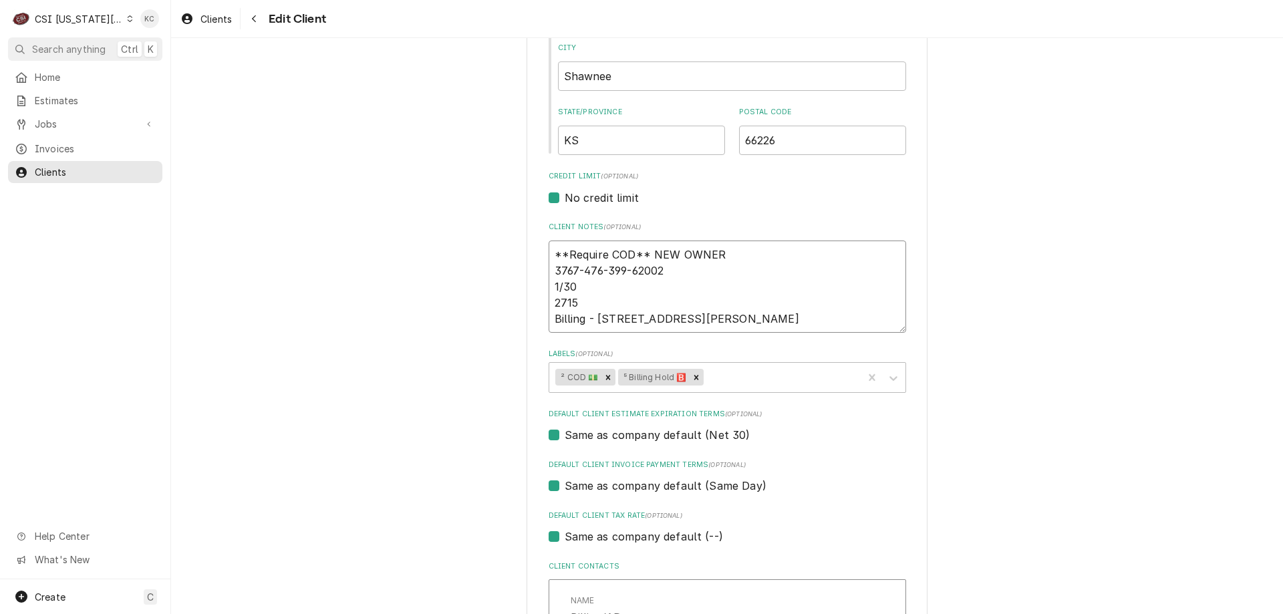
type textarea "x"
type textarea "**Require COD** NEW OWNER 3767-476-399-62002 1/30 2715 Billing - 1951 Heatherwo…"
type textarea "x"
type textarea "**Require COD** NEW OWNER 3767-476-399-62002 1/30 2715 Billing - 1951 Heatherwo…"
type textarea "x"
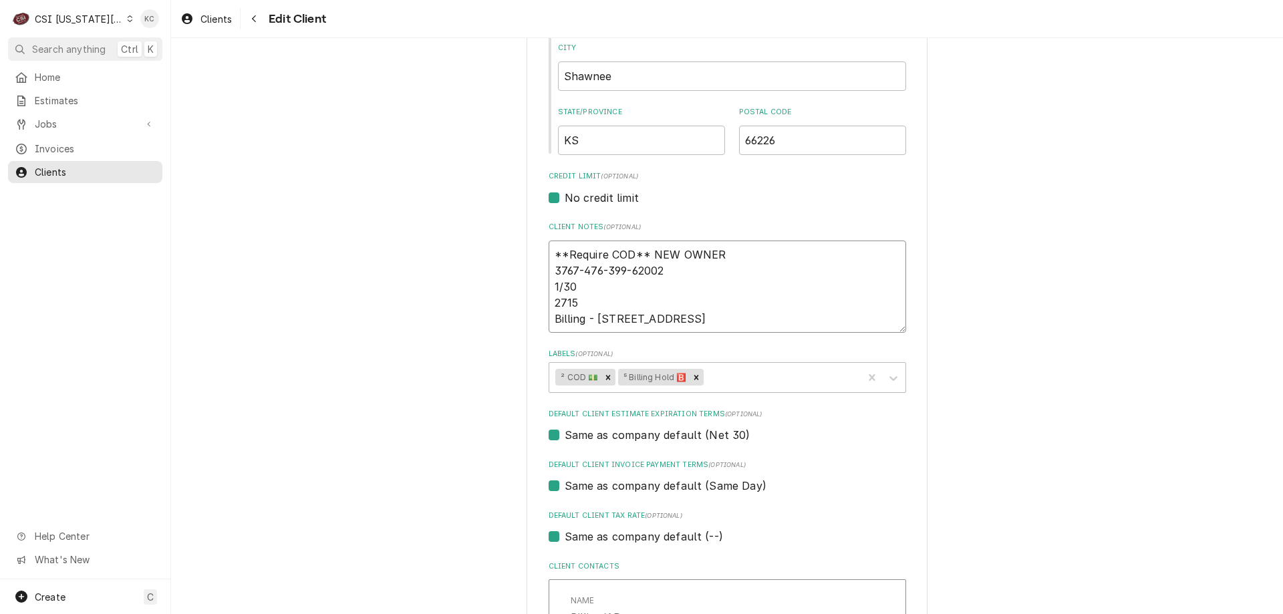
type textarea "**Require COD** NEW OWNER 3767-476-399-62002 1/30 2715 Billing - 1951 Heatherwo…"
type textarea "x"
type textarea "**Require COD** NEW OWNER 3767-476-399-62002 1/30 2715 Billing - 1951 Heatherwo…"
type textarea "x"
type textarea "**Require COD** NEW OWNER 3767-476-399-62002 1/30 2715 Billing - 1951 Heatherwo…"
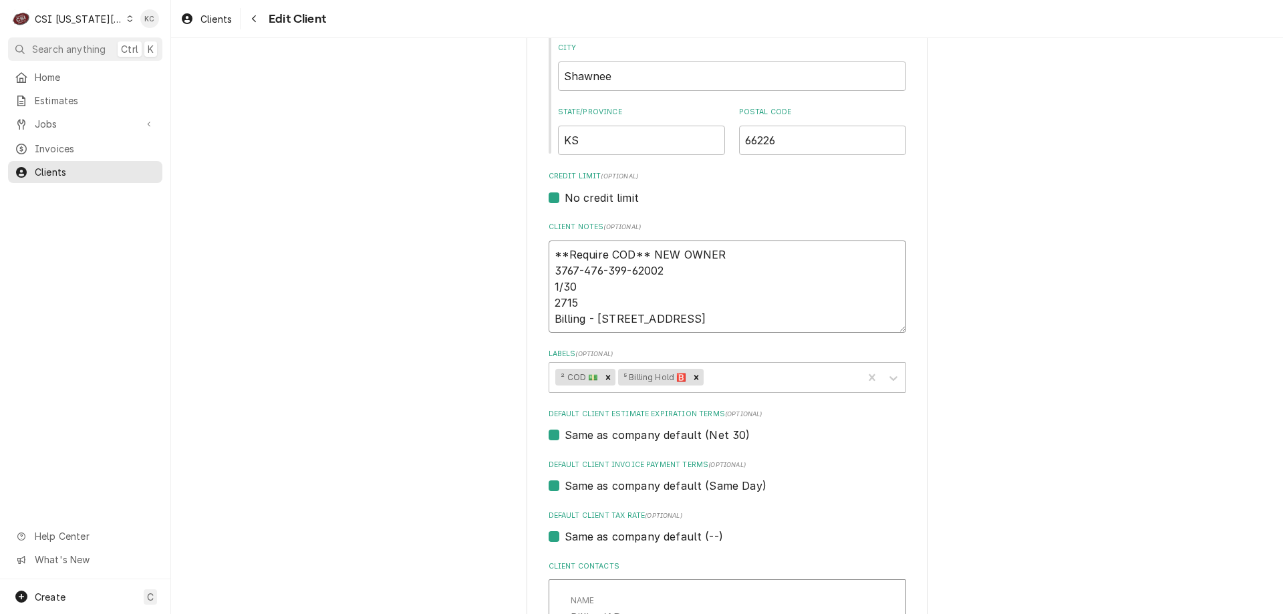
type textarea "x"
type textarea "**Require COD** NEW OWNER 3767-476-399-62002 1/30 2715 Billing - 1951 Heatherwo…"
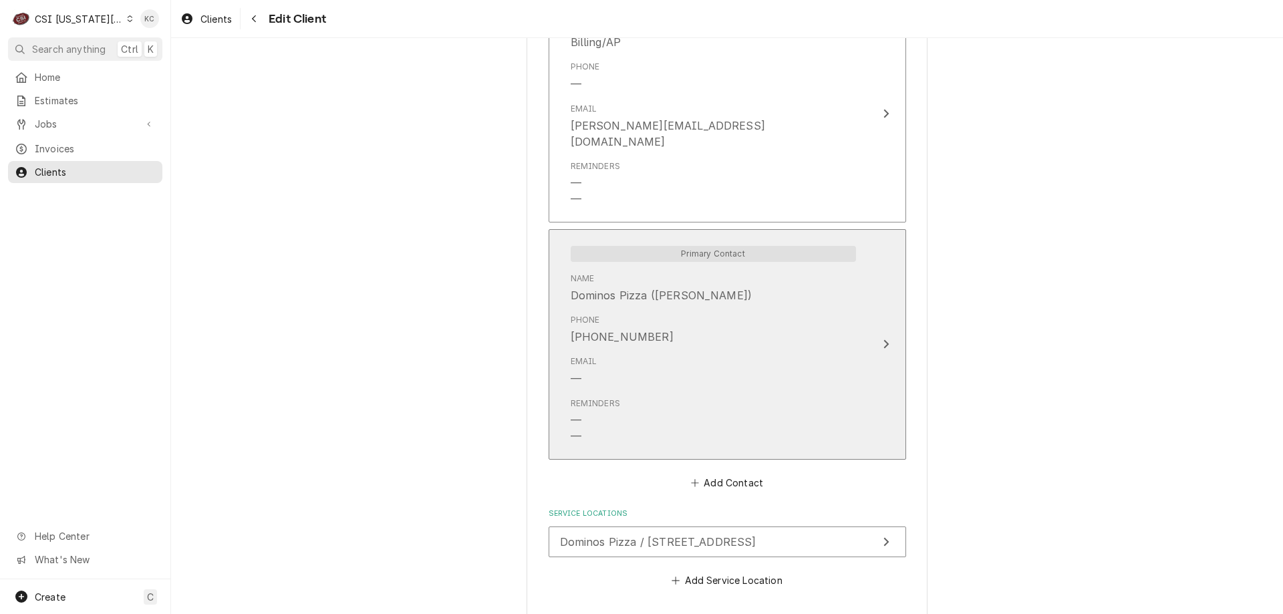
scroll to position [1100, 0]
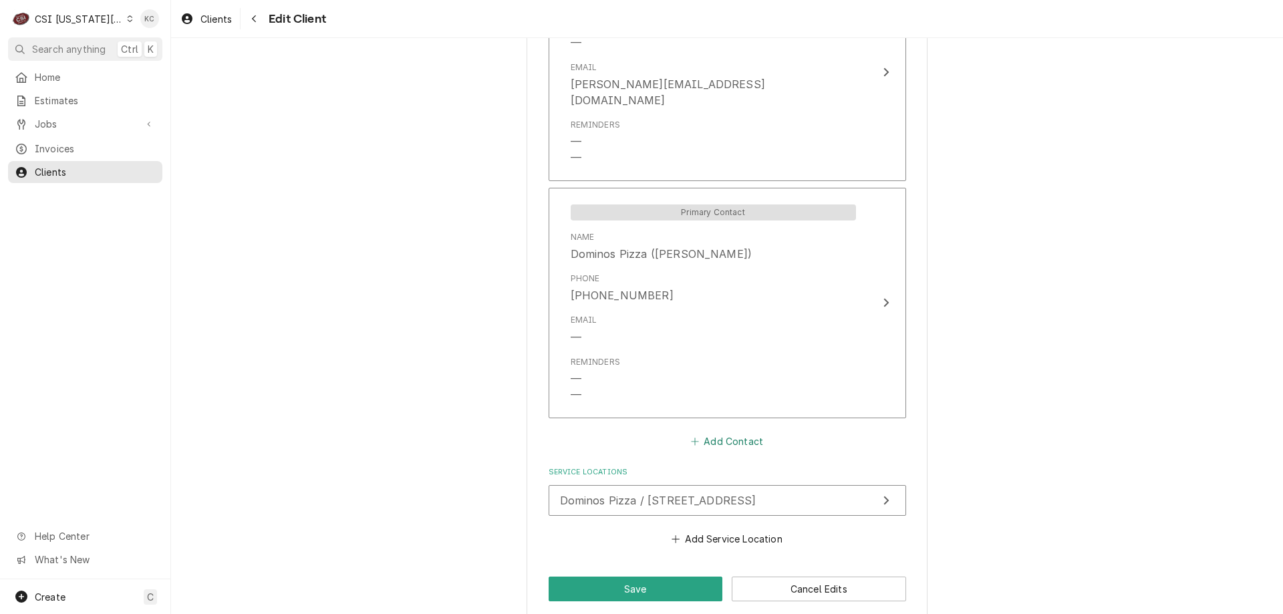
click at [727, 432] on button "Add Contact" at bounding box center [726, 441] width 77 height 19
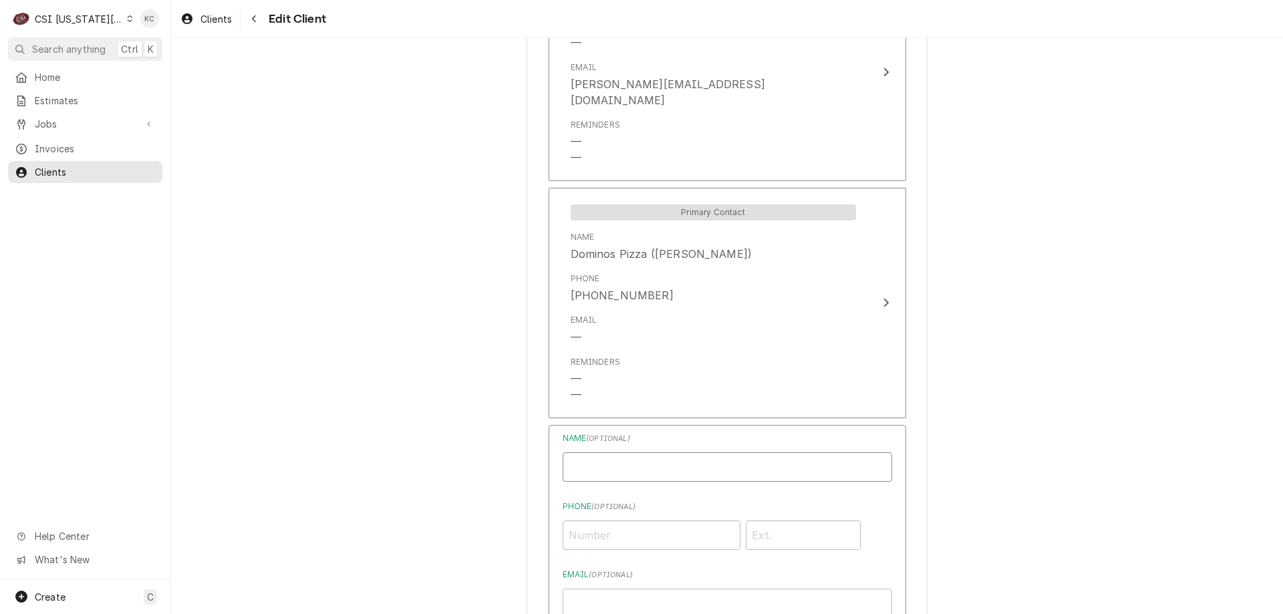
click at [685, 458] on input "Business Name" at bounding box center [727, 466] width 329 height 29
click at [689, 520] on input "Phone ( optional )" at bounding box center [652, 534] width 178 height 29
click at [684, 589] on input "Email ( optional )" at bounding box center [727, 603] width 329 height 29
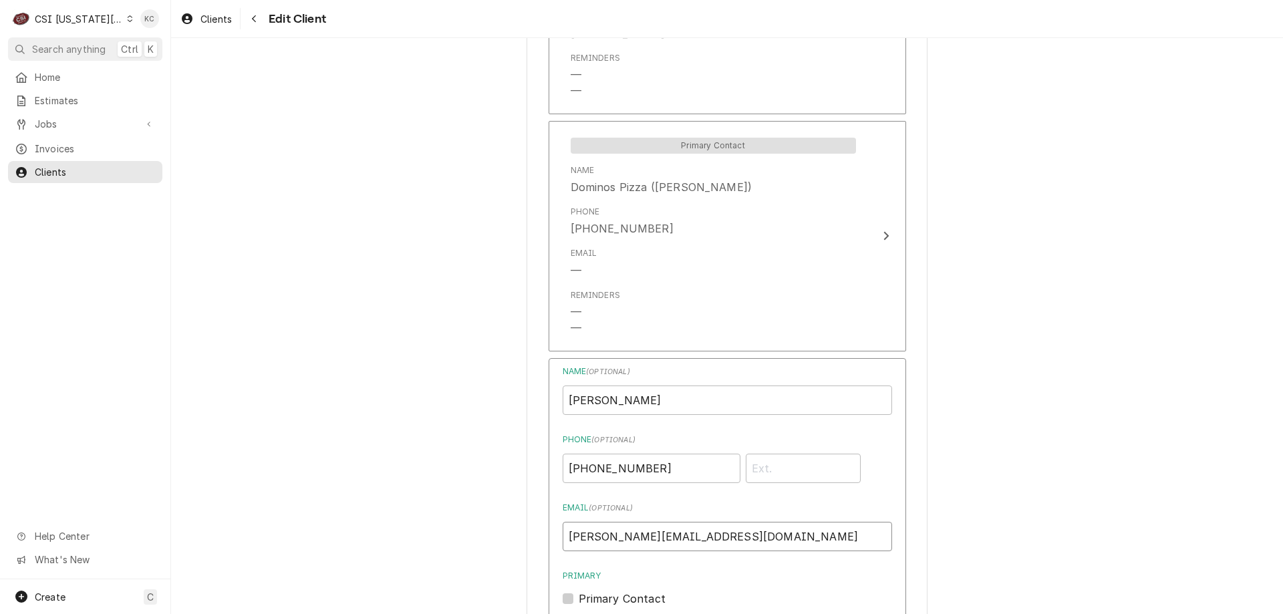
scroll to position [499, 0]
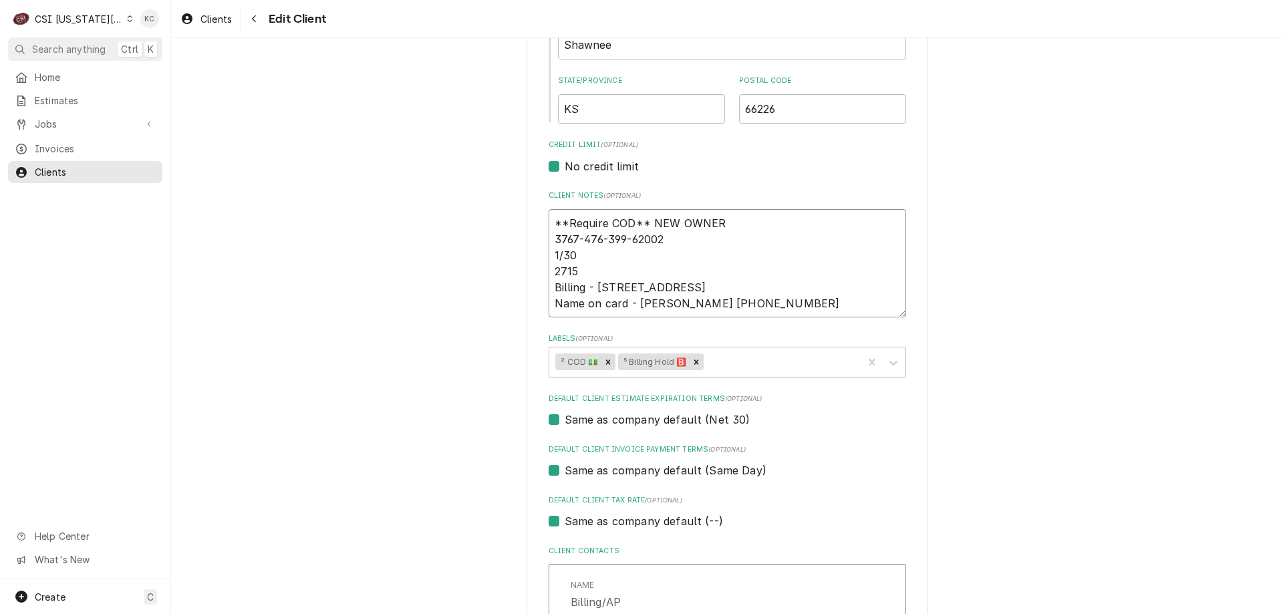
click at [692, 300] on textarea "**Require COD** NEW OWNER 3767-476-399-62002 1/30 2715 Billing - 1951 Heatherwo…" at bounding box center [727, 263] width 357 height 108
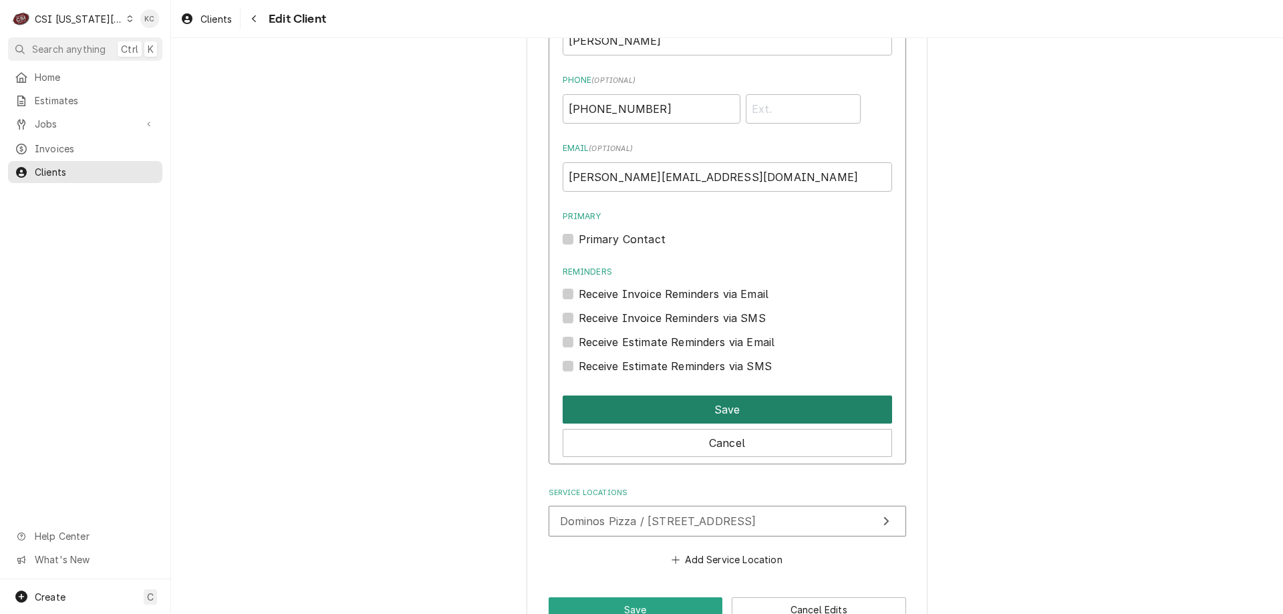
scroll to position [1547, 0]
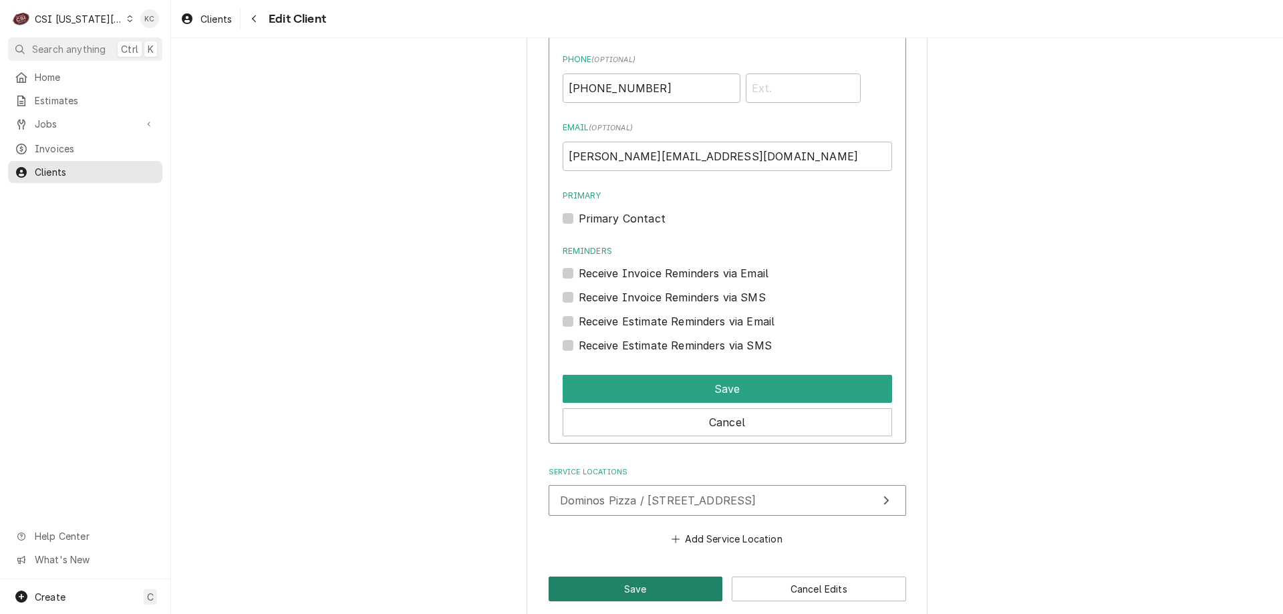
click at [629, 577] on button "Save" at bounding box center [636, 589] width 174 height 25
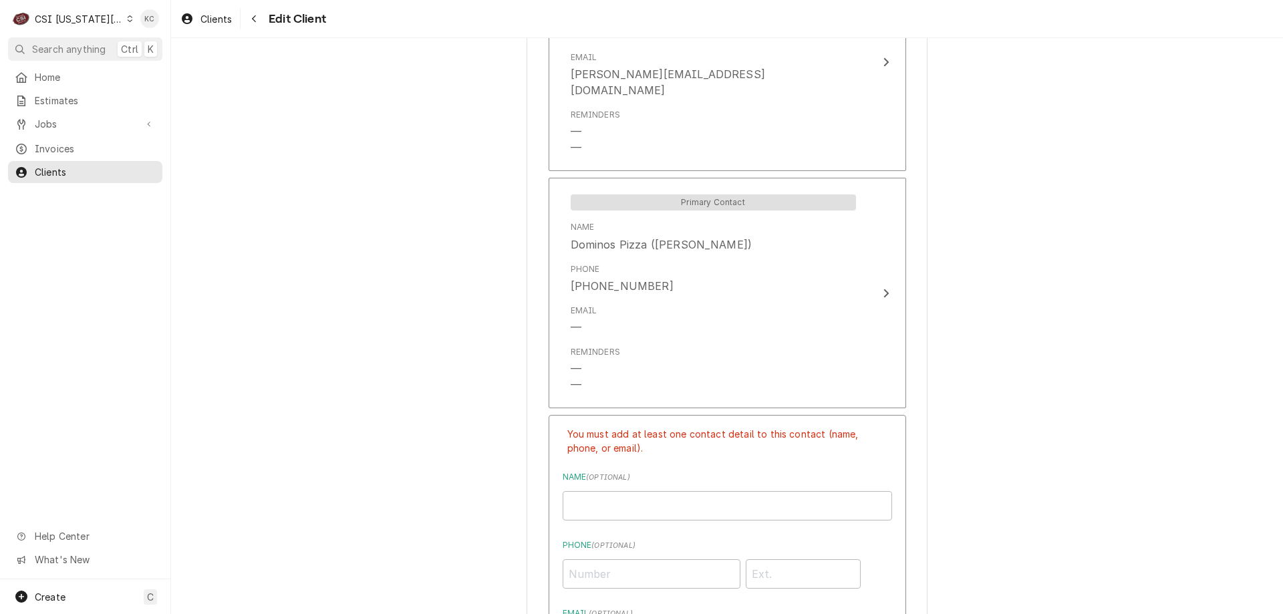
scroll to position [1207, 0]
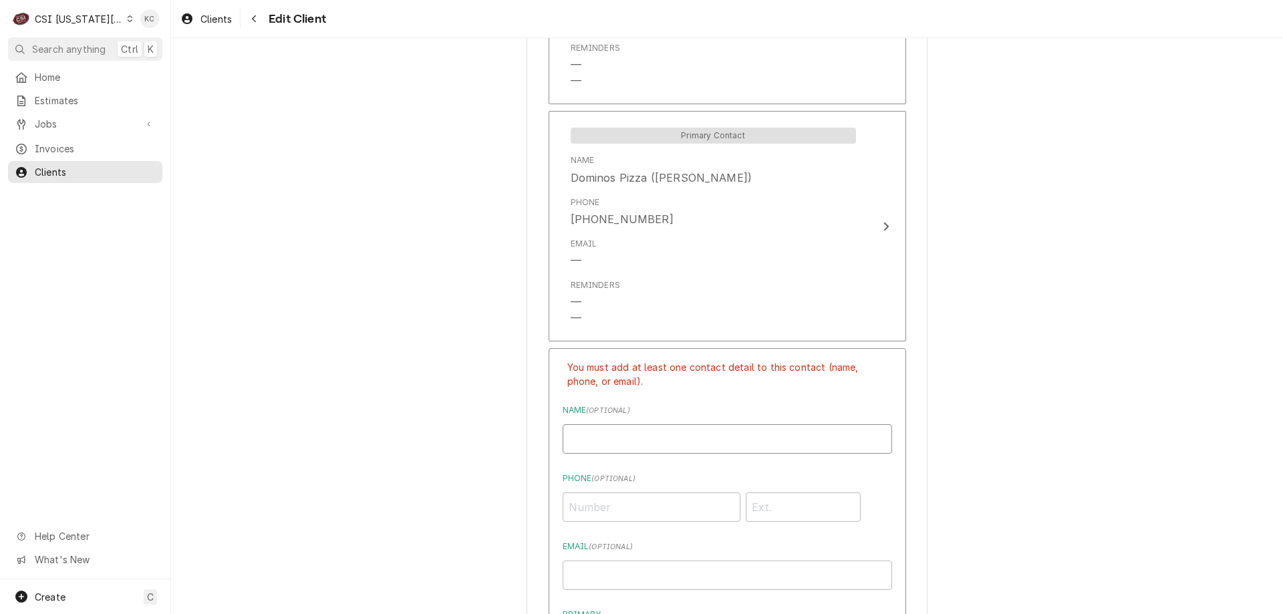
click at [687, 430] on input "Business Name" at bounding box center [727, 438] width 329 height 29
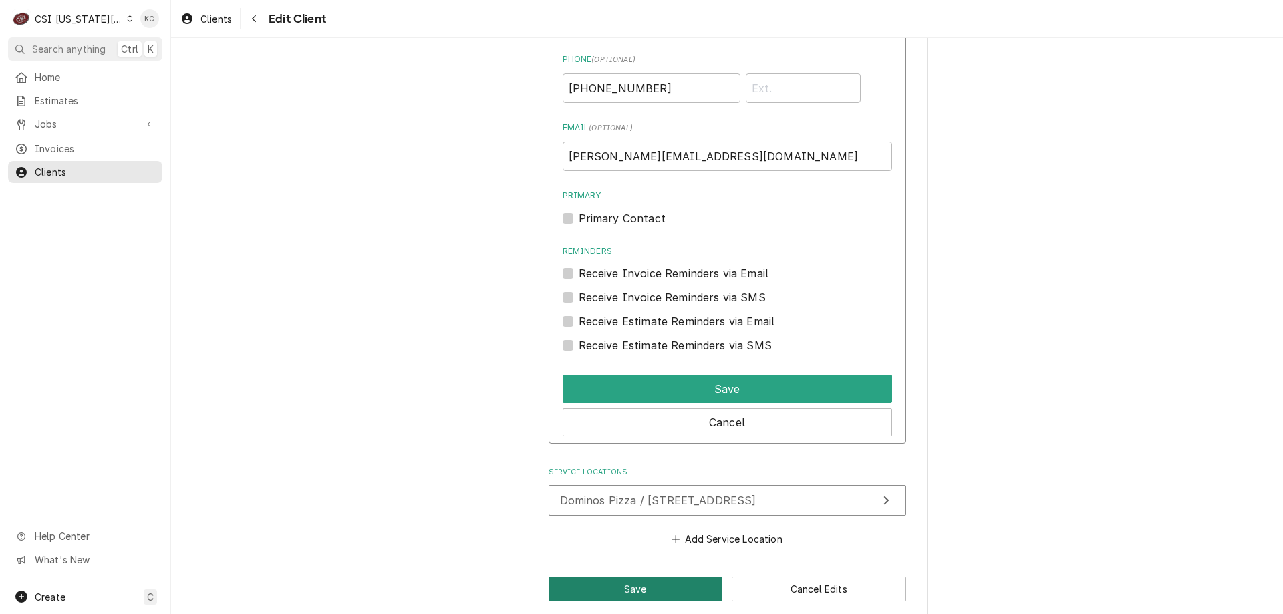
click at [624, 579] on button "Save" at bounding box center [636, 589] width 174 height 25
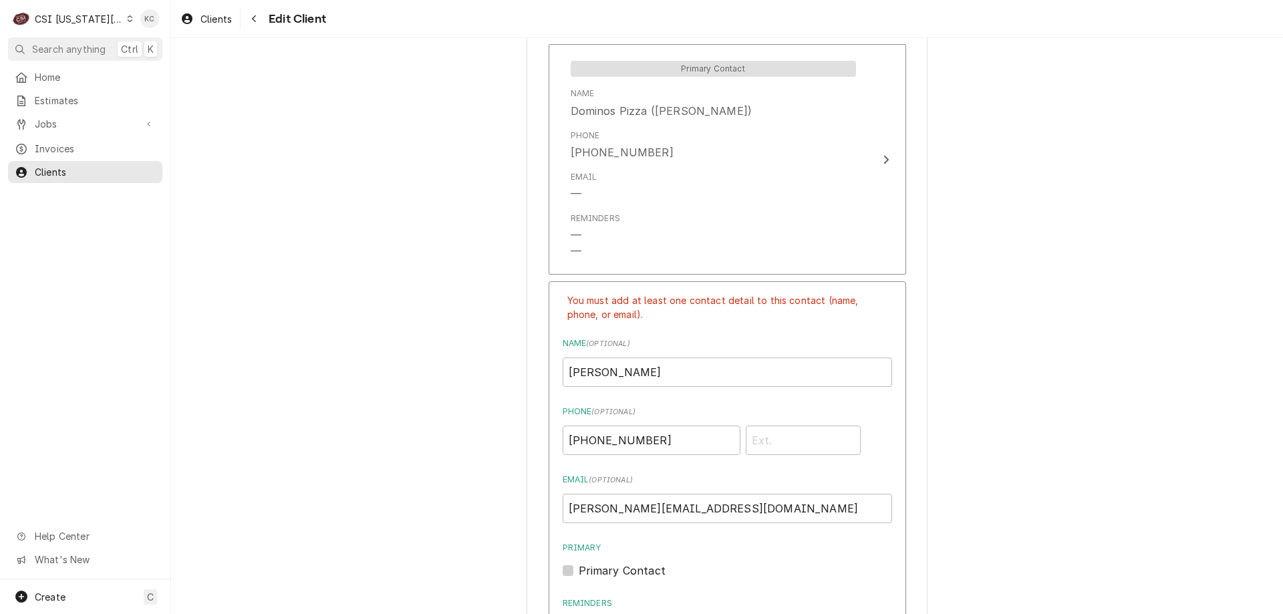
scroll to position [1408, 0]
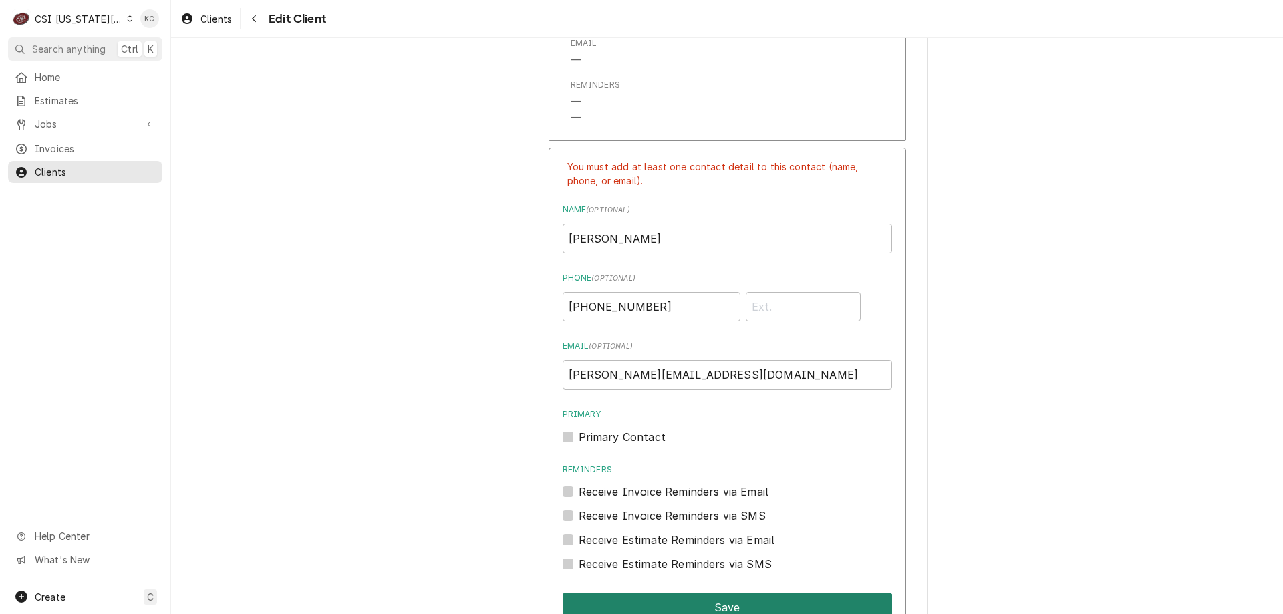
click at [717, 593] on button "Save" at bounding box center [727, 607] width 329 height 28
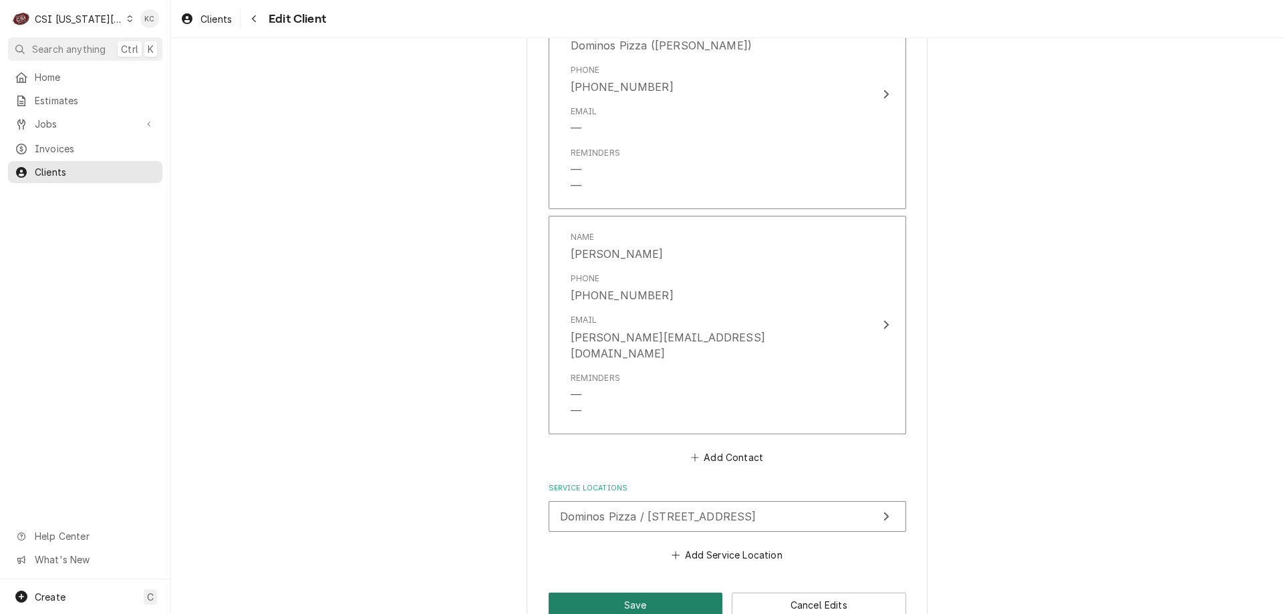
click at [657, 593] on button "Save" at bounding box center [636, 605] width 174 height 25
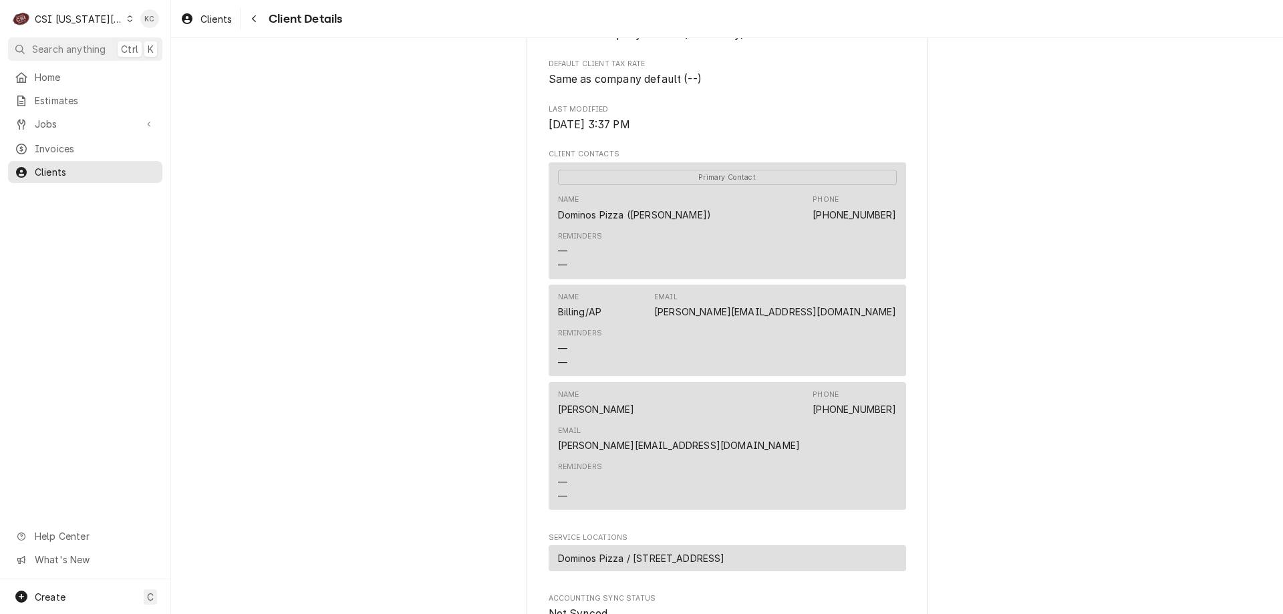
scroll to position [535, 0]
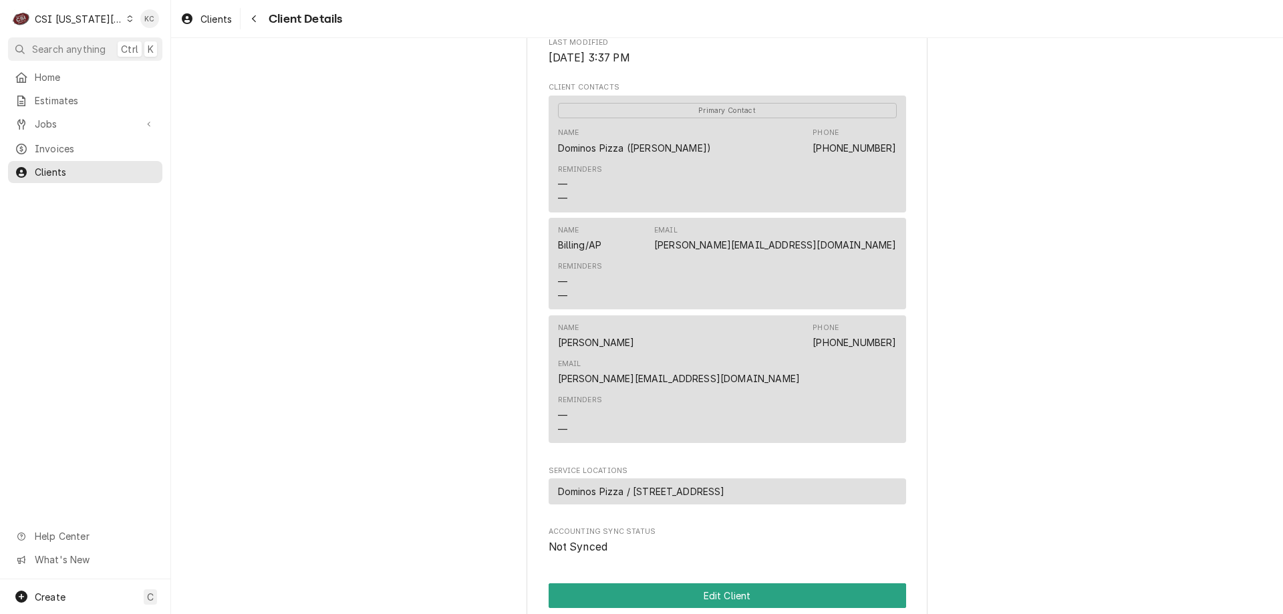
click at [639, 367] on div "Name [PERSON_NAME] Phone [PHONE_NUMBER] Email [EMAIL_ADDRESS][DOMAIN_NAME]" at bounding box center [727, 354] width 339 height 73
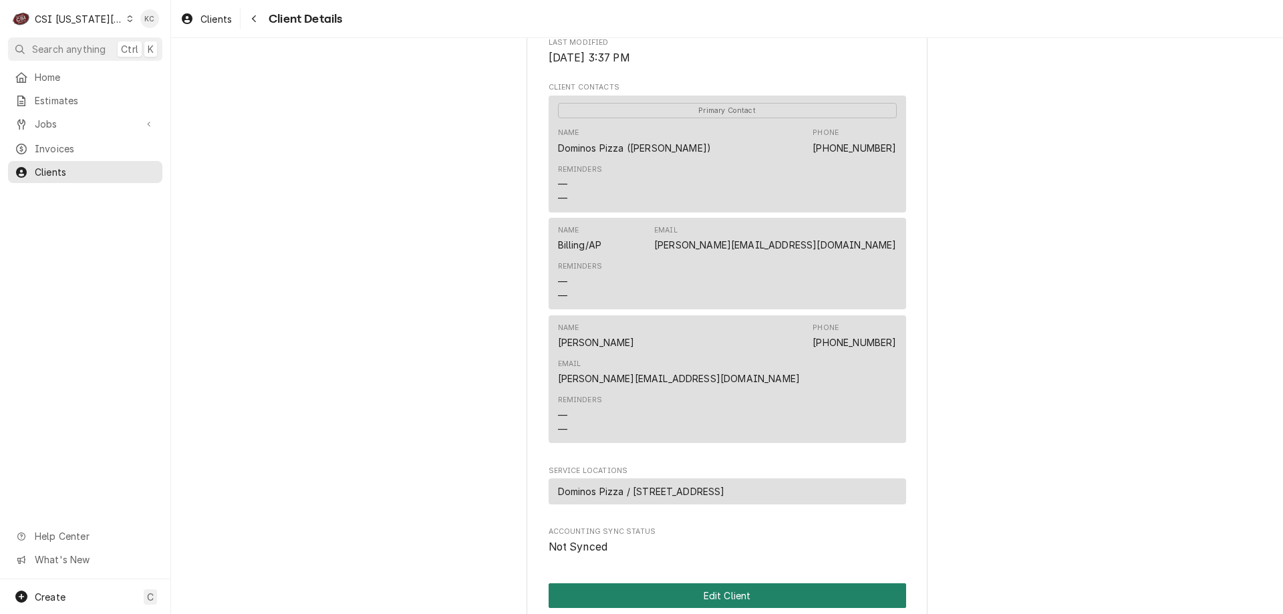
click at [680, 583] on button "Edit Client" at bounding box center [727, 595] width 357 height 25
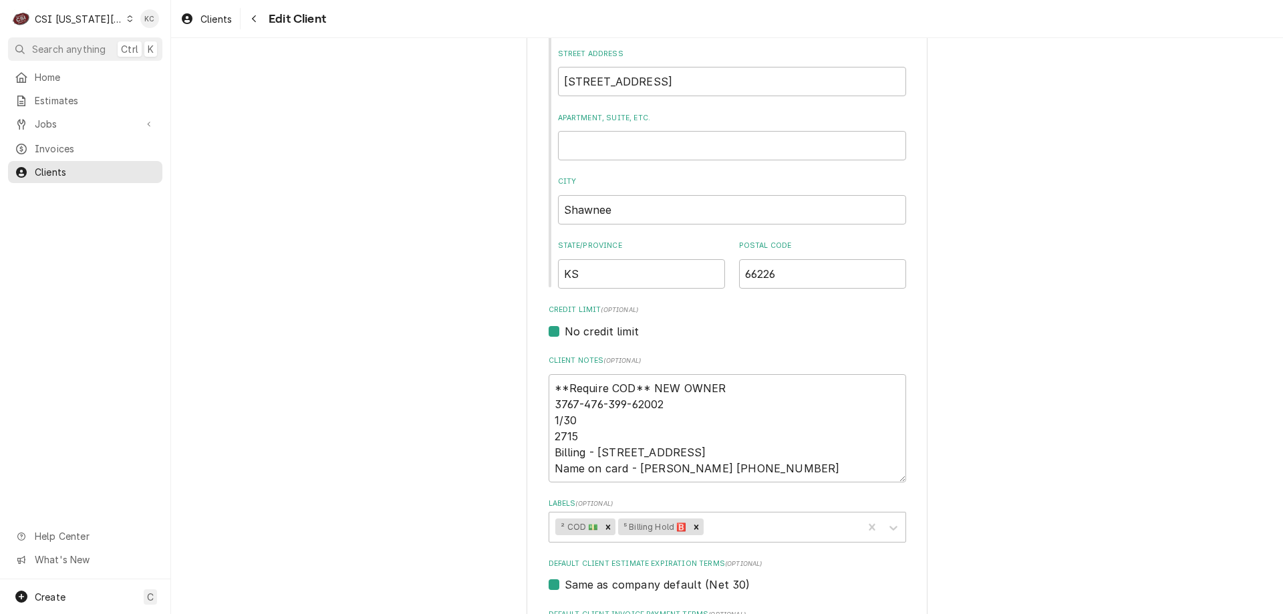
scroll to position [401, 0]
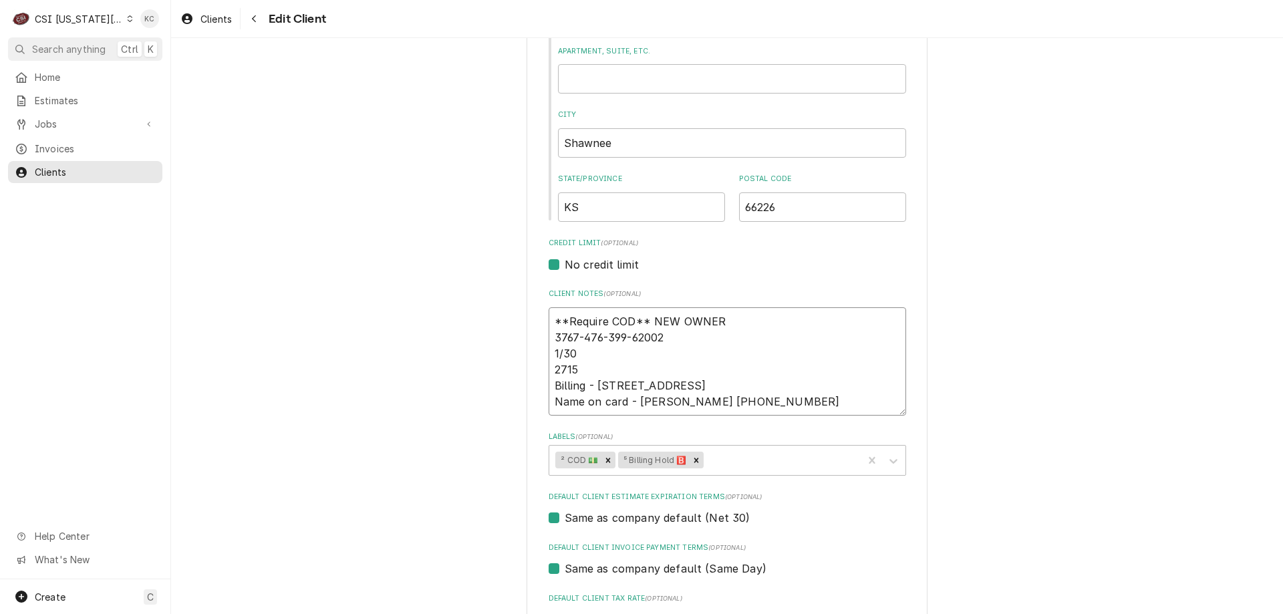
click at [720, 317] on textarea "**Require COD** NEW OWNER 3767-476-399-62002 1/30 2715 Billing - 1951 Heatherwo…" at bounding box center [727, 361] width 357 height 108
type textarea "x"
type textarea "**Require COD** NEW OWNER 3767-476-399-62002 1/30 2715 Billing - 1951 Heatherwo…"
type textarea "x"
type textarea "**Require COD** NEW OWNER - 3767-476-399-62002 1/30 2715 Billing - 1951 Heather…"
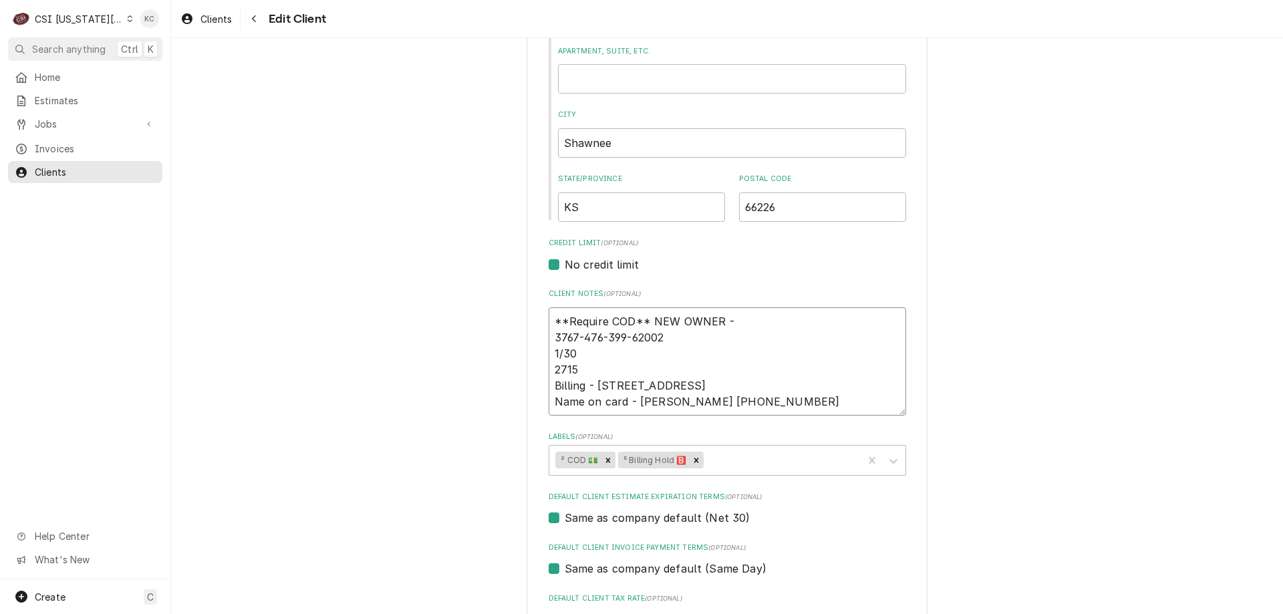
type textarea "x"
type textarea "**Require COD** NEW OWNER - 3767-476-399-62002 1/30 2715 Billing - 1951 Heather…"
type textarea "x"
type textarea "**Require COD** NEW OWNER - J 3767-476-399-62002 1/30 2715 Billing - 1951 Heath…"
type textarea "x"
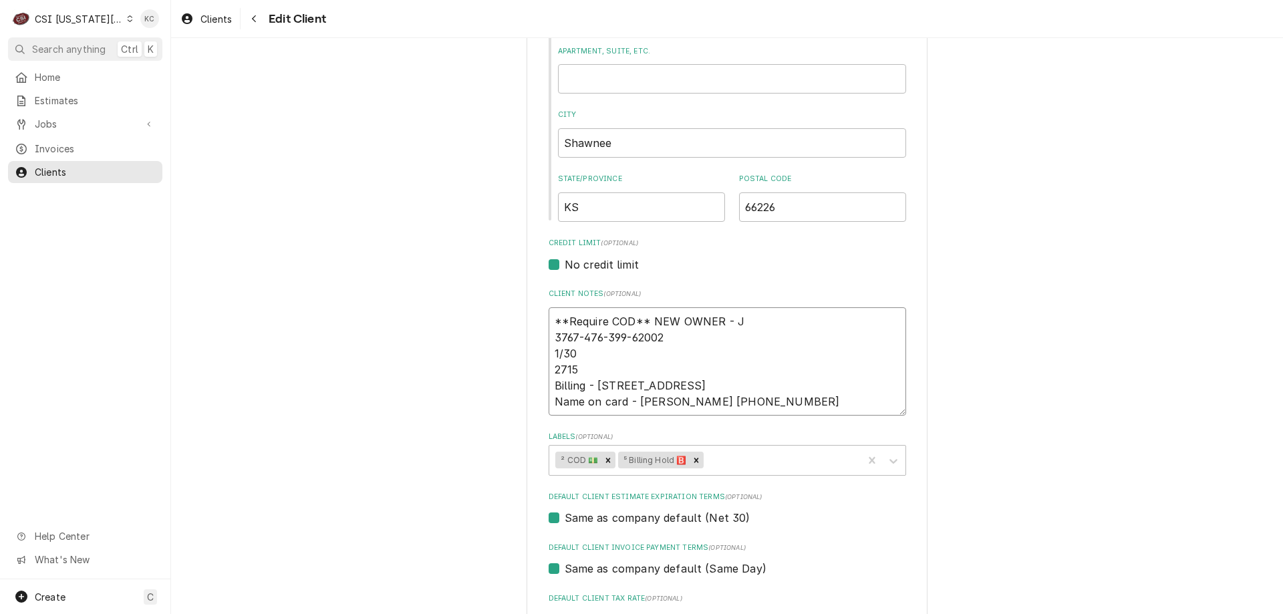
type textarea "**Require COD** NEW OWNER - Ja 3767-476-399-62002 1/30 2715 Billing - 1951 Heat…"
type textarea "x"
type textarea "**Require COD** NEW OWNER - Jac 3767-476-399-62002 1/30 2715 Billing - 1951 Hea…"
type textarea "x"
type textarea "**Require COD** NEW OWNER - Jaco 3767-476-399-62002 1/30 2715 Billing - 1951 He…"
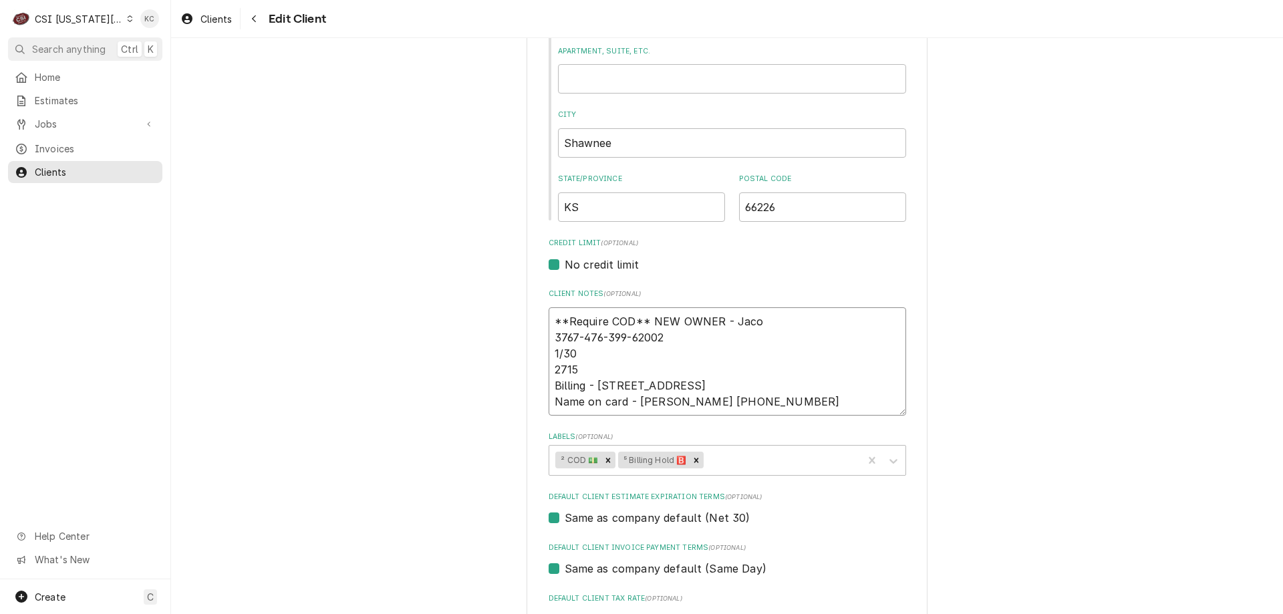
type textarea "x"
type textarea "**Require COD** NEW OWNER - Jacob 3767-476-399-62002 1/30 2715 Billing - 1951 H…"
type textarea "x"
type textarea "**Require COD** NEW OWNER - Jacob 3767-476-399-62002 1/30 2715 Billing - 1951 H…"
type textarea "x"
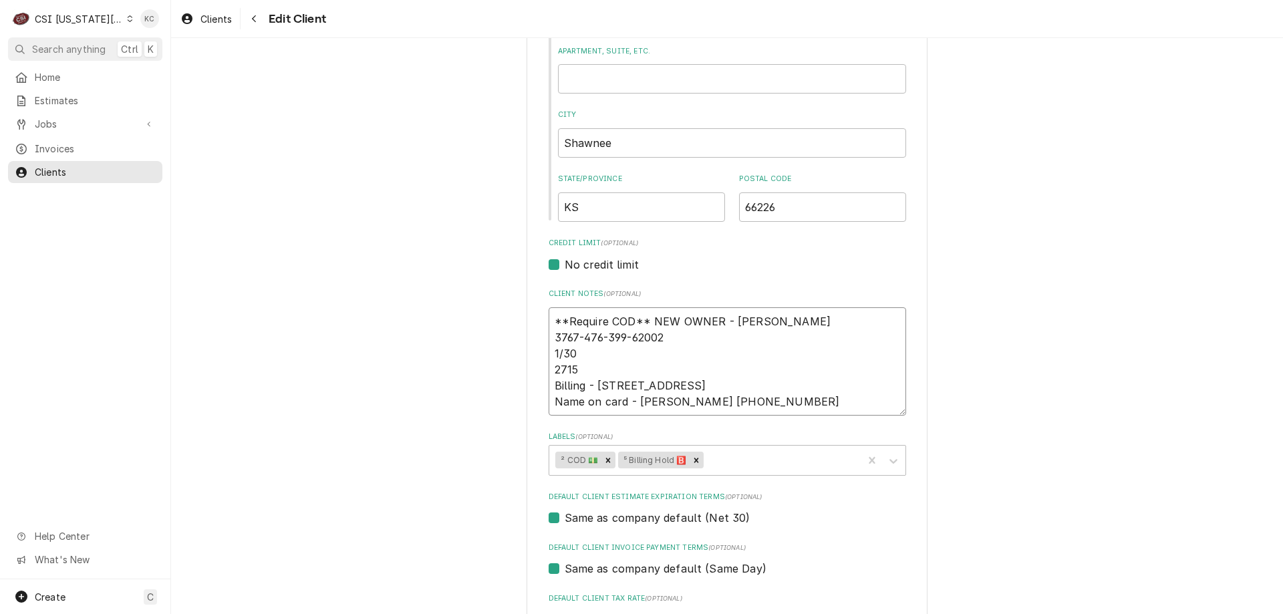
type textarea "**Require COD** NEW OWNER - Jacob M 3767-476-399-62002 1/30 2715 Billing - 1951…"
type textarea "x"
type textarea "**Require COD** NEW OWNER - Jacob Min 3767-476-399-62002 1/30 2715 Billing - 19…"
type textarea "x"
type textarea "**Require COD** NEW OWNER - Jacob Mino 3767-476-399-62002 1/30 2715 Billing - 1…"
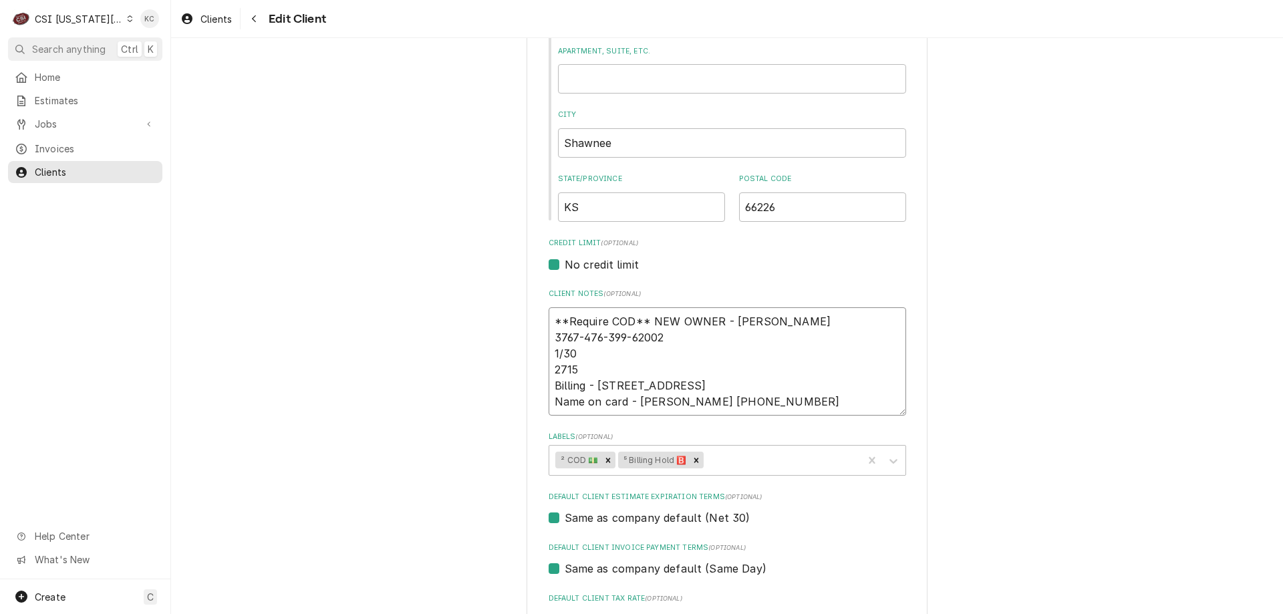
type textarea "x"
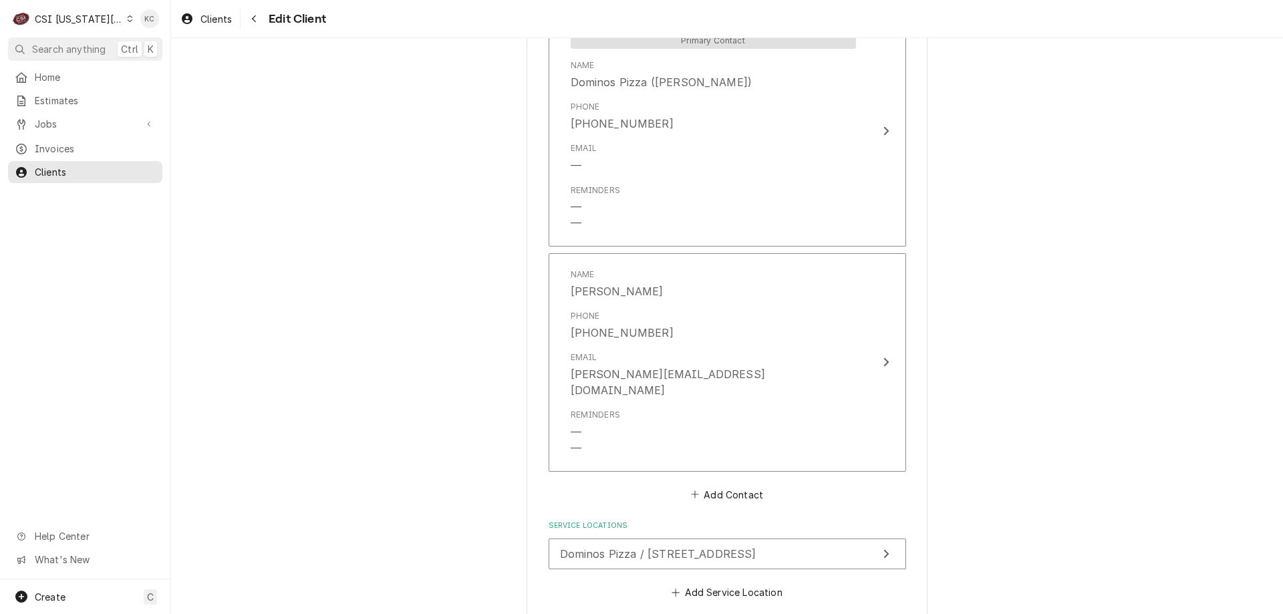
scroll to position [1309, 0]
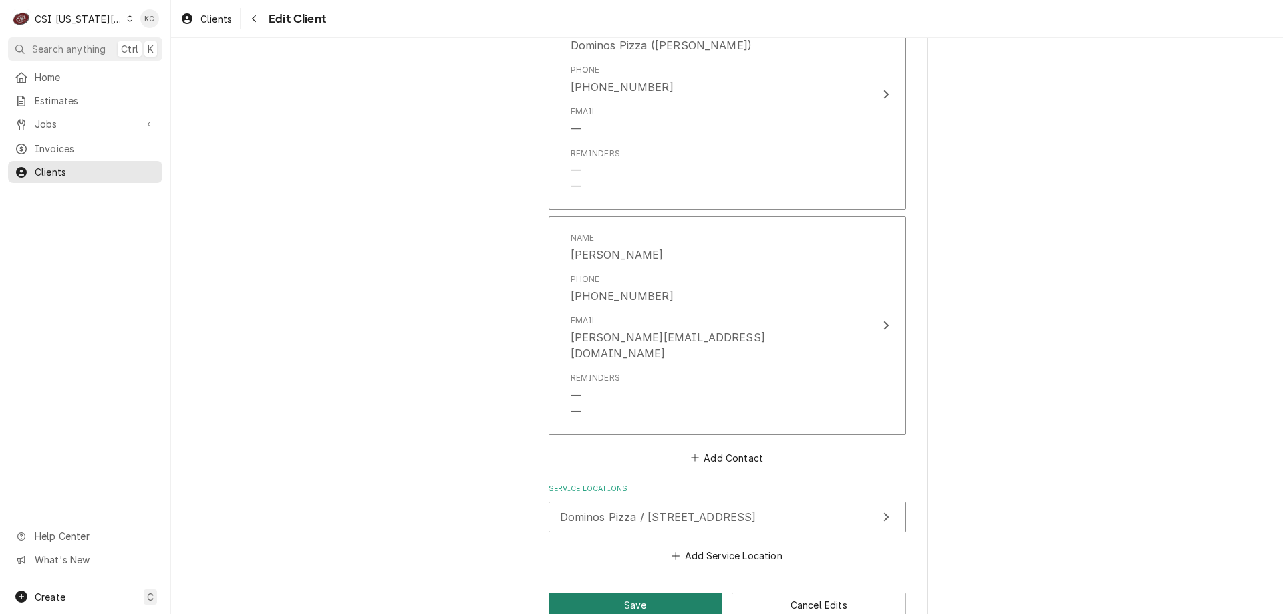
type textarea "**Require COD** NEW OWNER - Jacob Minor 3767-476-399-62002 1/30 2715 Billing - …"
click at [613, 593] on button "Save" at bounding box center [636, 605] width 174 height 25
type textarea "x"
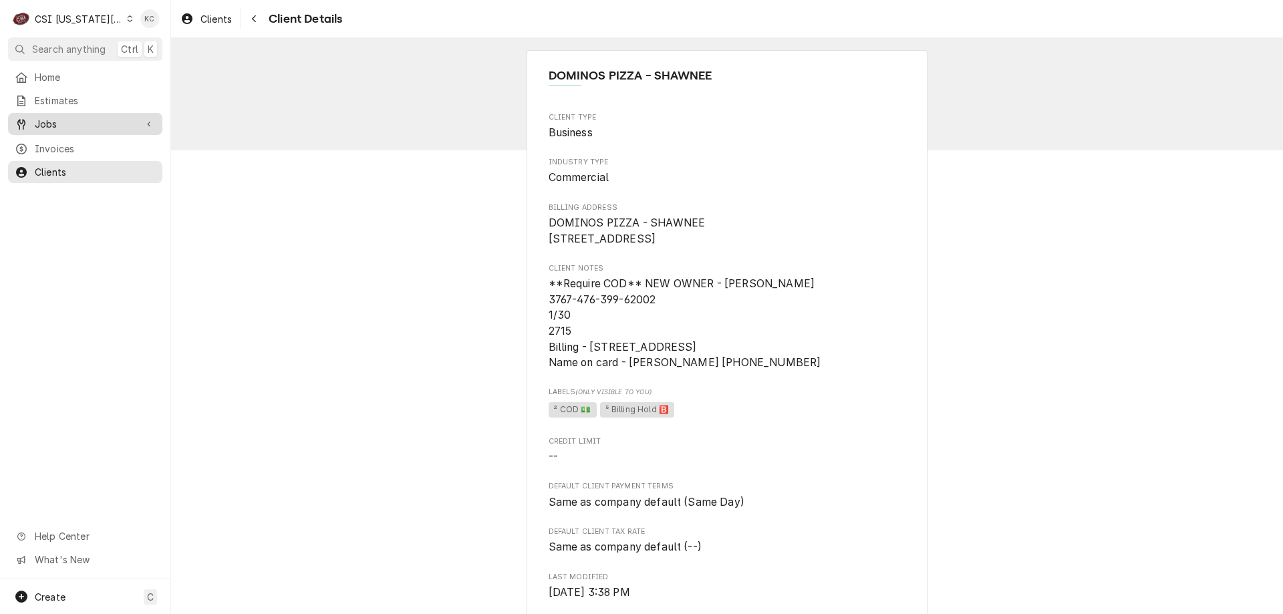
click at [54, 117] on span "Jobs" at bounding box center [85, 124] width 101 height 14
click at [61, 125] on span "Jobs" at bounding box center [85, 124] width 101 height 14
click at [55, 126] on span "Jobs" at bounding box center [85, 124] width 101 height 14
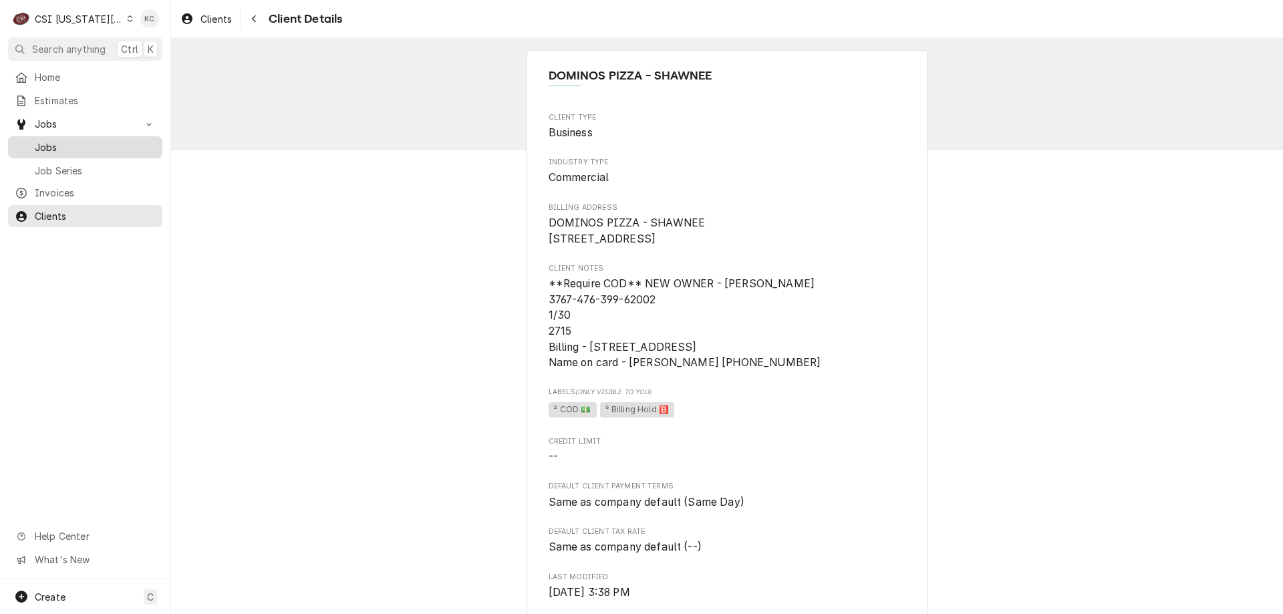
click at [53, 140] on span "Jobs" at bounding box center [95, 147] width 121 height 14
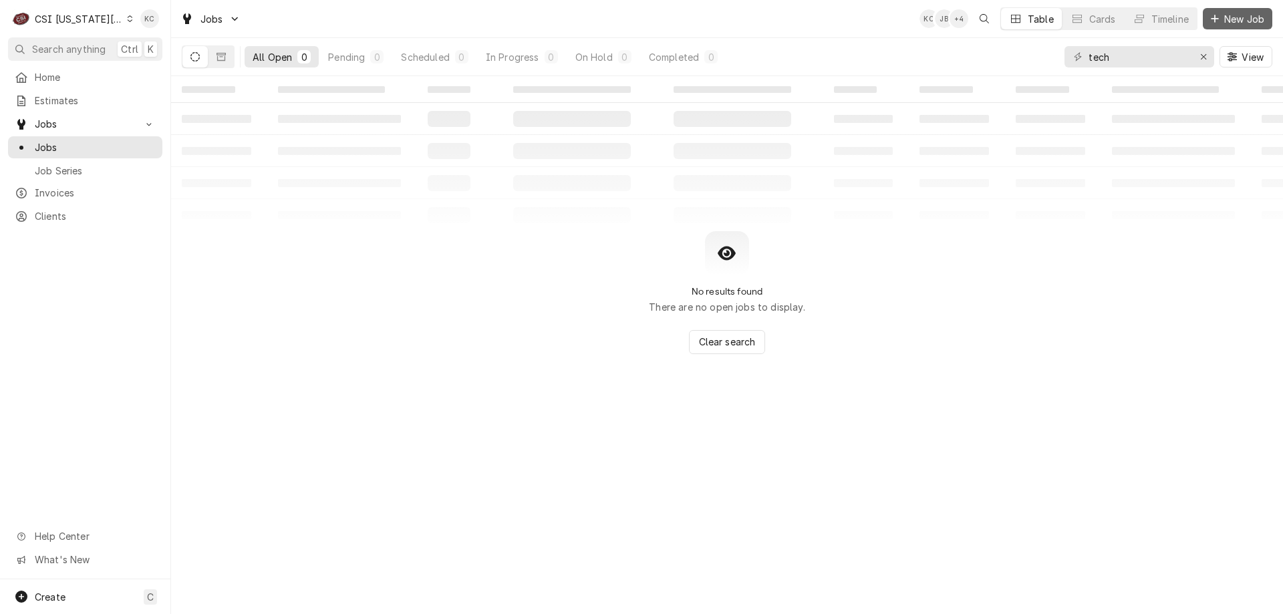
click at [1235, 18] on span "New Job" at bounding box center [1243, 19] width 45 height 14
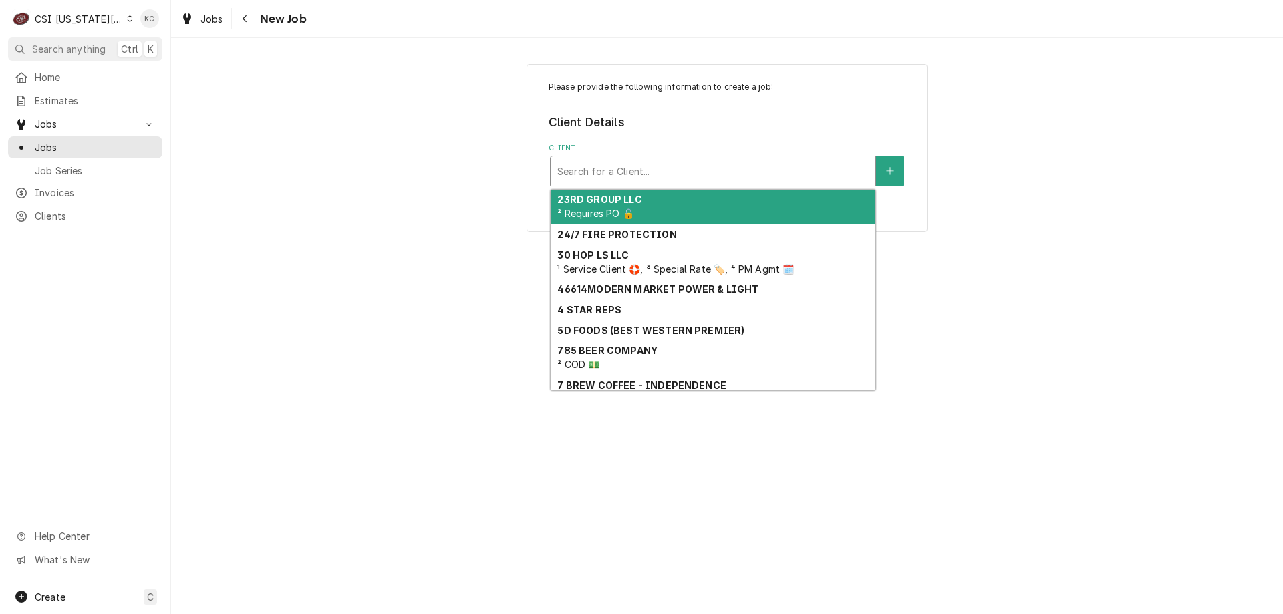
click at [649, 171] on div "Client" at bounding box center [712, 171] width 311 height 24
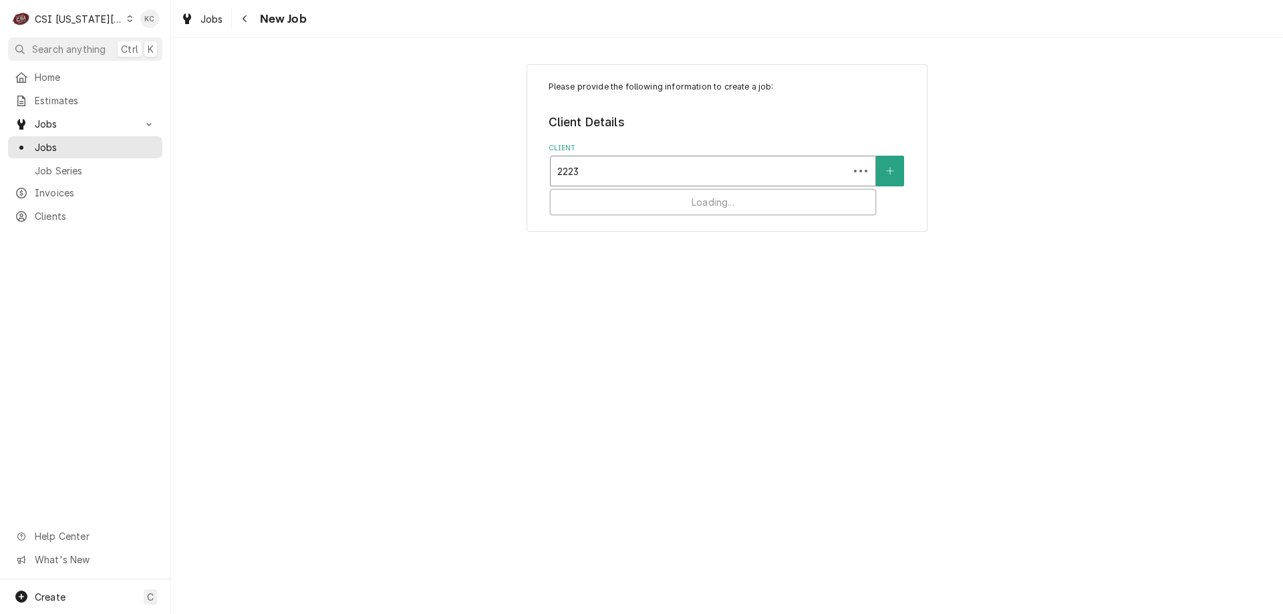
type input "22231"
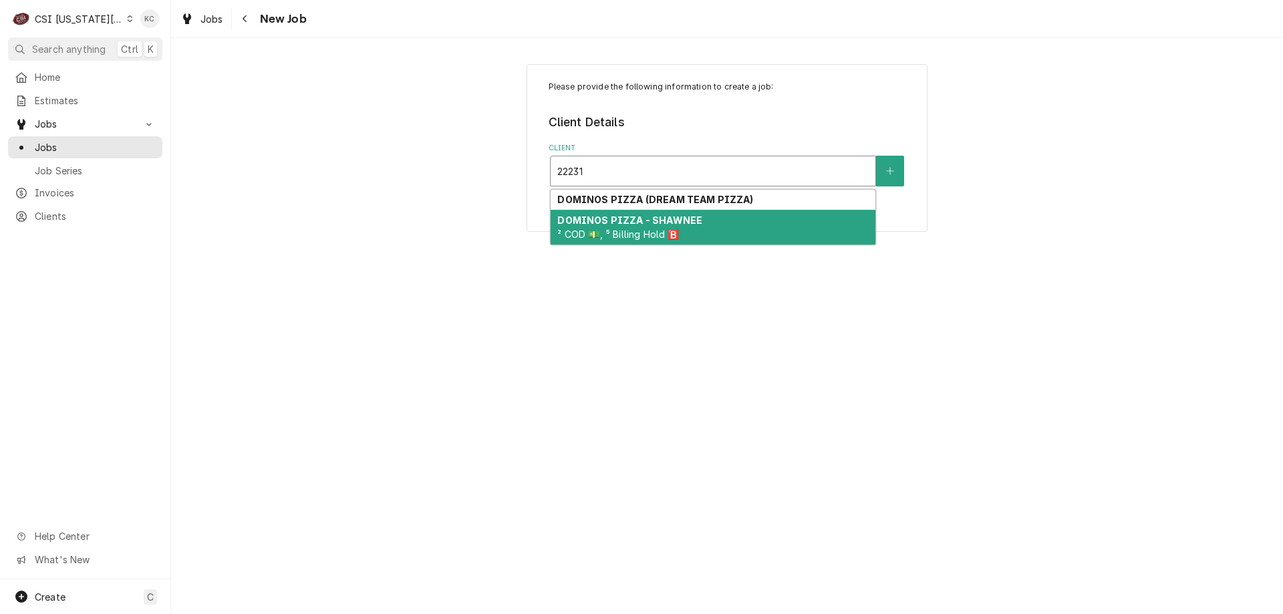
click at [649, 227] on div "DOMINOS PIZZA - SHAWNEE ² COD 💵, ⁵ Billing Hold 🅱️" at bounding box center [713, 227] width 325 height 35
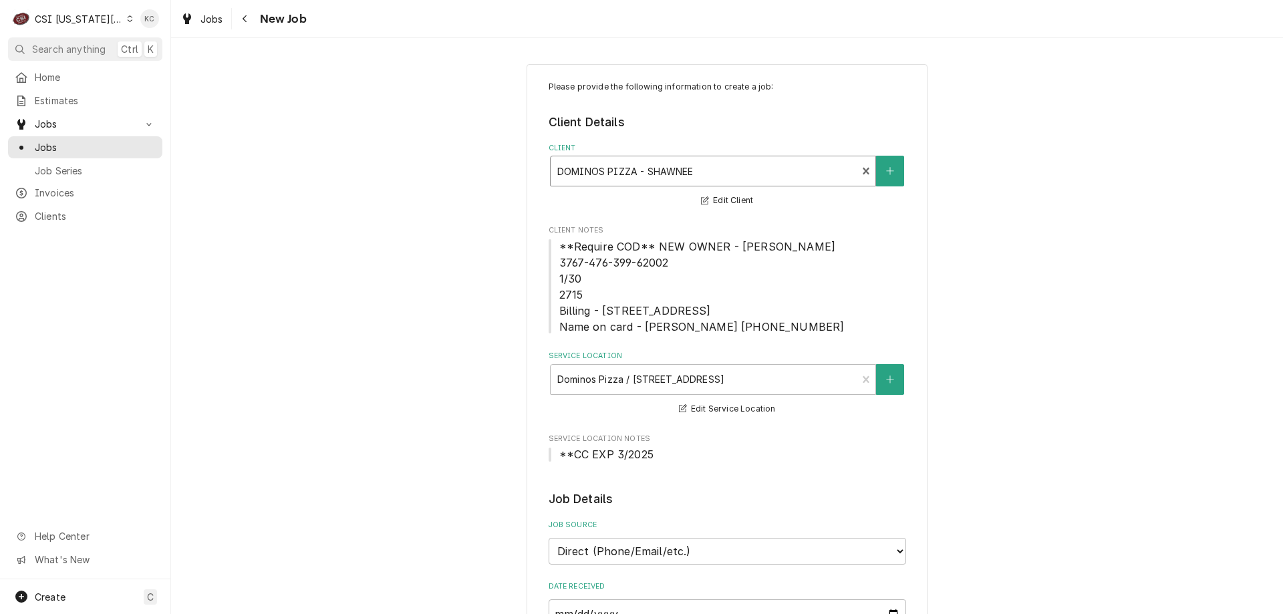
type textarea "x"
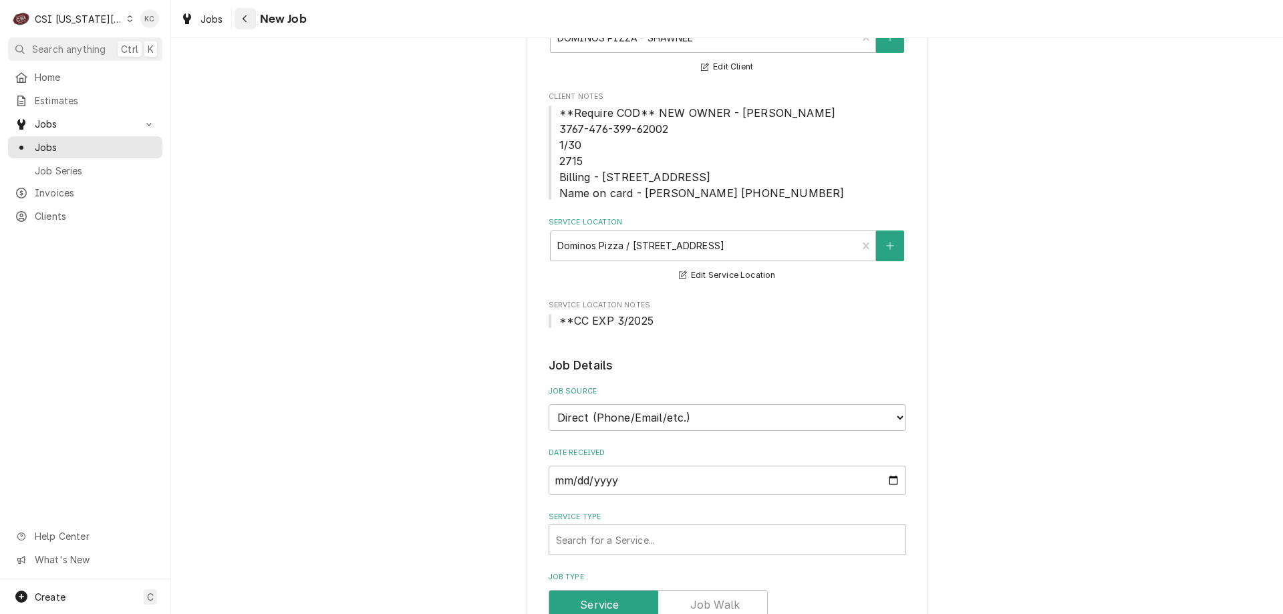
click at [245, 24] on div "Navigate back" at bounding box center [245, 18] width 13 height 13
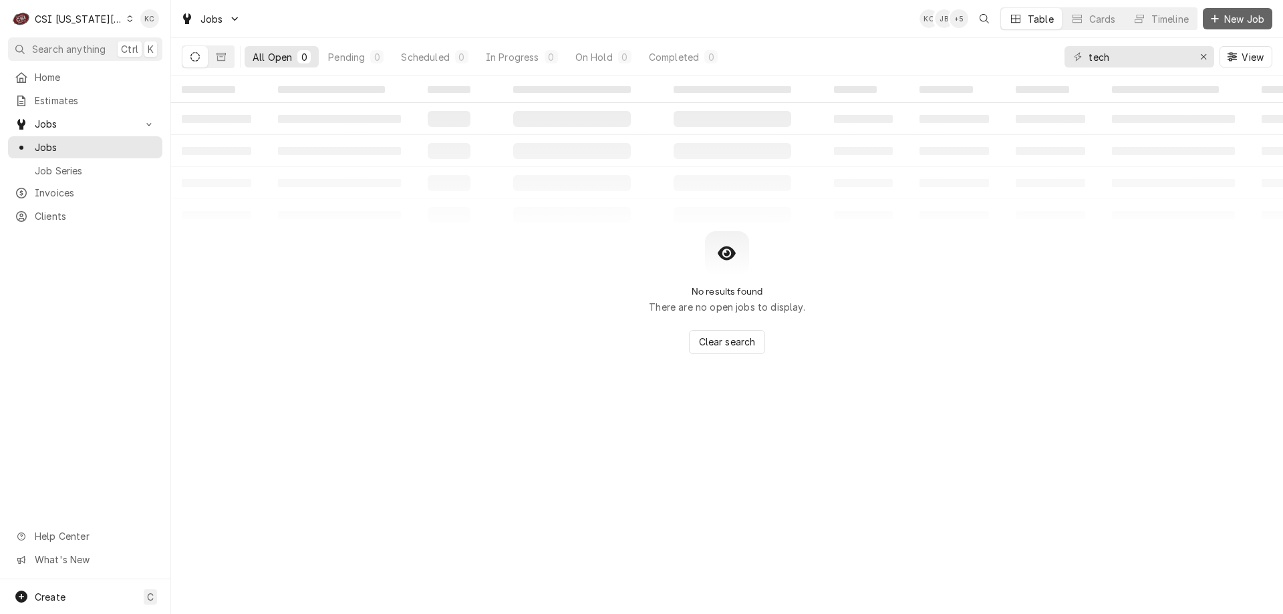
click at [1239, 18] on span "New Job" at bounding box center [1243, 19] width 45 height 14
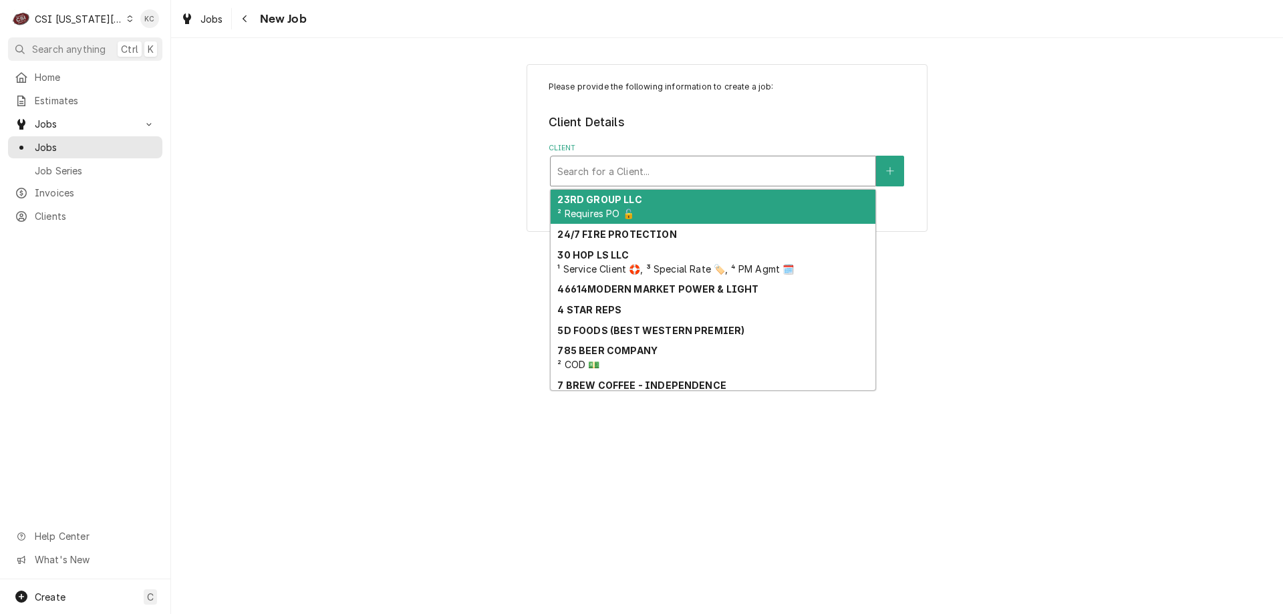
click at [647, 171] on div "Client" at bounding box center [712, 171] width 311 height 24
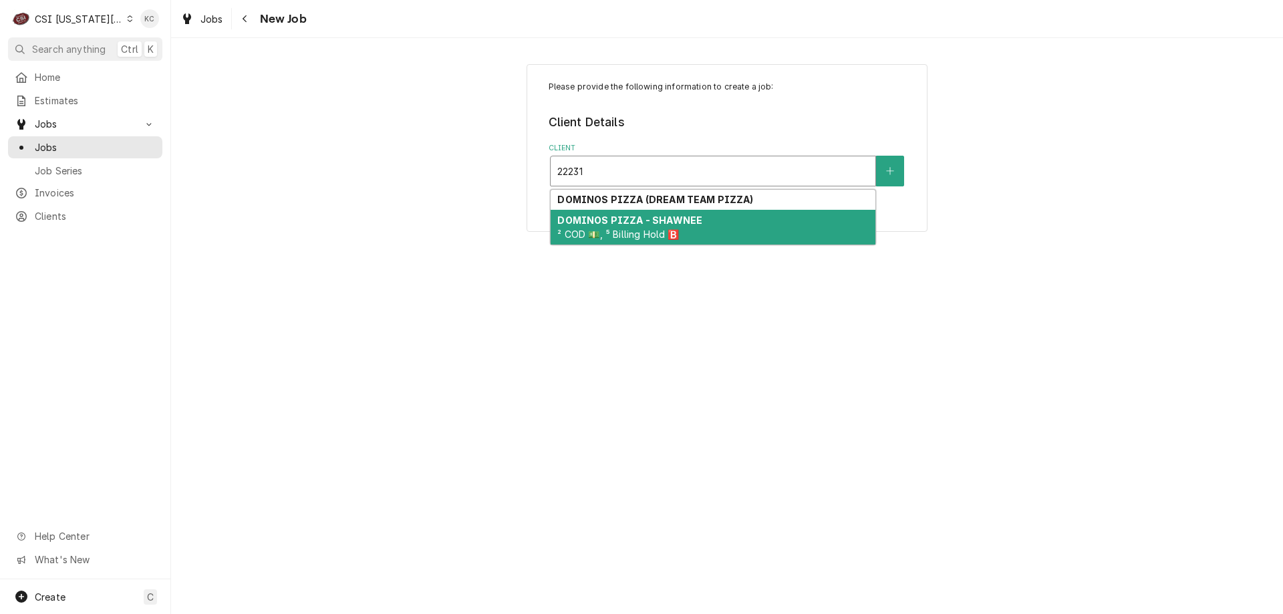
type input "22231"
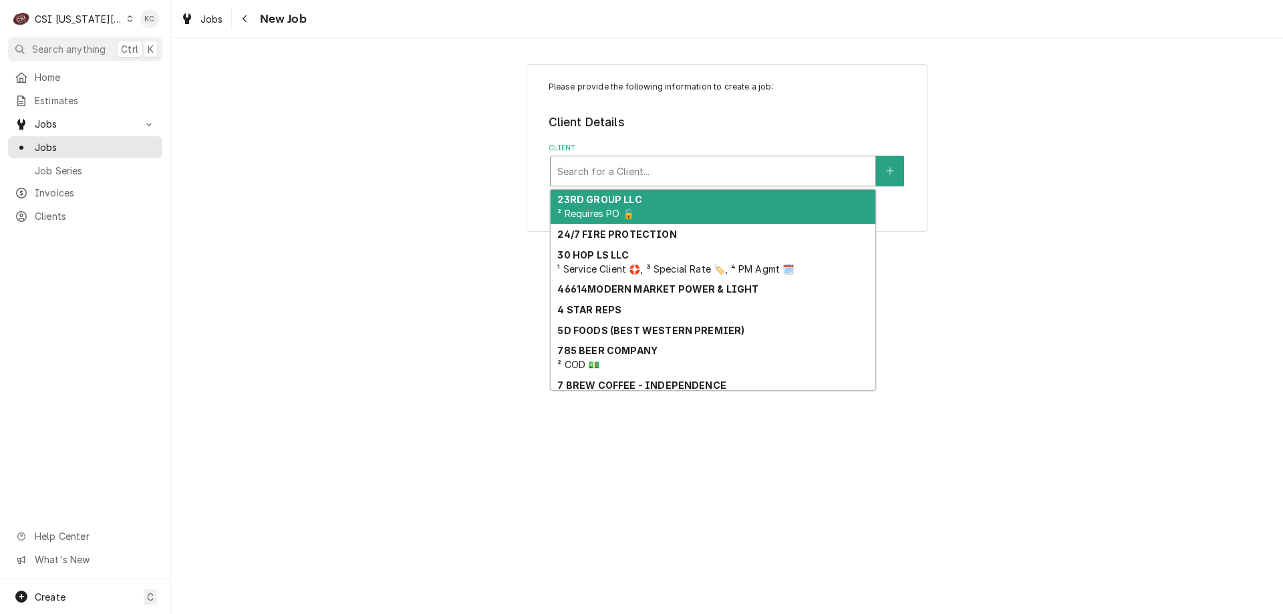
click at [786, 174] on div "Client" at bounding box center [712, 171] width 311 height 24
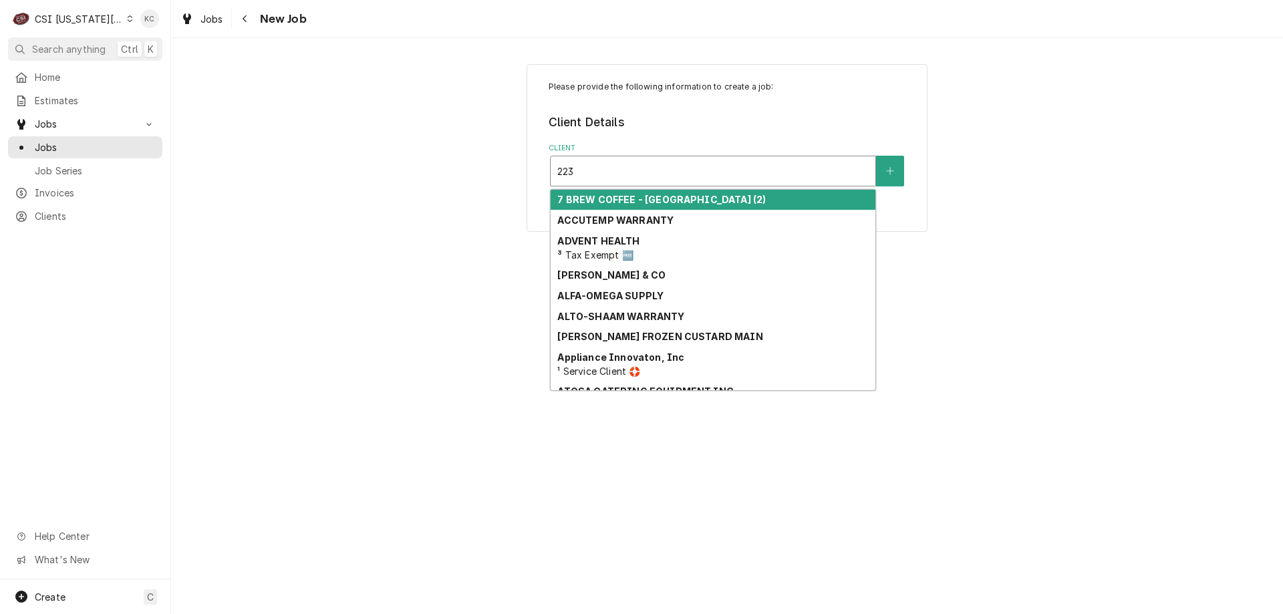
type input "2231"
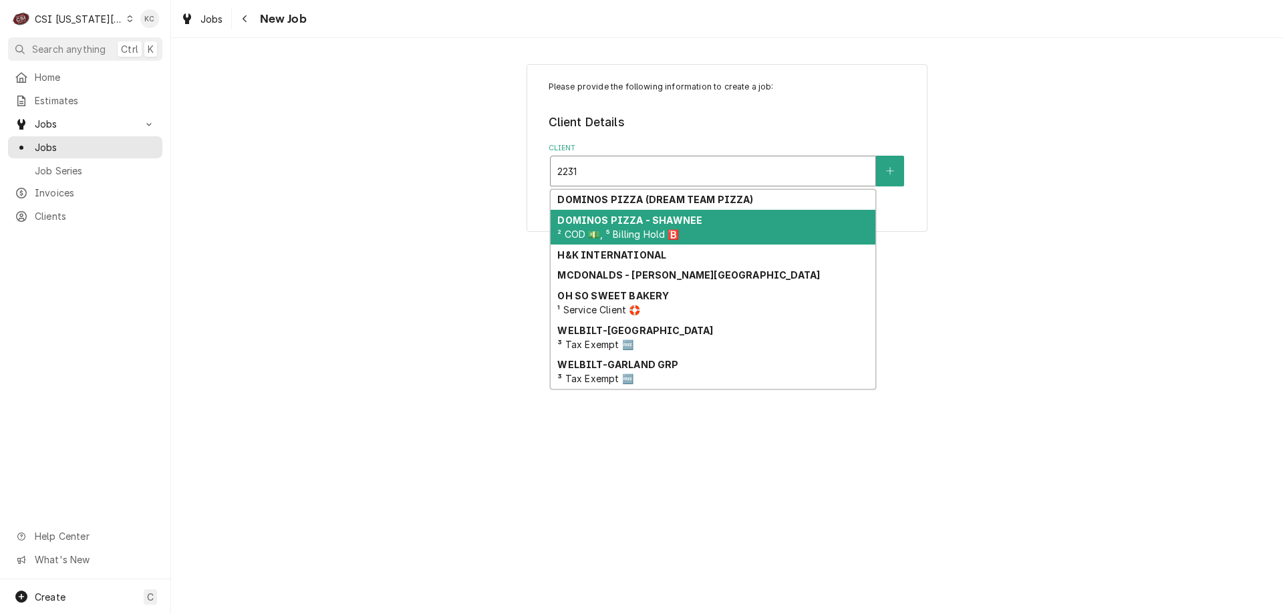
click at [639, 224] on strong "DOMINOS PIZZA - SHAWNEE" at bounding box center [629, 219] width 145 height 11
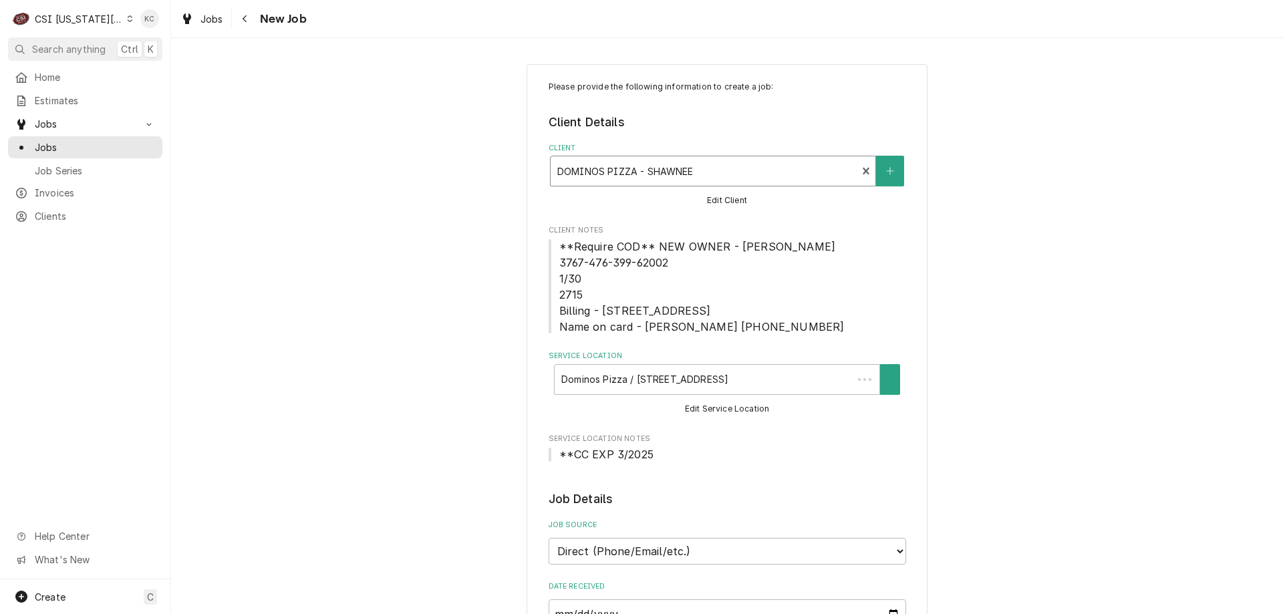
type textarea "x"
click at [247, 22] on icon "Navigate back" at bounding box center [245, 18] width 6 height 9
